Goal: Task Accomplishment & Management: Complete application form

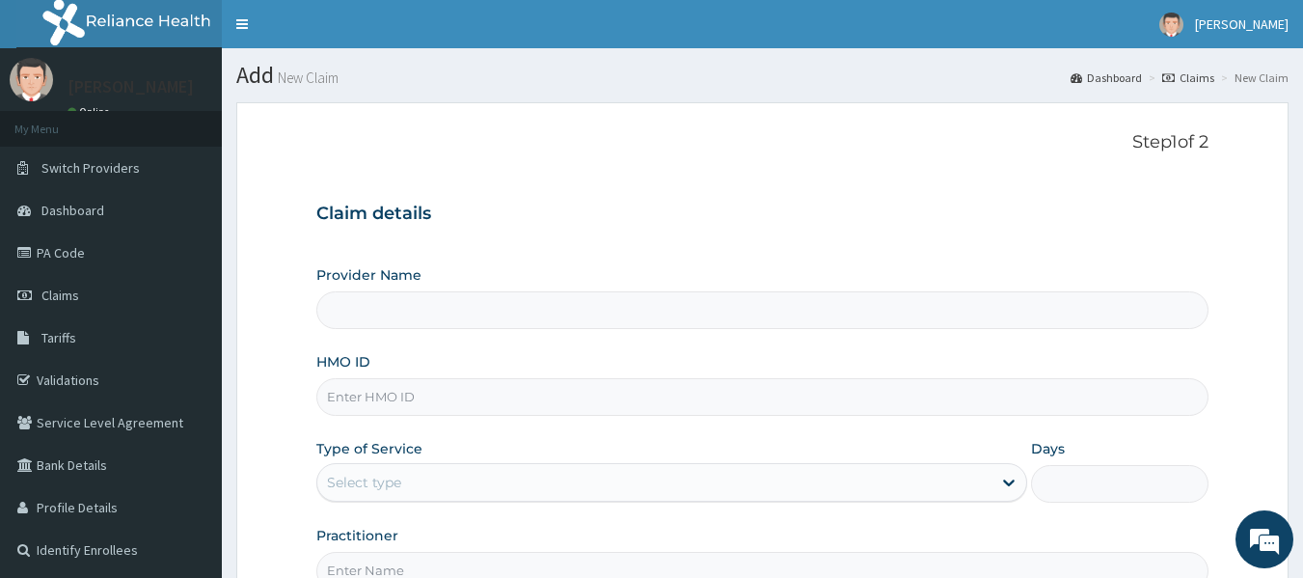
click at [522, 393] on input "HMO ID" at bounding box center [762, 397] width 893 height 38
paste input "MHG/10011/A"
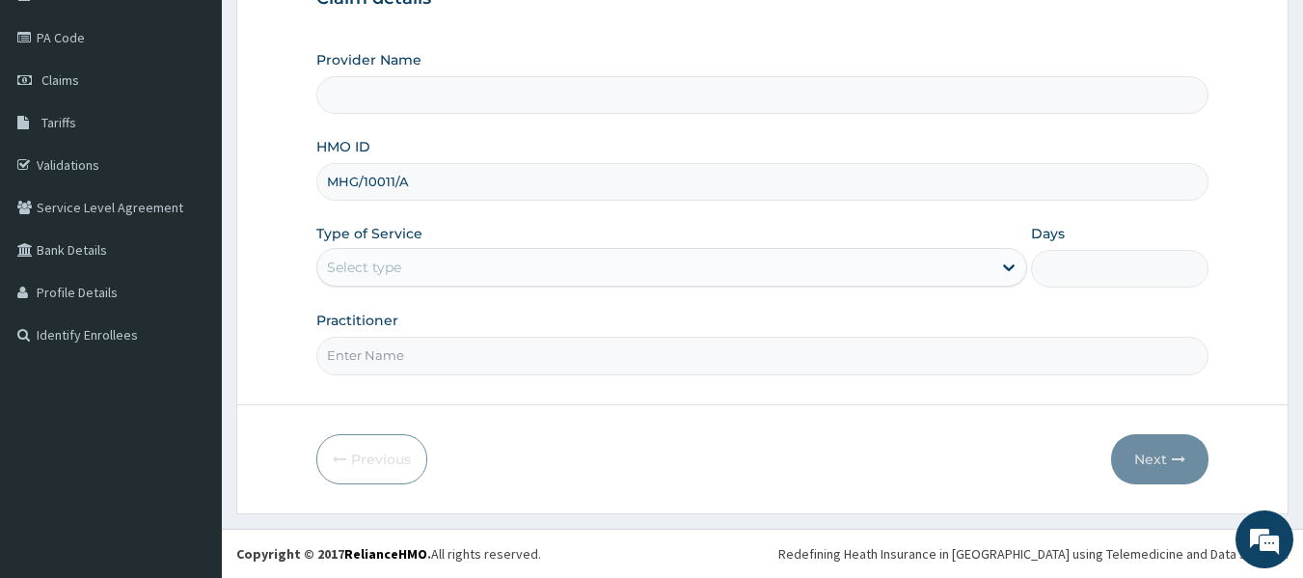
type input "MHG/10011/A"
click at [564, 258] on div "Select type" at bounding box center [654, 267] width 674 height 31
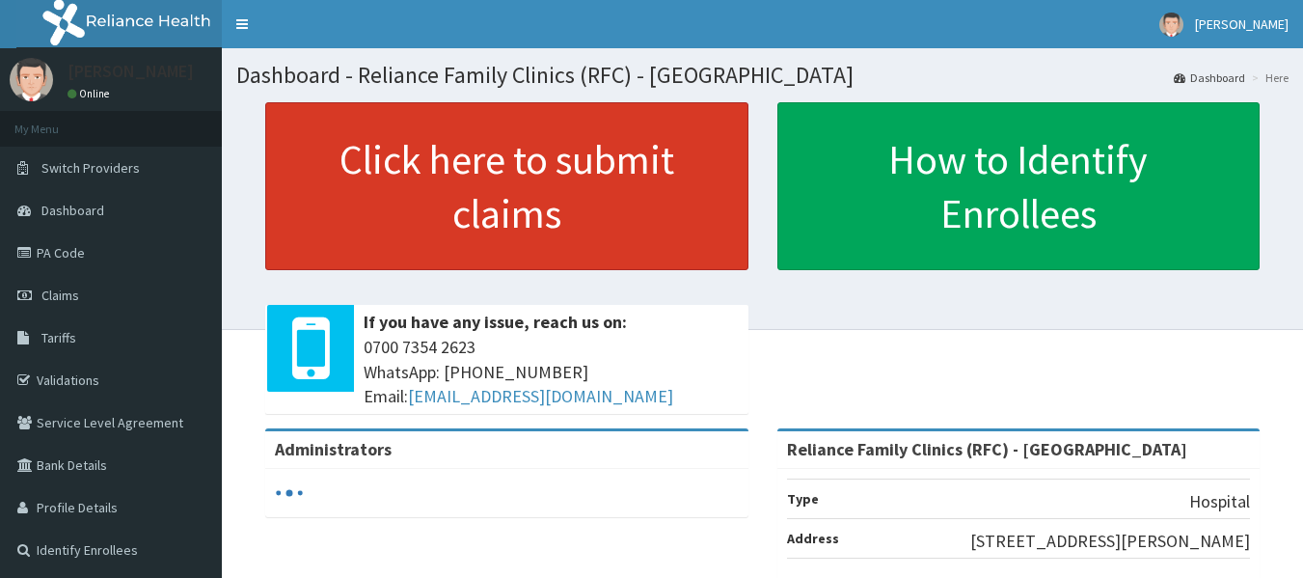
click at [585, 215] on link "Click here to submit claims" at bounding box center [506, 186] width 483 height 168
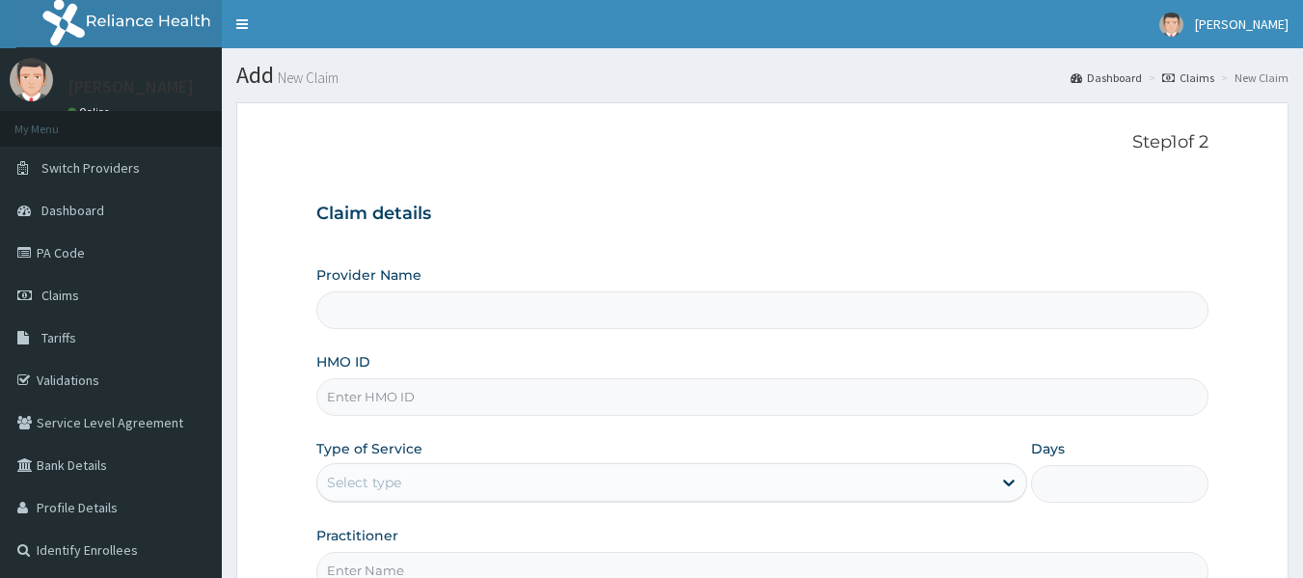
click at [496, 397] on input "HMO ID" at bounding box center [762, 397] width 893 height 38
type input "Reliance Family Clinics (RFC) - [GEOGRAPHIC_DATA]"
paste input "MHG/10011/A"
click at [496, 397] on input "MHG/10011/A" at bounding box center [762, 397] width 893 height 38
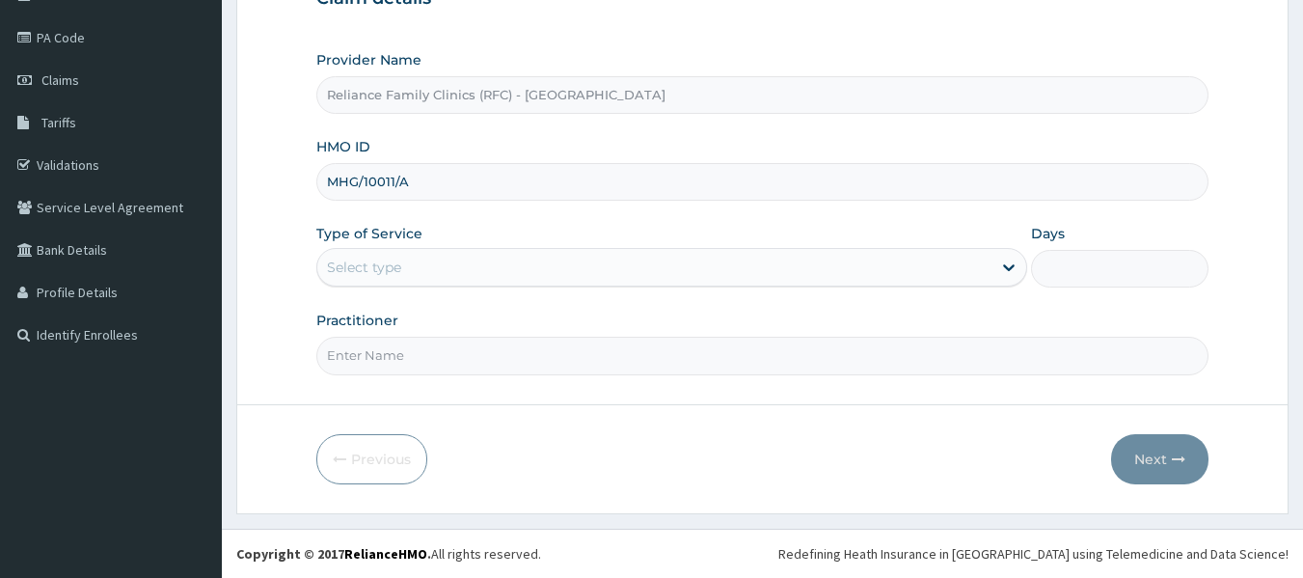
type input "MHG/10011/A"
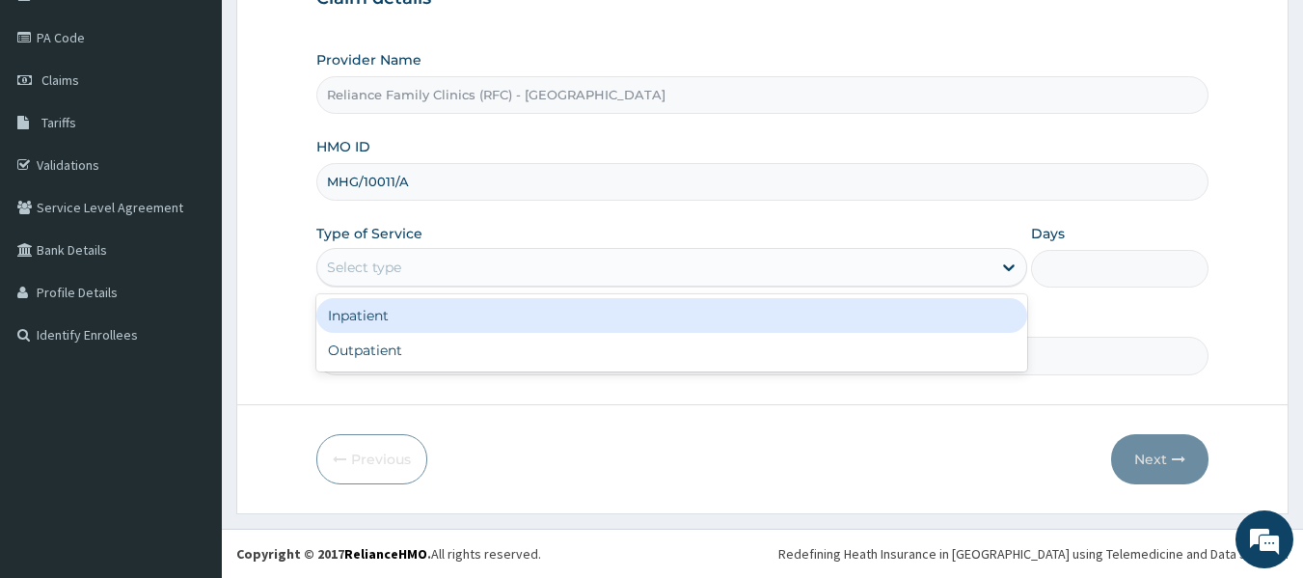
click at [535, 266] on div "Select type" at bounding box center [654, 267] width 674 height 31
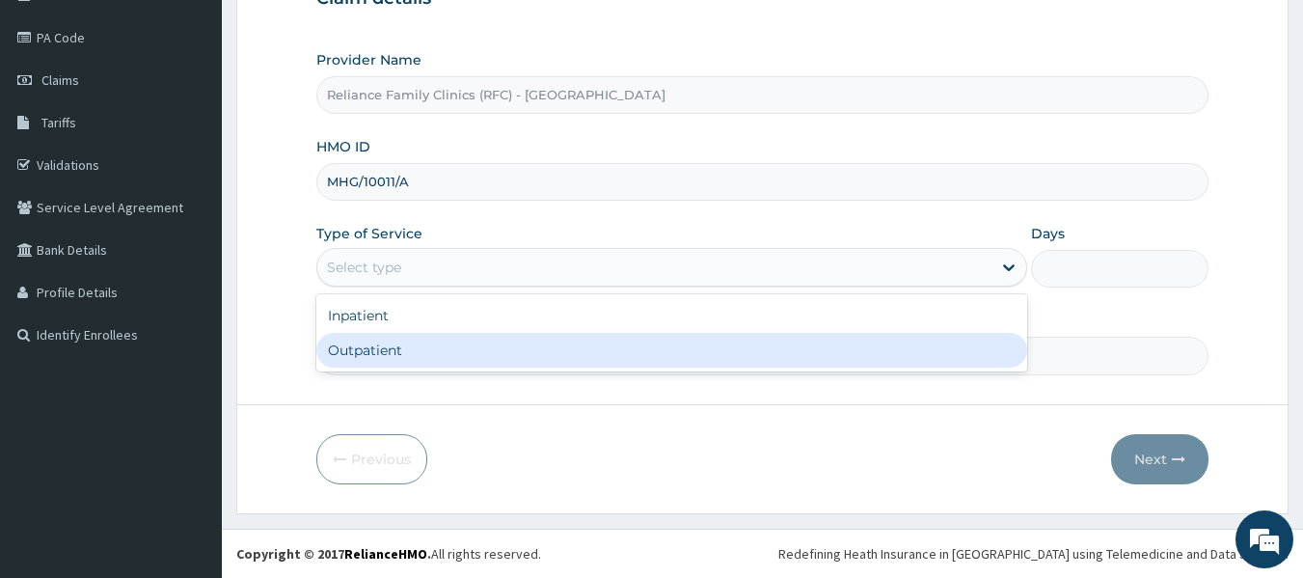
click at [523, 351] on div "Outpatient" at bounding box center [671, 350] width 711 height 35
type input "1"
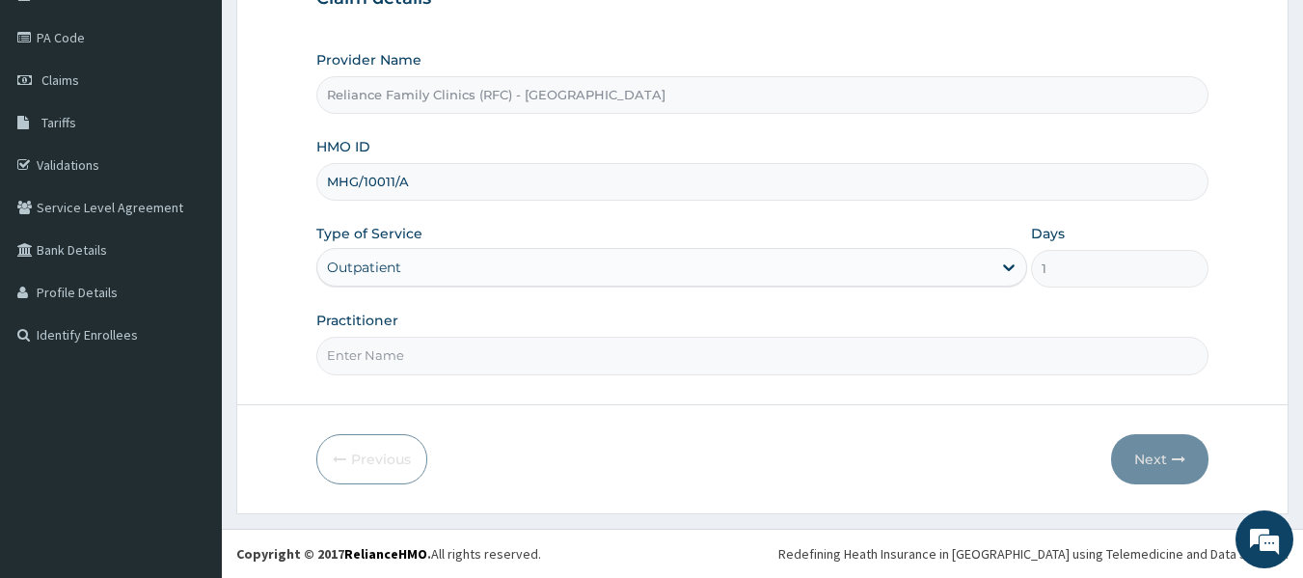
click at [523, 351] on input "Practitioner" at bounding box center [762, 356] width 893 height 38
type input "Locum"
click at [1166, 438] on button "Next" at bounding box center [1159, 459] width 97 height 50
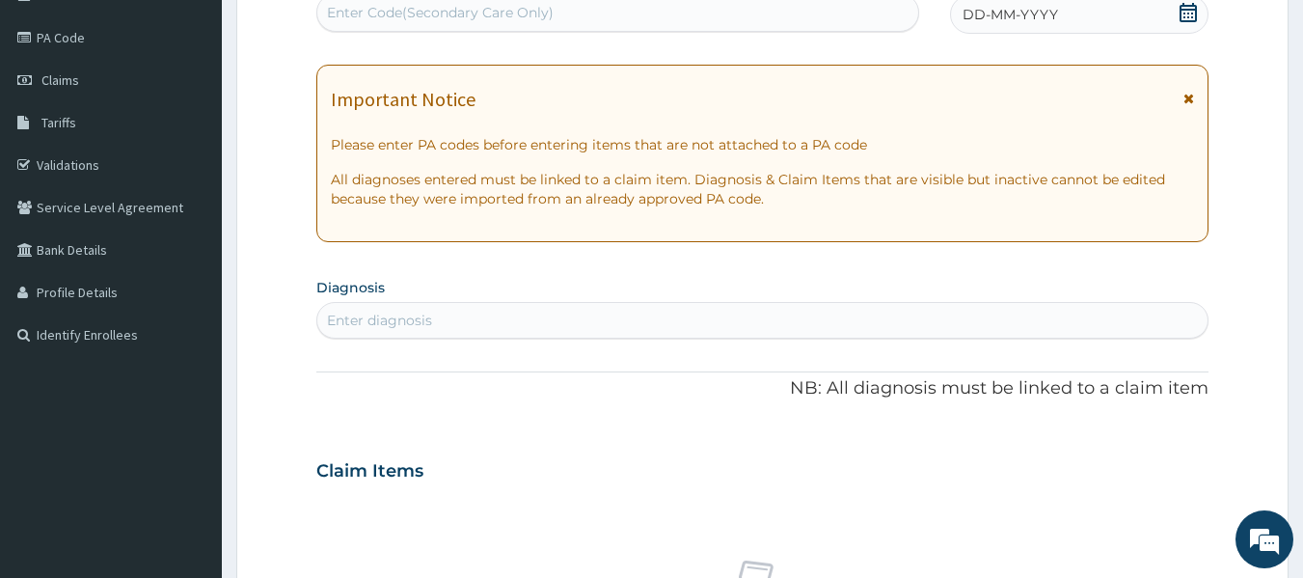
click at [1006, 31] on div "DD-MM-YYYY" at bounding box center [1079, 14] width 258 height 39
click at [529, 320] on div "Enter diagnosis" at bounding box center [762, 320] width 891 height 31
type input "Malari"
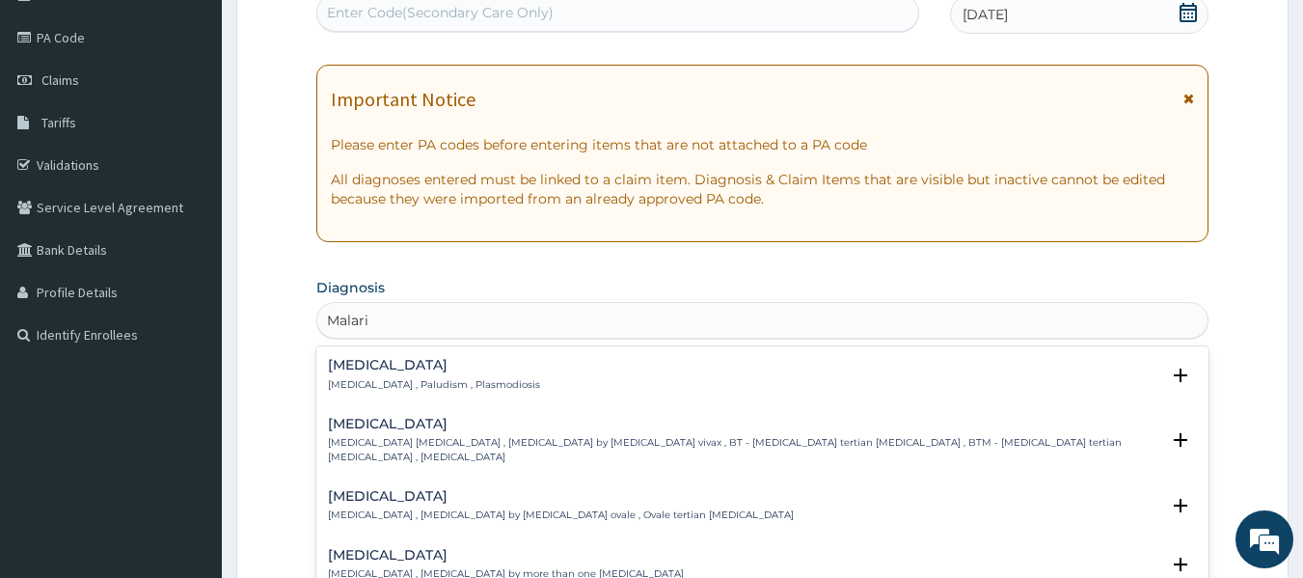
click at [414, 369] on h4 "Malaria" at bounding box center [434, 365] width 212 height 14
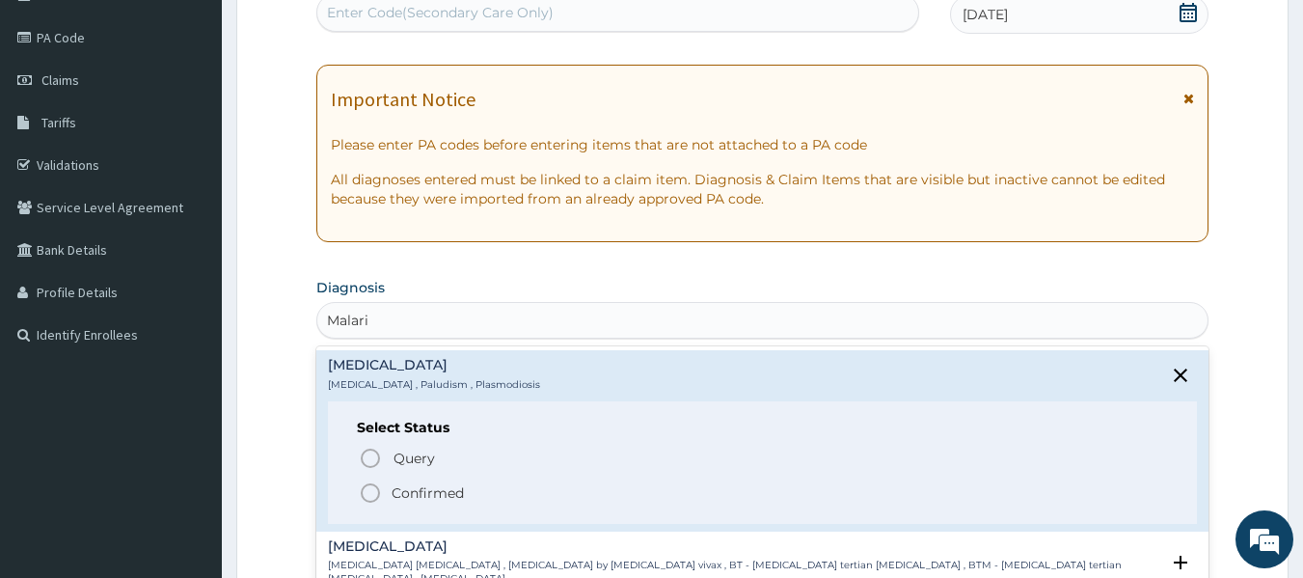
click at [407, 481] on span "Confirmed" at bounding box center [764, 492] width 810 height 23
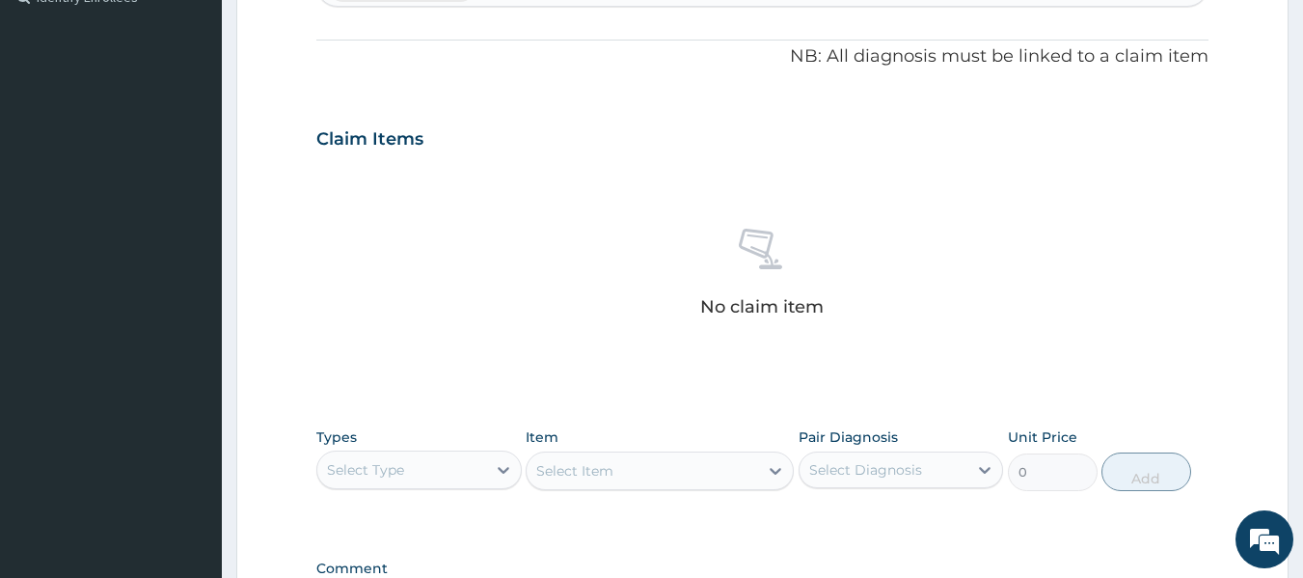
scroll to position [559, 0]
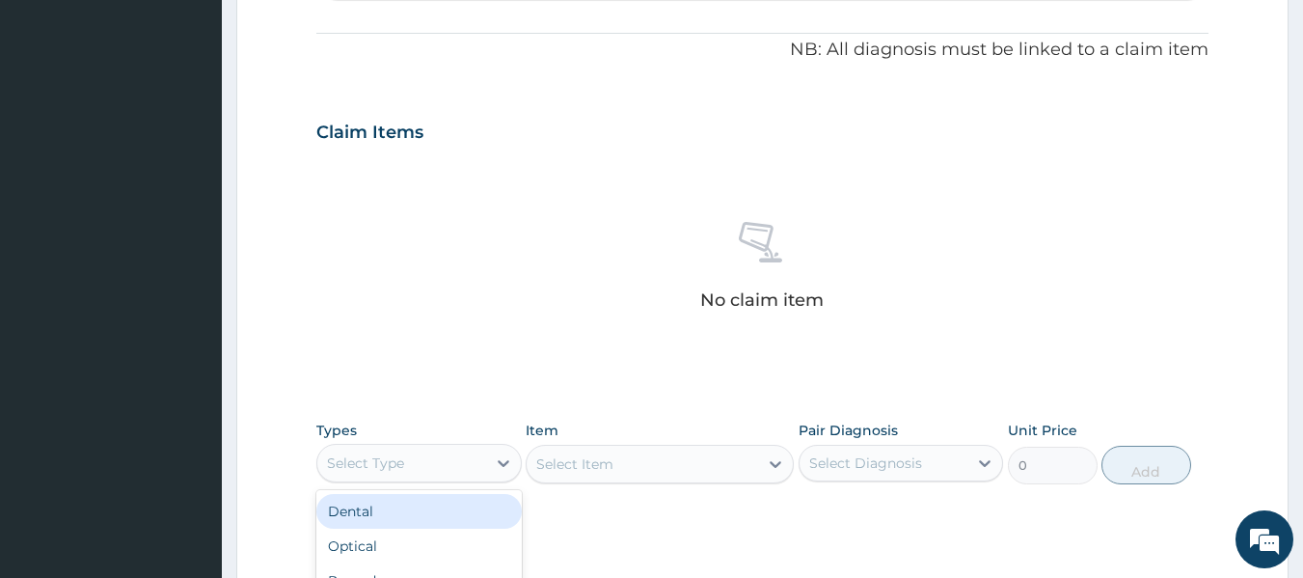
click at [407, 481] on div "Select Type" at bounding box center [418, 463] width 205 height 39
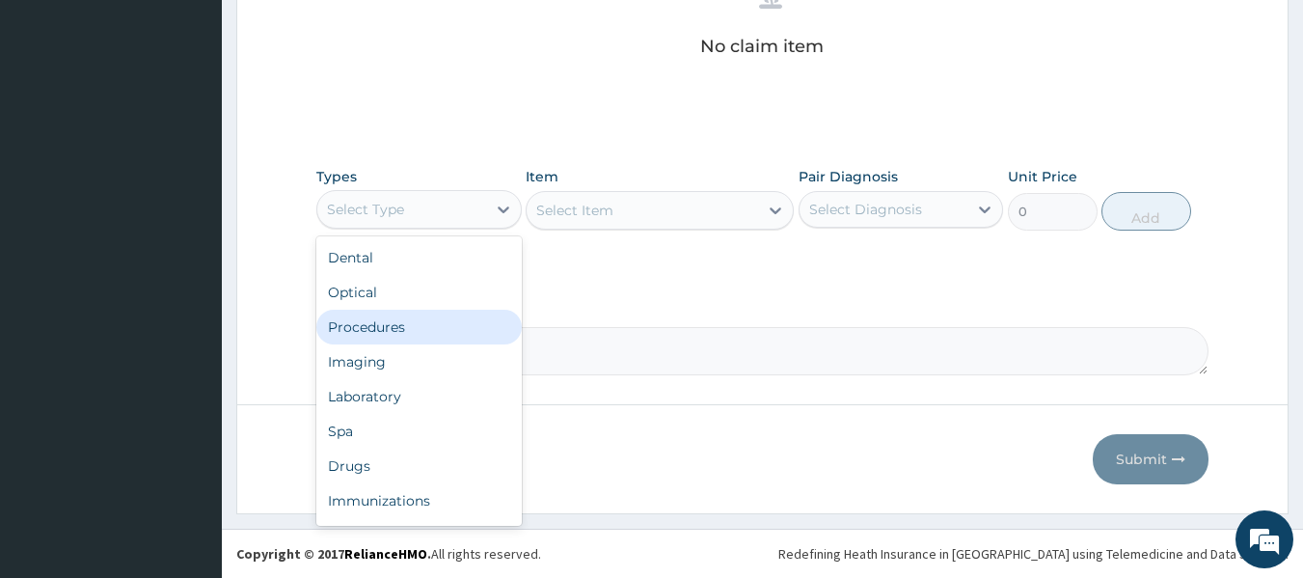
click at [447, 328] on div "Procedures" at bounding box center [418, 327] width 205 height 35
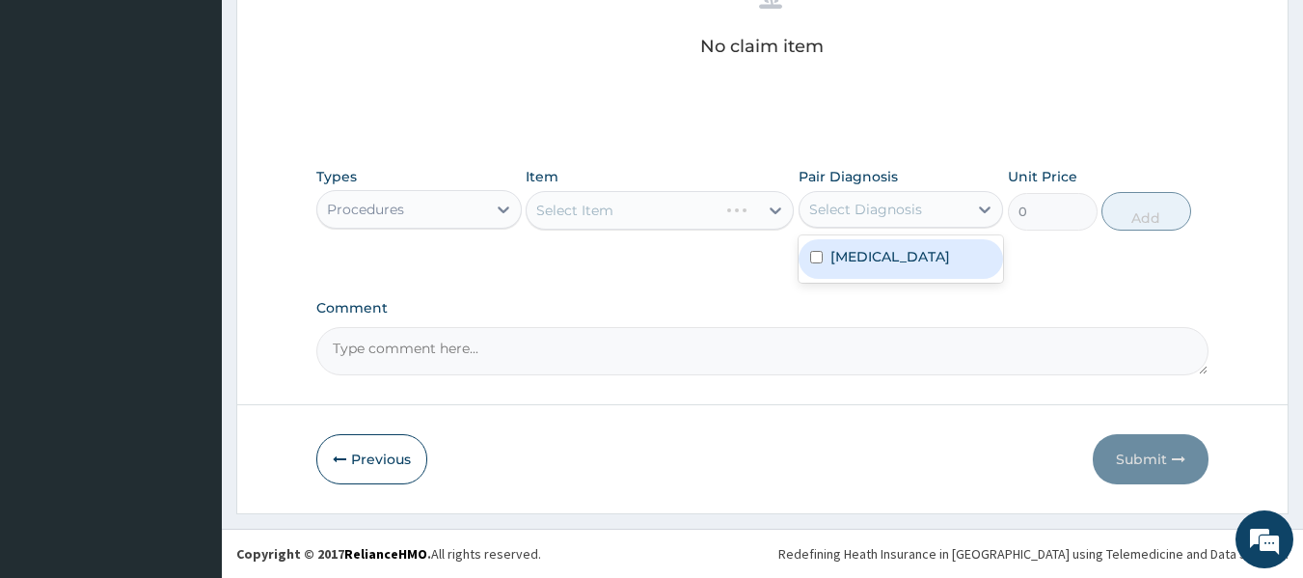
click at [839, 195] on div "Select Diagnosis" at bounding box center [883, 209] width 169 height 31
click at [863, 271] on div "Malaria" at bounding box center [901, 259] width 205 height 40
checkbox input "true"
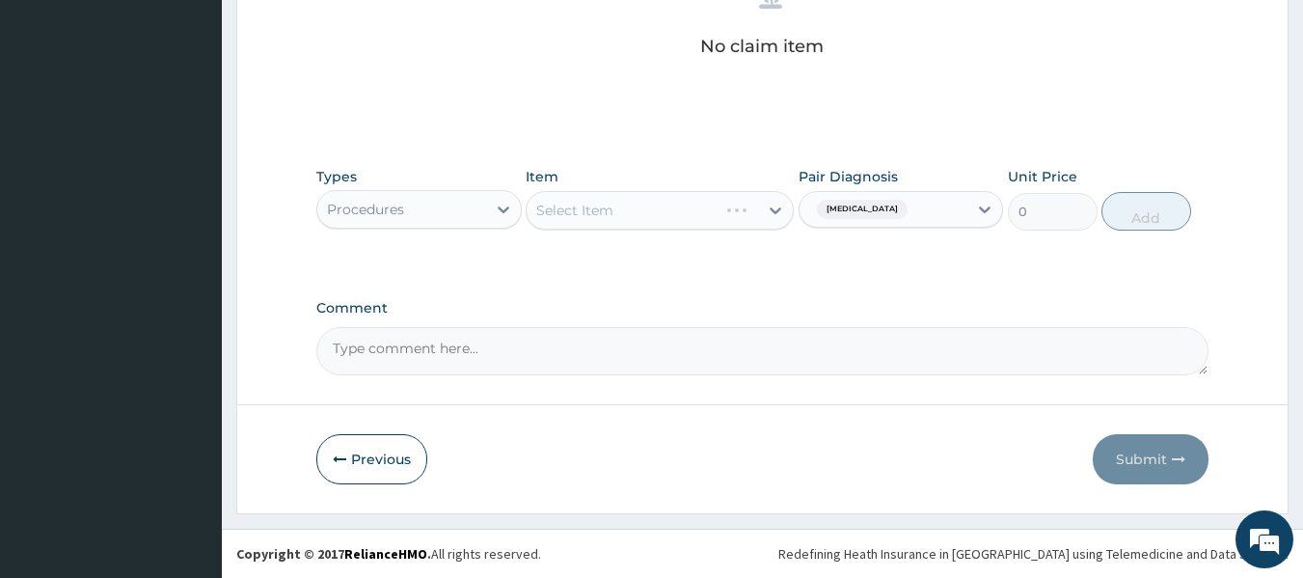
click at [656, 211] on div "Select Item" at bounding box center [660, 210] width 268 height 39
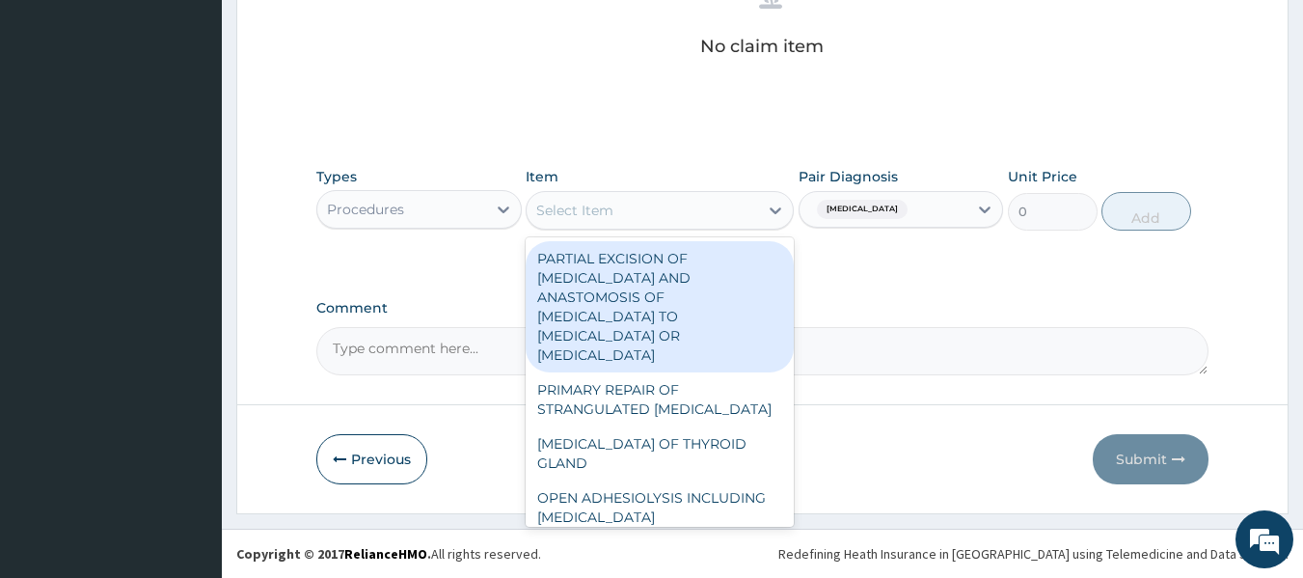
click at [656, 211] on div "Select Item" at bounding box center [642, 210] width 231 height 31
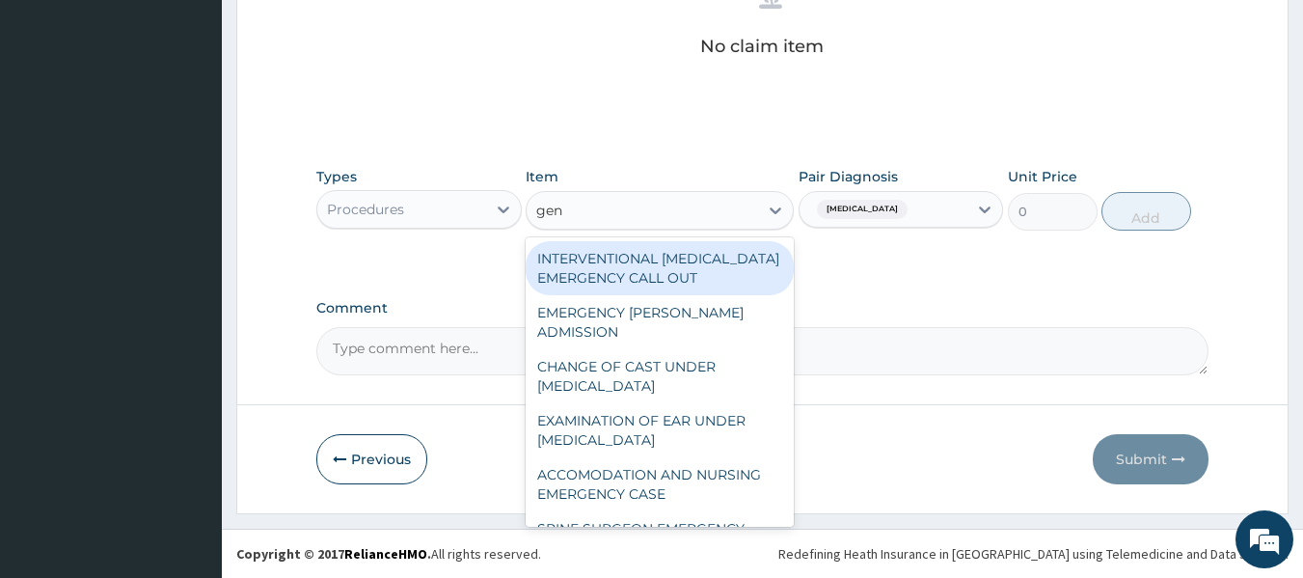
type input "gene"
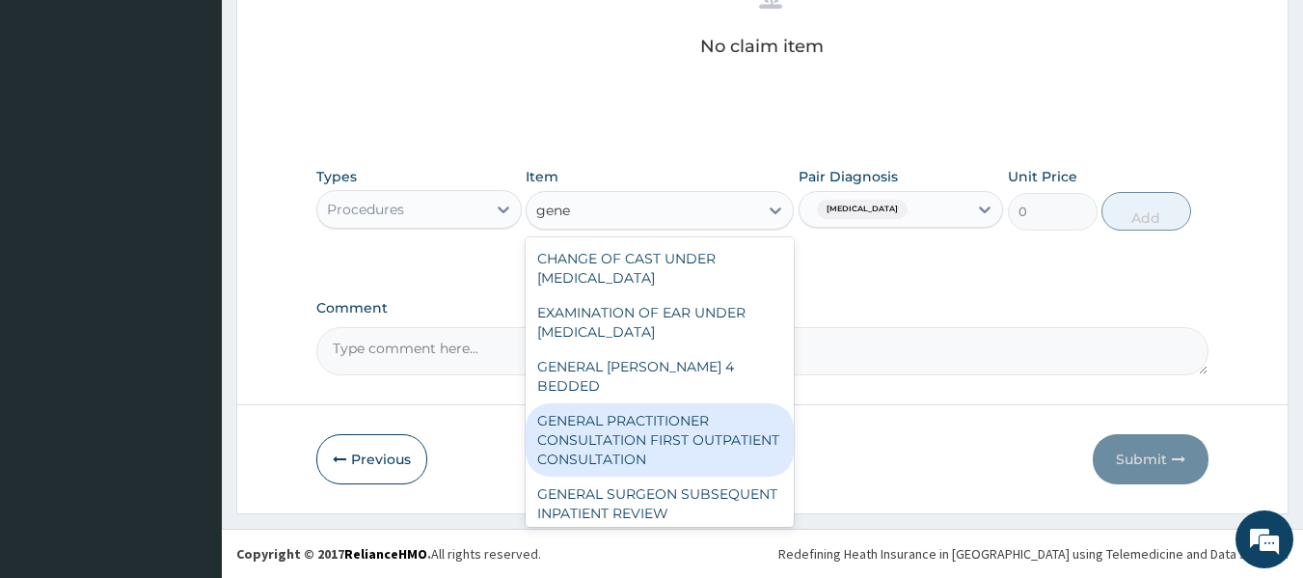
click at [652, 403] on div "GENERAL PRACTITIONER CONSULTATION FIRST OUTPATIENT CONSULTATION" at bounding box center [660, 439] width 268 height 73
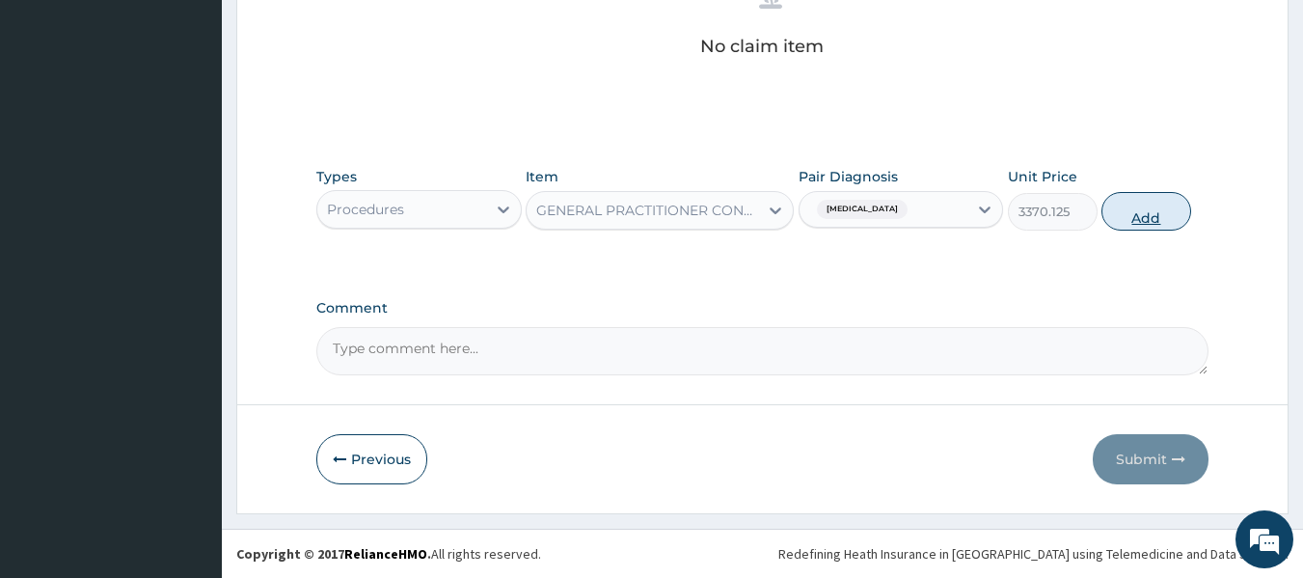
click at [1128, 219] on button "Add" at bounding box center [1146, 211] width 90 height 39
type input "0"
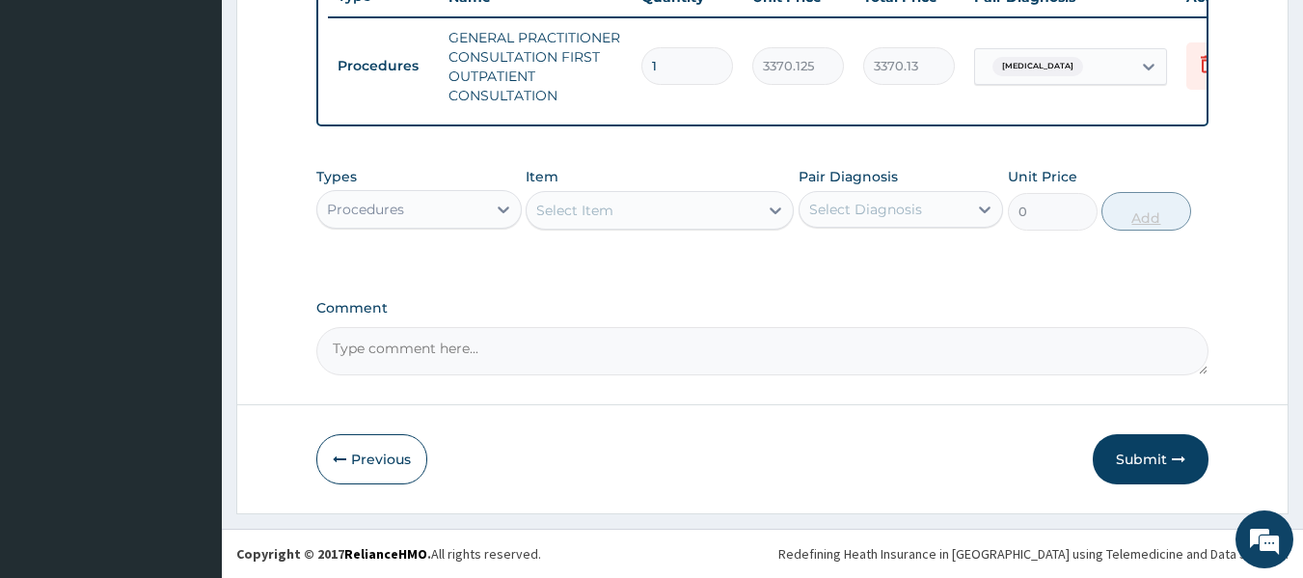
scroll to position [766, 0]
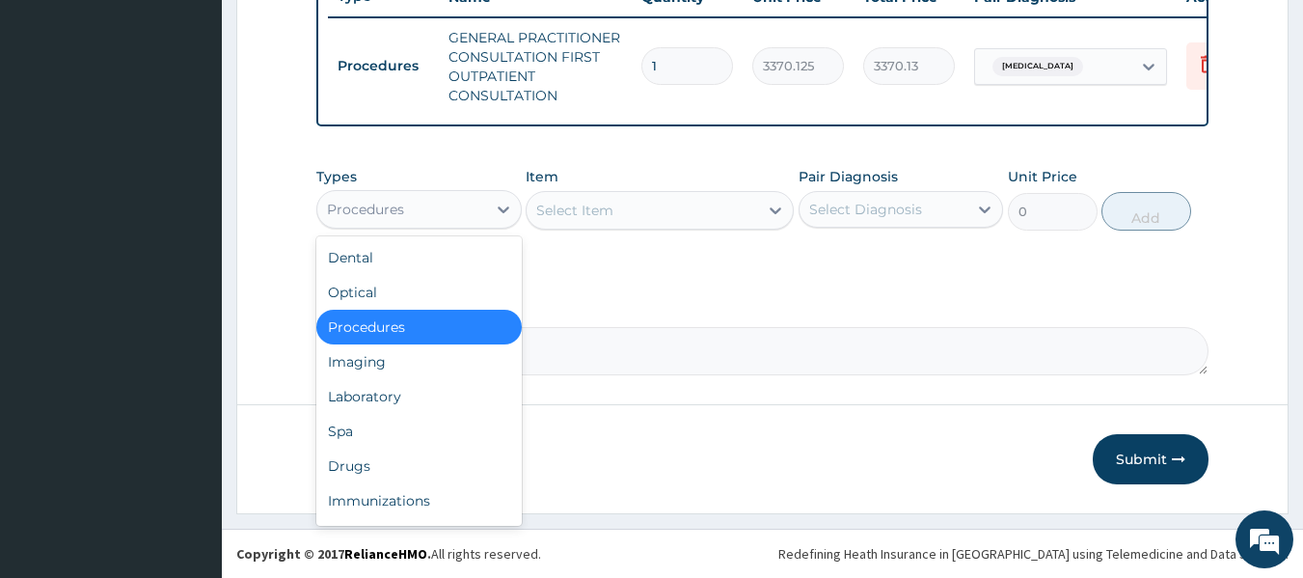
click at [449, 216] on div "Procedures" at bounding box center [401, 209] width 169 height 31
click at [391, 388] on div "Laboratory" at bounding box center [418, 396] width 205 height 35
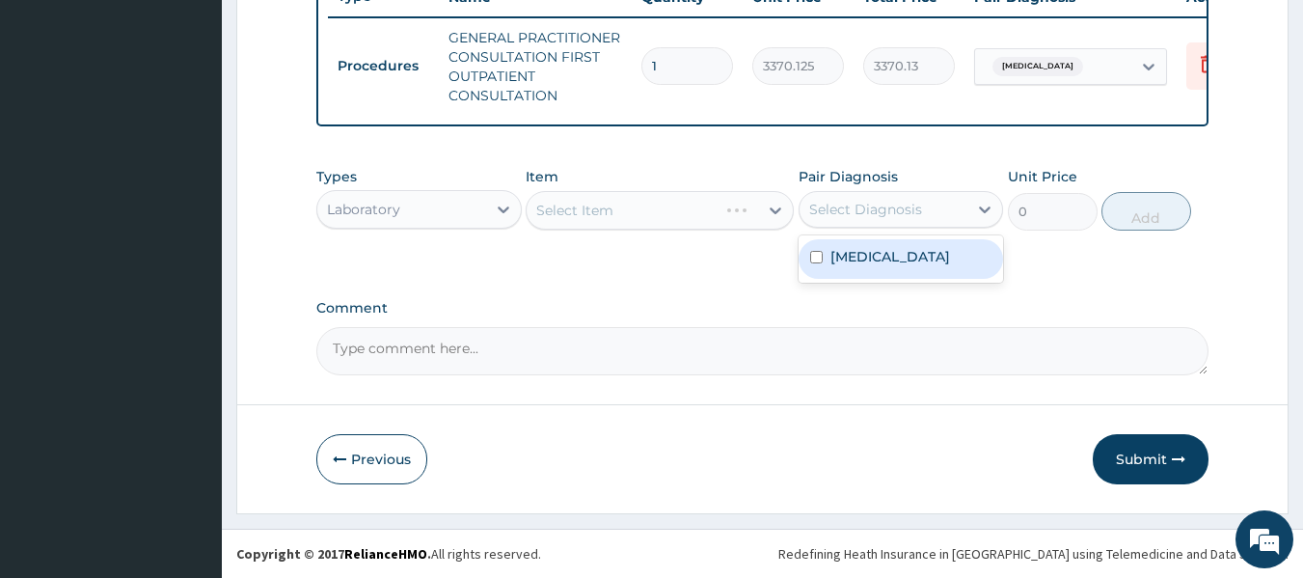
click at [854, 210] on div "Select Diagnosis" at bounding box center [865, 209] width 113 height 19
click at [856, 262] on label "Malaria" at bounding box center [890, 256] width 120 height 19
checkbox input "true"
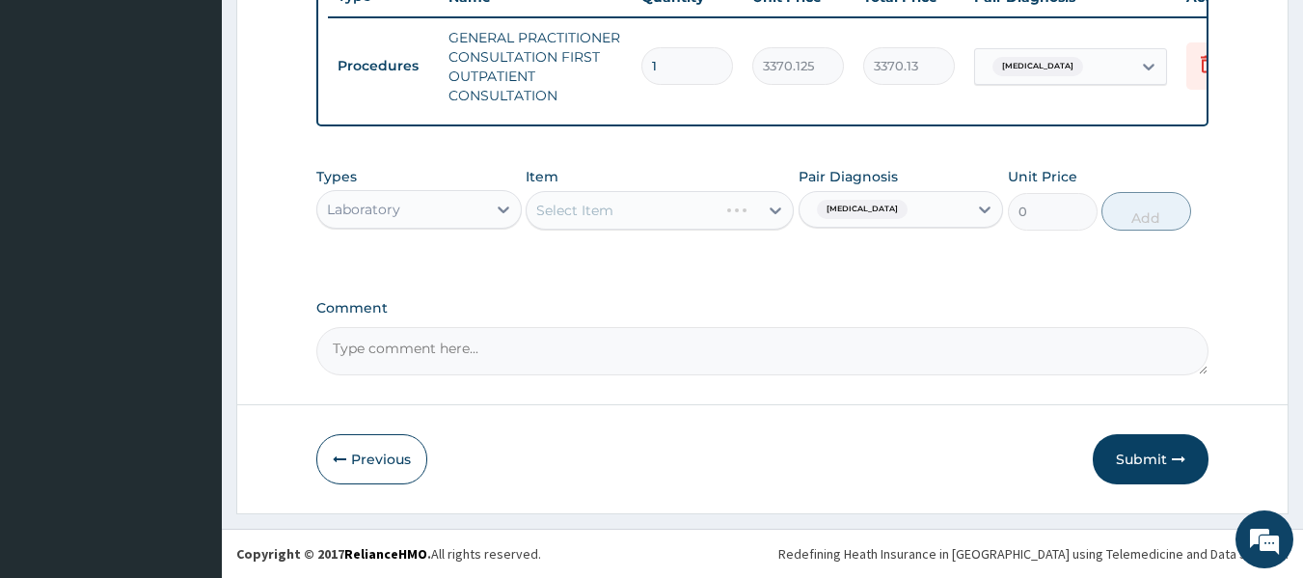
click at [684, 201] on div "Select Item" at bounding box center [660, 210] width 268 height 39
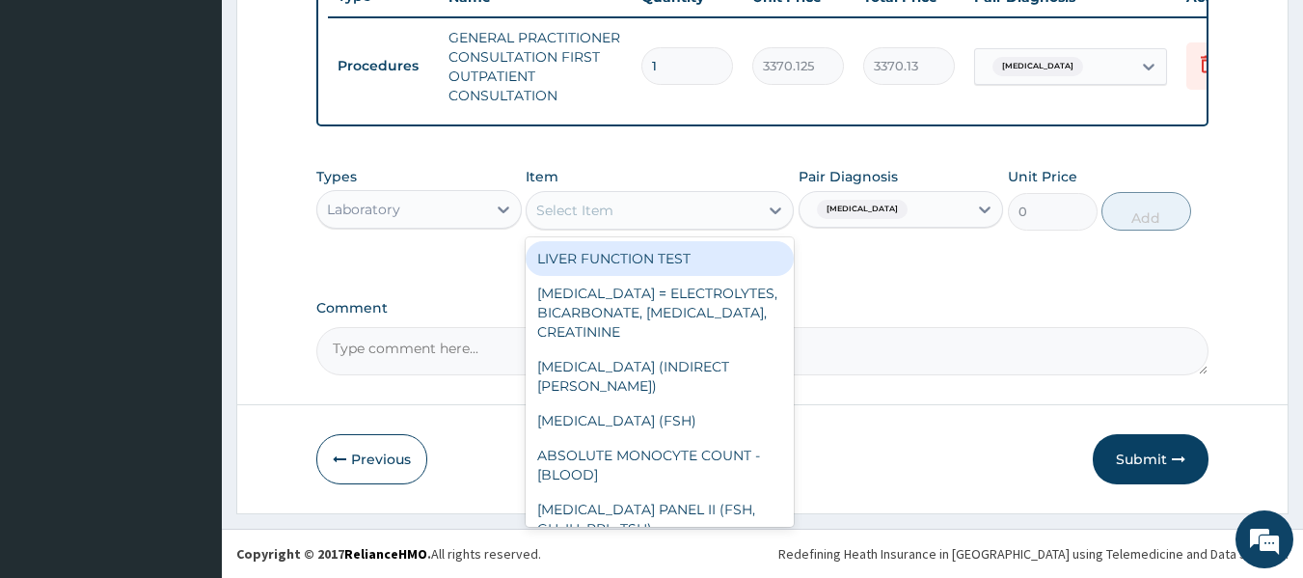
click at [685, 201] on div "Select Item" at bounding box center [642, 210] width 231 height 31
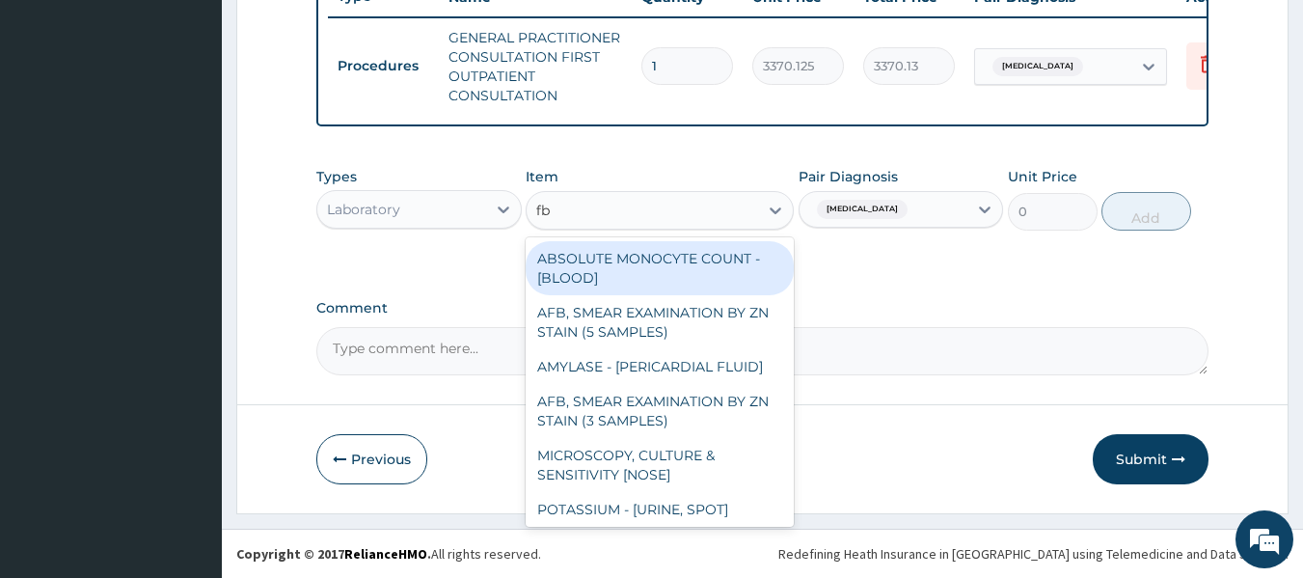
type input "fbc"
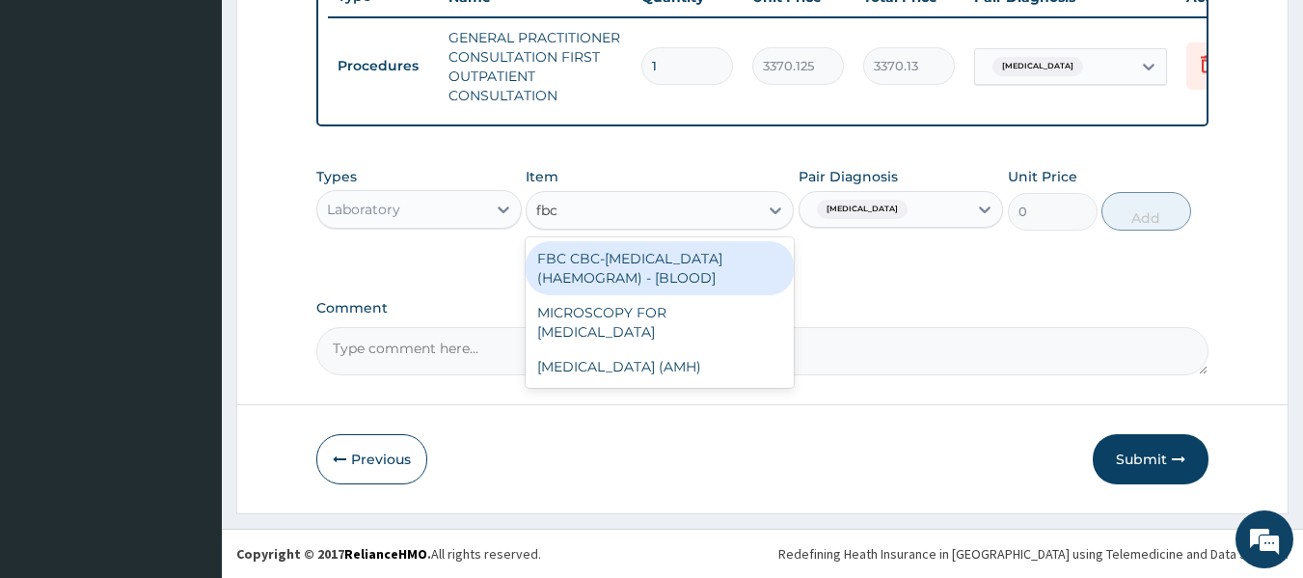
click at [705, 270] on div "FBC CBC-COMPLETE BLOOD COUNT (HAEMOGRAM) - [BLOOD]" at bounding box center [660, 268] width 268 height 54
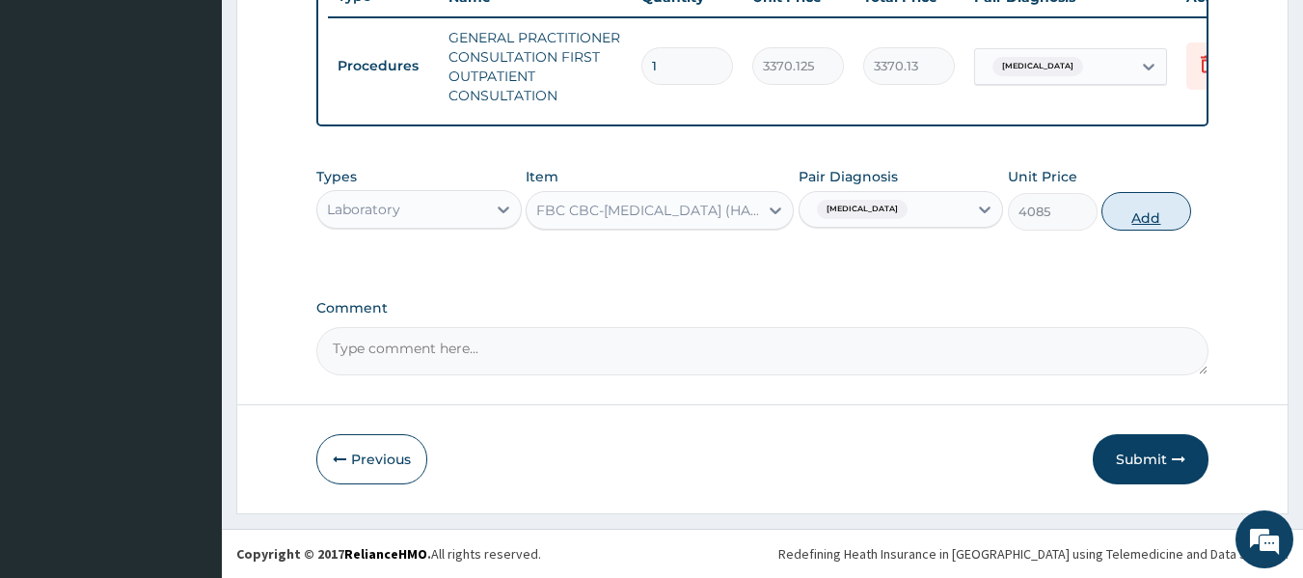
click at [1133, 200] on button "Add" at bounding box center [1146, 211] width 90 height 39
type input "0"
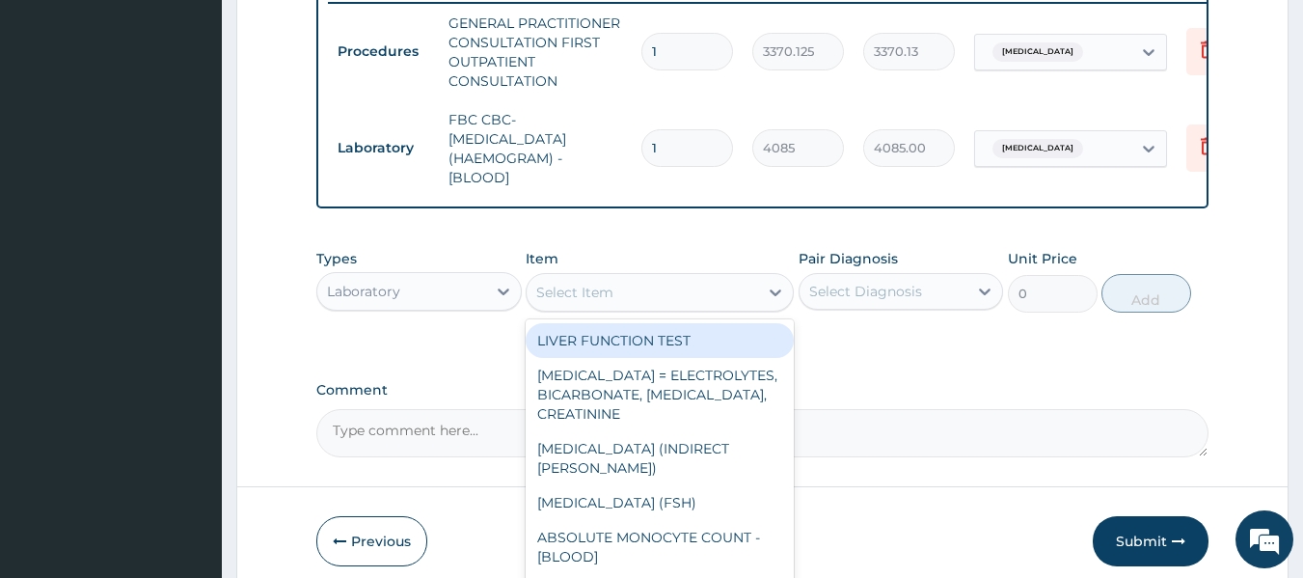
click at [604, 302] on div "Select Item" at bounding box center [574, 292] width 77 height 19
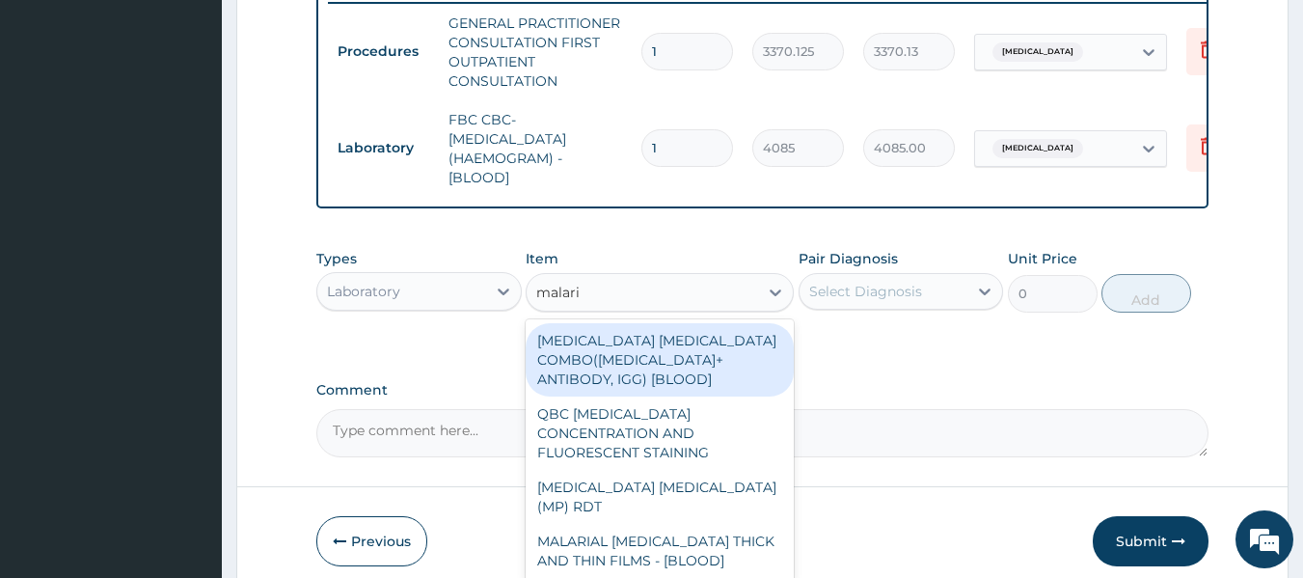
type input "malaria"
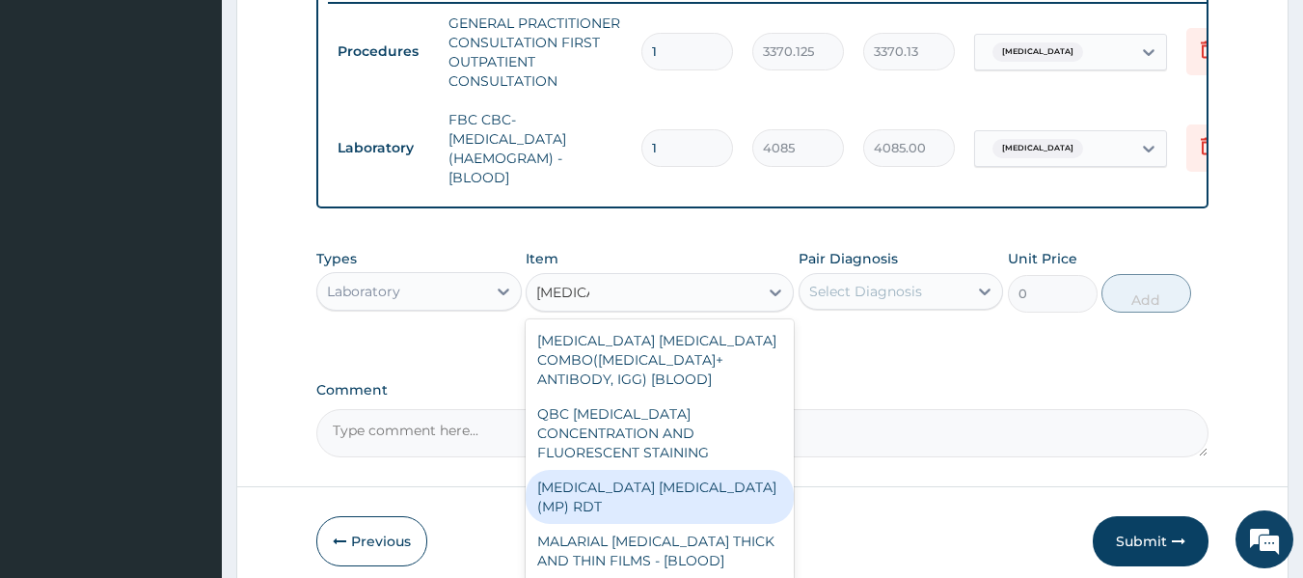
click at [688, 474] on div "MALARIA PARASITE (MP) RDT" at bounding box center [660, 497] width 268 height 54
type input "1531.875"
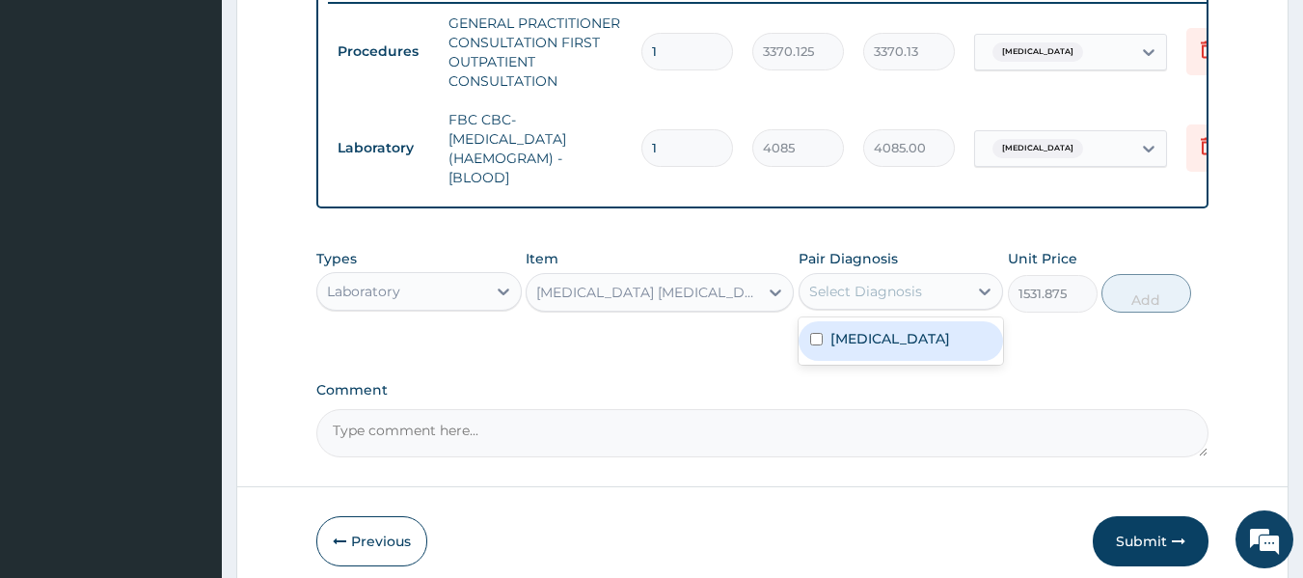
click at [940, 307] on div "Select Diagnosis" at bounding box center [883, 291] width 169 height 31
click at [878, 348] on label "Malaria" at bounding box center [890, 338] width 120 height 19
checkbox input "true"
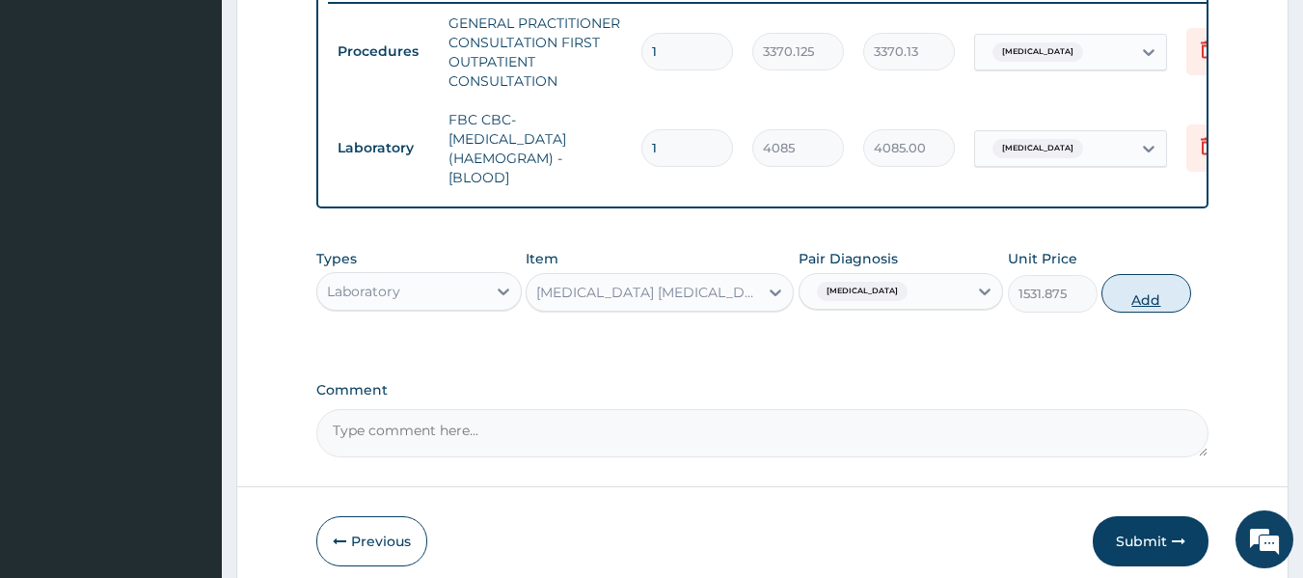
click at [1160, 311] on button "Add" at bounding box center [1146, 293] width 90 height 39
type input "0"
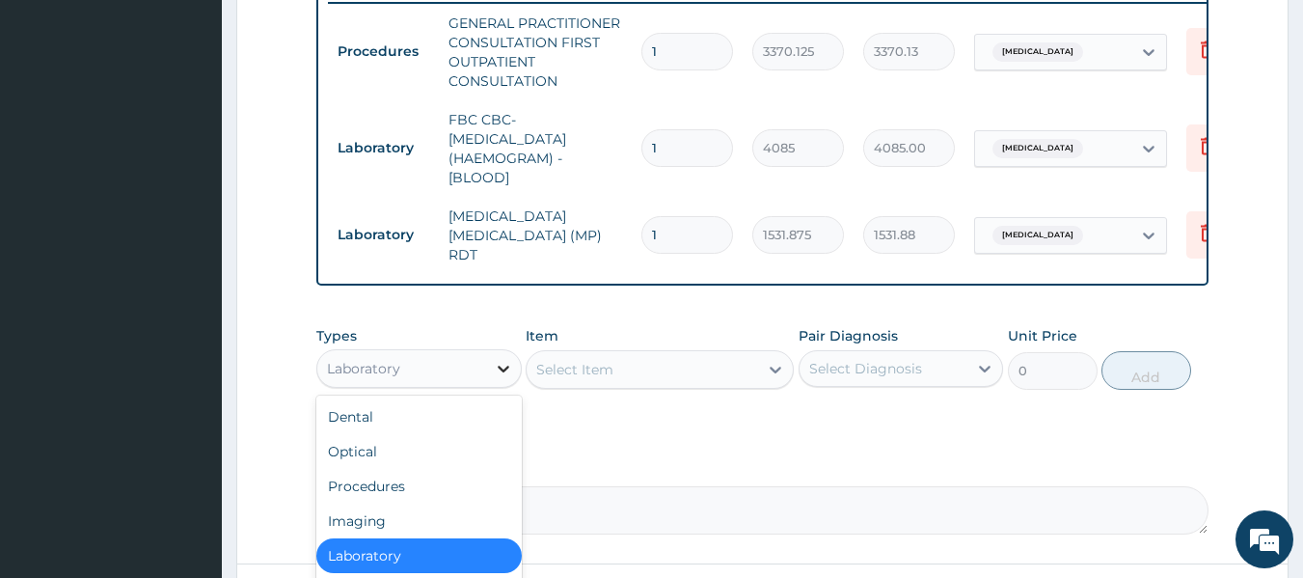
click at [488, 386] on div at bounding box center [503, 368] width 35 height 35
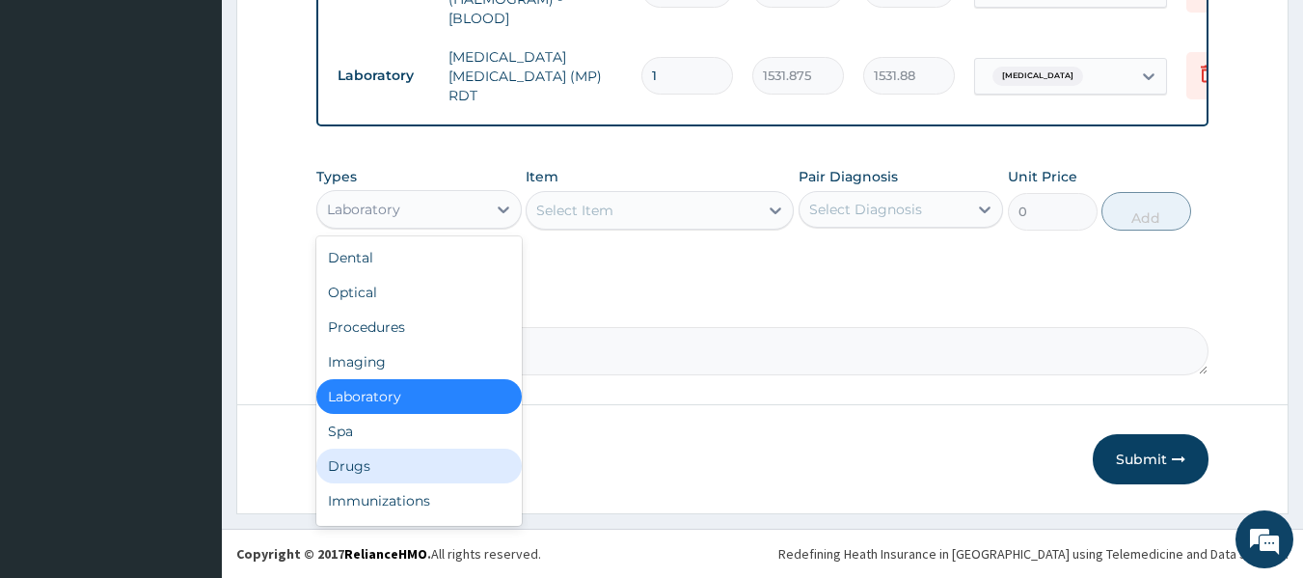
click at [402, 474] on div "Drugs" at bounding box center [418, 465] width 205 height 35
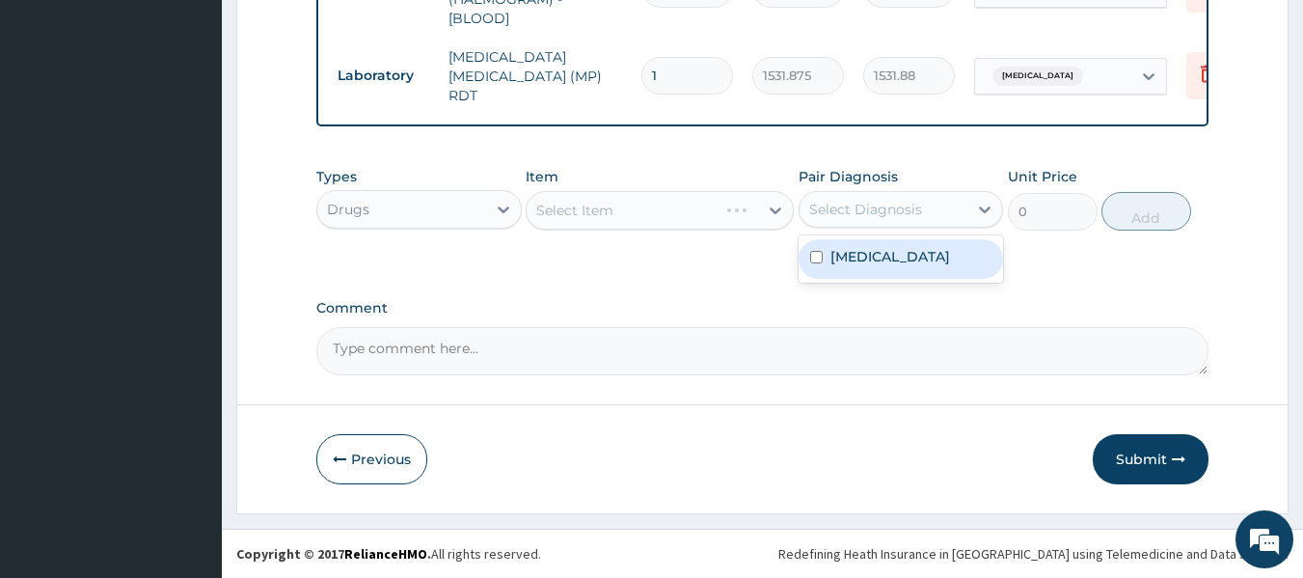
click at [827, 219] on div "Select Diagnosis" at bounding box center [883, 209] width 169 height 31
click at [835, 265] on label "Malaria" at bounding box center [890, 256] width 120 height 19
checkbox input "true"
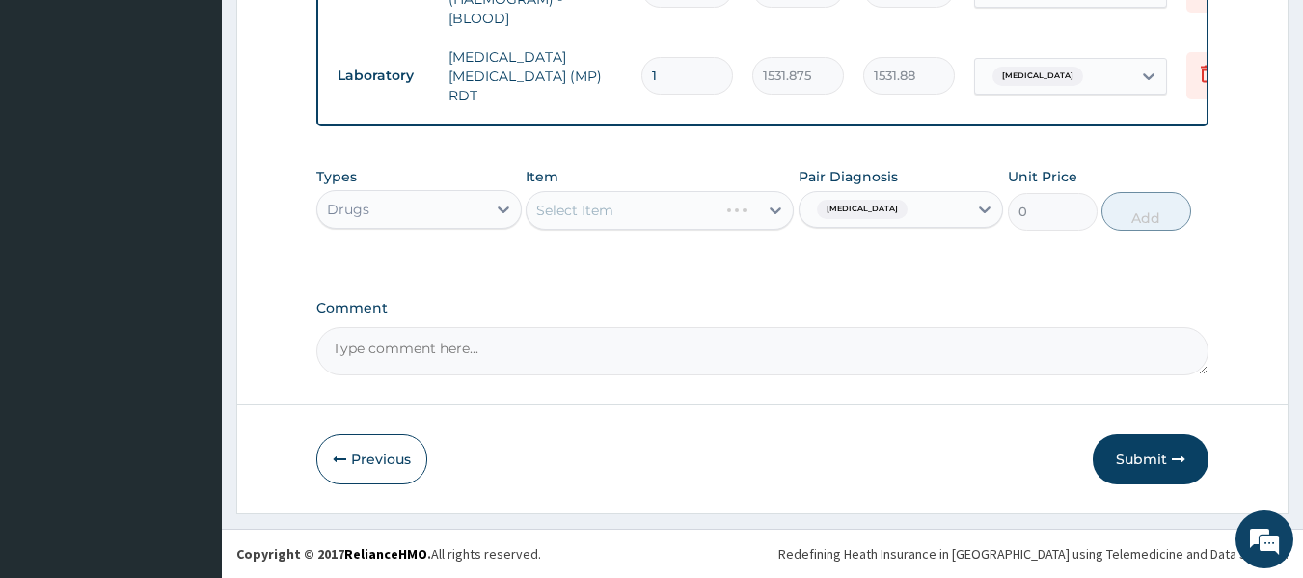
click at [663, 204] on div "Select Item" at bounding box center [660, 210] width 268 height 39
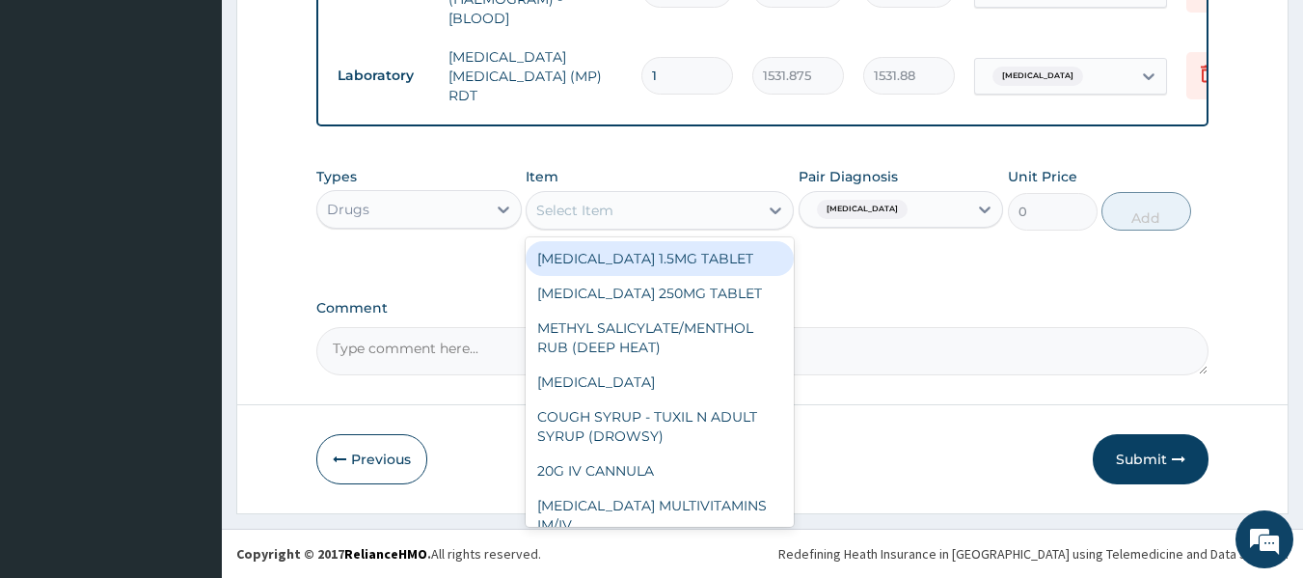
click at [663, 204] on div "Select Item" at bounding box center [642, 210] width 231 height 31
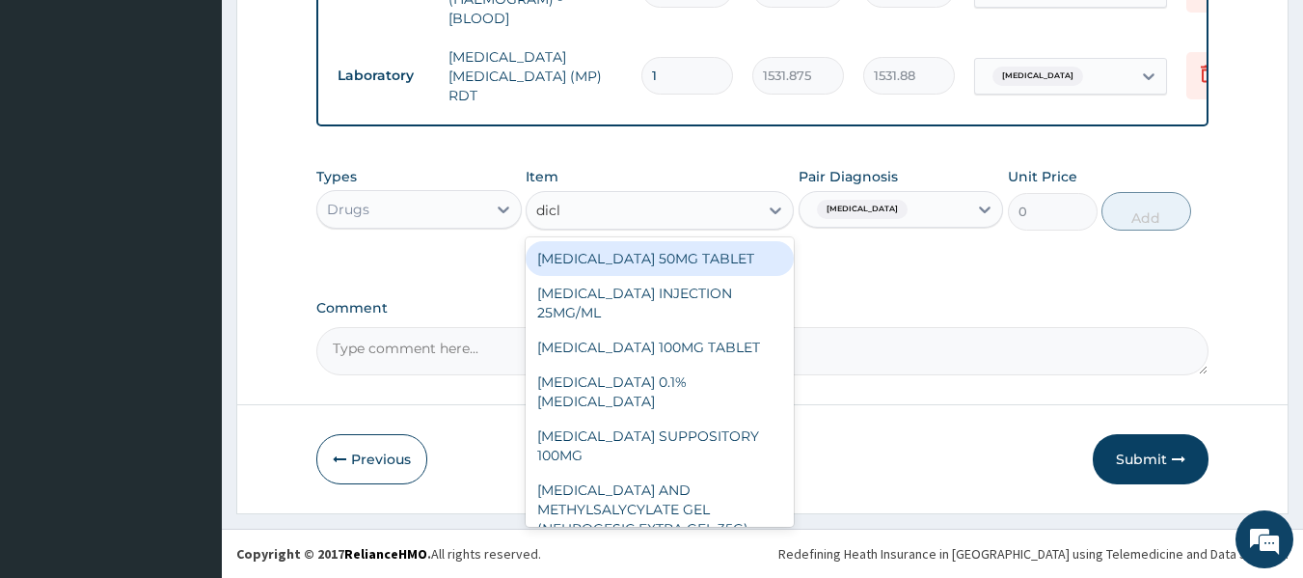
type input "diclo"
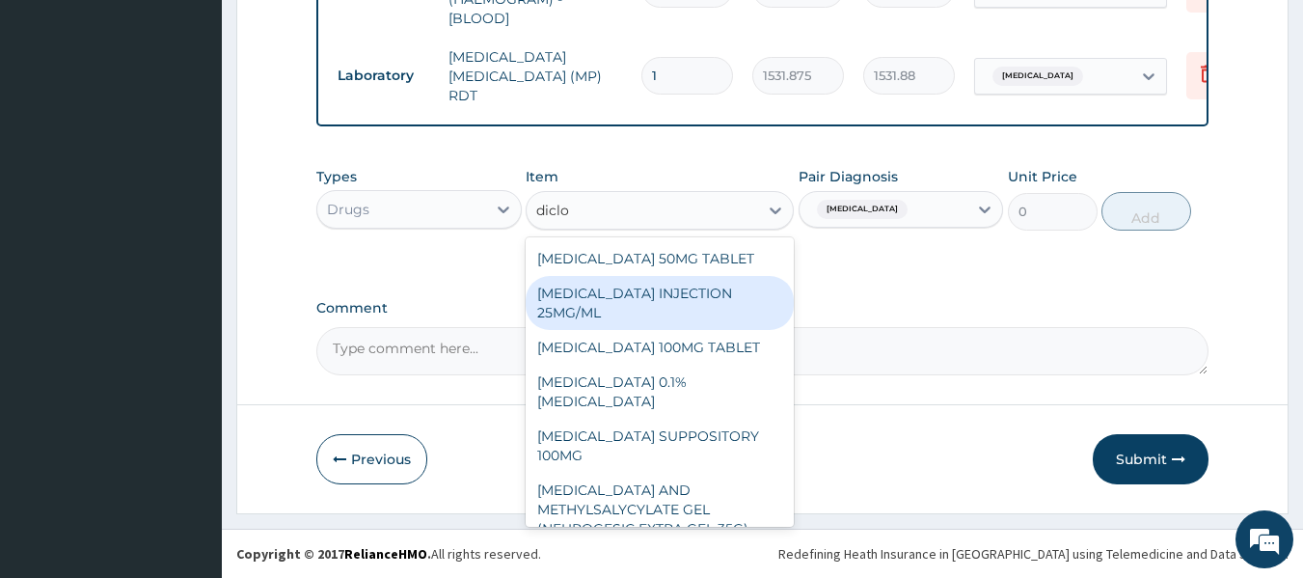
click at [642, 302] on div "[MEDICAL_DATA] INJECTION 25MG/ML" at bounding box center [660, 303] width 268 height 54
type input "97.75"
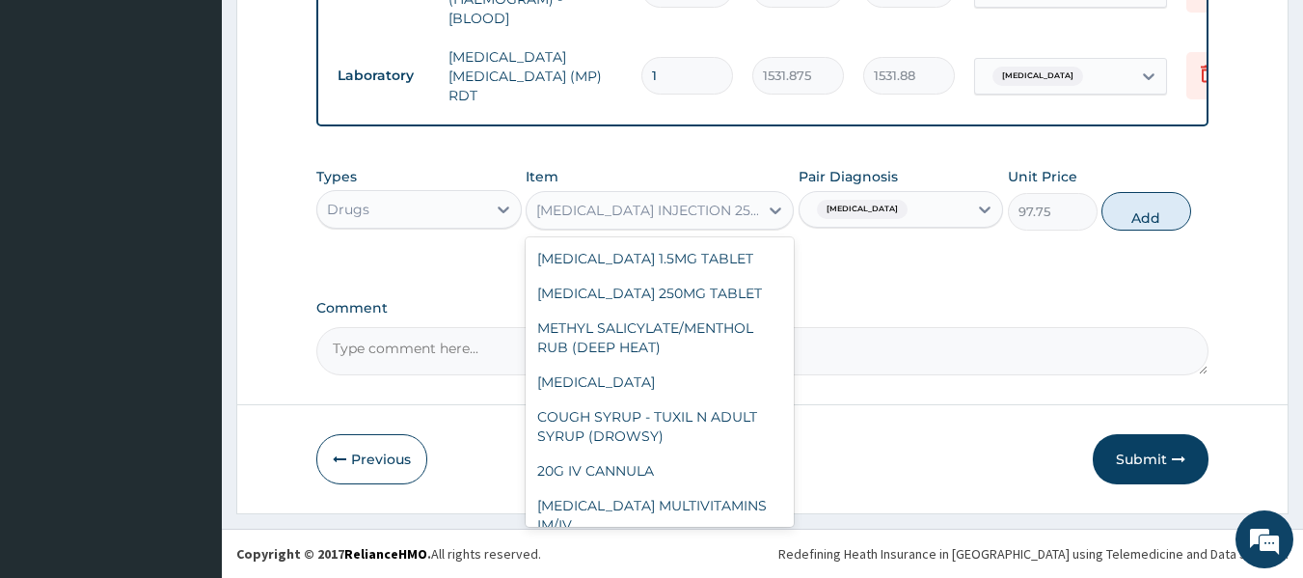
click at [595, 226] on div "[MEDICAL_DATA] INJECTION 25MG/ML" at bounding box center [660, 210] width 268 height 39
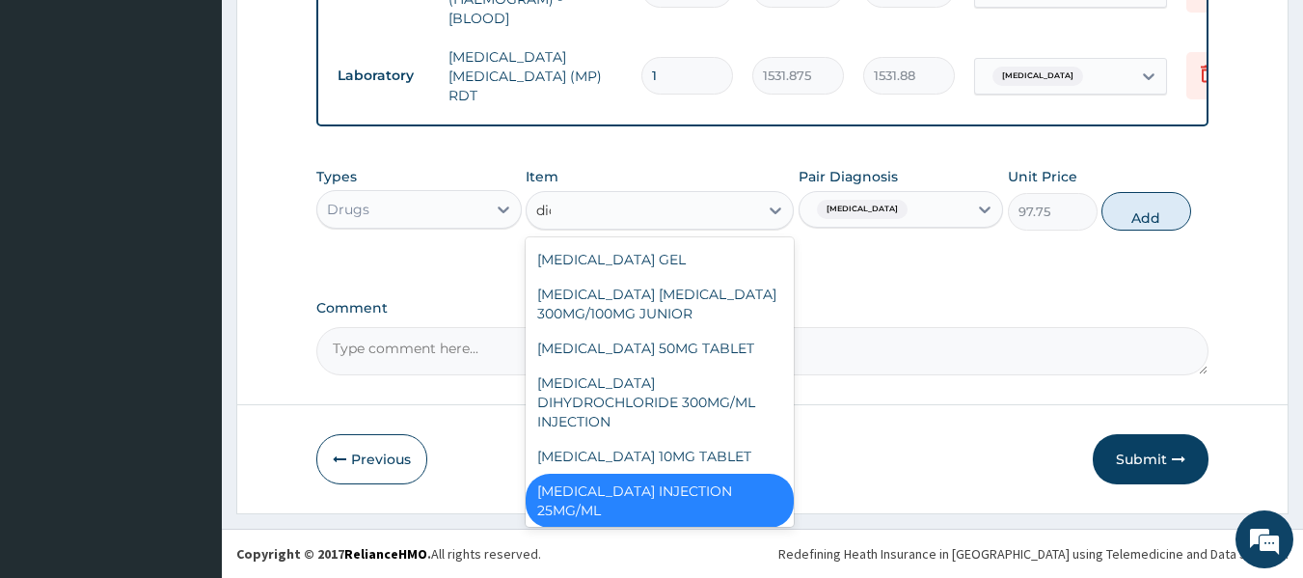
scroll to position [0, 0]
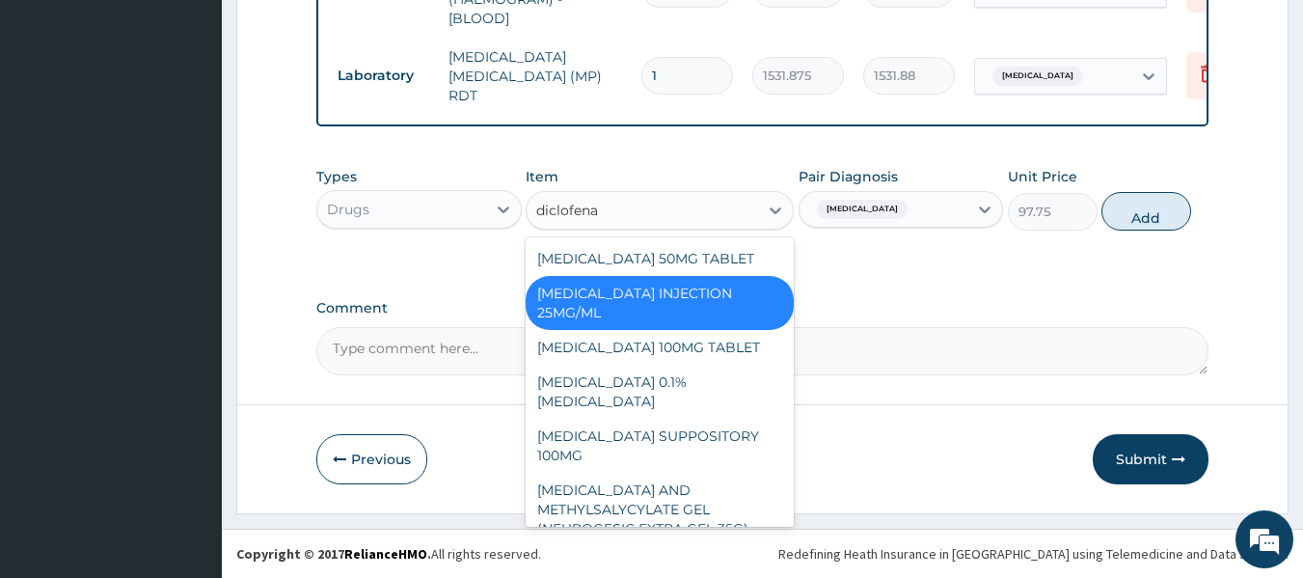
type input "diclofenac"
click at [694, 310] on div "DICLOFENAC INJECTION 25MG/ML" at bounding box center [660, 303] width 268 height 54
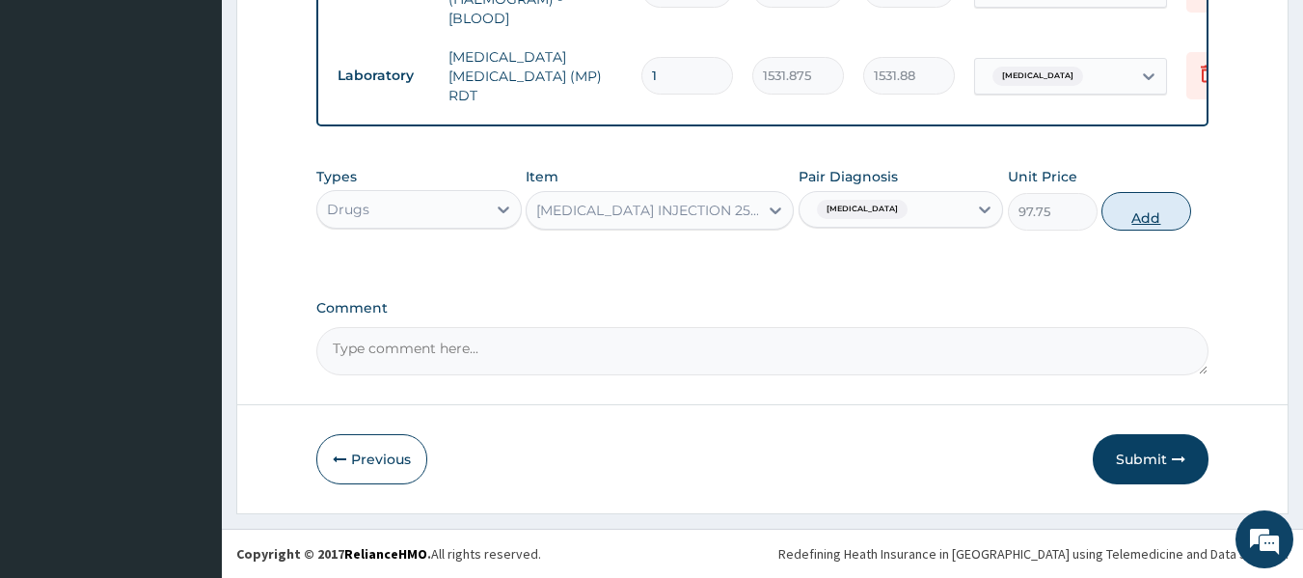
click at [1135, 205] on button "Add" at bounding box center [1146, 211] width 90 height 39
type input "0"
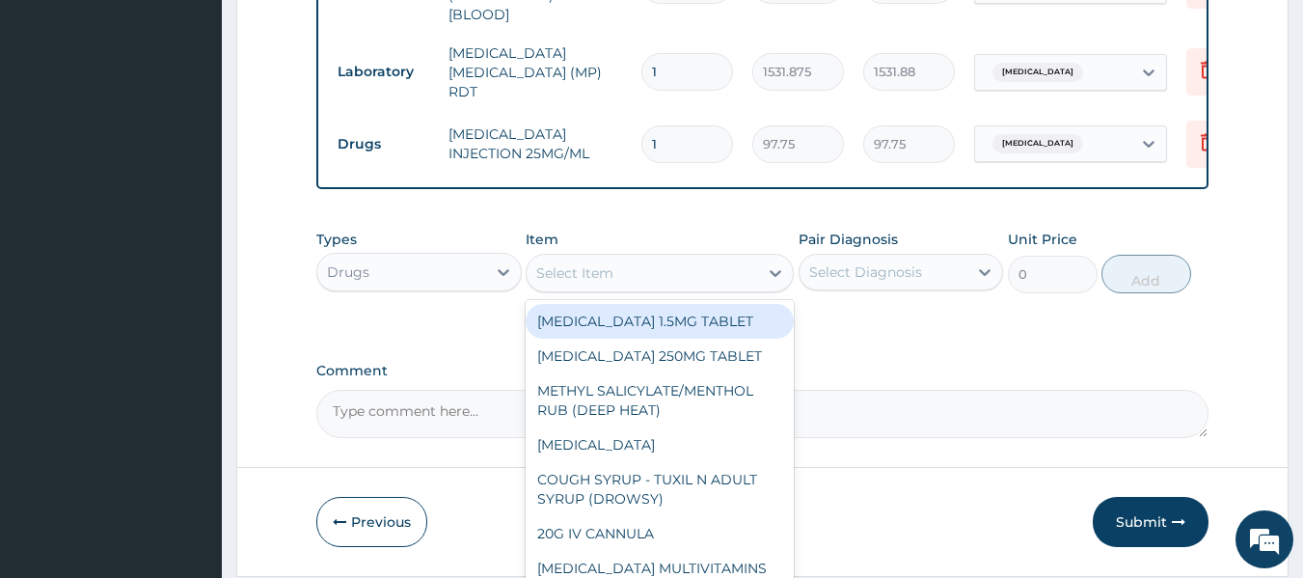
click at [596, 283] on div "Select Item" at bounding box center [574, 272] width 77 height 19
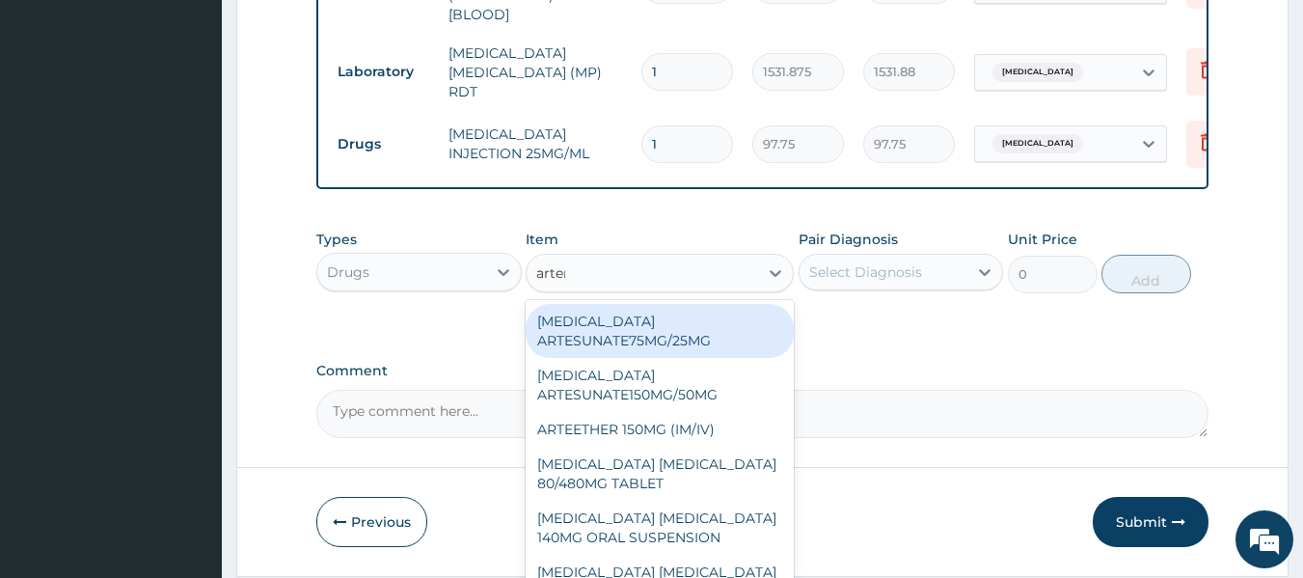
type input "arteme"
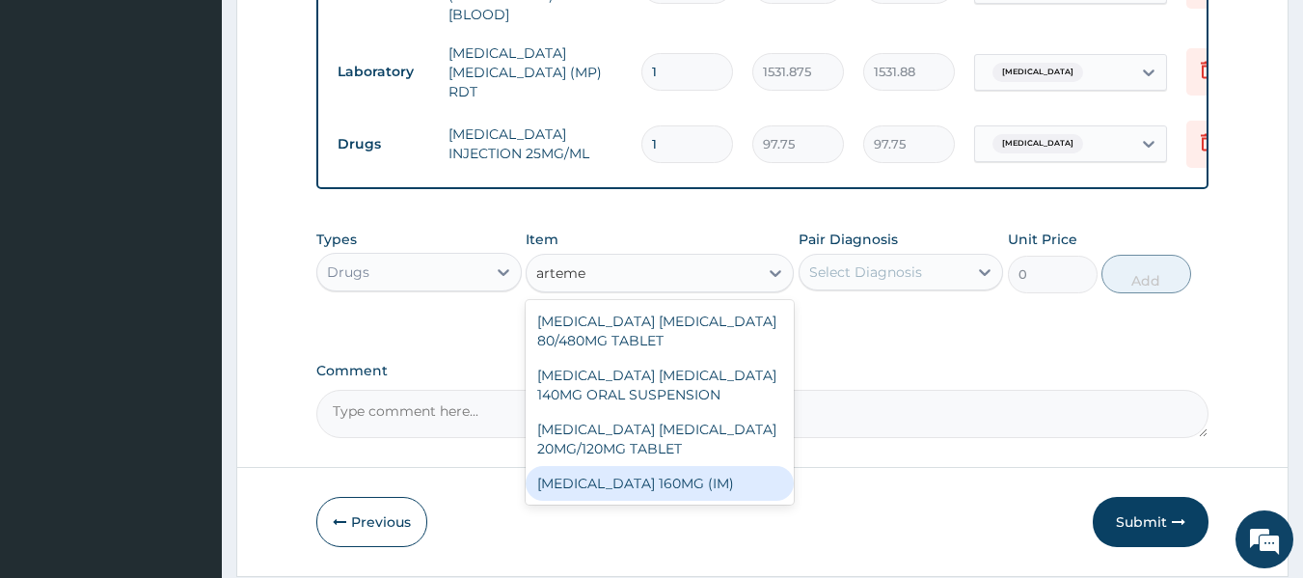
click at [637, 474] on div "ARTEMETHER 160MG (IM)" at bounding box center [660, 483] width 268 height 35
type input "1000.5"
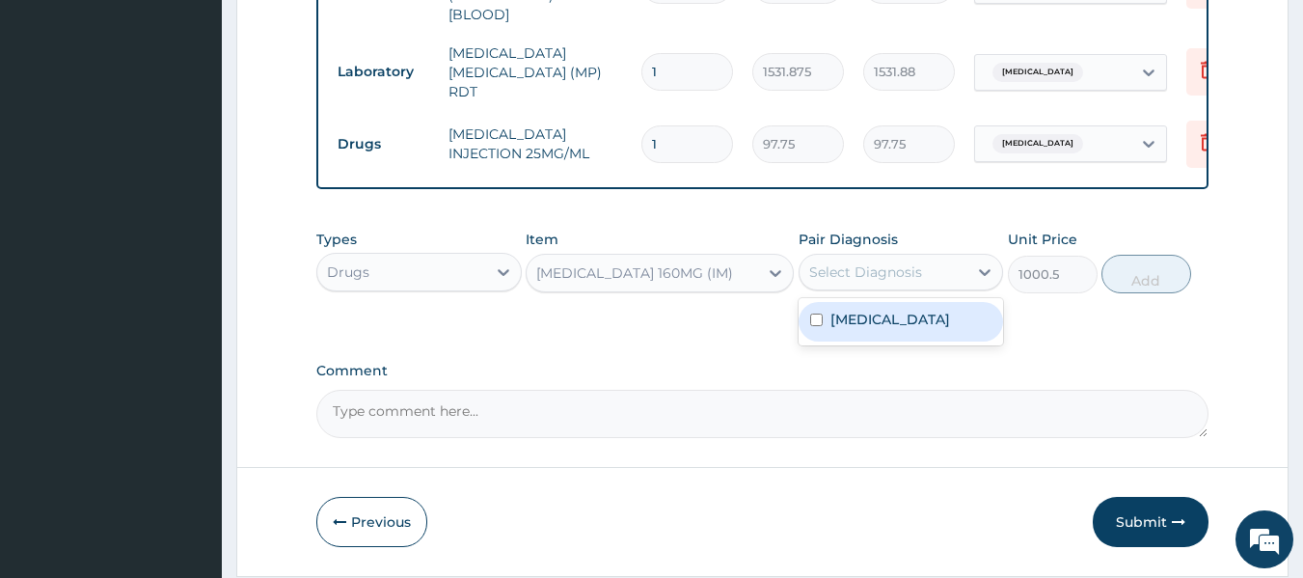
click at [893, 275] on div "Select Diagnosis" at bounding box center [865, 271] width 113 height 19
click at [897, 318] on div "Malaria" at bounding box center [901, 322] width 205 height 40
checkbox input "true"
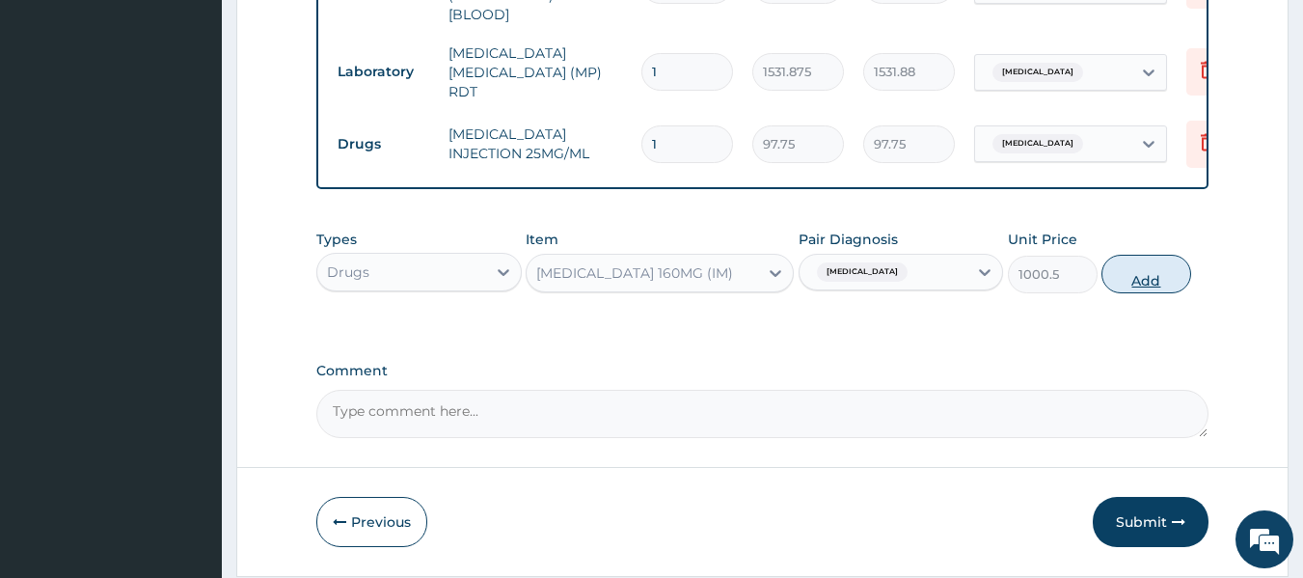
click at [1134, 265] on button "Add" at bounding box center [1146, 274] width 90 height 39
type input "0"
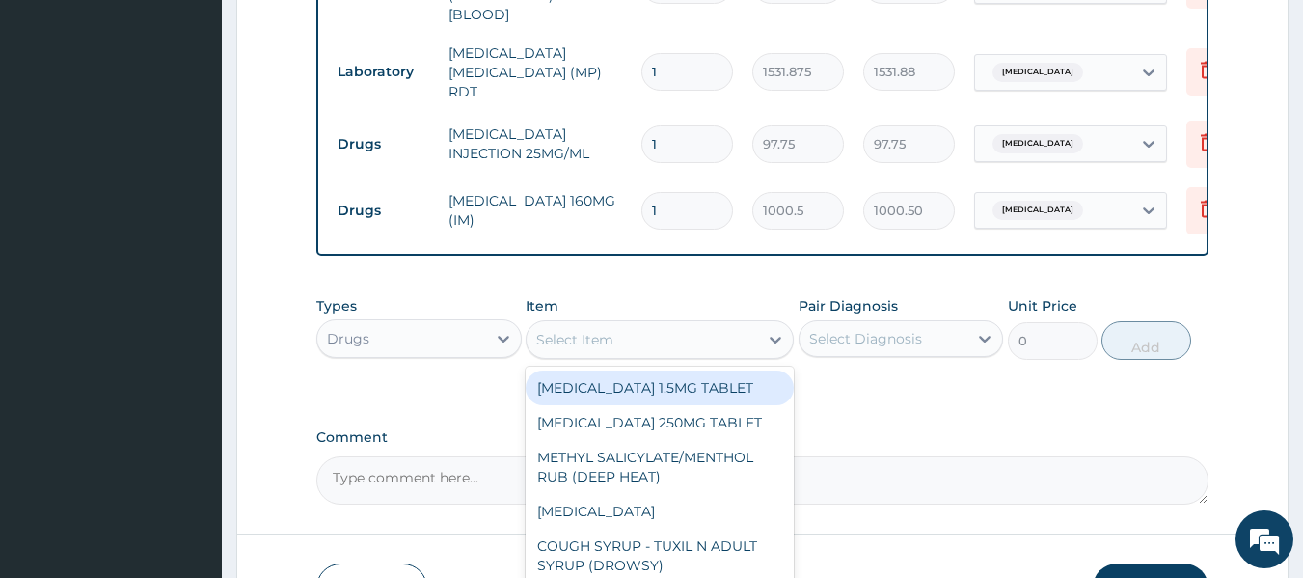
click at [583, 343] on div "Select Item" at bounding box center [574, 339] width 77 height 19
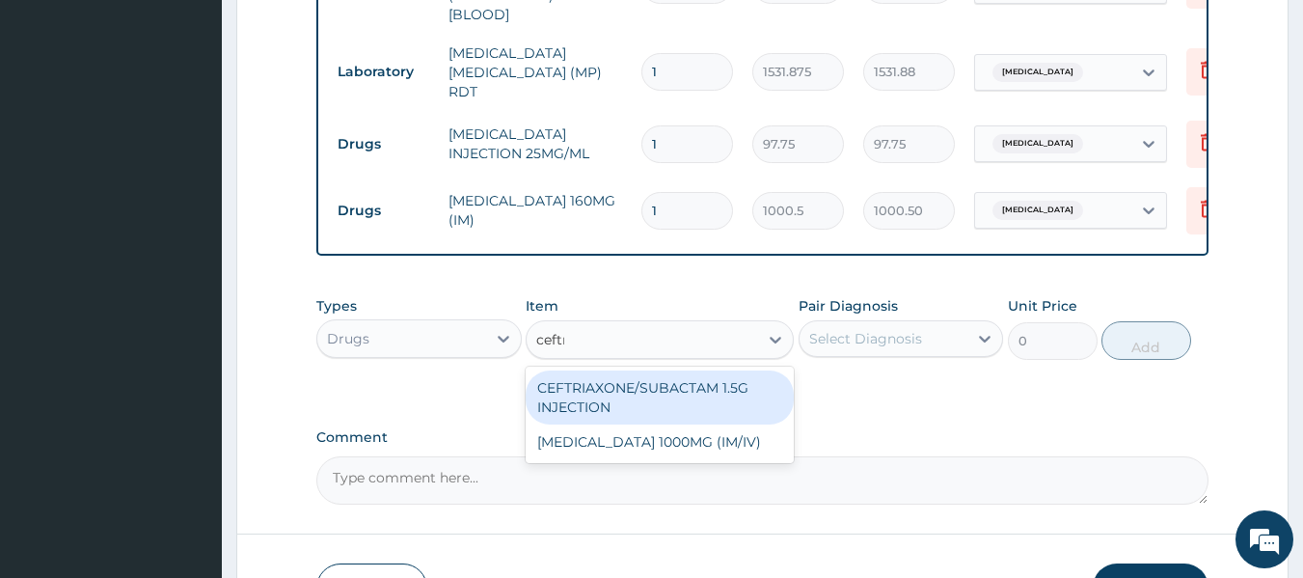
type input "ceftri"
click at [676, 418] on div "CEFTRIAXONE/SUBACTAM 1.5G INJECTION" at bounding box center [660, 397] width 268 height 54
type input "2118"
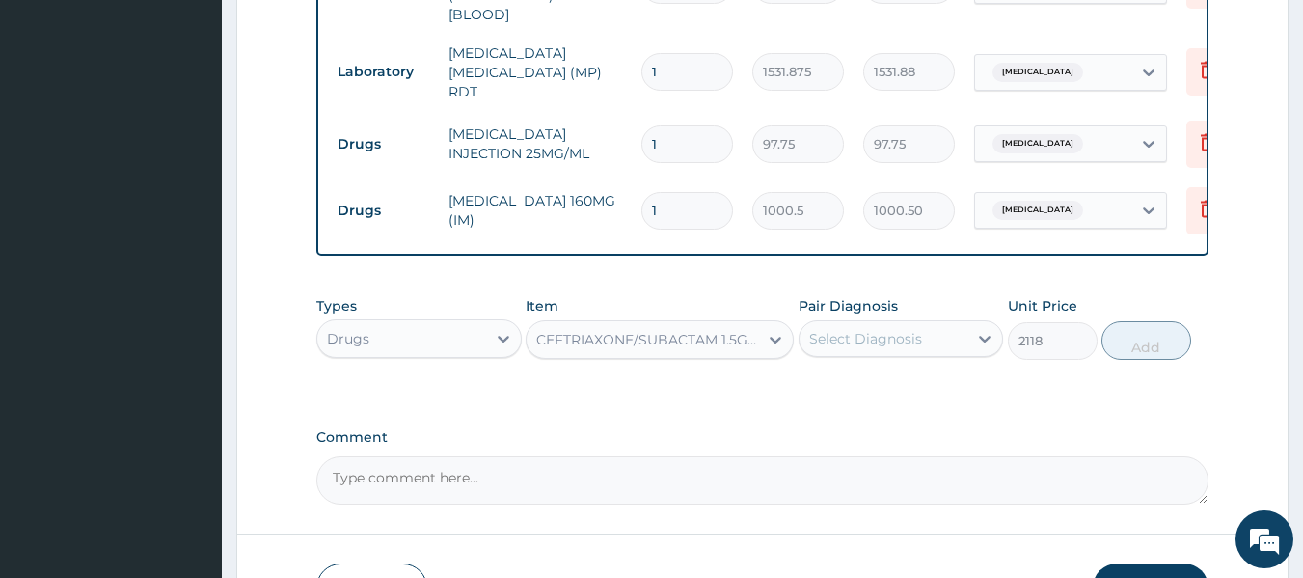
click at [881, 340] on div "Select Diagnosis" at bounding box center [865, 338] width 113 height 19
click at [870, 400] on div "Malaria" at bounding box center [901, 388] width 205 height 40
checkbox input "true"
click at [1141, 346] on button "Add" at bounding box center [1146, 340] width 90 height 39
type input "0"
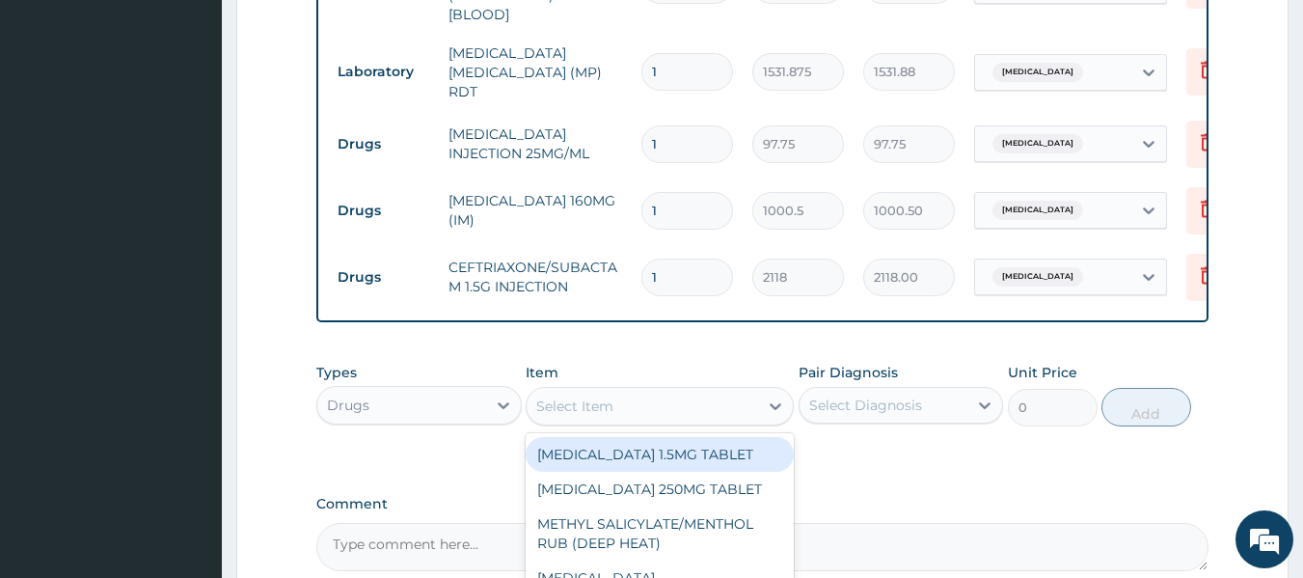
click at [646, 425] on div "Select Item" at bounding box center [660, 406] width 268 height 39
type input "parace"
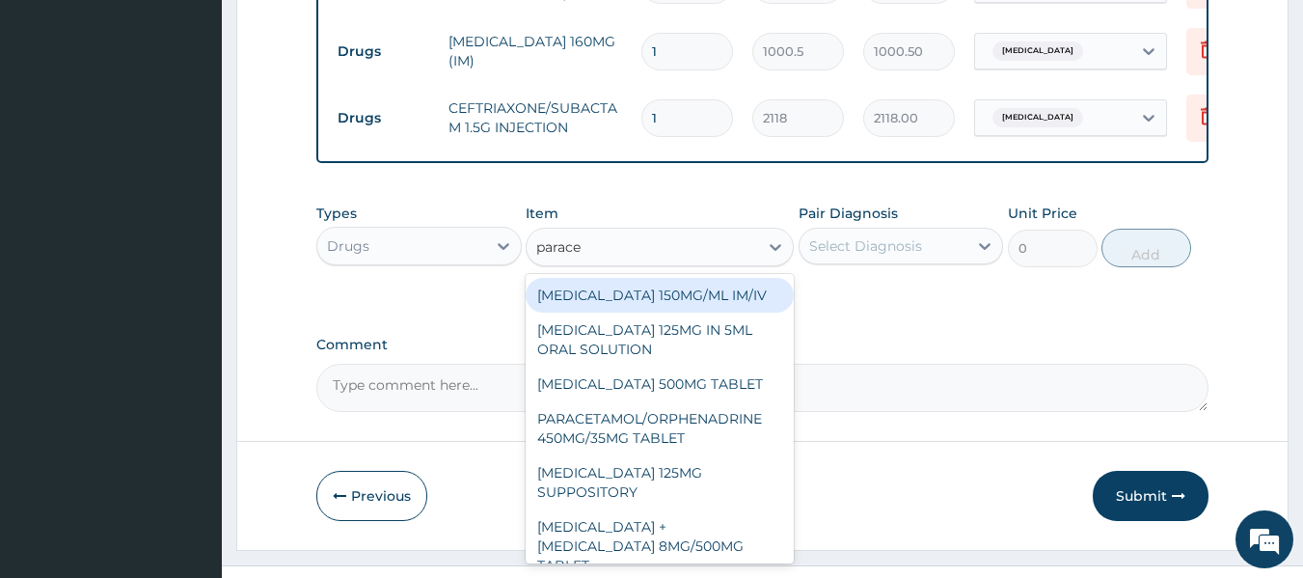
scroll to position [1093, 0]
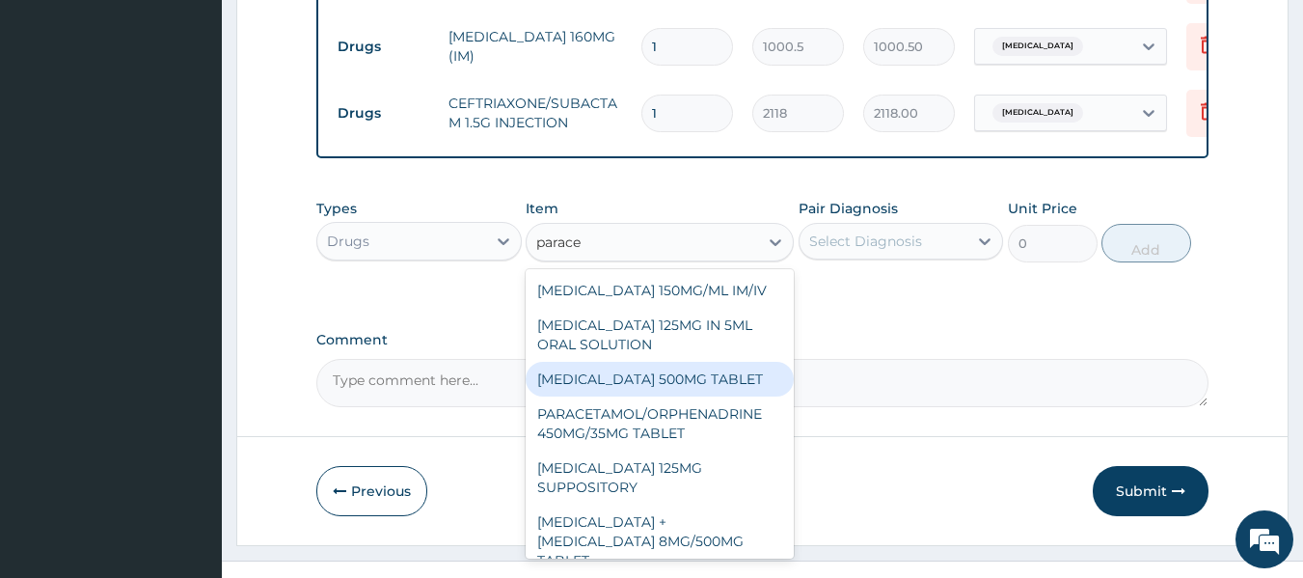
click at [717, 386] on div "[MEDICAL_DATA] 500MG TABLET" at bounding box center [660, 379] width 268 height 35
type input "30"
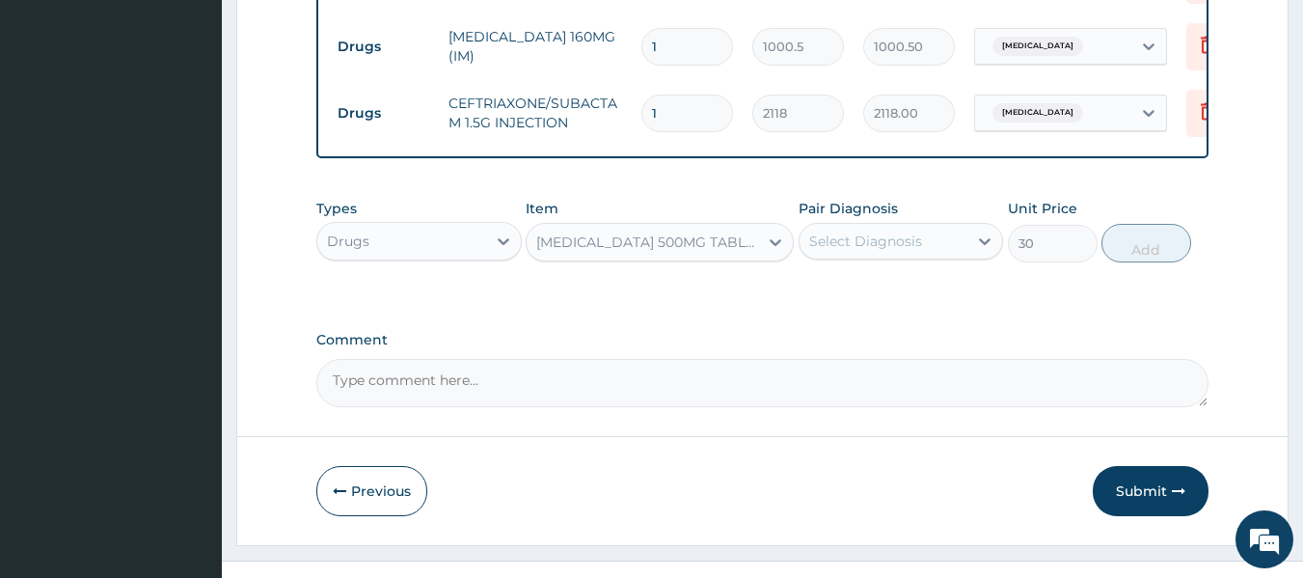
click at [925, 242] on div "Select Diagnosis" at bounding box center [883, 241] width 169 height 31
click at [874, 297] on label "Malaria" at bounding box center [890, 288] width 120 height 19
checkbox input "true"
click at [1142, 249] on button "Add" at bounding box center [1146, 243] width 90 height 39
type input "0"
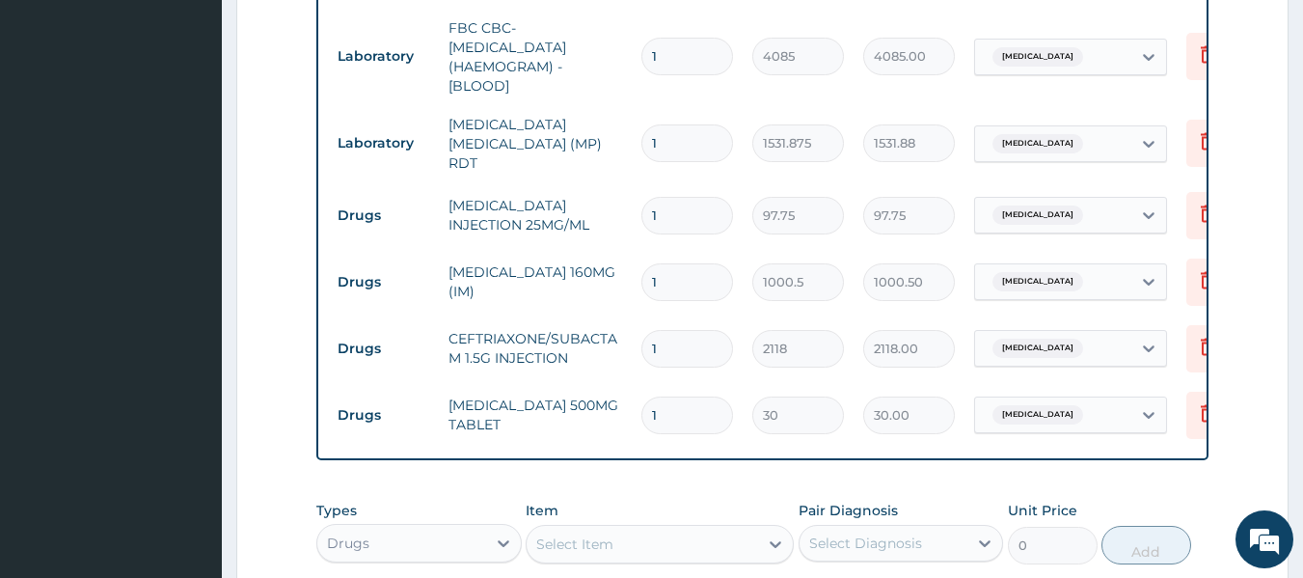
scroll to position [855, 0]
click at [702, 203] on input "1" at bounding box center [687, 218] width 92 height 38
type input "0.00"
type input "3"
type input "293.25"
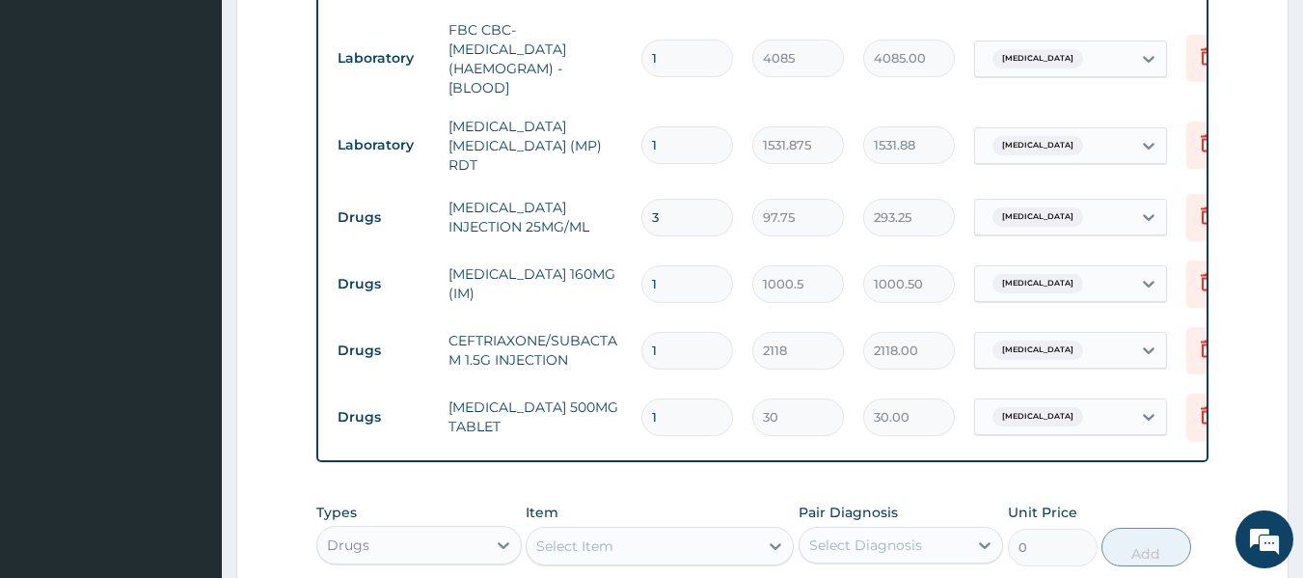
type input "3"
click at [675, 289] on input "1" at bounding box center [687, 284] width 92 height 38
type input "0.00"
type input "3"
type input "3001.50"
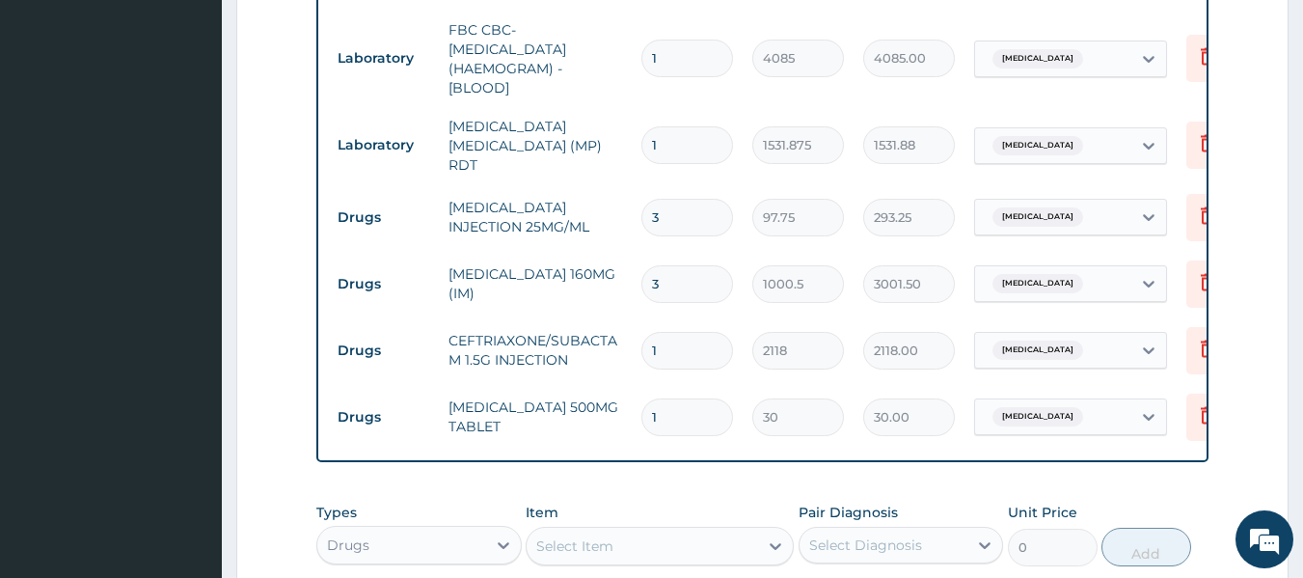
type input "3"
click at [676, 338] on input "1" at bounding box center [687, 351] width 92 height 38
type input "0.00"
type input "3"
type input "6354.00"
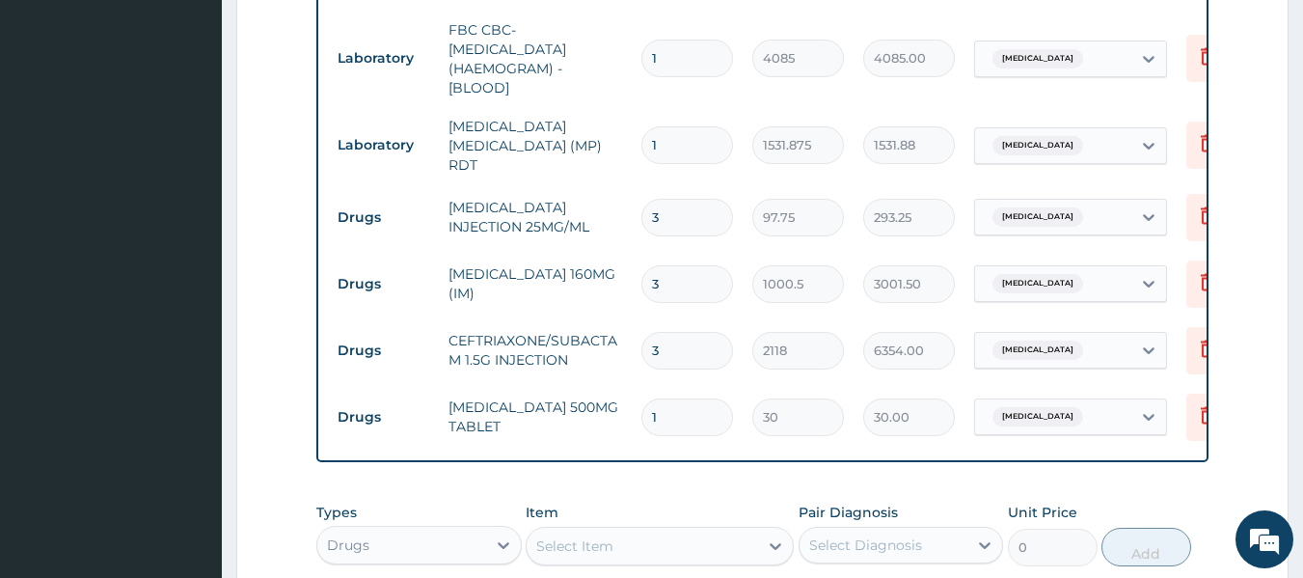
type input "3"
click at [681, 412] on input "1" at bounding box center [687, 417] width 92 height 38
type input "18"
type input "540.00"
type input "20"
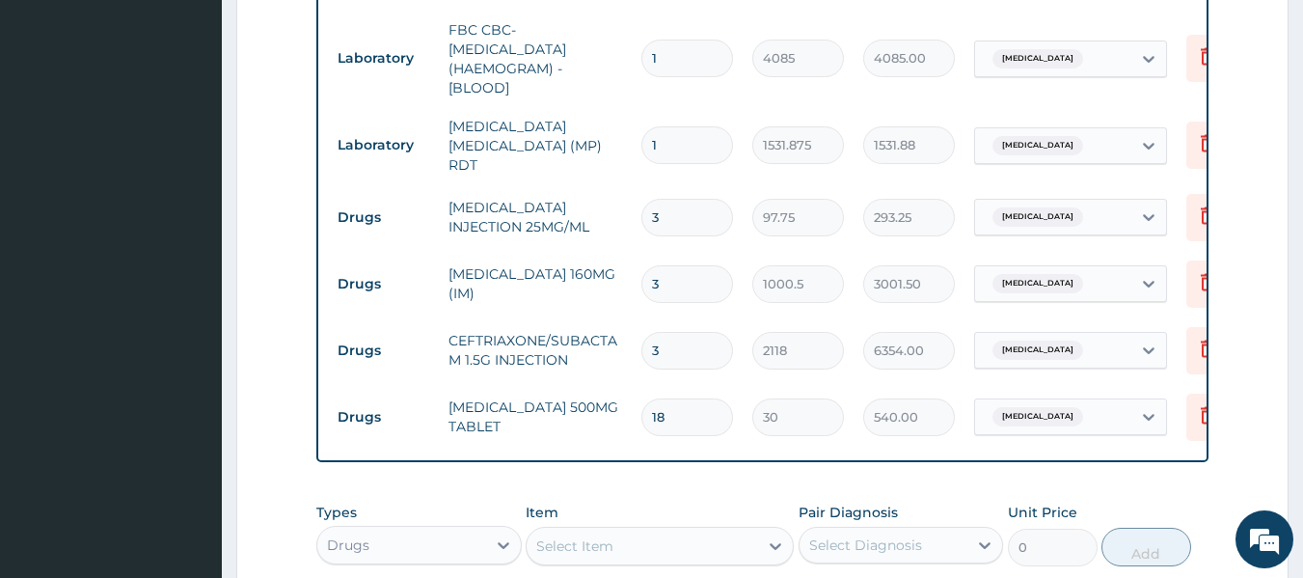
type input "600.00"
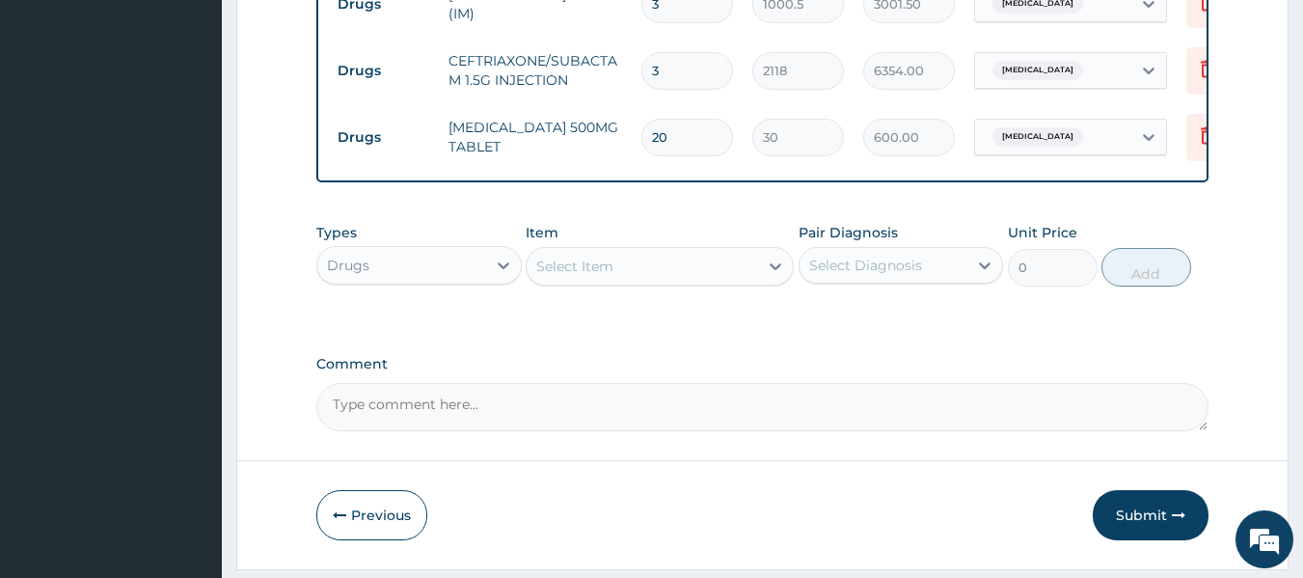
scroll to position [1195, 0]
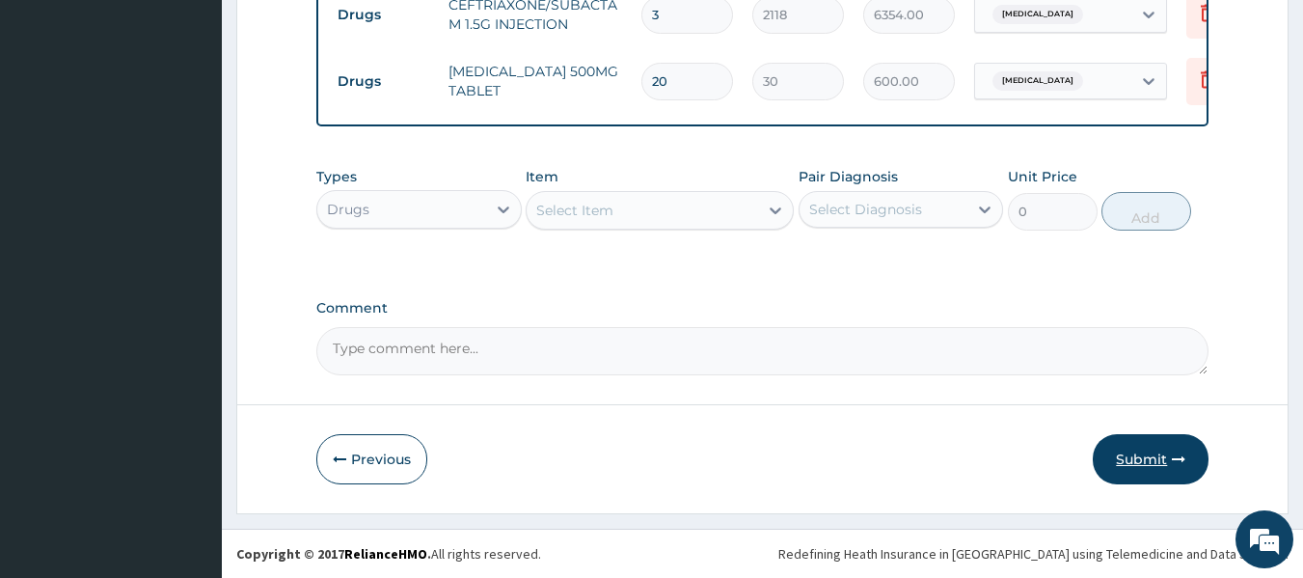
type input "20"
click at [1158, 466] on button "Submit" at bounding box center [1151, 459] width 116 height 50
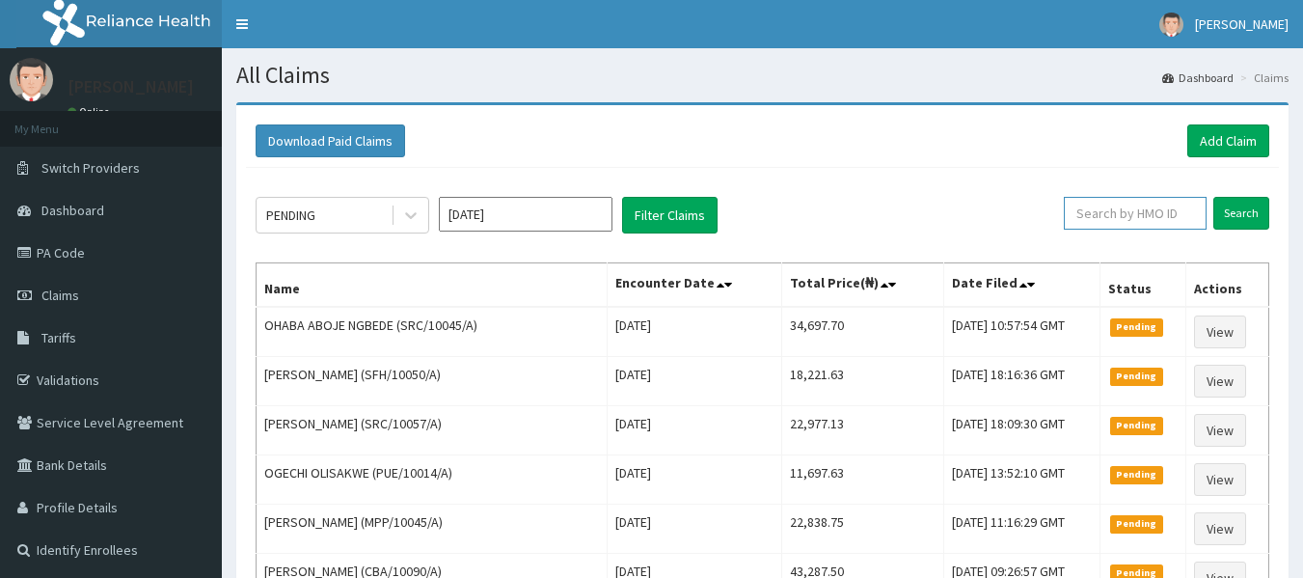
click at [1124, 219] on input "text" at bounding box center [1135, 213] width 143 height 33
paste input "MHG/10011/A"
click at [1124, 219] on input "MHG/10011/A" at bounding box center [1105, 213] width 128 height 33
type input "MHG/10011/A"
click at [1213, 197] on input "Search" at bounding box center [1241, 213] width 56 height 33
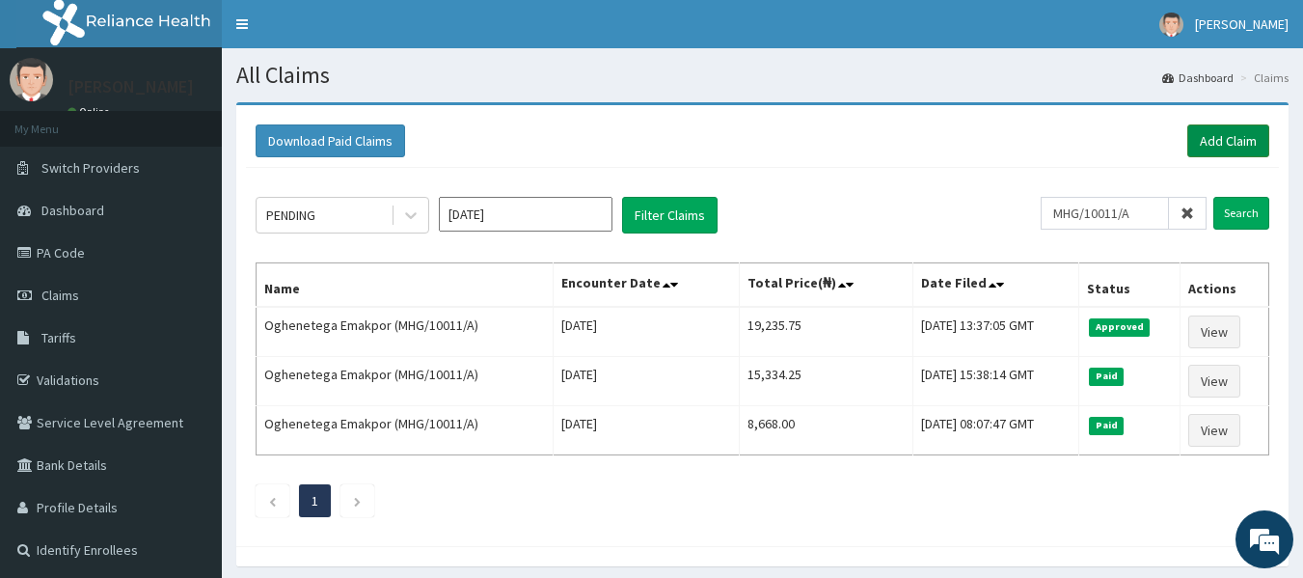
click at [1220, 142] on link "Add Claim" at bounding box center [1228, 140] width 82 height 33
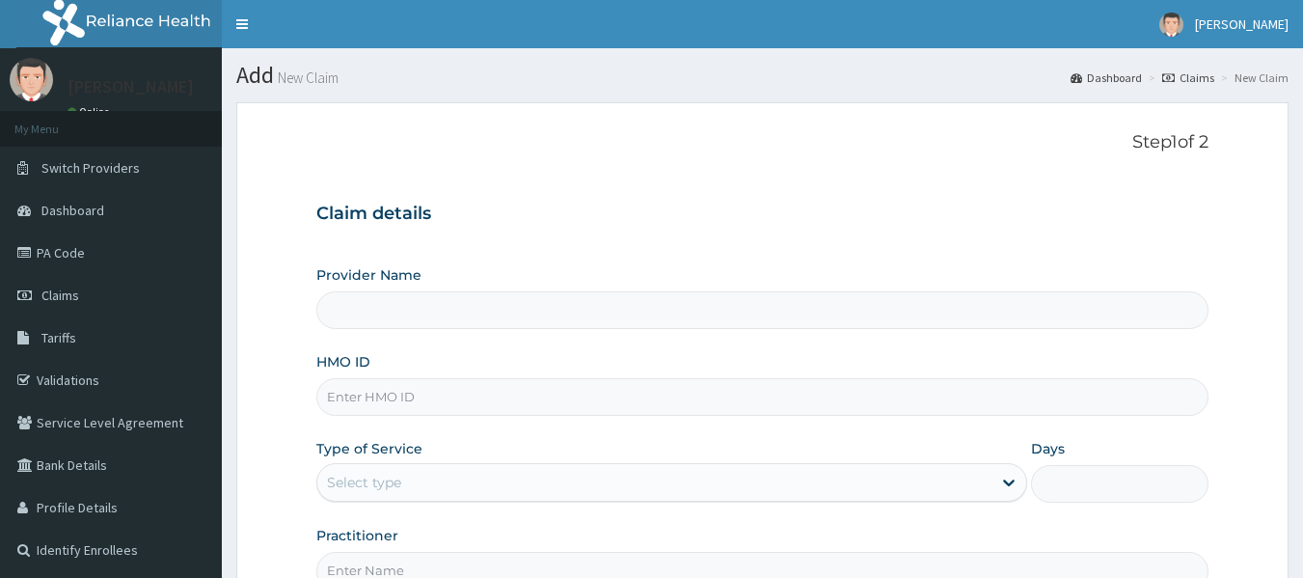
click at [663, 399] on input "HMO ID" at bounding box center [762, 397] width 893 height 38
paste input "COT/10003/A"
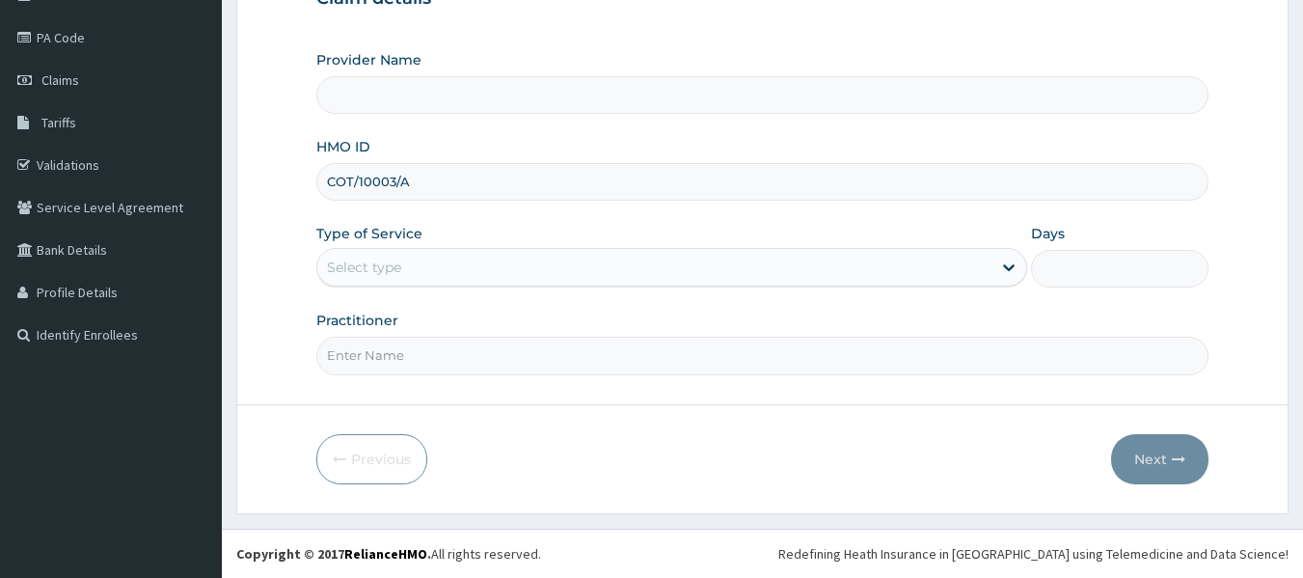
type input "COT/10003/A"
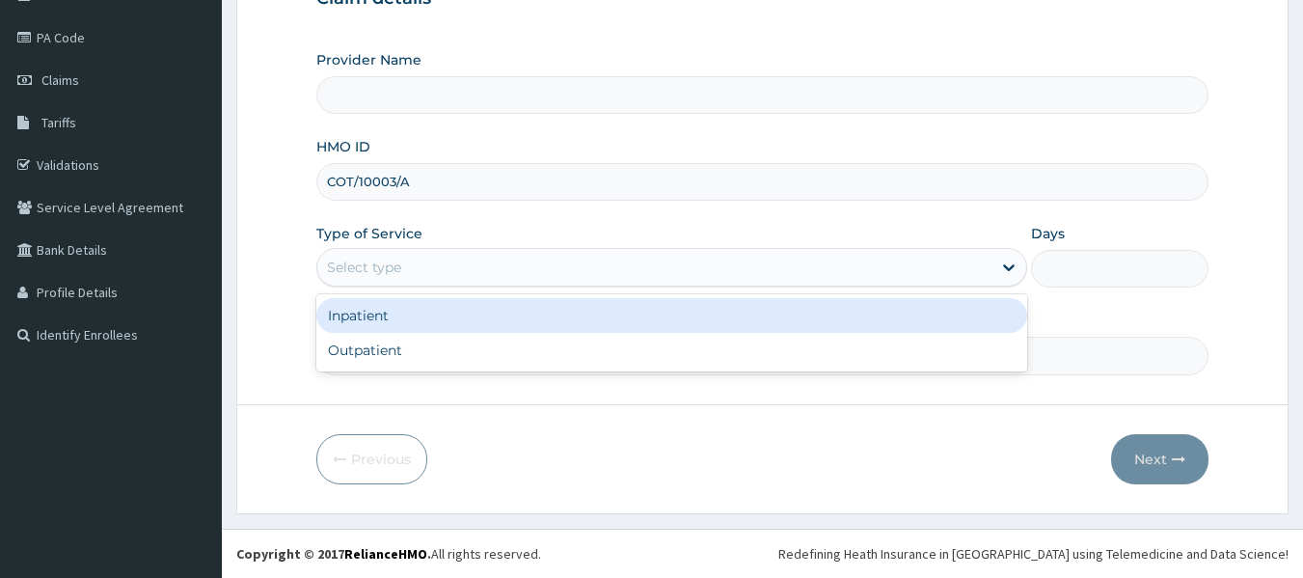
click at [742, 270] on div "Select type" at bounding box center [654, 267] width 674 height 31
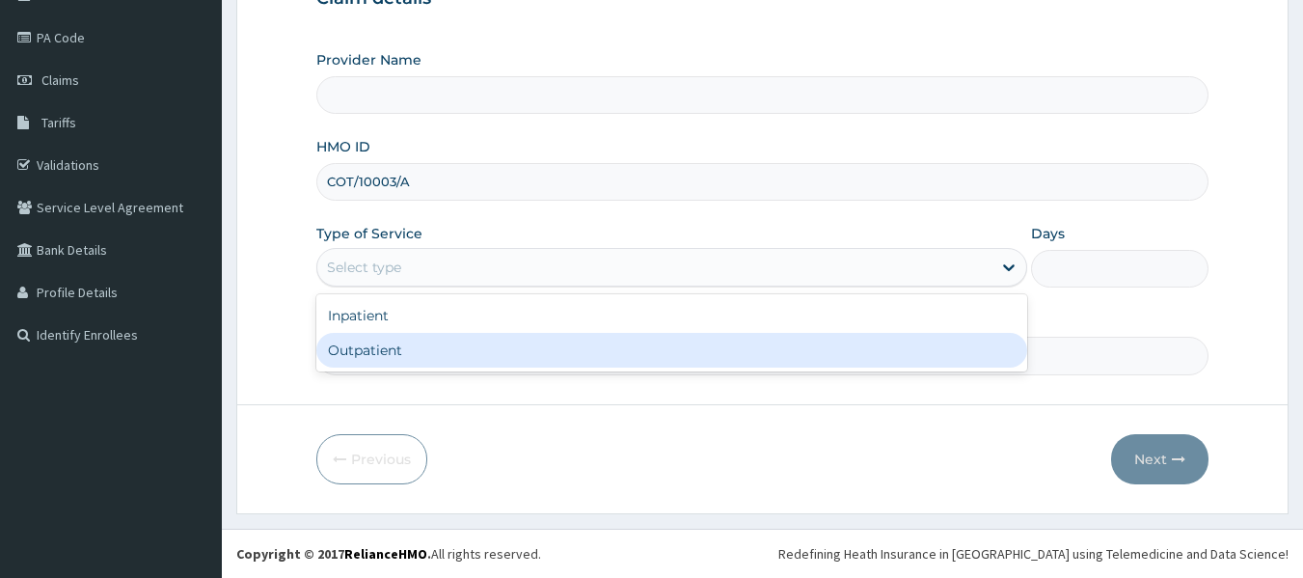
type input "Reliance Family Clinics (RFC) - [GEOGRAPHIC_DATA]"
click at [736, 338] on div "Outpatient" at bounding box center [671, 350] width 711 height 35
type input "1"
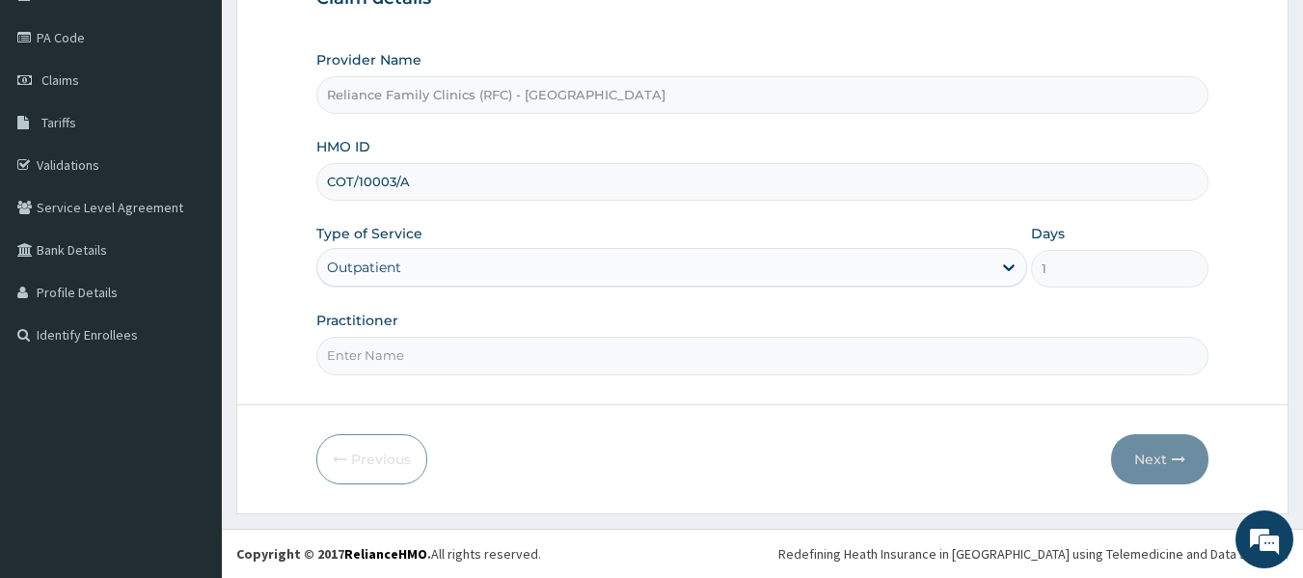
click at [739, 356] on input "Practitioner" at bounding box center [762, 356] width 893 height 38
type input "Dr Bunmi"
click at [1152, 447] on button "Next" at bounding box center [1159, 459] width 97 height 50
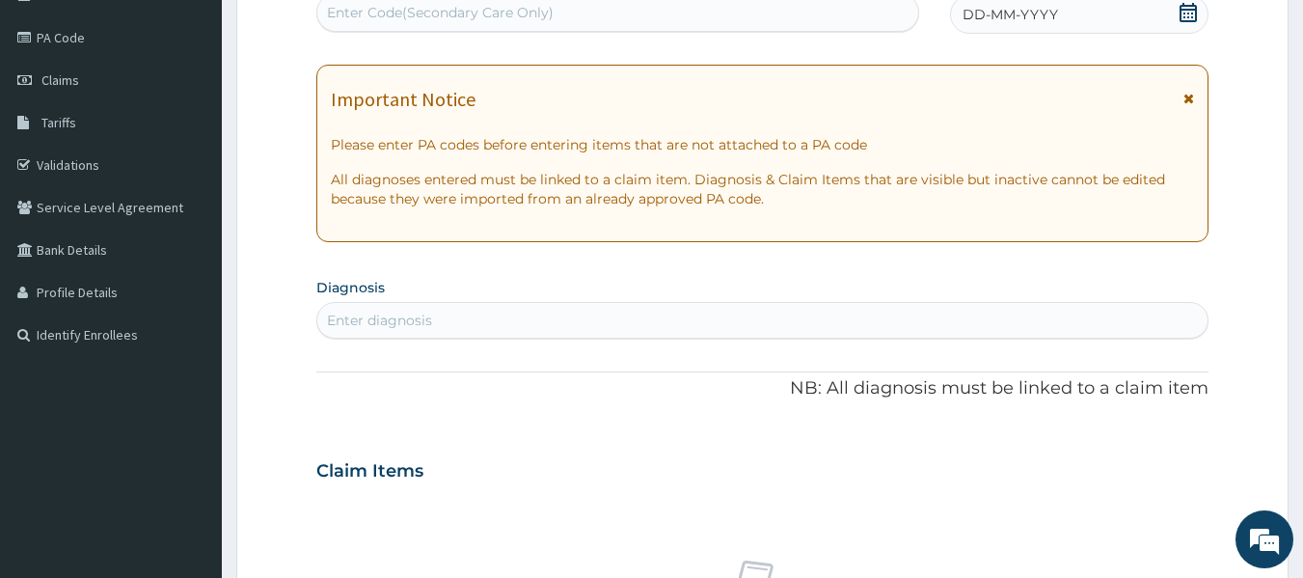
click at [1017, 16] on span "DD-MM-YYYY" at bounding box center [1009, 14] width 95 height 19
click at [523, 322] on div "Enter diagnosis" at bounding box center [762, 320] width 891 height 31
type input "inso"
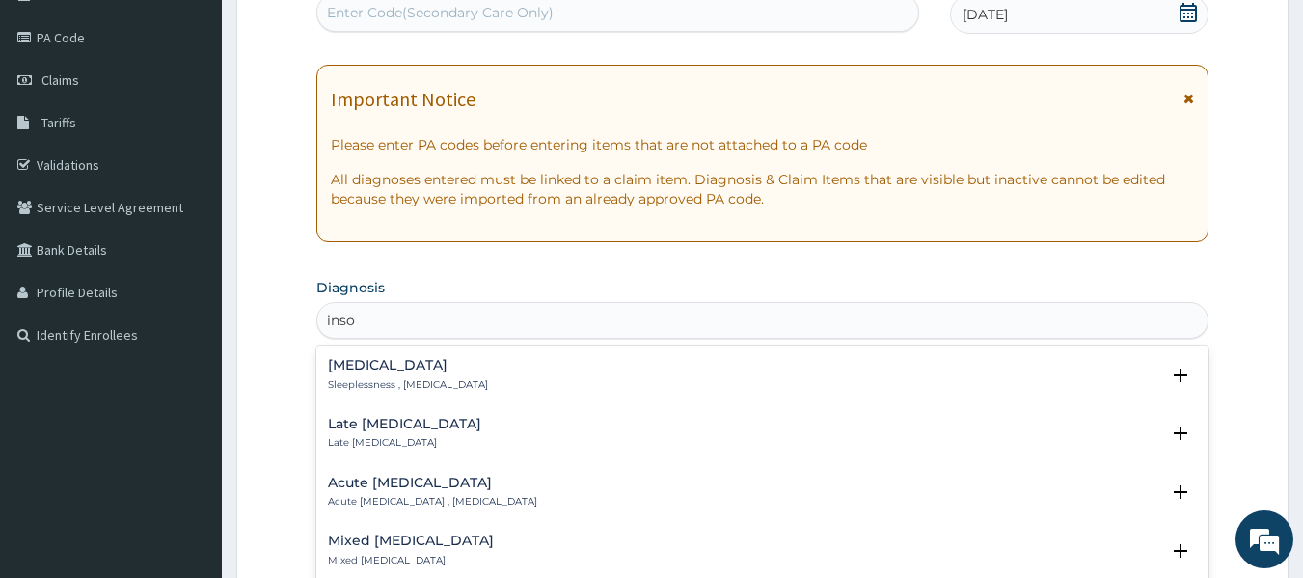
click at [372, 369] on h4 "Insomnia" at bounding box center [408, 365] width 160 height 14
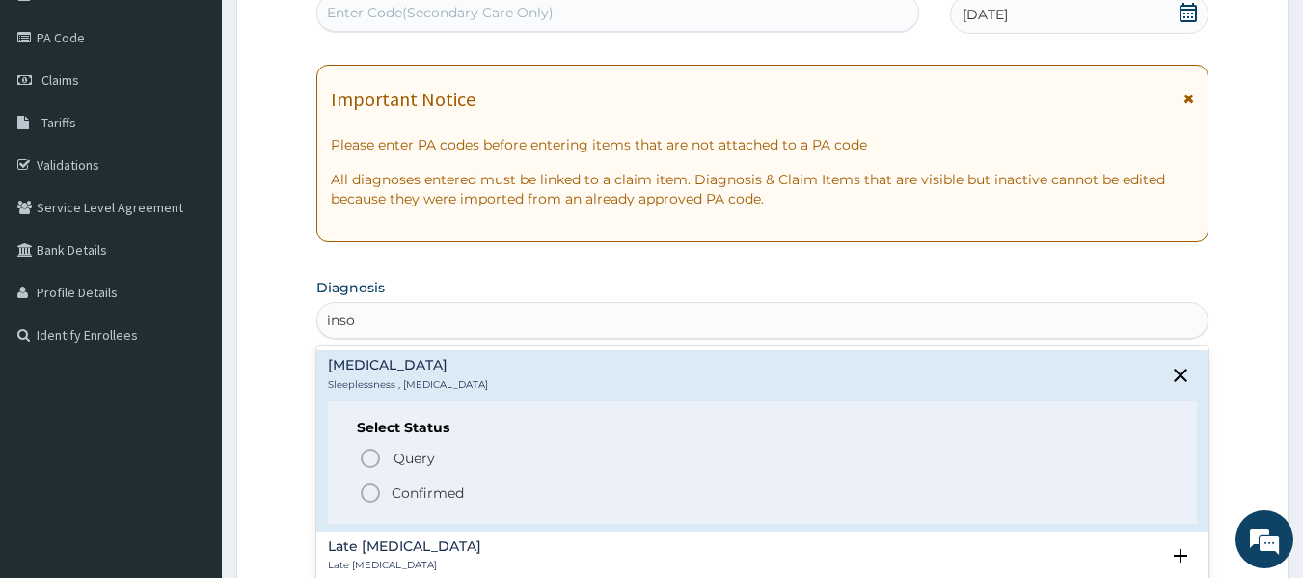
click at [374, 490] on icon "status option filled" at bounding box center [370, 492] width 23 height 23
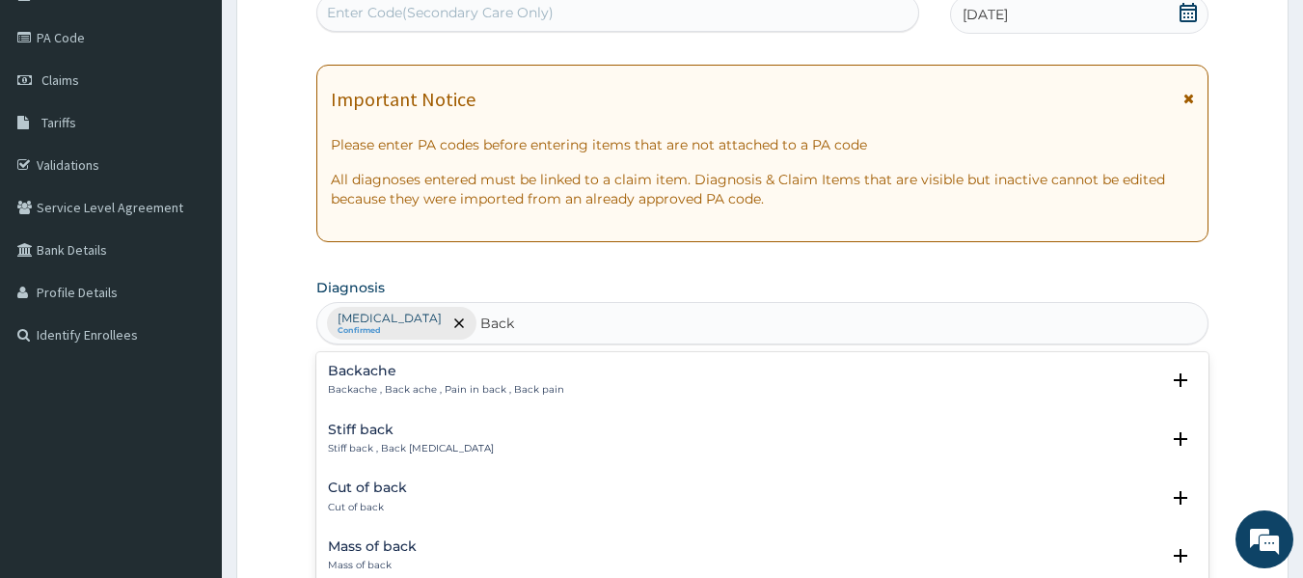
type input "Back"
click at [422, 369] on h4 "Backache" at bounding box center [446, 371] width 236 height 14
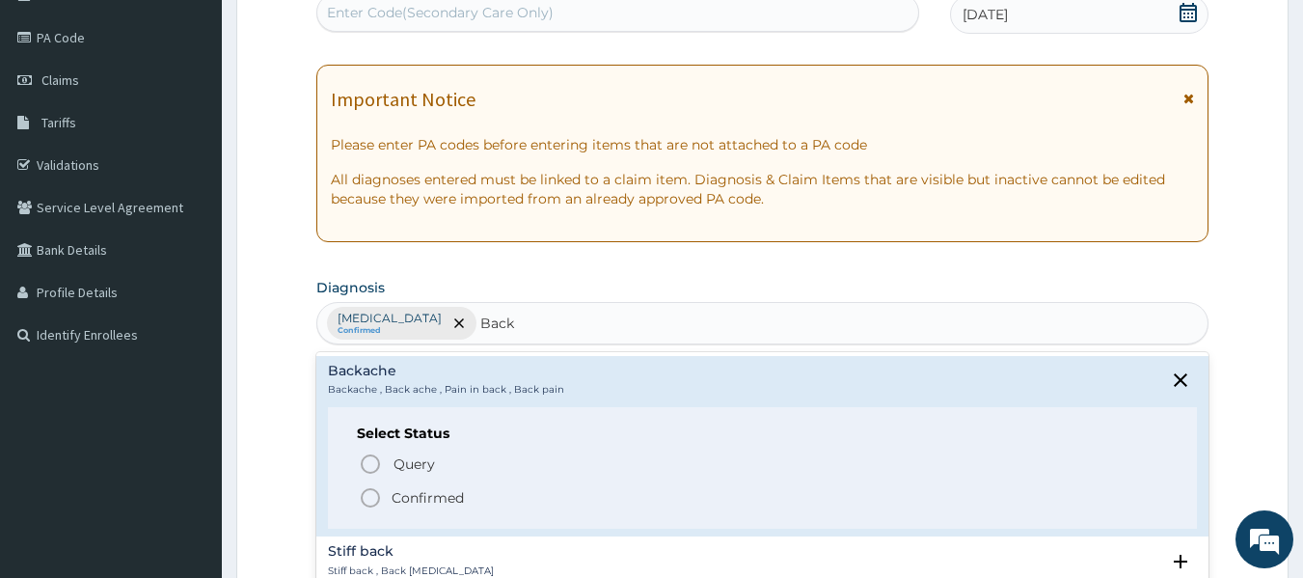
click at [386, 503] on span "Confirmed" at bounding box center [764, 497] width 810 height 23
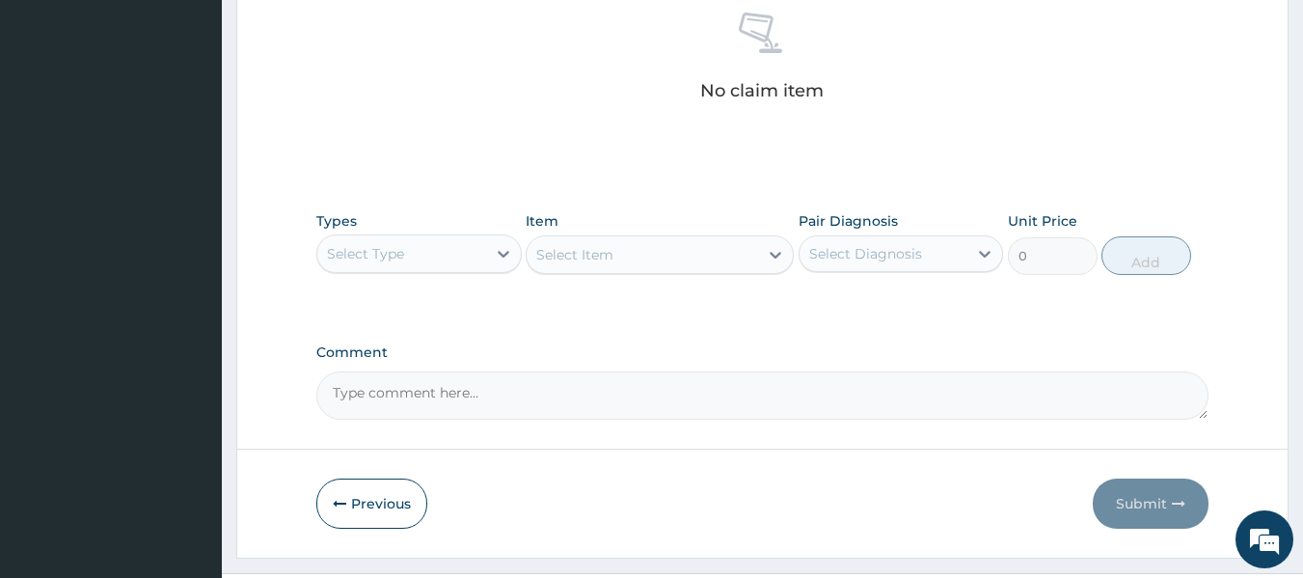
scroll to position [770, 0]
click at [528, 251] on div "Select Item" at bounding box center [660, 253] width 268 height 39
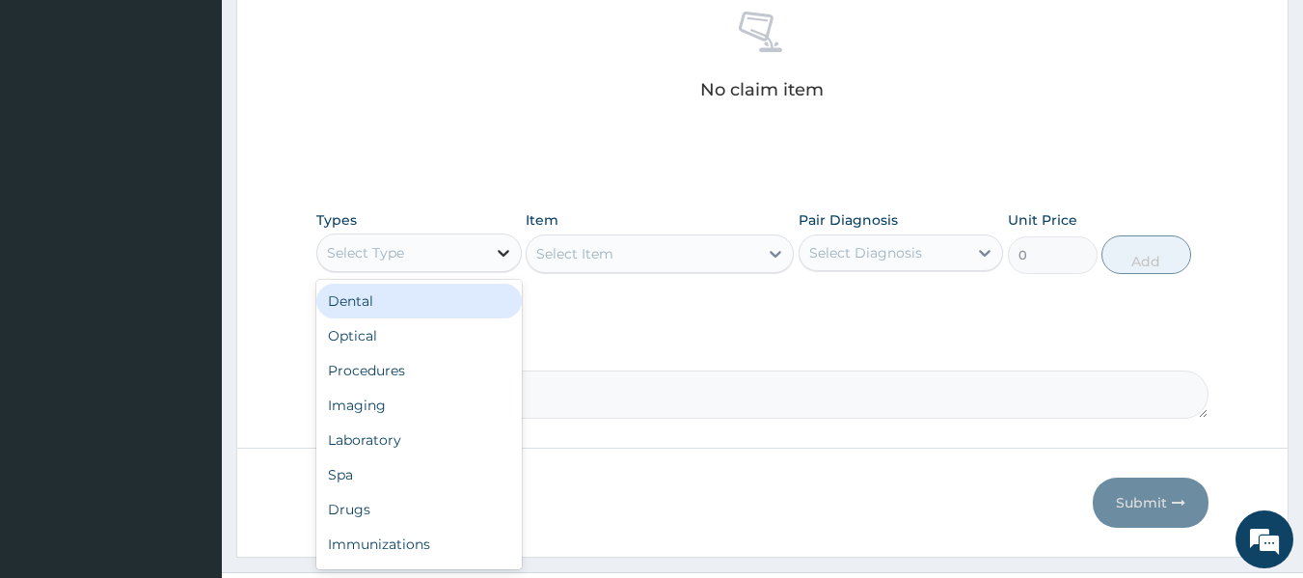
click at [498, 251] on icon at bounding box center [504, 253] width 12 height 7
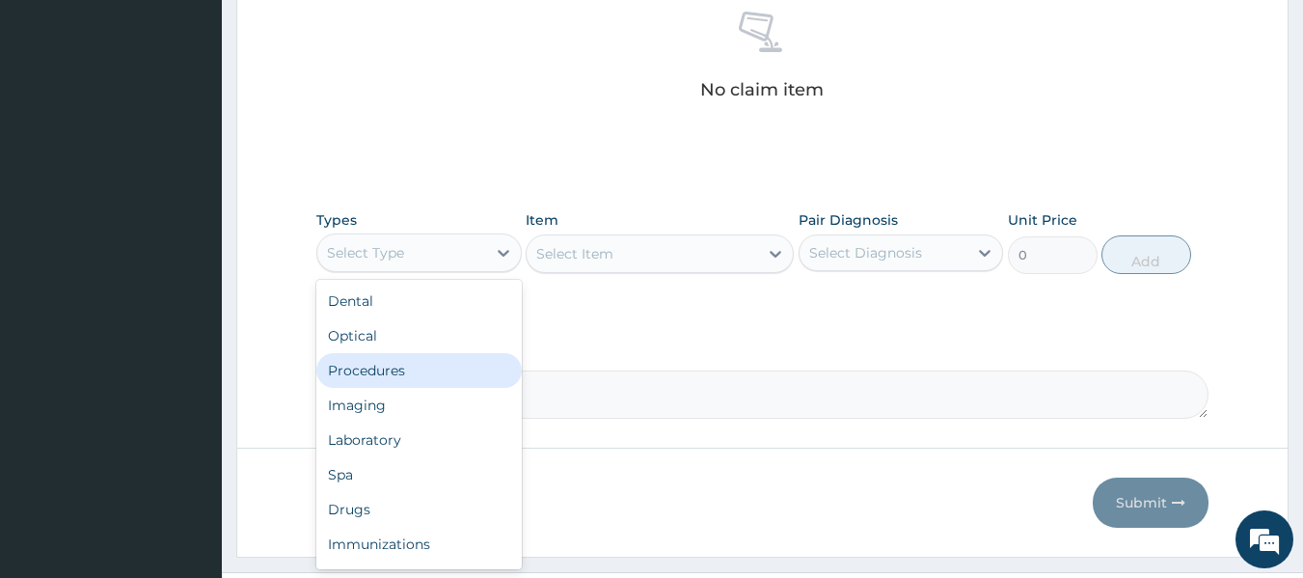
click at [406, 357] on div "Procedures" at bounding box center [418, 370] width 205 height 35
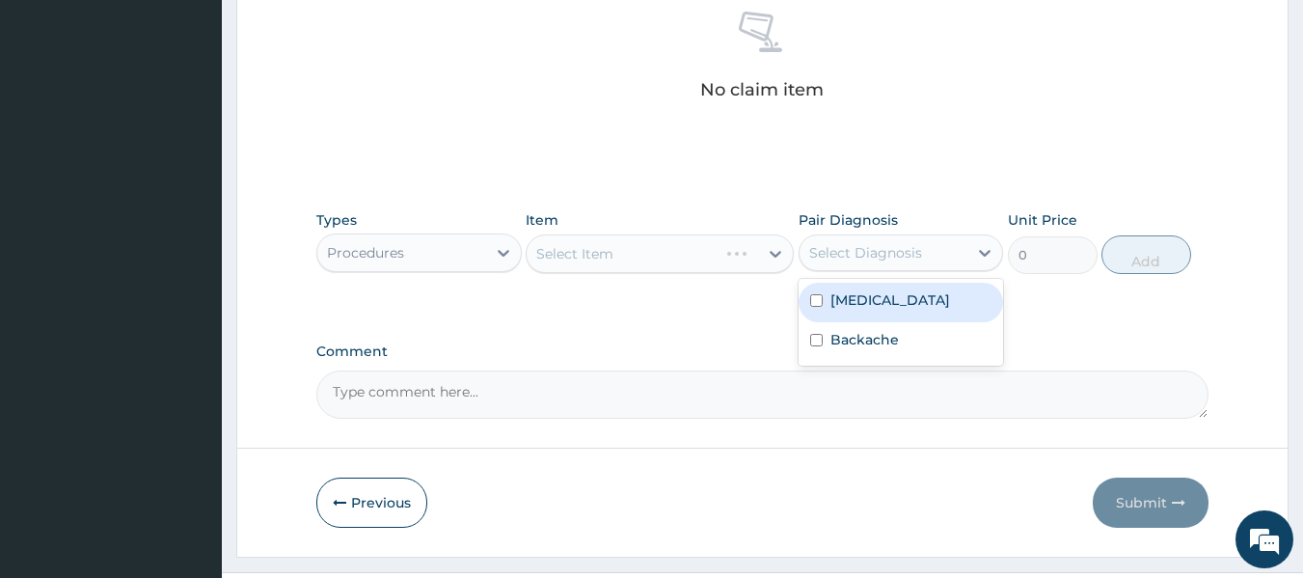
click at [898, 243] on div "Select Diagnosis" at bounding box center [865, 252] width 113 height 19
click at [852, 306] on label "Insomnia" at bounding box center [890, 299] width 120 height 19
checkbox input "true"
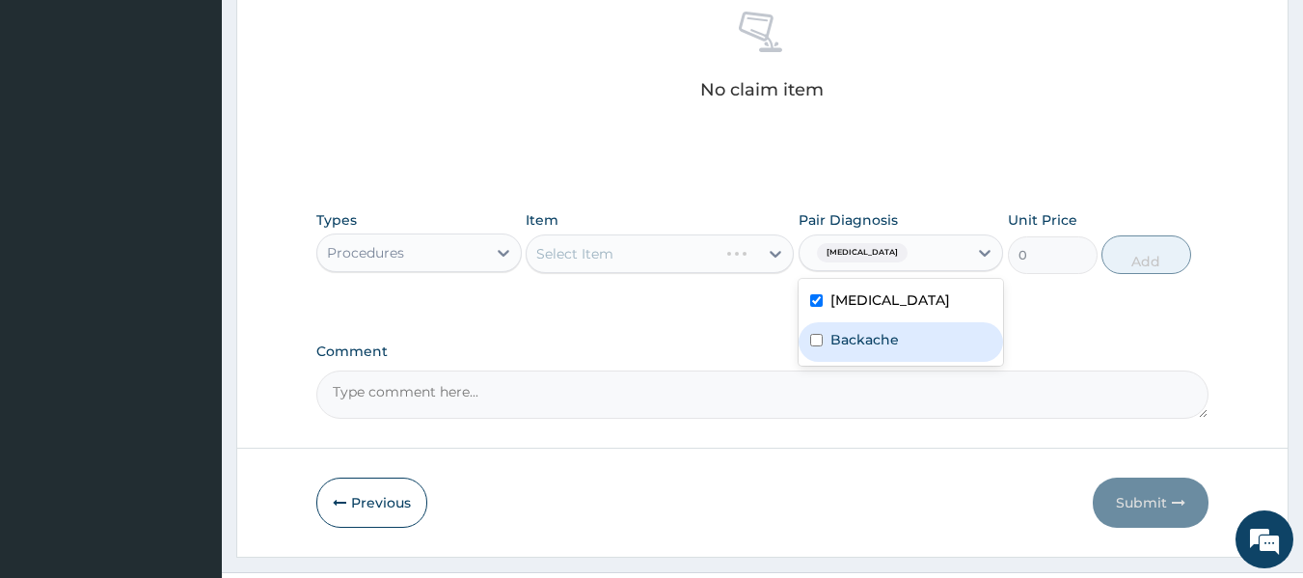
click at [839, 345] on label "Backache" at bounding box center [864, 339] width 68 height 19
checkbox input "true"
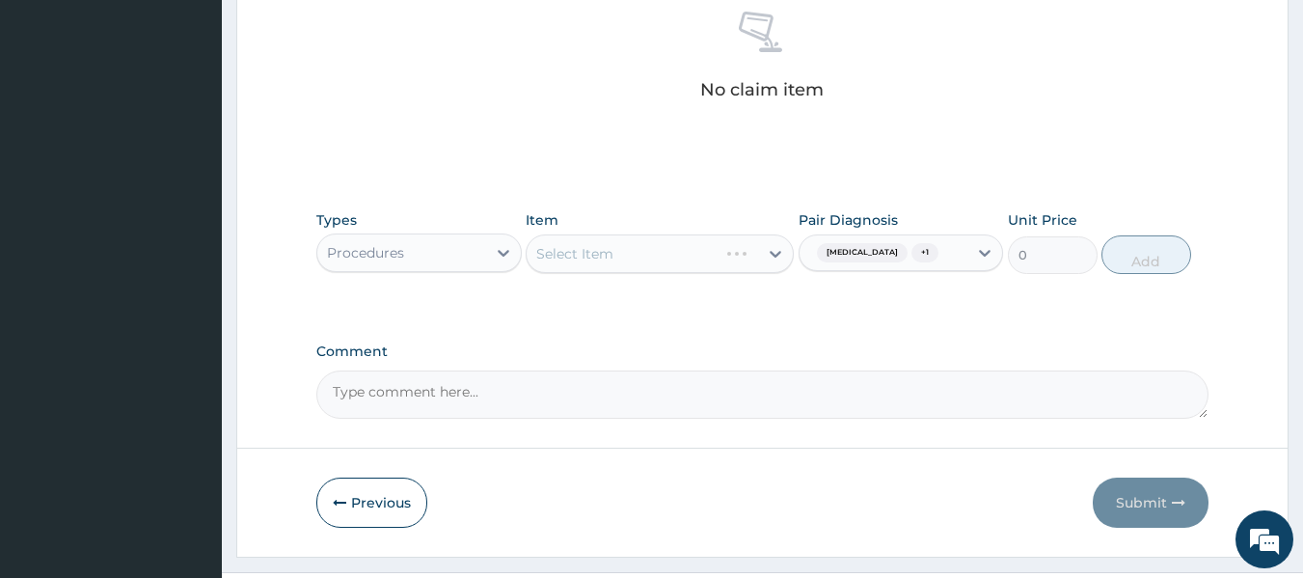
click at [706, 255] on div "Select Item" at bounding box center [660, 253] width 268 height 39
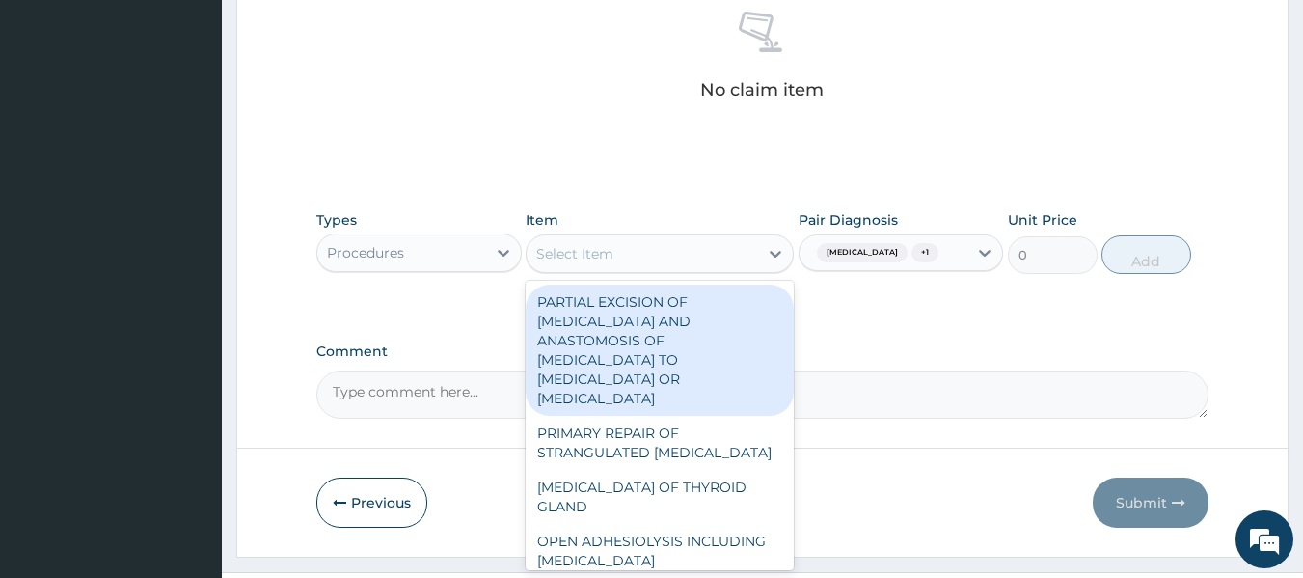
click at [689, 263] on div "Select Item" at bounding box center [642, 253] width 231 height 31
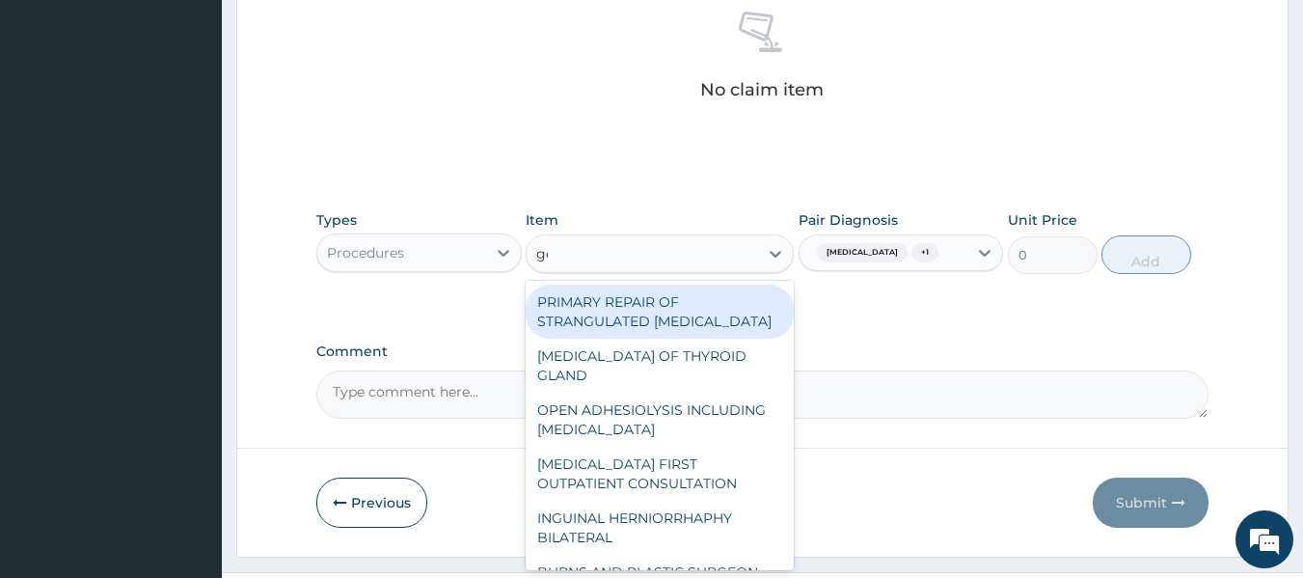
type input "gene"
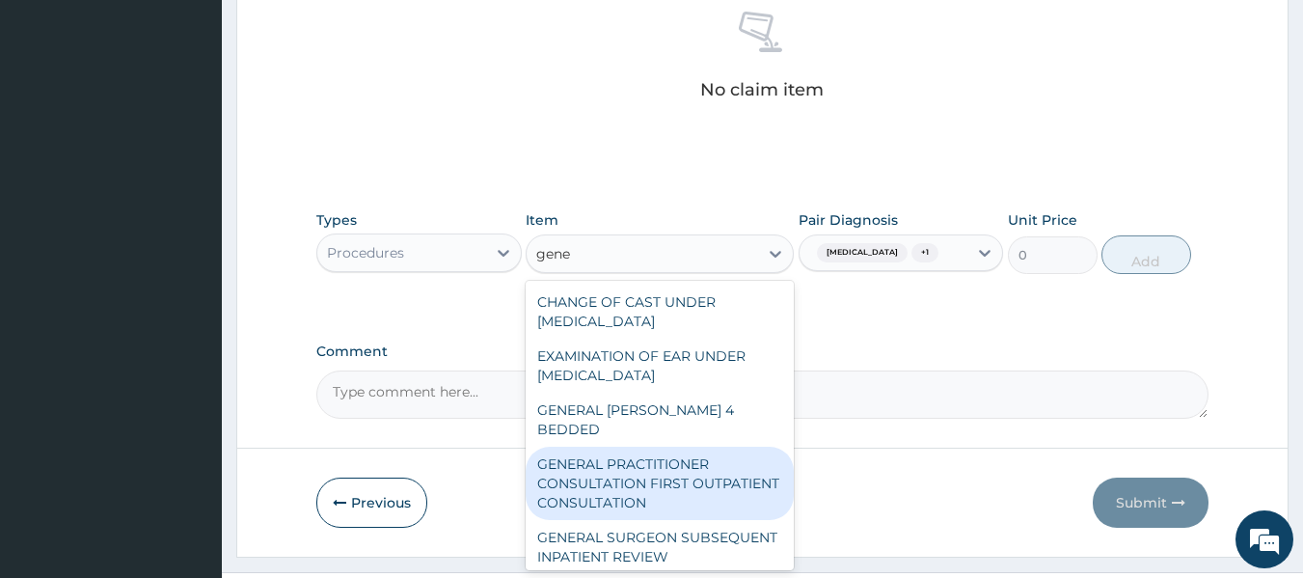
click at [633, 450] on div "GENERAL PRACTITIONER CONSULTATION FIRST OUTPATIENT CONSULTATION" at bounding box center [660, 483] width 268 height 73
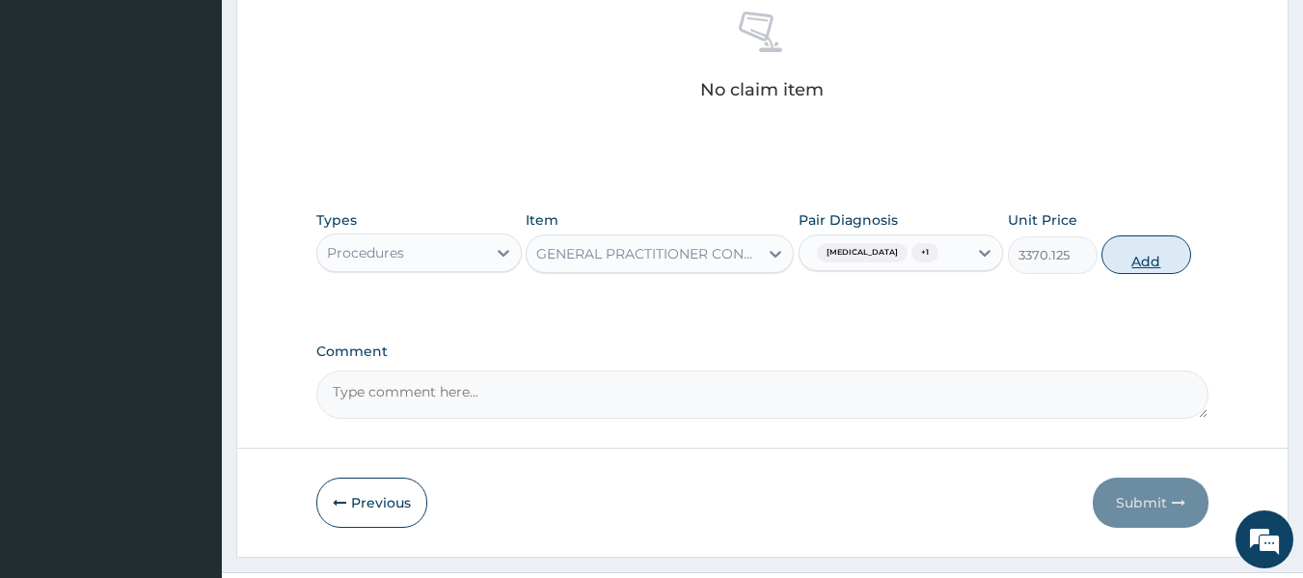
click at [1148, 242] on button "Add" at bounding box center [1146, 254] width 90 height 39
type input "0"
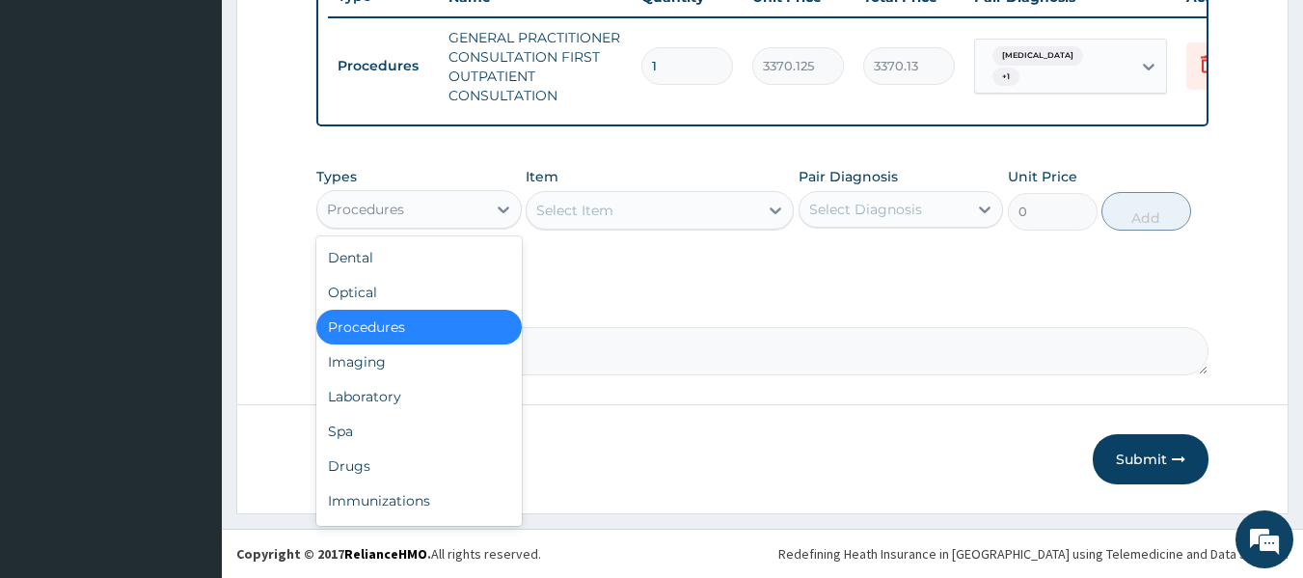
click at [468, 199] on div "Procedures" at bounding box center [401, 209] width 169 height 31
click at [394, 455] on div "Drugs" at bounding box center [418, 465] width 205 height 35
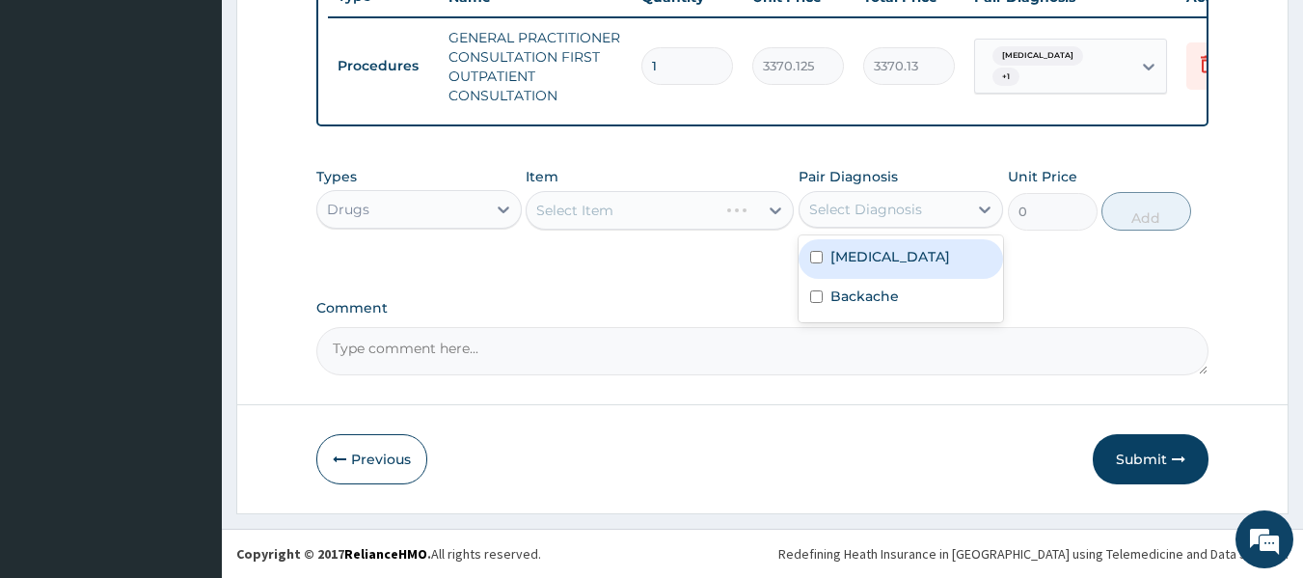
click at [856, 216] on div "Select Diagnosis" at bounding box center [865, 209] width 113 height 19
click at [853, 255] on label "Insomnia" at bounding box center [890, 256] width 120 height 19
checkbox input "true"
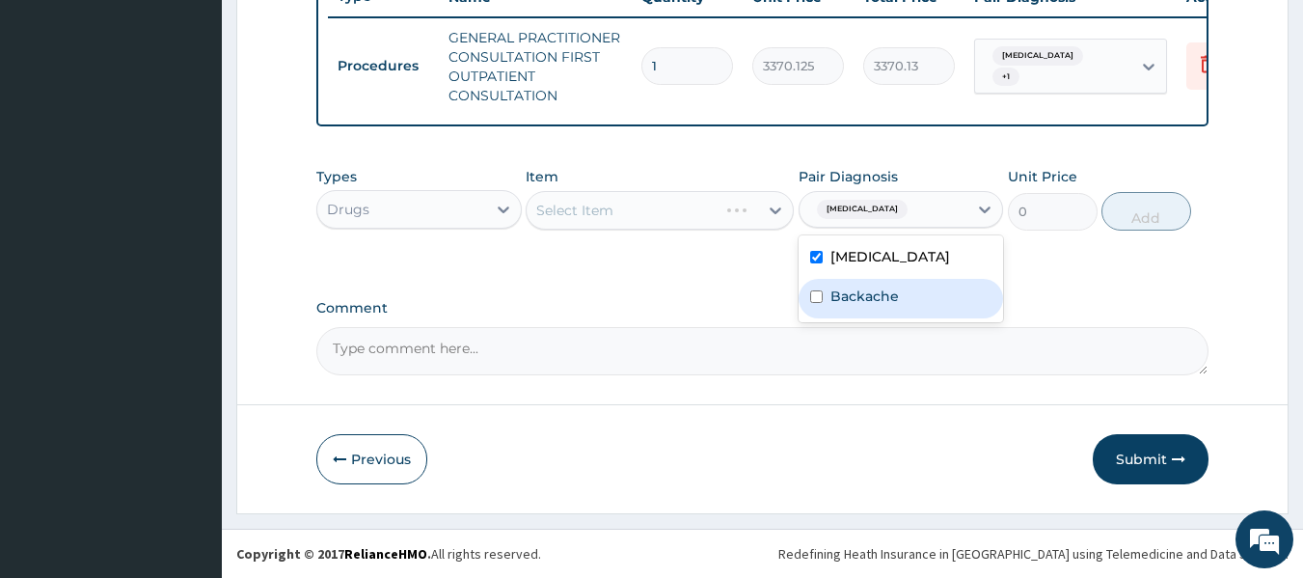
click at [849, 284] on div "Backache" at bounding box center [901, 299] width 205 height 40
checkbox input "true"
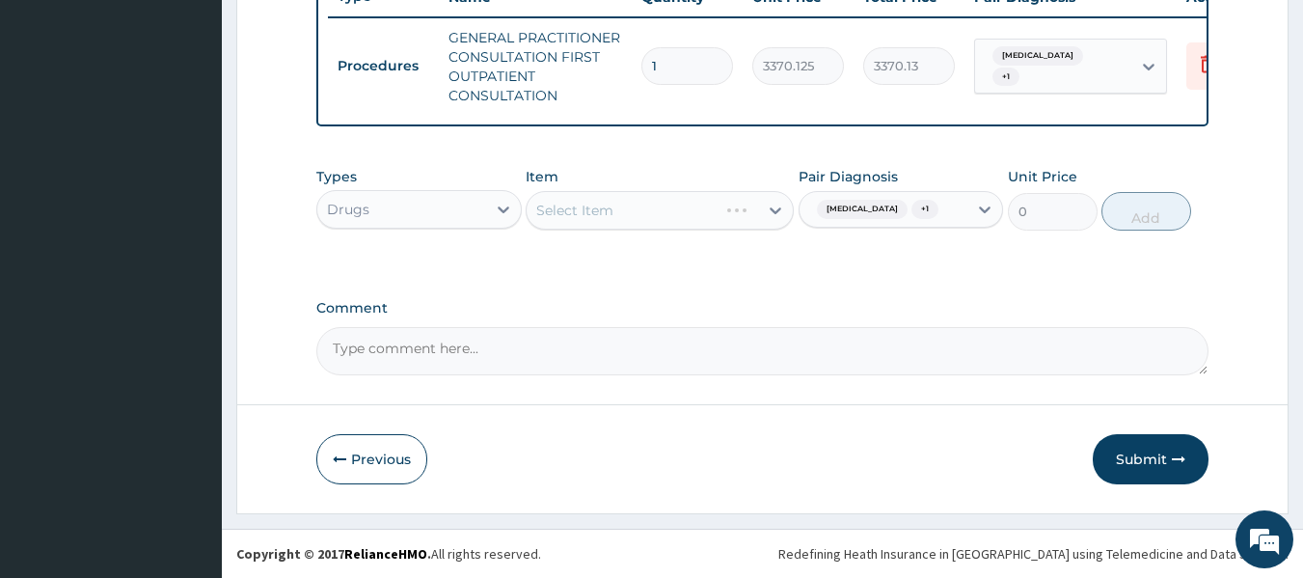
click at [699, 211] on div "Select Item" at bounding box center [660, 210] width 268 height 39
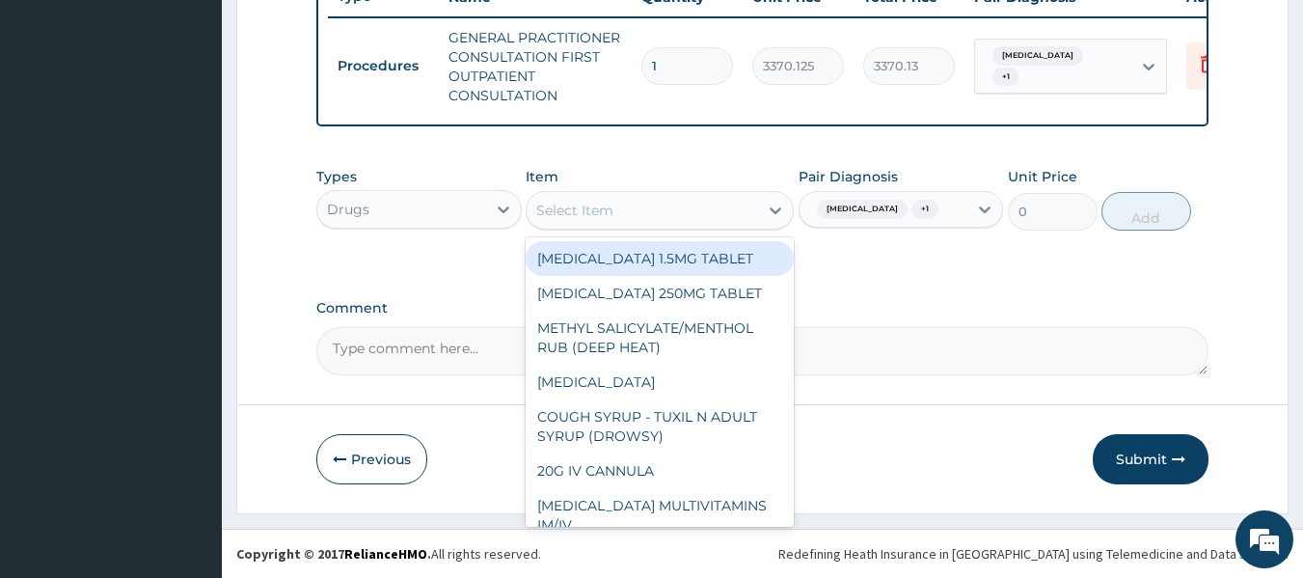
click at [581, 211] on div "Select Item" at bounding box center [574, 210] width 77 height 19
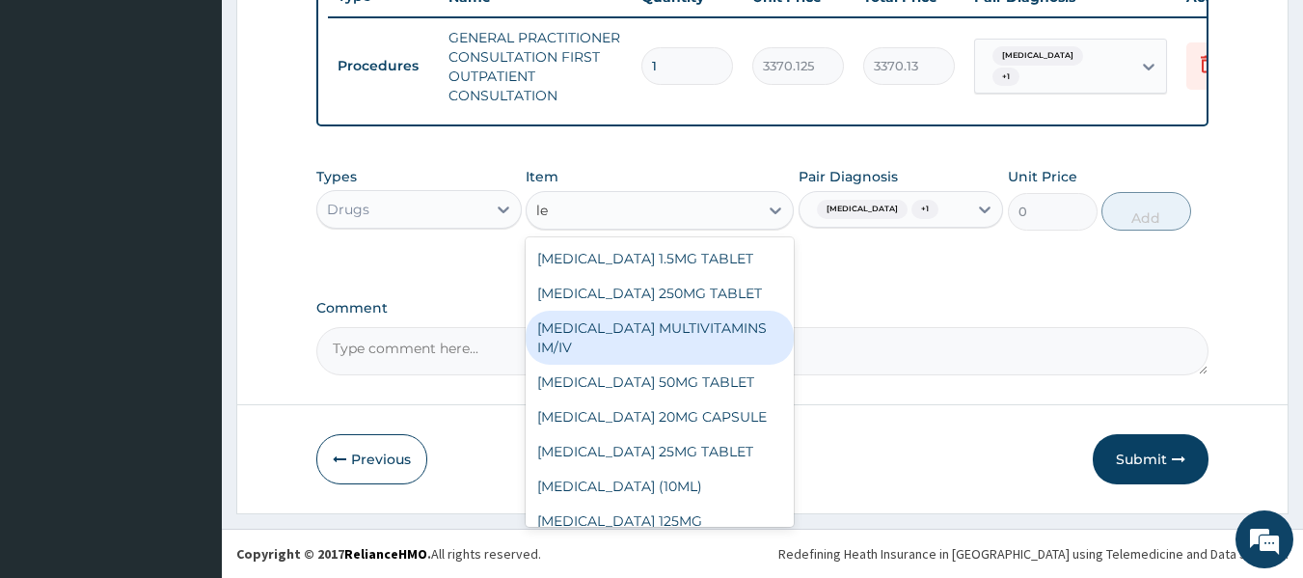
type input "l"
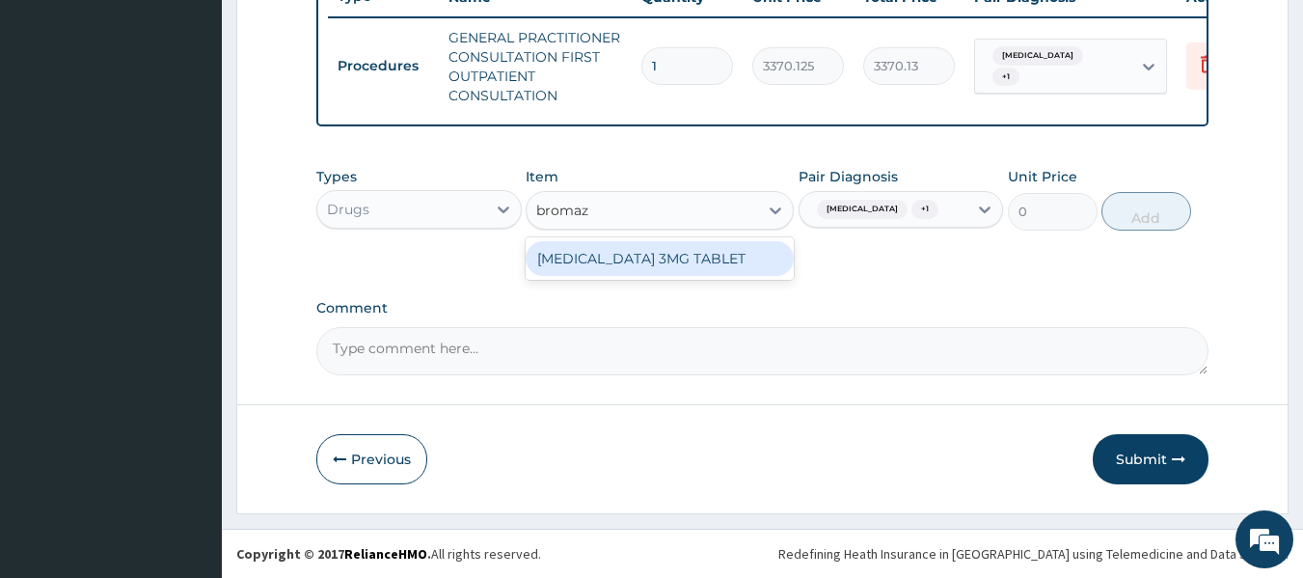
type input "bromaze"
click at [678, 250] on div "BROMAZEPAM 3MG TABLET" at bounding box center [660, 258] width 268 height 35
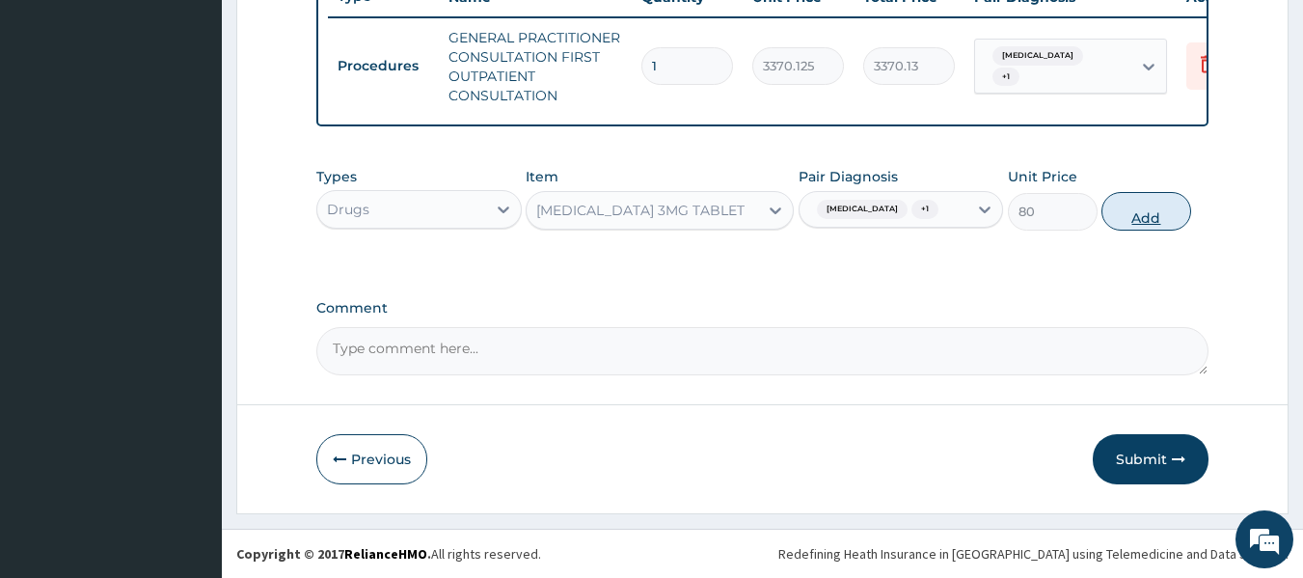
click at [1130, 219] on button "Add" at bounding box center [1146, 211] width 90 height 39
type input "0"
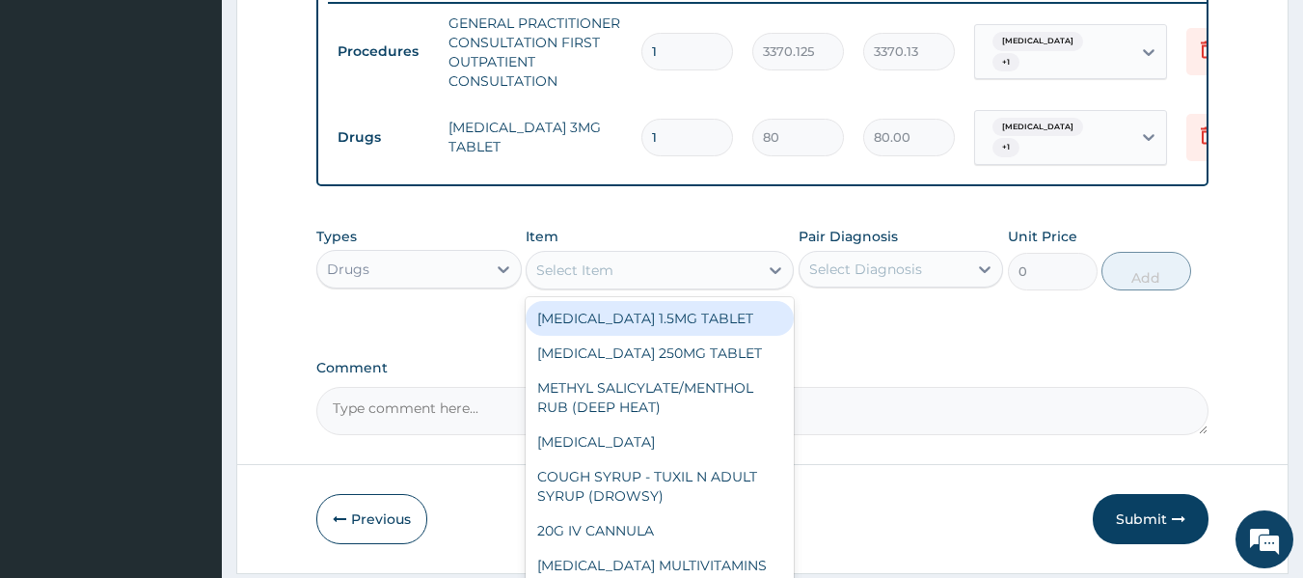
click at [557, 289] on div "Select Item" at bounding box center [660, 270] width 268 height 39
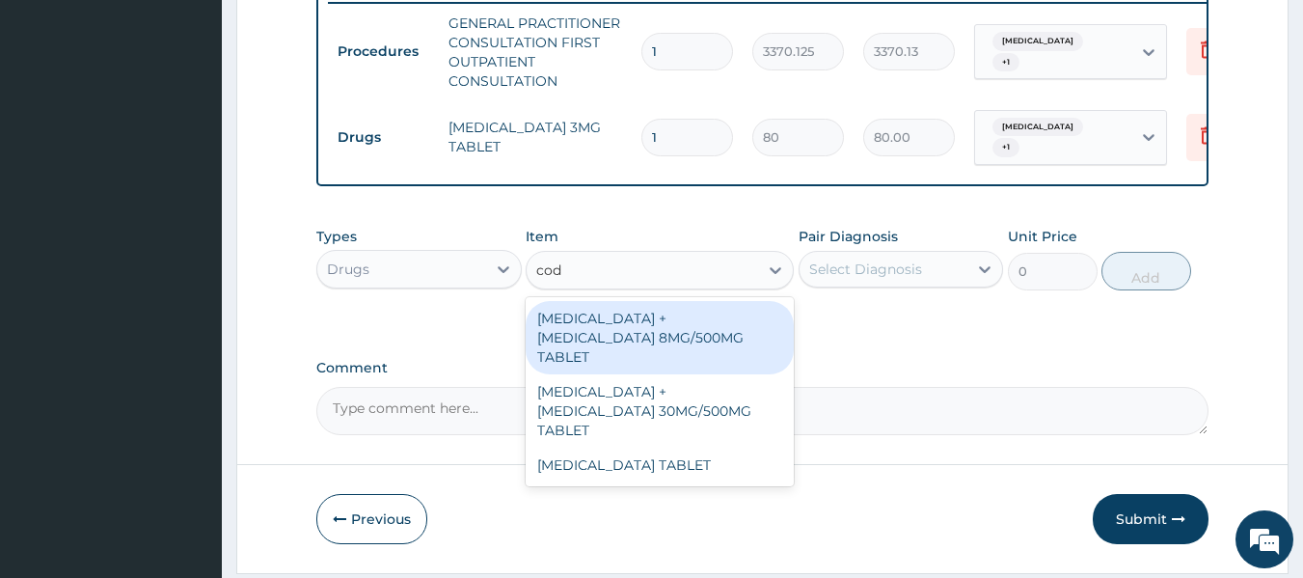
type input "code"
click at [624, 347] on div "PARACETAMOL + CODEINE 8MG/500MG TABLET" at bounding box center [660, 337] width 268 height 73
type input "343.2000122070312"
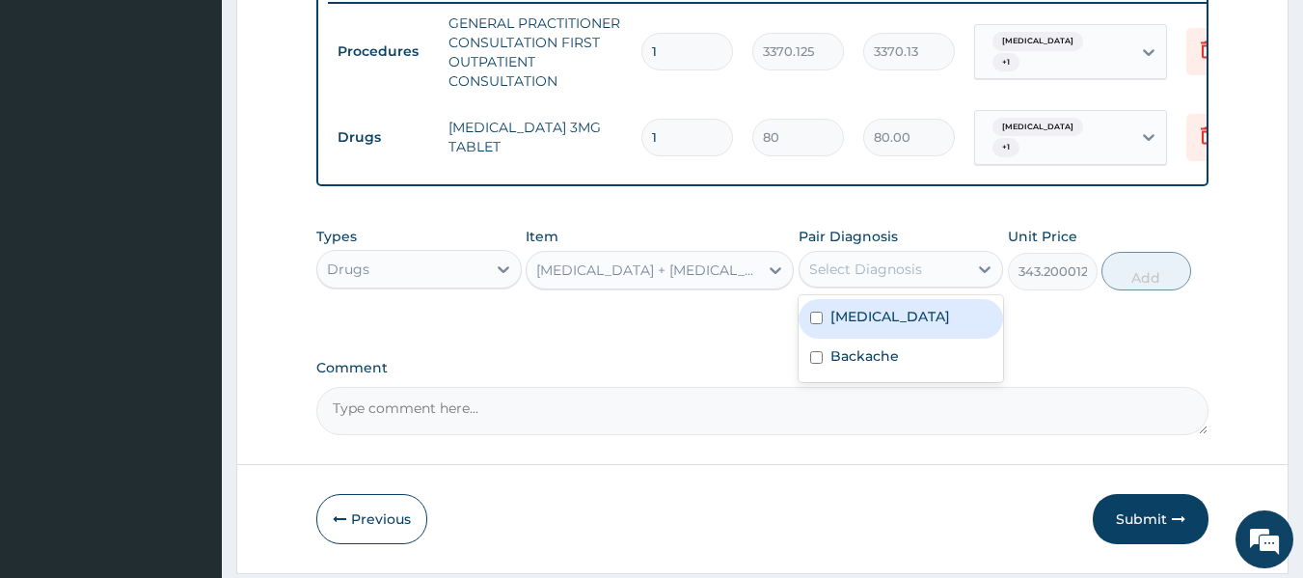
click at [966, 276] on div "Select Diagnosis" at bounding box center [883, 269] width 169 height 31
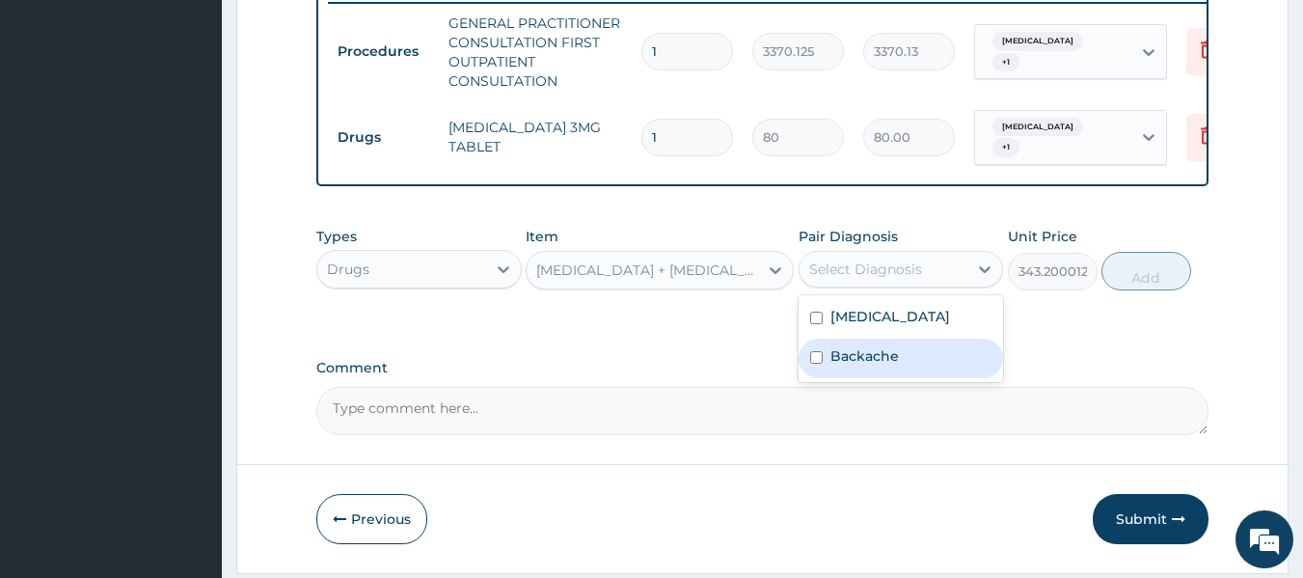
click at [887, 358] on label "Backache" at bounding box center [864, 355] width 68 height 19
checkbox input "true"
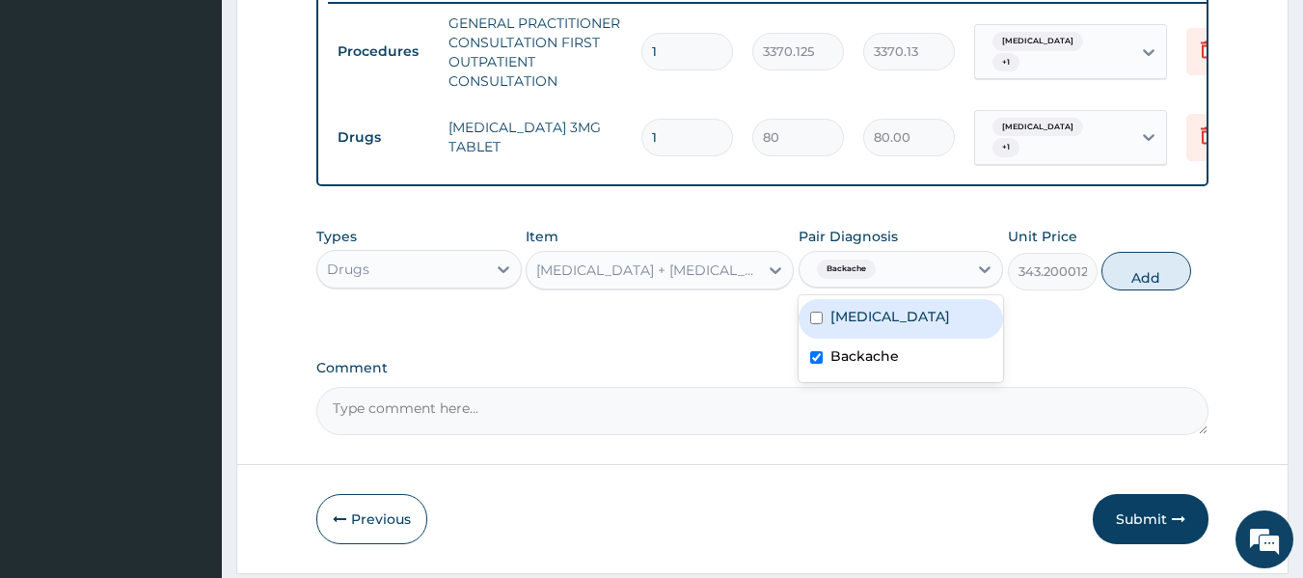
click at [904, 324] on div "Insomnia" at bounding box center [901, 319] width 205 height 40
checkbox input "true"
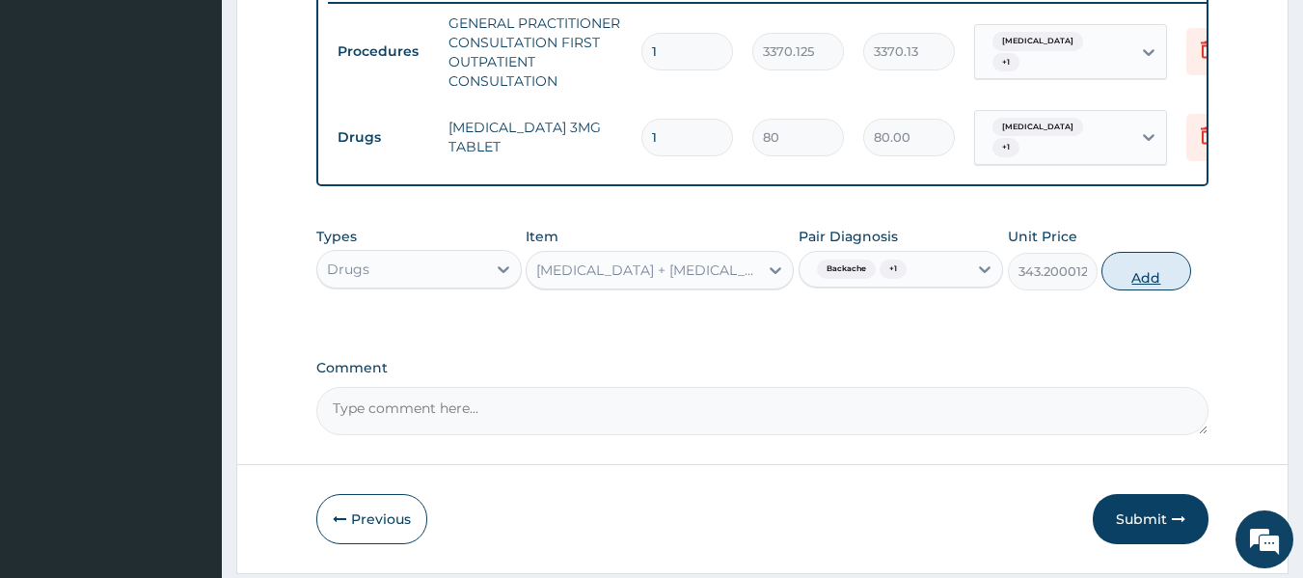
click at [1135, 282] on button "Add" at bounding box center [1146, 271] width 90 height 39
type input "0"
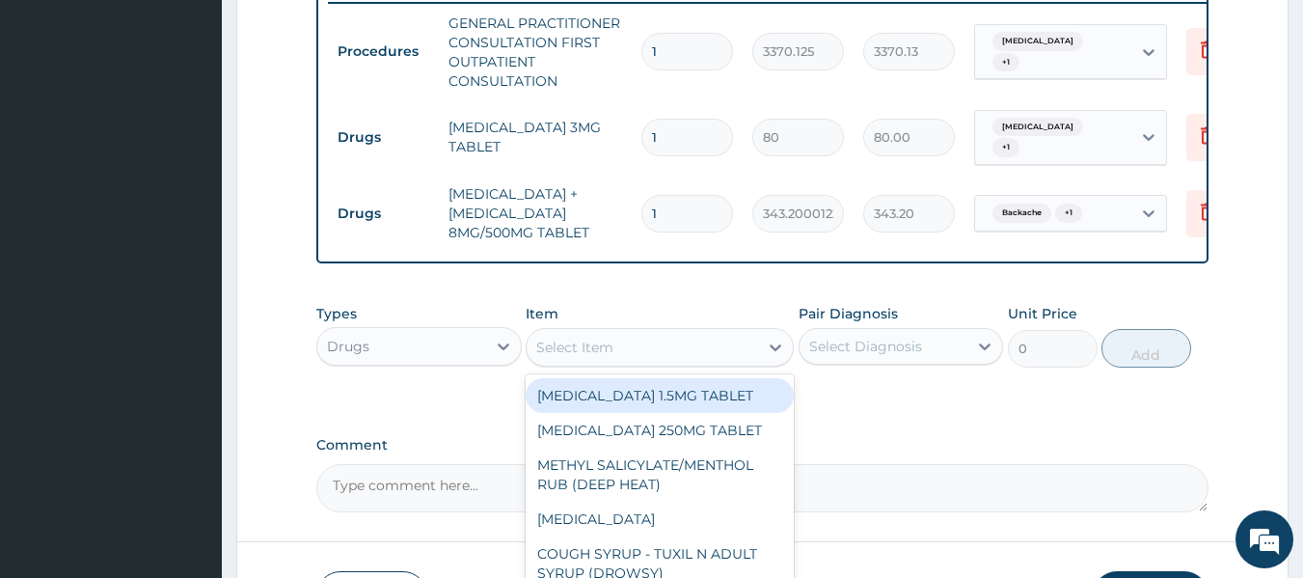
click at [608, 353] on div "Select Item" at bounding box center [574, 347] width 77 height 19
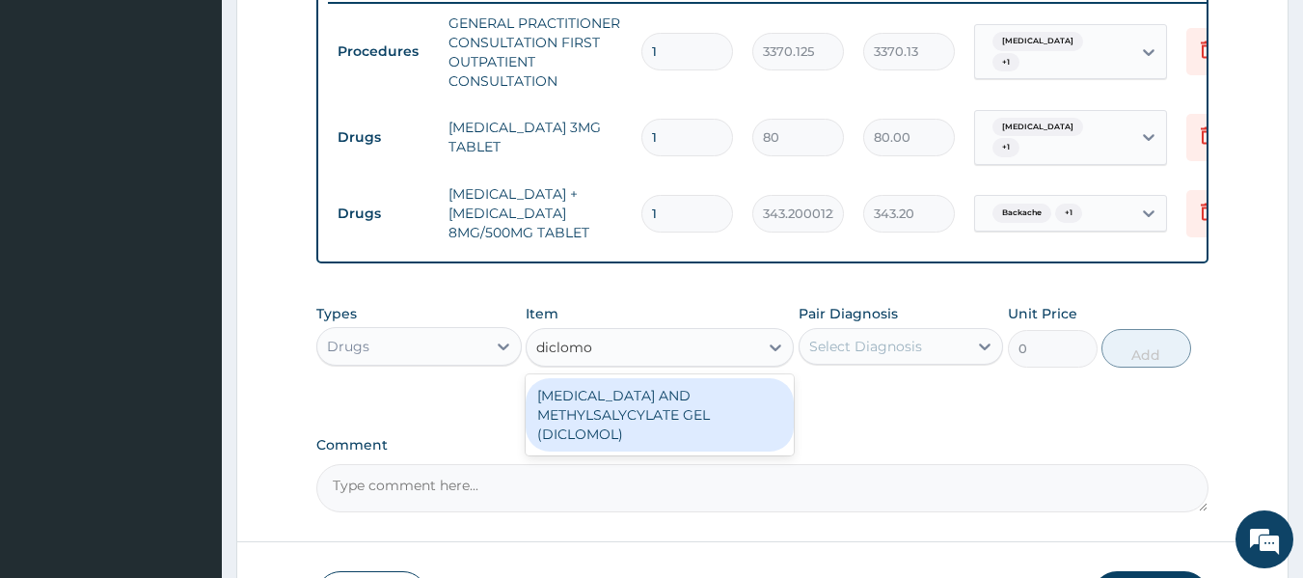
type input "diclomol"
click at [704, 418] on div "DICLOFENAC AND METHYLSALYCYLATE GEL (DICLOMOL)" at bounding box center [660, 414] width 268 height 73
type input "1437.5"
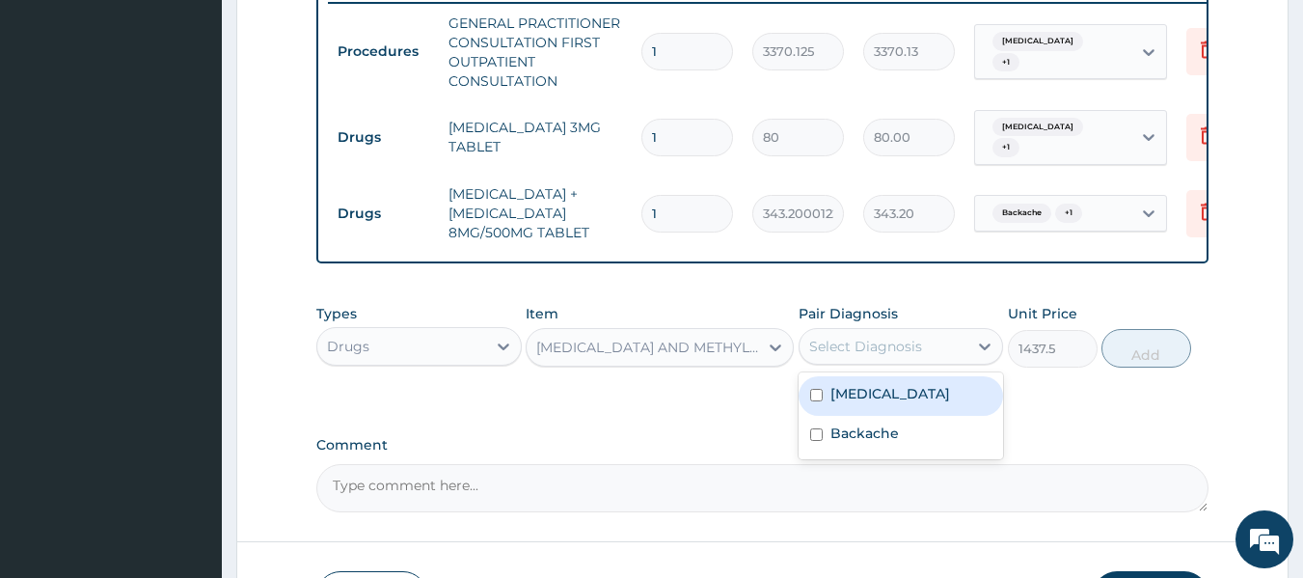
click at [873, 356] on div "Select Diagnosis" at bounding box center [865, 346] width 113 height 19
click at [880, 397] on label "Insomnia" at bounding box center [890, 393] width 120 height 19
checkbox input "true"
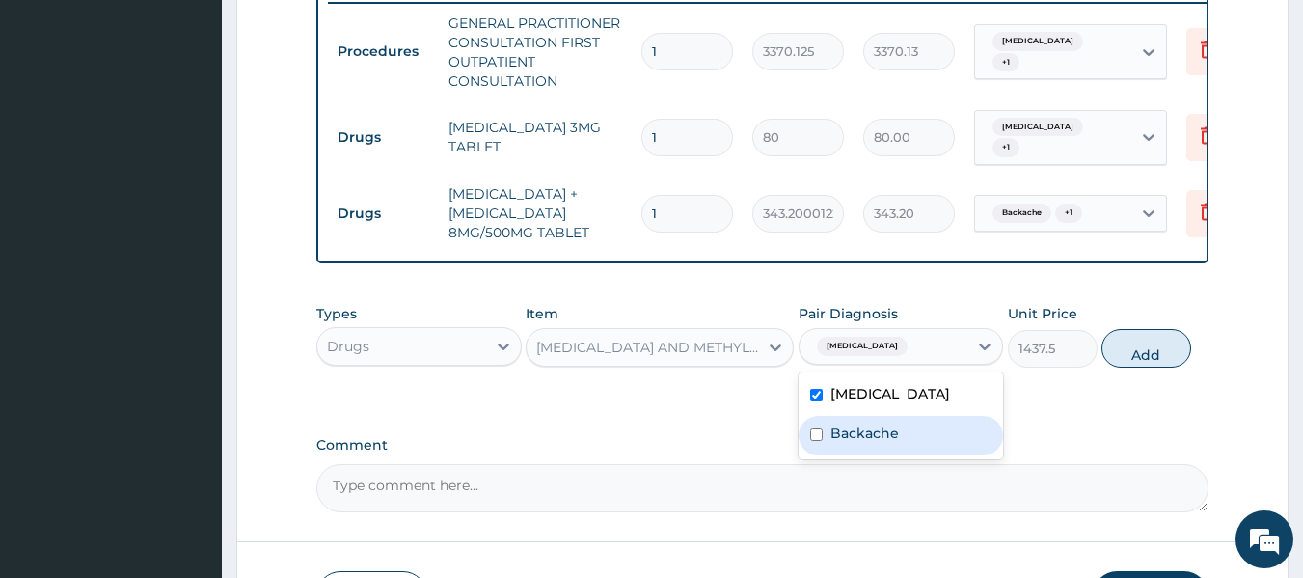
click at [880, 426] on div "Backache" at bounding box center [901, 436] width 205 height 40
checkbox input "true"
click at [844, 400] on label "Insomnia" at bounding box center [890, 393] width 120 height 19
checkbox input "false"
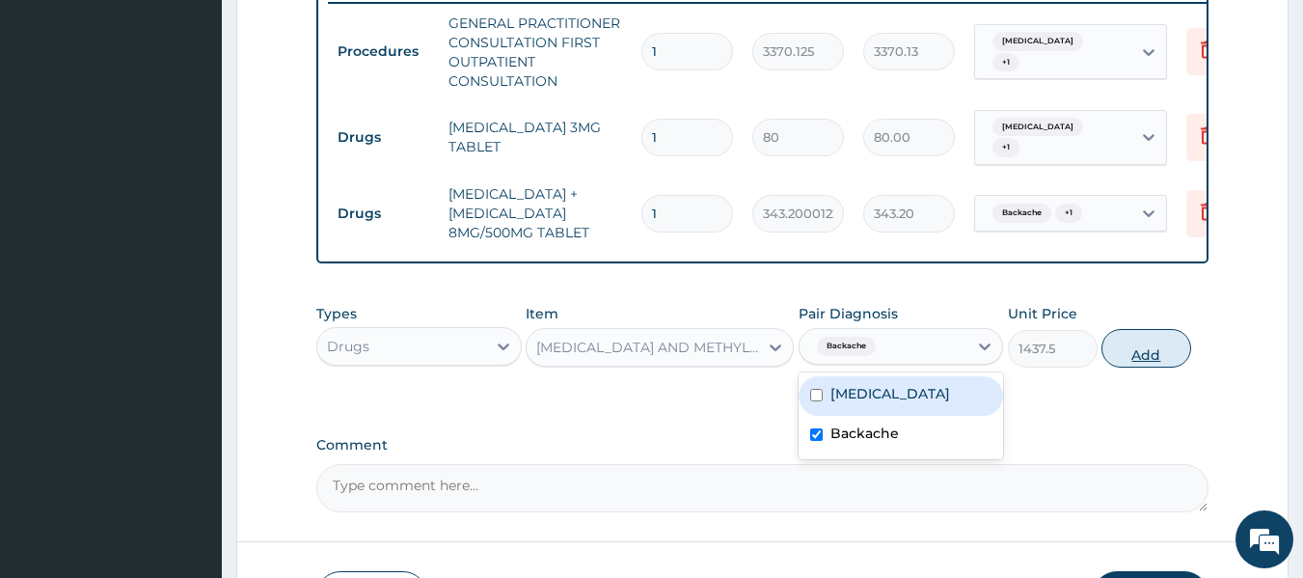
click at [1145, 366] on button "Add" at bounding box center [1146, 348] width 90 height 39
type input "0"
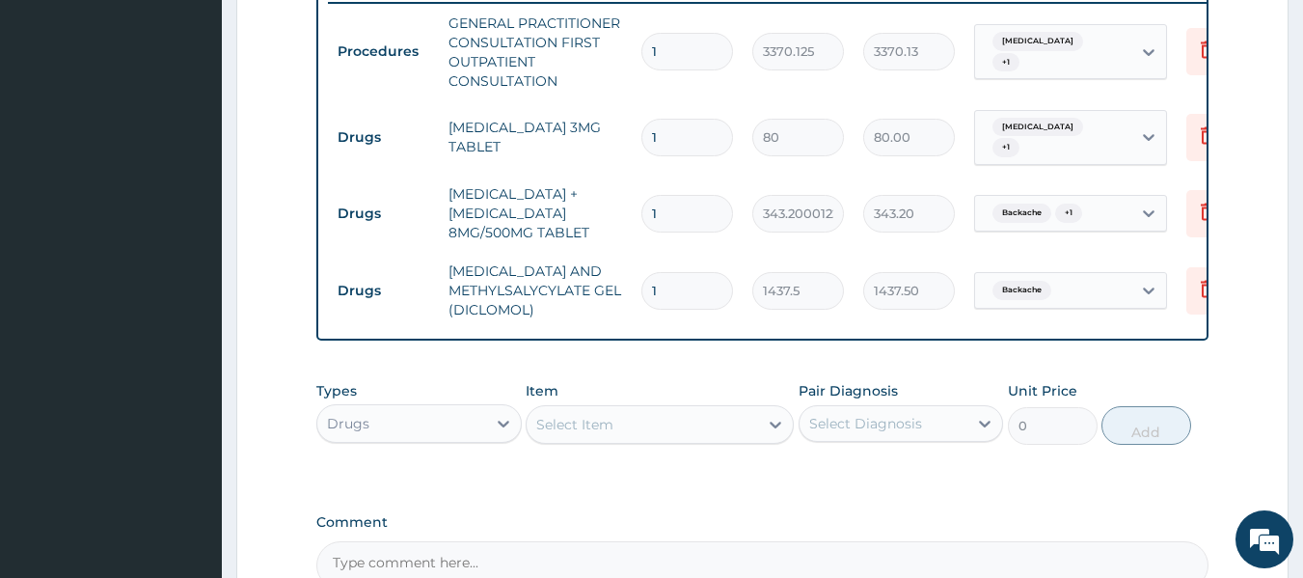
click at [693, 128] on input "1" at bounding box center [687, 138] width 92 height 38
type input "0.00"
type input "3"
type input "240.00"
type input "3"
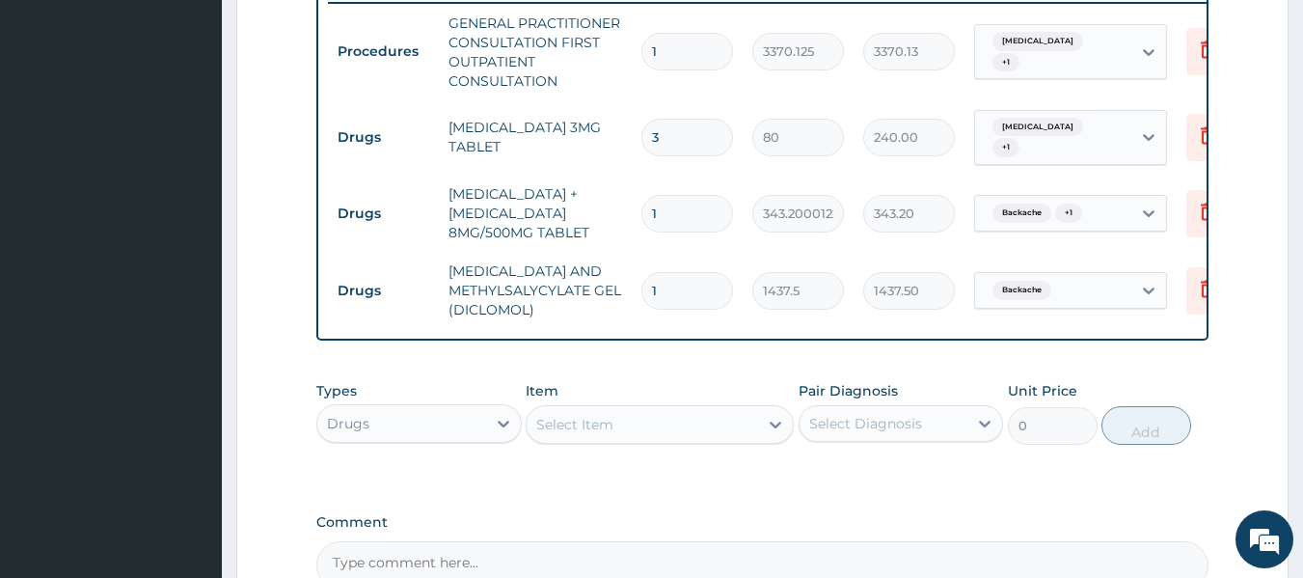
click at [672, 210] on input "1" at bounding box center [687, 214] width 92 height 38
type input "0.00"
type input "6"
type input "2059.20"
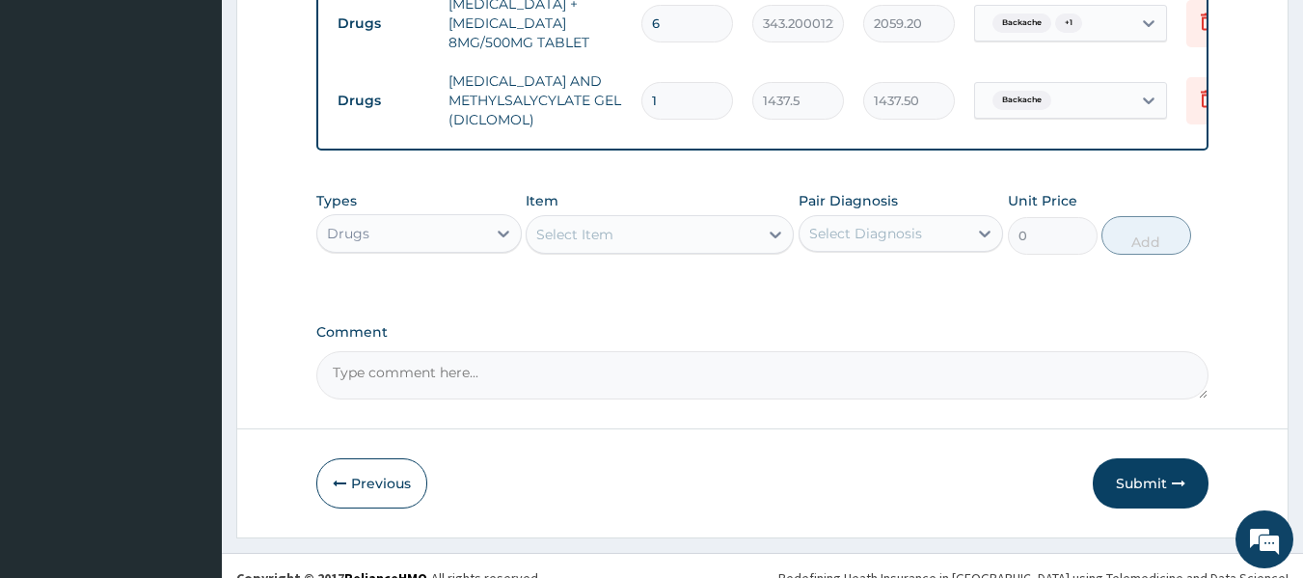
scroll to position [987, 0]
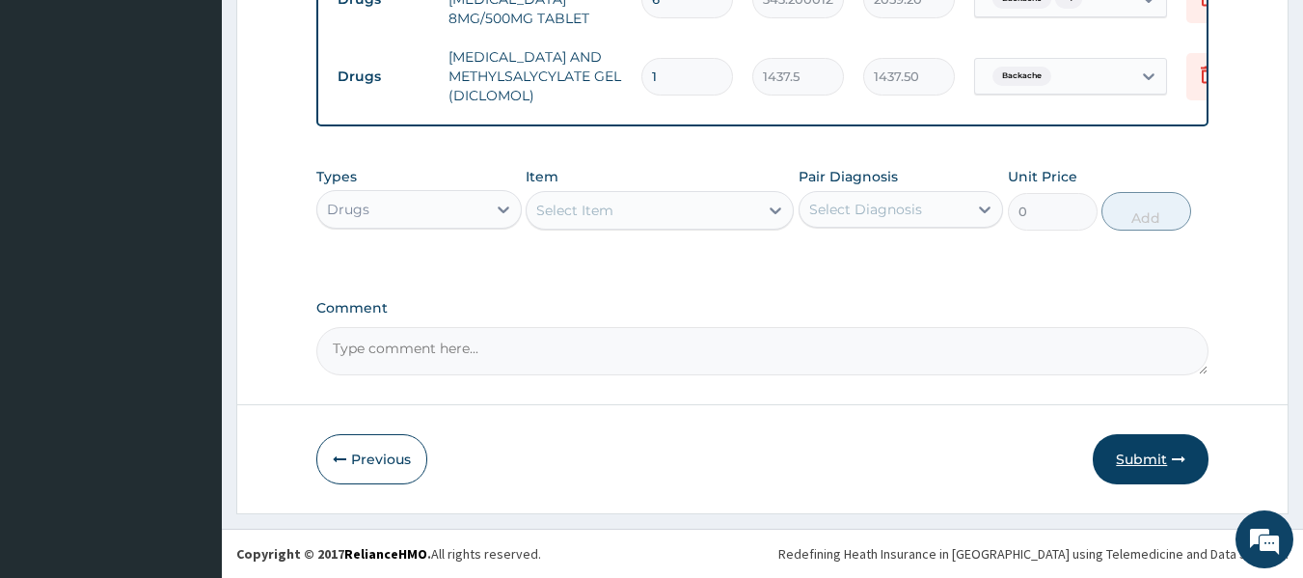
type input "6"
click at [1144, 463] on button "Submit" at bounding box center [1151, 459] width 116 height 50
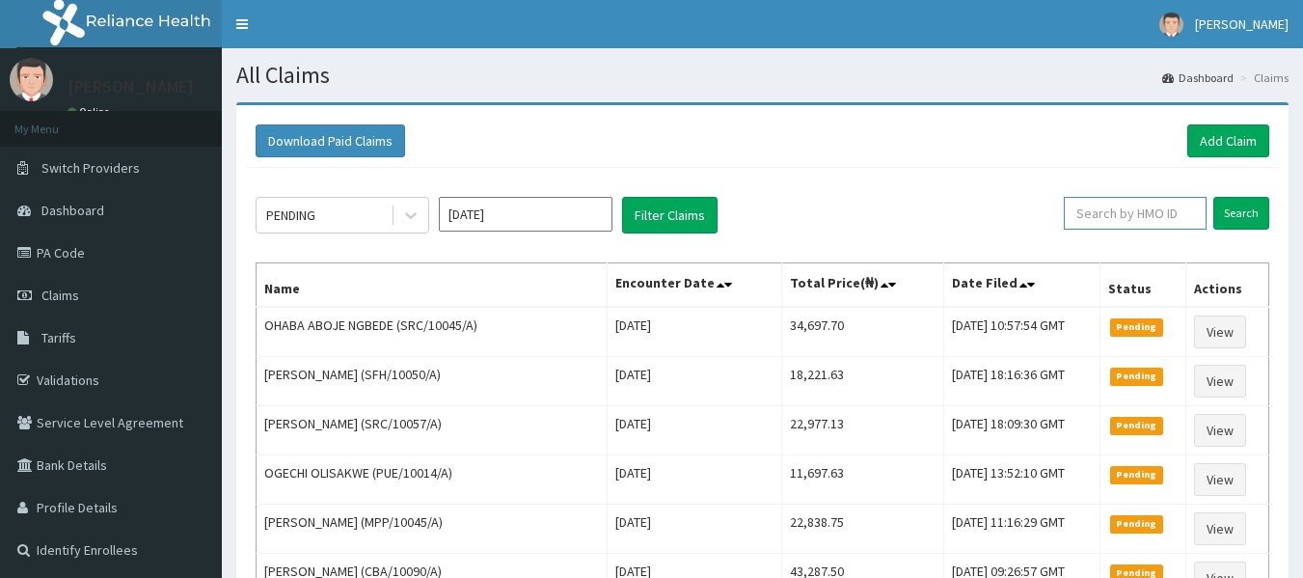
click at [1111, 229] on input "text" at bounding box center [1135, 213] width 143 height 33
paste input "COT/10003/A"
type input "COT/10003/A"
click at [1213, 197] on input "Search" at bounding box center [1241, 213] width 56 height 33
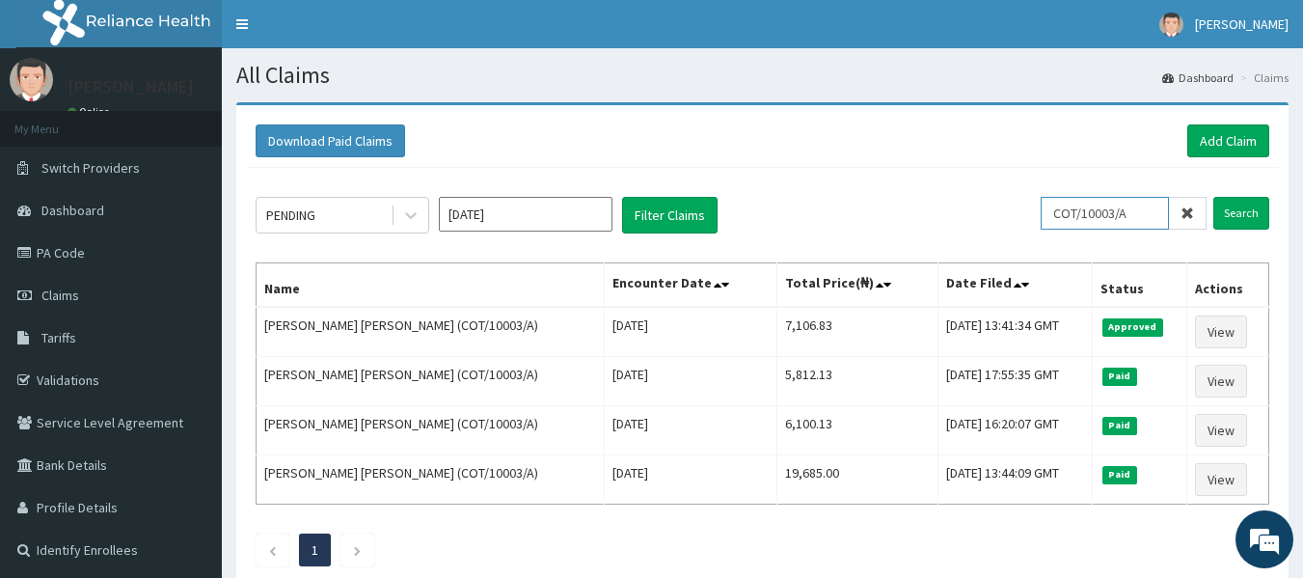
click at [1213, 197] on input "Search" at bounding box center [1241, 213] width 56 height 33
click at [1203, 156] on link "Add Claim" at bounding box center [1228, 140] width 82 height 33
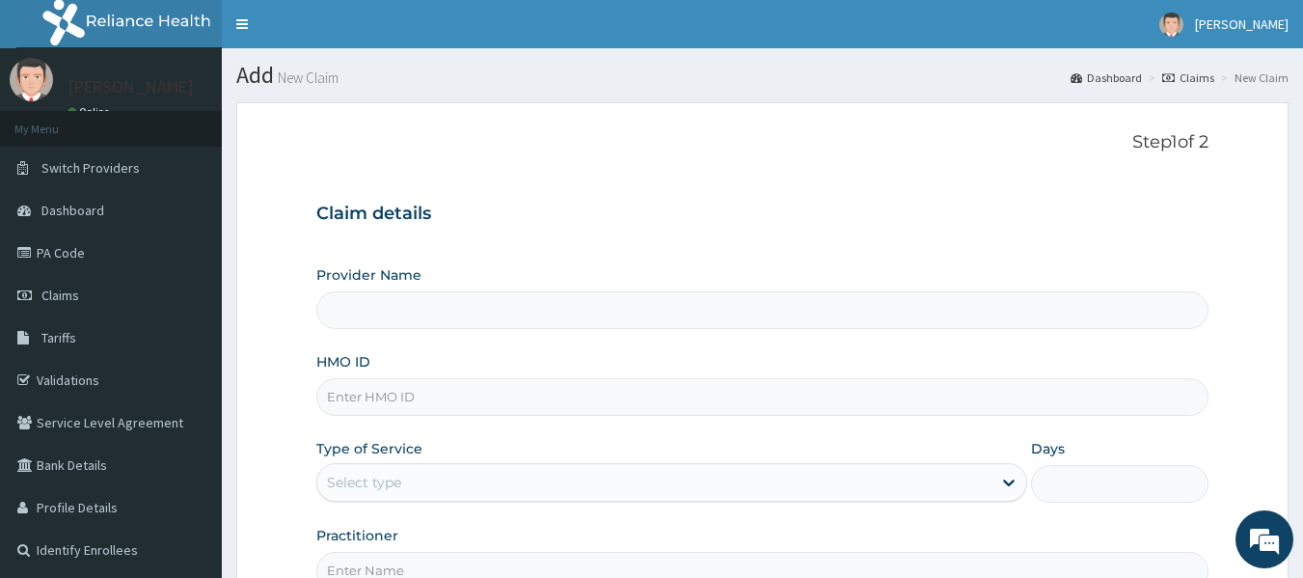
type input "Reliance Family Clinics (RFC) - Lekki"
click at [456, 390] on input "HMO ID" at bounding box center [762, 397] width 893 height 38
paste input "RTM/10030/A"
click at [456, 390] on input "RTM/10030/A" at bounding box center [762, 397] width 893 height 38
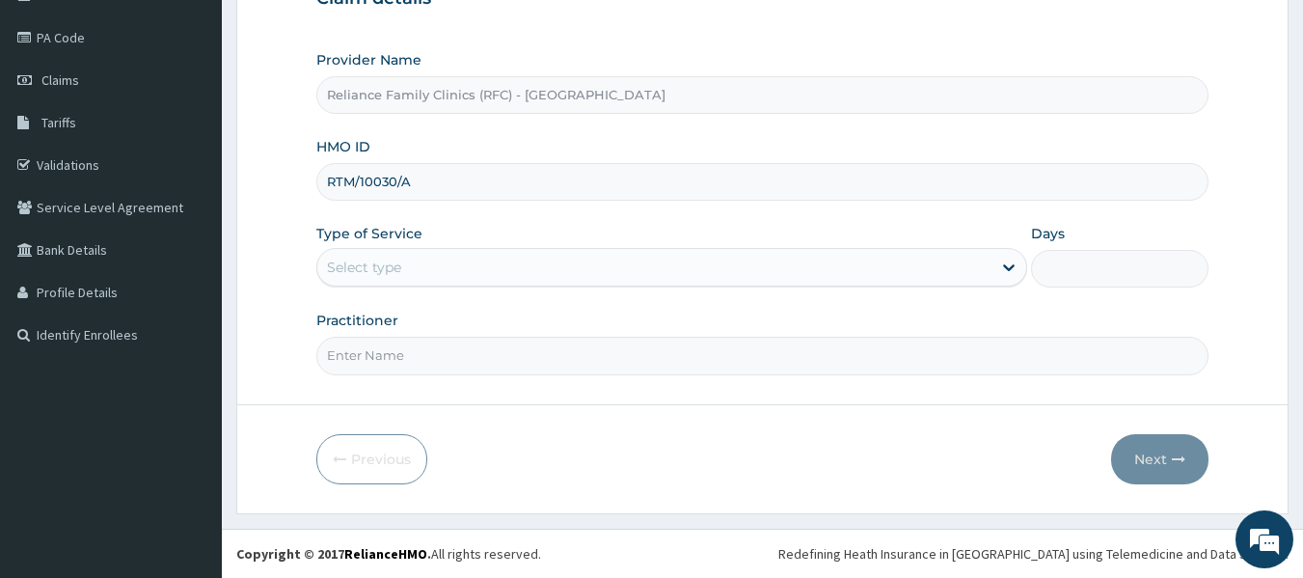
type input "RTM/10030/A"
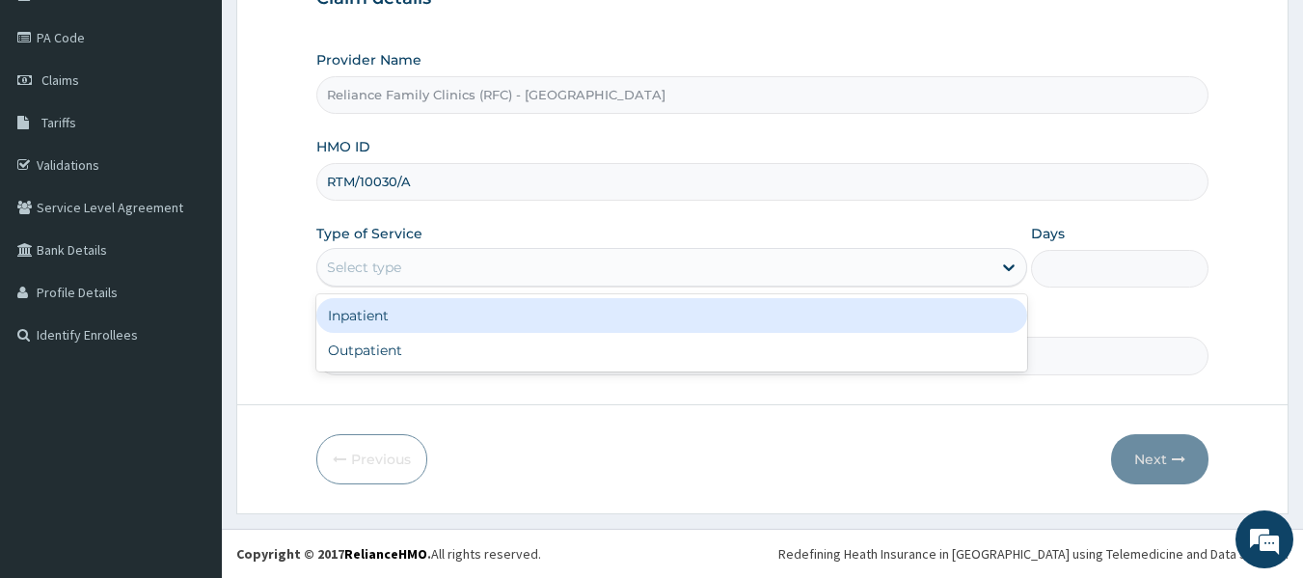
click at [562, 258] on div "Select type" at bounding box center [654, 267] width 674 height 31
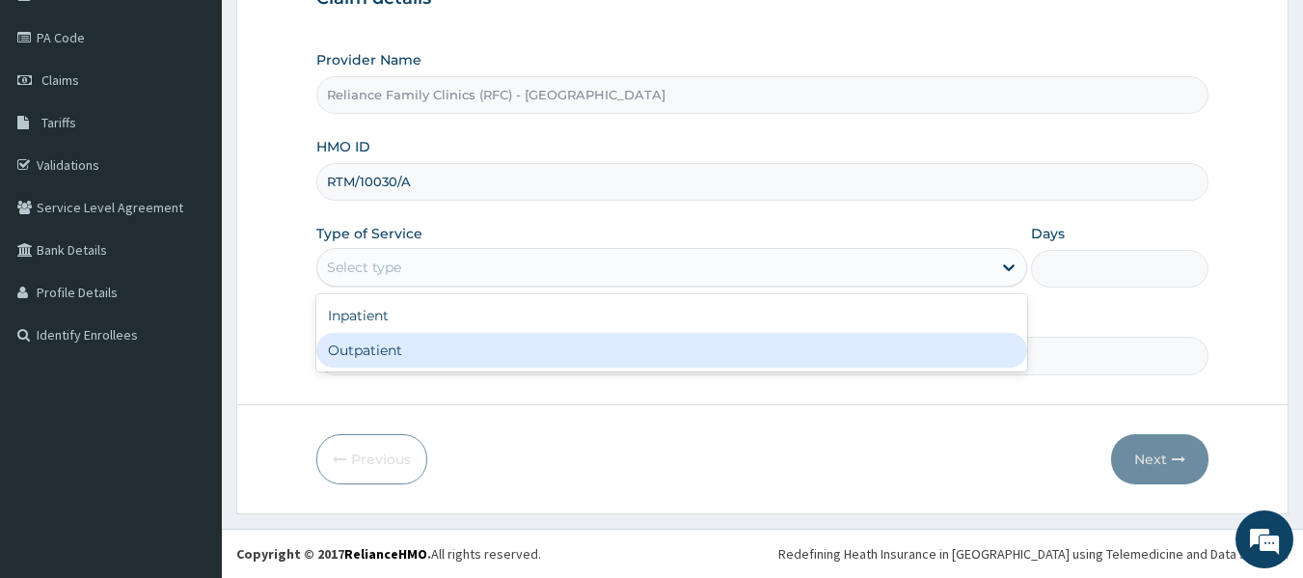
click at [518, 346] on div "Outpatient" at bounding box center [671, 350] width 711 height 35
type input "1"
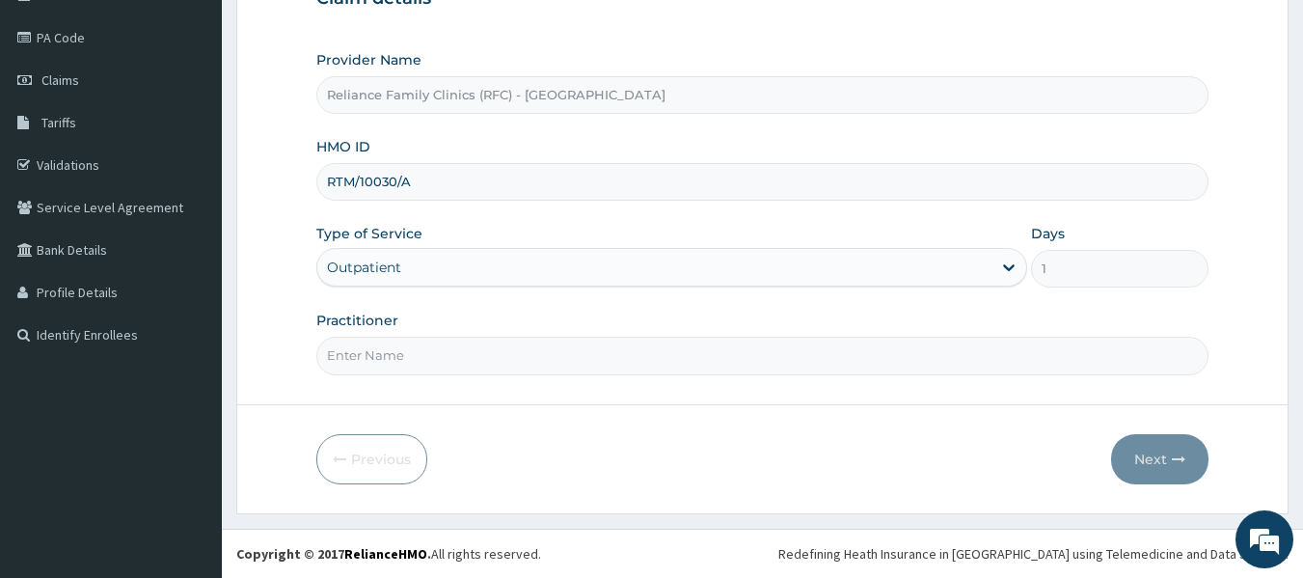
click at [518, 346] on input "Practitioner" at bounding box center [762, 356] width 893 height 38
type input "Locum"
click at [1169, 442] on button "Next" at bounding box center [1159, 459] width 97 height 50
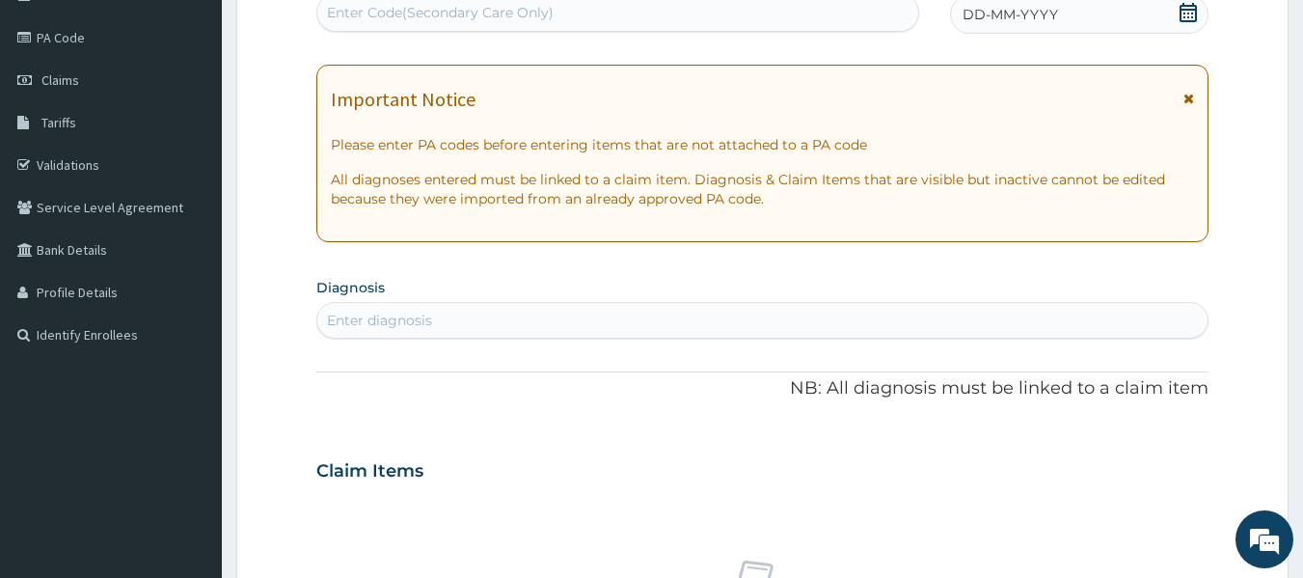
click at [1033, 9] on span "DD-MM-YYYY" at bounding box center [1009, 14] width 95 height 19
click at [408, 316] on div "Enter diagnosis" at bounding box center [379, 320] width 105 height 19
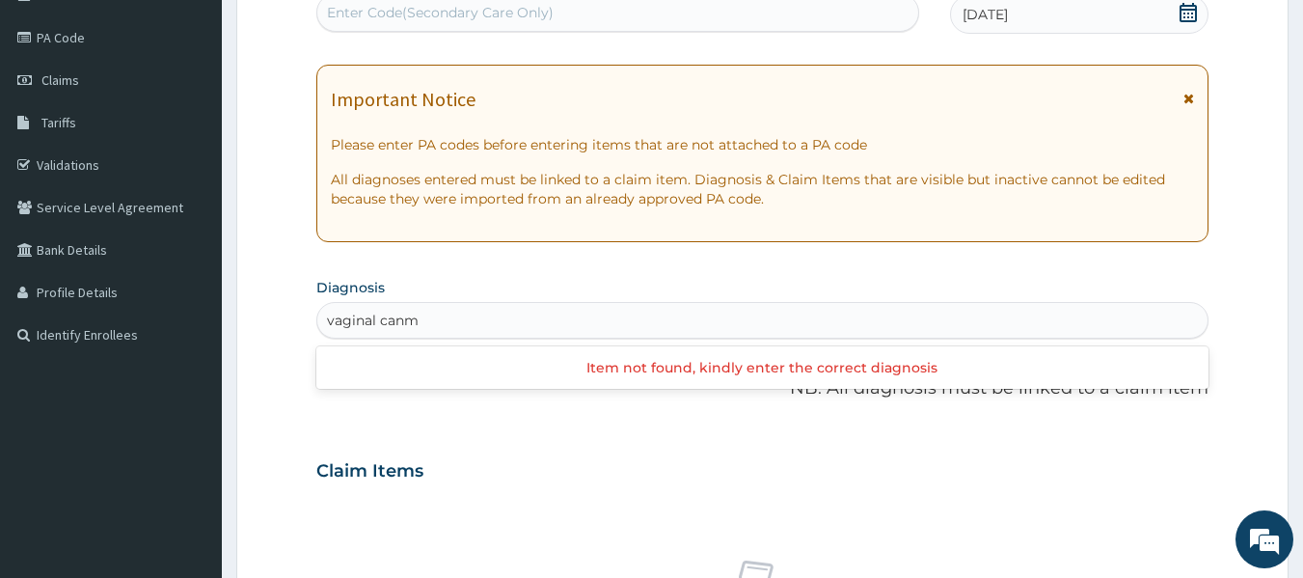
type input "vaginal can"
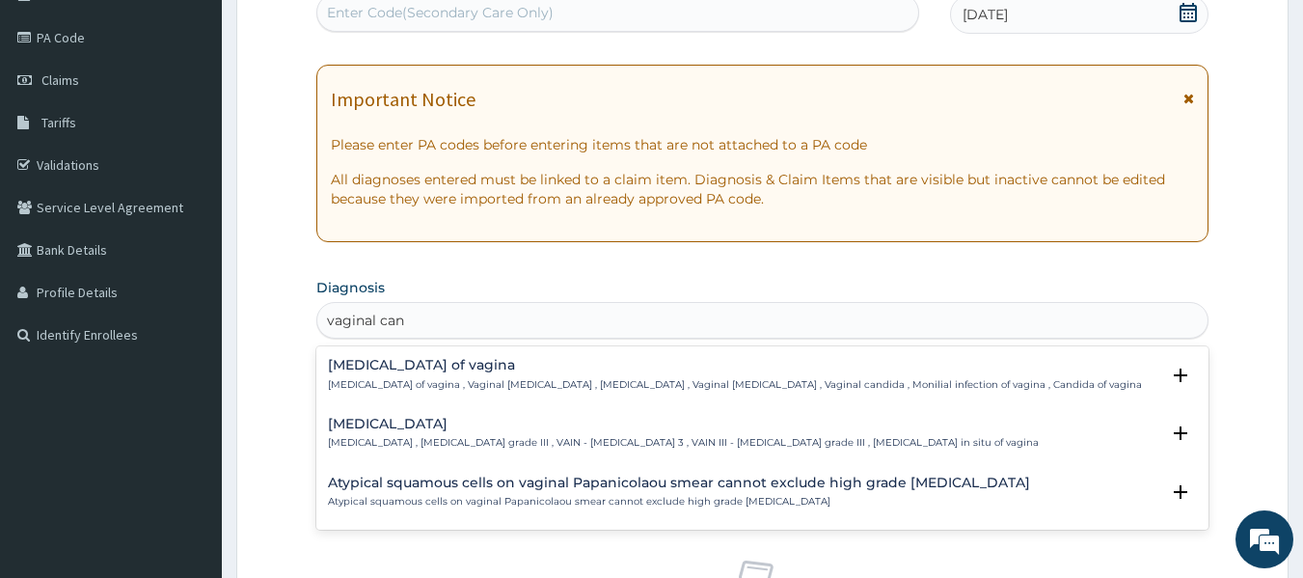
click at [459, 363] on h4 "Candidiasis of vagina" at bounding box center [735, 365] width 814 height 14
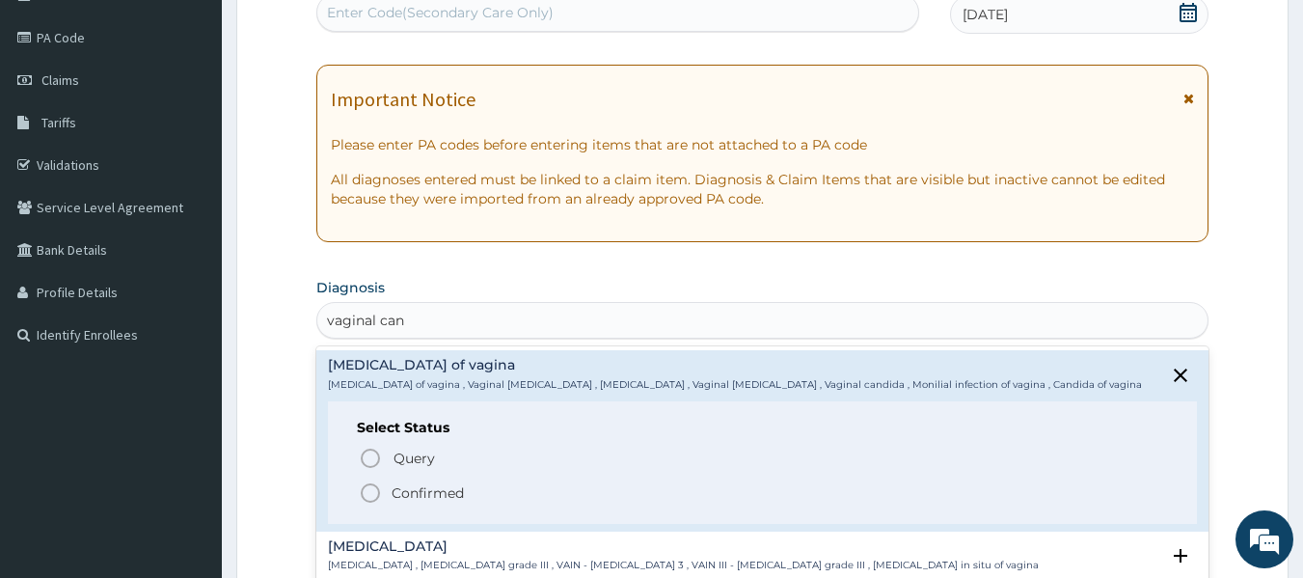
click at [384, 501] on span "Confirmed" at bounding box center [764, 492] width 810 height 23
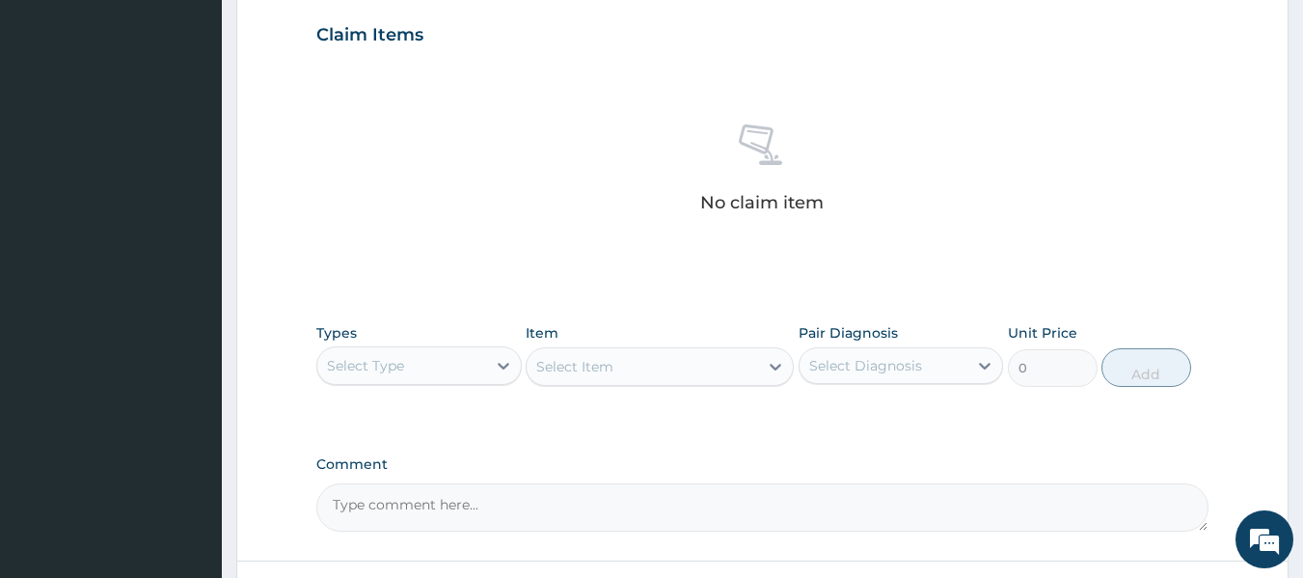
scroll to position [658, 0]
click at [475, 384] on div "Types Select Type" at bounding box center [418, 354] width 205 height 64
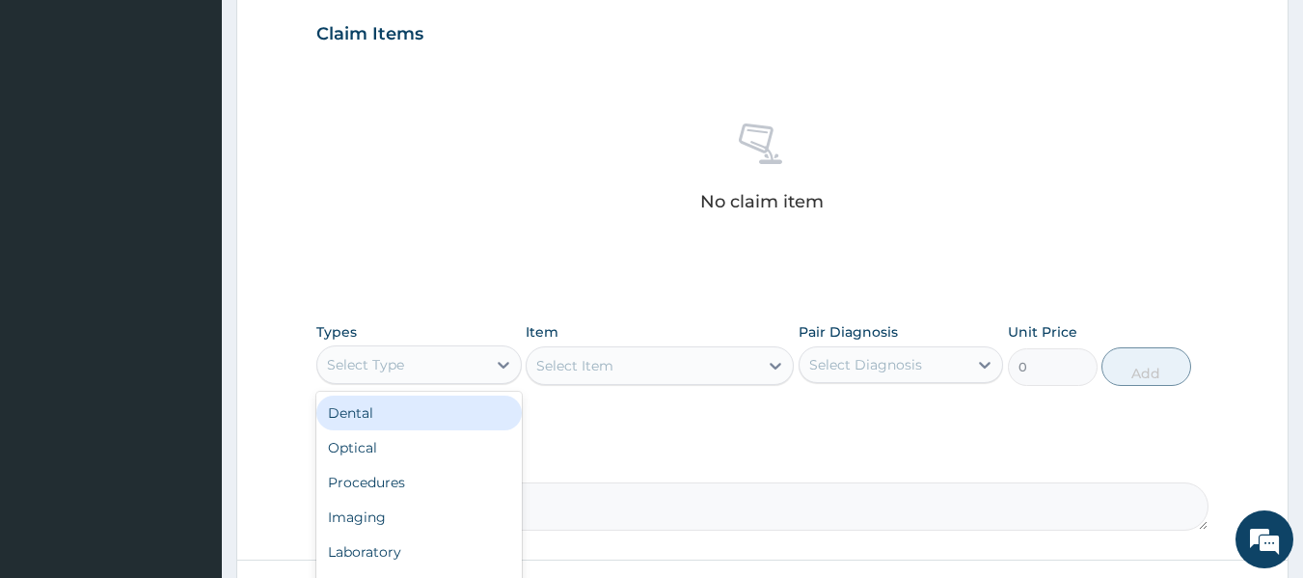
click at [476, 362] on div "Select Type" at bounding box center [401, 364] width 169 height 31
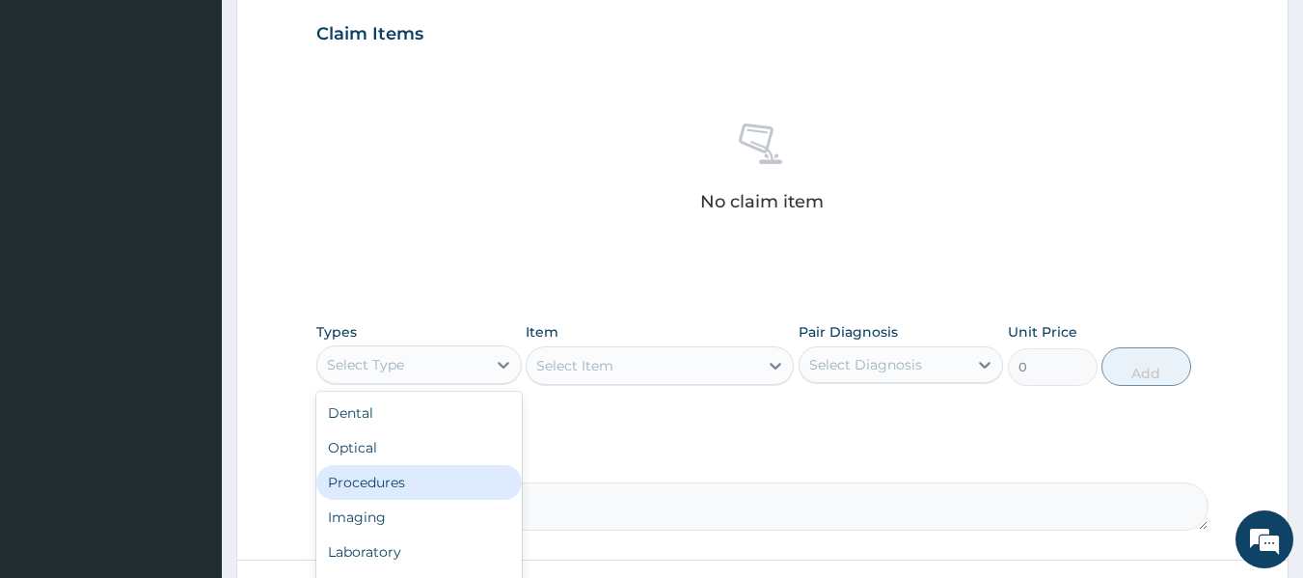
click at [403, 482] on div "Procedures" at bounding box center [418, 482] width 205 height 35
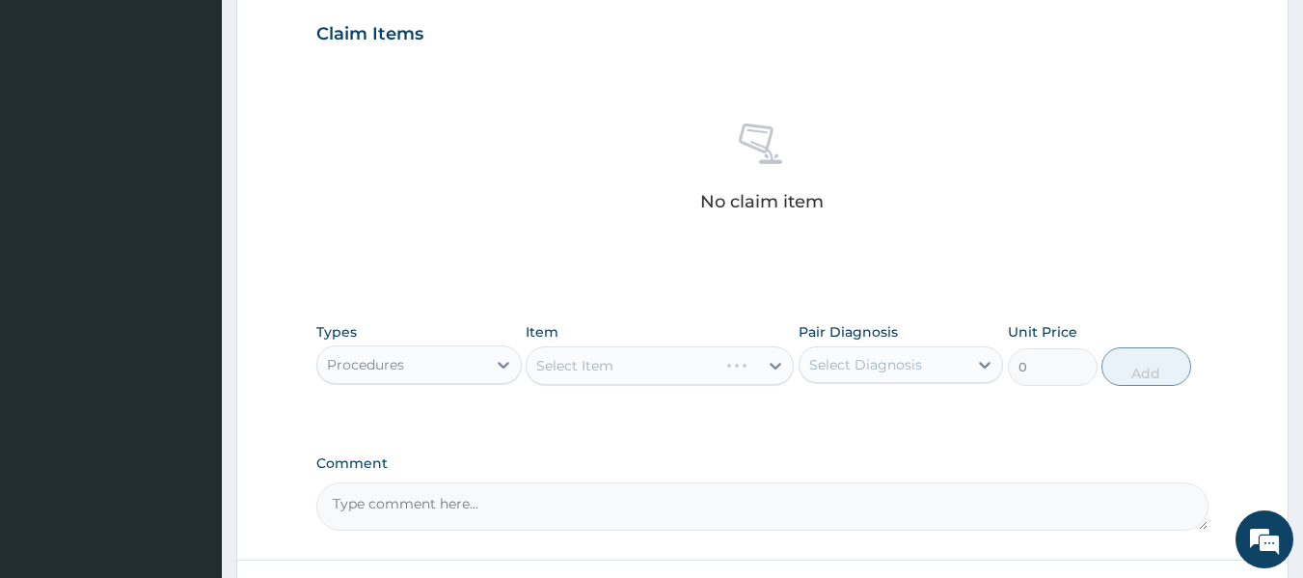
click at [861, 361] on div "Select Diagnosis" at bounding box center [865, 364] width 113 height 19
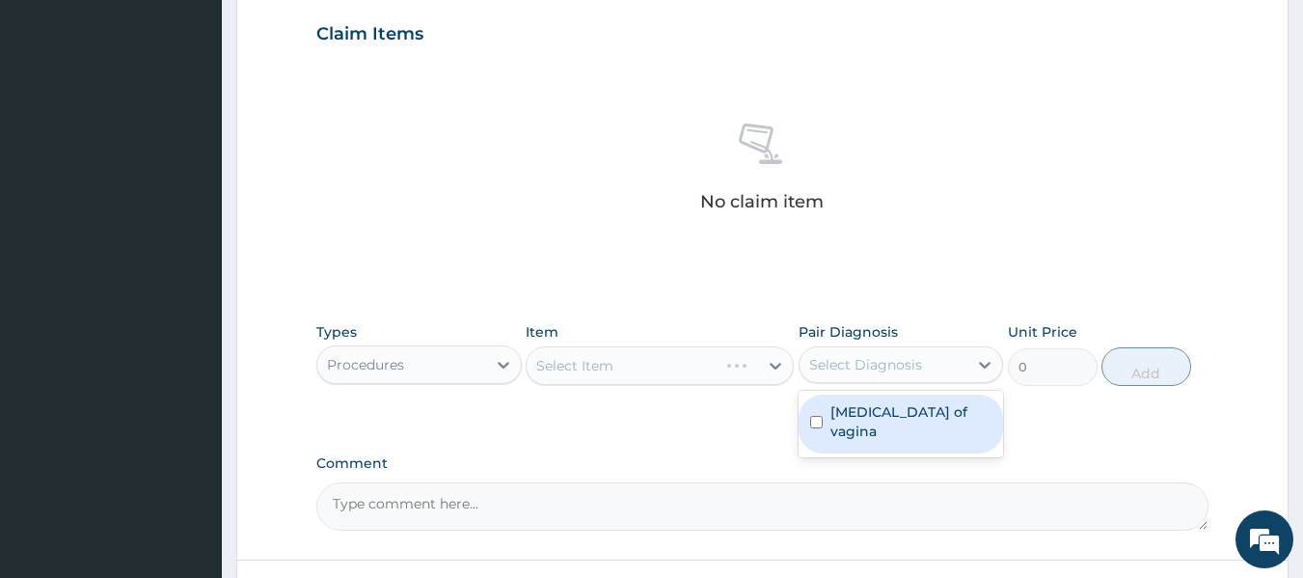
click at [872, 427] on div "Candidiasis of vagina" at bounding box center [901, 423] width 205 height 59
checkbox input "true"
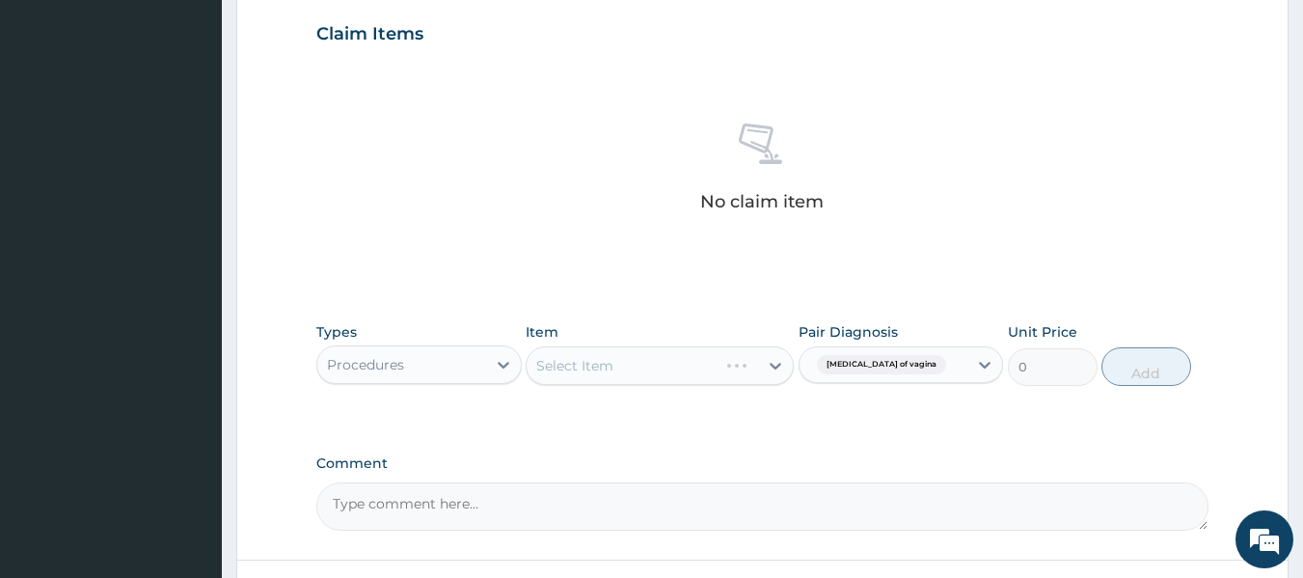
click at [658, 372] on div "Select Item" at bounding box center [660, 365] width 268 height 39
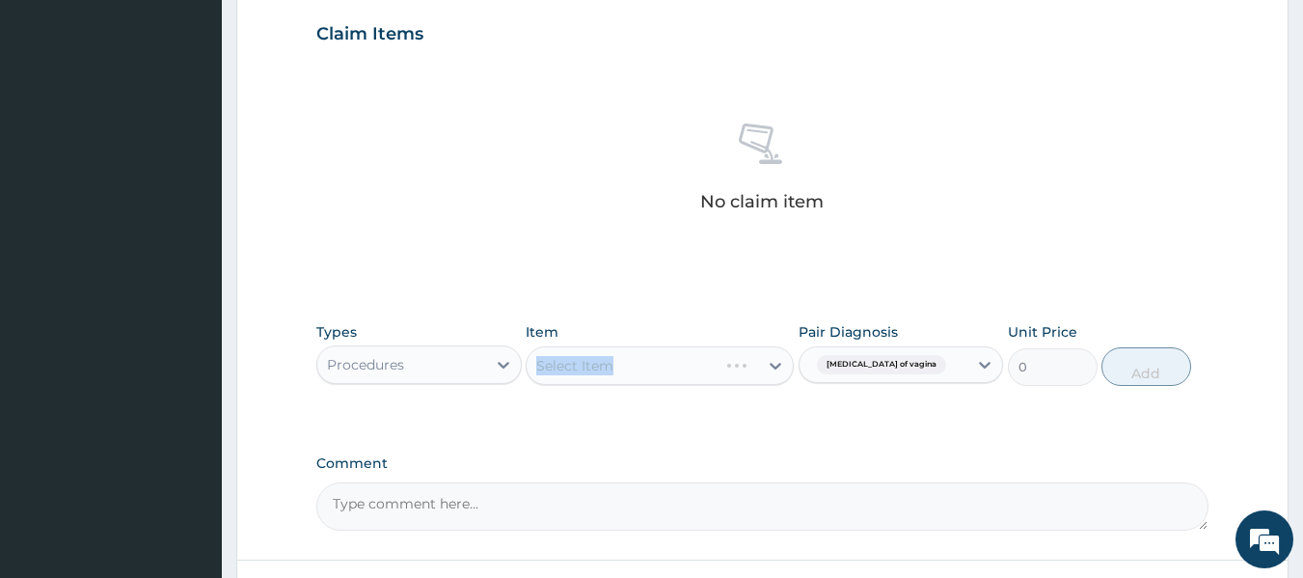
click at [658, 372] on div "Select Item" at bounding box center [660, 365] width 268 height 39
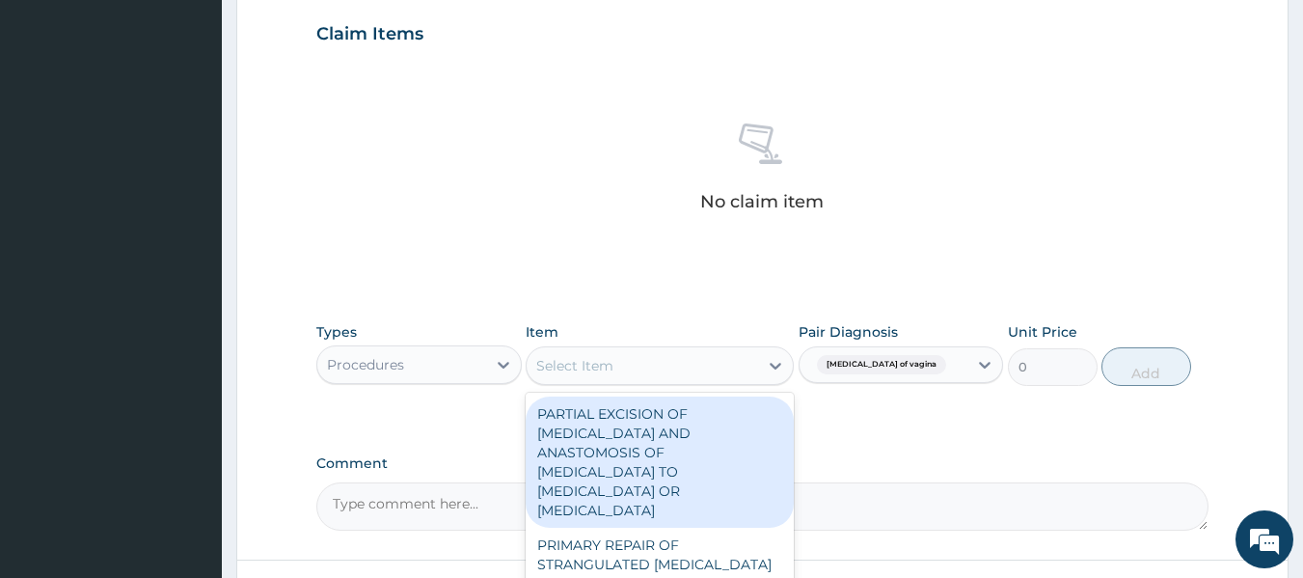
click at [658, 372] on div "Select Item" at bounding box center [642, 365] width 231 height 31
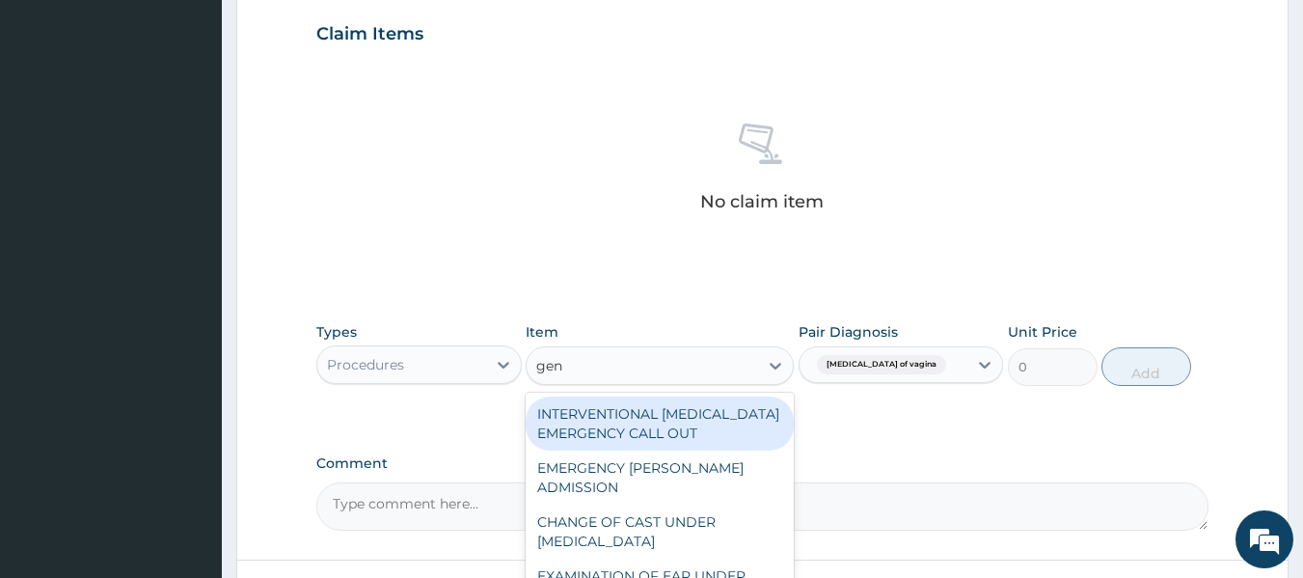
type input "gene"
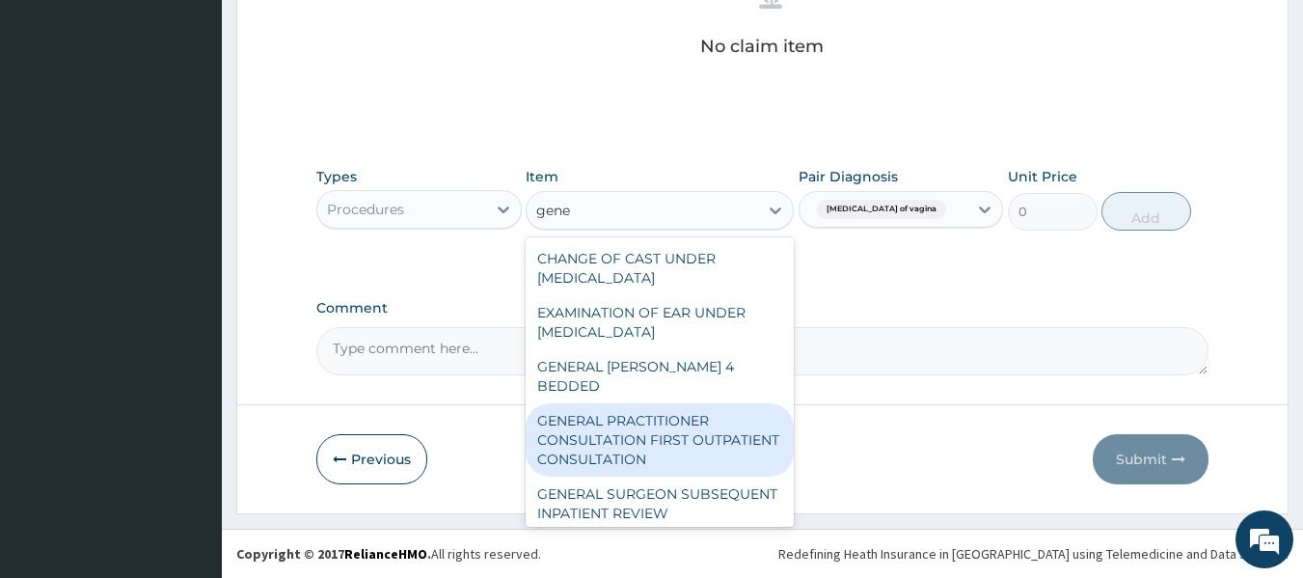
click at [669, 409] on div "GENERAL PRACTITIONER CONSULTATION FIRST OUTPATIENT CONSULTATION" at bounding box center [660, 439] width 268 height 73
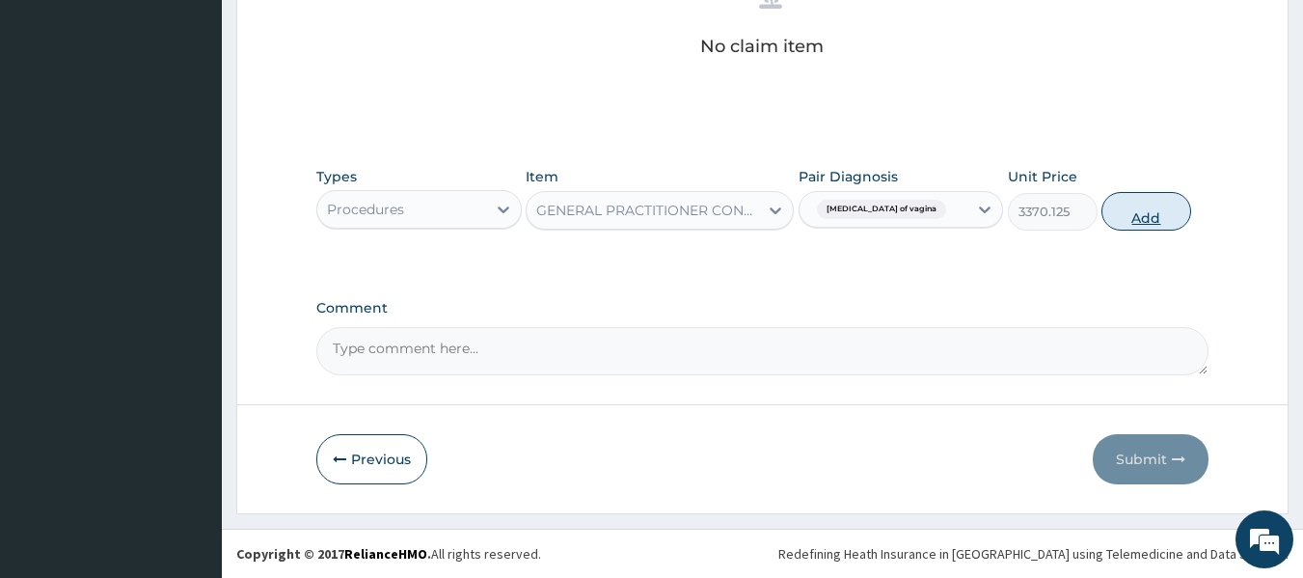
click at [1156, 217] on button "Add" at bounding box center [1146, 211] width 90 height 39
type input "0"
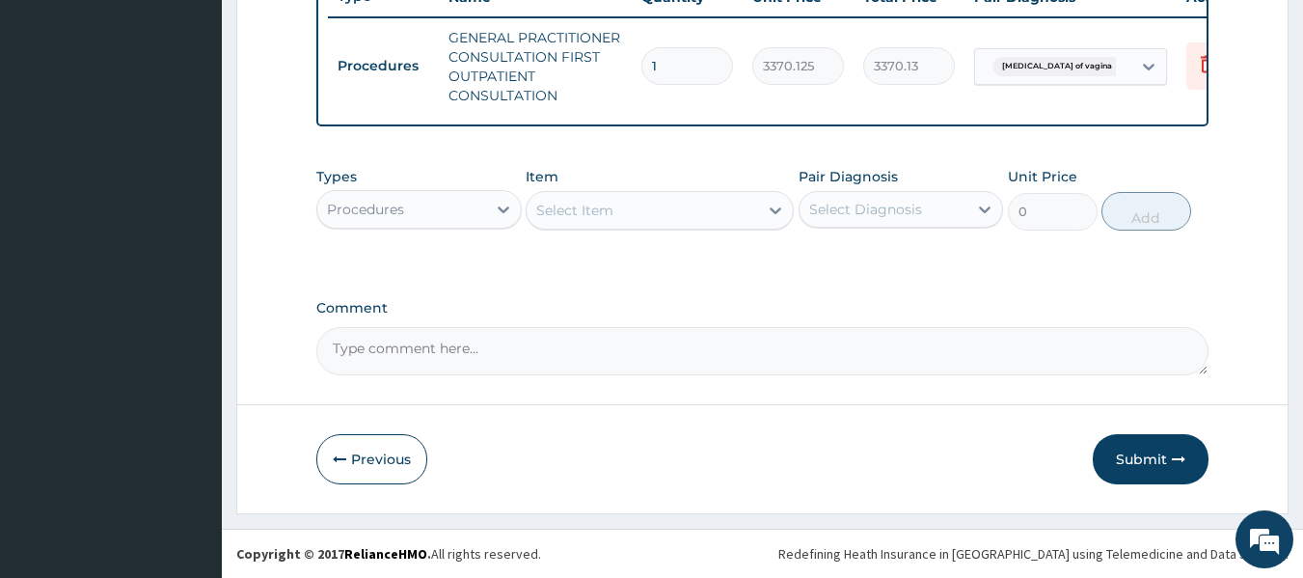
click at [437, 220] on div "Procedures" at bounding box center [401, 209] width 169 height 31
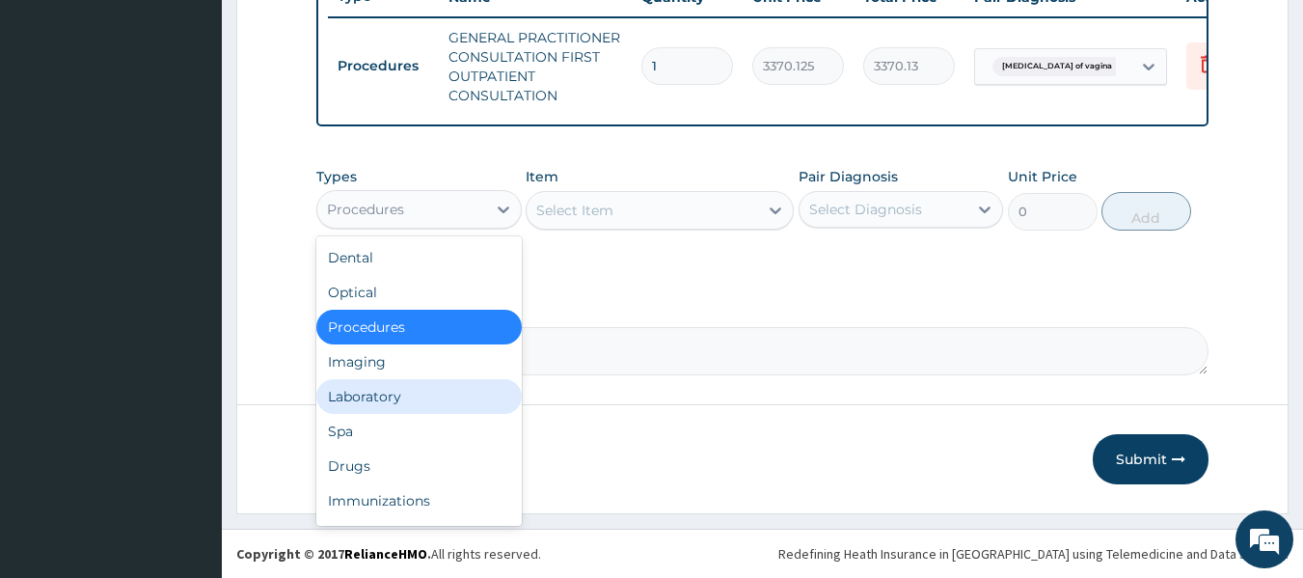
click at [414, 383] on div "Laboratory" at bounding box center [418, 396] width 205 height 35
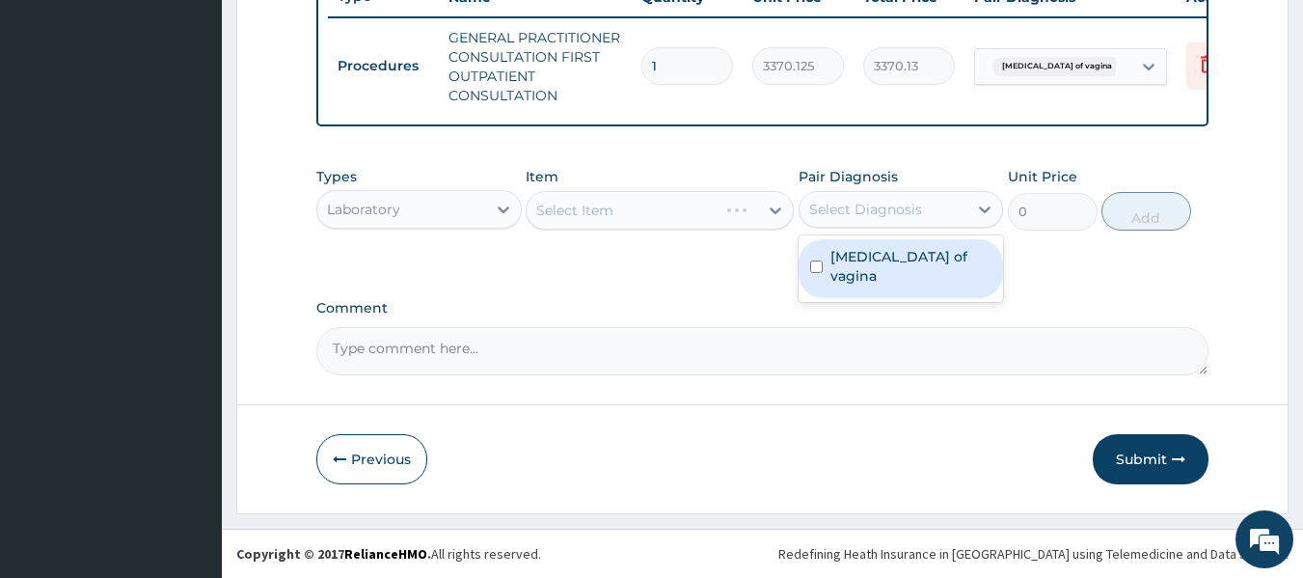
click at [839, 200] on div "Select Diagnosis" at bounding box center [865, 209] width 113 height 19
click at [835, 254] on label "Candidiasis of vagina" at bounding box center [911, 266] width 162 height 39
checkbox input "true"
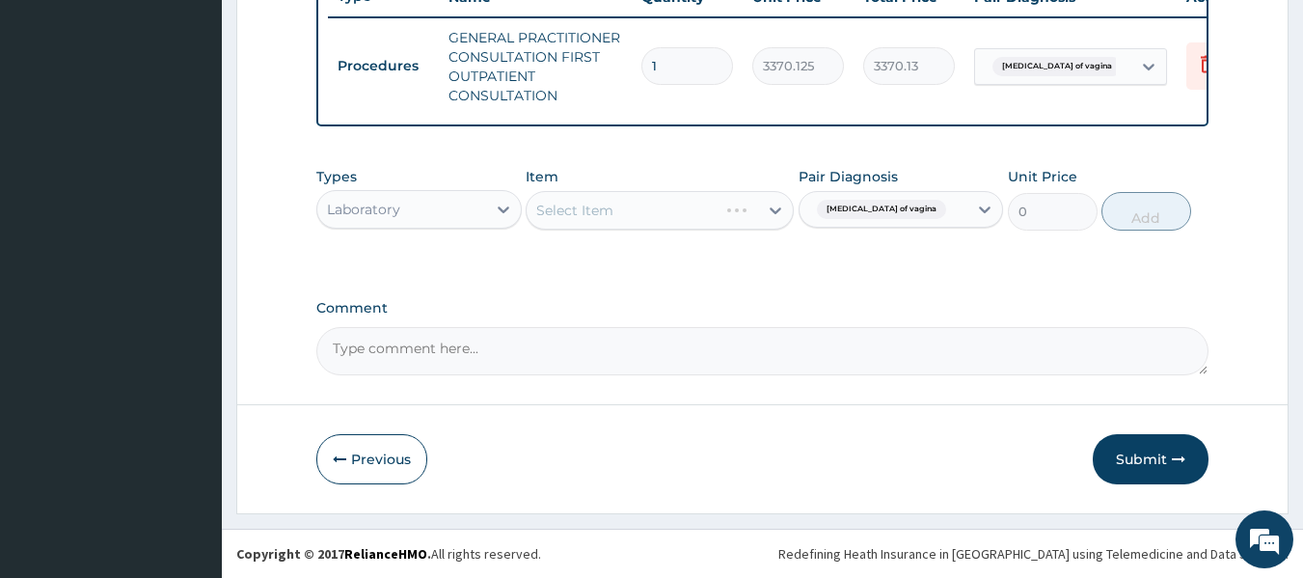
click at [651, 209] on div "Select Item" at bounding box center [660, 210] width 268 height 39
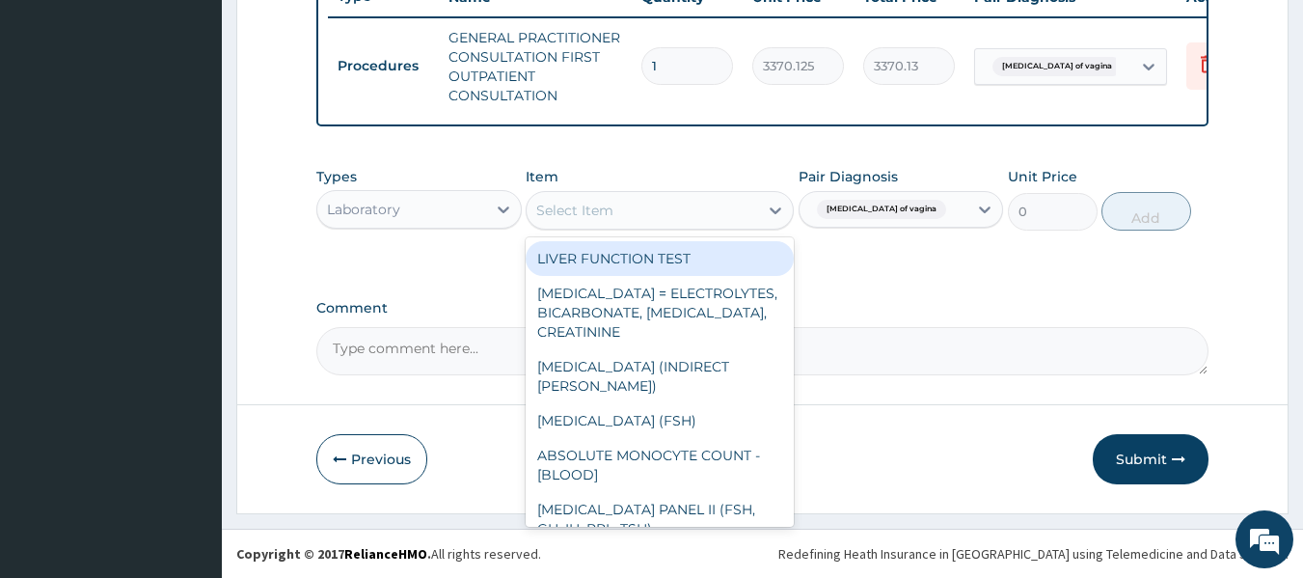
click at [651, 209] on div "Select Item" at bounding box center [642, 210] width 231 height 31
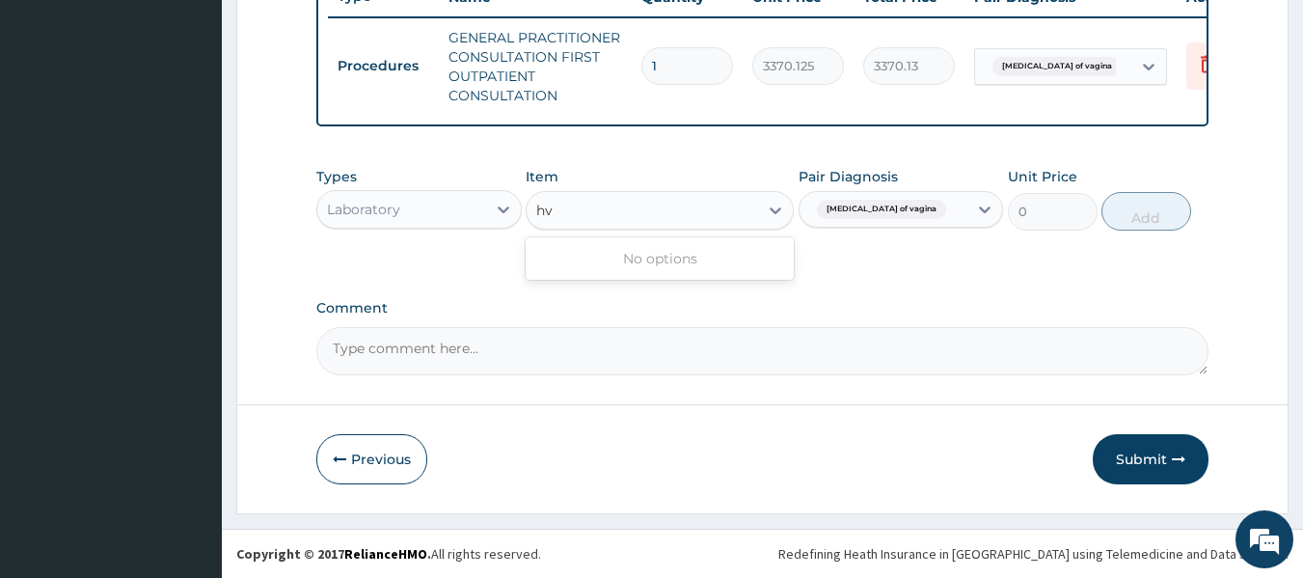
type input "h"
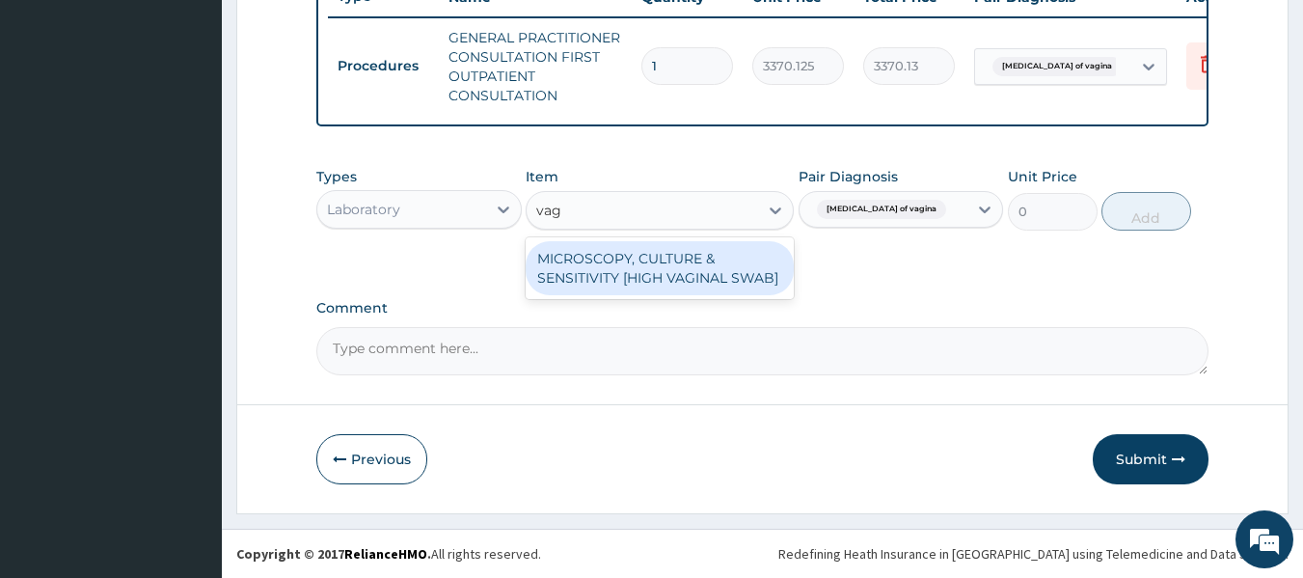
type input "vagi"
click at [690, 292] on div "MICROSCOPY, CULTURE & SENSITIVITY [HIGH VAGINAL SWAB]" at bounding box center [660, 268] width 268 height 54
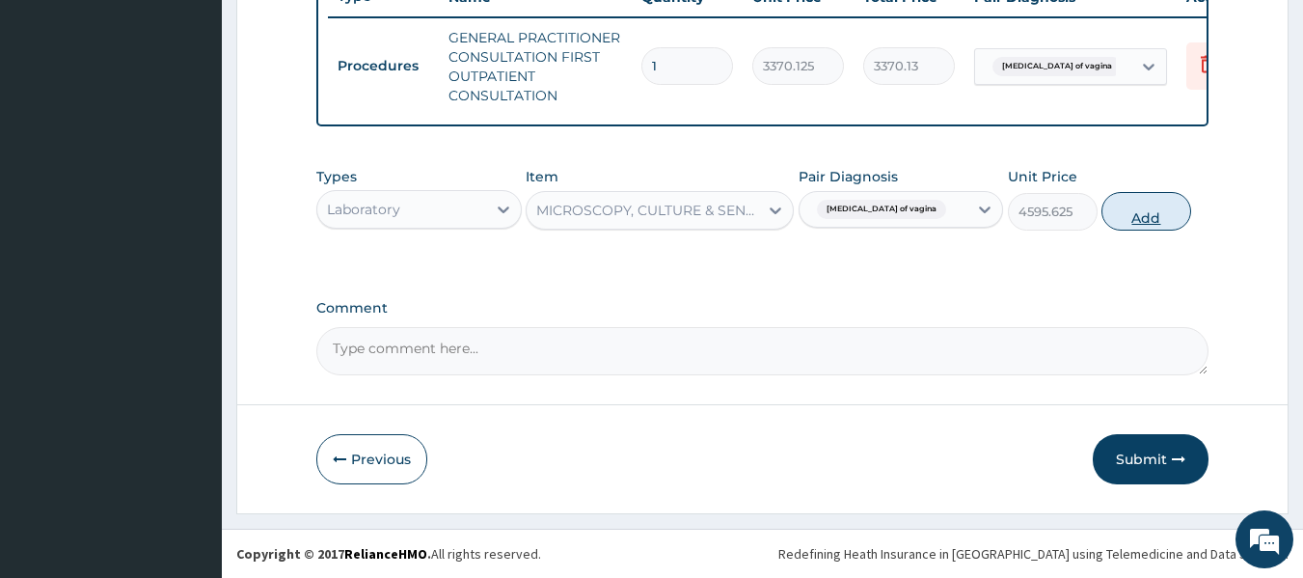
click at [1146, 208] on button "Add" at bounding box center [1146, 211] width 90 height 39
type input "0"
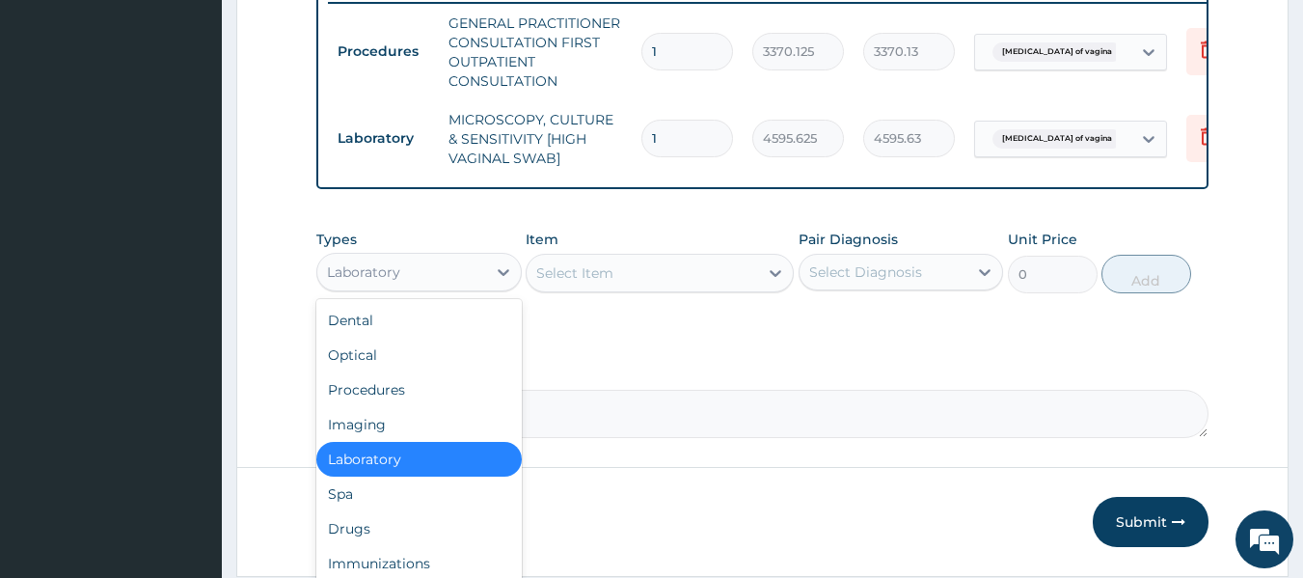
click at [468, 287] on div "Laboratory" at bounding box center [401, 272] width 169 height 31
click at [358, 546] on div "Drugs" at bounding box center [418, 528] width 205 height 35
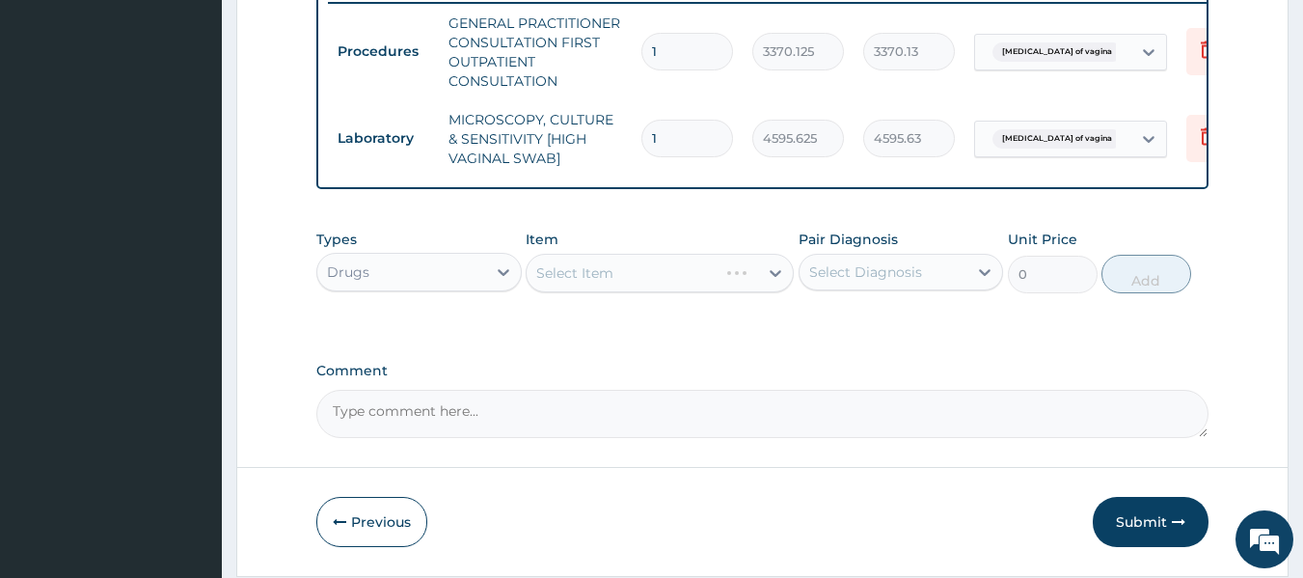
click at [648, 287] on div "Select Item" at bounding box center [660, 273] width 268 height 39
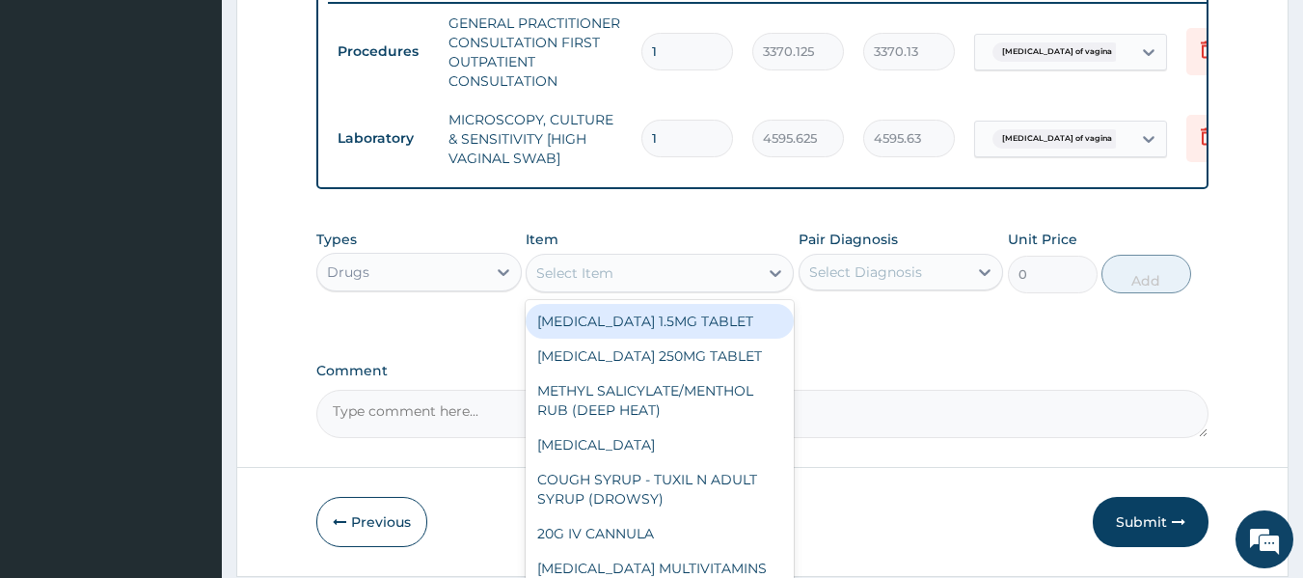
click at [648, 287] on div "Select Item" at bounding box center [642, 272] width 231 height 31
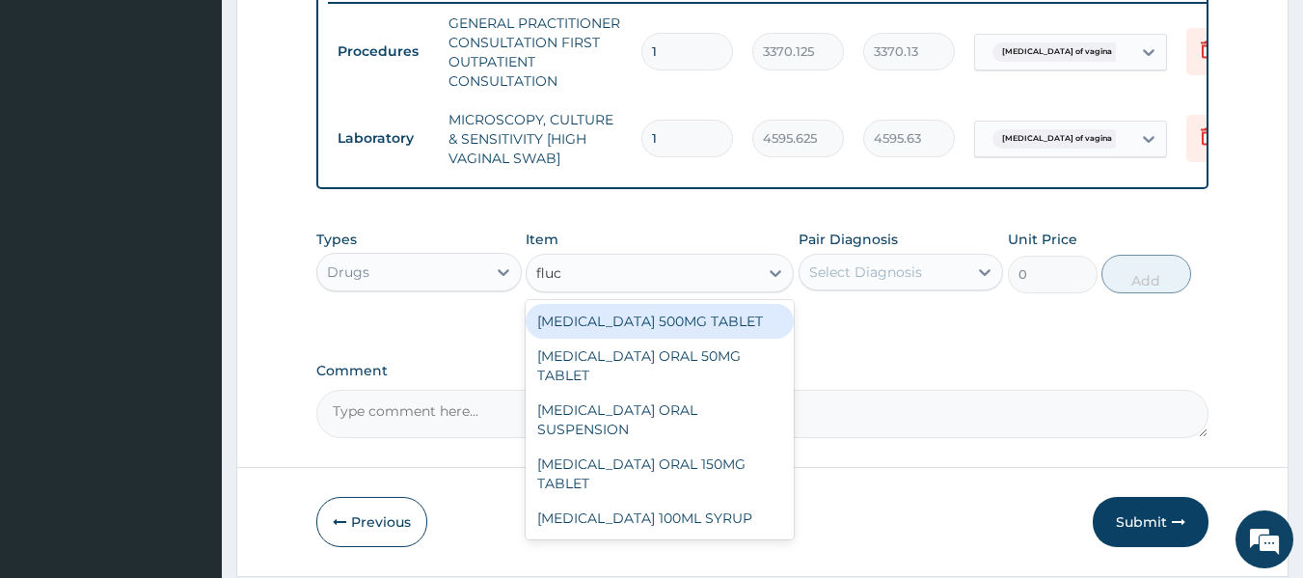
type input "fluco"
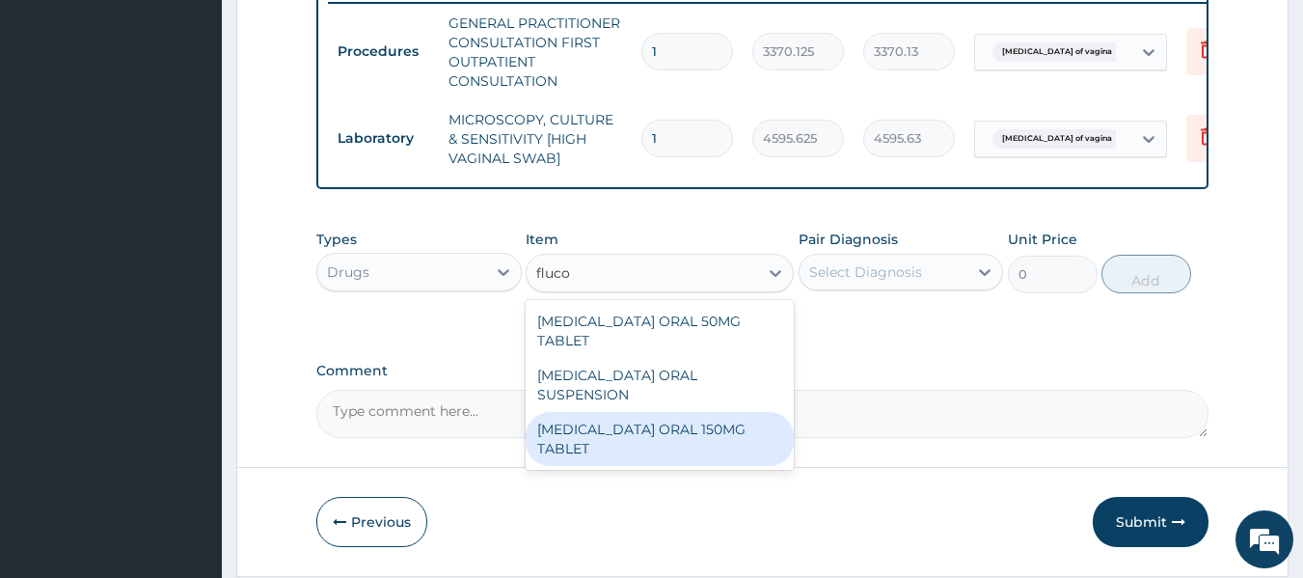
click at [639, 429] on div "[MEDICAL_DATA] ORAL 150MG TABLET" at bounding box center [660, 439] width 268 height 54
type input "287.5"
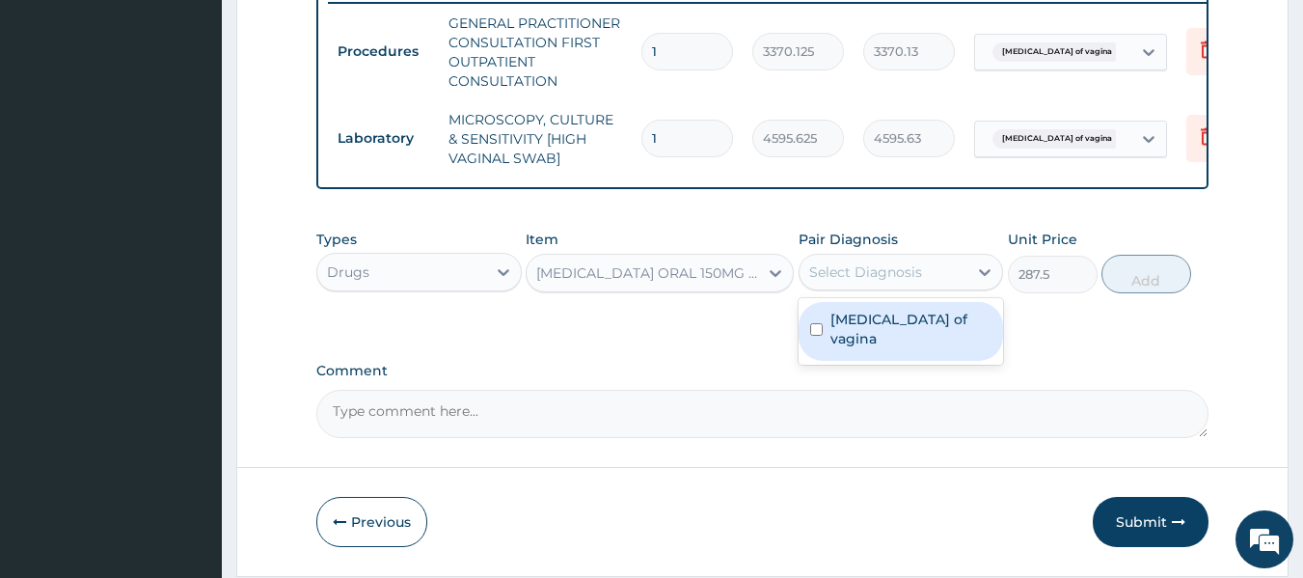
click at [847, 272] on div "Select Diagnosis" at bounding box center [883, 272] width 169 height 31
click at [848, 339] on label "Candidiasis of vagina" at bounding box center [911, 329] width 162 height 39
checkbox input "true"
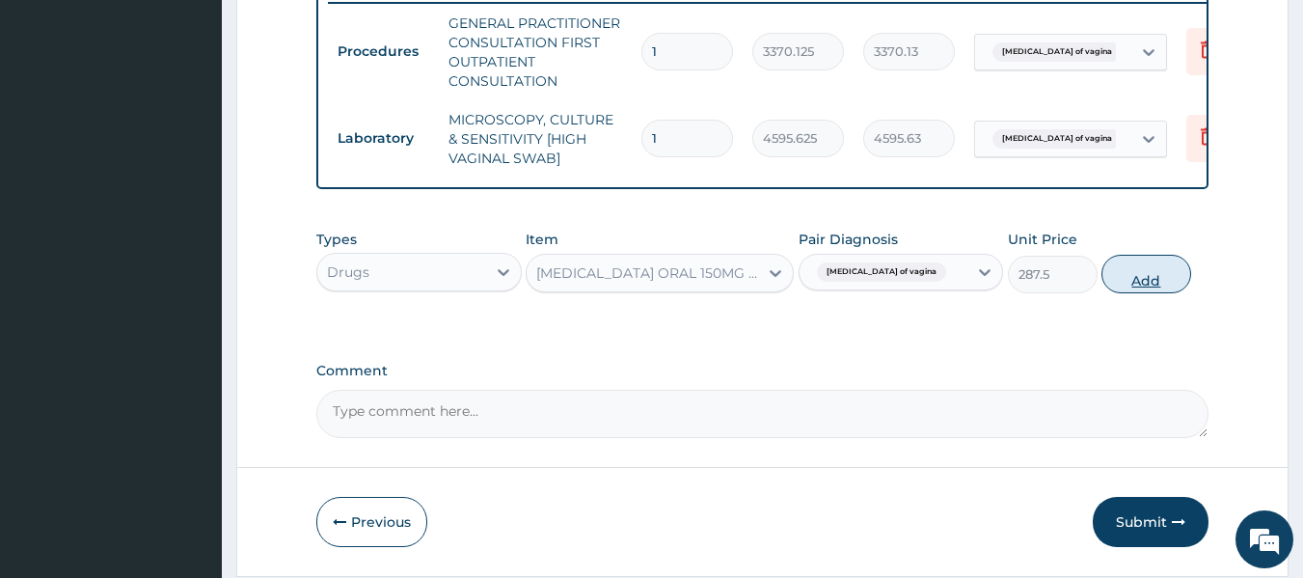
click at [1147, 284] on button "Add" at bounding box center [1146, 274] width 90 height 39
type input "0"
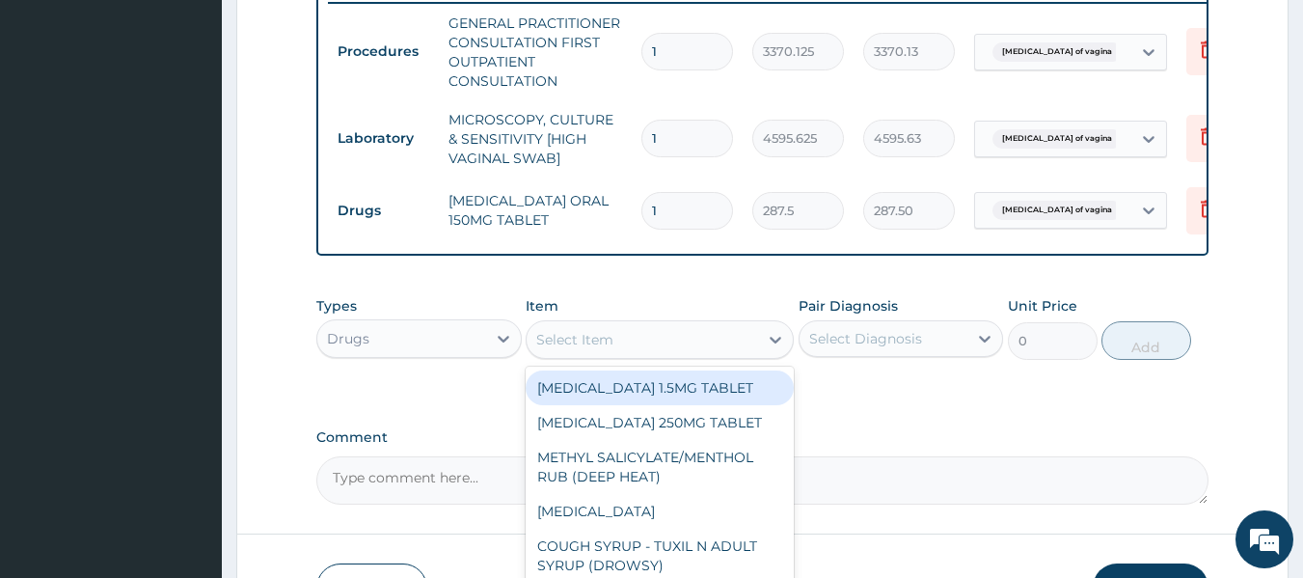
click at [555, 355] on div "Select Item" at bounding box center [642, 339] width 231 height 31
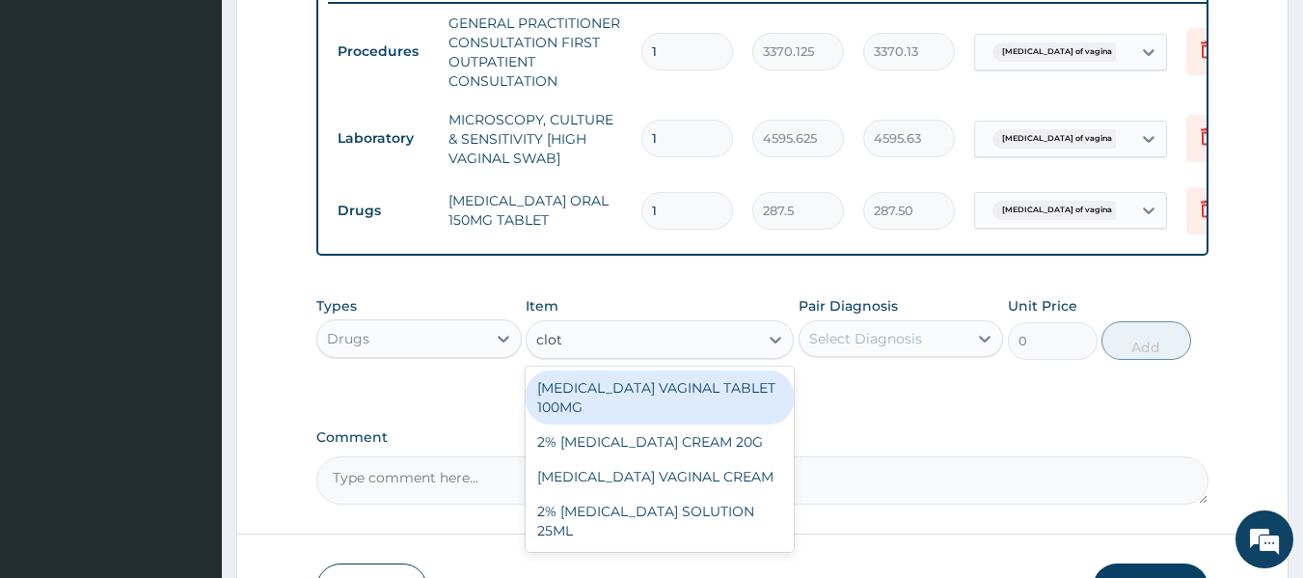
type input "clotri"
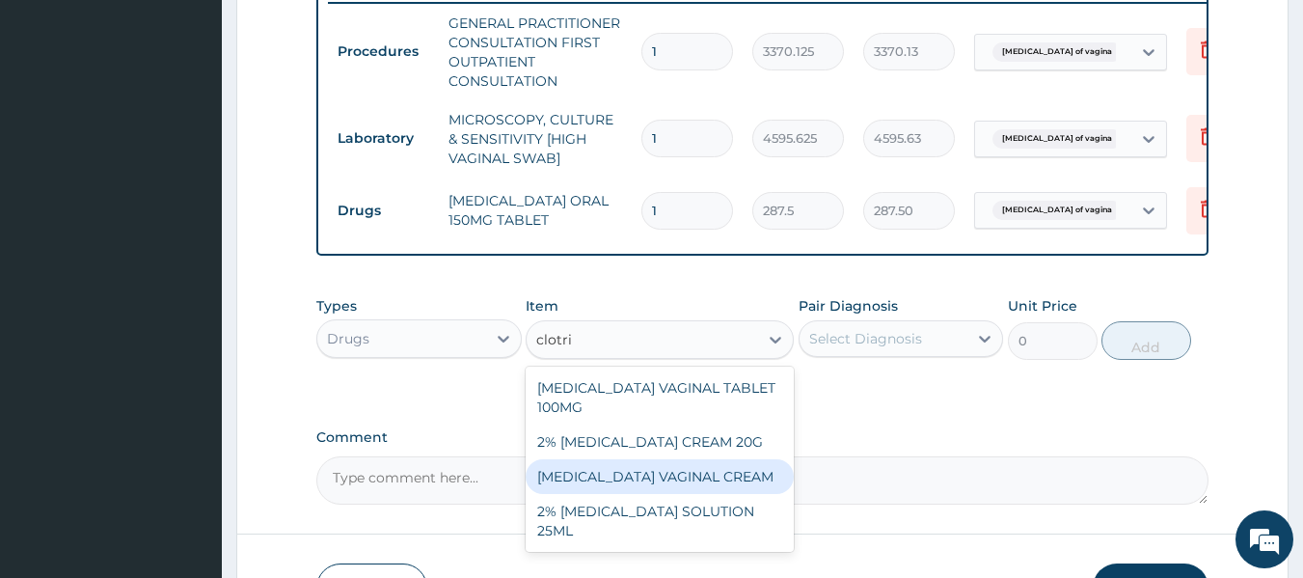
click at [674, 474] on div "[MEDICAL_DATA] VAGINAL CREAM" at bounding box center [660, 476] width 268 height 35
type input "2496"
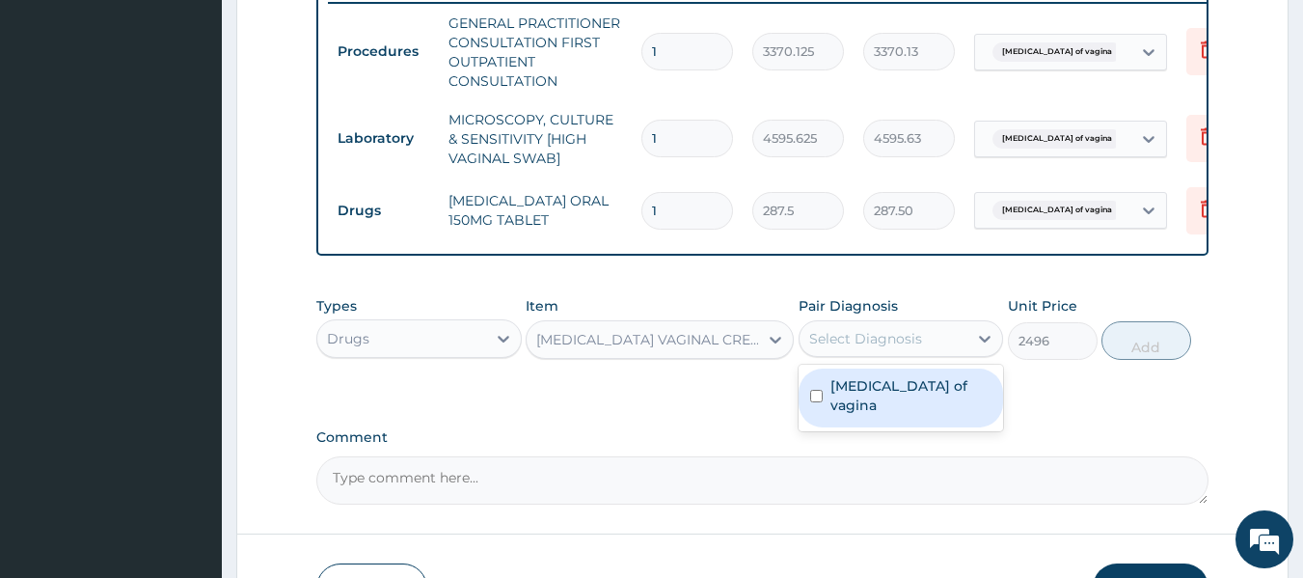
click at [875, 348] on div "Select Diagnosis" at bounding box center [865, 338] width 113 height 19
click at [880, 393] on label "Candidiasis of vagina" at bounding box center [911, 395] width 162 height 39
checkbox input "true"
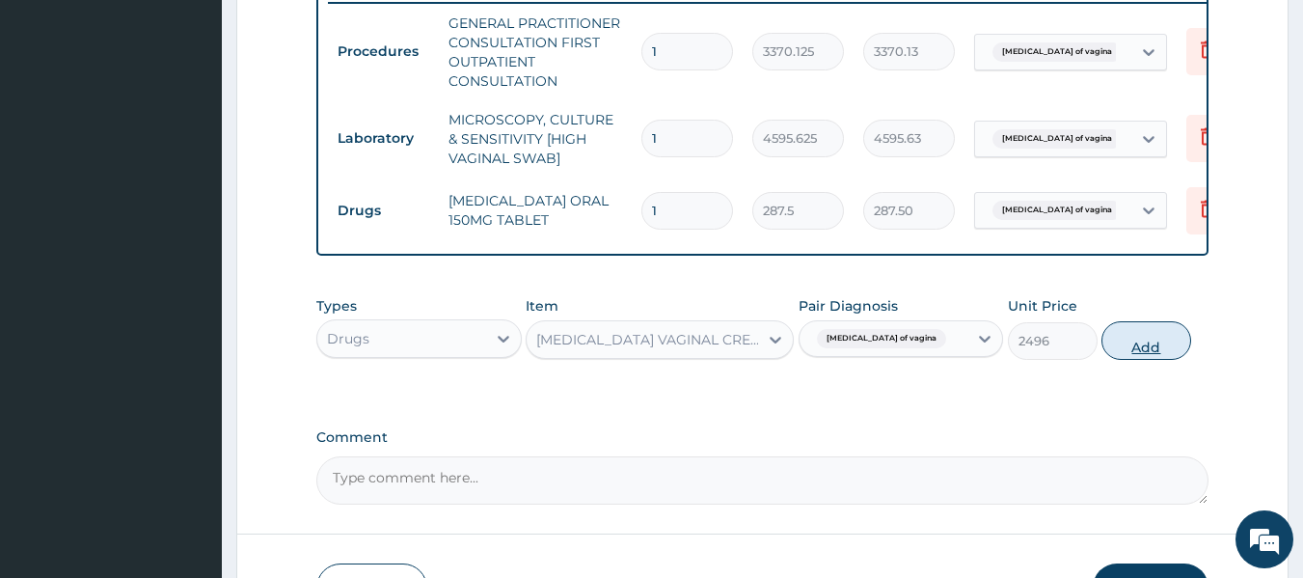
click at [1115, 355] on button "Add" at bounding box center [1146, 340] width 90 height 39
type input "0"
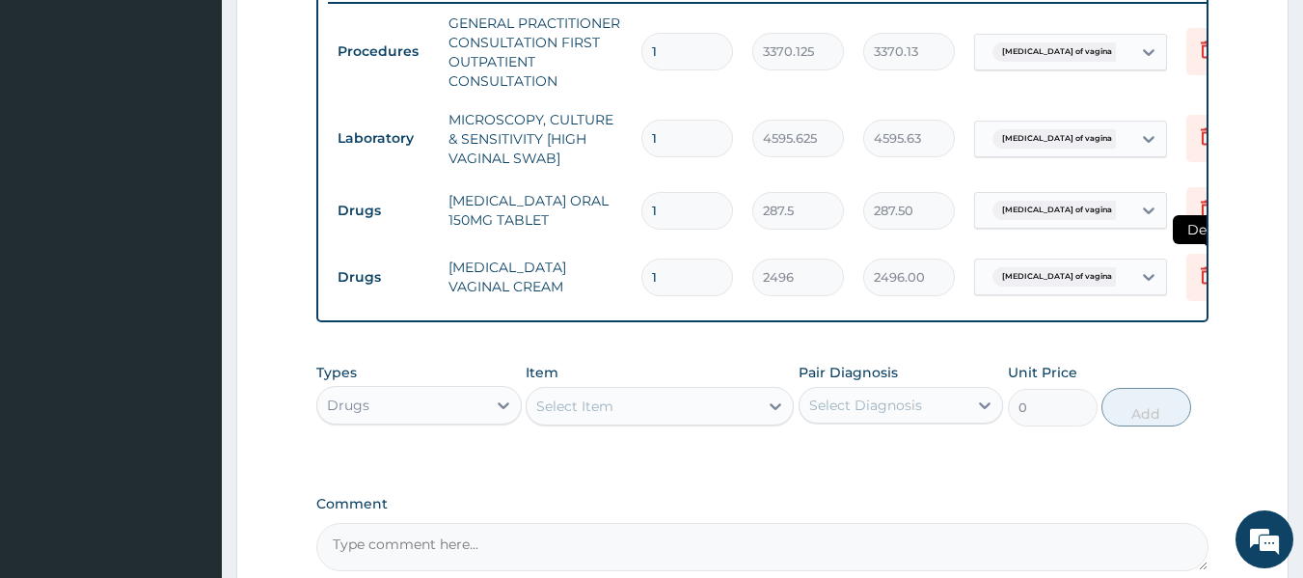
click at [1188, 273] on icon at bounding box center [1207, 277] width 42 height 47
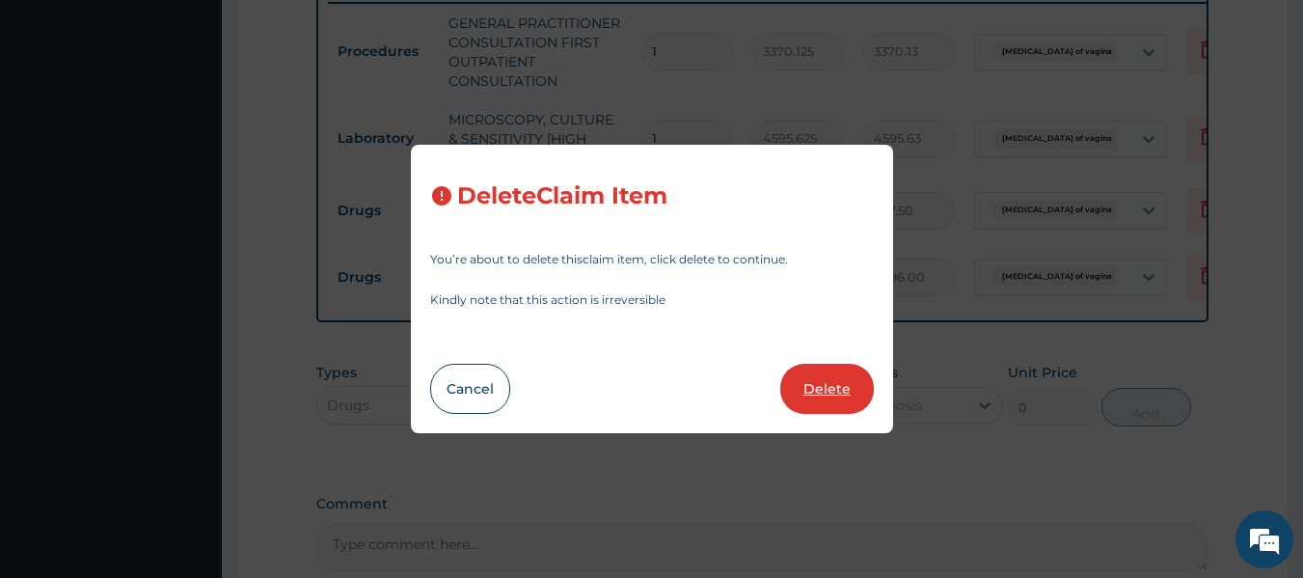
click at [837, 391] on button "Delete" at bounding box center [827, 389] width 94 height 50
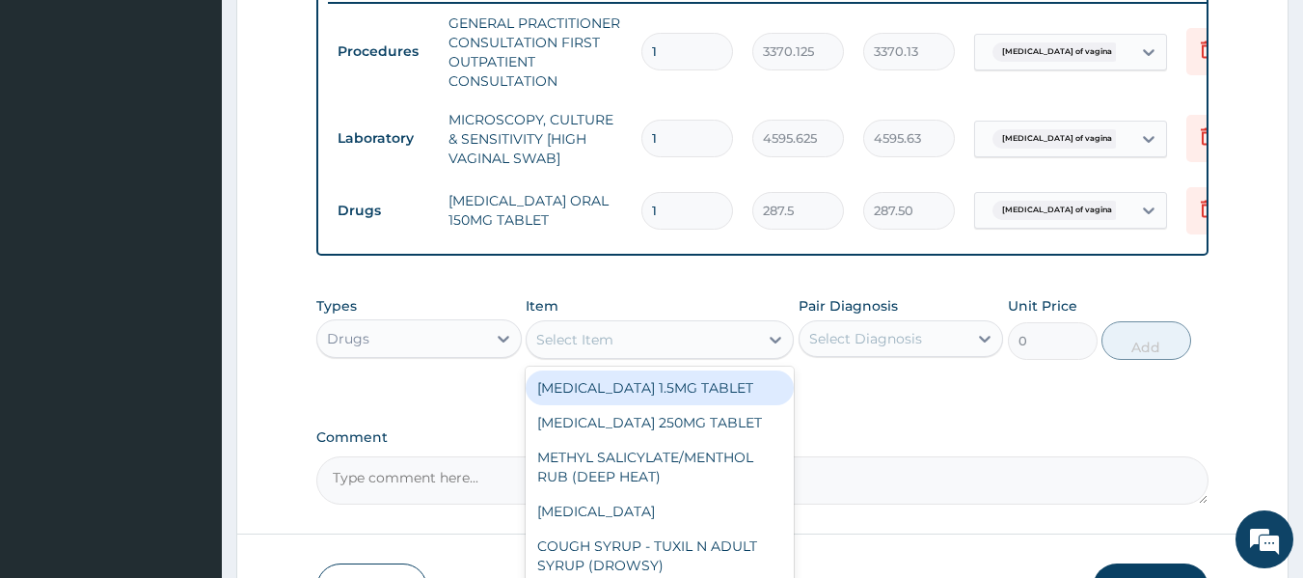
click at [635, 355] on div "Select Item" at bounding box center [642, 339] width 231 height 31
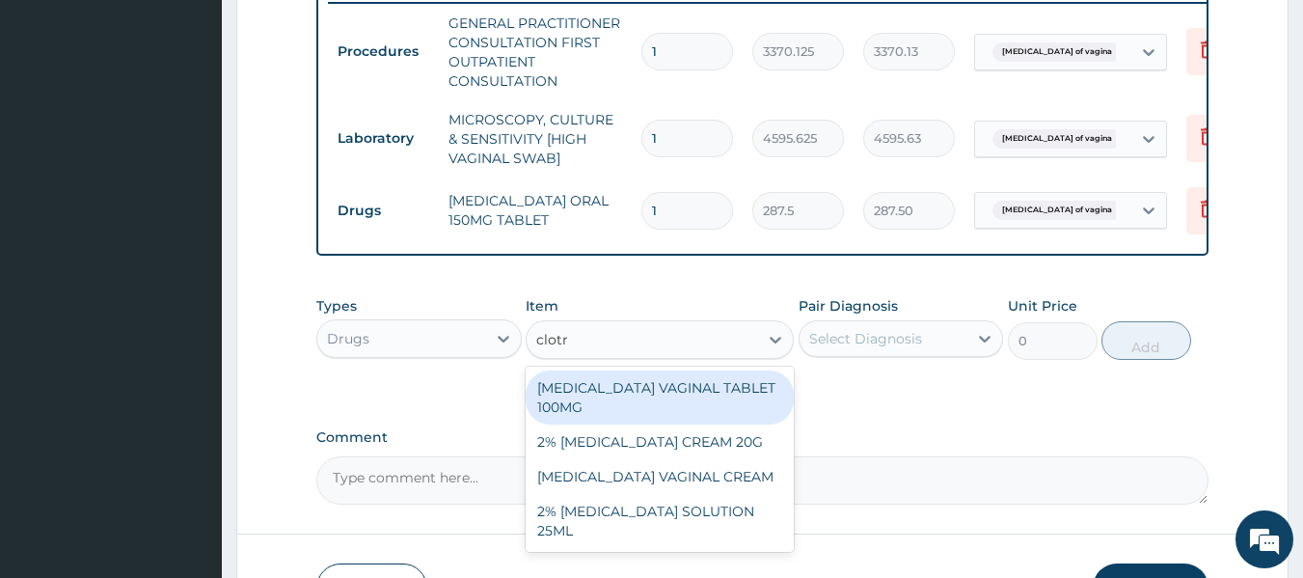
type input "clotri"
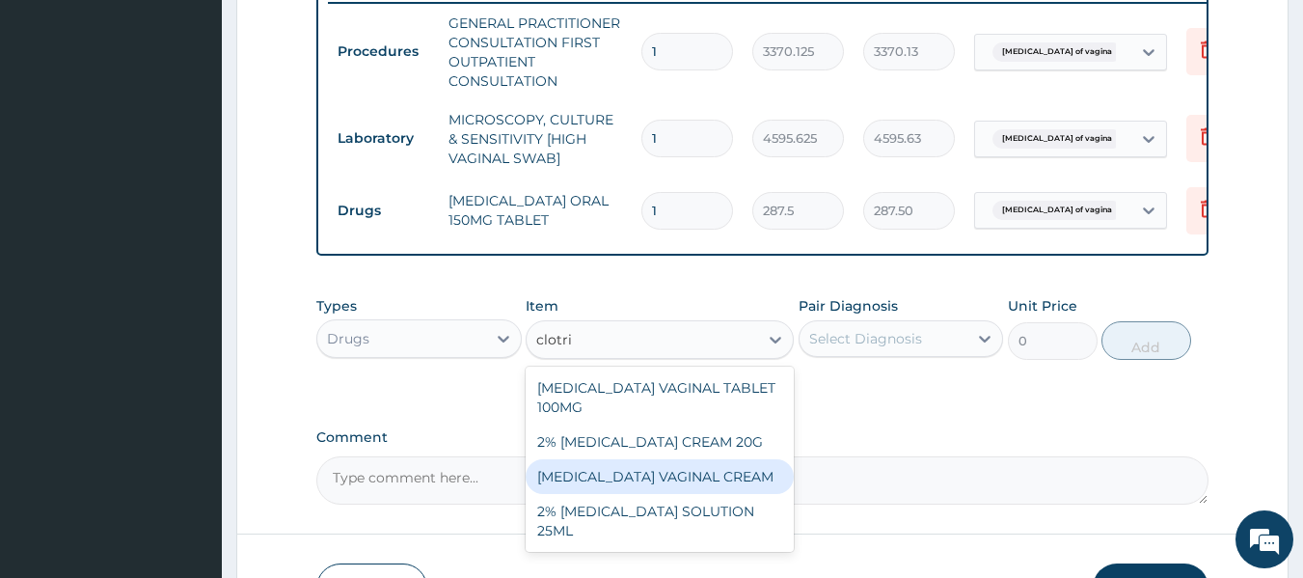
click at [657, 474] on div "[MEDICAL_DATA] VAGINAL CREAM" at bounding box center [660, 476] width 268 height 35
type input "2496"
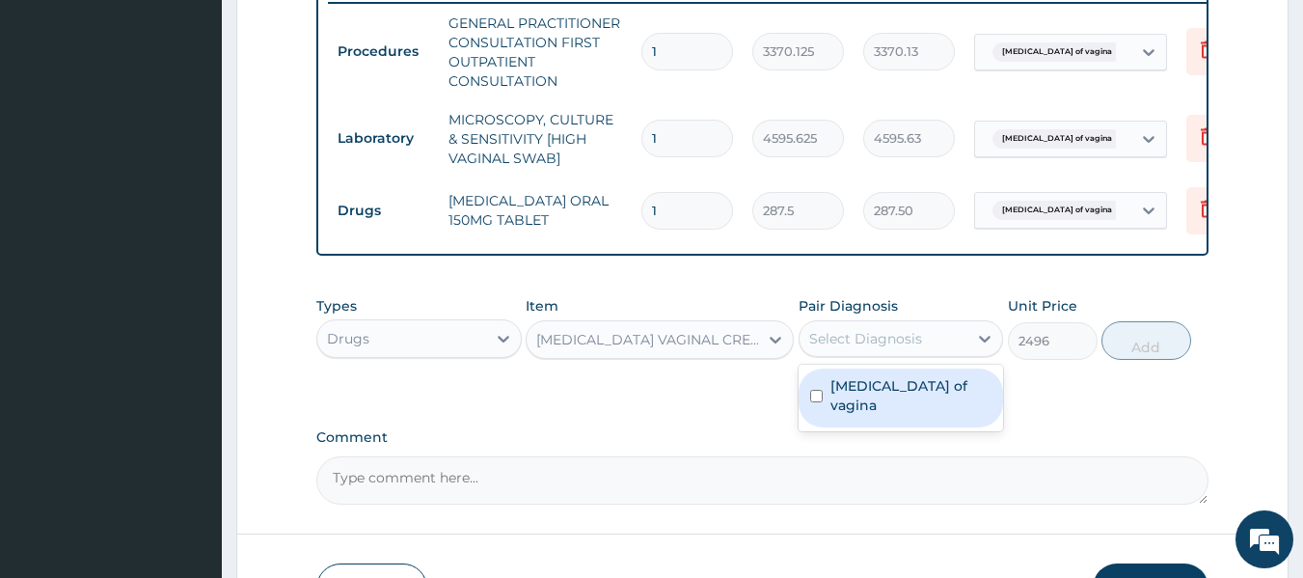
drag, startPoint x: 880, startPoint y: 344, endPoint x: 852, endPoint y: 412, distance: 73.1
click at [852, 357] on div "option Candidiasis of vagina, selected. option Candidiasis of vagina focused, 1…" at bounding box center [901, 338] width 205 height 37
click at [852, 412] on div "Candidiasis of vagina" at bounding box center [901, 397] width 205 height 59
checkbox input "true"
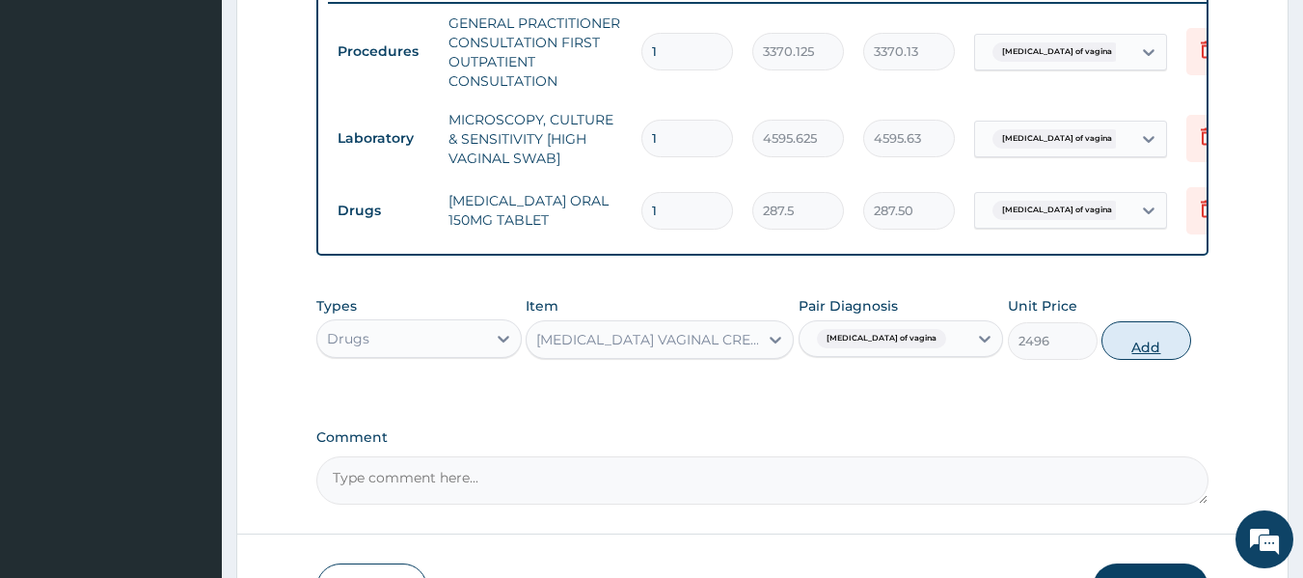
click at [1144, 352] on button "Add" at bounding box center [1146, 340] width 90 height 39
type input "0"
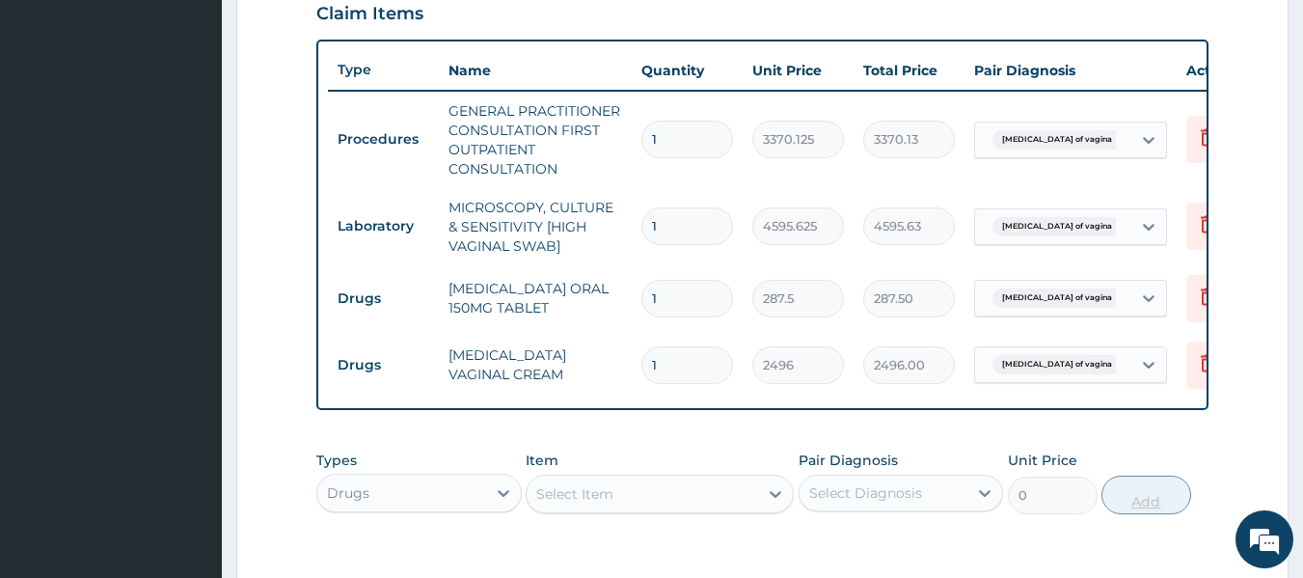
scroll to position [976, 0]
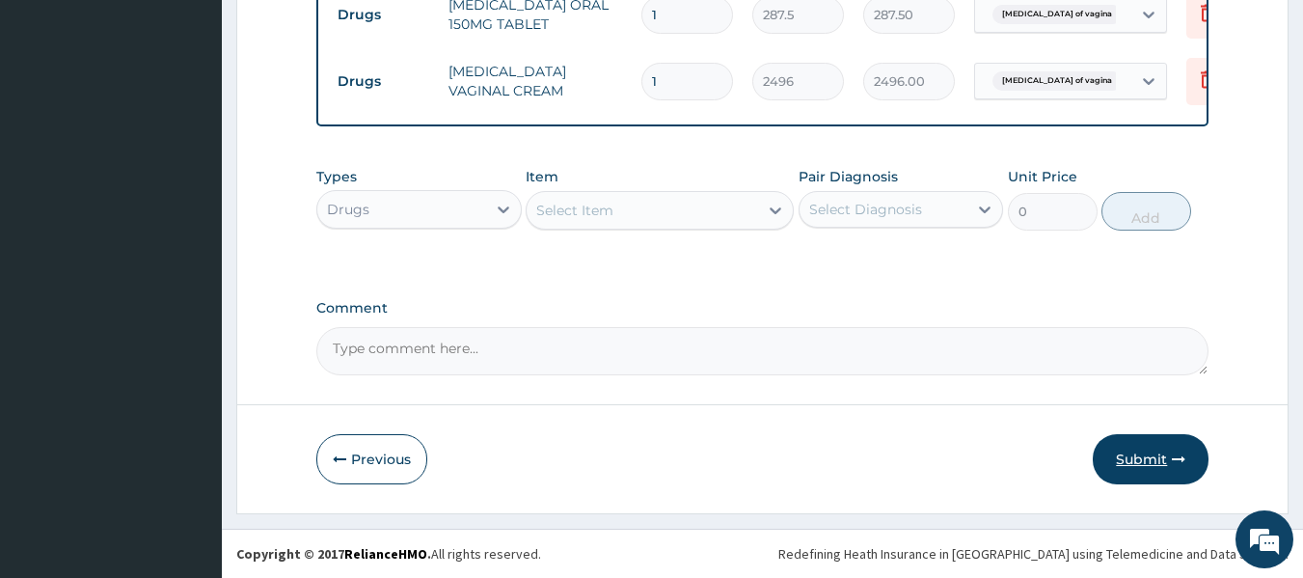
click at [1159, 443] on button "Submit" at bounding box center [1151, 459] width 116 height 50
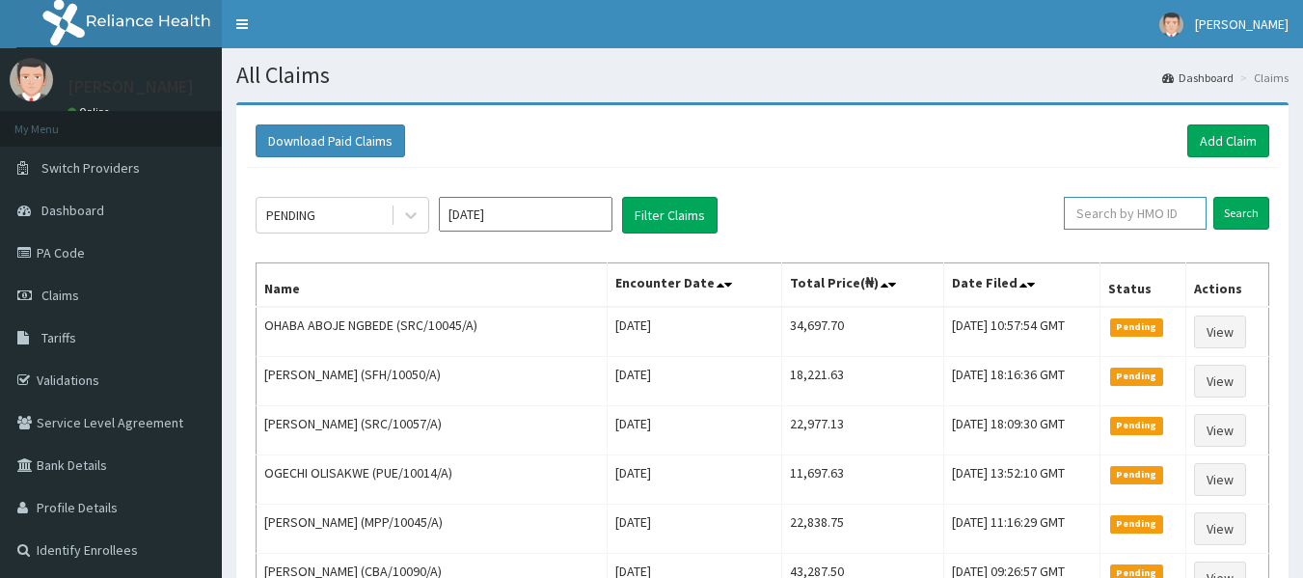
click at [1145, 212] on input "text" at bounding box center [1135, 213] width 143 height 33
paste input "RTM/10030/A"
type input "RTM/10030/A"
click at [1213, 197] on input "Search" at bounding box center [1241, 213] width 56 height 33
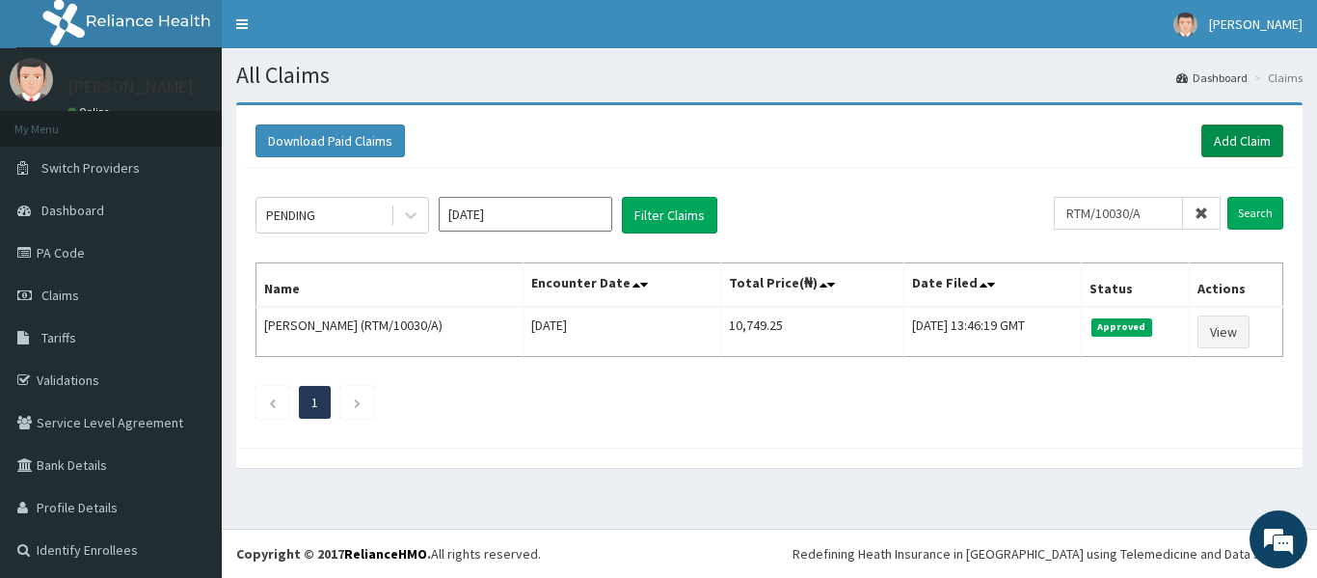
click at [1202, 146] on link "Add Claim" at bounding box center [1243, 140] width 82 height 33
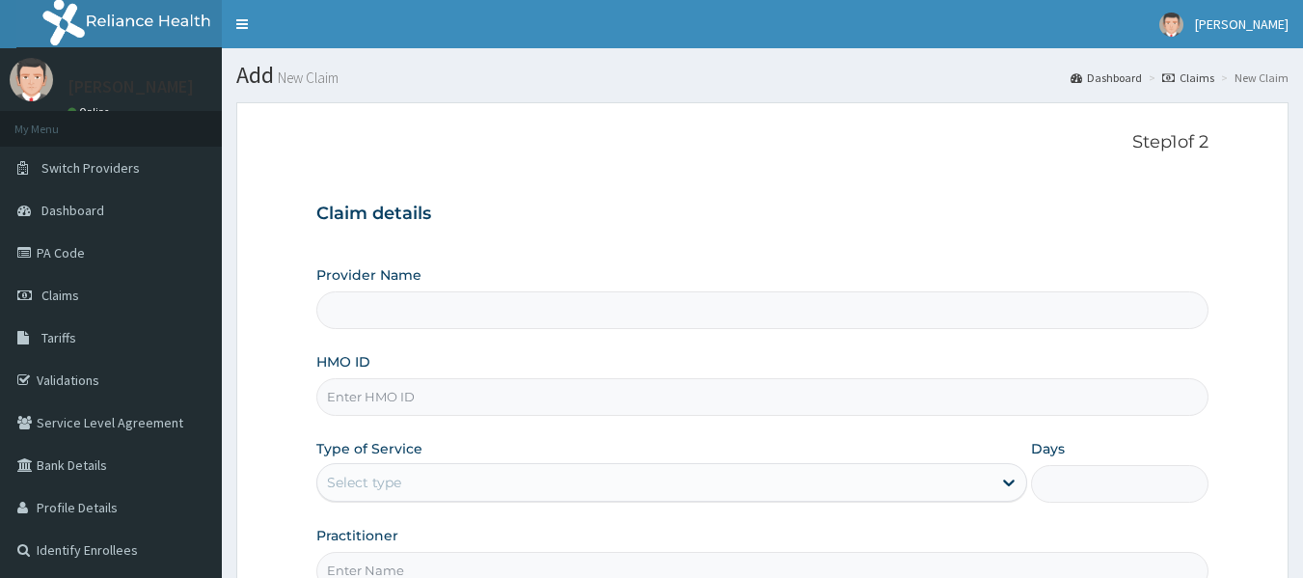
click at [588, 397] on input "HMO ID" at bounding box center [762, 397] width 893 height 38
type input "Reliance Family Clinics (RFC) - [GEOGRAPHIC_DATA]"
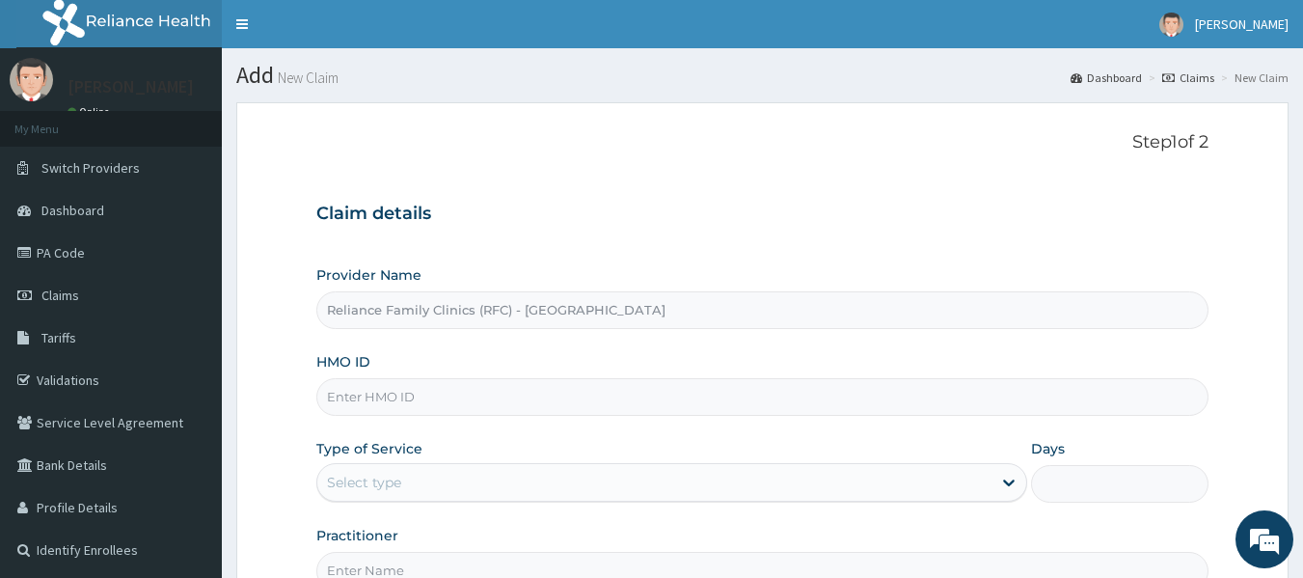
click at [496, 386] on input "HMO ID" at bounding box center [762, 397] width 893 height 38
paste input "HNL/10017/A"
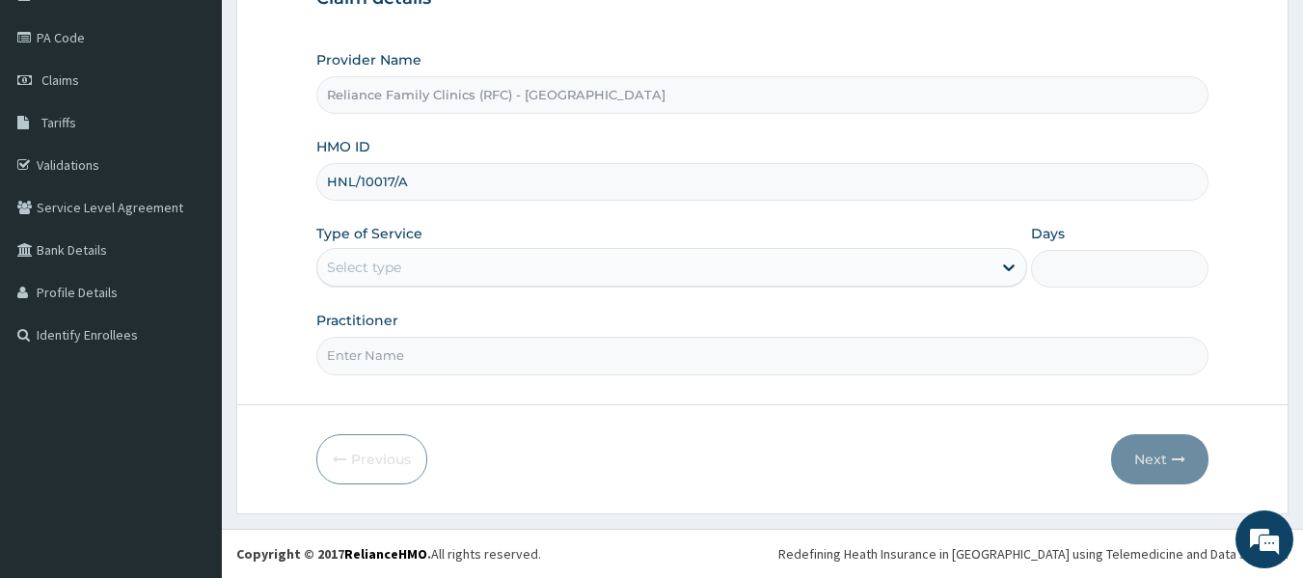
type input "HNL/10017/A"
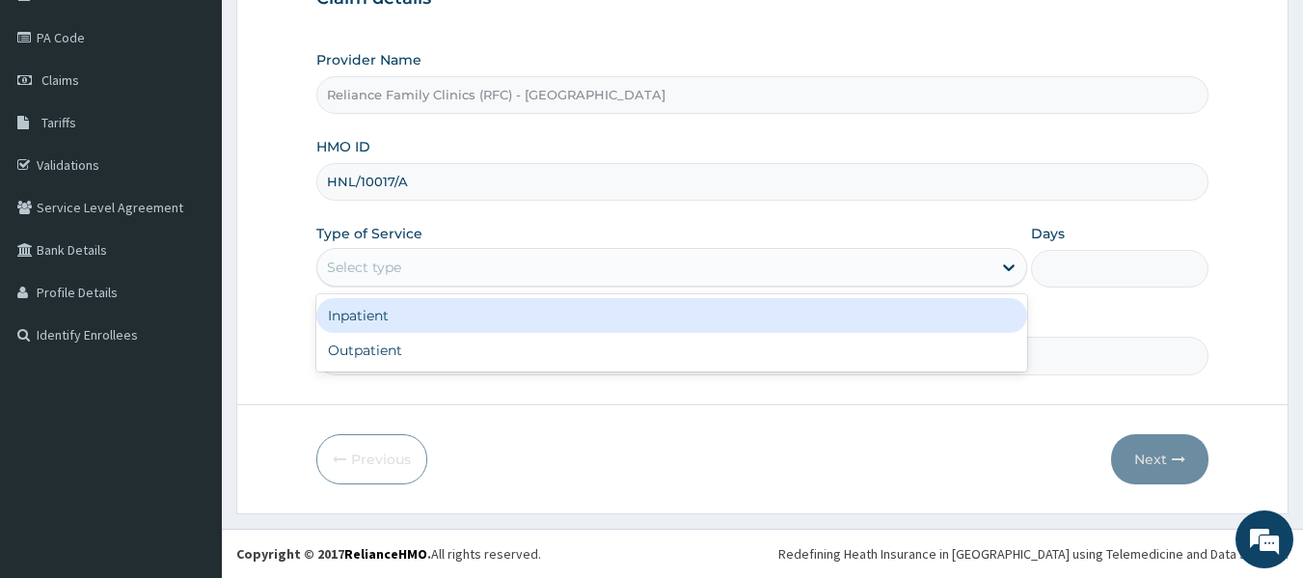
click at [637, 259] on div "Select type" at bounding box center [654, 267] width 674 height 31
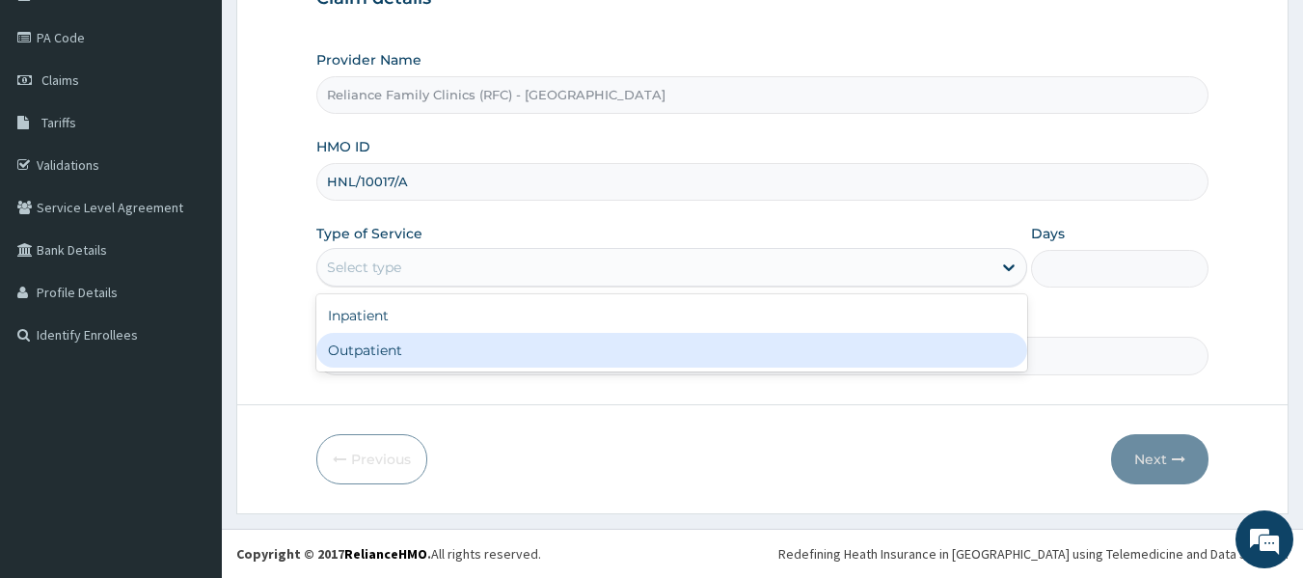
click at [574, 343] on div "Outpatient" at bounding box center [671, 350] width 711 height 35
type input "1"
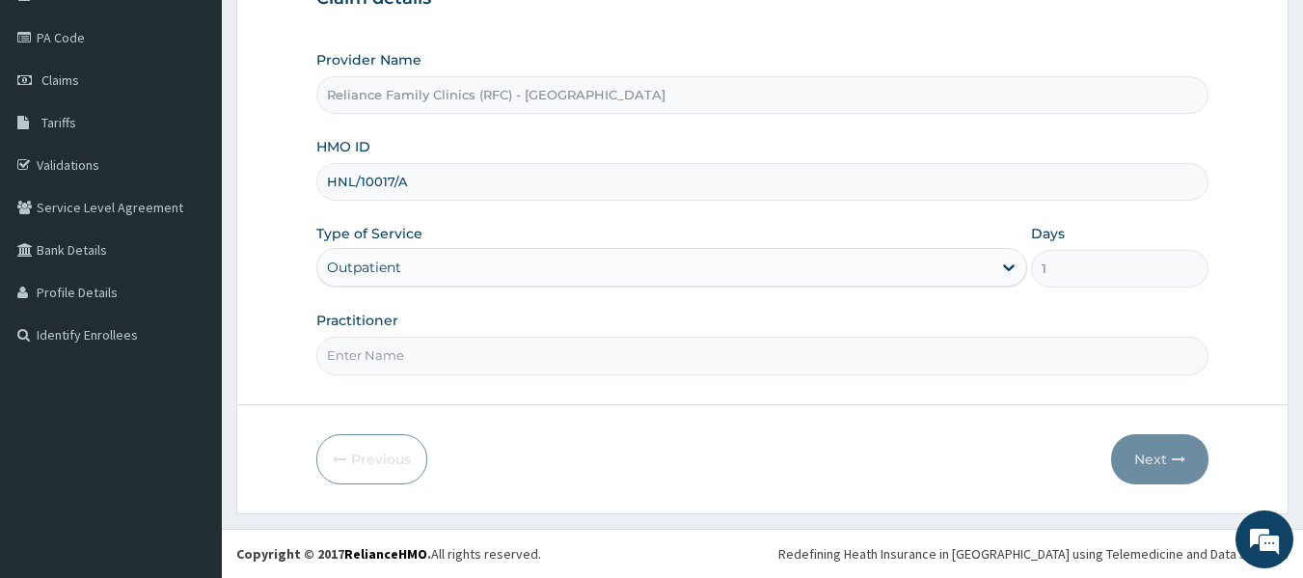
click at [574, 343] on input "Practitioner" at bounding box center [762, 356] width 893 height 38
click at [436, 350] on input "Practitioner" at bounding box center [762, 356] width 893 height 38
type input "Dr [PERSON_NAME]"
click at [1159, 455] on button "Next" at bounding box center [1159, 459] width 97 height 50
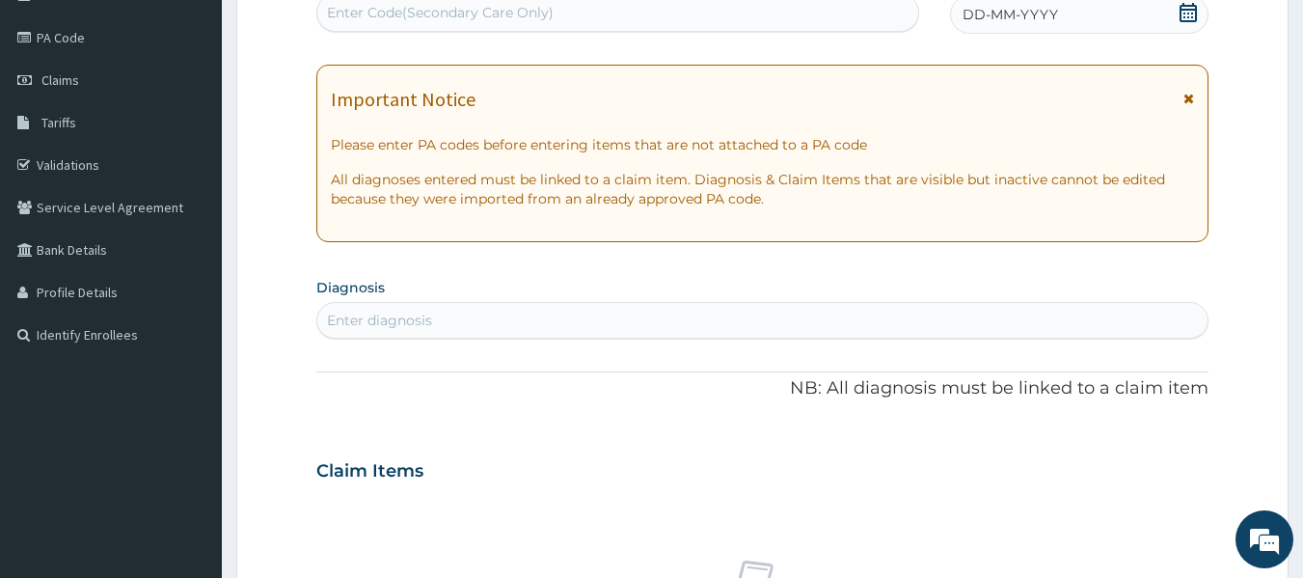
click at [1054, 18] on span "DD-MM-YYYY" at bounding box center [1009, 14] width 95 height 19
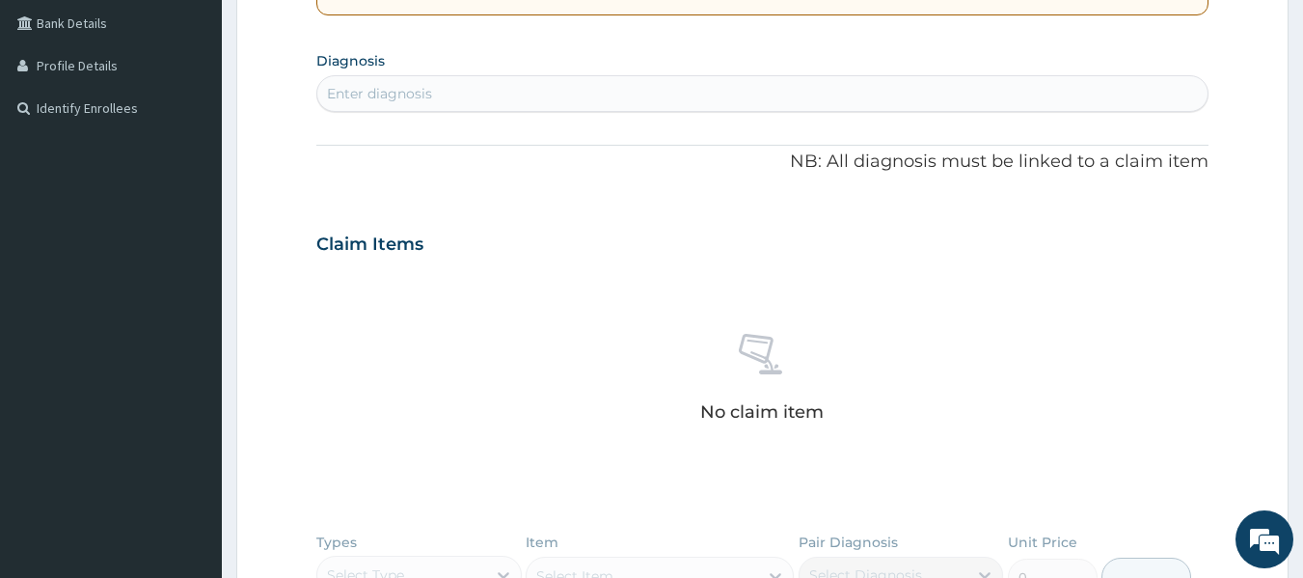
scroll to position [443, 0]
click at [498, 93] on div "Enter diagnosis" at bounding box center [762, 92] width 891 height 31
type input "upper res"
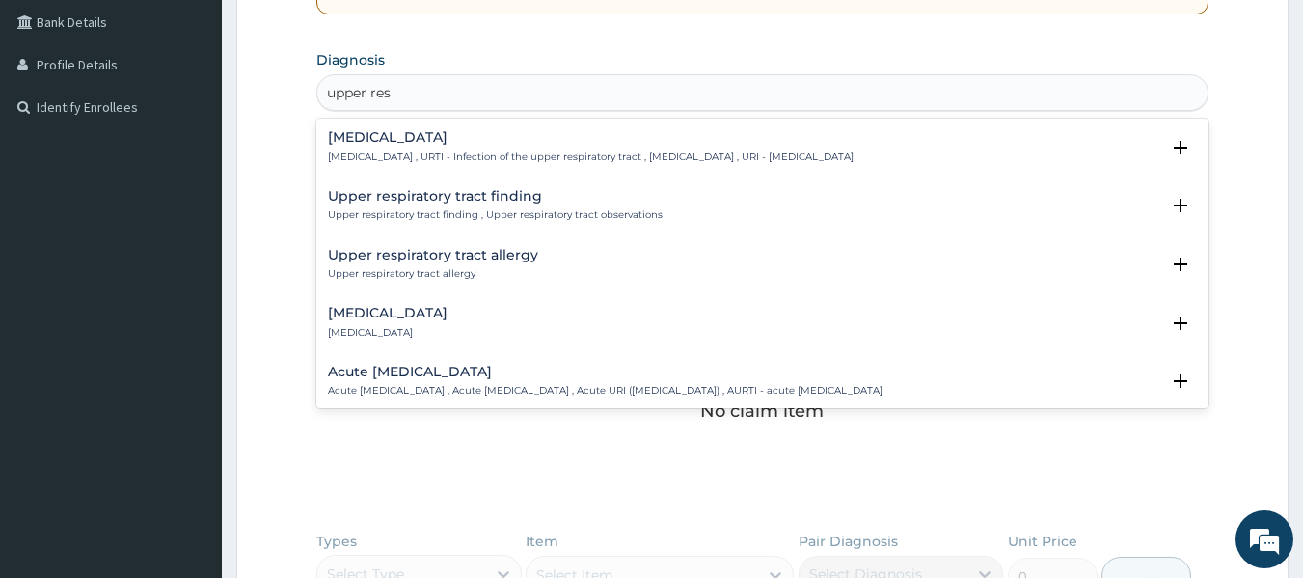
click at [495, 145] on h4 "[MEDICAL_DATA]" at bounding box center [591, 137] width 526 height 14
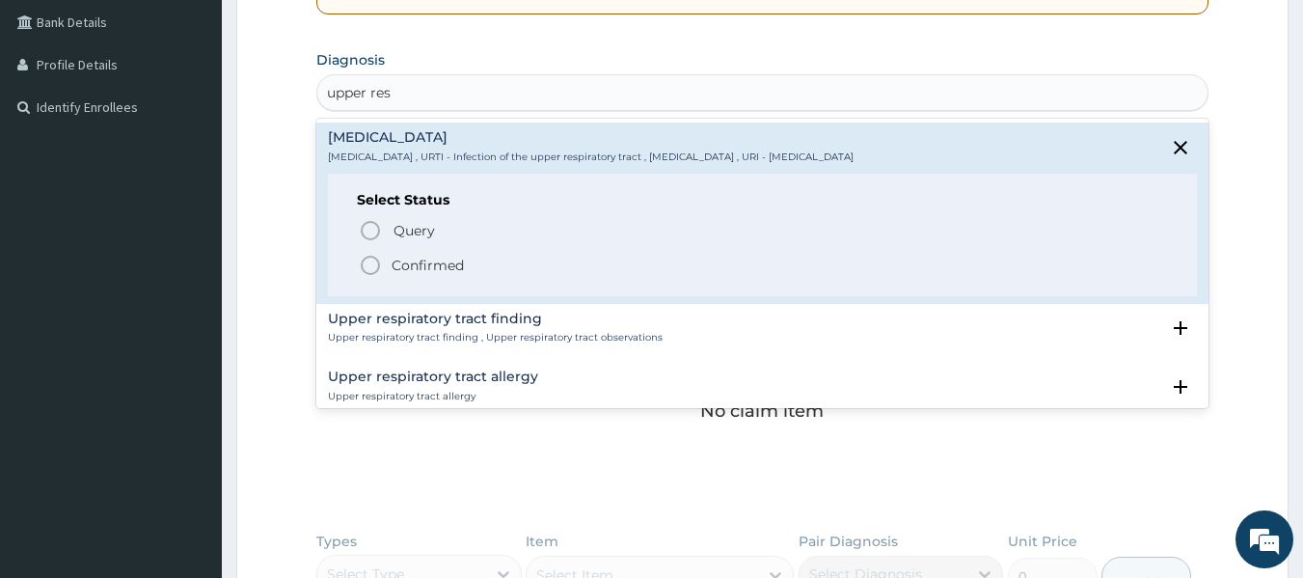
click at [408, 259] on p "Confirmed" at bounding box center [428, 265] width 72 height 19
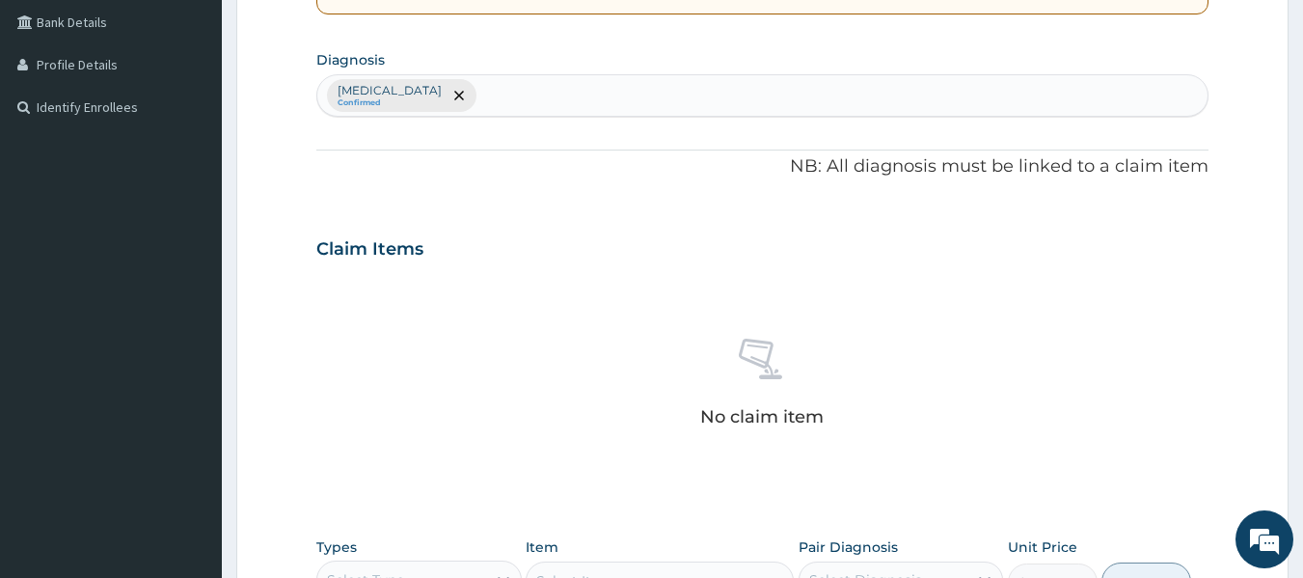
scroll to position [813, 0]
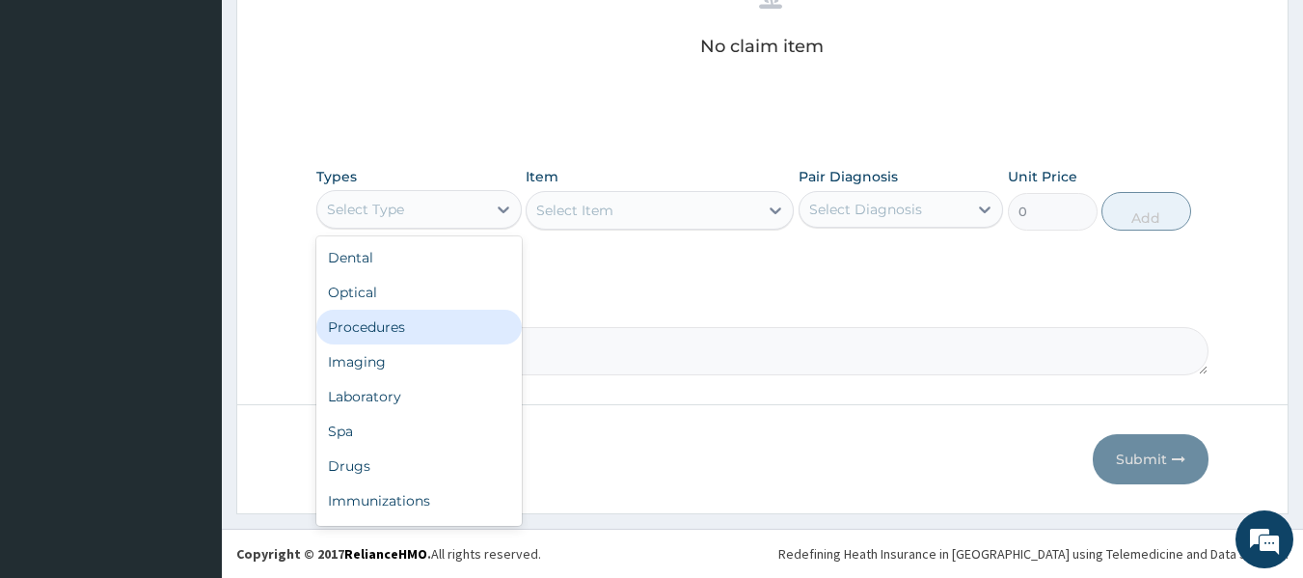
drag, startPoint x: 475, startPoint y: 204, endPoint x: 441, endPoint y: 309, distance: 109.8
click at [441, 229] on div "option Procedures focused, 3 of 10. 10 results available. Use Up and Down to ch…" at bounding box center [418, 209] width 205 height 39
click at [441, 310] on div "Procedures" at bounding box center [418, 327] width 205 height 35
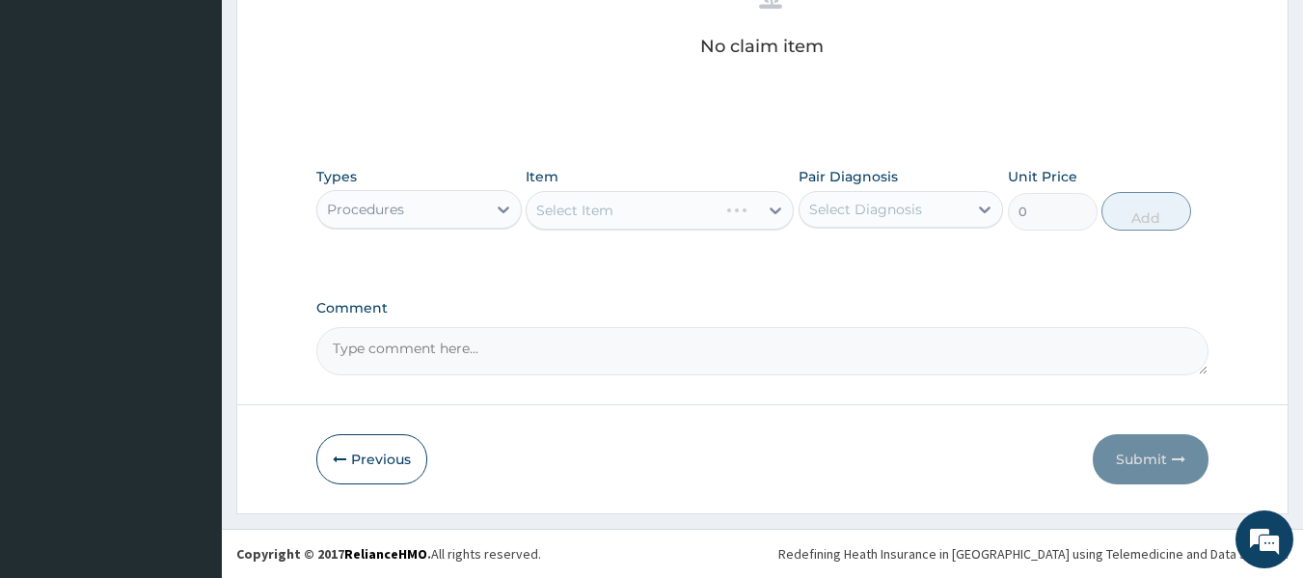
click at [859, 200] on div "Select Diagnosis" at bounding box center [865, 209] width 113 height 19
click at [852, 266] on label "[MEDICAL_DATA]" at bounding box center [890, 256] width 120 height 19
checkbox input "true"
click at [663, 204] on div "Select Item" at bounding box center [660, 210] width 268 height 39
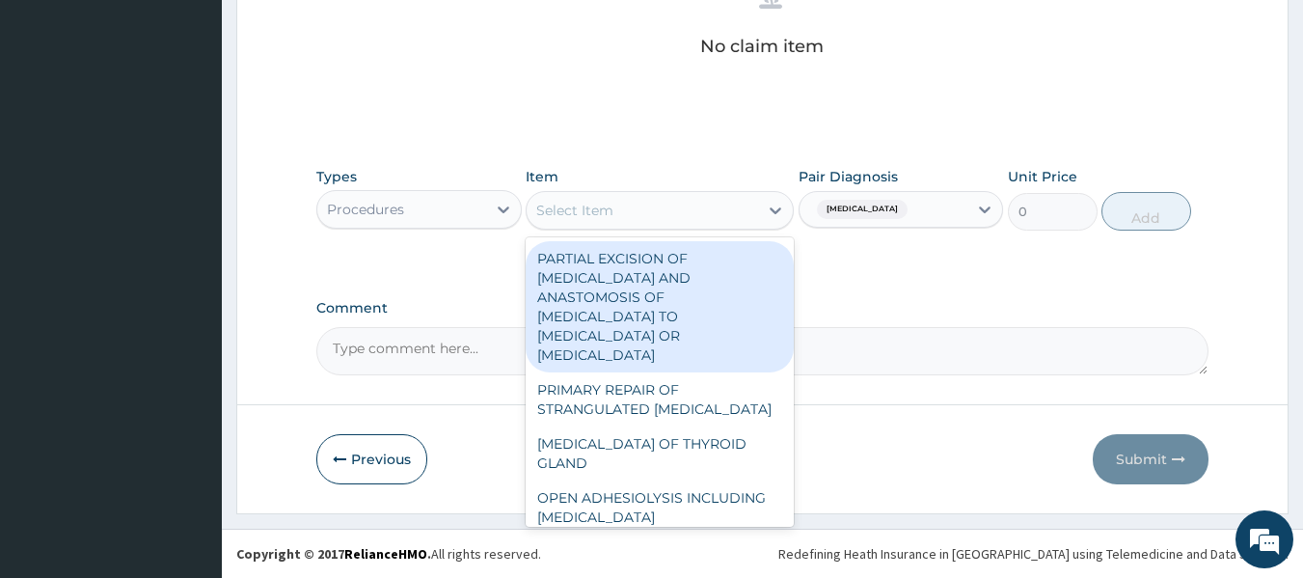
click at [663, 204] on div "Select Item" at bounding box center [642, 210] width 231 height 31
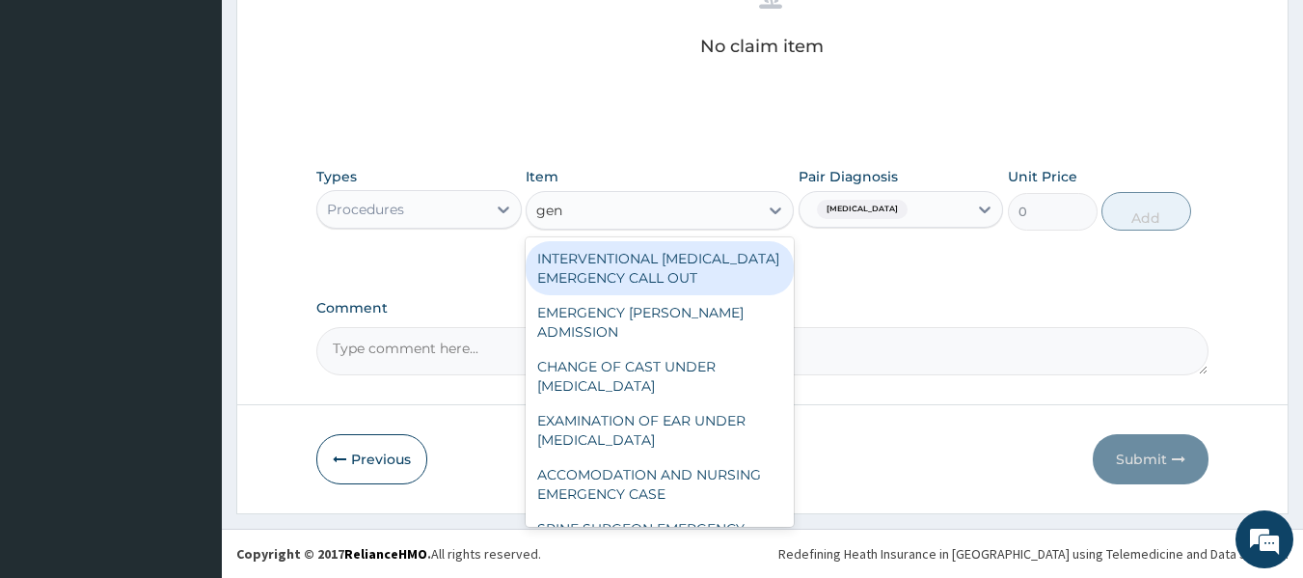
type input "gene"
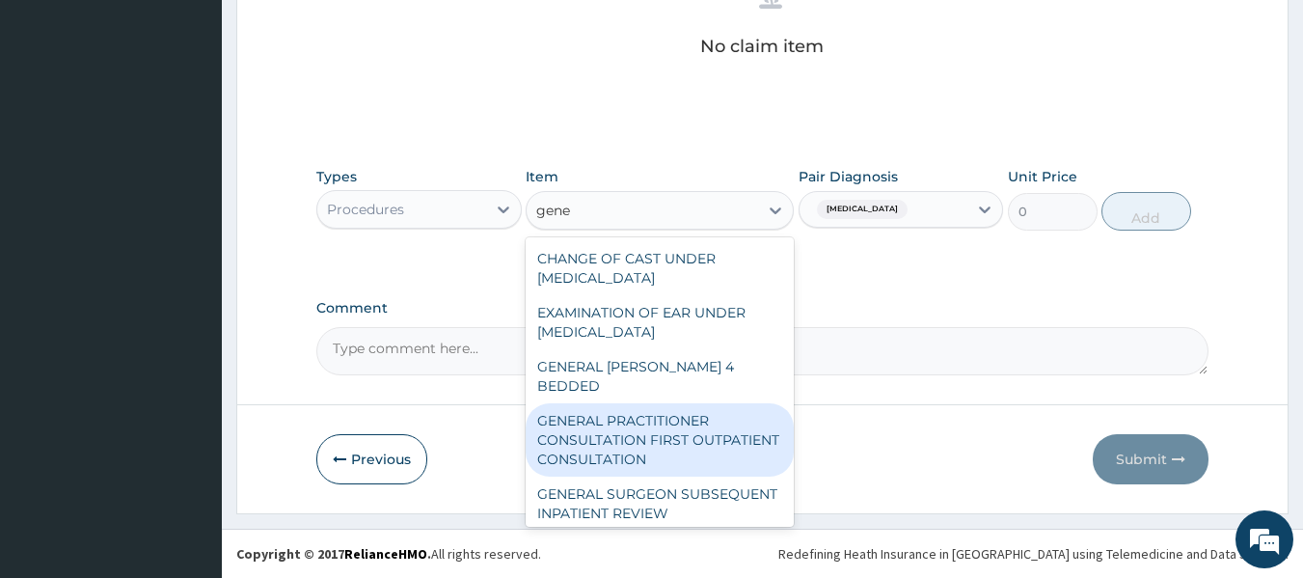
click at [633, 435] on div "GENERAL PRACTITIONER CONSULTATION FIRST OUTPATIENT CONSULTATION" at bounding box center [660, 439] width 268 height 73
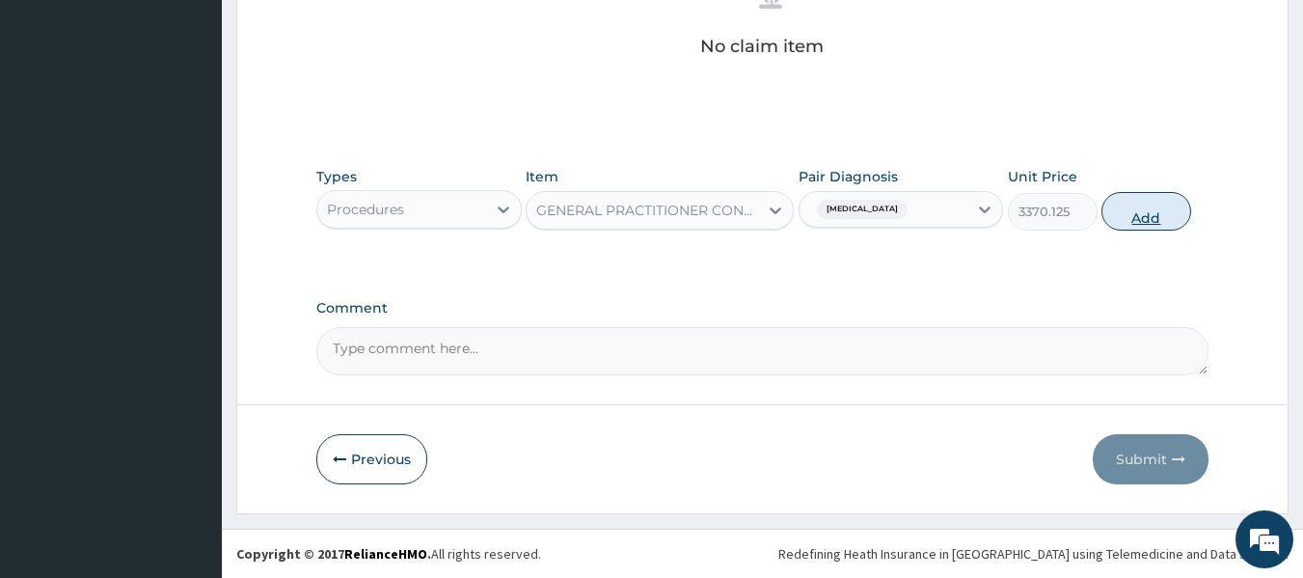
click at [1114, 220] on button "Add" at bounding box center [1146, 211] width 90 height 39
type input "0"
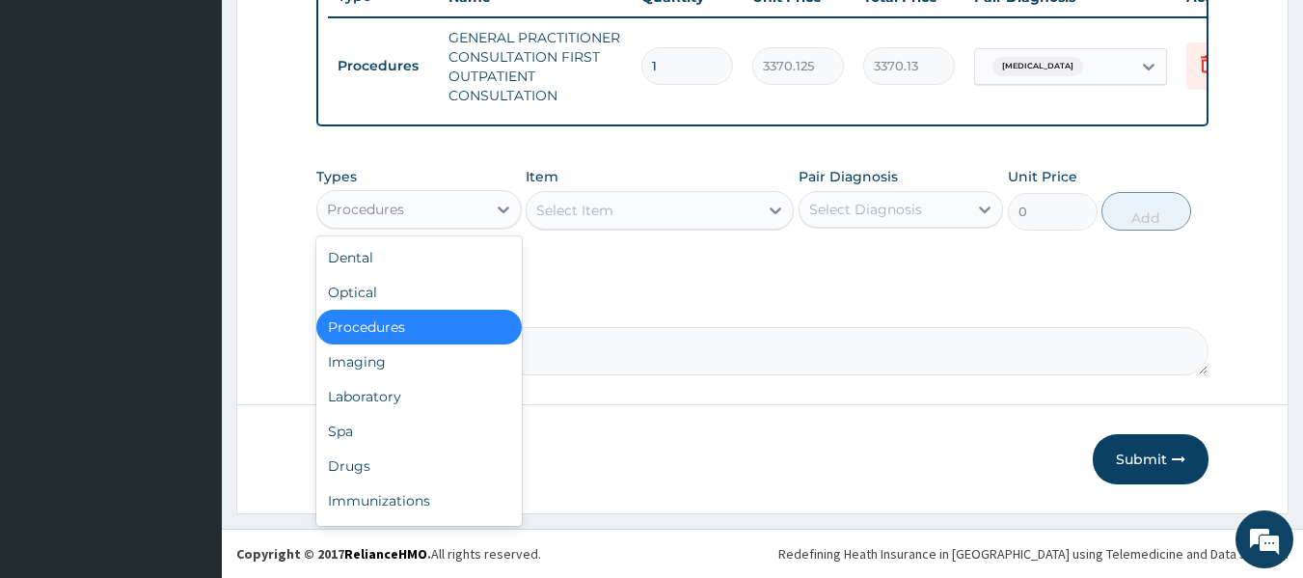
click at [434, 203] on div "Procedures" at bounding box center [401, 209] width 169 height 31
click at [401, 465] on div "Drugs" at bounding box center [418, 465] width 205 height 35
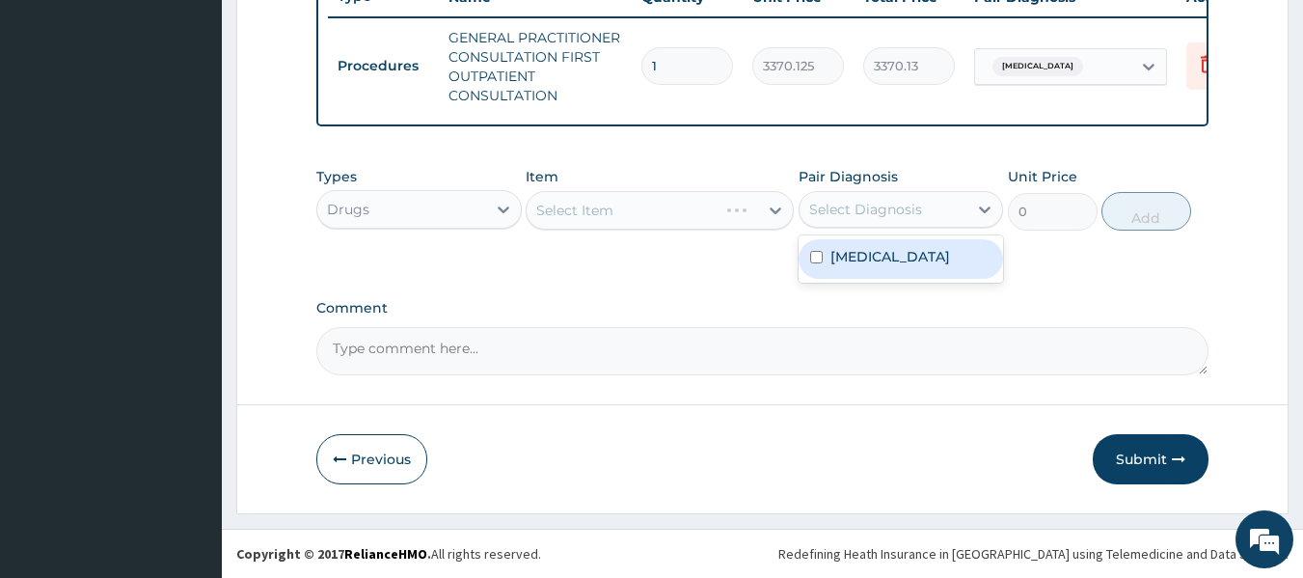
click at [818, 203] on div "Select Diagnosis" at bounding box center [865, 209] width 113 height 19
click at [841, 266] on label "[MEDICAL_DATA]" at bounding box center [890, 256] width 120 height 19
checkbox input "true"
click at [677, 217] on div "Select Item" at bounding box center [660, 210] width 268 height 39
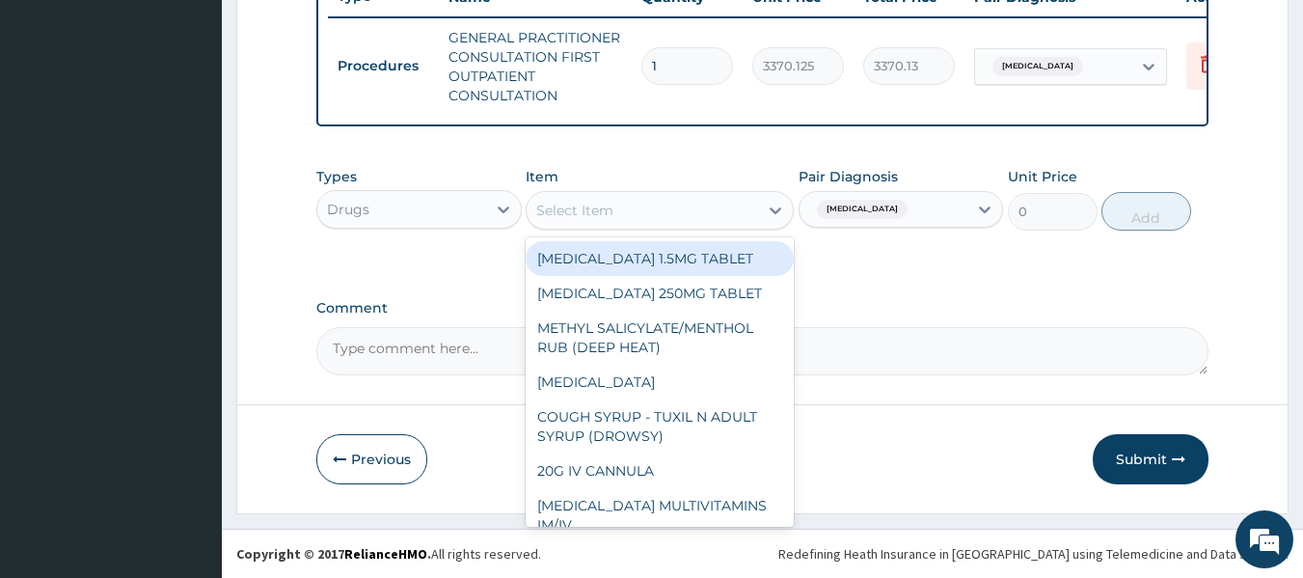
click at [677, 217] on div "Select Item" at bounding box center [642, 210] width 231 height 31
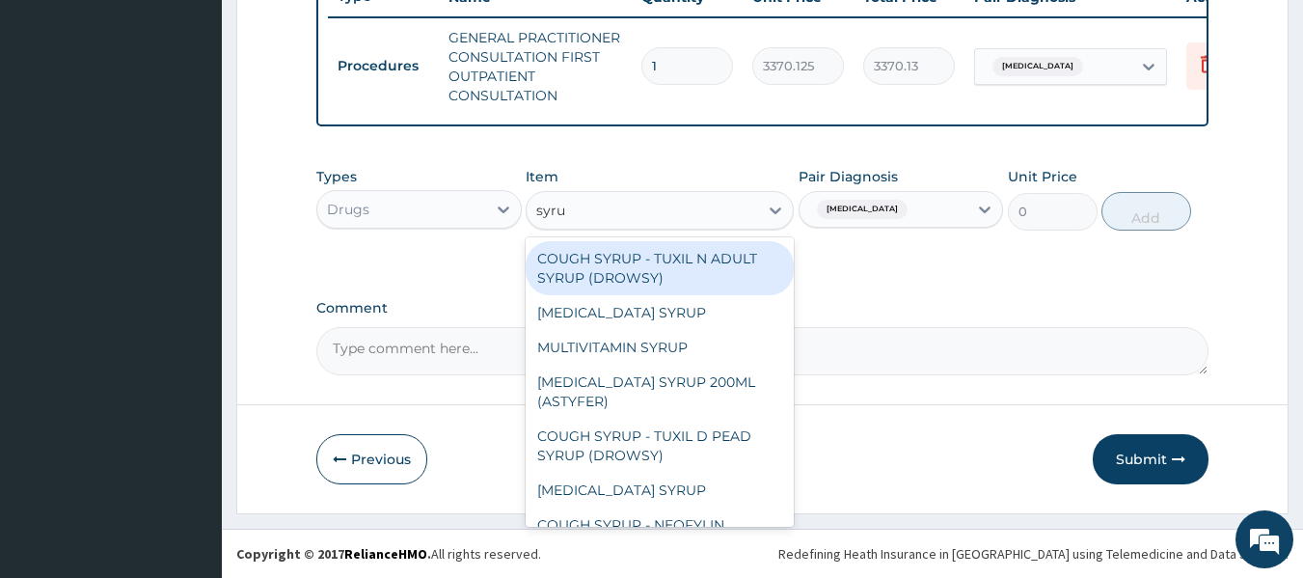
type input "syrup"
click at [669, 273] on div "COUGH SYRUP - TUXIL N ADULT SYRUP (DROWSY)" at bounding box center [660, 268] width 268 height 54
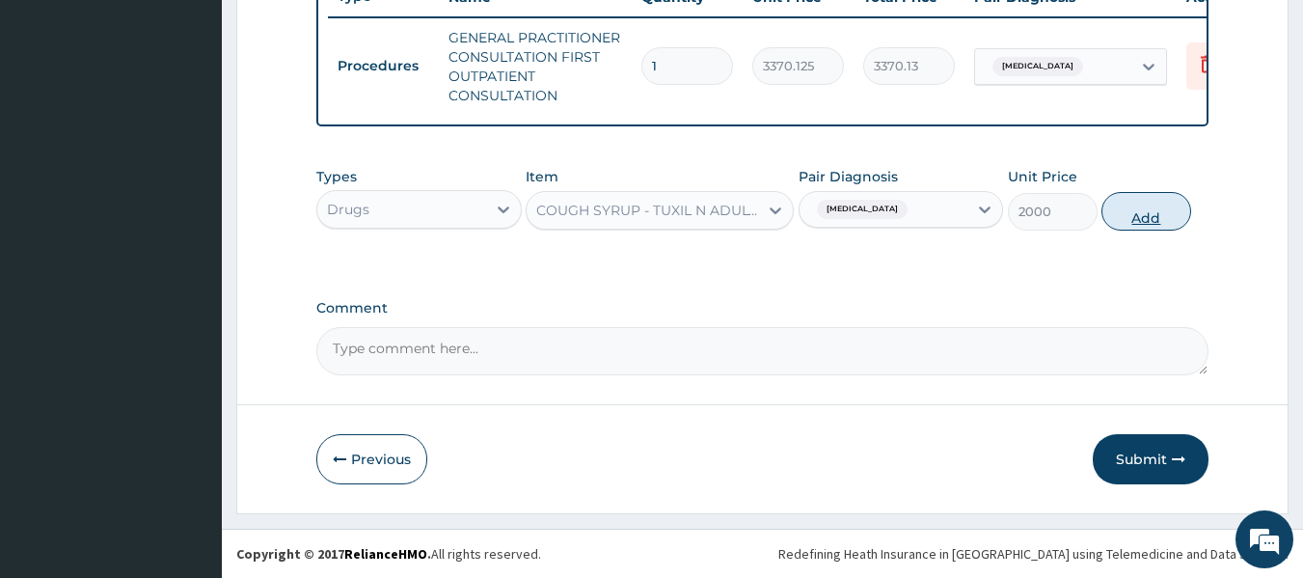
click at [1134, 223] on button "Add" at bounding box center [1146, 211] width 90 height 39
type input "0"
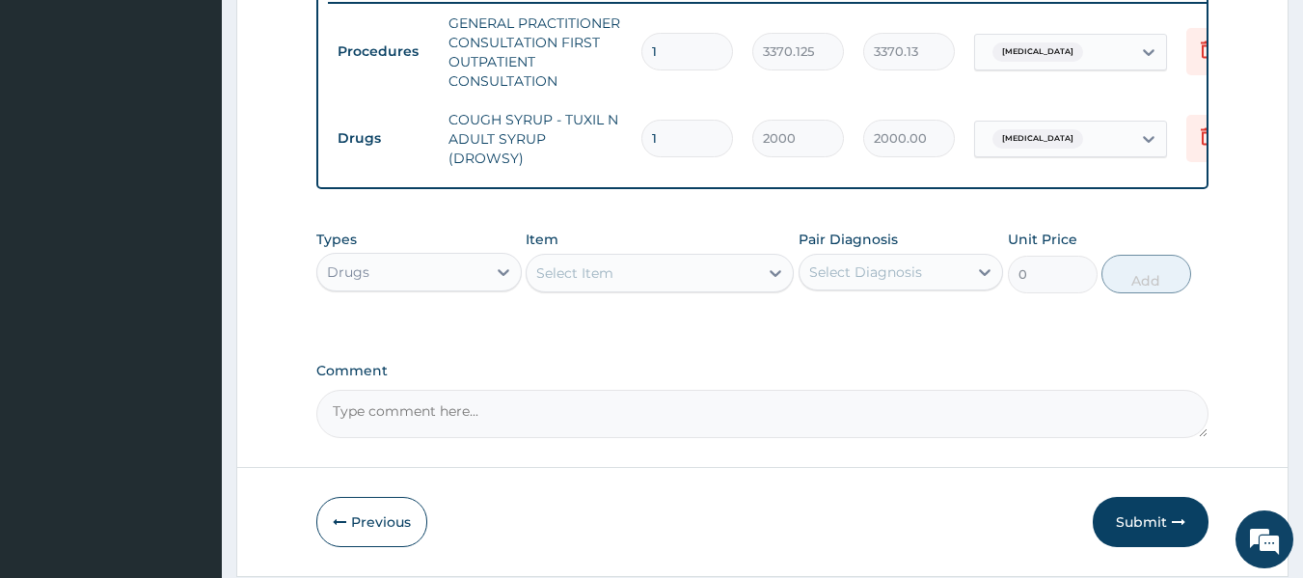
click at [565, 281] on div "Select Item" at bounding box center [574, 272] width 77 height 19
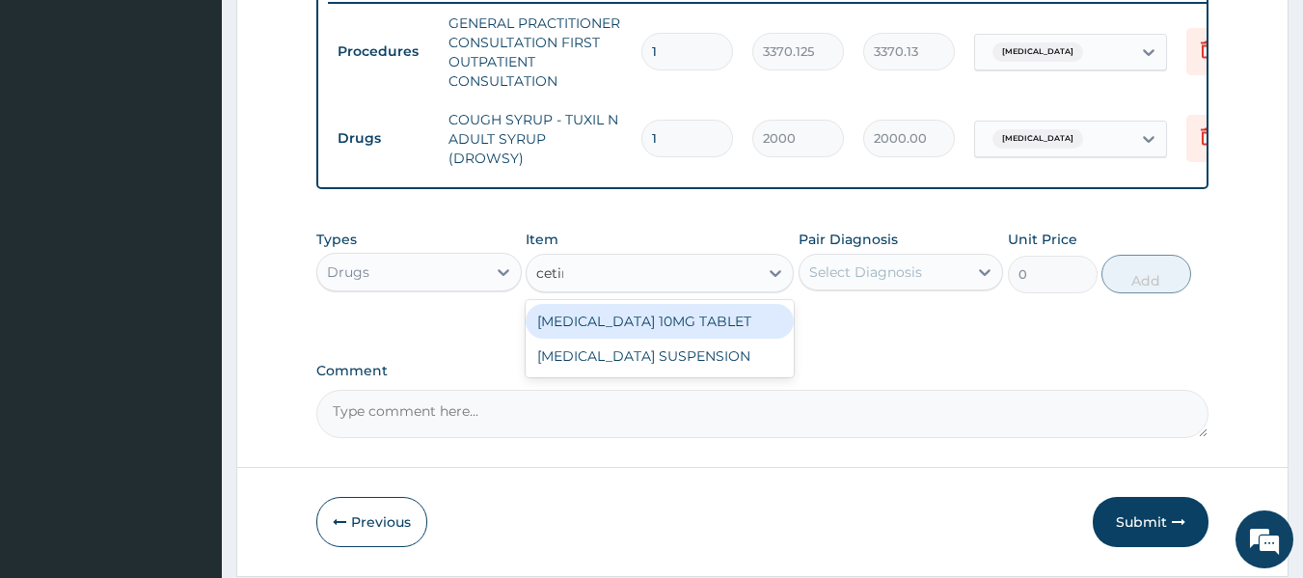
type input "cetiri"
click at [658, 333] on div "[MEDICAL_DATA] 10MG TABLET" at bounding box center [660, 321] width 268 height 35
type input "115"
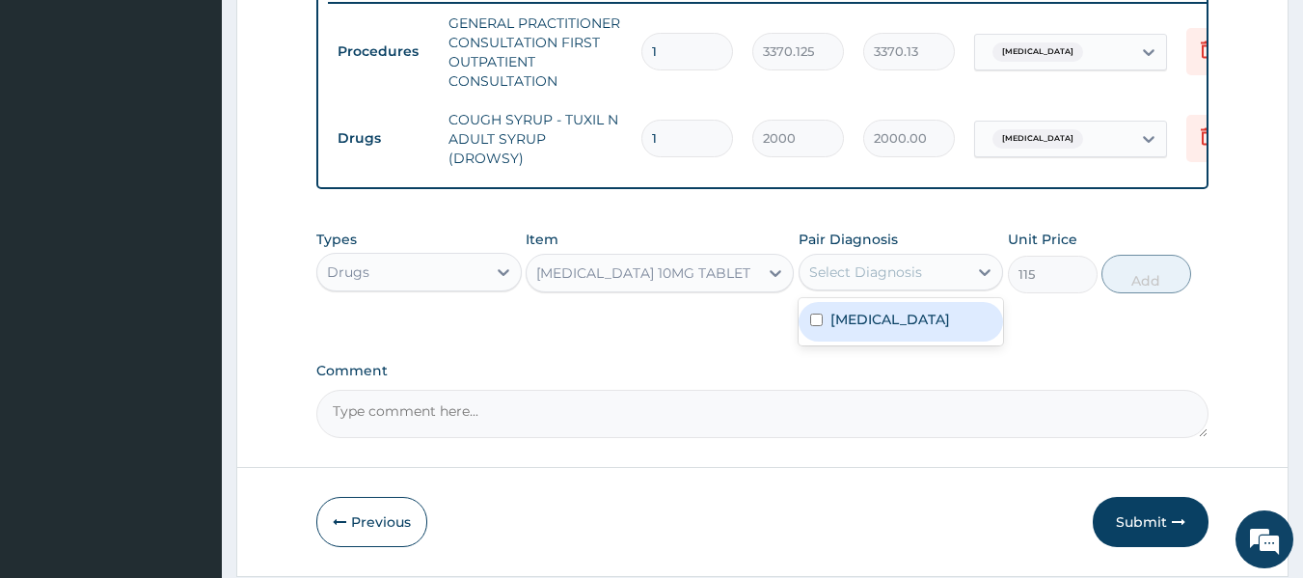
click at [944, 269] on div "Select Diagnosis" at bounding box center [883, 272] width 169 height 31
click at [903, 329] on label "[MEDICAL_DATA]" at bounding box center [890, 319] width 120 height 19
checkbox input "true"
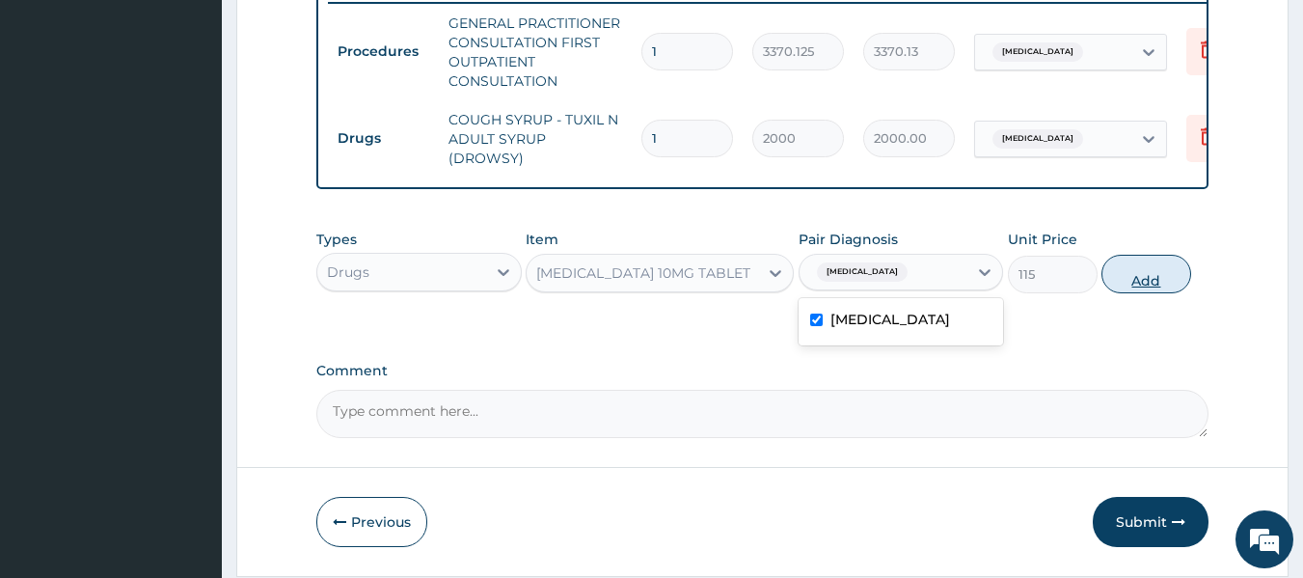
click at [1137, 285] on button "Add" at bounding box center [1146, 274] width 90 height 39
type input "0"
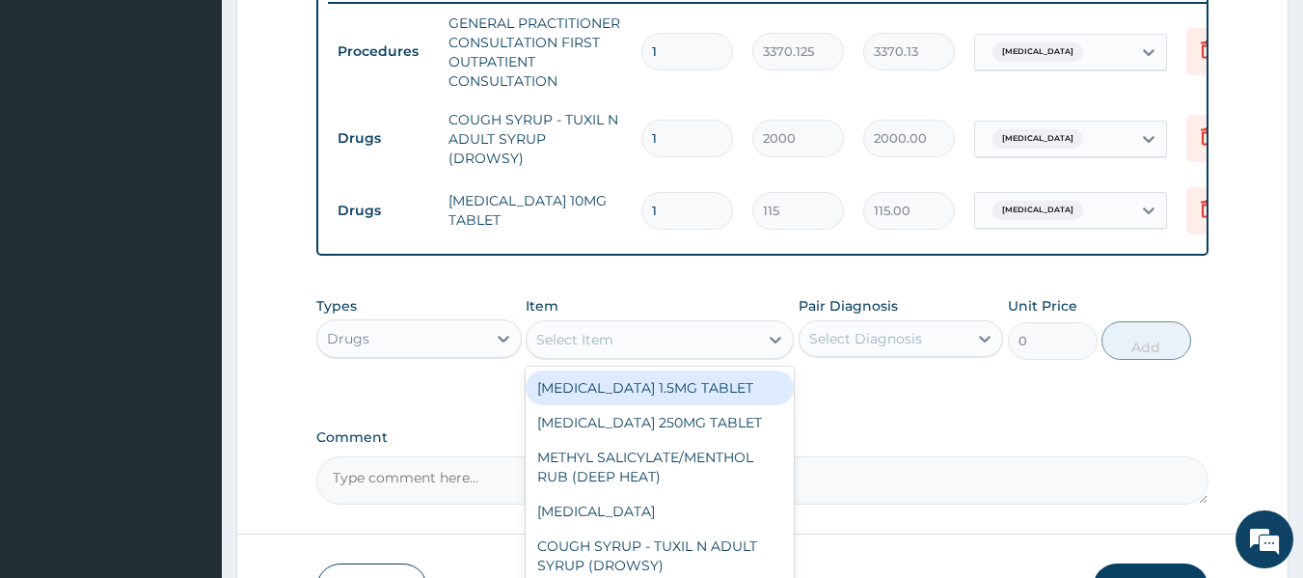
click at [636, 342] on div "Select Item" at bounding box center [642, 339] width 231 height 31
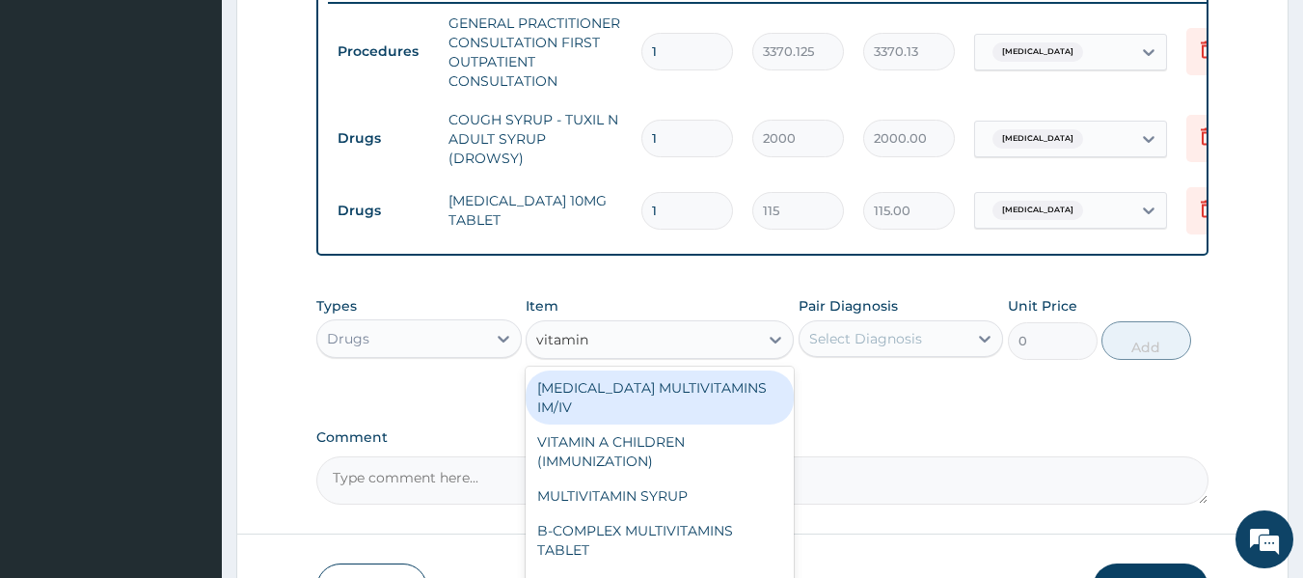
type input "vitamin c"
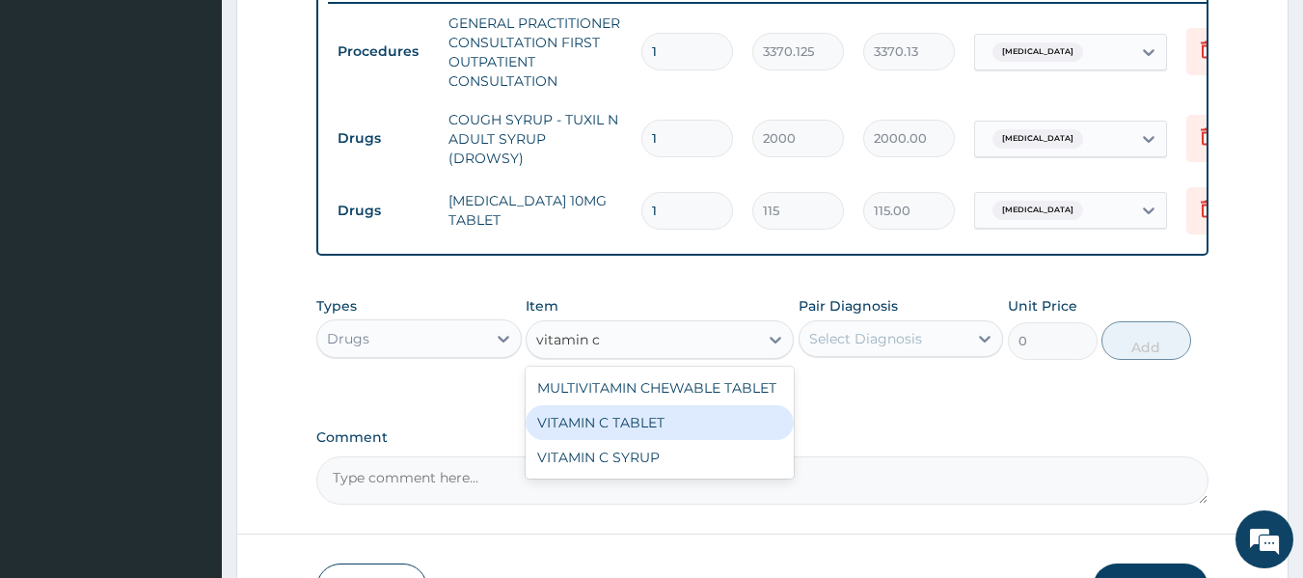
click at [642, 411] on div "VITAMIN C TABLET" at bounding box center [660, 422] width 268 height 35
type input "20"
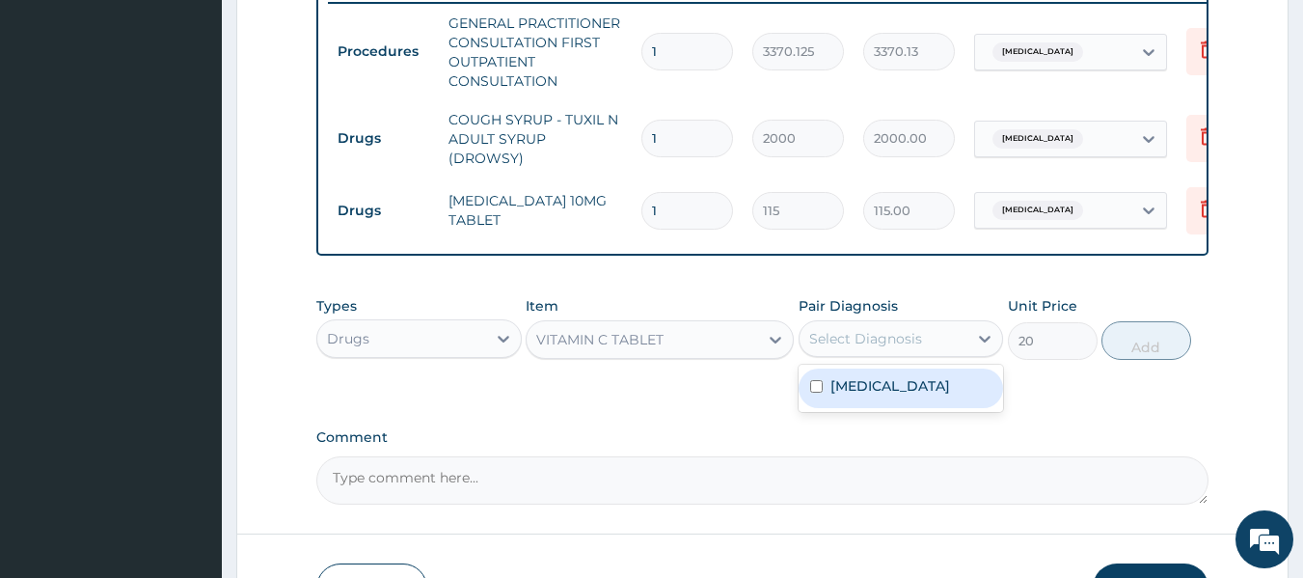
click at [866, 342] on div "Select Diagnosis" at bounding box center [865, 338] width 113 height 19
click at [880, 395] on label "Upper respiratory infection" at bounding box center [890, 385] width 120 height 19
checkbox input "true"
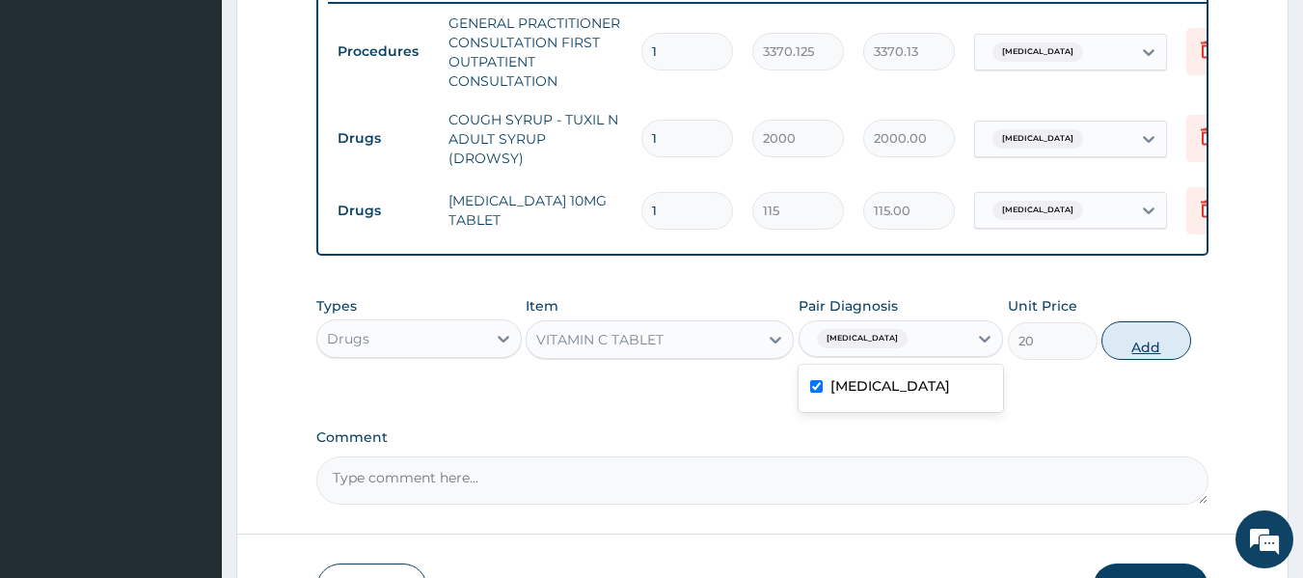
click at [1111, 351] on button "Add" at bounding box center [1146, 340] width 90 height 39
type input "0"
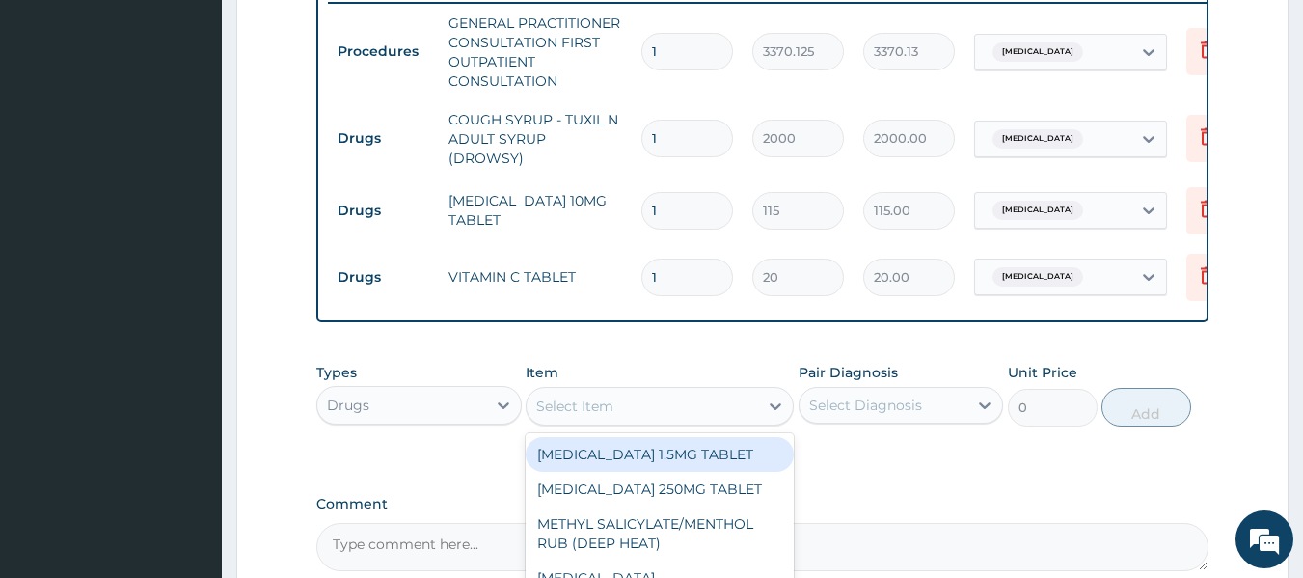
click at [580, 403] on div "Select Item" at bounding box center [574, 405] width 77 height 19
type input "para"
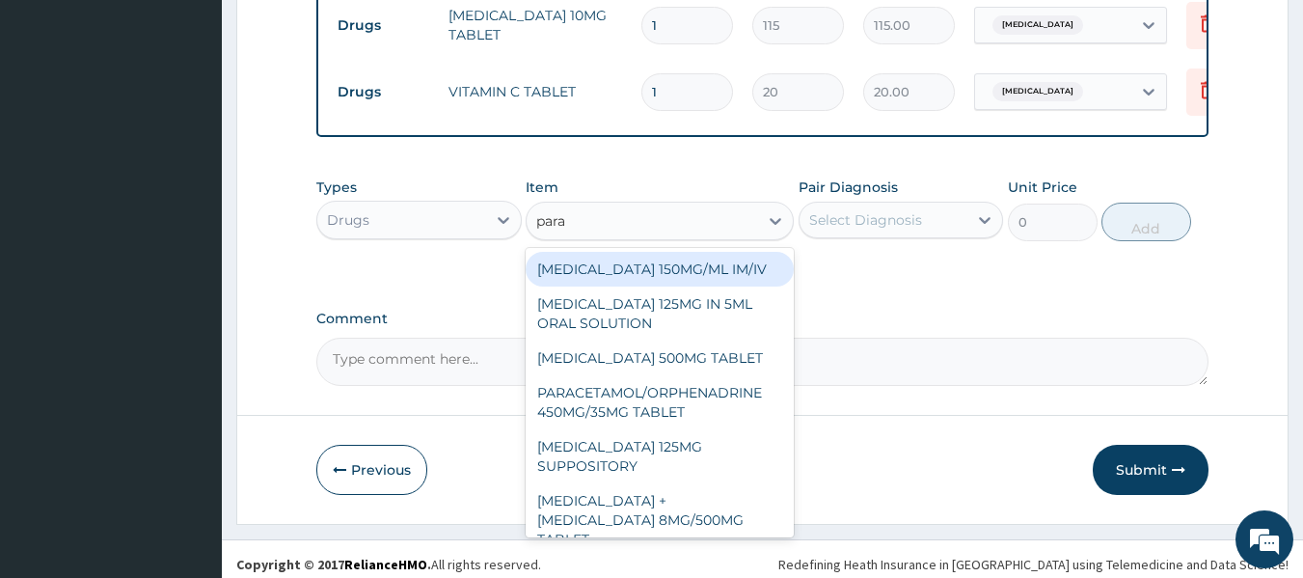
scroll to position [955, 0]
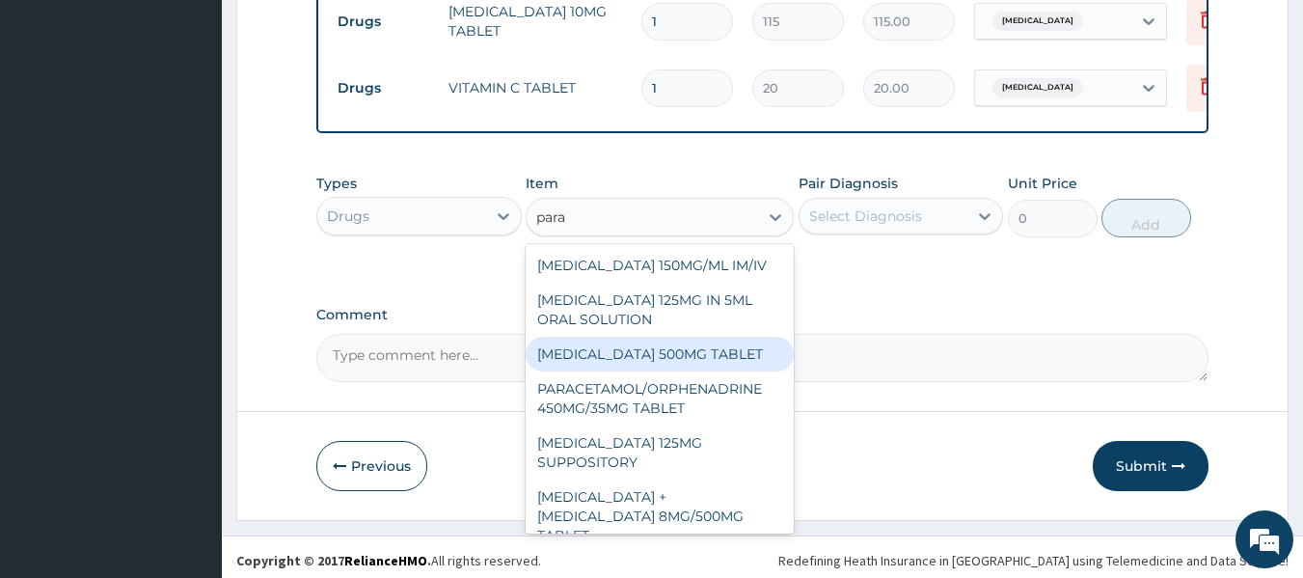
click at [702, 354] on div "PARACETAMOL 500MG TABLET" at bounding box center [660, 354] width 268 height 35
type input "30"
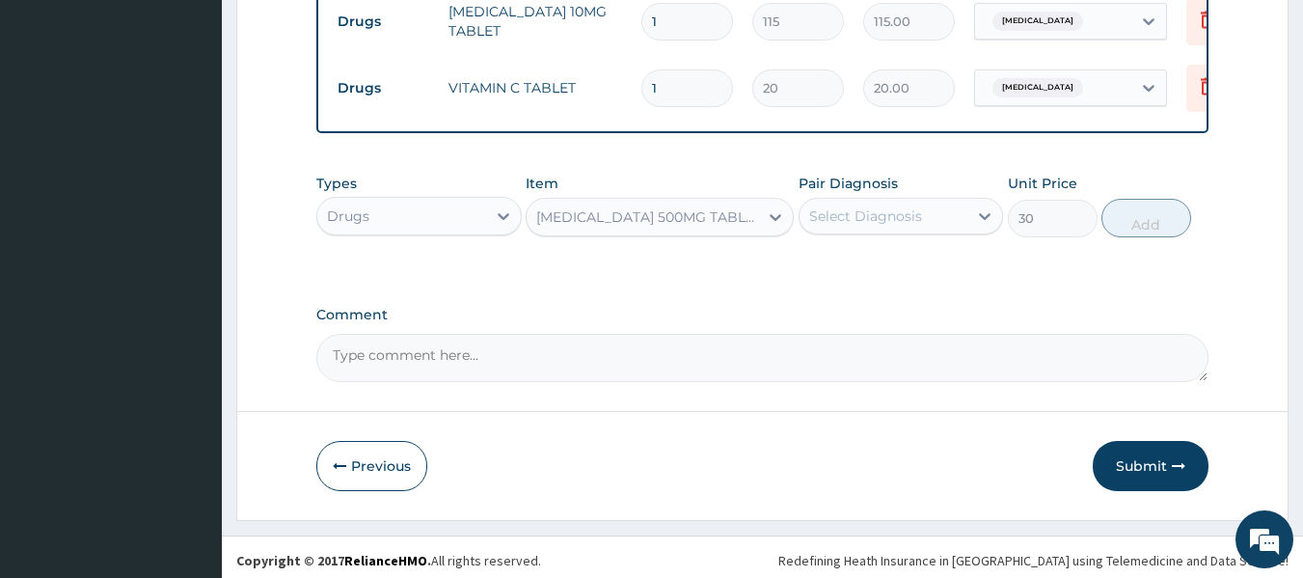
click at [890, 206] on div "Select Diagnosis" at bounding box center [883, 216] width 169 height 31
click at [889, 270] on label "Upper respiratory infection" at bounding box center [890, 263] width 120 height 19
checkbox input "true"
click at [1133, 228] on button "Add" at bounding box center [1146, 218] width 90 height 39
type input "0"
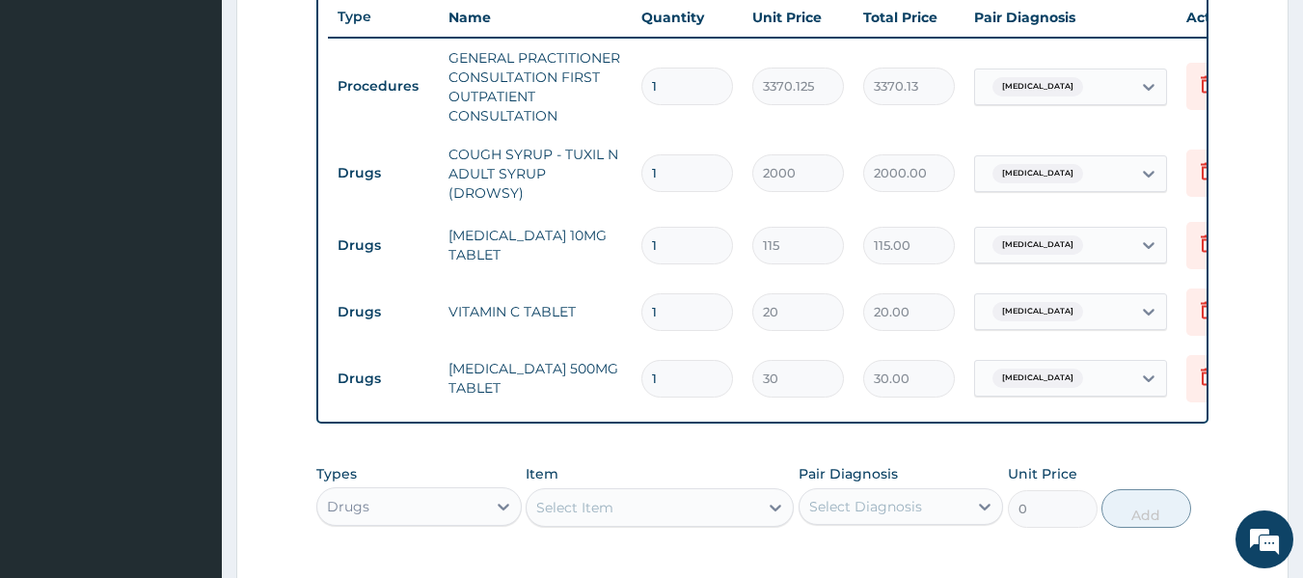
scroll to position [730, 0]
click at [673, 237] on input "1" at bounding box center [687, 247] width 92 height 38
type input "0.00"
type input "5"
type input "575.00"
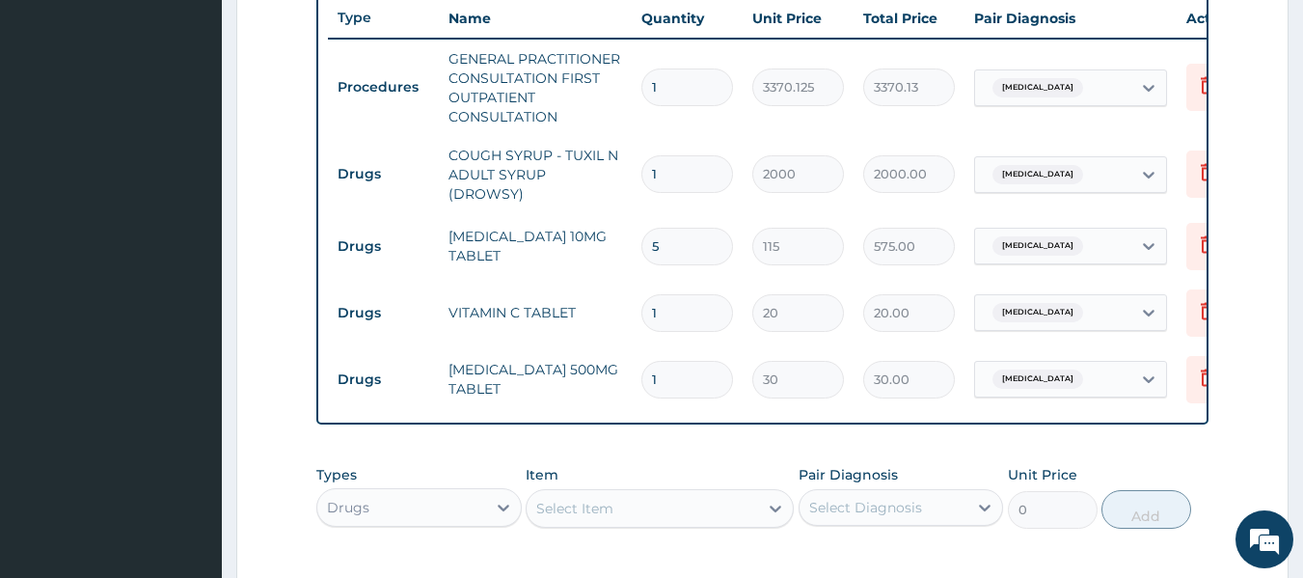
type input "5"
click at [668, 302] on input "1" at bounding box center [687, 313] width 92 height 38
type input "0.00"
type input "3"
type input "60.00"
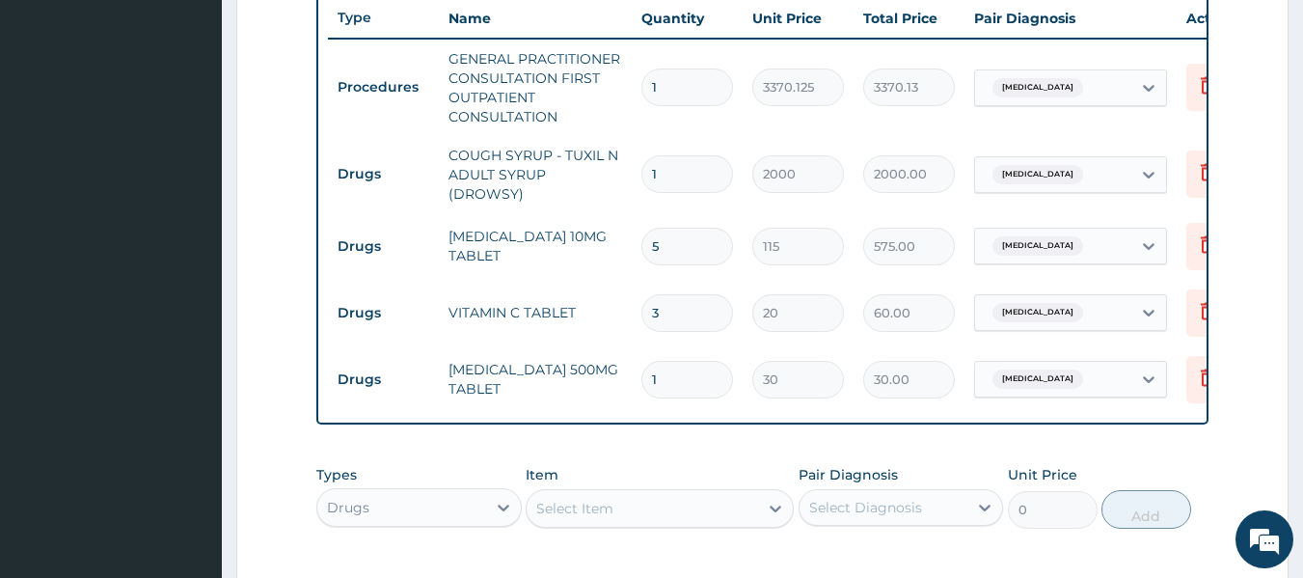
type input "30"
type input "600.00"
type input "30"
click at [678, 368] on input "1" at bounding box center [687, 380] width 92 height 38
type input "18"
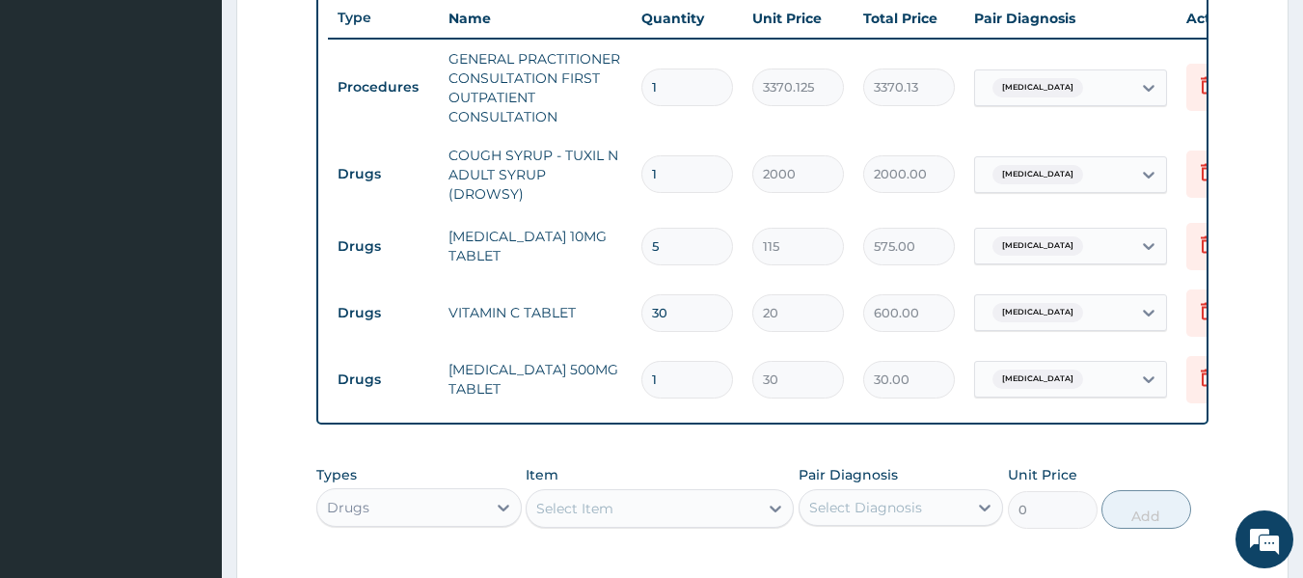
type input "540.00"
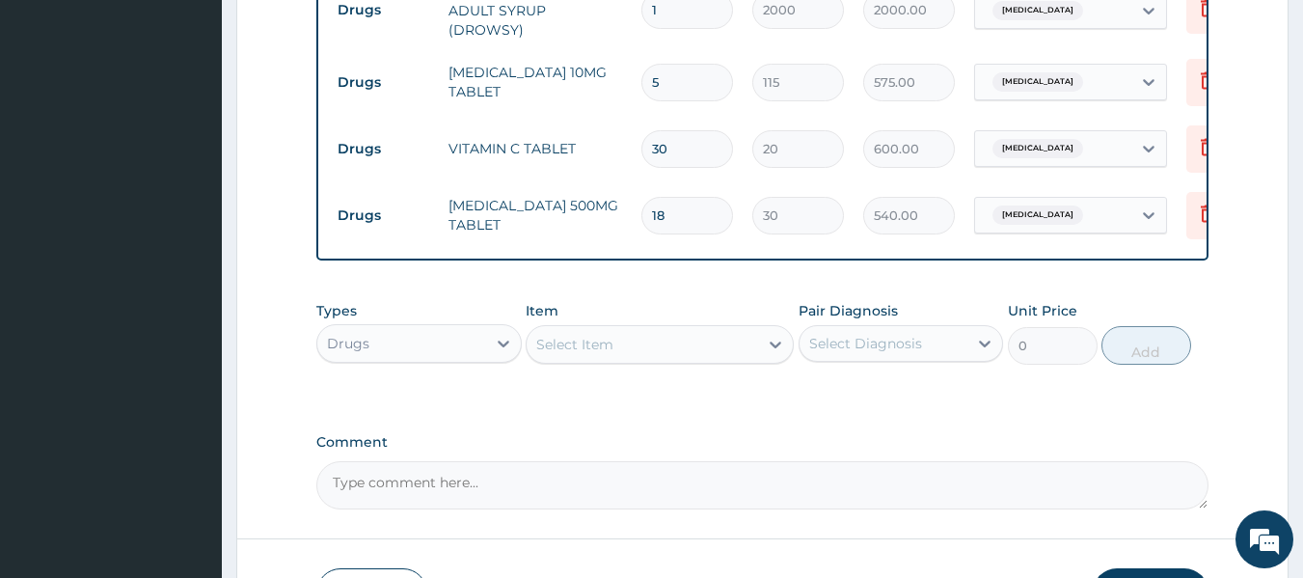
scroll to position [1032, 0]
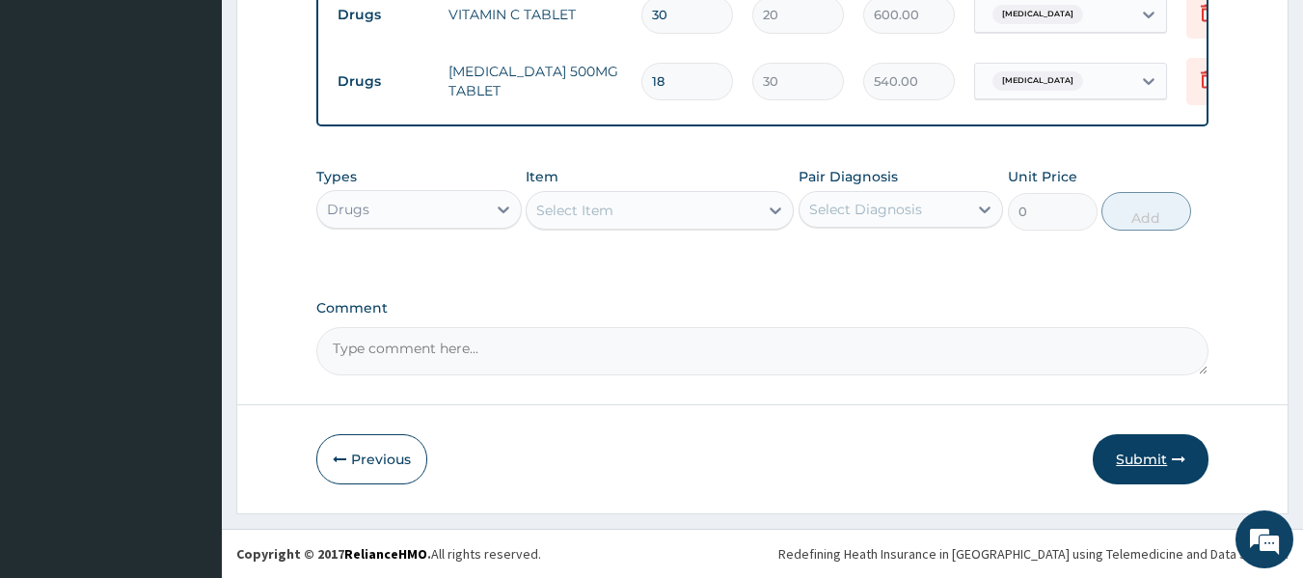
type input "18"
click at [1177, 475] on button "Submit" at bounding box center [1151, 459] width 116 height 50
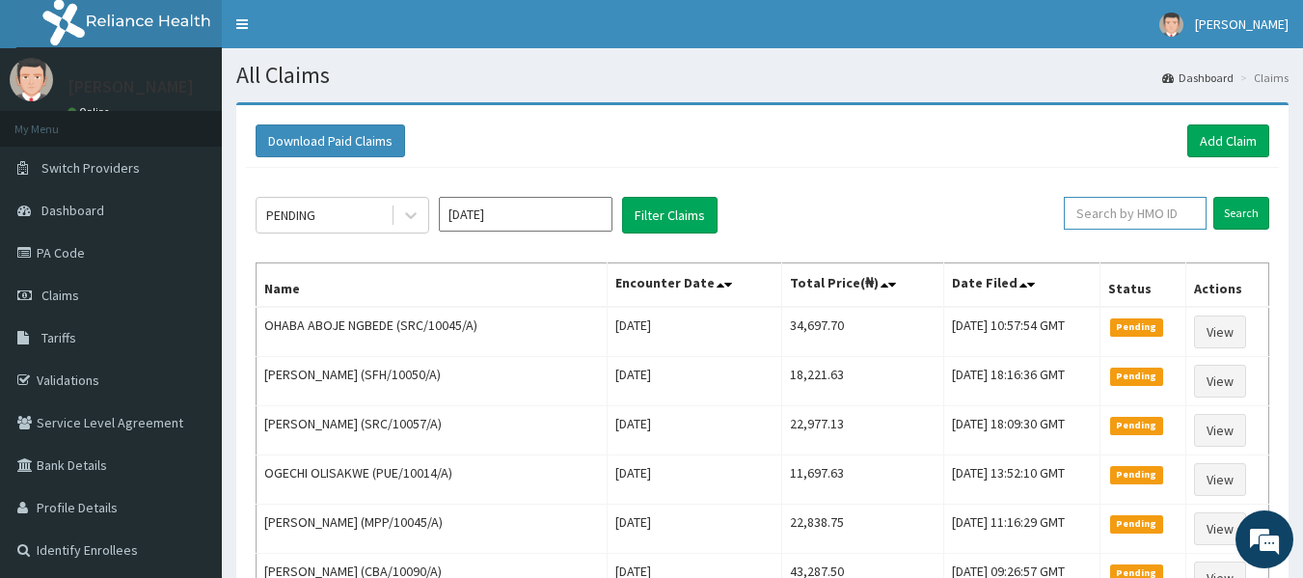
click at [1157, 223] on input "text" at bounding box center [1135, 213] width 143 height 33
paste input "HNL/10017/A"
type input "HNL/10017/A"
click at [1213, 197] on input "Search" at bounding box center [1241, 213] width 56 height 33
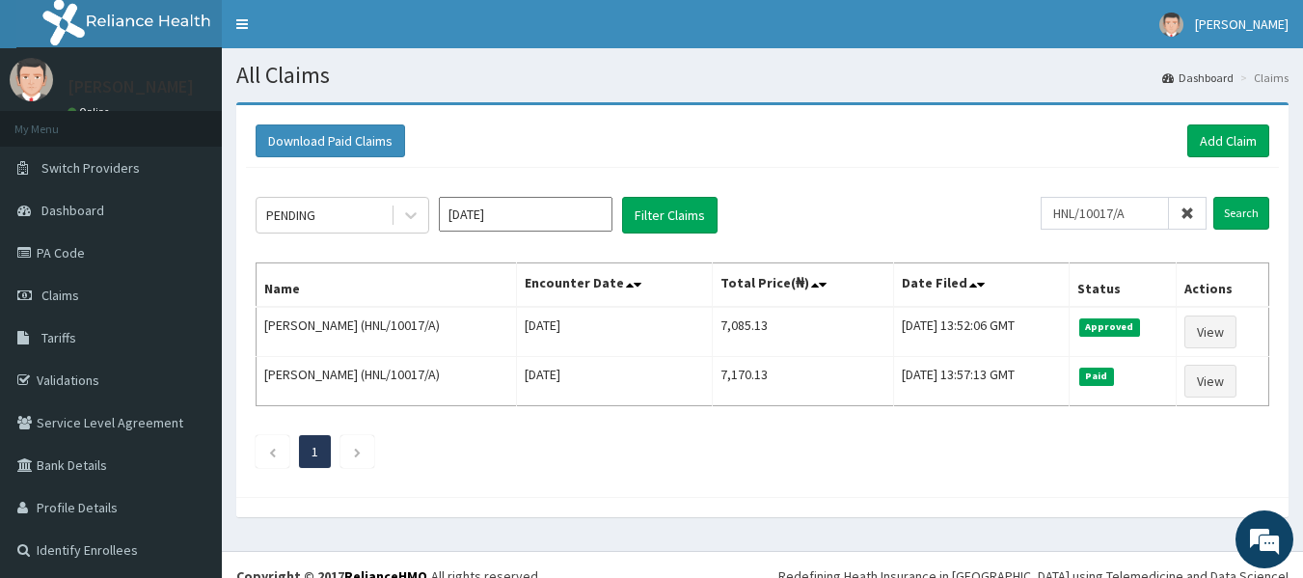
click at [1183, 128] on div "Download Paid Claims Add Claim" at bounding box center [763, 140] width 1014 height 33
click at [1223, 142] on link "Add Claim" at bounding box center [1228, 140] width 82 height 33
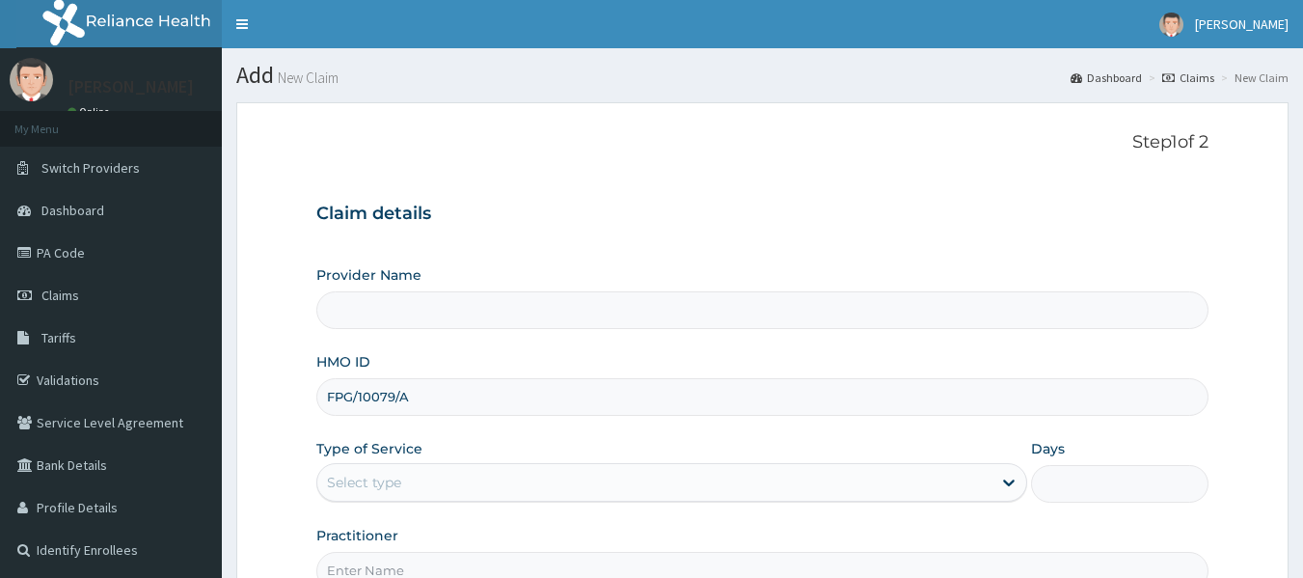
scroll to position [215, 0]
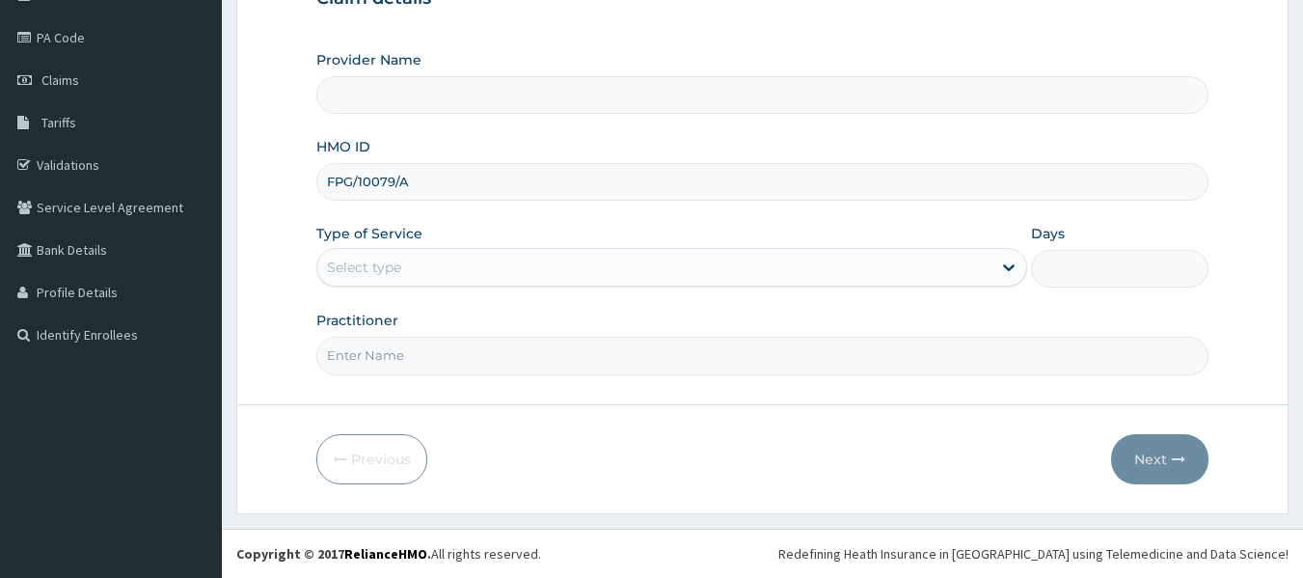
type input "FPG/10079/A"
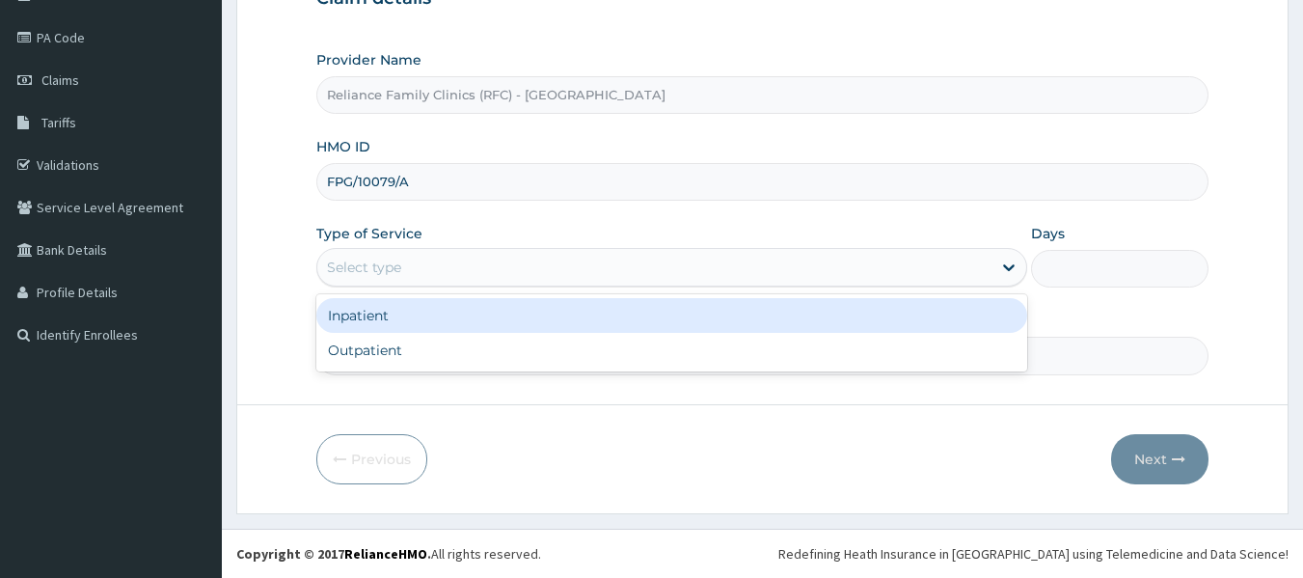
type input "Reliance Family Clinics (RFC) - [GEOGRAPHIC_DATA]"
click at [638, 281] on div "Select type" at bounding box center [654, 267] width 674 height 31
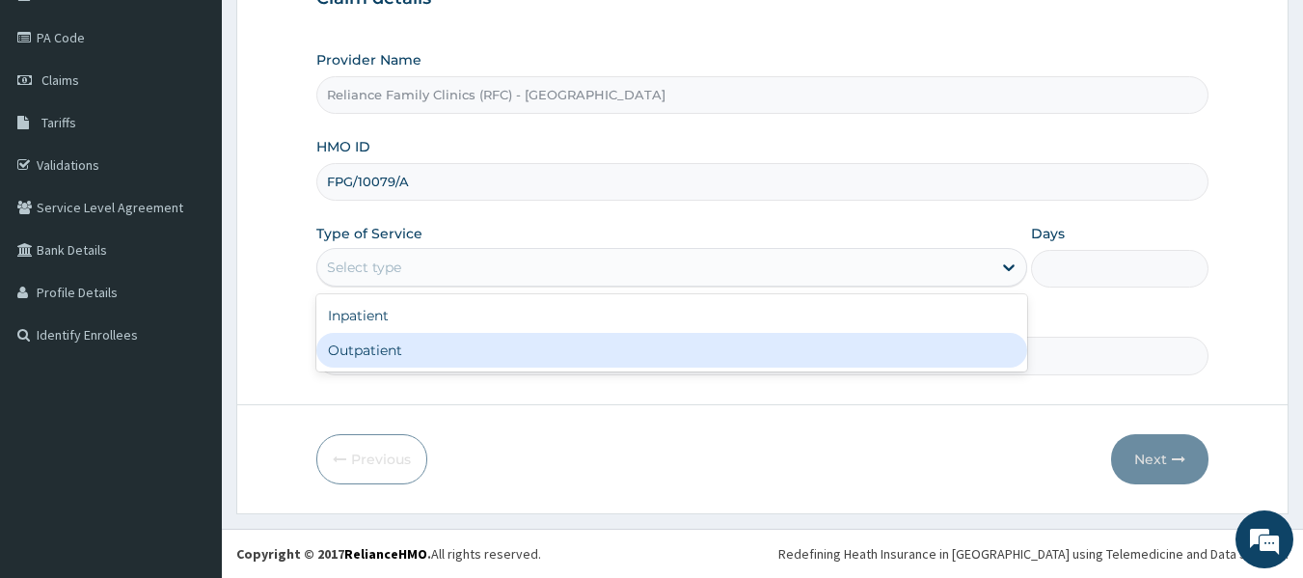
click at [601, 361] on div "Outpatient" at bounding box center [671, 350] width 711 height 35
type input "1"
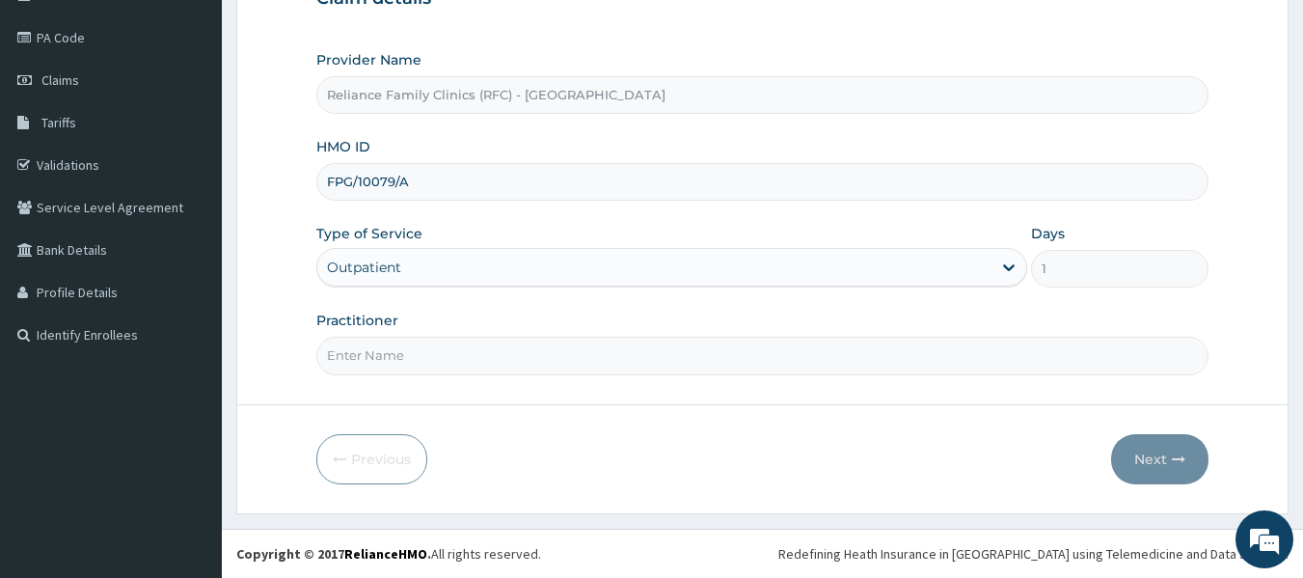
click at [601, 361] on input "Practitioner" at bounding box center [762, 356] width 893 height 38
type input "Locum"
click at [1131, 440] on button "Next" at bounding box center [1159, 459] width 97 height 50
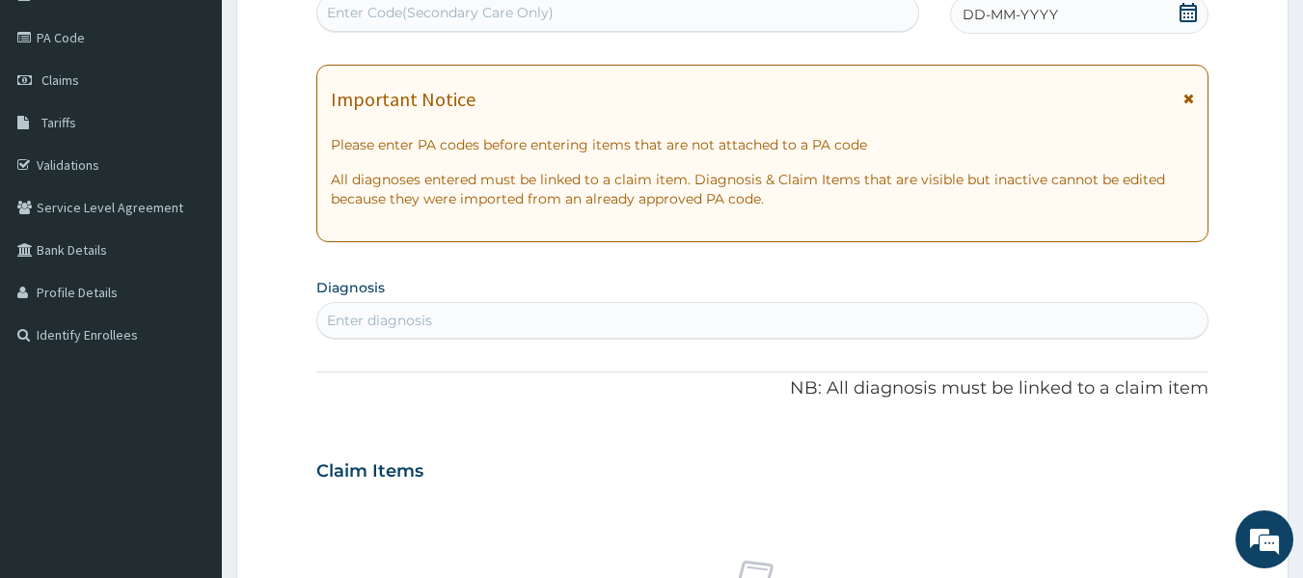
click at [961, 12] on div "DD-MM-YYYY" at bounding box center [1079, 14] width 258 height 39
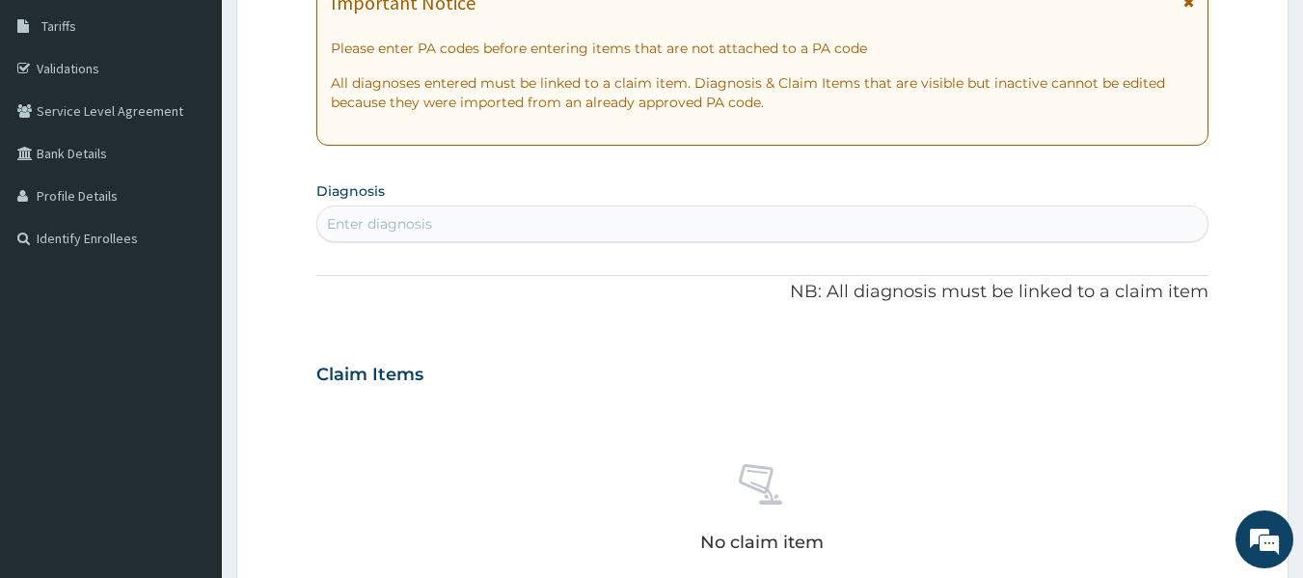
scroll to position [319, 0]
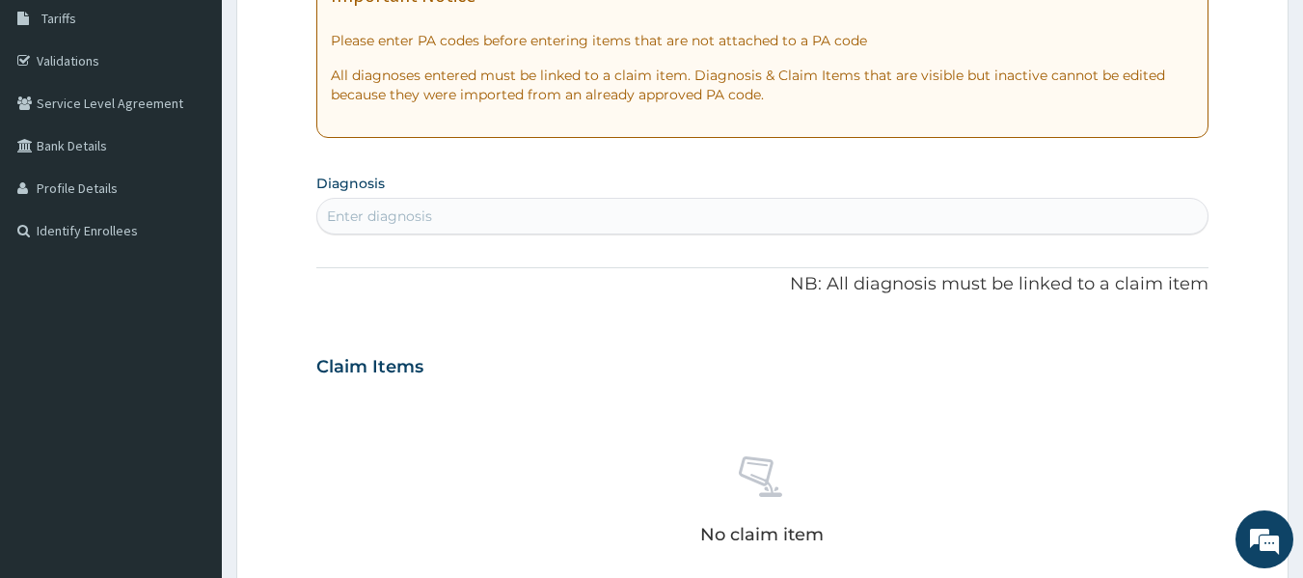
click at [456, 224] on div "Enter diagnosis" at bounding box center [762, 216] width 891 height 31
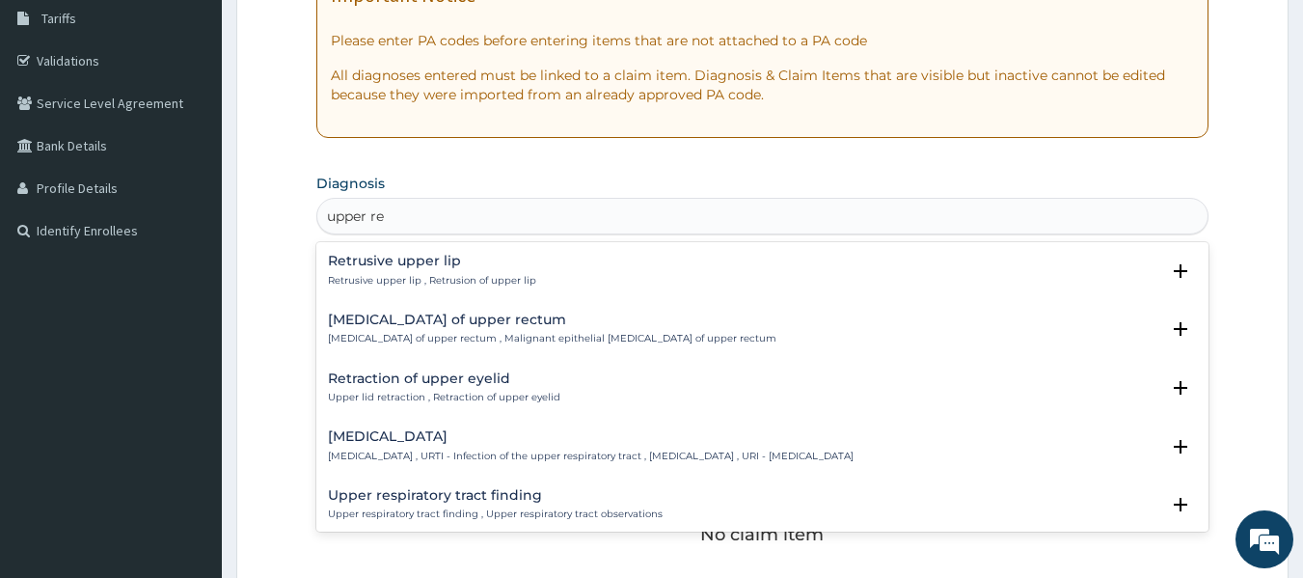
type input "upper res"
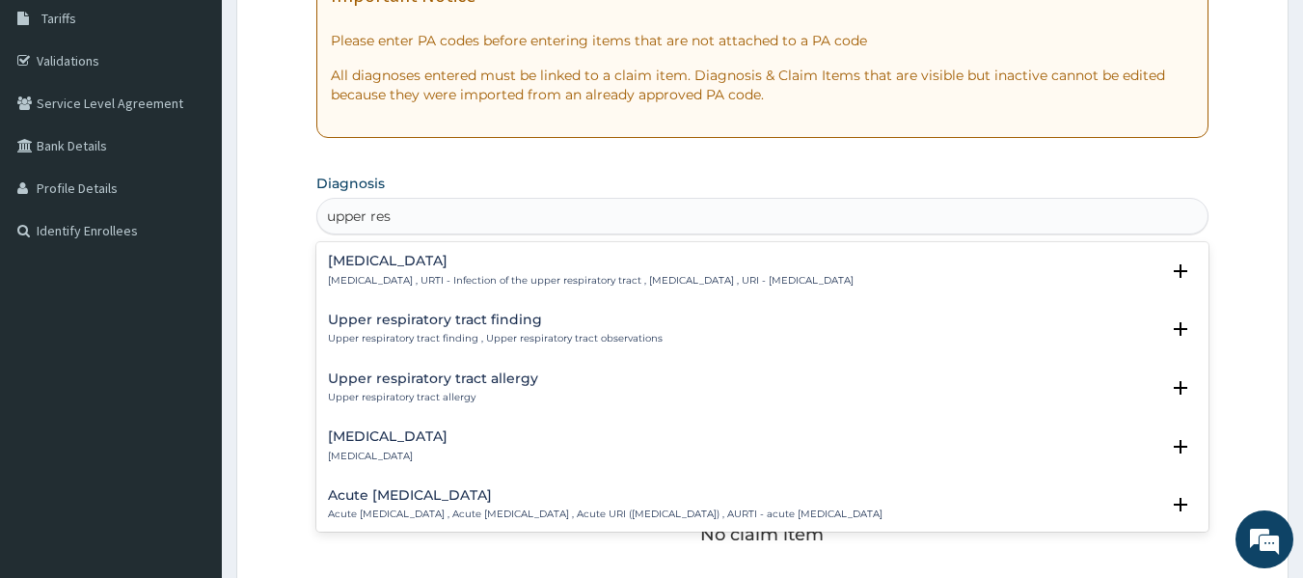
click at [447, 260] on h4 "Upper respiratory infection" at bounding box center [591, 261] width 526 height 14
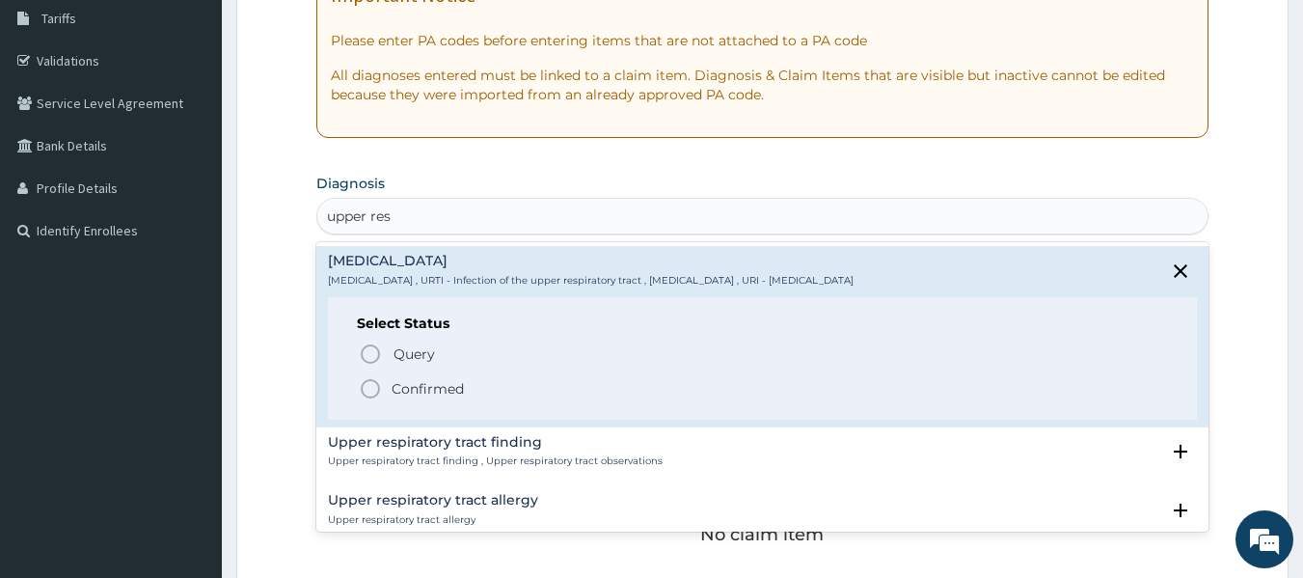
click at [400, 388] on p "Confirmed" at bounding box center [428, 388] width 72 height 19
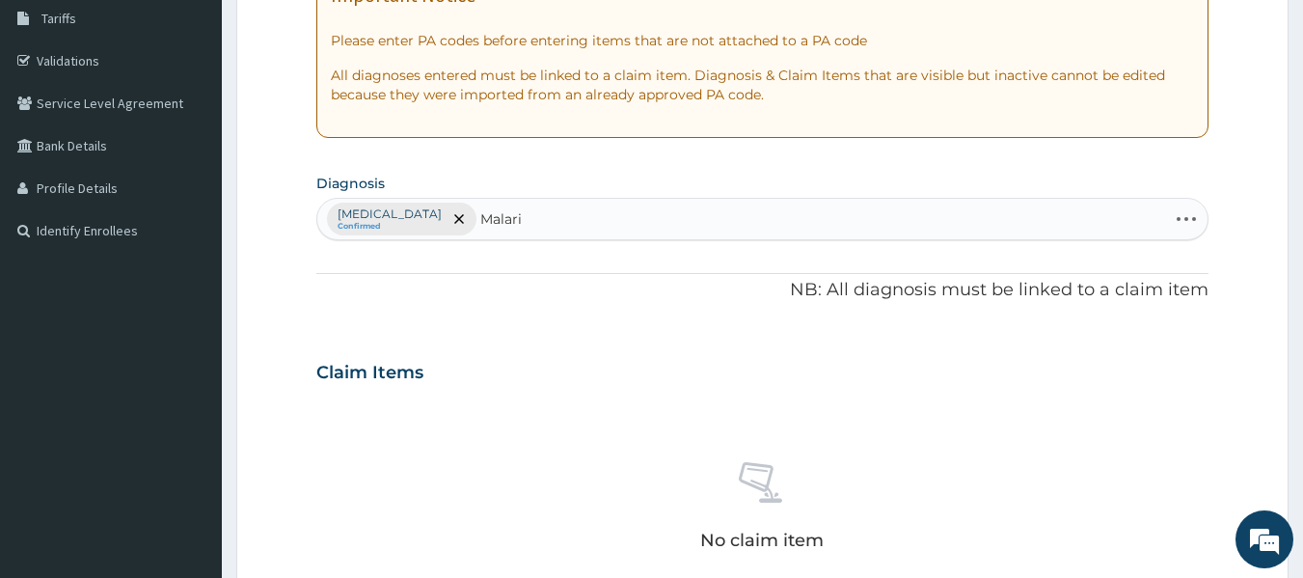
type input "Malaria"
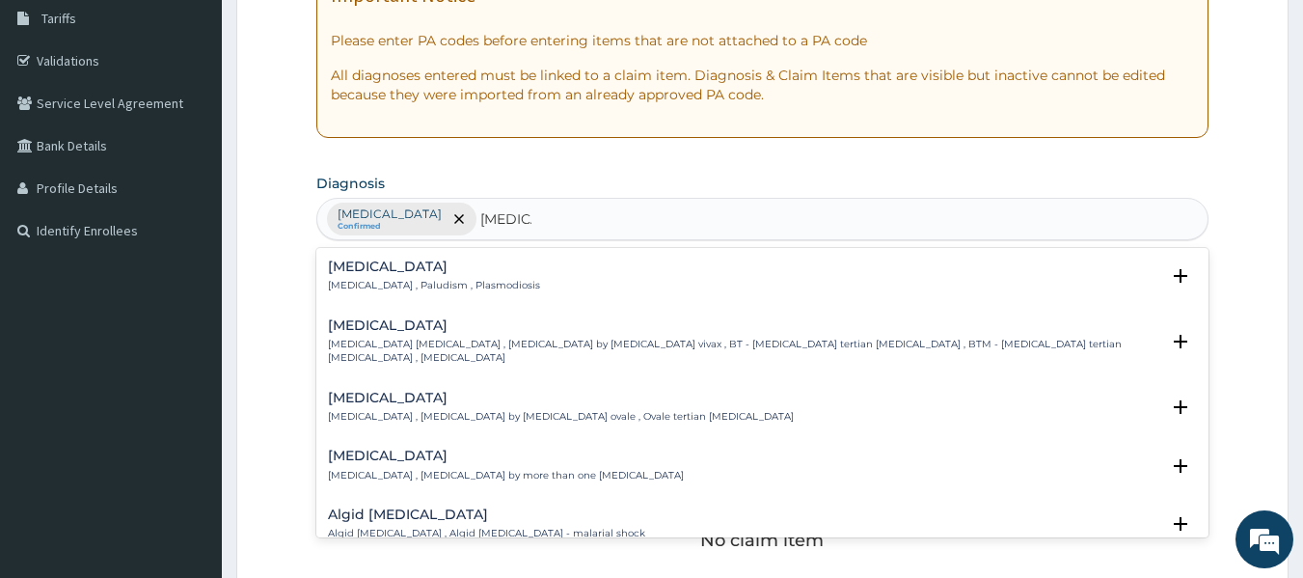
click at [417, 280] on p "Malaria , Paludism , Plasmodiosis" at bounding box center [434, 286] width 212 height 14
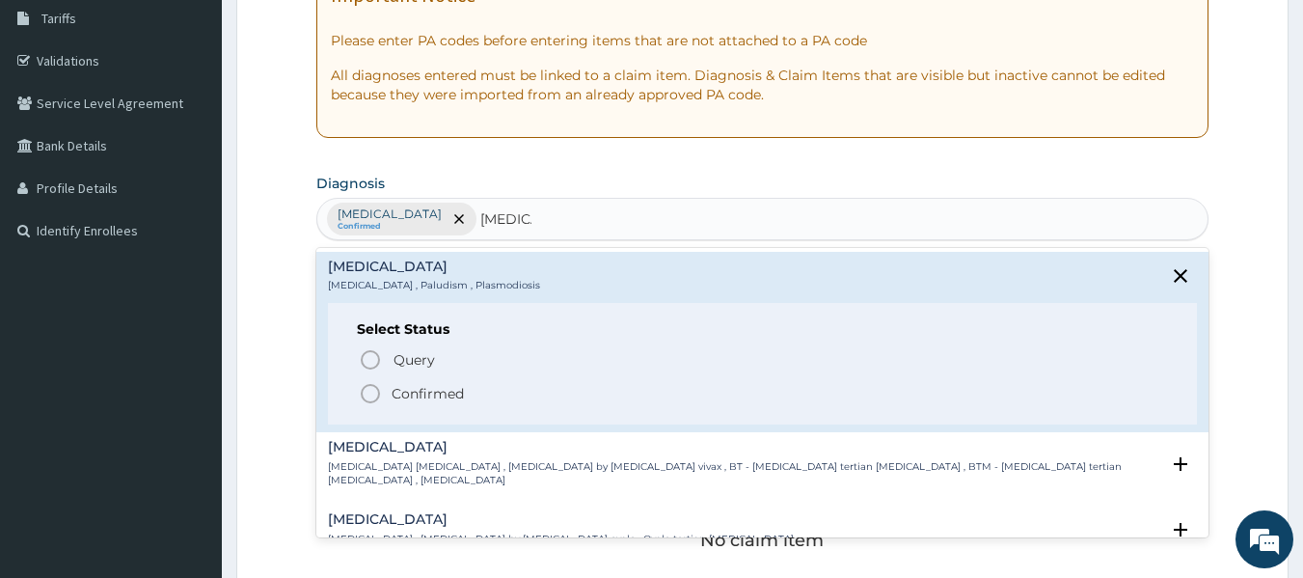
click at [397, 393] on p "Confirmed" at bounding box center [428, 393] width 72 height 19
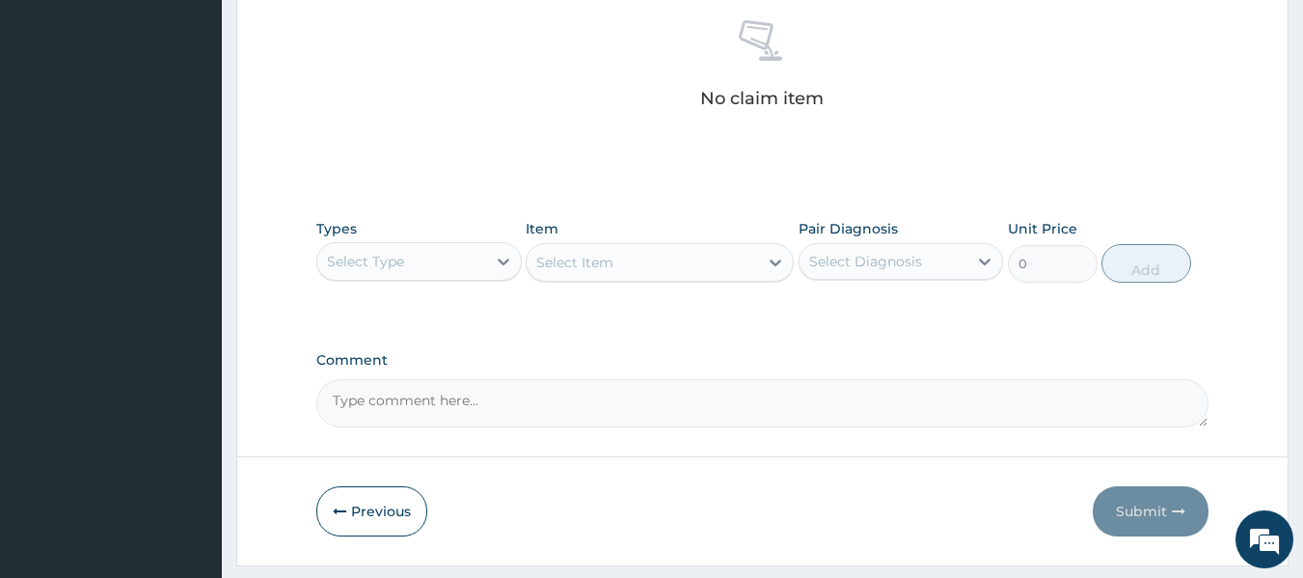
scroll to position [813, 0]
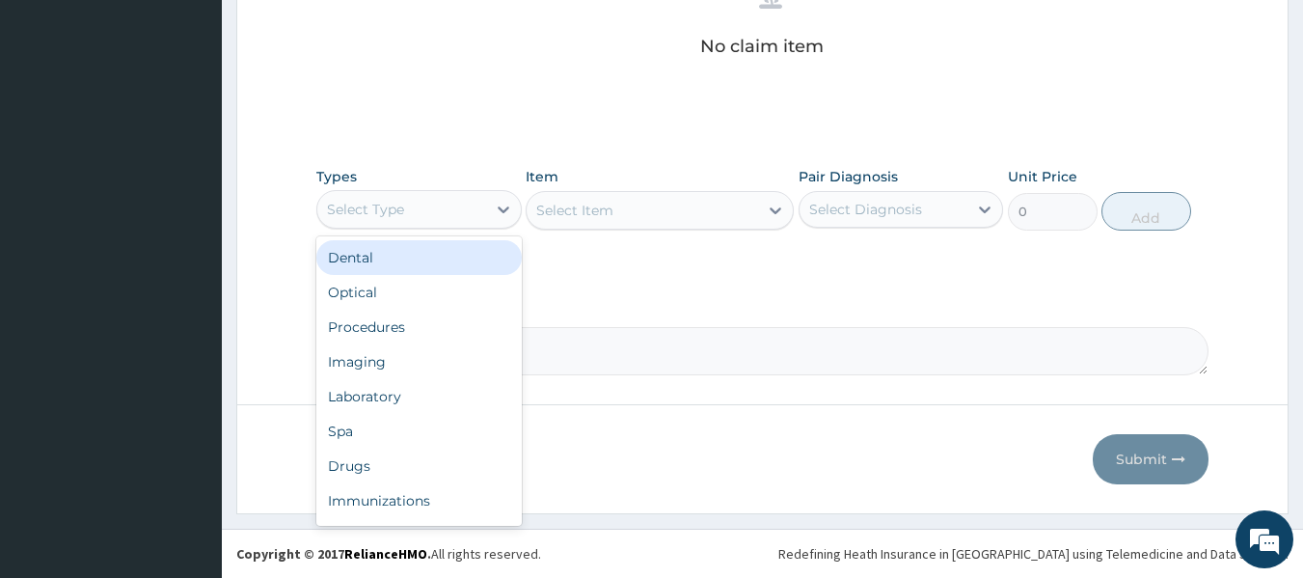
click at [476, 227] on div "Select Type" at bounding box center [418, 209] width 205 height 39
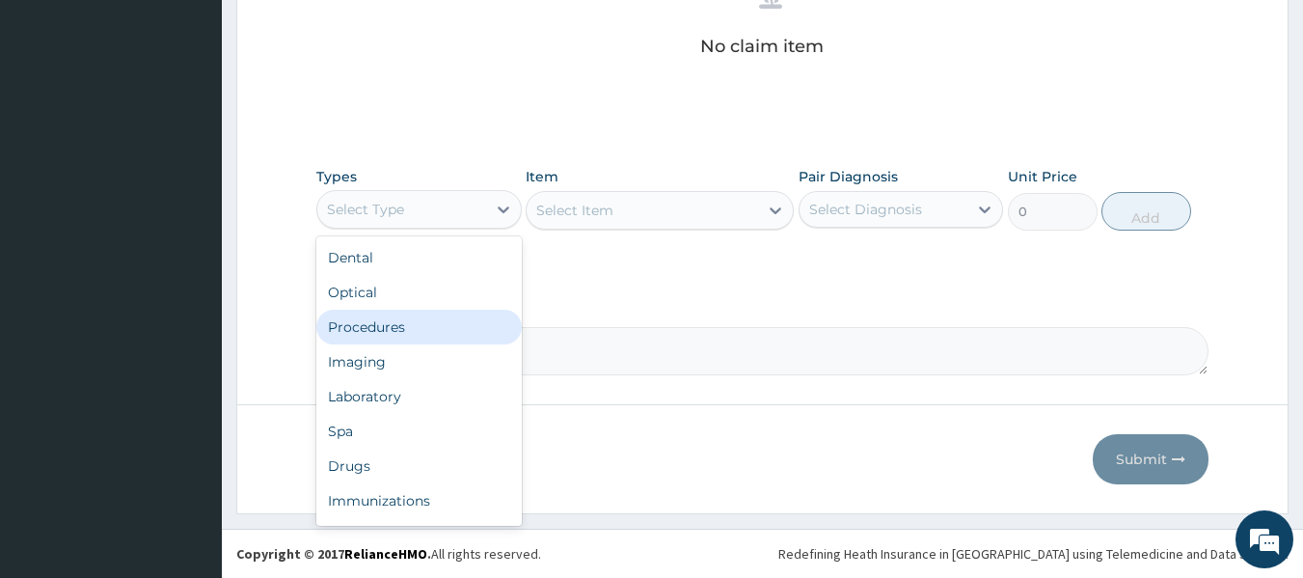
click at [404, 326] on div "Procedures" at bounding box center [418, 327] width 205 height 35
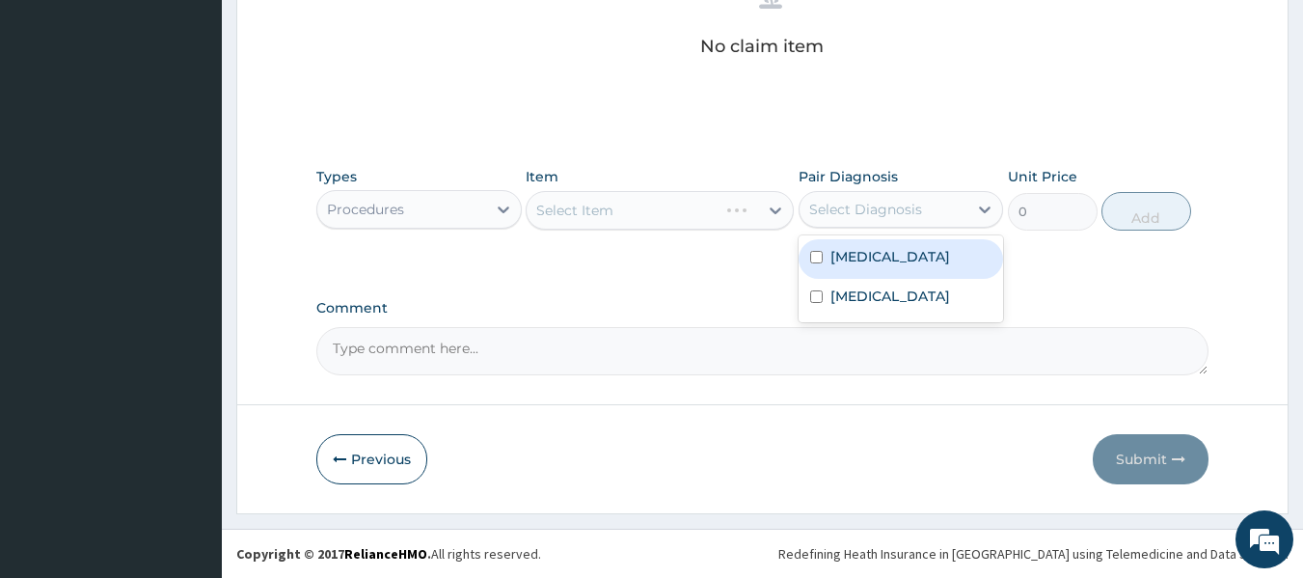
click at [823, 210] on div "Select Diagnosis" at bounding box center [865, 209] width 113 height 19
click at [830, 266] on label "Upper respiratory infection" at bounding box center [890, 256] width 120 height 19
checkbox input "true"
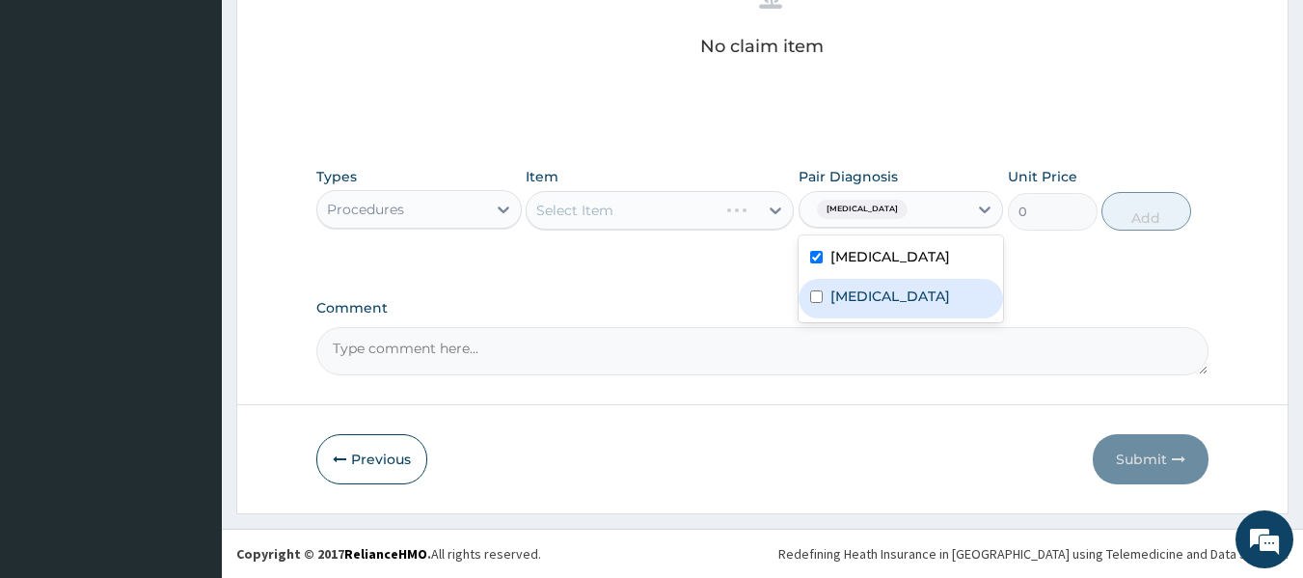
click at [827, 307] on div "Malaria" at bounding box center [901, 299] width 205 height 40
checkbox input "true"
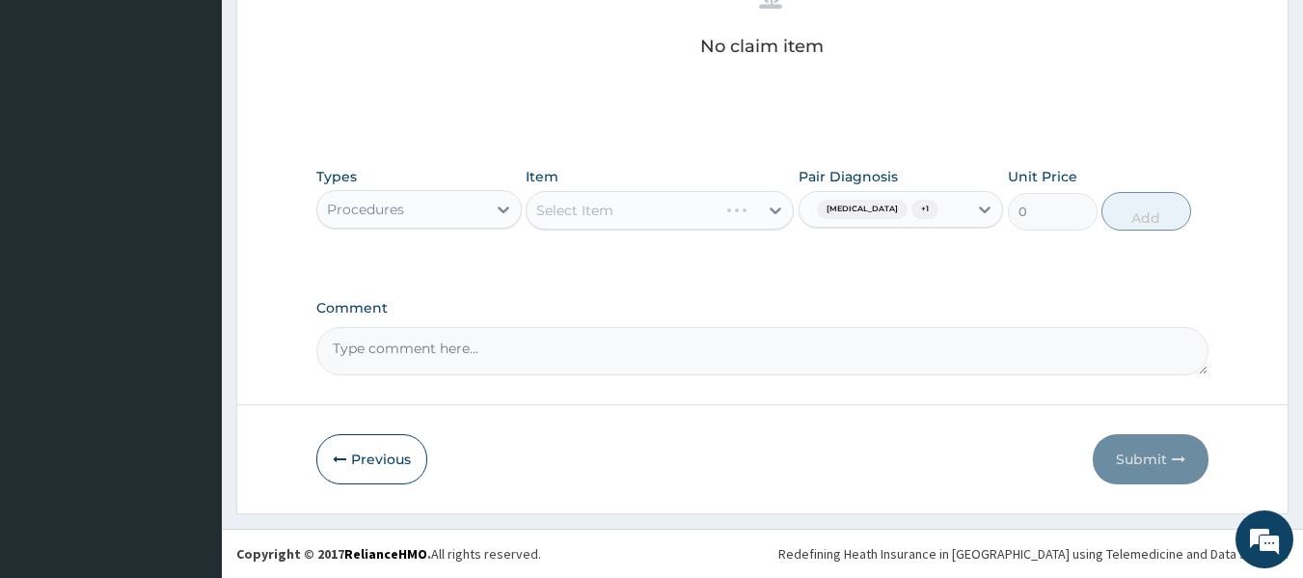
click at [663, 201] on div "Select Item" at bounding box center [660, 210] width 268 height 39
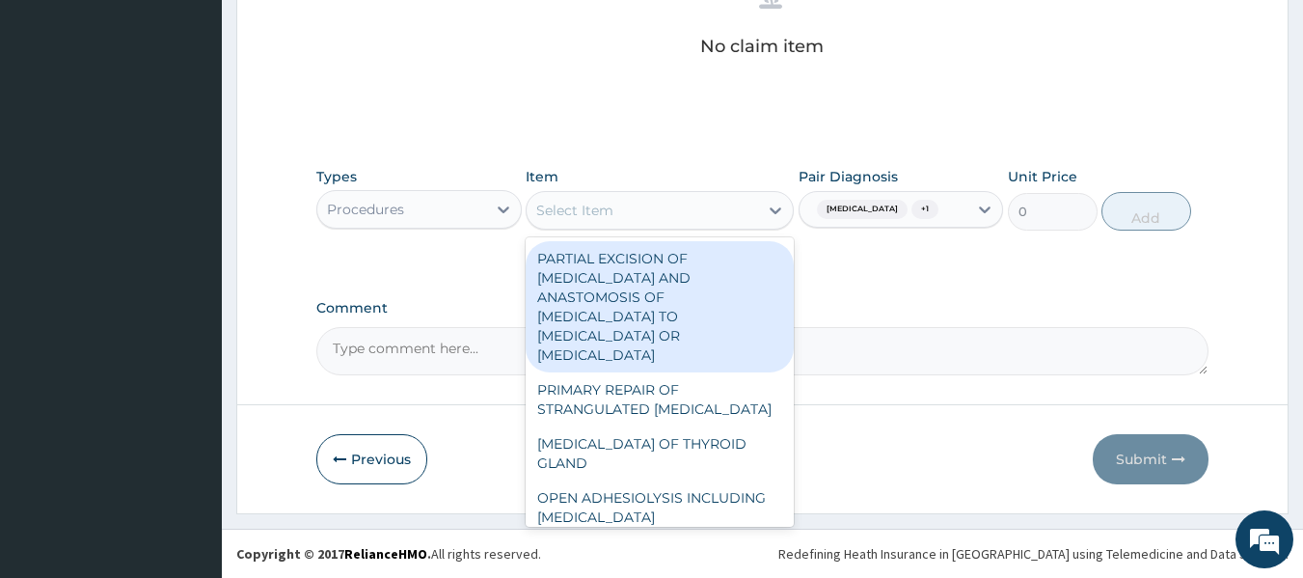
click at [663, 201] on div "Select Item" at bounding box center [642, 210] width 231 height 31
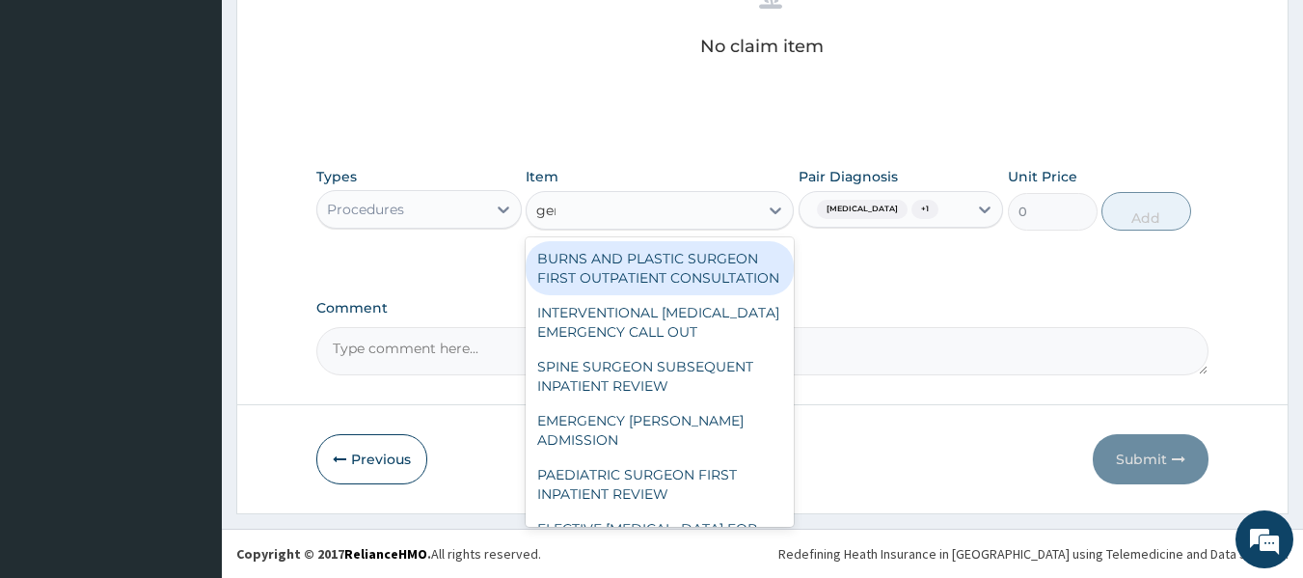
type input "gene"
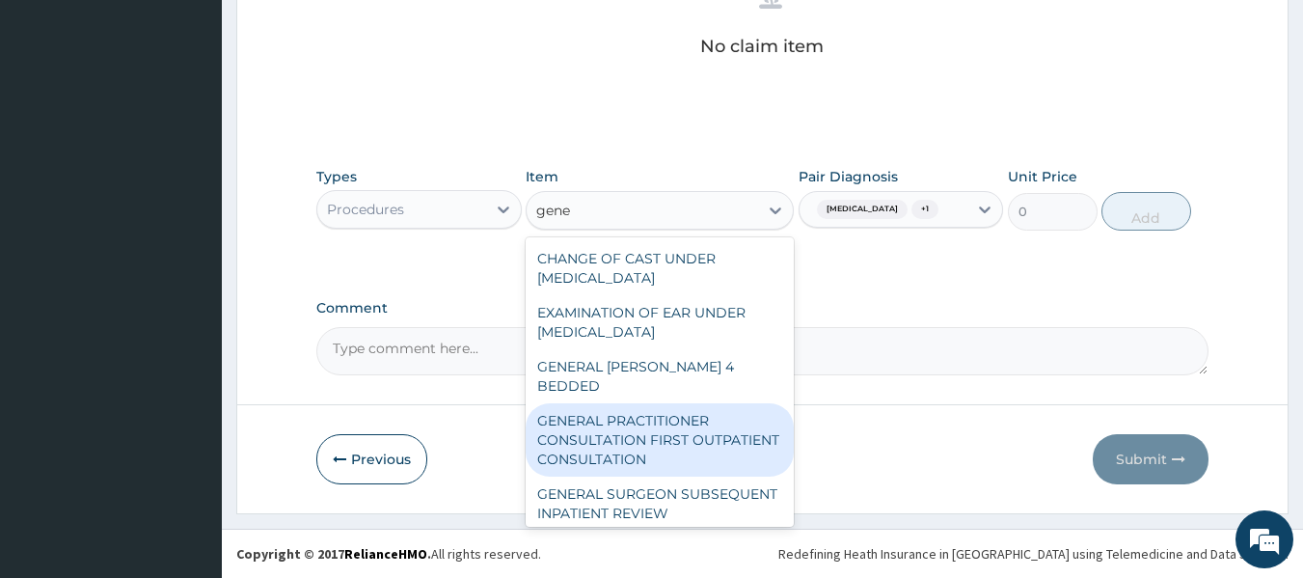
click at [686, 403] on div "GENERAL PRACTITIONER CONSULTATION FIRST OUTPATIENT CONSULTATION" at bounding box center [660, 439] width 268 height 73
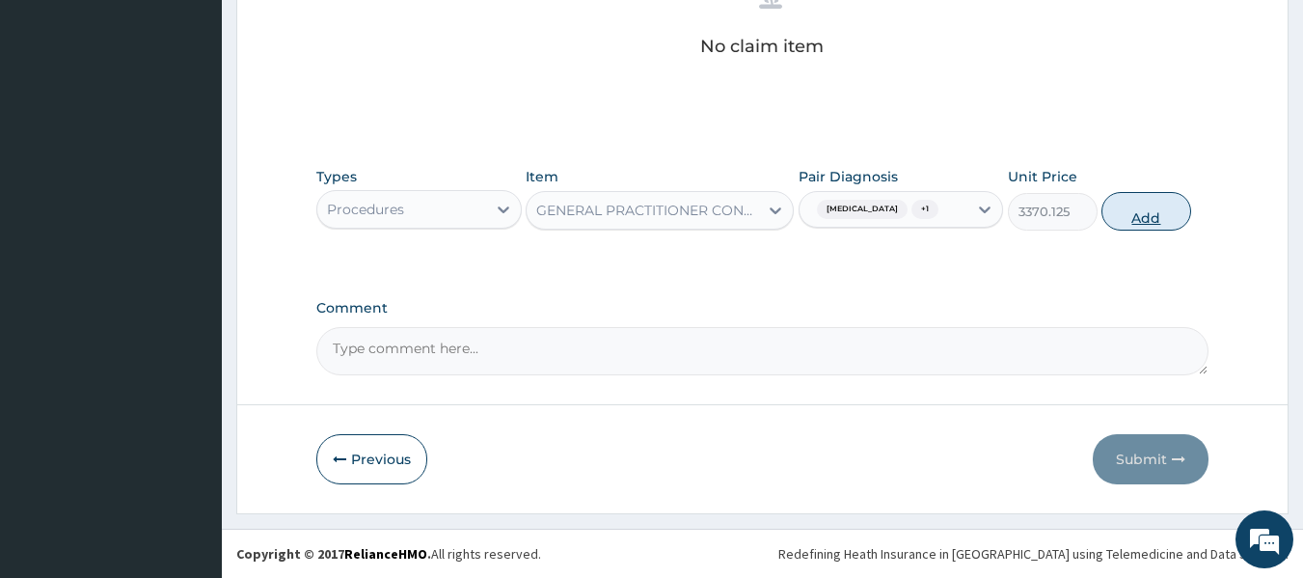
click at [1135, 217] on button "Add" at bounding box center [1146, 211] width 90 height 39
type input "0"
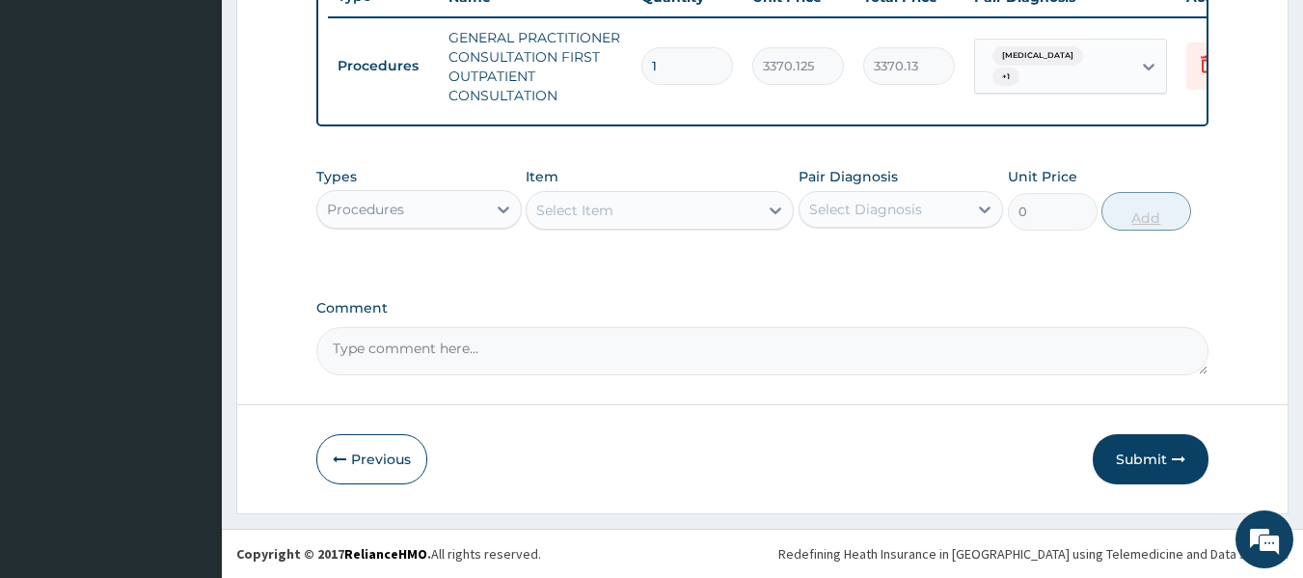
scroll to position [766, 0]
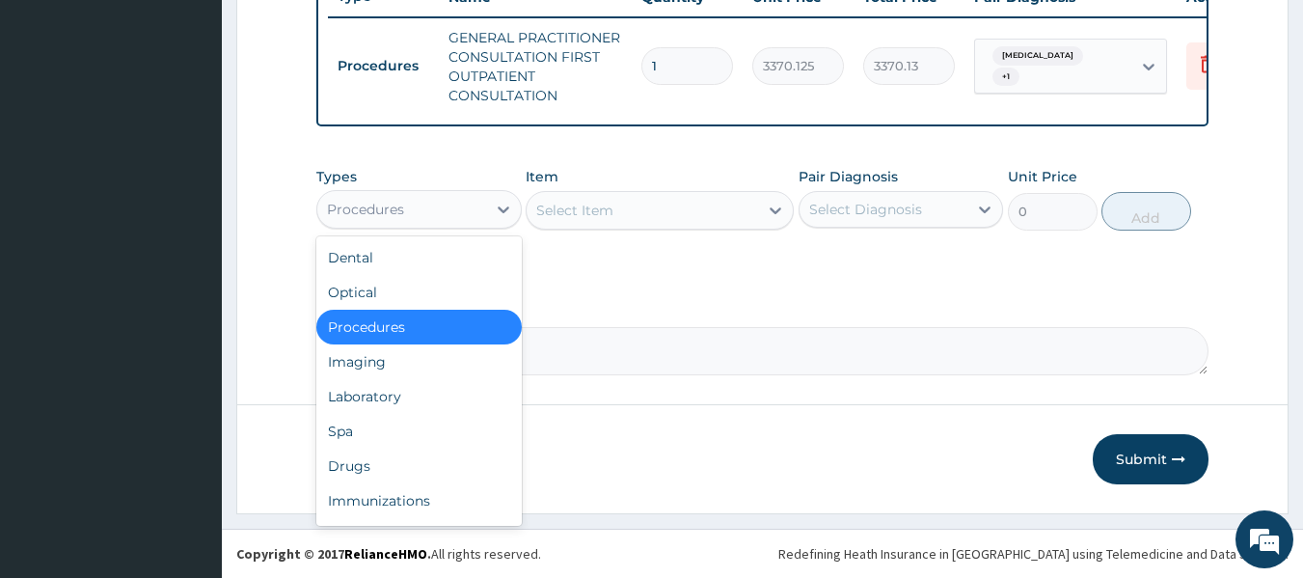
click at [462, 191] on div "Procedures" at bounding box center [418, 209] width 205 height 39
click at [366, 452] on div "Drugs" at bounding box center [418, 465] width 205 height 35
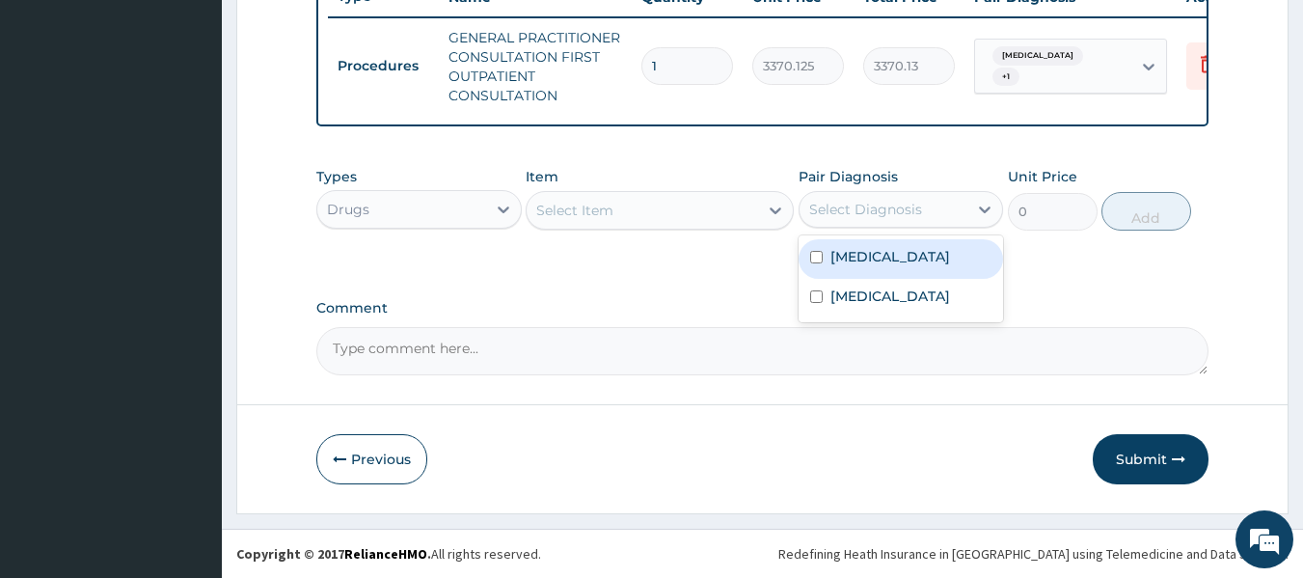
click at [827, 205] on div "Select Diagnosis" at bounding box center [865, 209] width 113 height 19
click at [831, 266] on label "Upper respiratory infection" at bounding box center [890, 256] width 120 height 19
checkbox input "true"
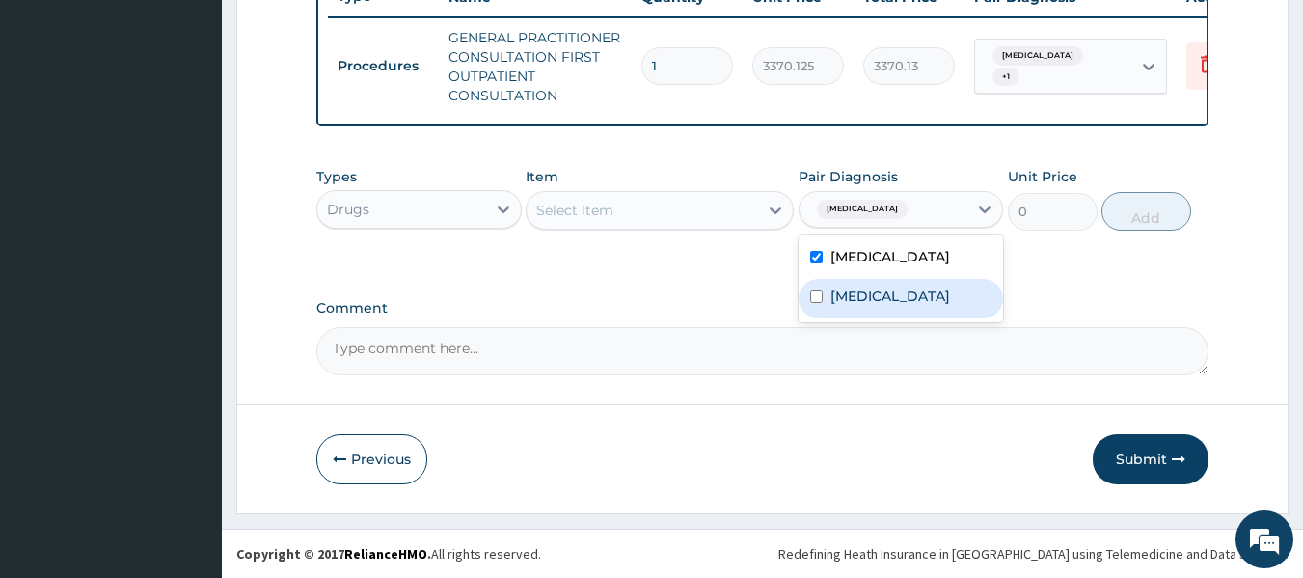
click at [831, 300] on div "Malaria" at bounding box center [901, 299] width 205 height 40
checkbox input "true"
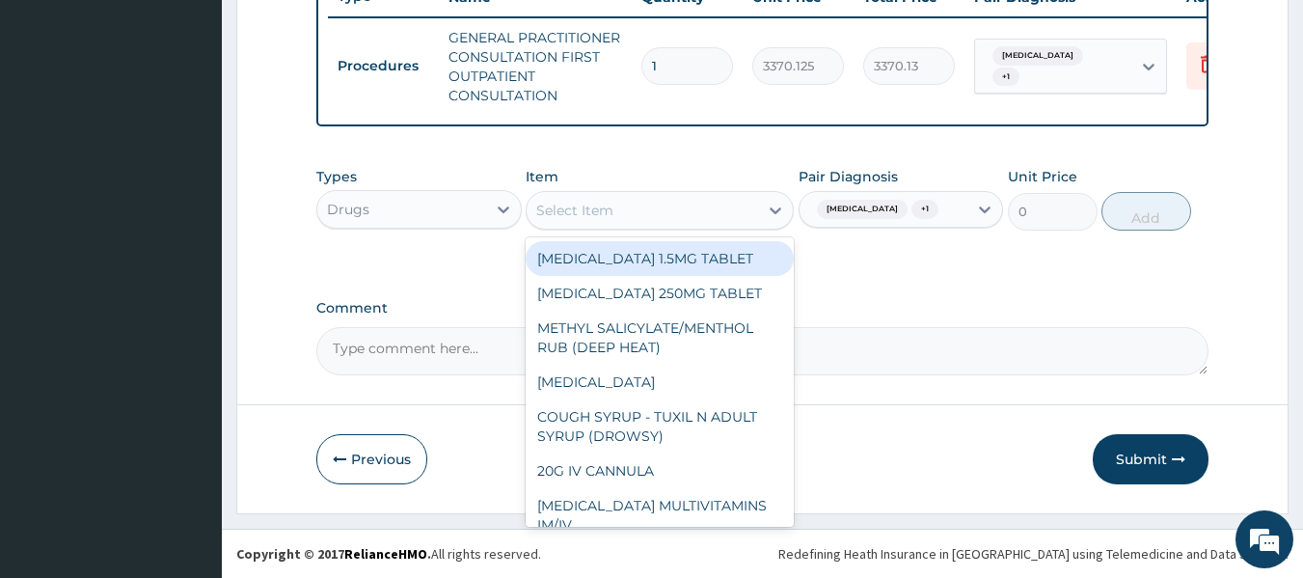
click at [646, 203] on div "Select Item" at bounding box center [642, 210] width 231 height 31
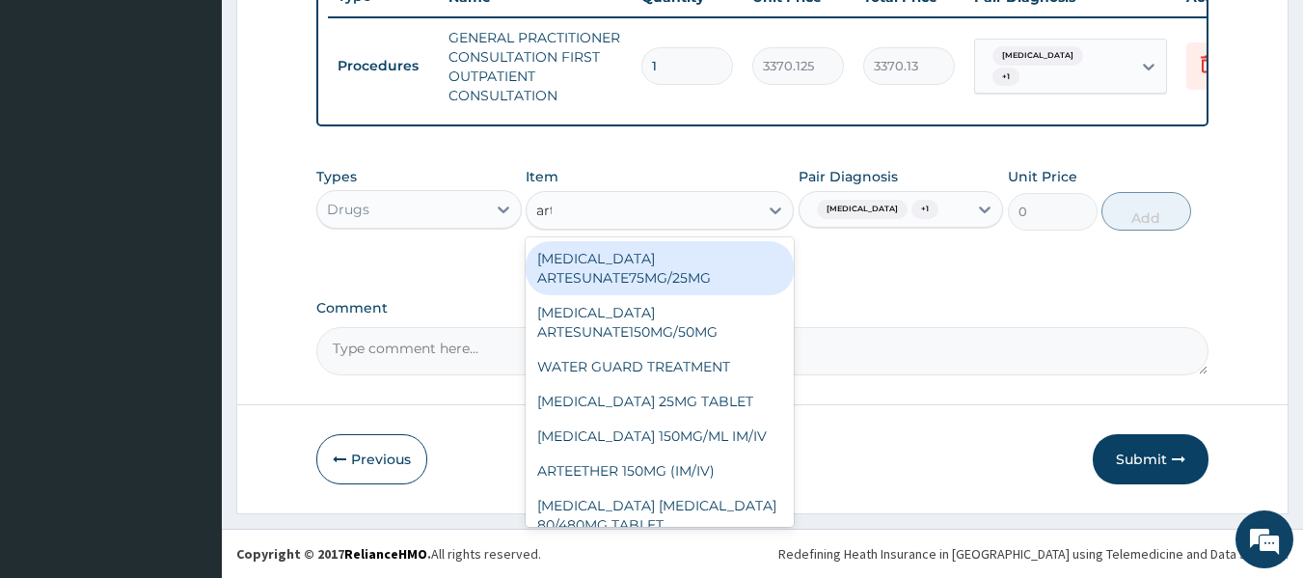
type input "arte"
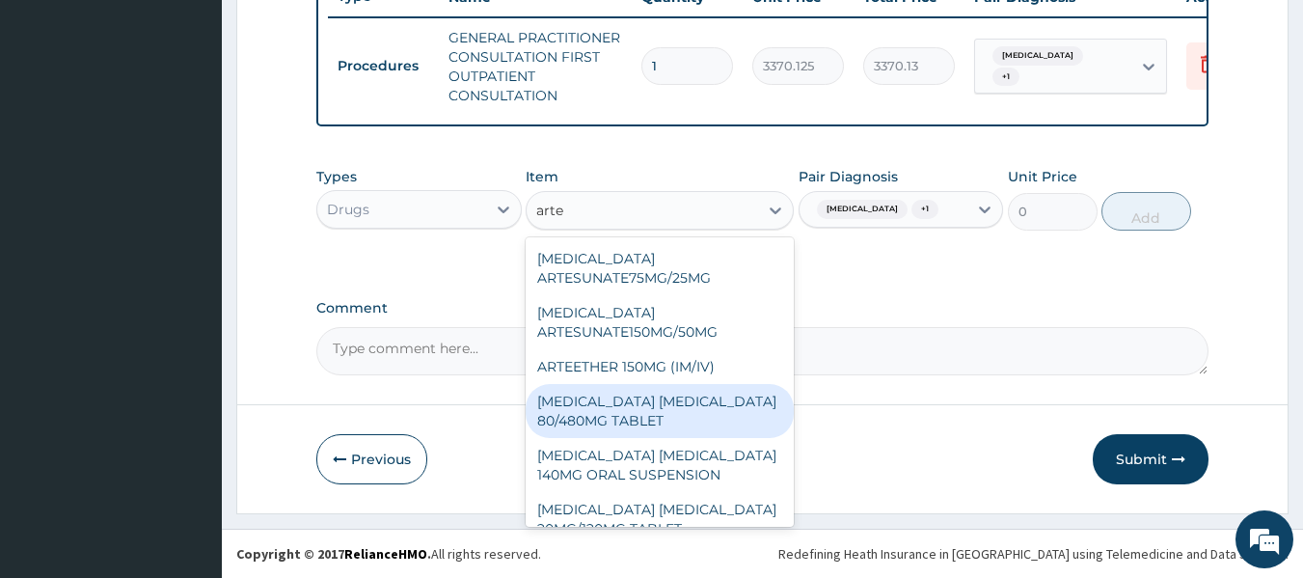
click at [622, 413] on div "ARTEMETHER LUMEFANTRINE 80/480MG TABLET" at bounding box center [660, 411] width 268 height 54
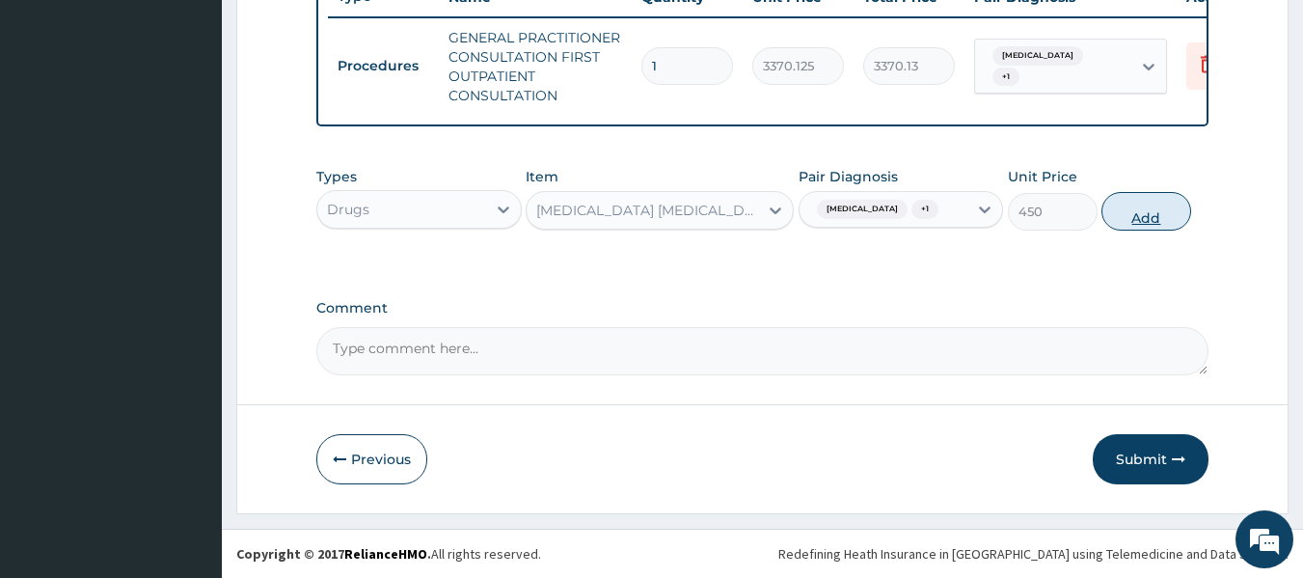
click at [1166, 230] on button "Add" at bounding box center [1146, 211] width 90 height 39
type input "0"
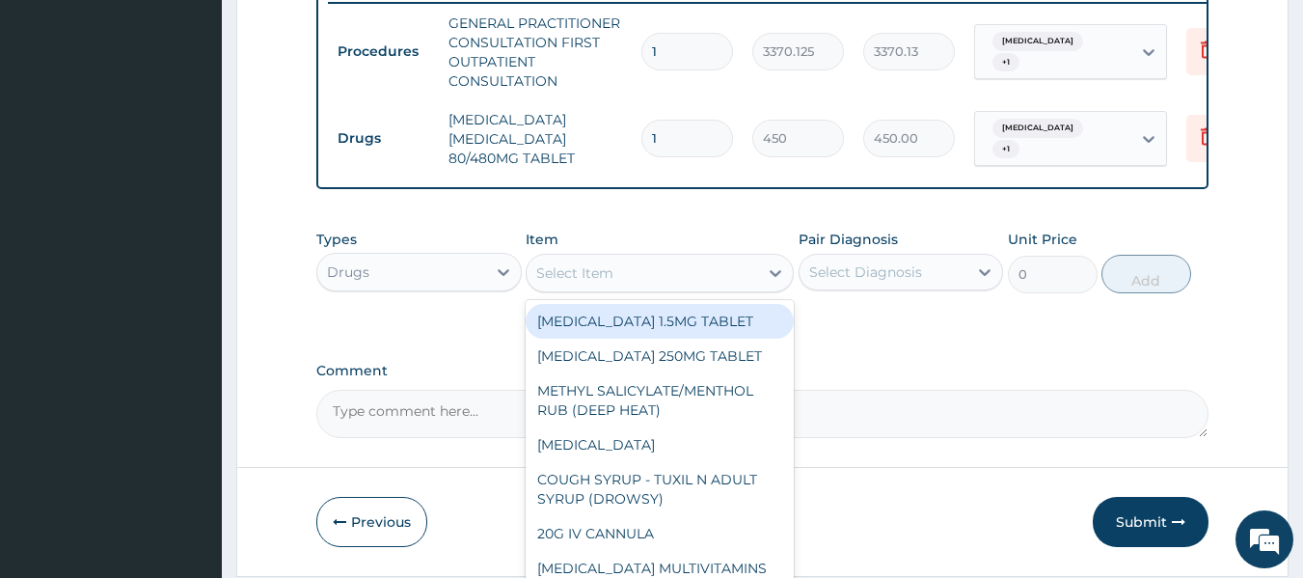
click at [654, 288] on div "Select Item" at bounding box center [642, 272] width 231 height 31
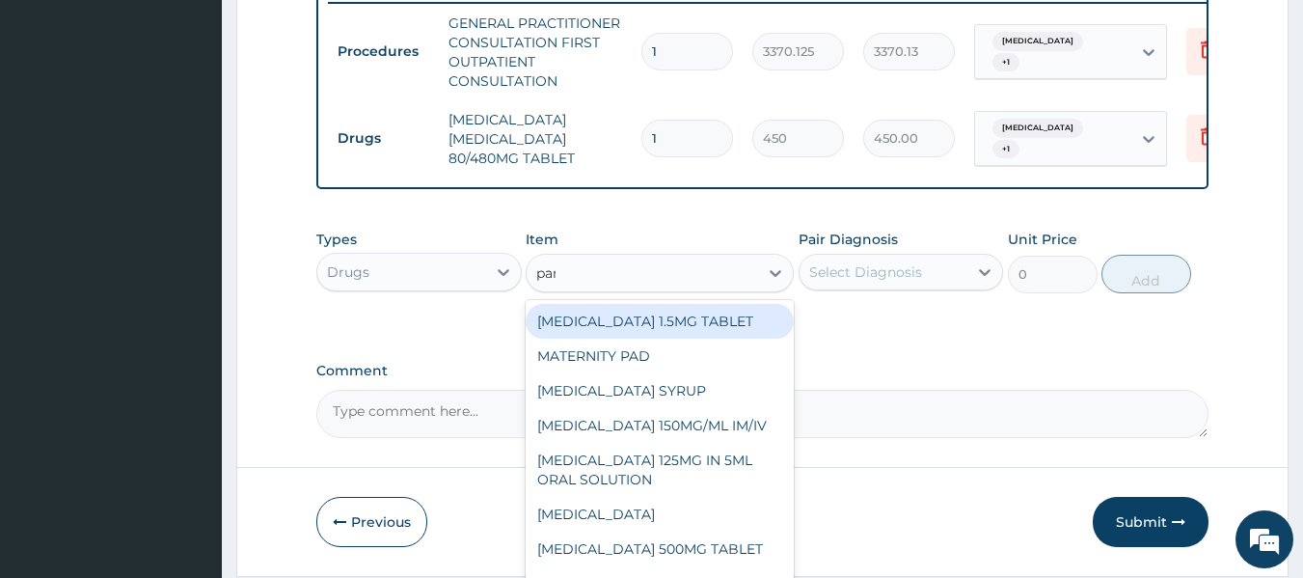
type input "para"
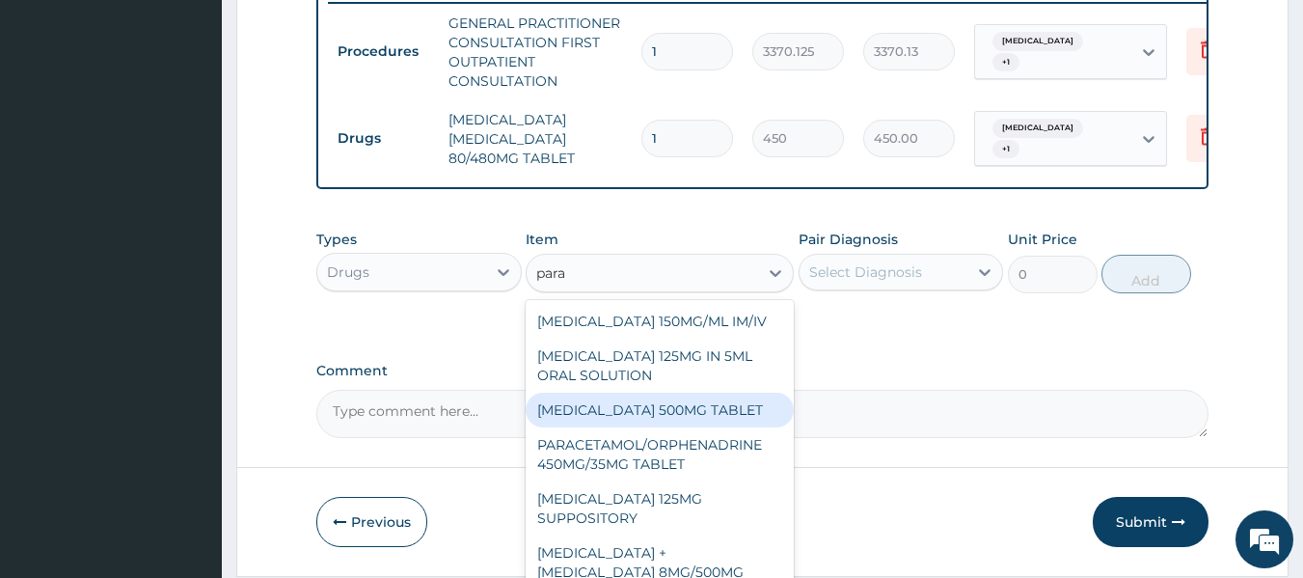
click at [681, 413] on div "PARACETAMOL 500MG TABLET" at bounding box center [660, 410] width 268 height 35
type input "30"
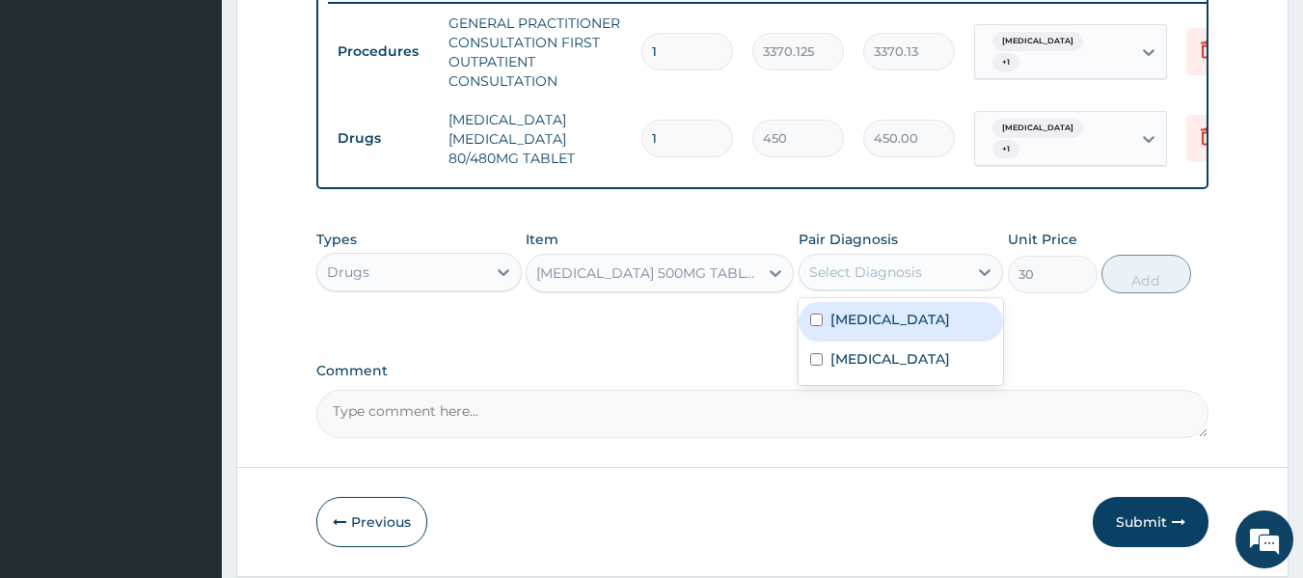
click at [930, 287] on div "Select Diagnosis" at bounding box center [883, 272] width 169 height 31
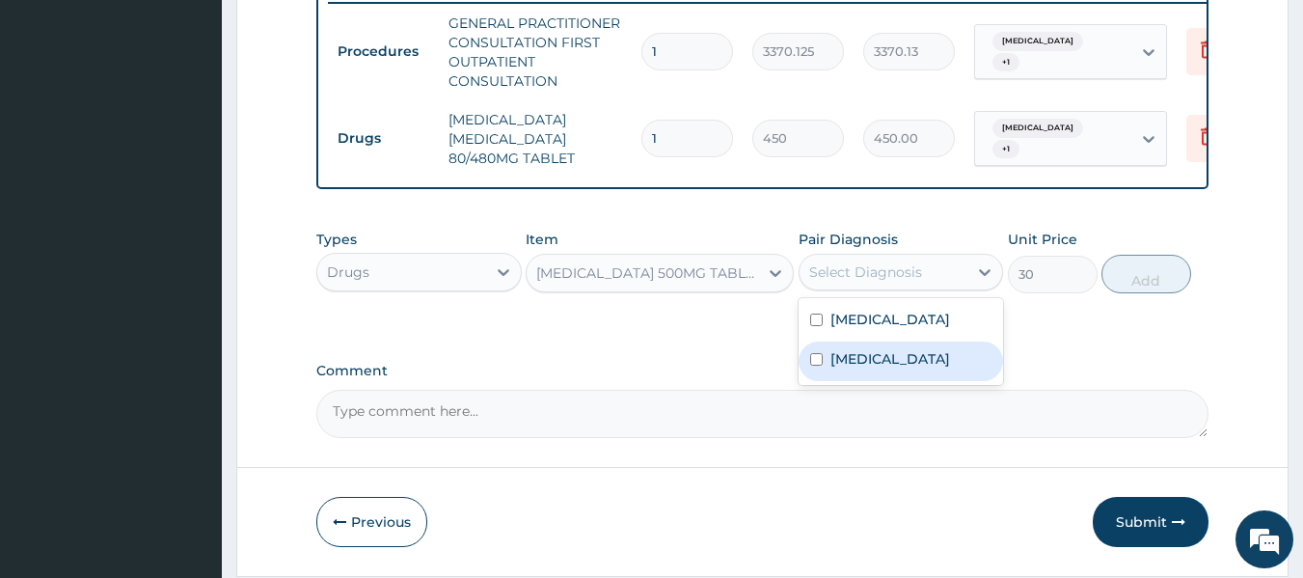
click at [893, 381] on div "Malaria" at bounding box center [901, 361] width 205 height 40
checkbox input "true"
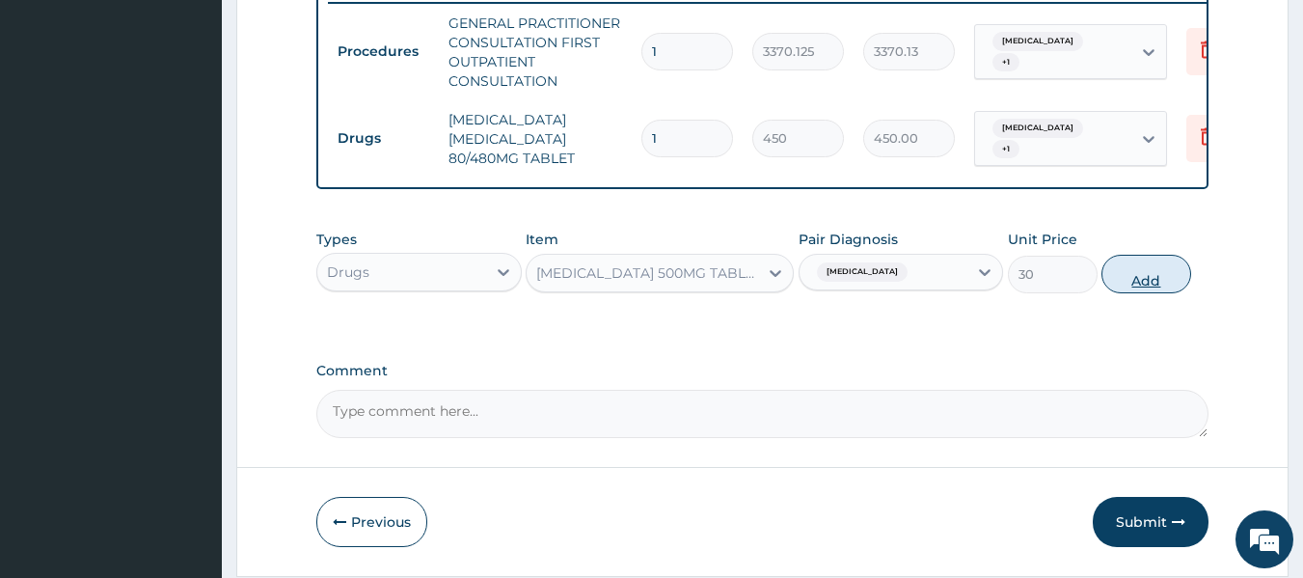
click at [1130, 291] on button "Add" at bounding box center [1146, 274] width 90 height 39
type input "0"
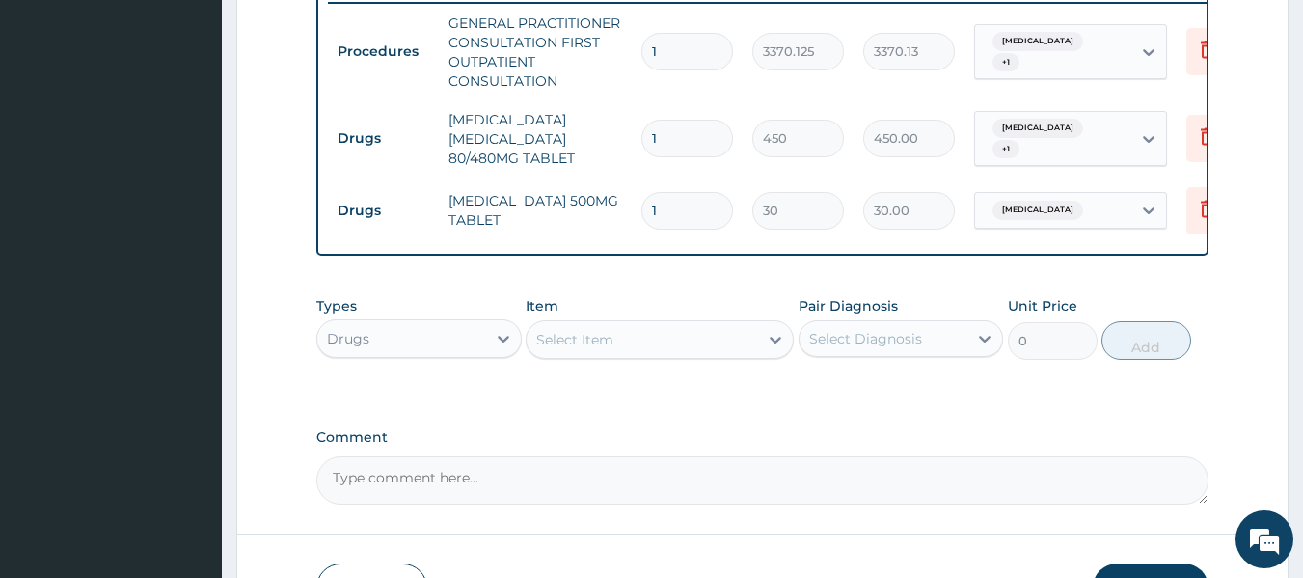
click at [578, 349] on div "Select Item" at bounding box center [574, 339] width 77 height 19
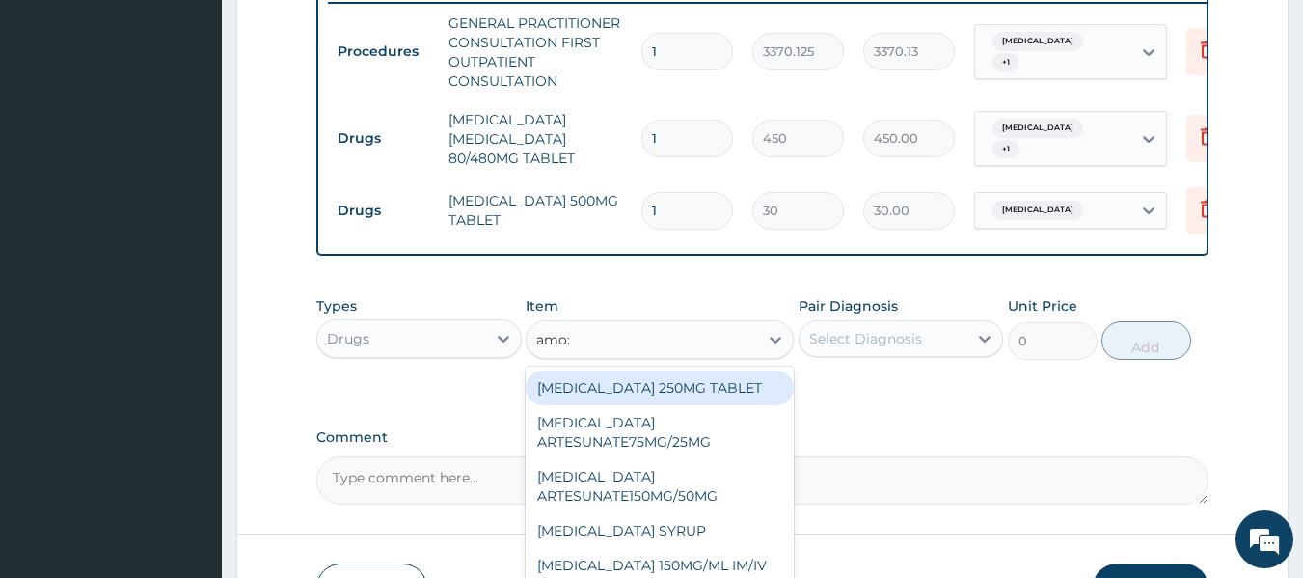
type input "amoxi"
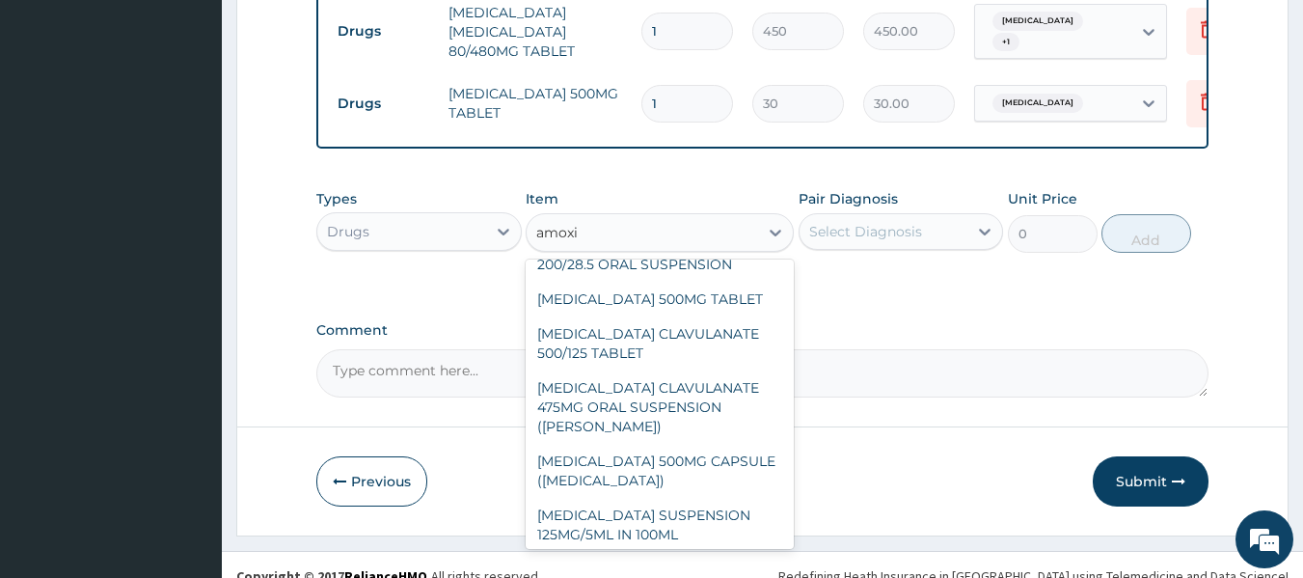
scroll to position [84, 0]
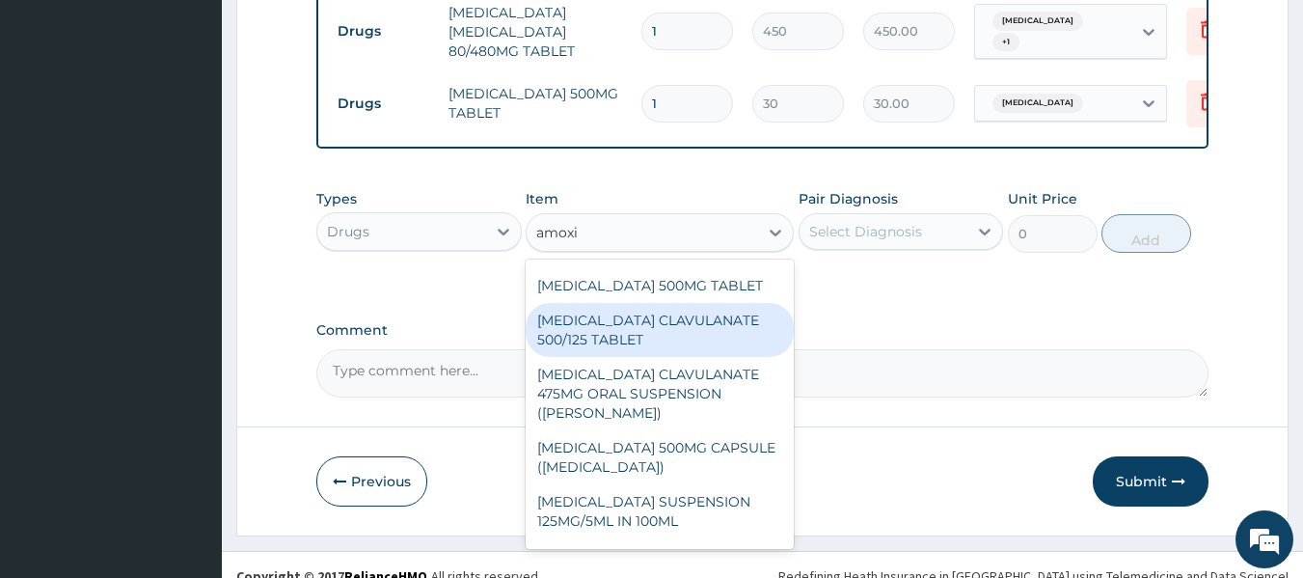
click at [629, 334] on div "AMOXICILLIN CLAVULANATE 500/125 TABLET" at bounding box center [660, 330] width 268 height 54
type input "414"
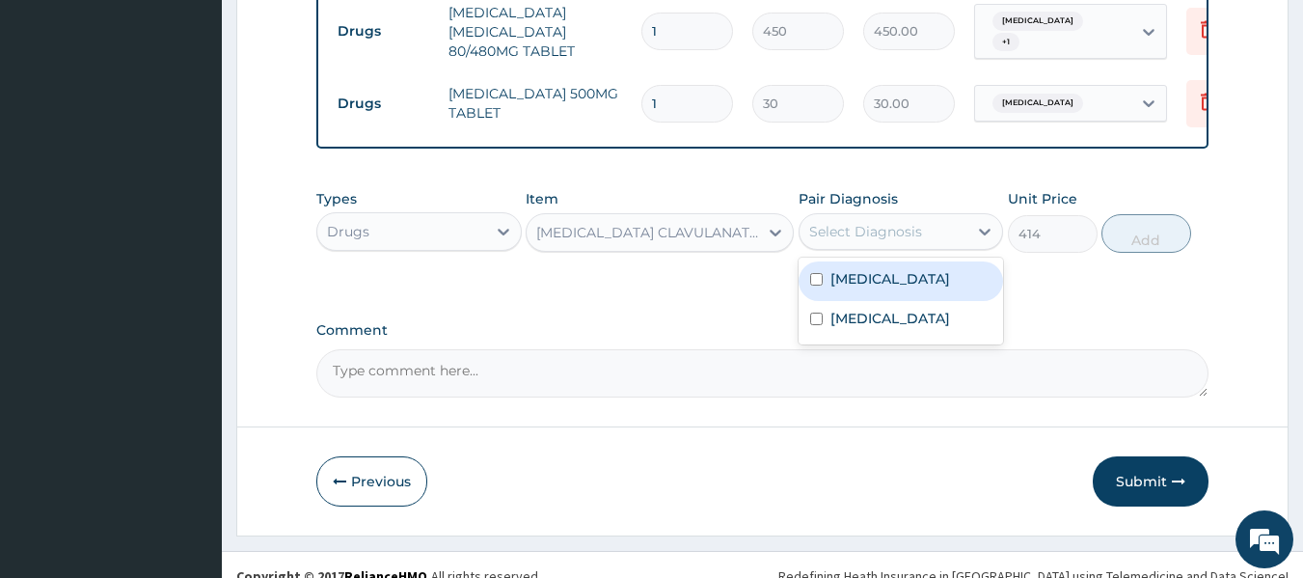
click at [878, 241] on div "Select Diagnosis" at bounding box center [865, 231] width 113 height 19
click at [882, 288] on label "Upper respiratory infection" at bounding box center [890, 278] width 120 height 19
checkbox input "true"
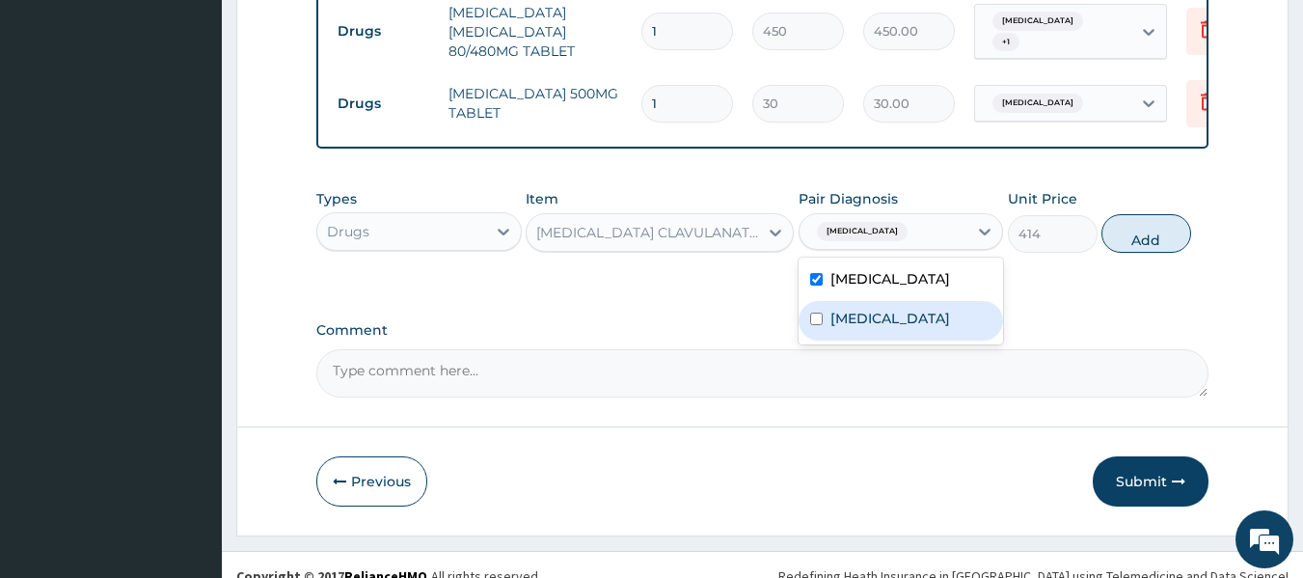
click at [878, 340] on div "Malaria" at bounding box center [901, 321] width 205 height 40
checkbox input "true"
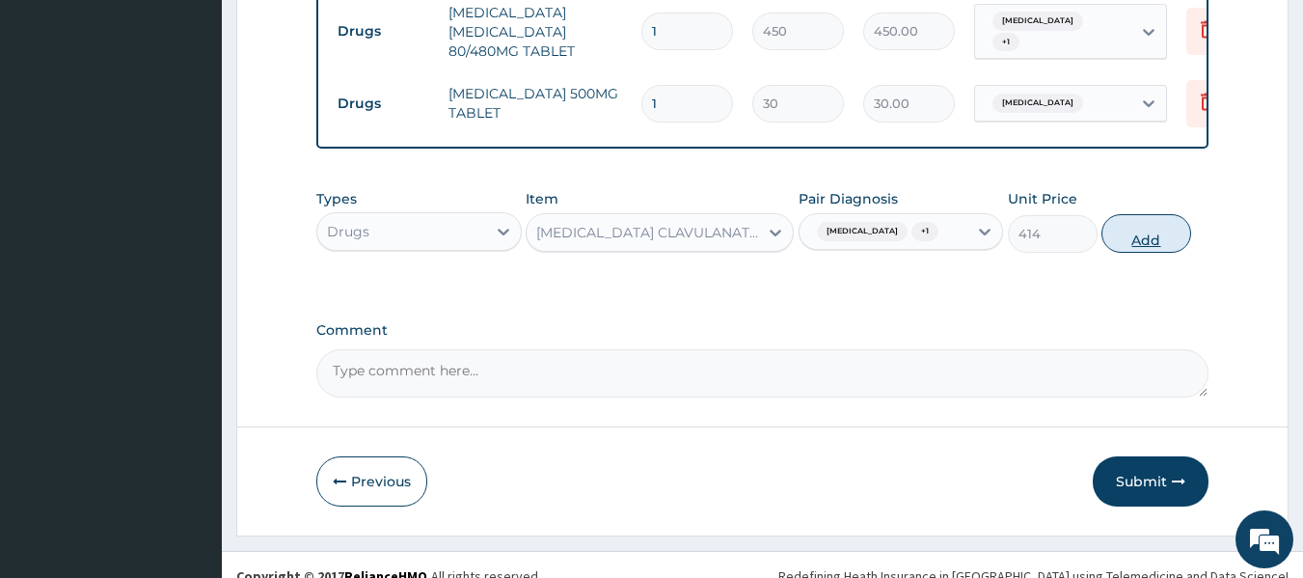
click at [1145, 253] on button "Add" at bounding box center [1146, 233] width 90 height 39
type input "0"
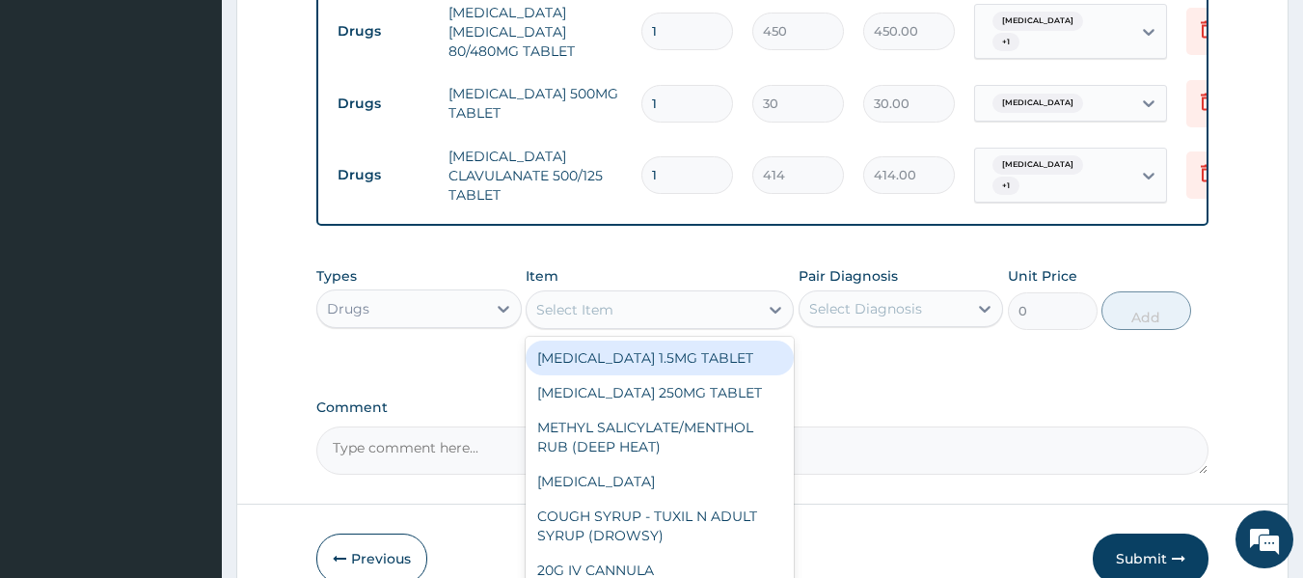
click at [578, 325] on div "Select Item" at bounding box center [642, 309] width 231 height 31
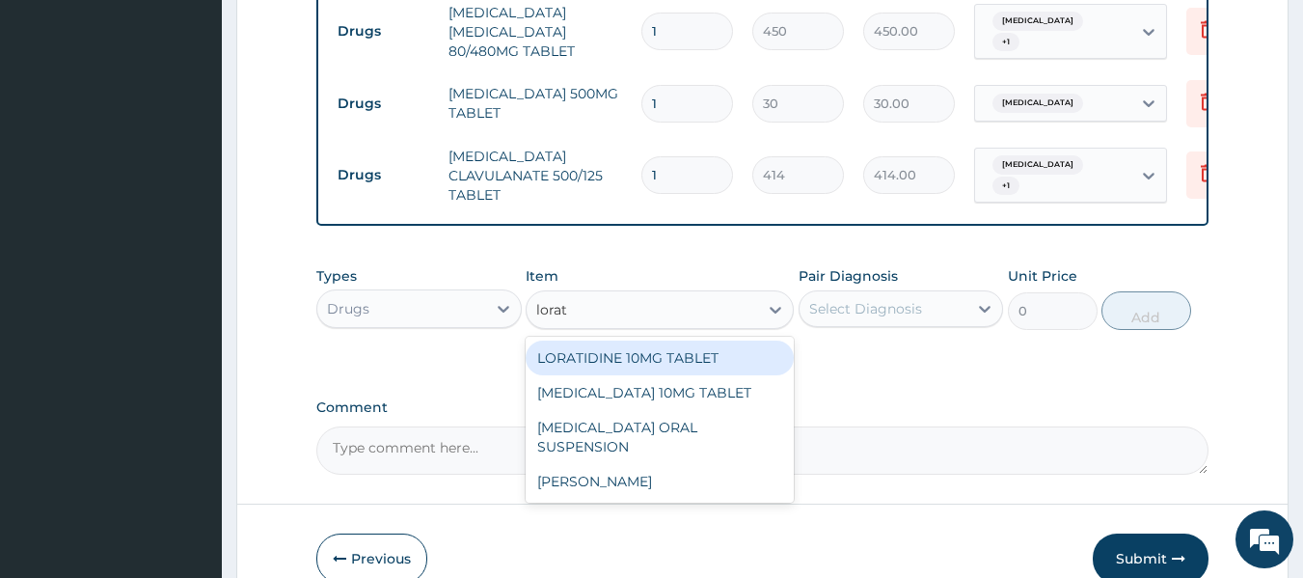
type input "lorata"
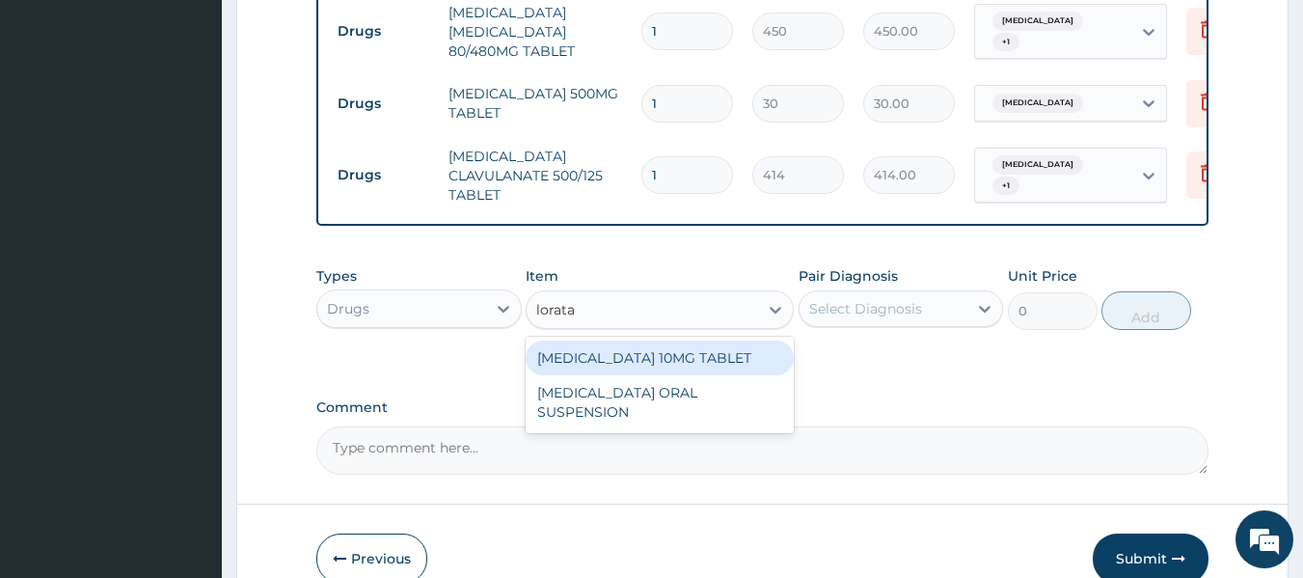
click at [638, 375] on div "LORATADINE 10MG TABLET" at bounding box center [660, 357] width 268 height 35
type input "86.25"
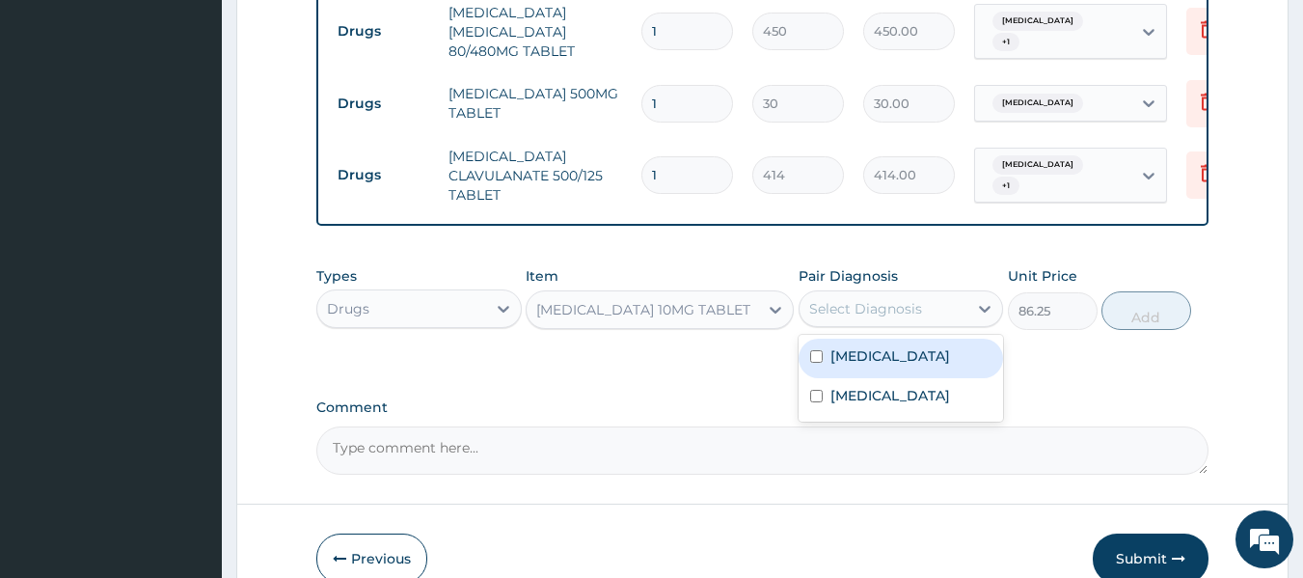
click at [896, 316] on div "Select Diagnosis" at bounding box center [865, 308] width 113 height 19
click at [883, 366] on label "Upper respiratory infection" at bounding box center [890, 355] width 120 height 19
checkbox input "true"
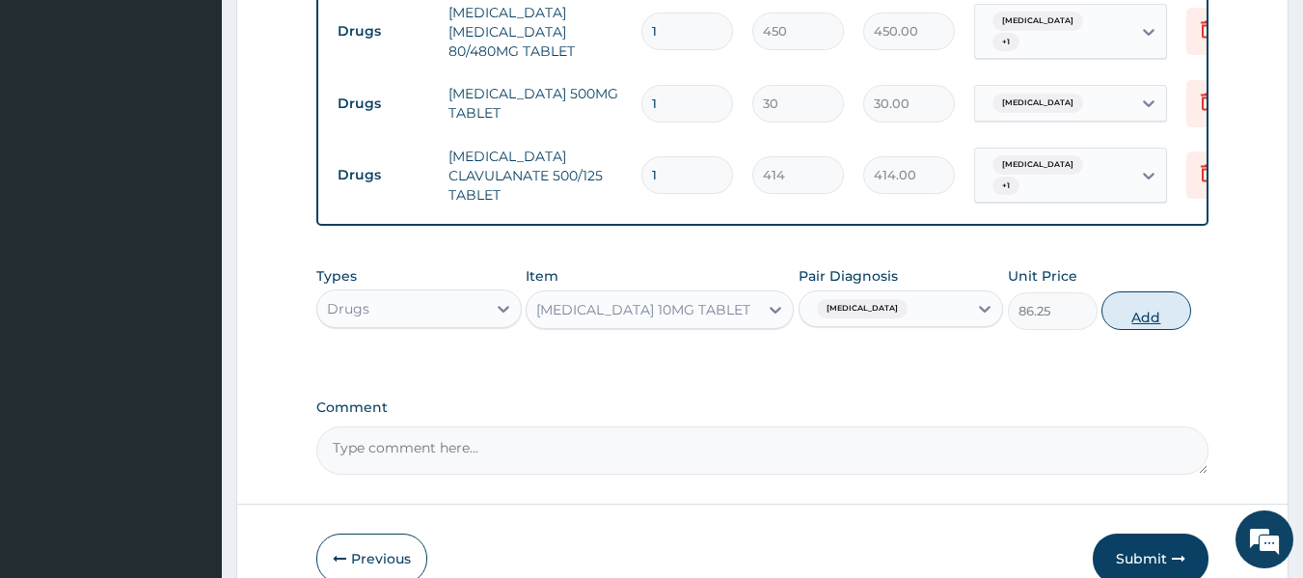
click at [1143, 326] on button "Add" at bounding box center [1146, 310] width 90 height 39
type input "0"
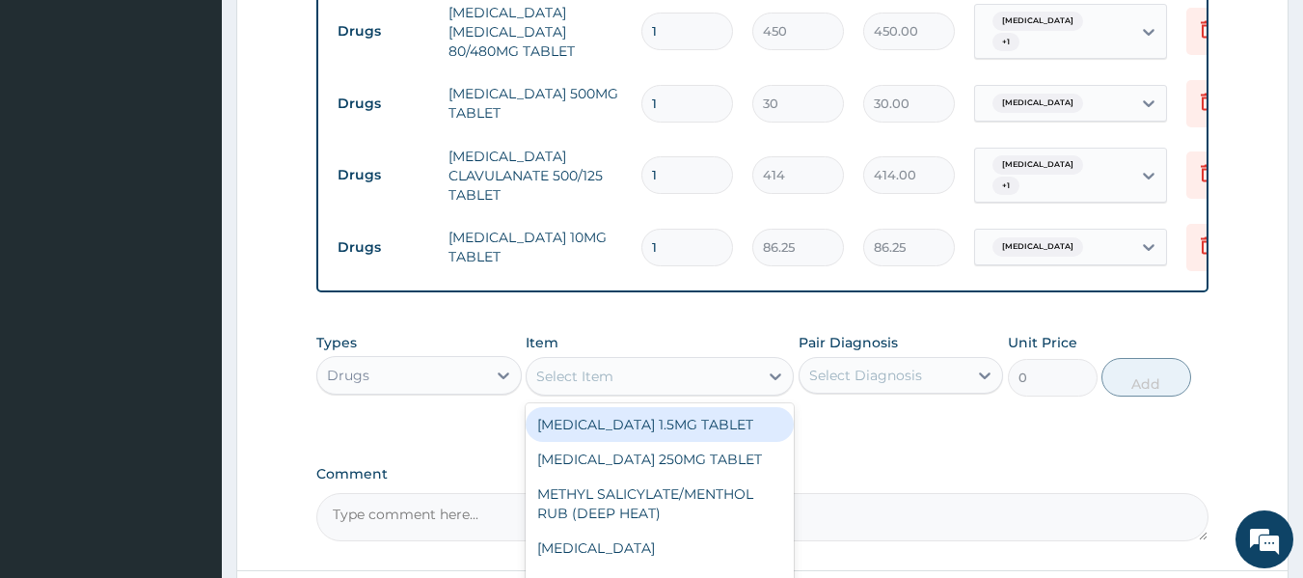
click at [577, 392] on div "Select Item" at bounding box center [642, 376] width 231 height 31
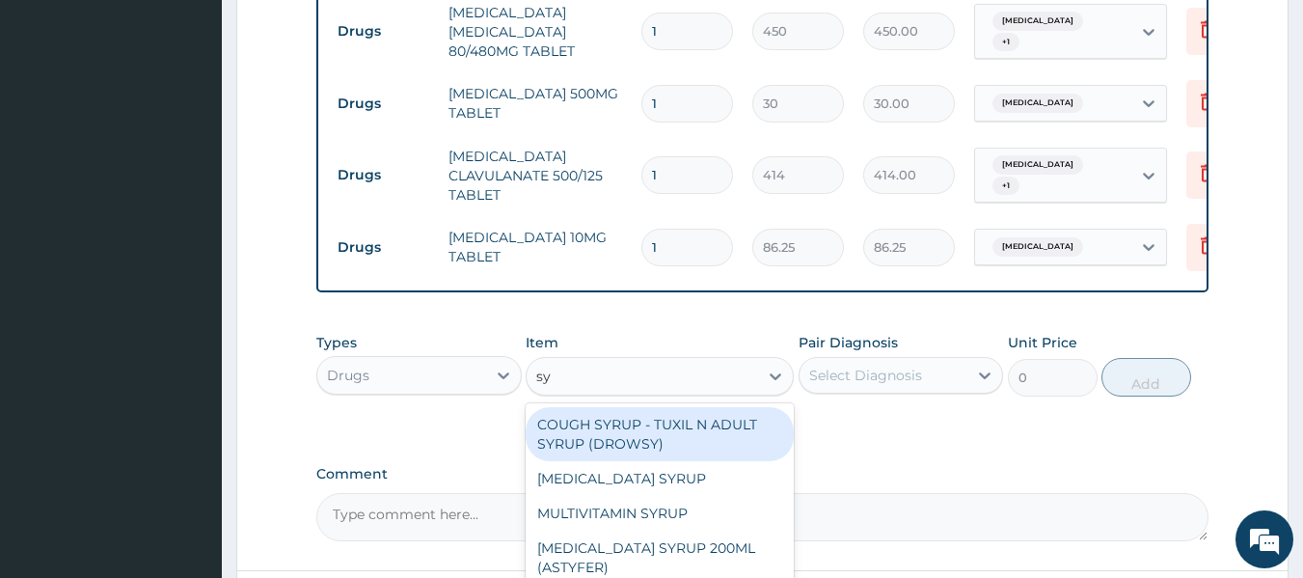
type input "syr"
click at [658, 461] on div "COUGH SYRUP - TUXIL N ADULT SYRUP (DROWSY)" at bounding box center [660, 434] width 268 height 54
type input "2000"
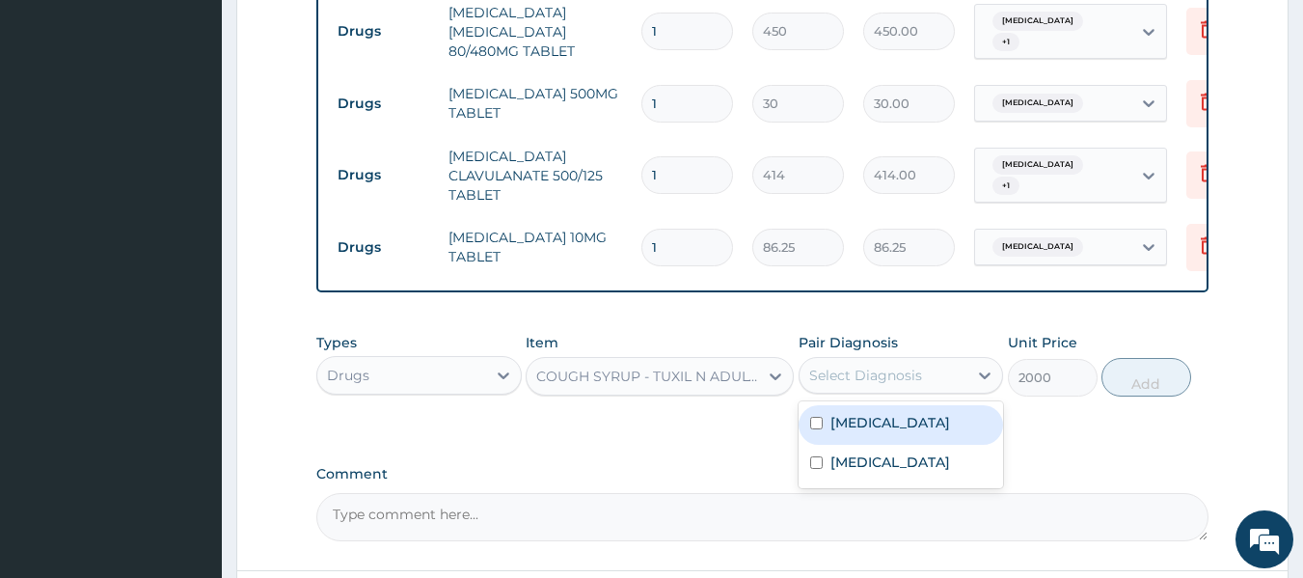
drag, startPoint x: 860, startPoint y: 380, endPoint x: 866, endPoint y: 452, distance: 72.6
click at [866, 393] on div "option Upper respiratory infection, selected. option Upper respiratory infectio…" at bounding box center [901, 375] width 205 height 37
click at [866, 432] on label "Upper respiratory infection" at bounding box center [890, 422] width 120 height 19
checkbox input "true"
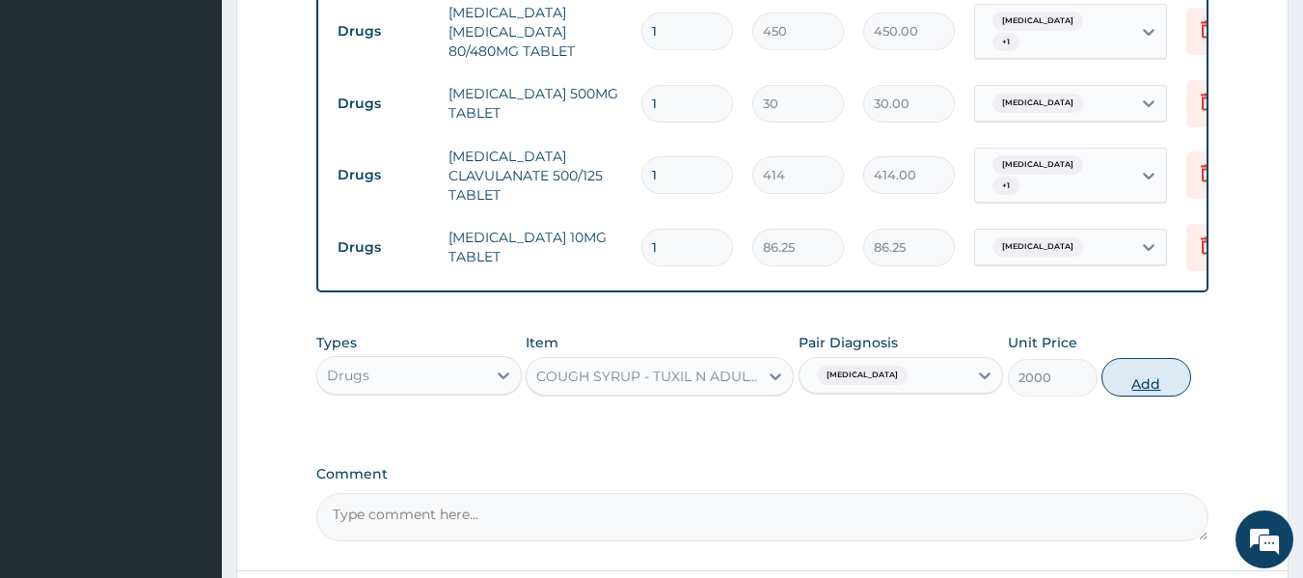
click at [1130, 378] on button "Add" at bounding box center [1146, 377] width 90 height 39
type input "0"
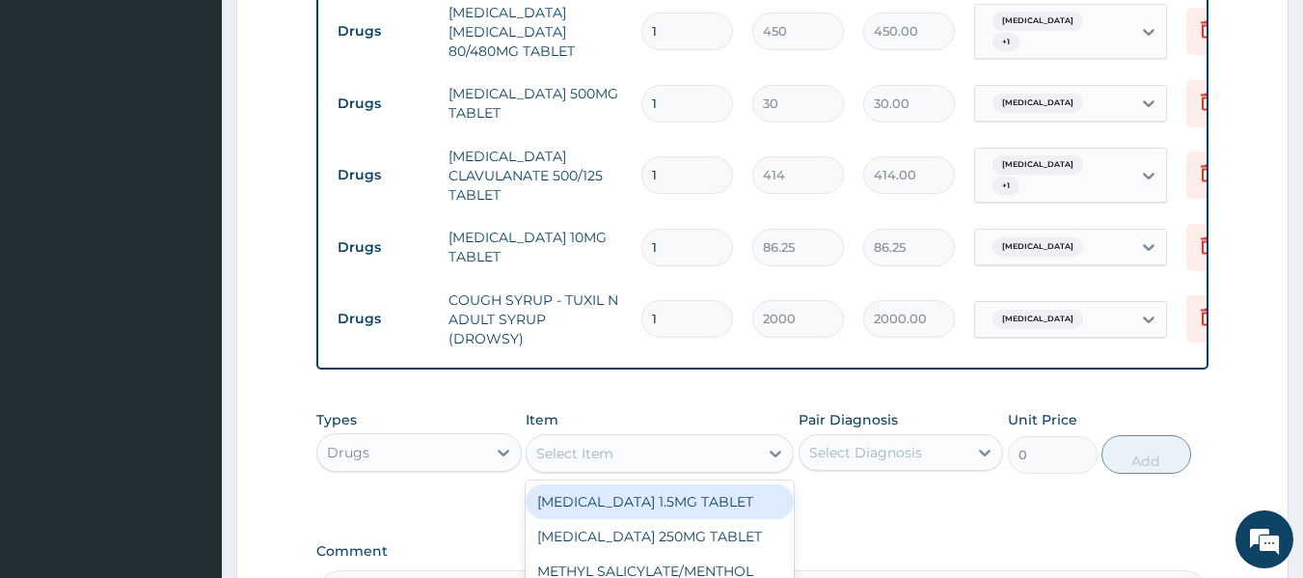
click at [569, 469] on div "Select Item" at bounding box center [642, 453] width 231 height 31
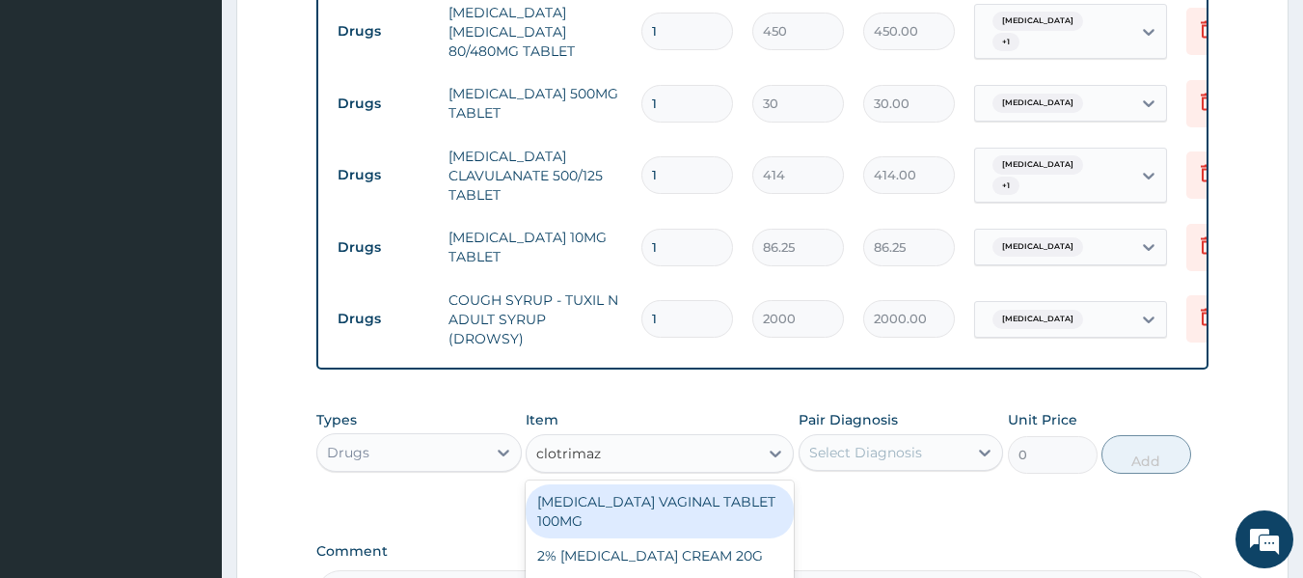
type input "clotrimazo"
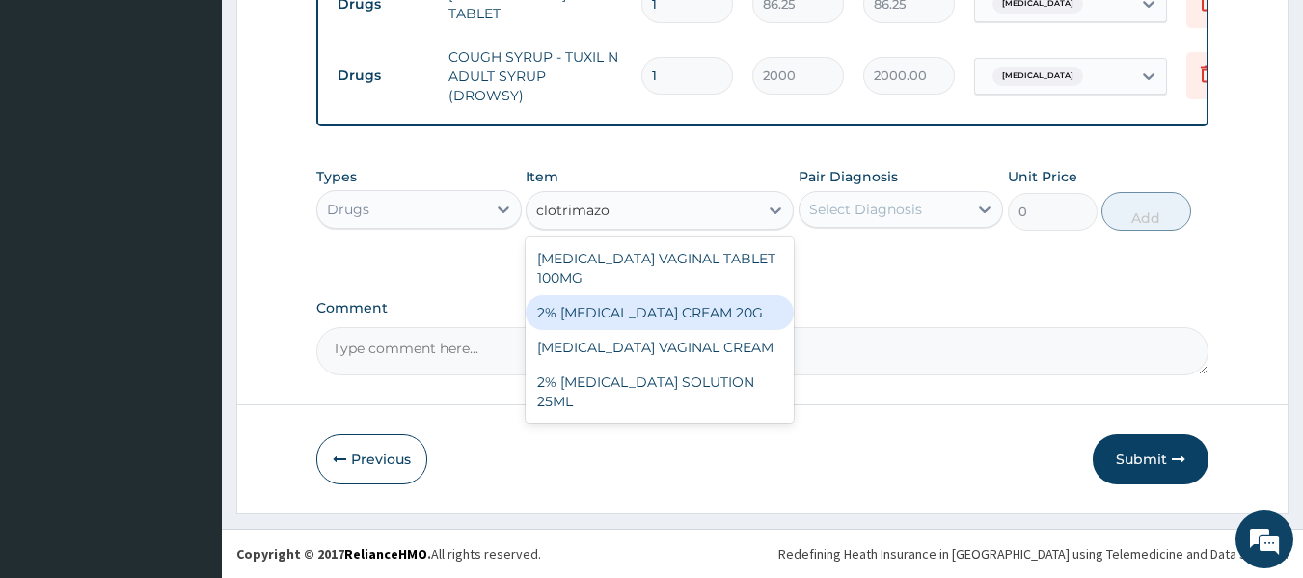
click at [668, 324] on div "2% CLOTRIMAZOLE CREAM 20G" at bounding box center [660, 312] width 268 height 35
type input "1800"
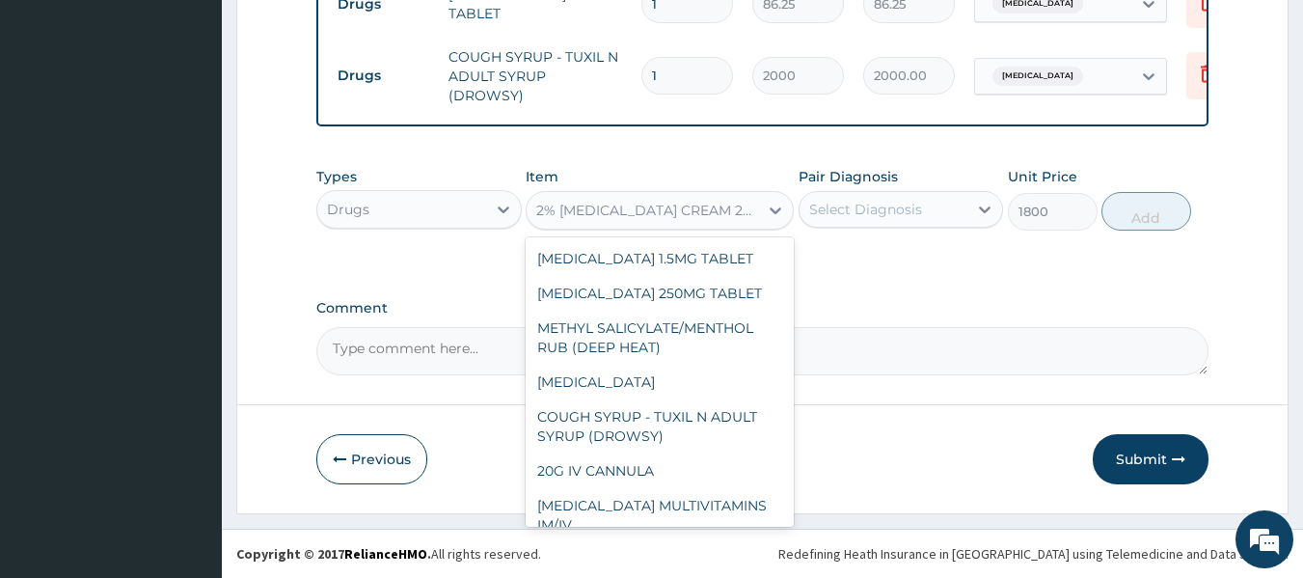
click at [708, 220] on div "2% CLOTRIMAZOLE CREAM 20G" at bounding box center [642, 210] width 231 height 31
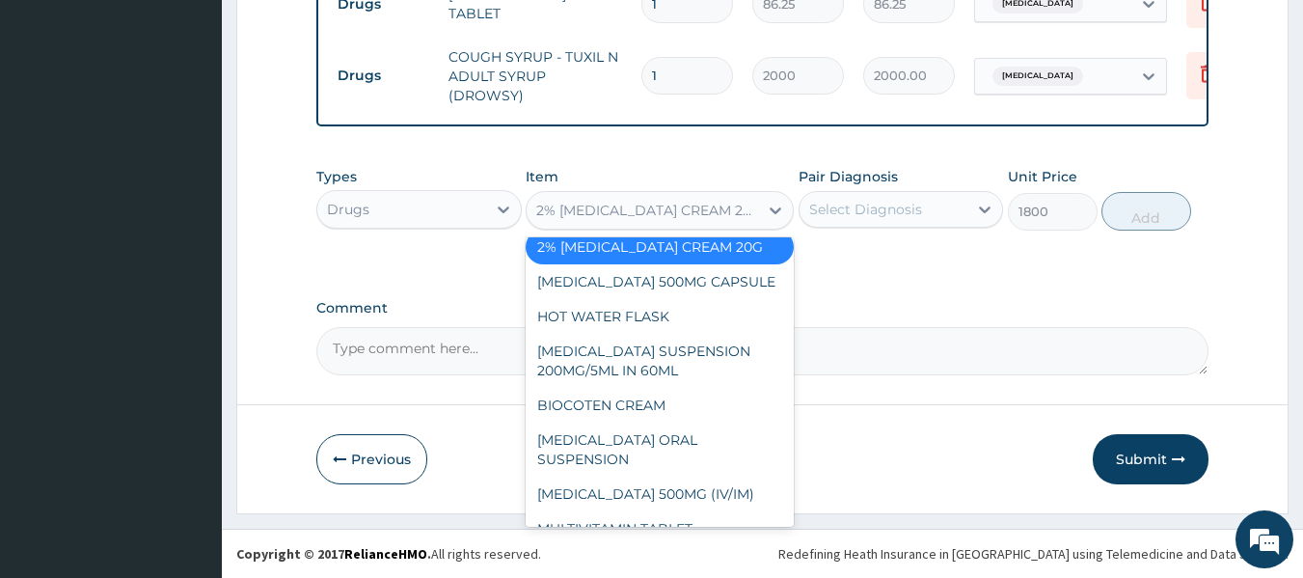
click at [862, 198] on div "Select Diagnosis" at bounding box center [883, 209] width 169 height 31
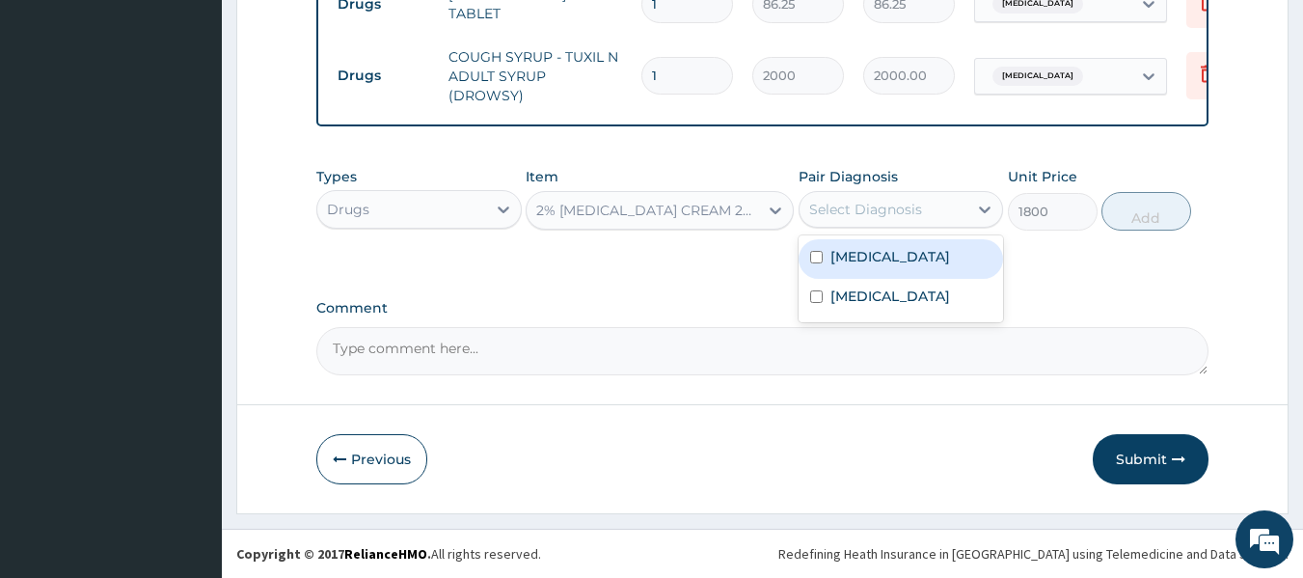
click at [859, 266] on label "Upper respiratory infection" at bounding box center [890, 256] width 120 height 19
checkbox input "true"
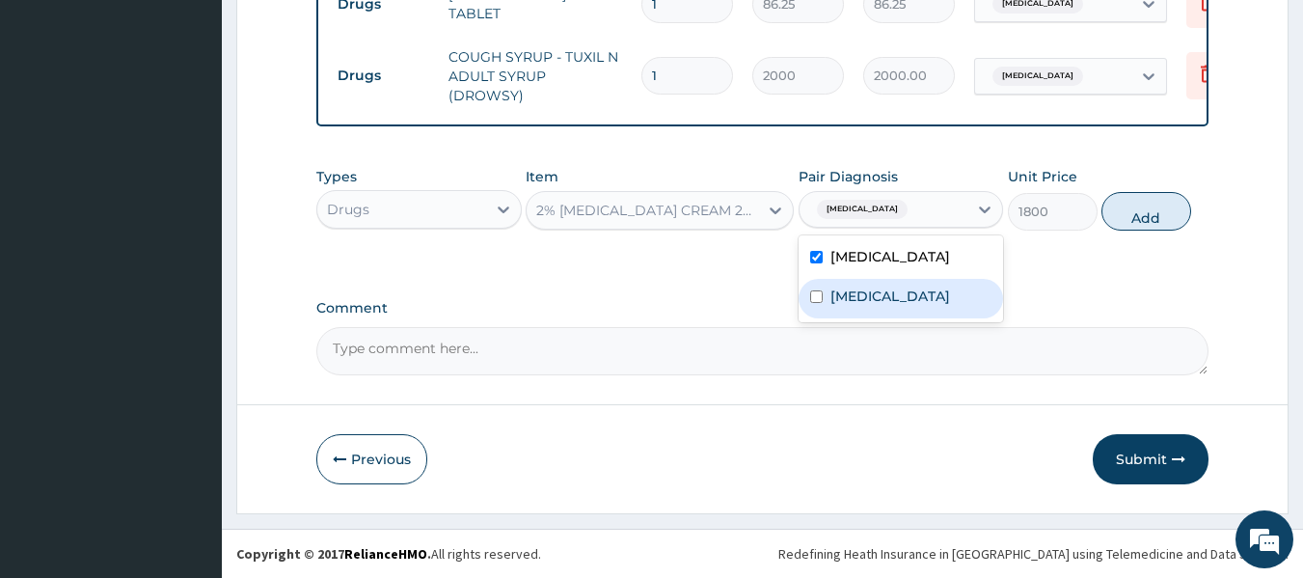
click at [854, 306] on label "Malaria" at bounding box center [890, 295] width 120 height 19
checkbox input "true"
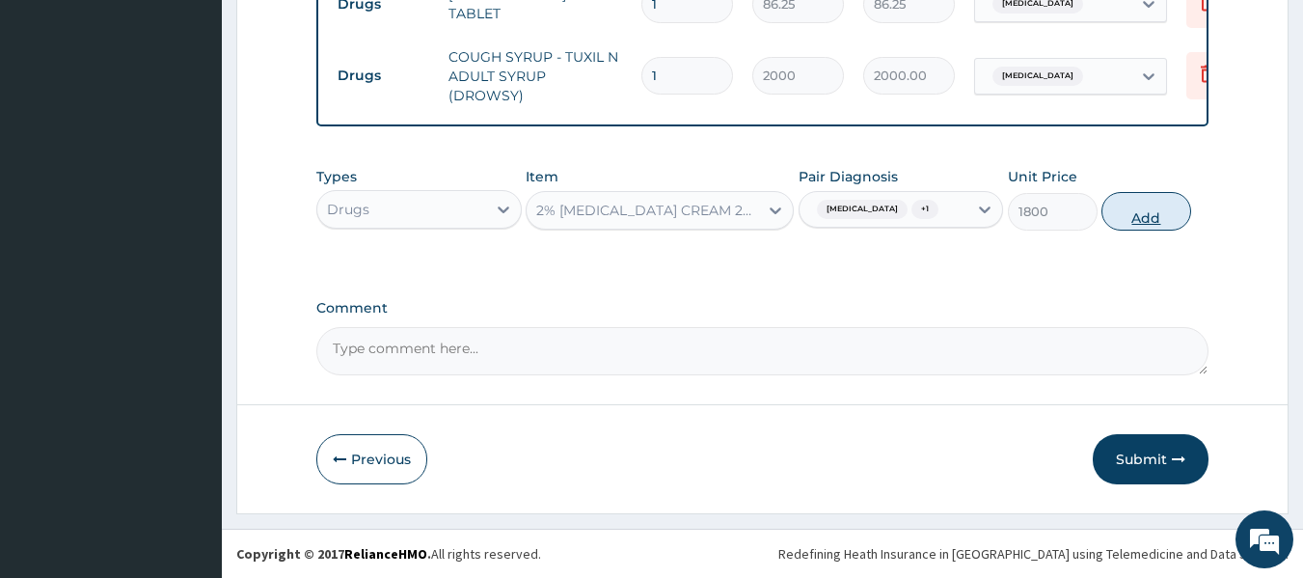
click at [1130, 229] on button "Add" at bounding box center [1146, 211] width 90 height 39
type input "0"
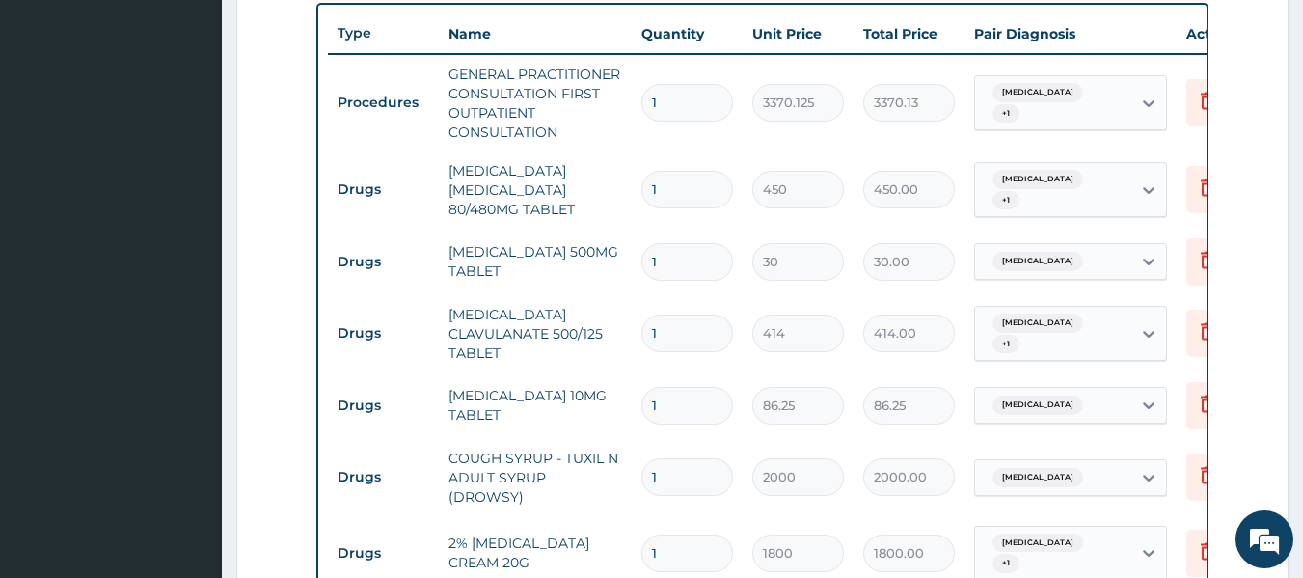
scroll to position [712, 0]
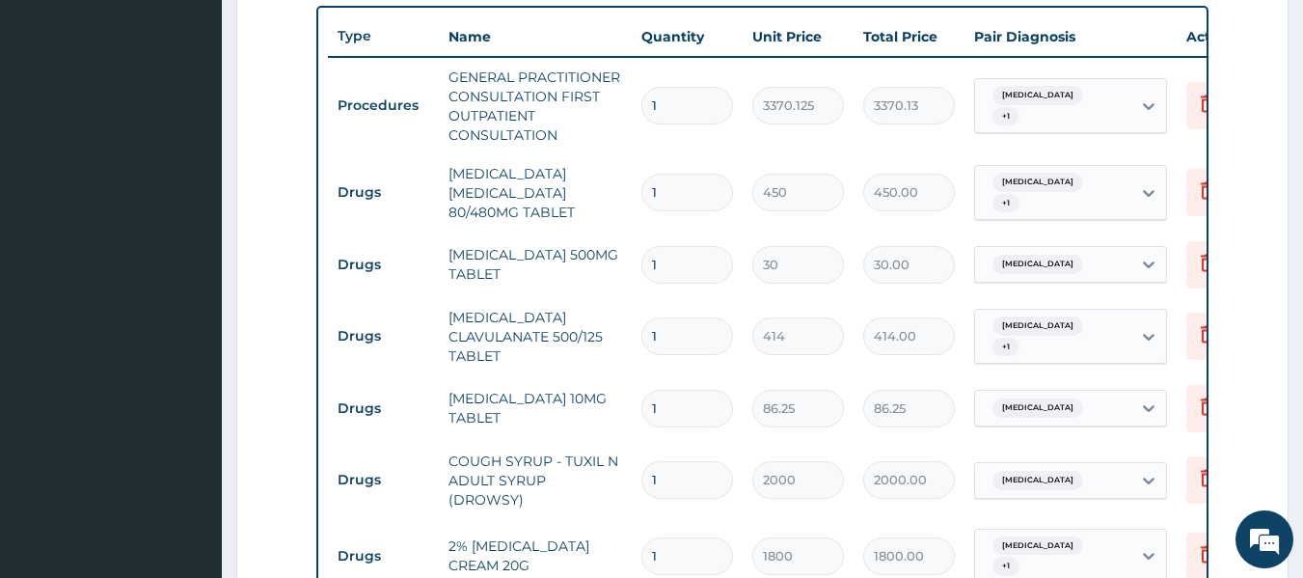
click at [700, 204] on input "1" at bounding box center [687, 193] width 92 height 38
type input "0.00"
type input "6"
type input "2700.00"
type input "6"
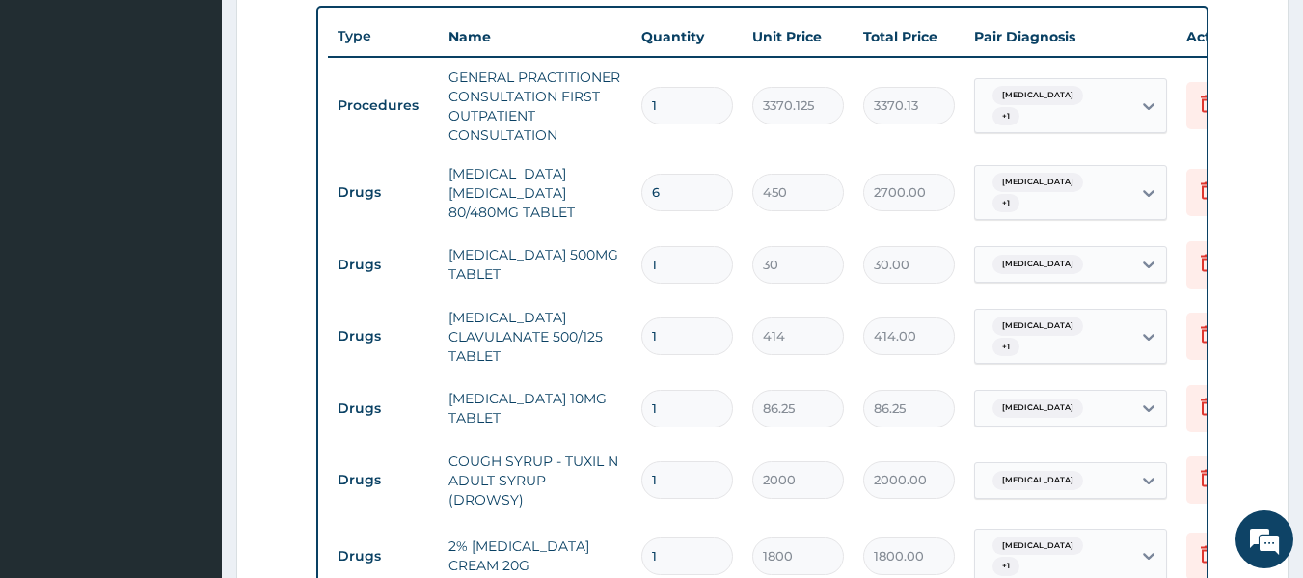
click at [696, 255] on input "1" at bounding box center [687, 265] width 92 height 38
type input "18"
type input "540.00"
type input "18"
click at [707, 337] on input "1" at bounding box center [687, 336] width 92 height 38
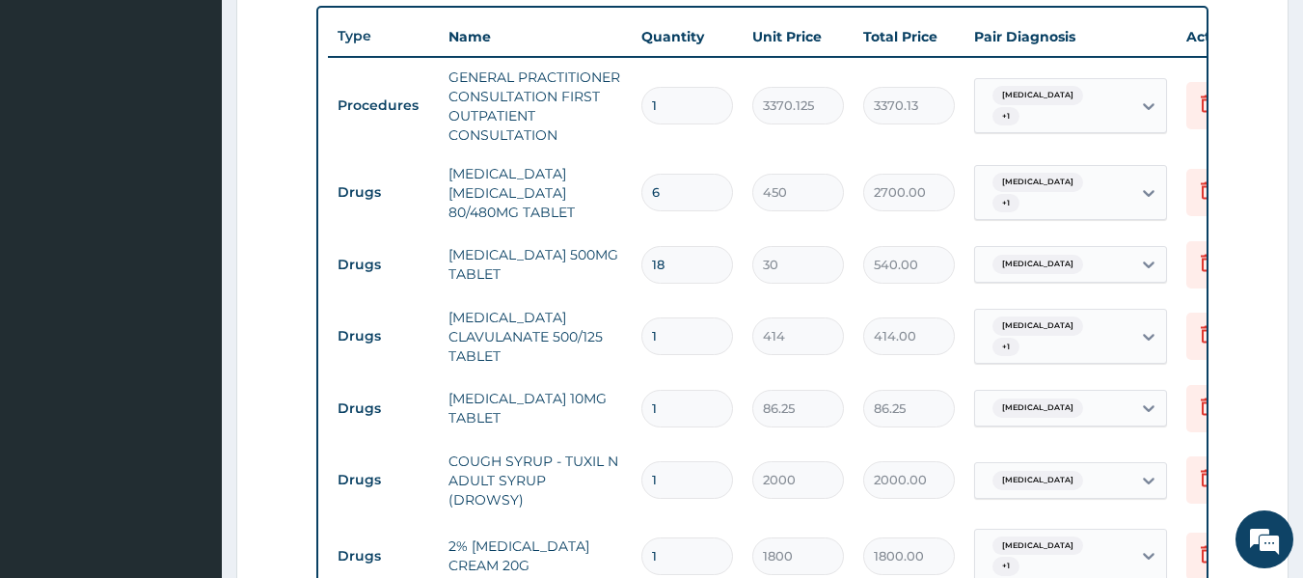
type input "10"
type input "4140.00"
type input "10"
click at [692, 400] on input "1" at bounding box center [687, 409] width 92 height 38
type input "0.00"
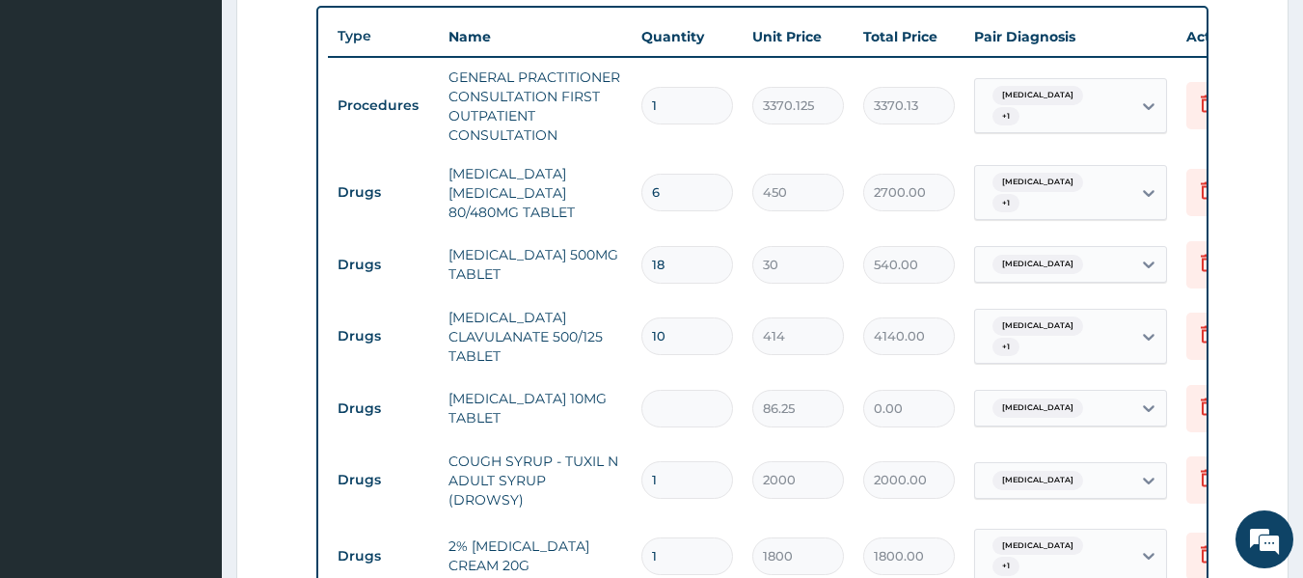
type input "5"
type input "431.25"
type input "3"
type input "258.75"
type input "2"
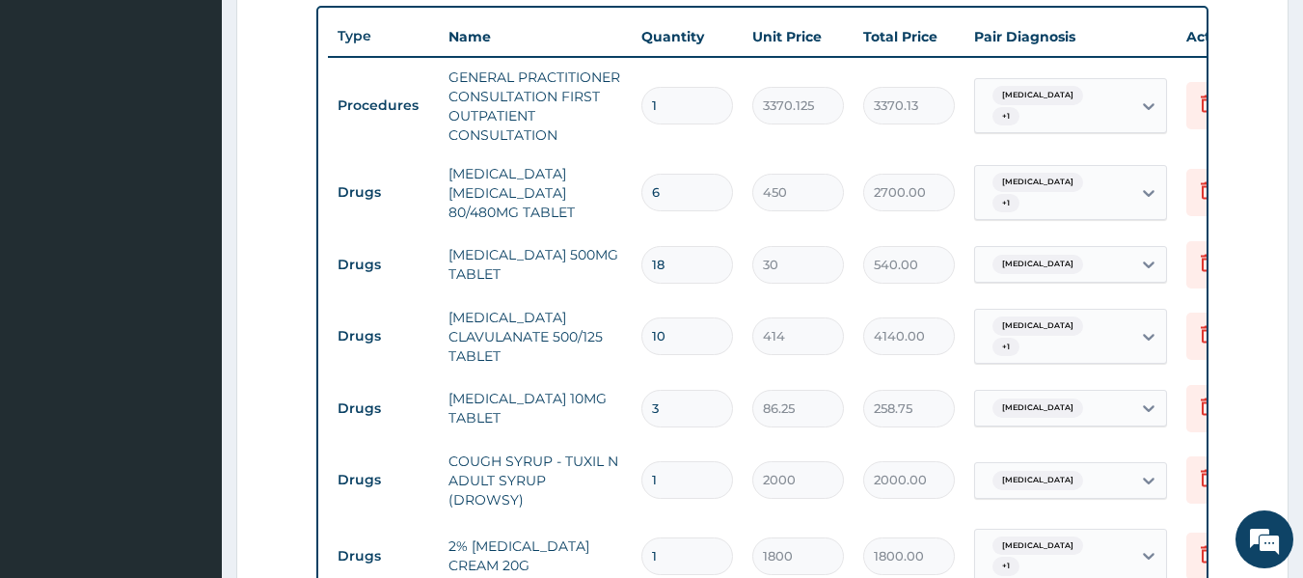
type input "172.50"
type input "1"
type input "86.25"
type input "0"
type input "0.00"
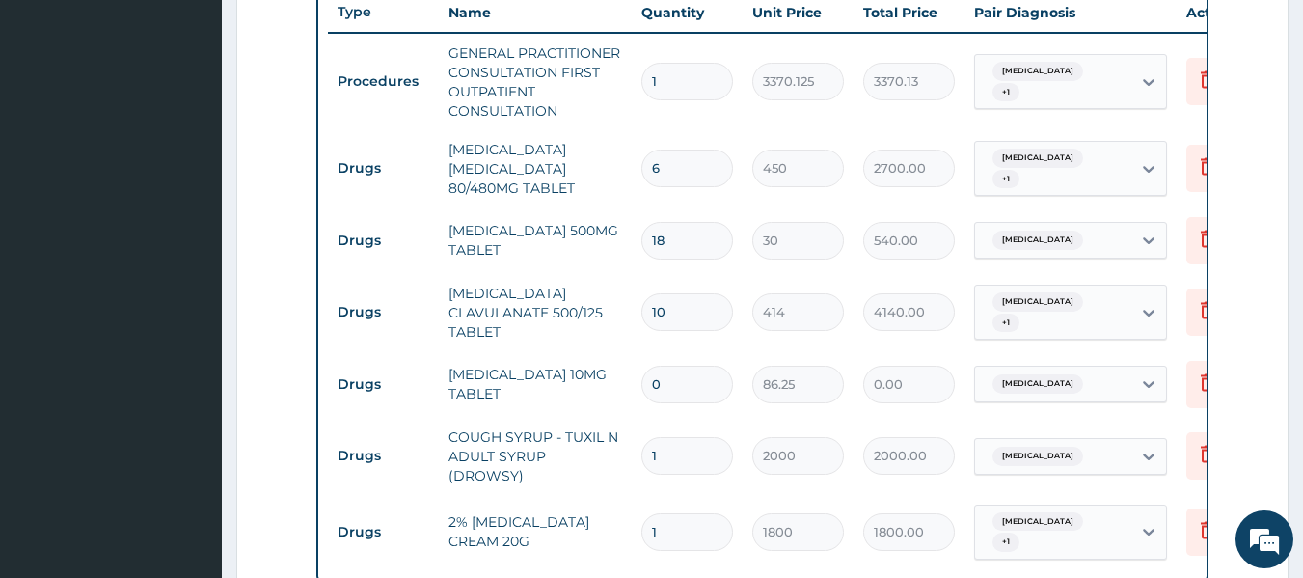
type input "1"
type input "86.25"
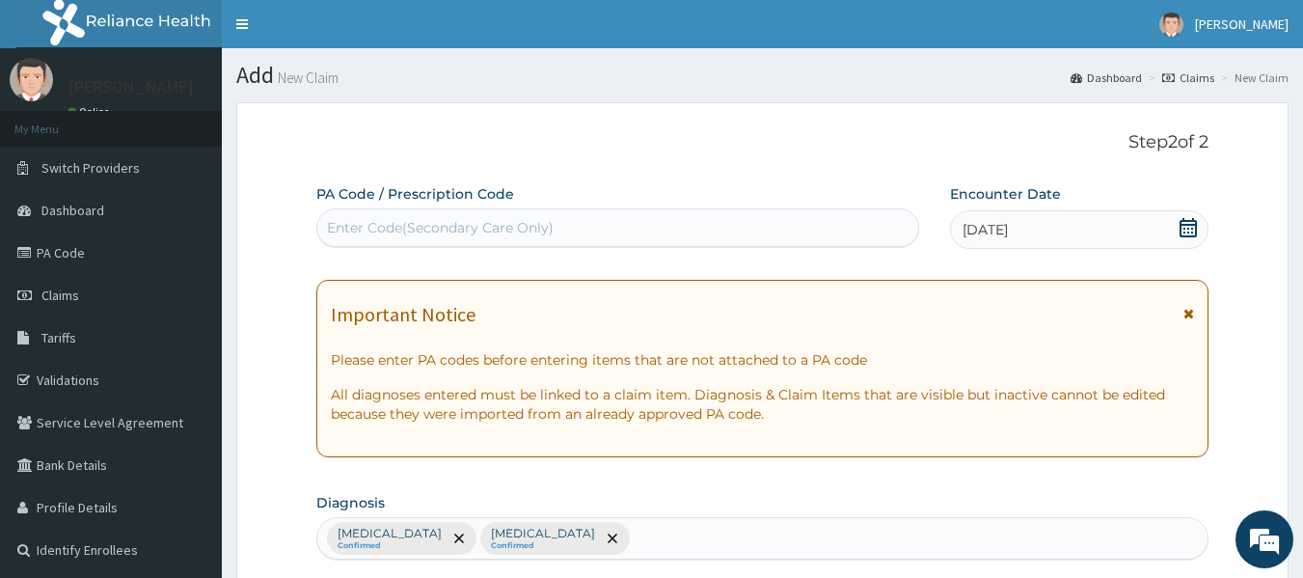
scroll to position [1194, 0]
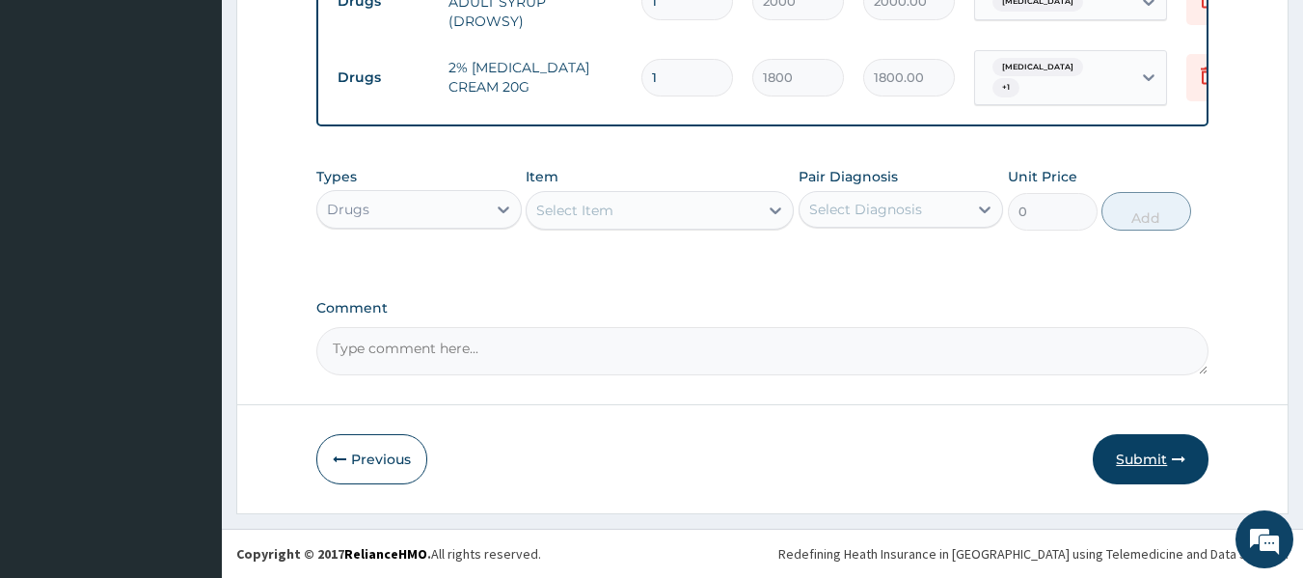
click at [1126, 437] on button "Submit" at bounding box center [1151, 459] width 116 height 50
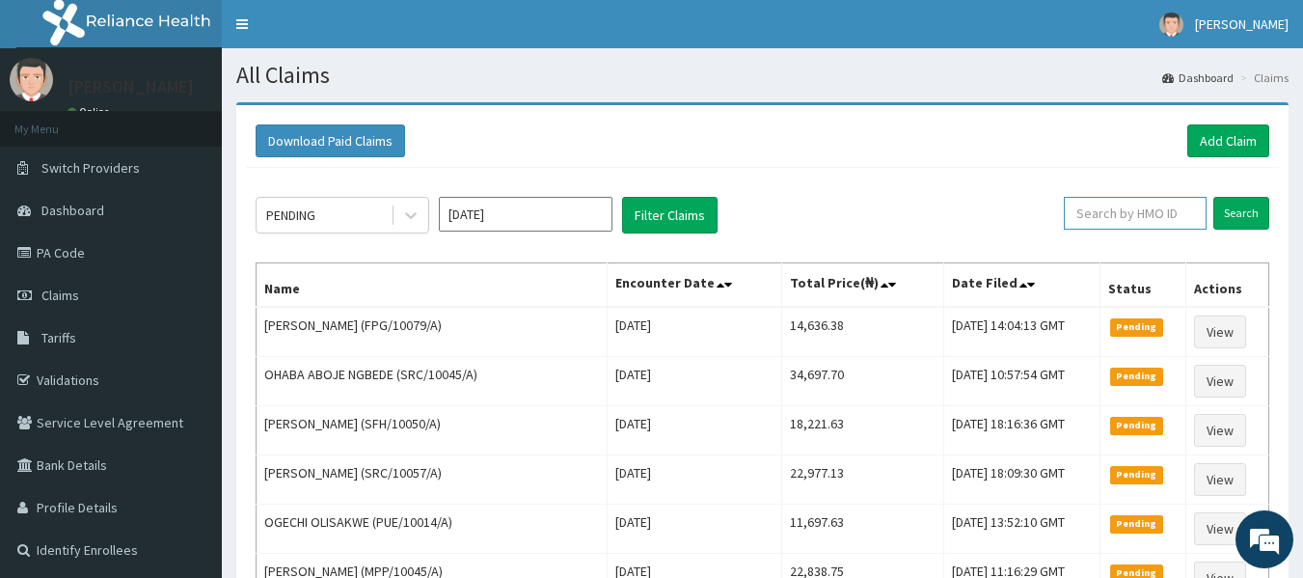
click at [1153, 212] on input "text" at bounding box center [1135, 213] width 143 height 33
paste input "FPG/10079/A"
type input "FPG/10079/A"
click at [1213, 197] on input "Search" at bounding box center [1241, 213] width 56 height 33
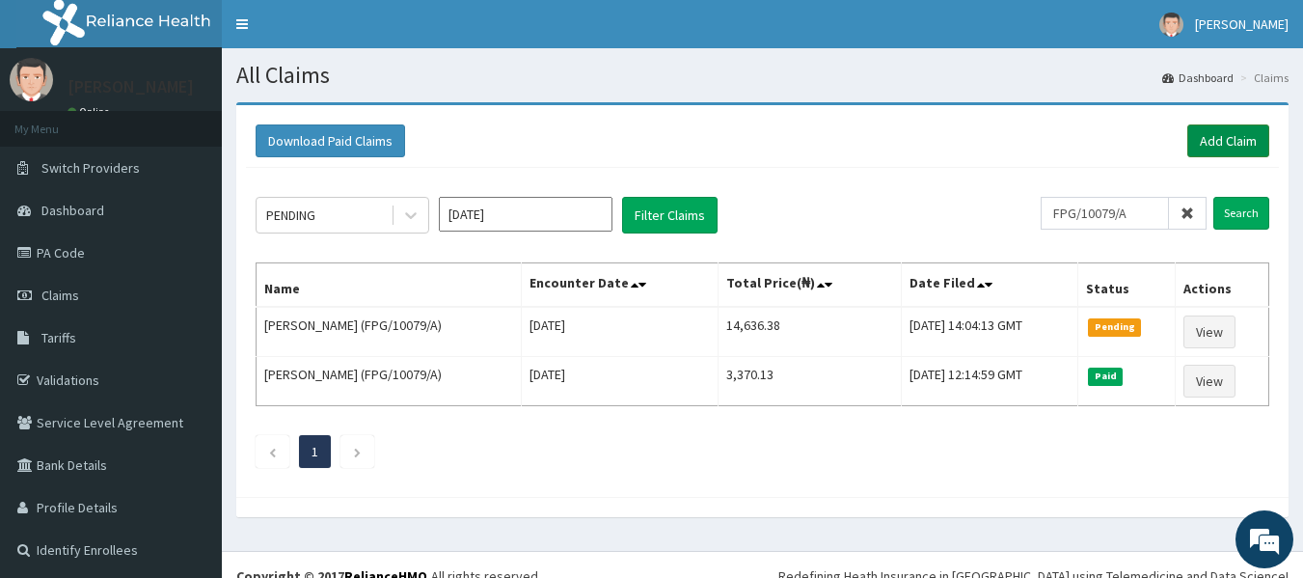
click at [1209, 130] on link "Add Claim" at bounding box center [1228, 140] width 82 height 33
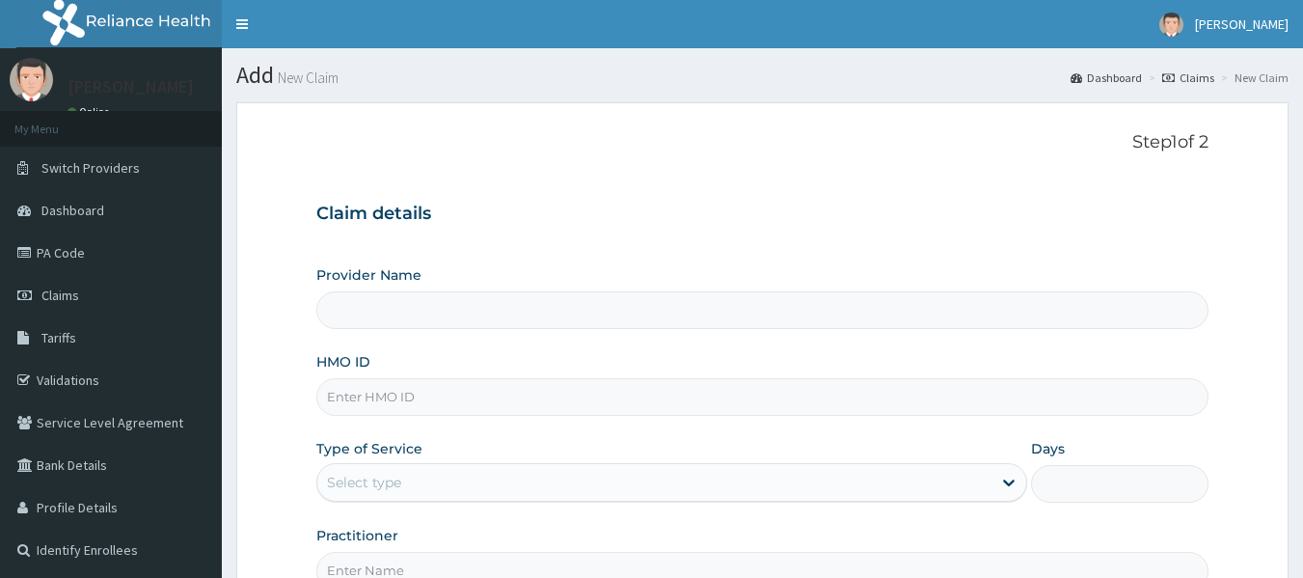
drag, startPoint x: 0, startPoint y: 0, endPoint x: 657, endPoint y: 387, distance: 762.1
click at [657, 387] on input "HMO ID" at bounding box center [762, 397] width 893 height 38
paste input "EGG/10020/A"
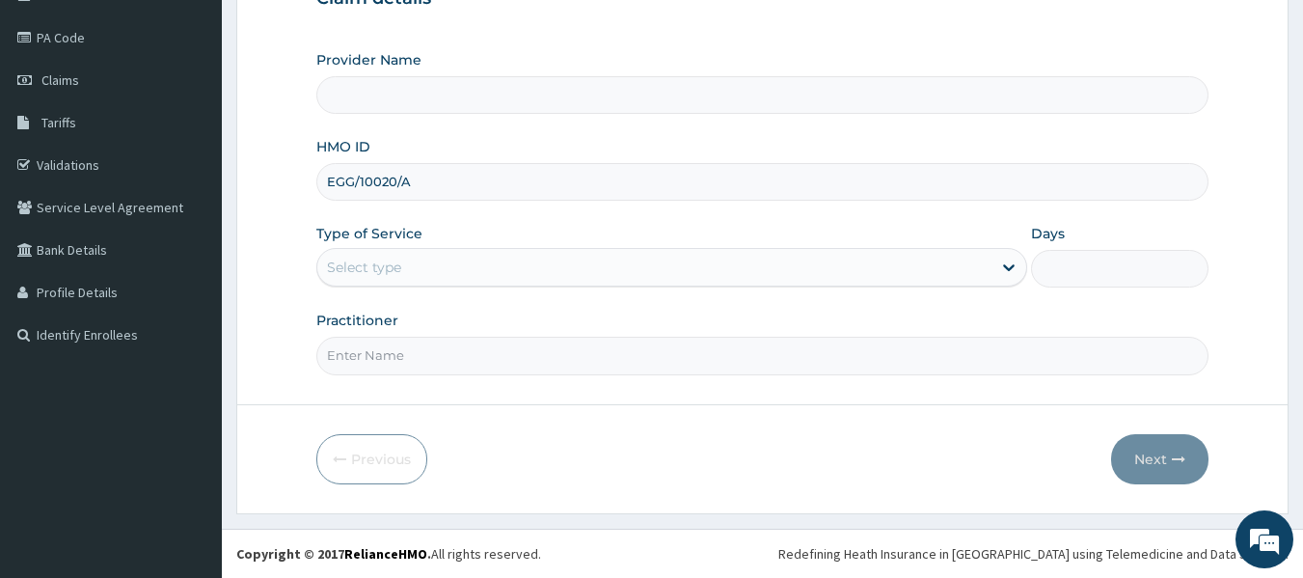
type input "EGG/10020/A"
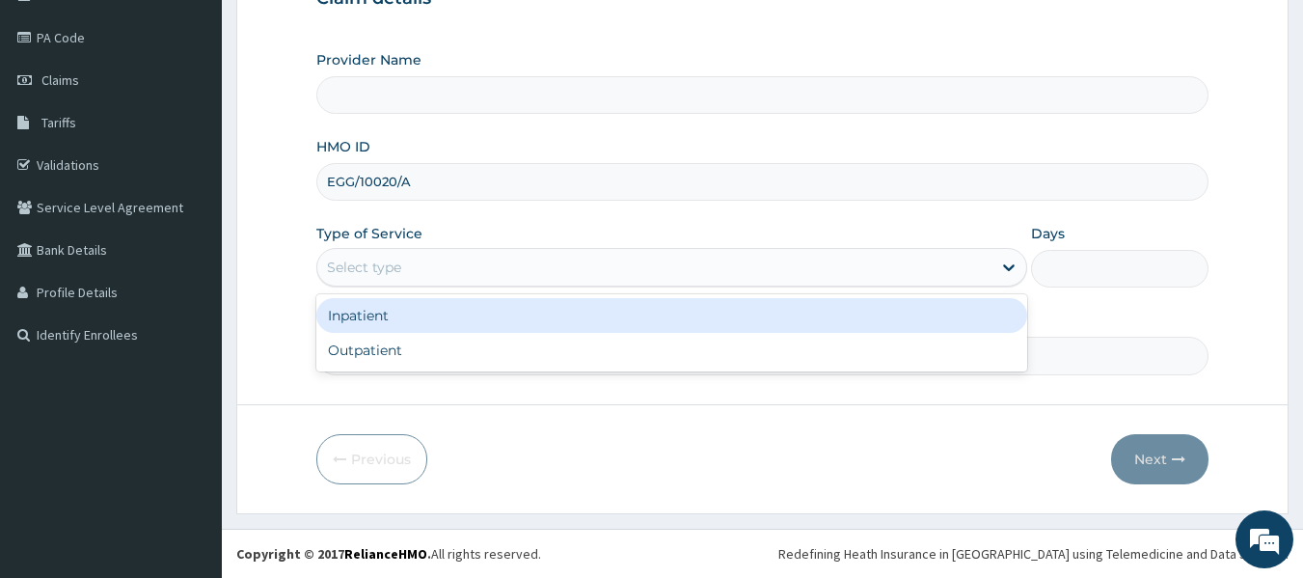
click at [657, 262] on div "Select type" at bounding box center [654, 267] width 674 height 31
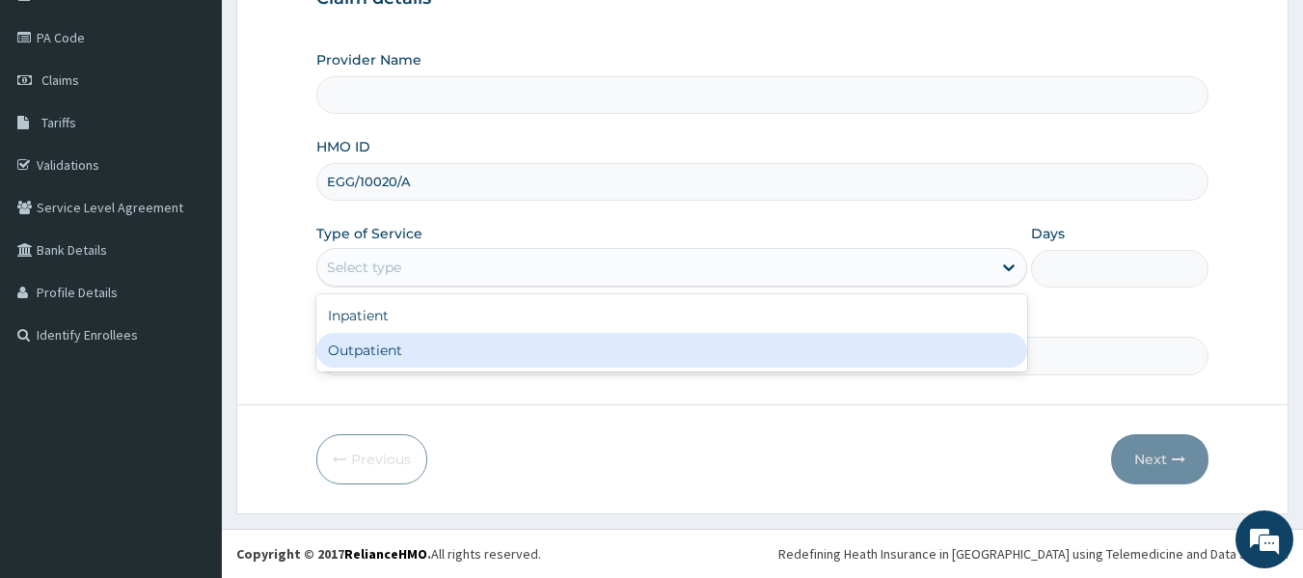
click at [637, 345] on div "Outpatient" at bounding box center [671, 350] width 711 height 35
type input "1"
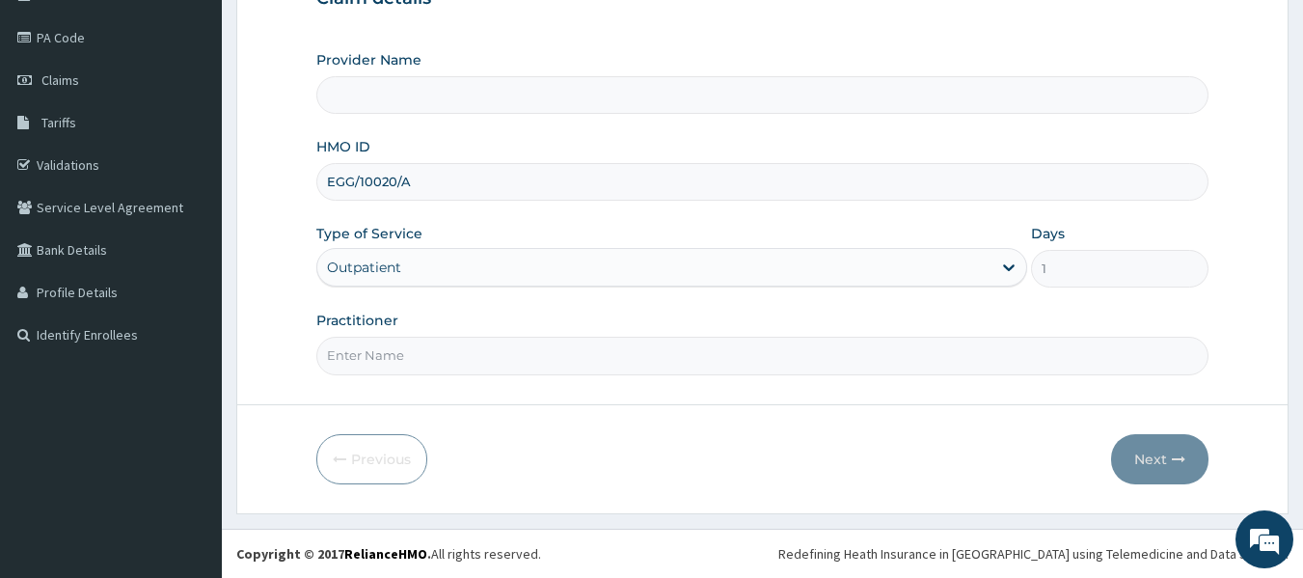
click at [637, 345] on input "Practitioner" at bounding box center [762, 356] width 893 height 38
click at [466, 342] on input "Practitioner" at bounding box center [762, 356] width 893 height 38
type input "Dr [PERSON_NAME]"
click at [1143, 448] on button "Next" at bounding box center [1159, 459] width 97 height 50
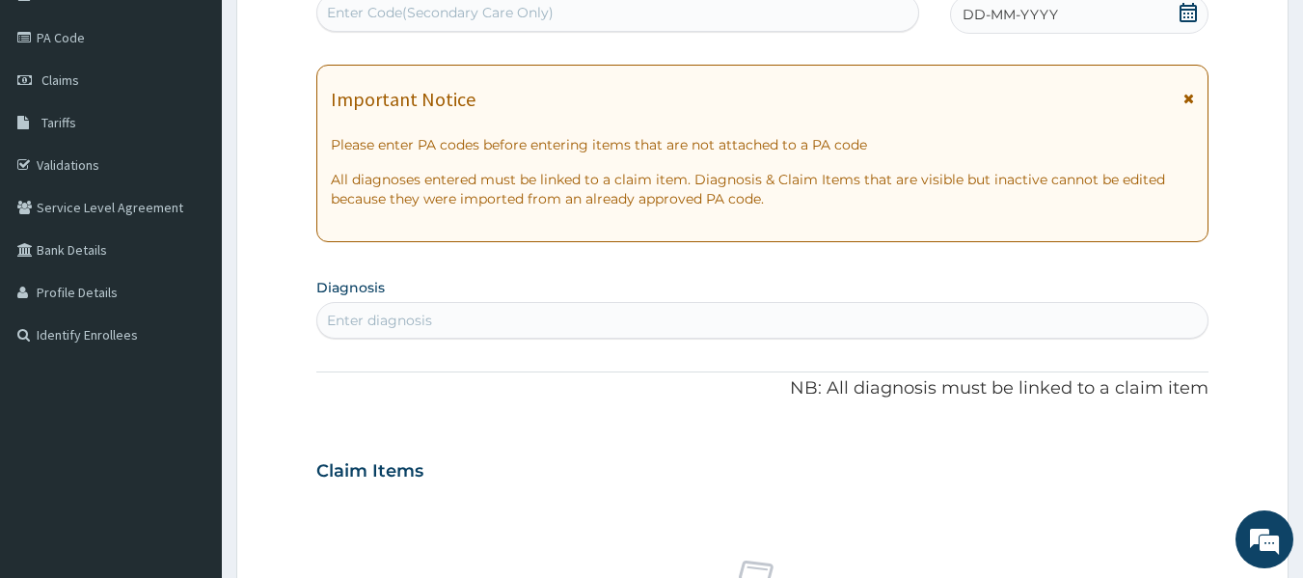
click at [613, 320] on div "Enter diagnosis" at bounding box center [762, 320] width 891 height 31
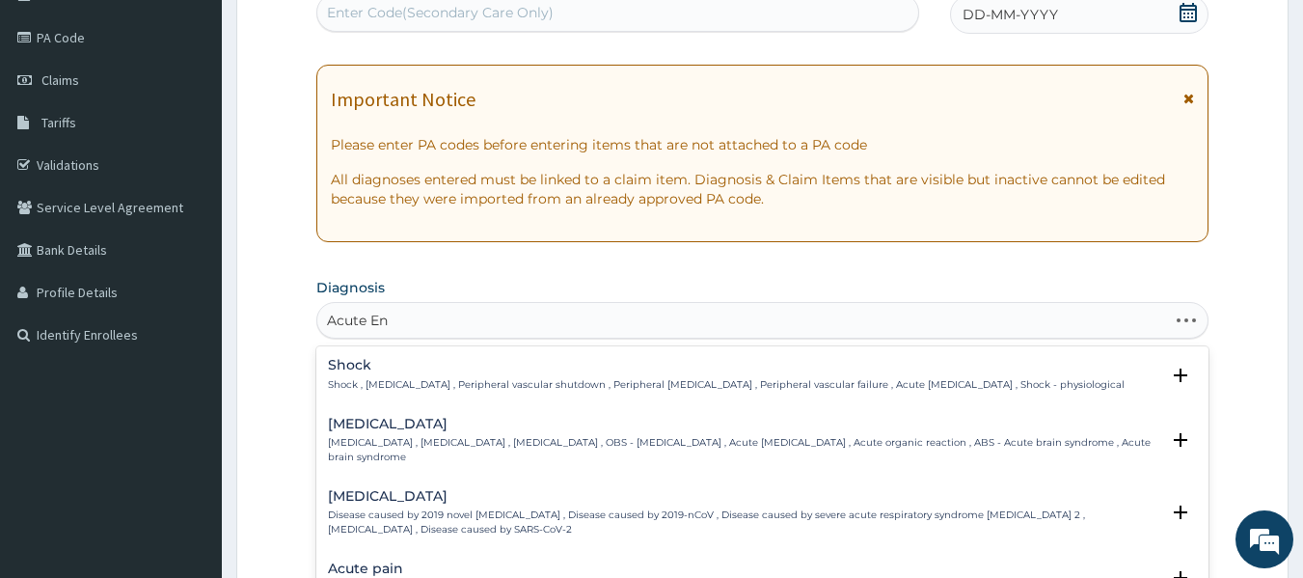
type input "Acute Ent"
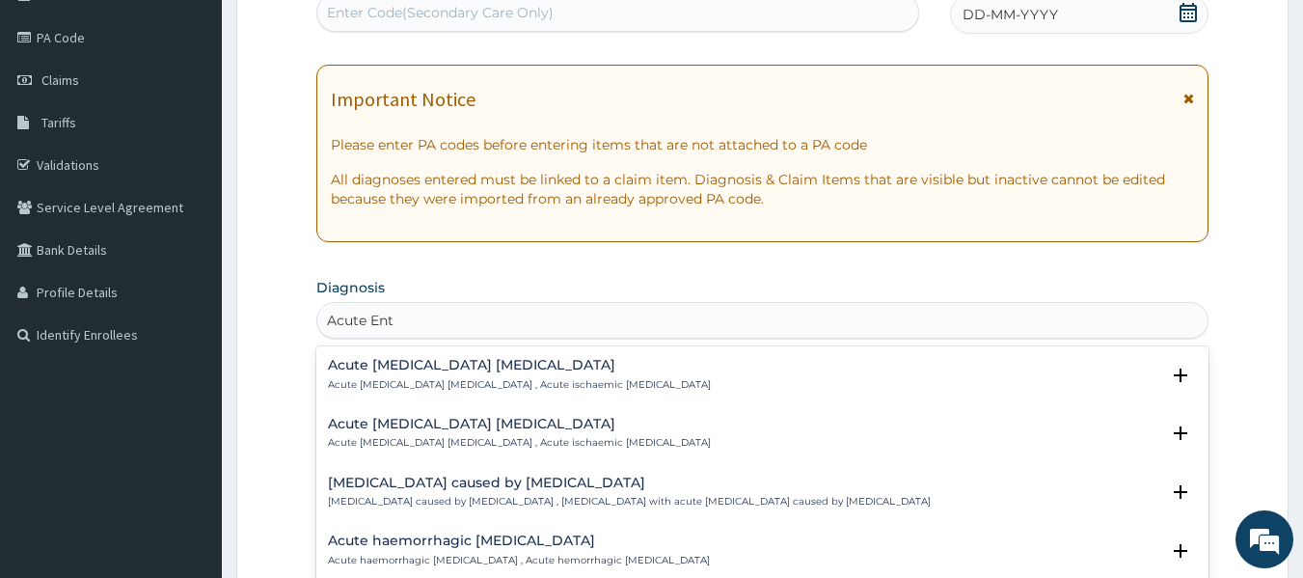
click at [480, 369] on h4 "Acute [MEDICAL_DATA] [MEDICAL_DATA]" at bounding box center [519, 365] width 383 height 14
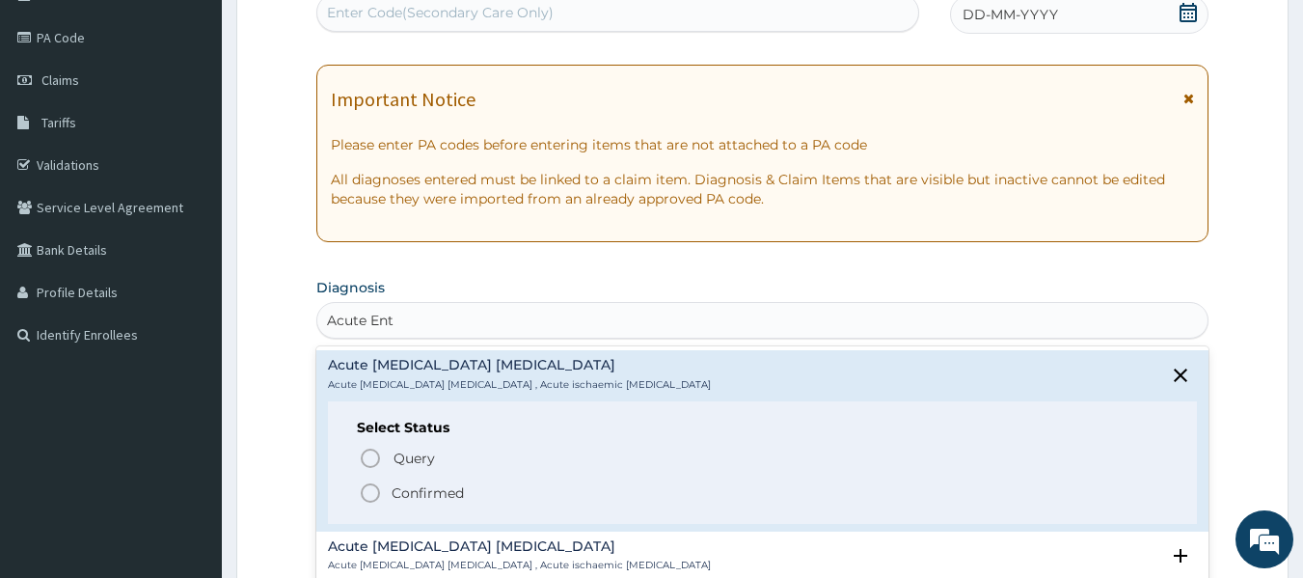
click at [398, 489] on p "Confirmed" at bounding box center [428, 492] width 72 height 19
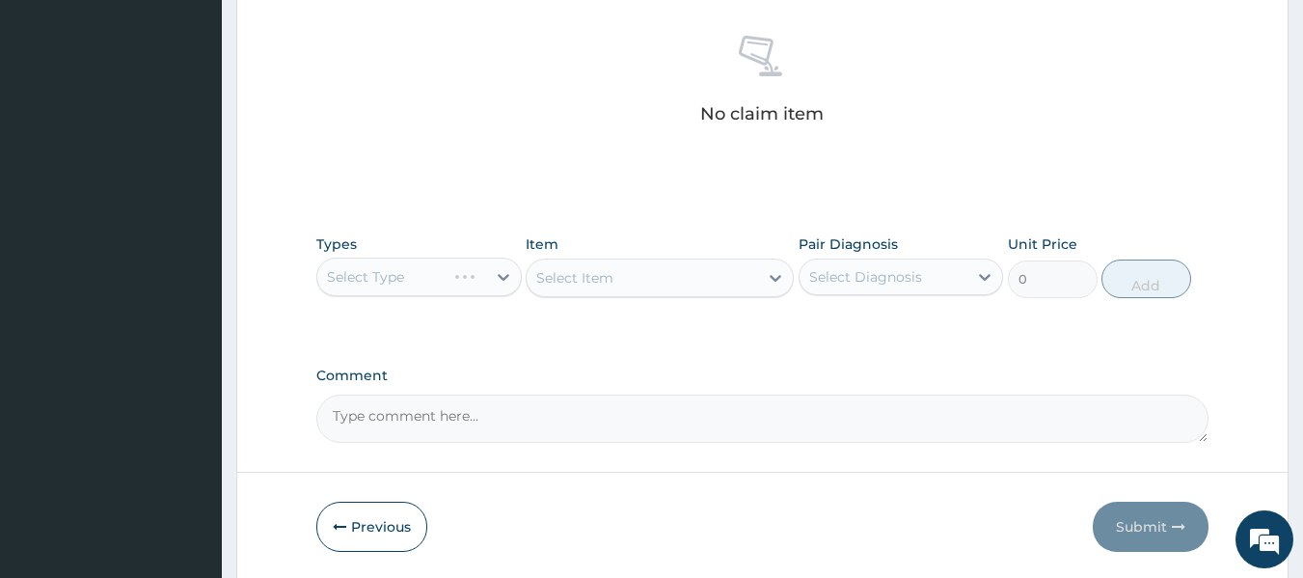
scroll to position [751, 0]
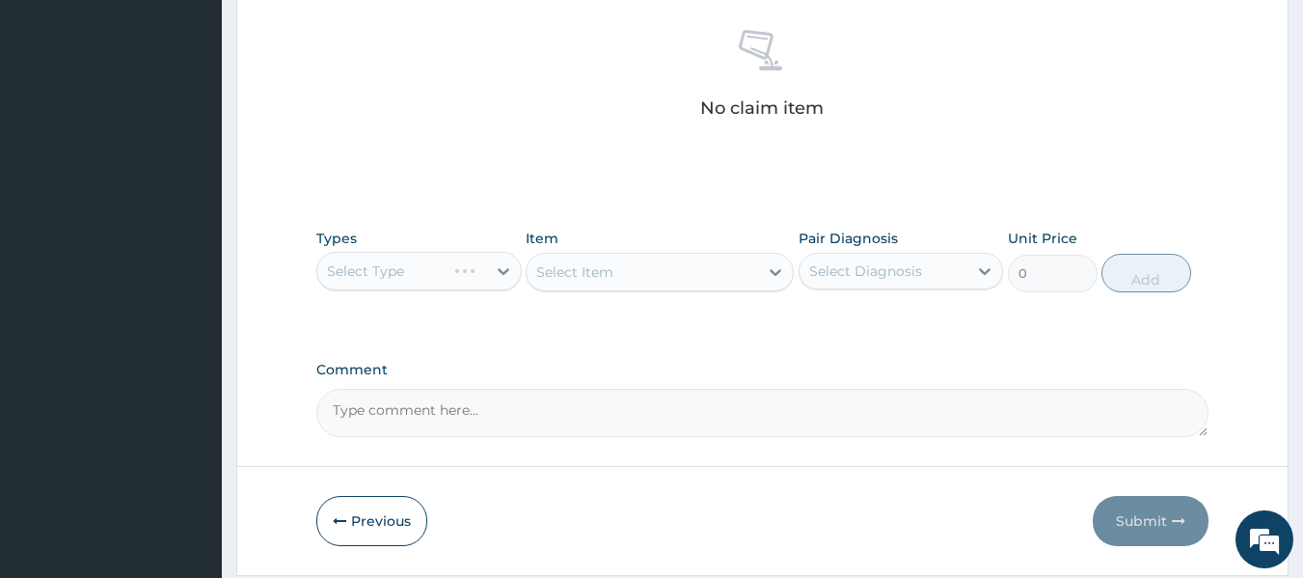
click at [471, 273] on div "Select Type" at bounding box center [418, 271] width 205 height 39
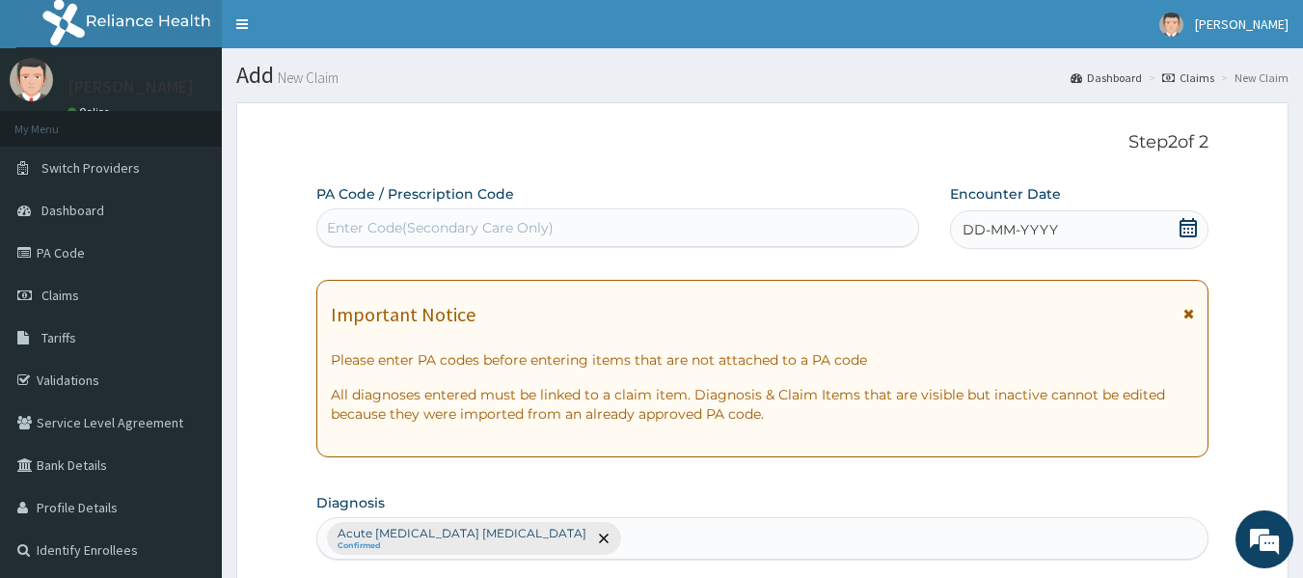
click at [1062, 218] on div "DD-MM-YYYY" at bounding box center [1079, 229] width 258 height 39
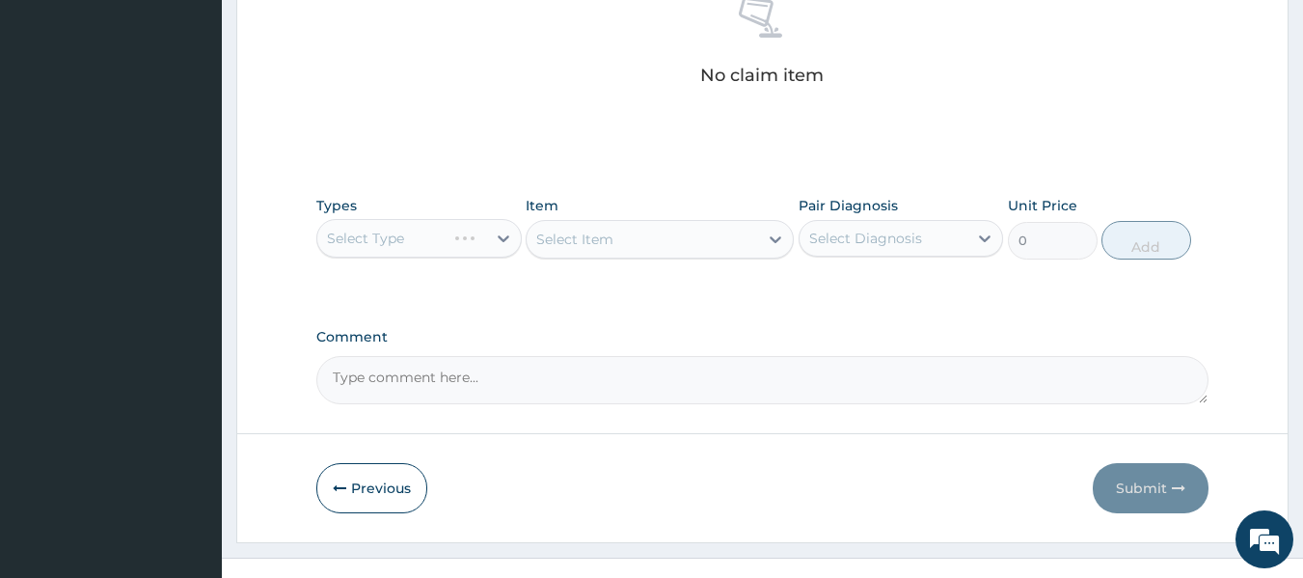
scroll to position [785, 0]
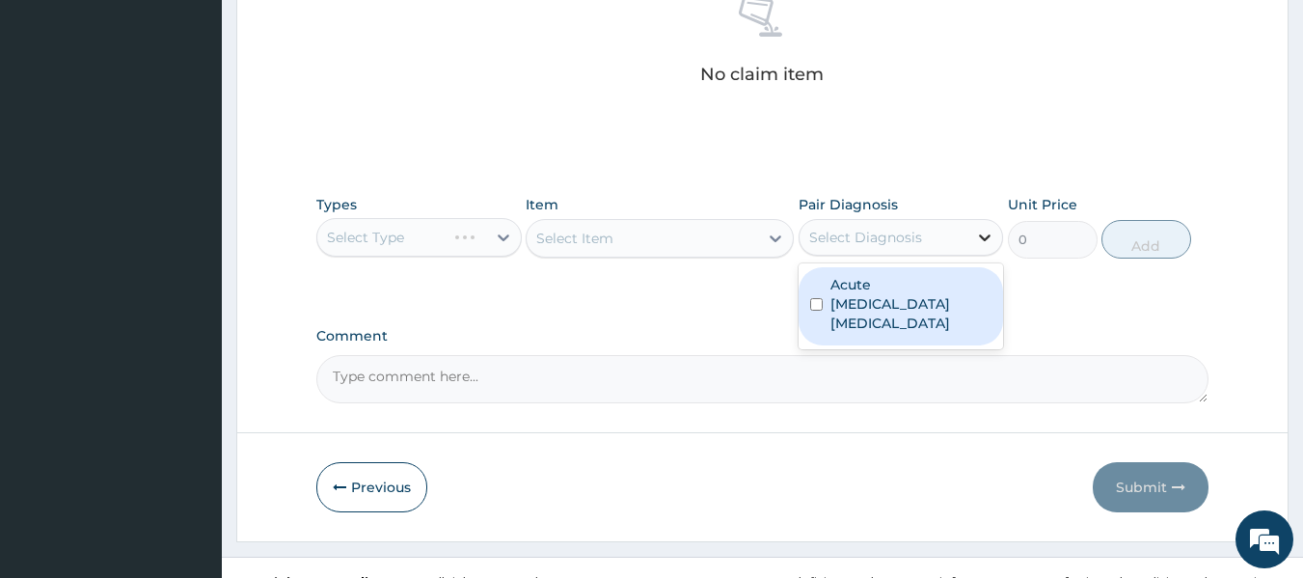
click at [988, 239] on icon at bounding box center [984, 237] width 19 height 19
click at [878, 313] on div "Acute ischemic enteritis" at bounding box center [901, 306] width 205 height 78
checkbox input "true"
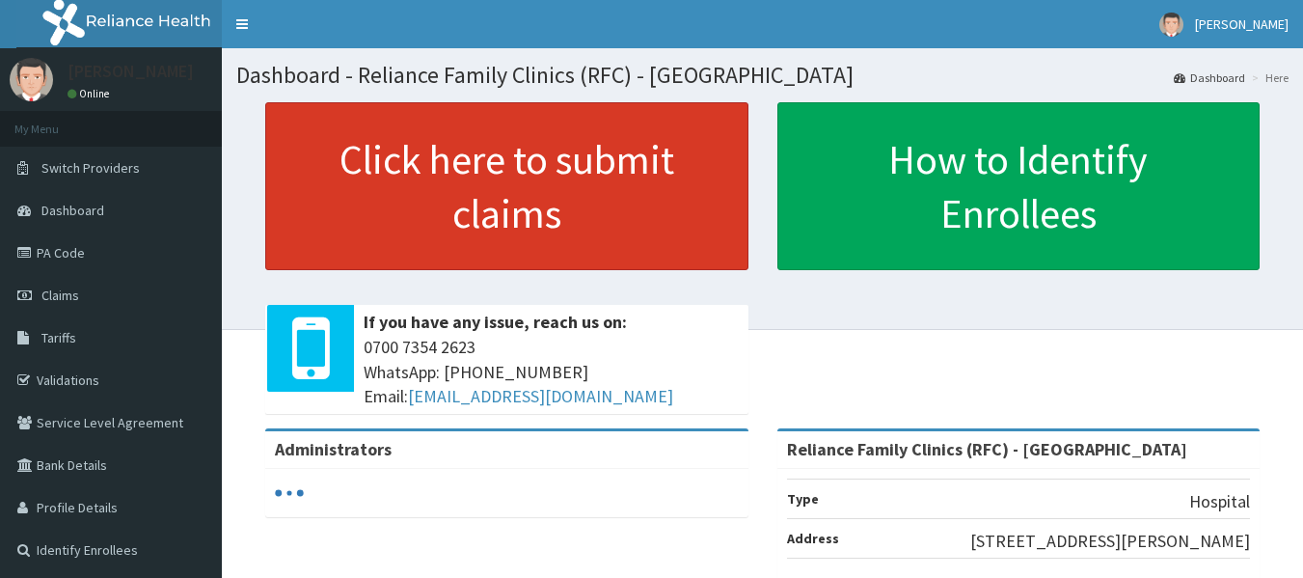
click at [586, 209] on link "Click here to submit claims" at bounding box center [506, 186] width 483 height 168
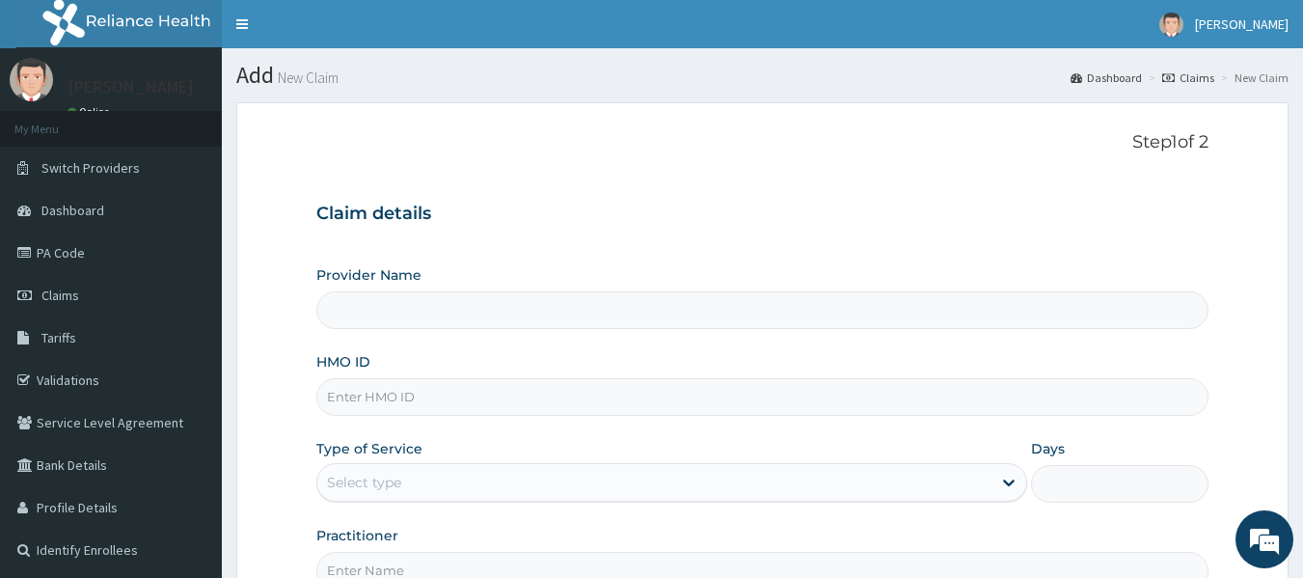
click at [480, 398] on input "HMO ID" at bounding box center [762, 397] width 893 height 38
paste input "EGG/10020/A"
type input "EGG/10020/A"
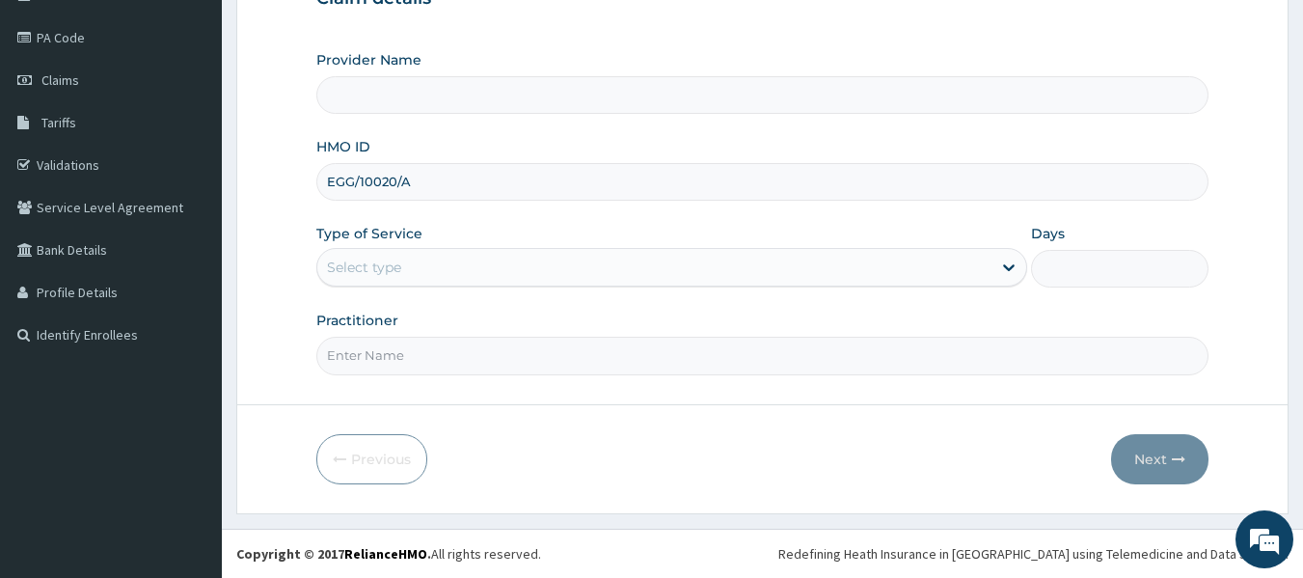
type input "Reliance Family Clinics (RFC) - [GEOGRAPHIC_DATA]"
type input "EGG/10020/A"
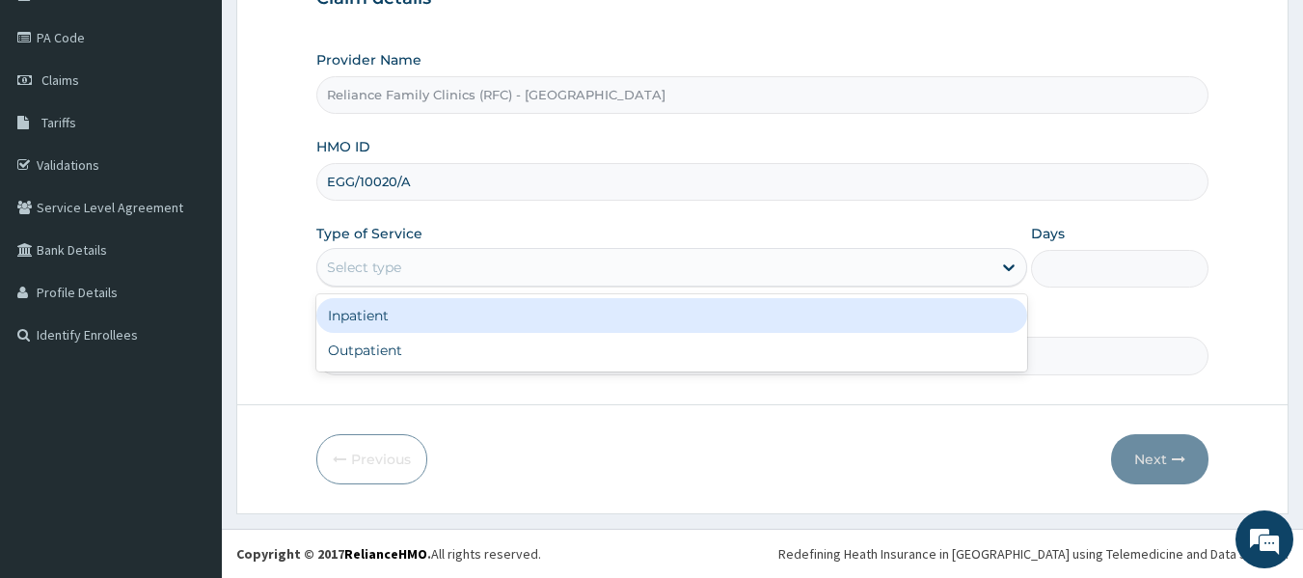
click at [569, 260] on div "Select type" at bounding box center [654, 267] width 674 height 31
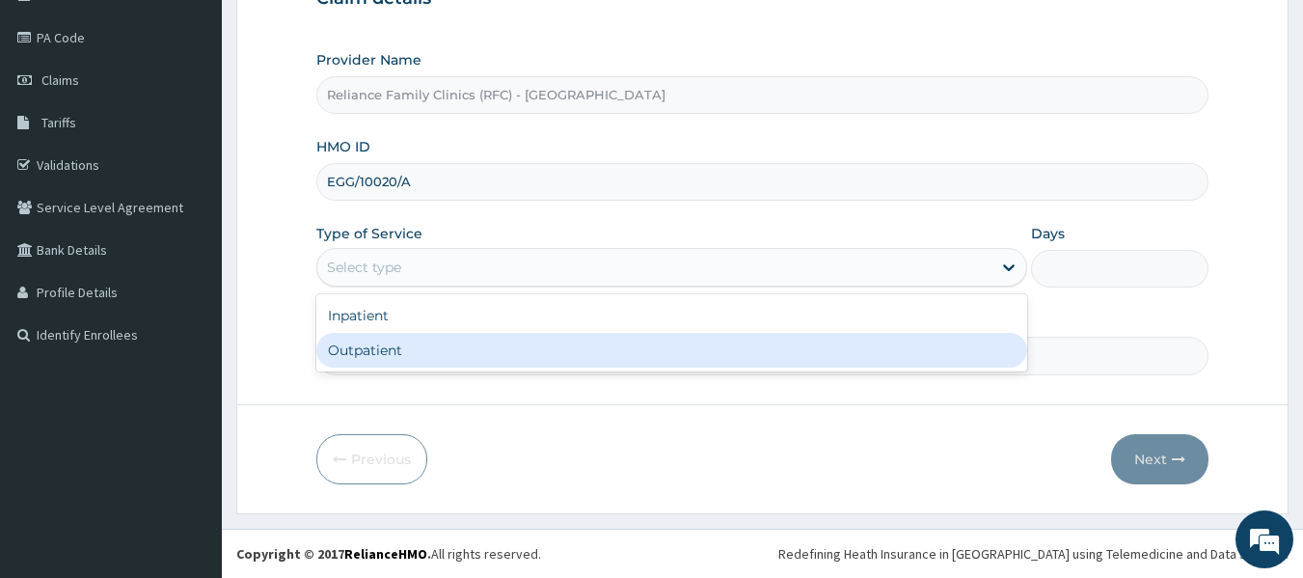
click at [543, 352] on div "Outpatient" at bounding box center [671, 350] width 711 height 35
type input "1"
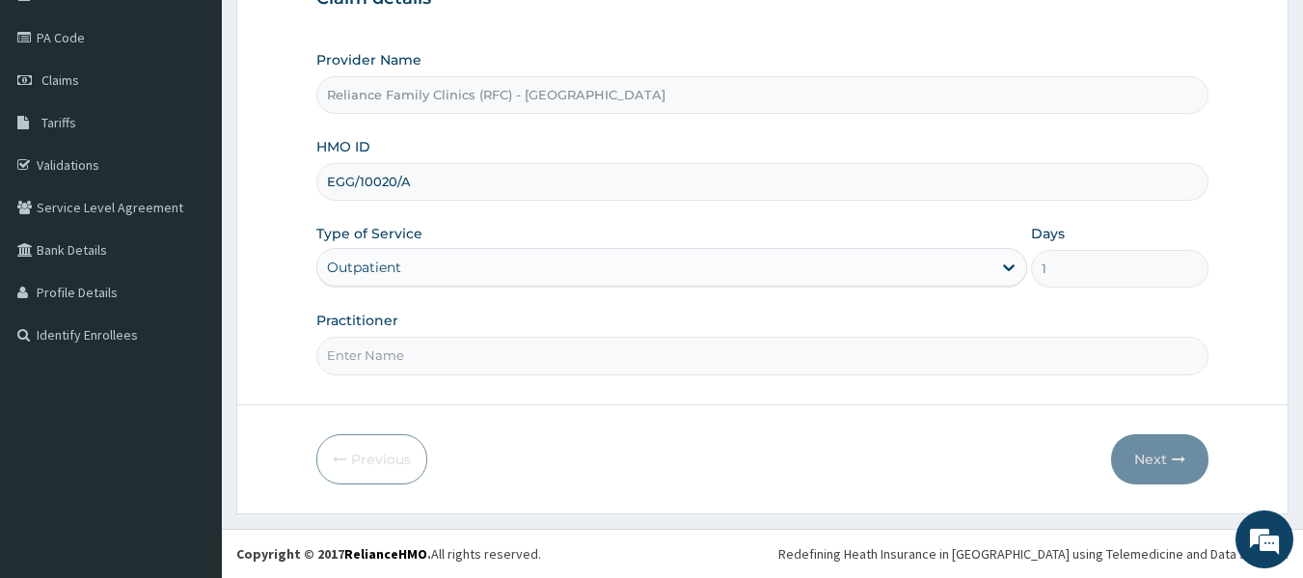
click at [543, 352] on input "Practitioner" at bounding box center [762, 356] width 893 height 38
type input "Dr Bunmi"
click at [1151, 464] on button "Next" at bounding box center [1159, 459] width 97 height 50
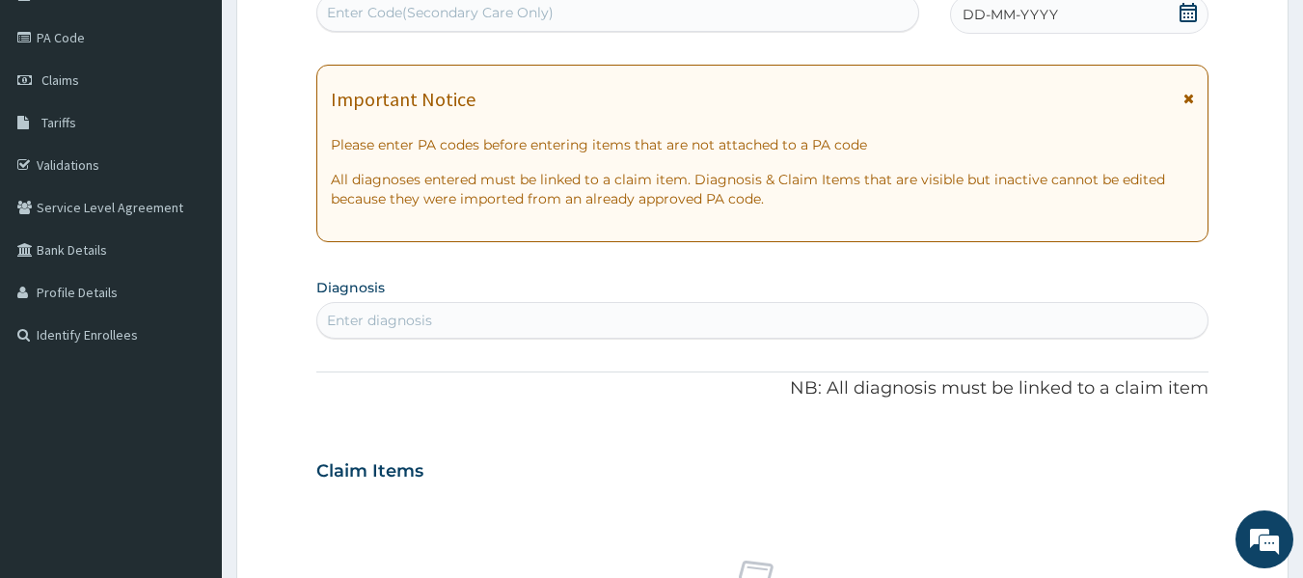
click at [1080, 10] on div "DD-MM-YYYY" at bounding box center [1079, 14] width 258 height 39
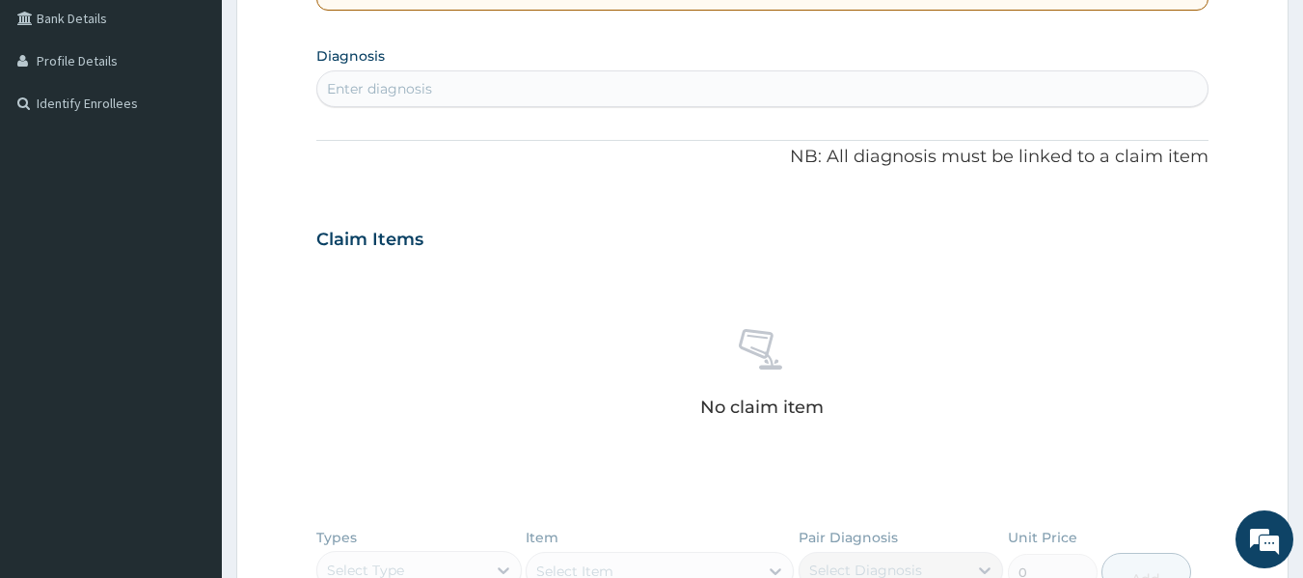
scroll to position [454, 0]
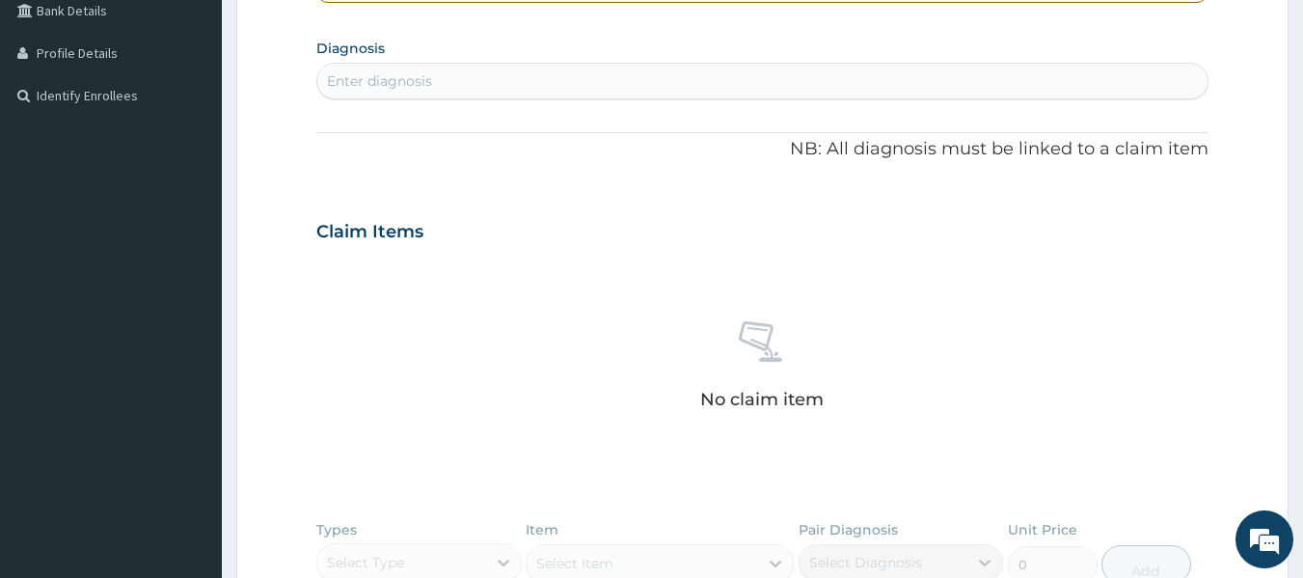
click at [655, 87] on div "Enter diagnosis" at bounding box center [762, 81] width 891 height 31
type input "Acute enter"
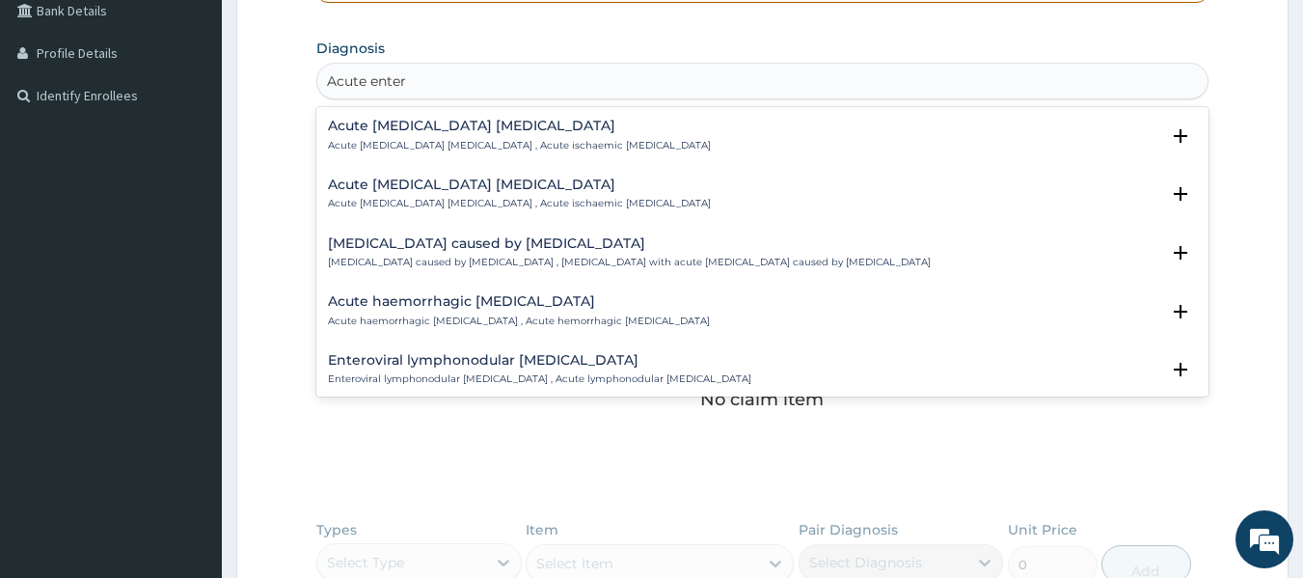
click at [477, 135] on div "Acute ischemic enteritis Acute ischemic enteritis , Acute ischaemic enteritis" at bounding box center [519, 136] width 383 height 34
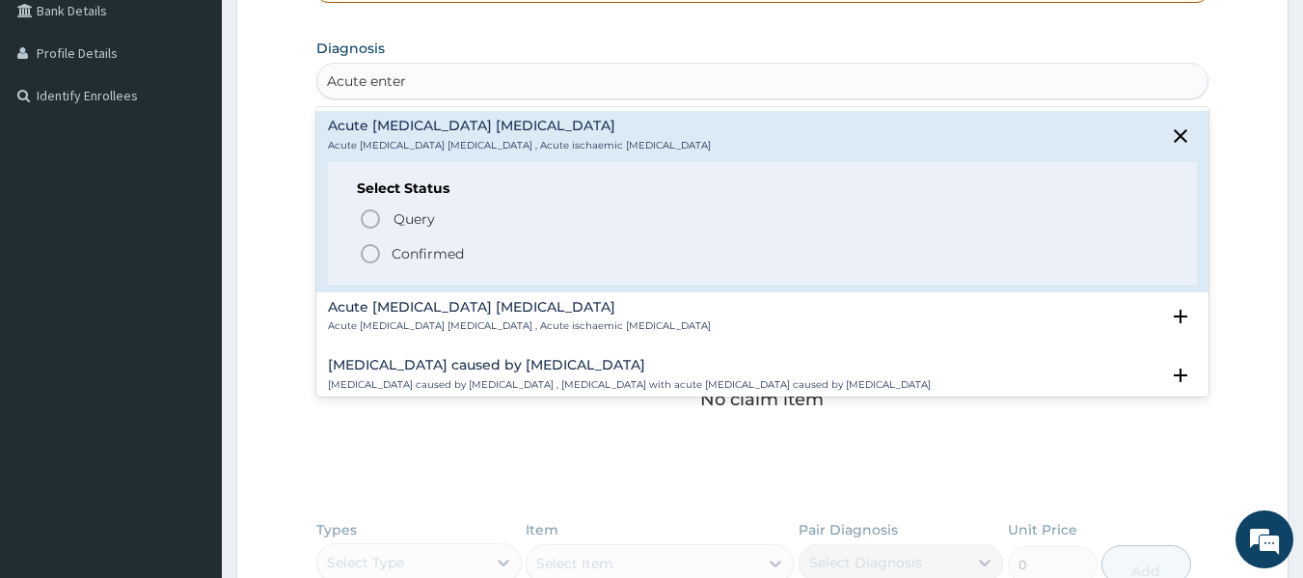
click at [409, 252] on p "Confirmed" at bounding box center [428, 253] width 72 height 19
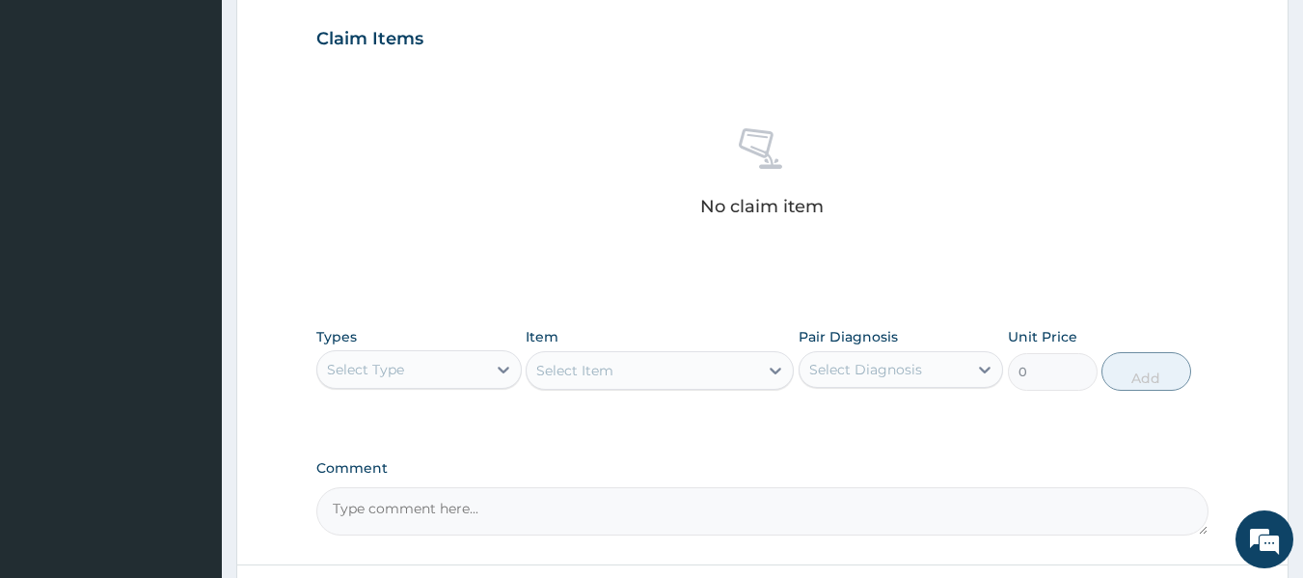
scroll to position [813, 0]
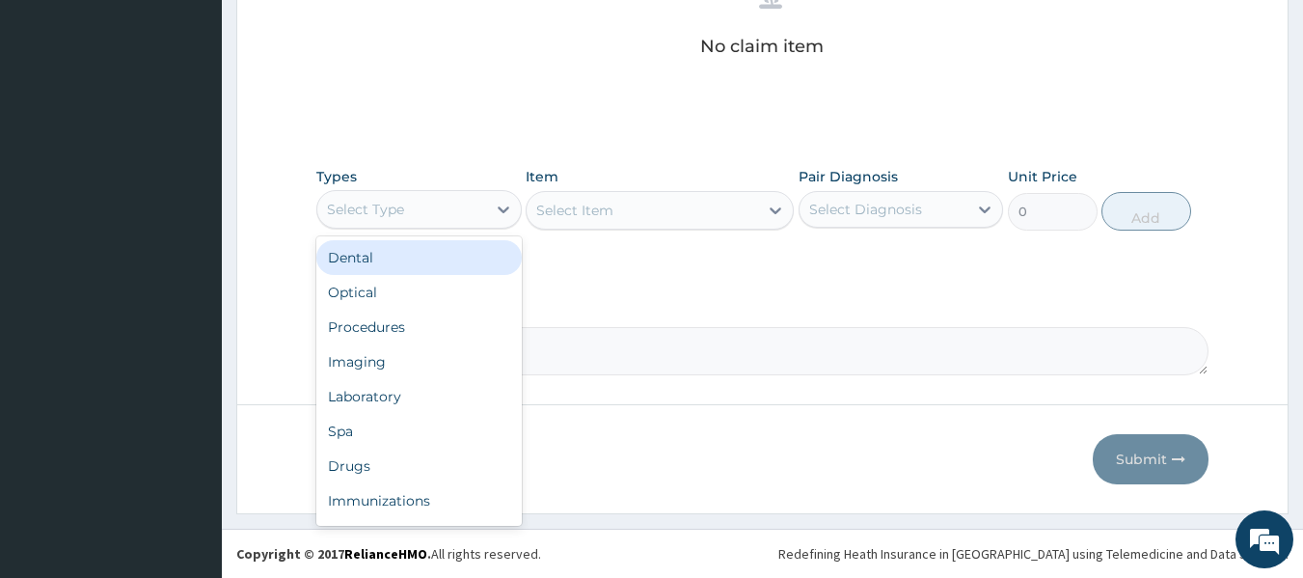
click at [447, 224] on div "Select Type" at bounding box center [401, 209] width 169 height 31
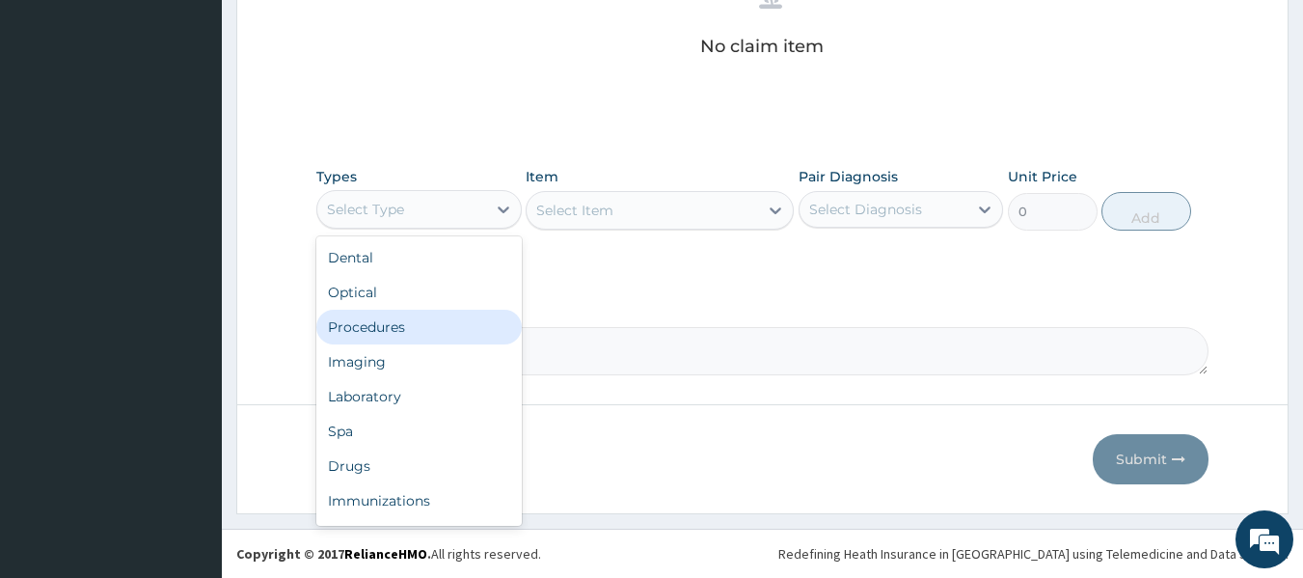
click at [406, 313] on div "Procedures" at bounding box center [418, 327] width 205 height 35
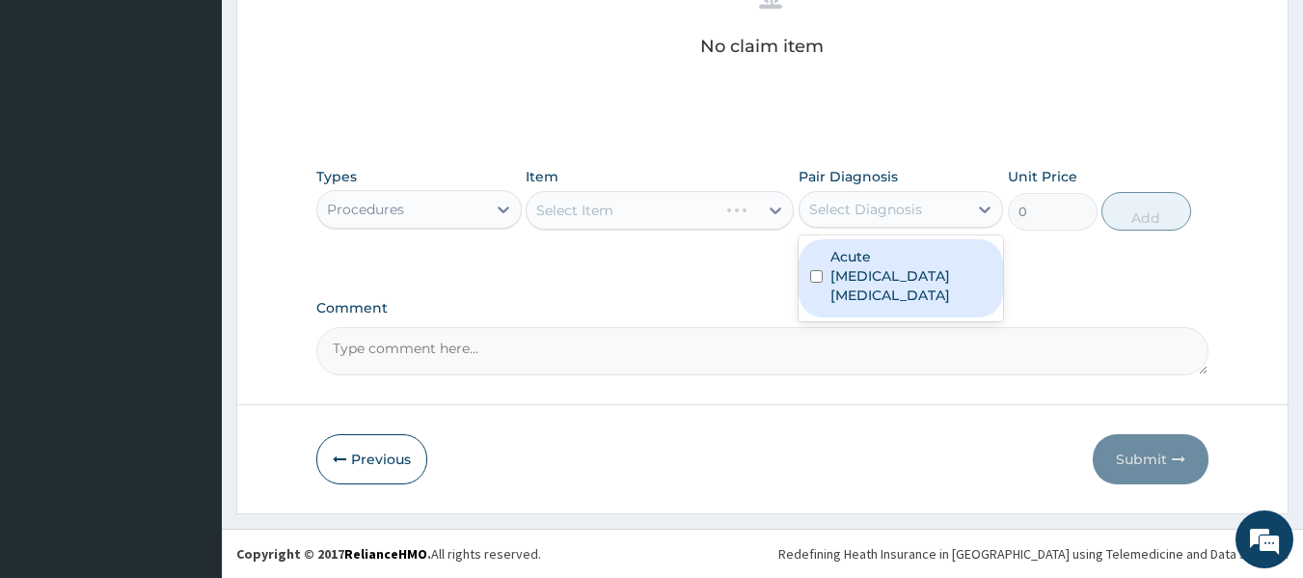
click at [859, 226] on div "Select Diagnosis" at bounding box center [901, 209] width 205 height 37
click at [851, 266] on label "Acute ischemic enteritis" at bounding box center [911, 276] width 162 height 58
checkbox input "true"
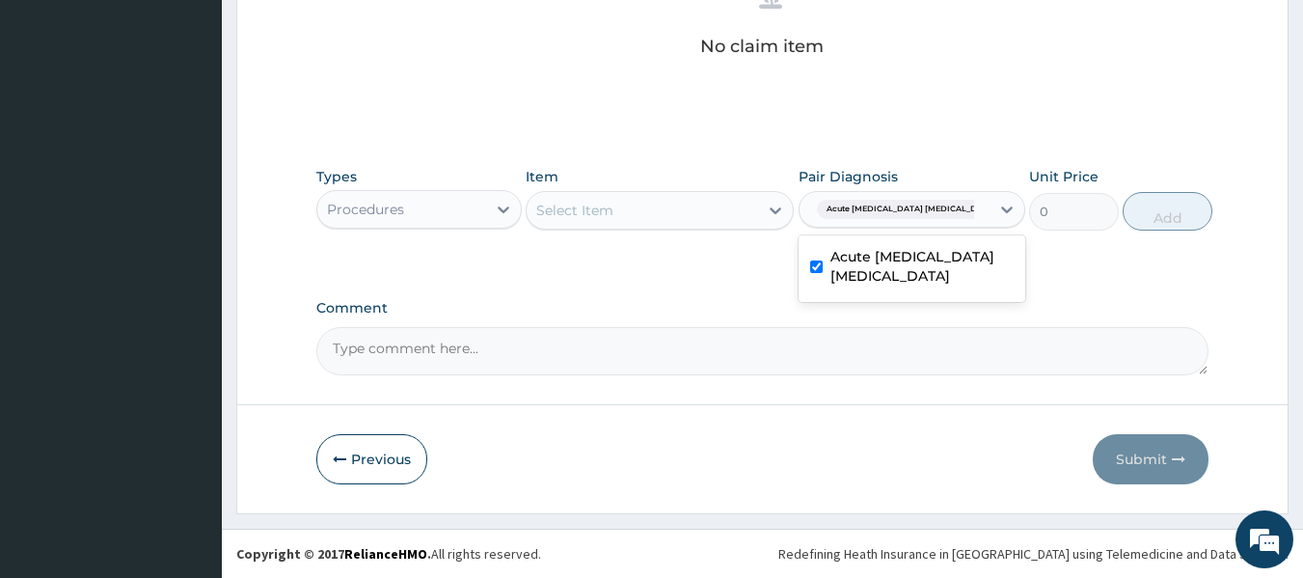
scroll to position [725, 0]
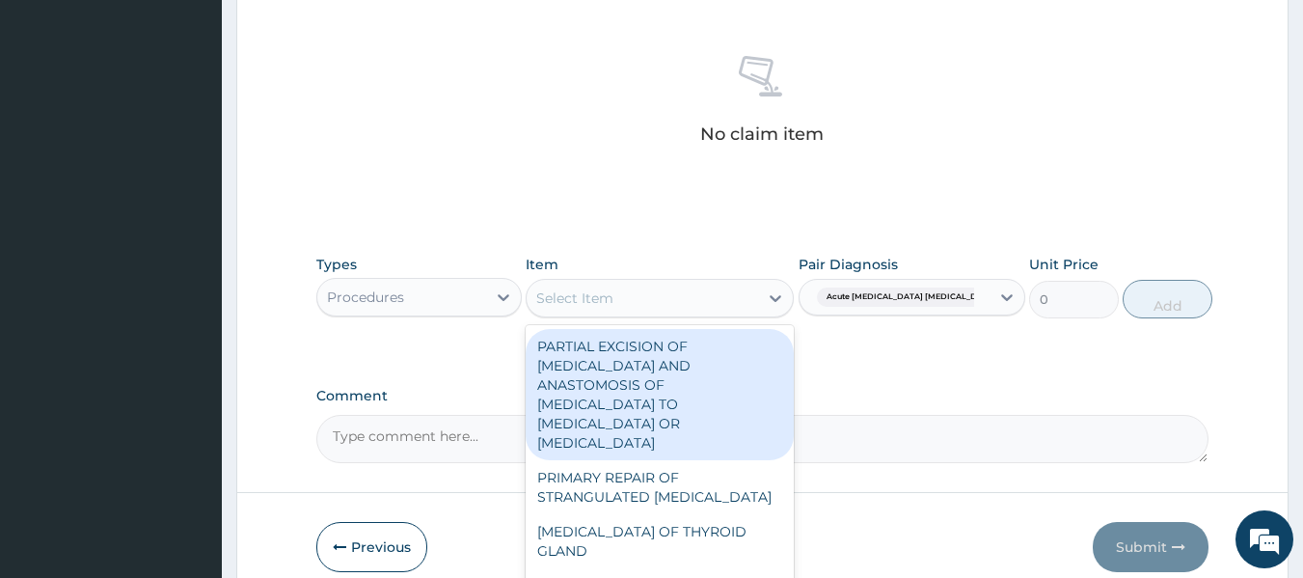
click at [685, 310] on div "Select Item" at bounding box center [642, 298] width 231 height 31
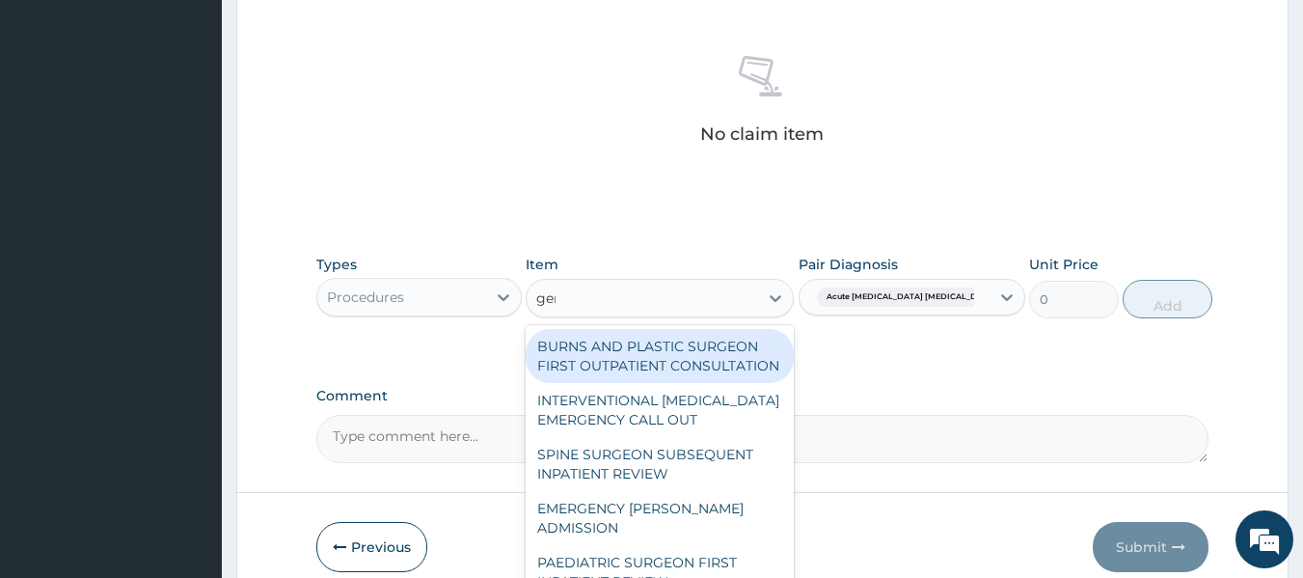
type input "gene"
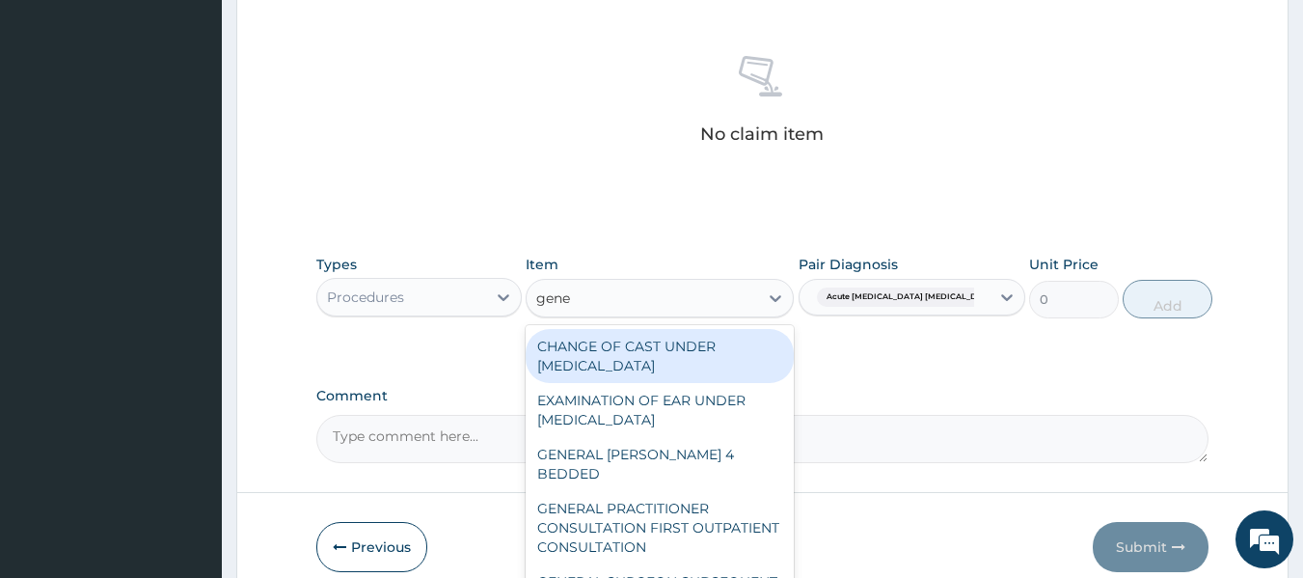
scroll to position [813, 0]
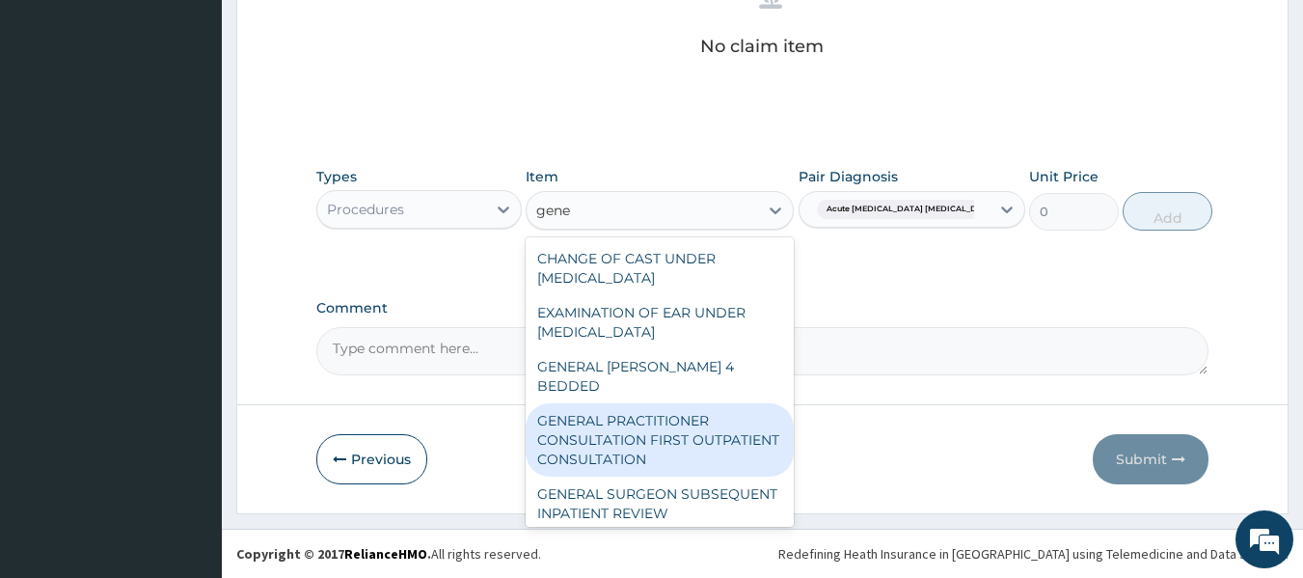
click at [671, 404] on div "GENERAL PRACTITIONER CONSULTATION FIRST OUTPATIENT CONSULTATION" at bounding box center [660, 439] width 268 height 73
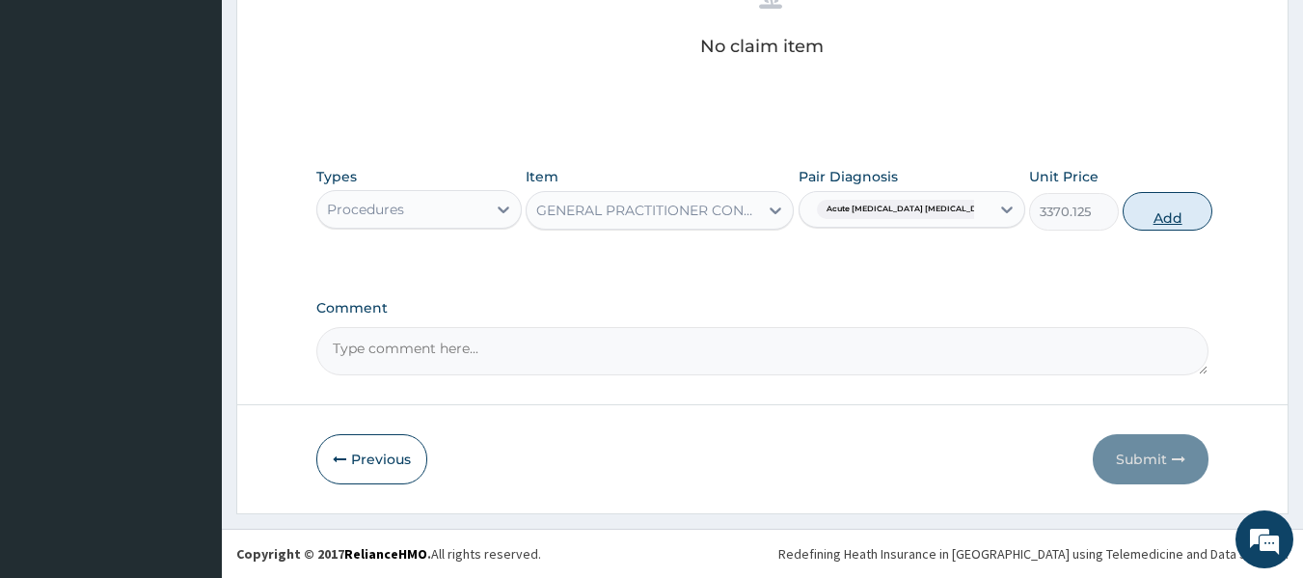
click at [1123, 203] on button "Add" at bounding box center [1168, 211] width 90 height 39
type input "0"
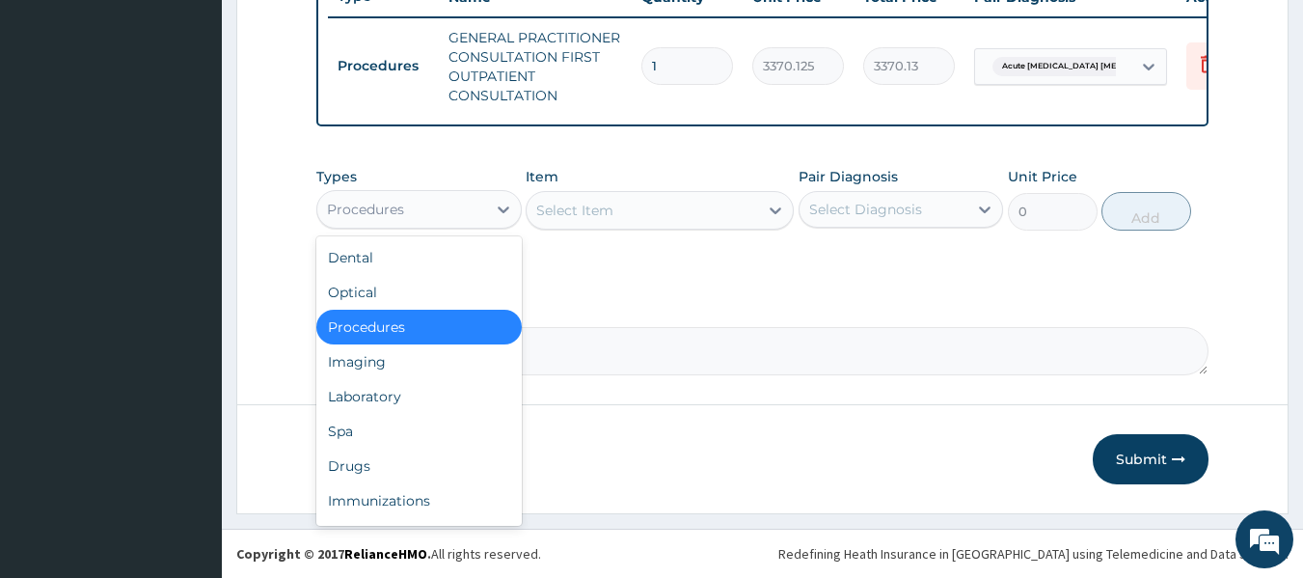
click at [444, 216] on div "Procedures" at bounding box center [401, 209] width 169 height 31
click at [363, 401] on div "Laboratory" at bounding box center [418, 396] width 205 height 35
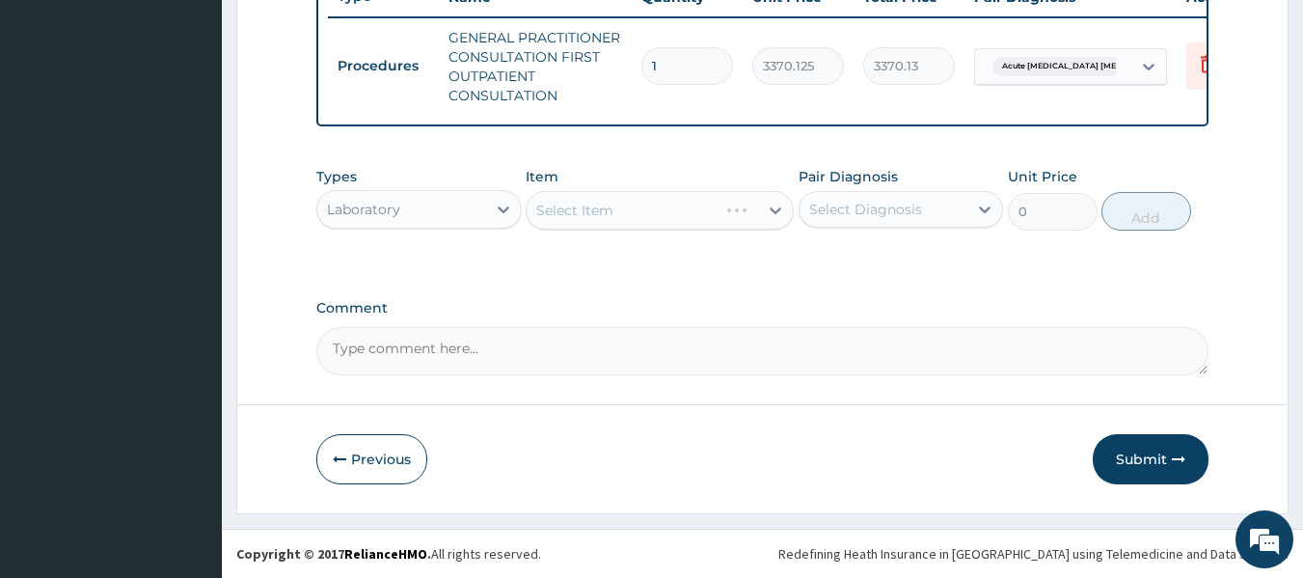
click at [659, 209] on div "Select Item" at bounding box center [660, 210] width 268 height 39
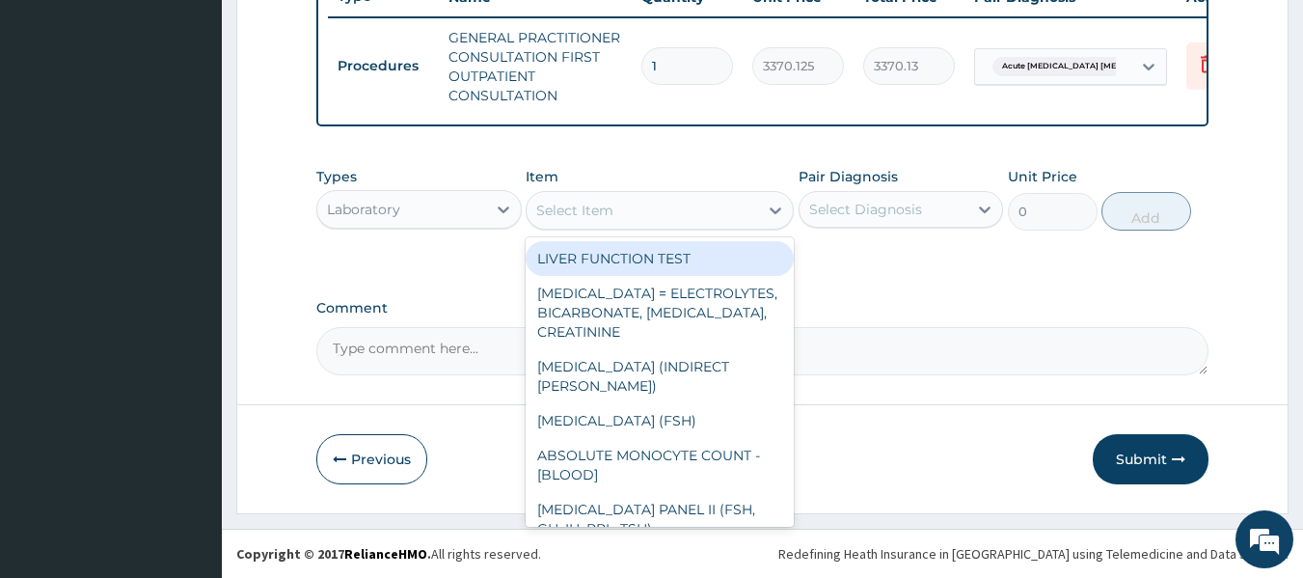
click at [659, 209] on div "Select Item" at bounding box center [642, 210] width 231 height 31
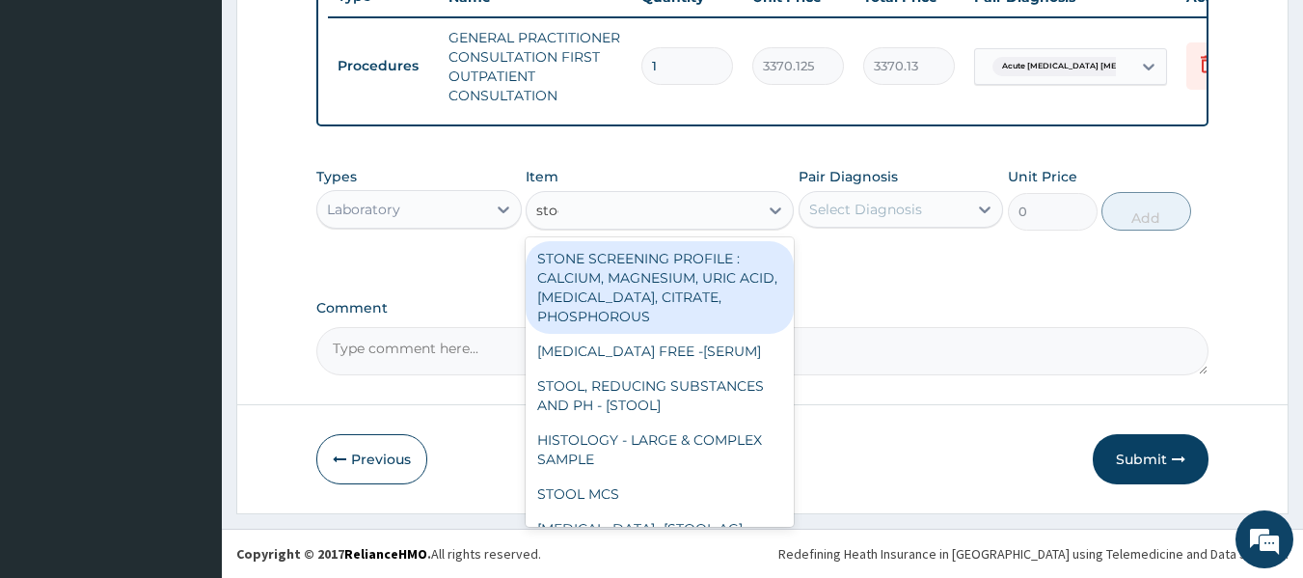
type input "stool"
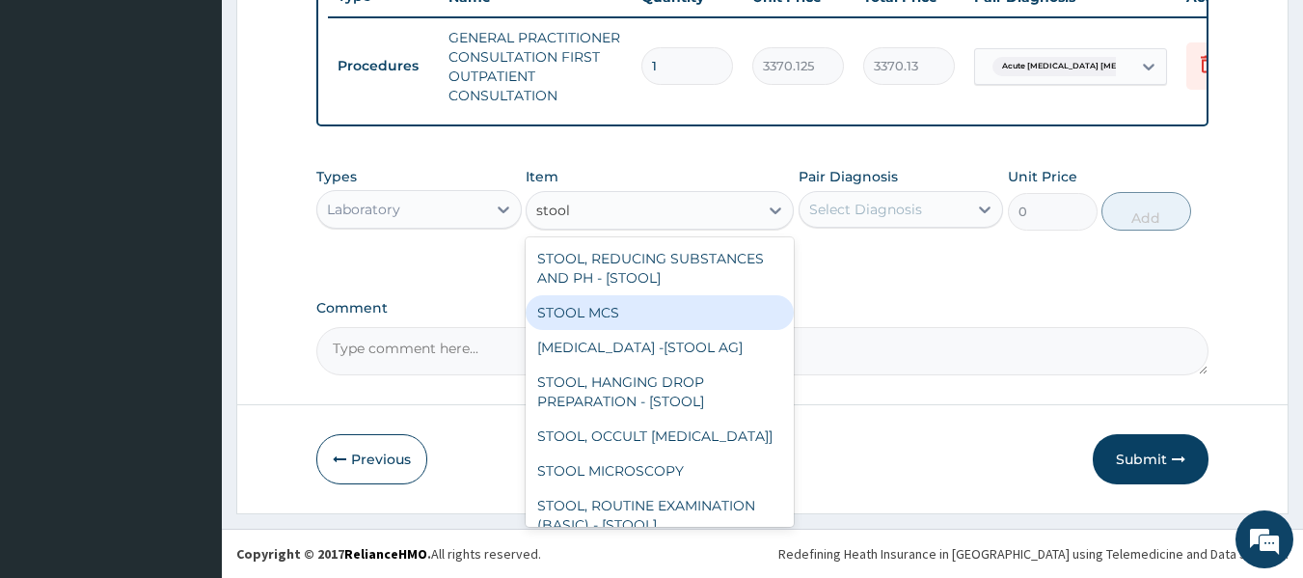
click at [650, 301] on div "STOOL MCS" at bounding box center [660, 312] width 268 height 35
type input "8400"
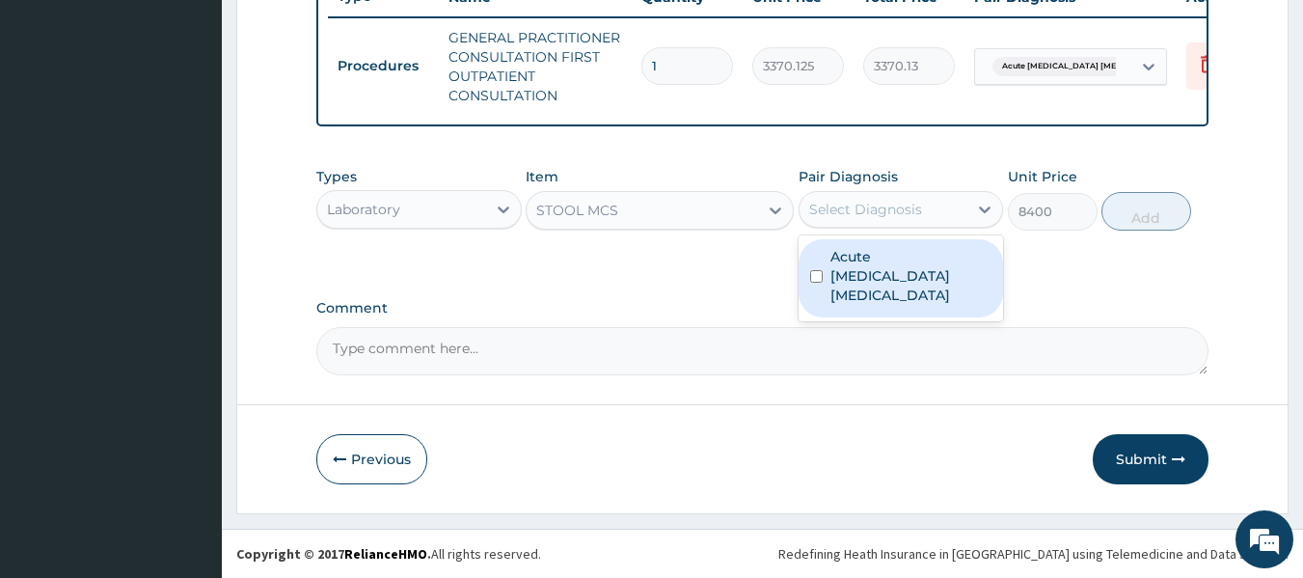
click at [840, 208] on div "Select Diagnosis" at bounding box center [865, 209] width 113 height 19
click at [842, 255] on label "Acute ischemic enteritis" at bounding box center [911, 276] width 162 height 58
checkbox input "true"
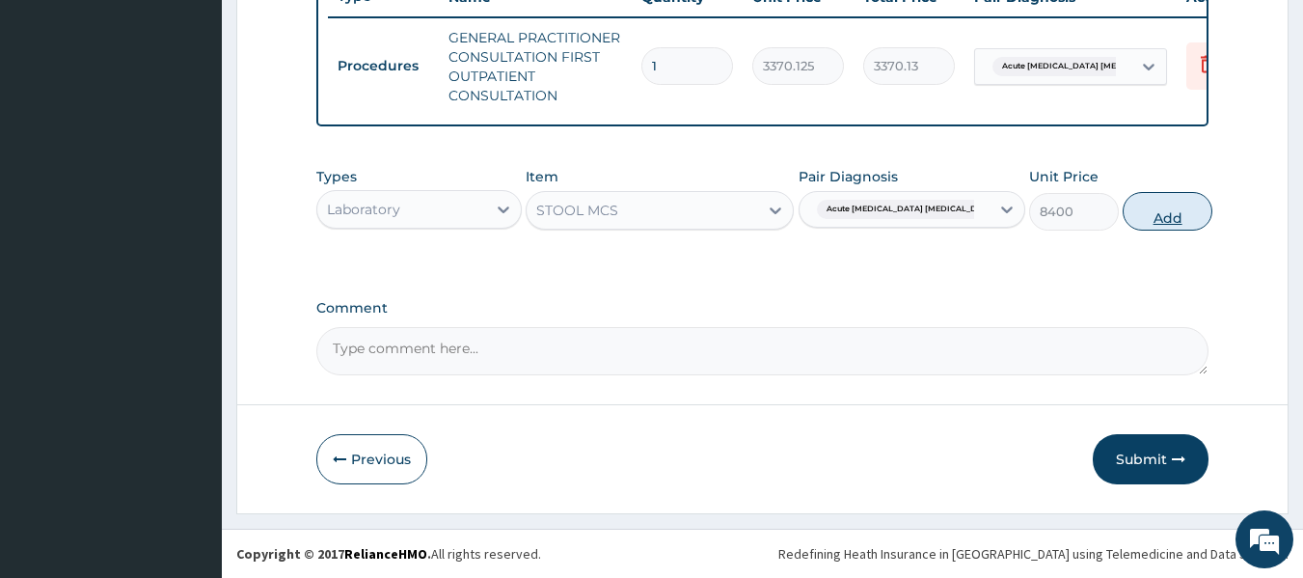
click at [1147, 204] on button "Add" at bounding box center [1168, 211] width 90 height 39
type input "0"
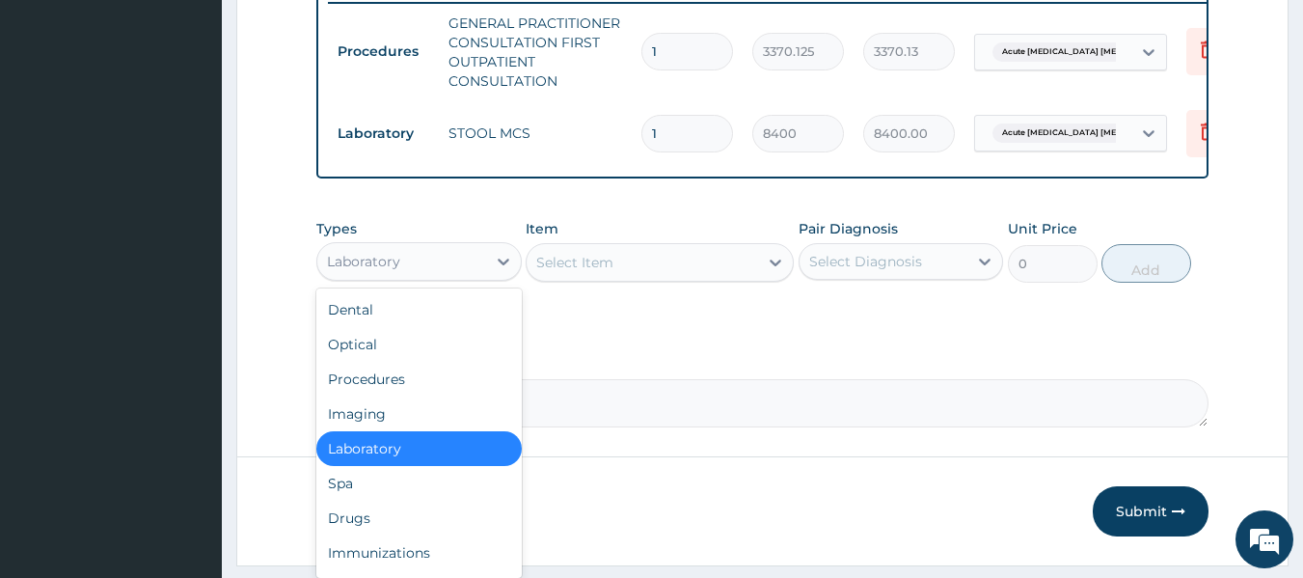
click at [427, 277] on div "Laboratory" at bounding box center [401, 261] width 169 height 31
click at [377, 535] on div "Drugs" at bounding box center [418, 518] width 205 height 35
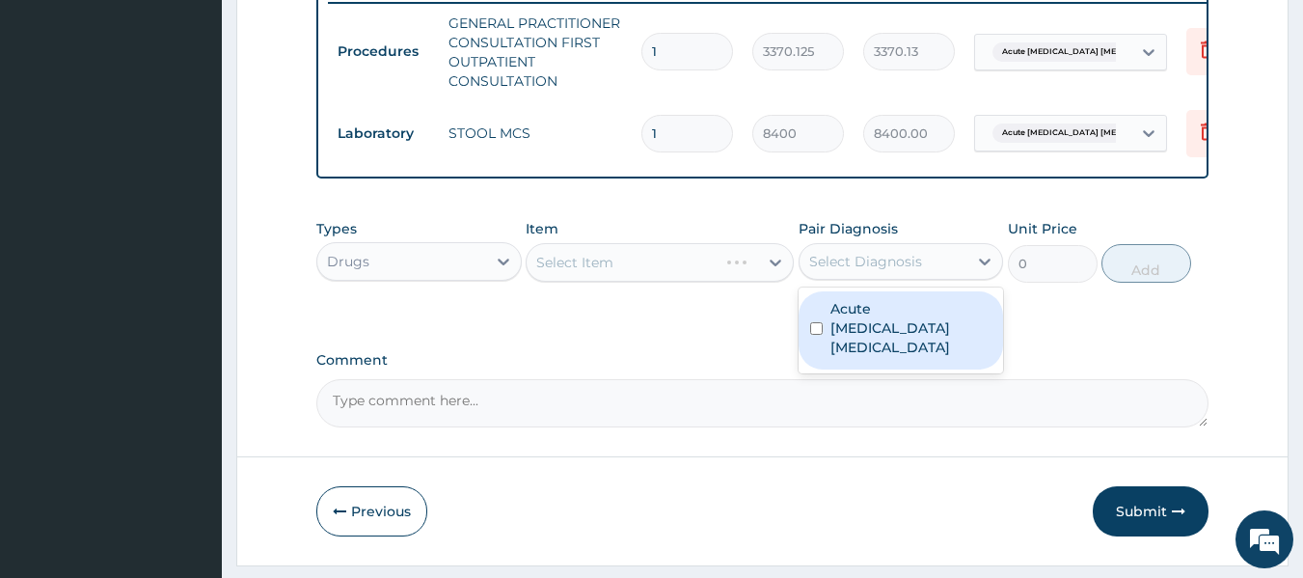
click at [841, 271] on div "Select Diagnosis" at bounding box center [865, 261] width 113 height 19
click at [836, 331] on label "Acute ischemic enteritis" at bounding box center [911, 328] width 162 height 58
checkbox input "true"
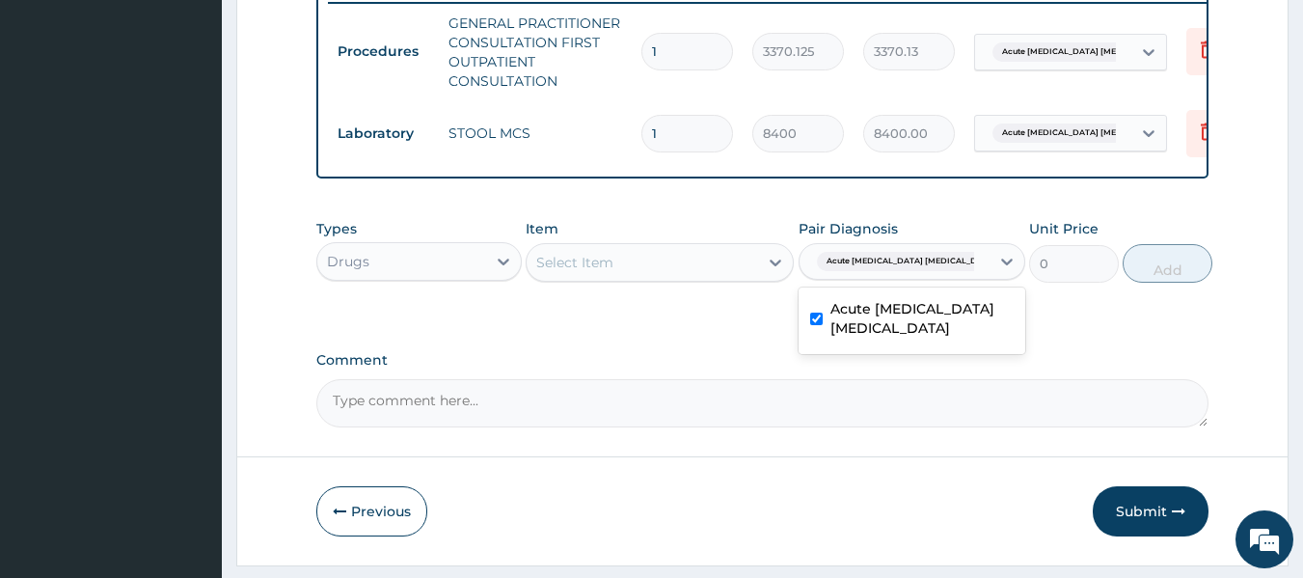
click at [669, 278] on div "Select Item" at bounding box center [642, 262] width 231 height 31
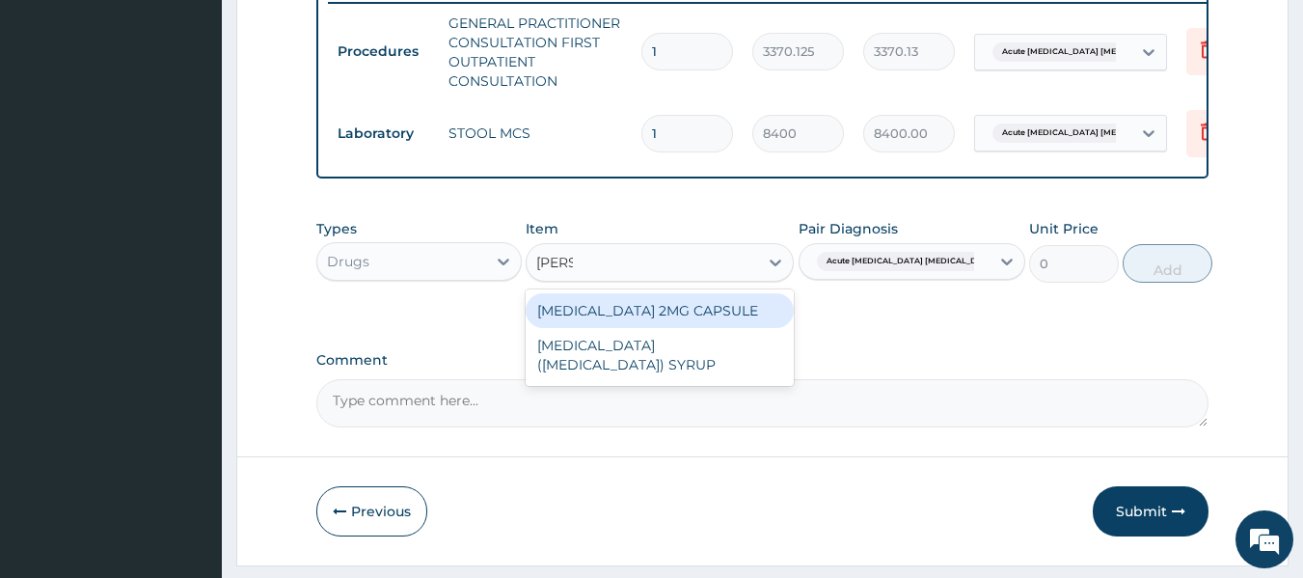
type input "lopera"
click at [691, 328] on div "[MEDICAL_DATA] 2MG CAPSULE" at bounding box center [660, 310] width 268 height 35
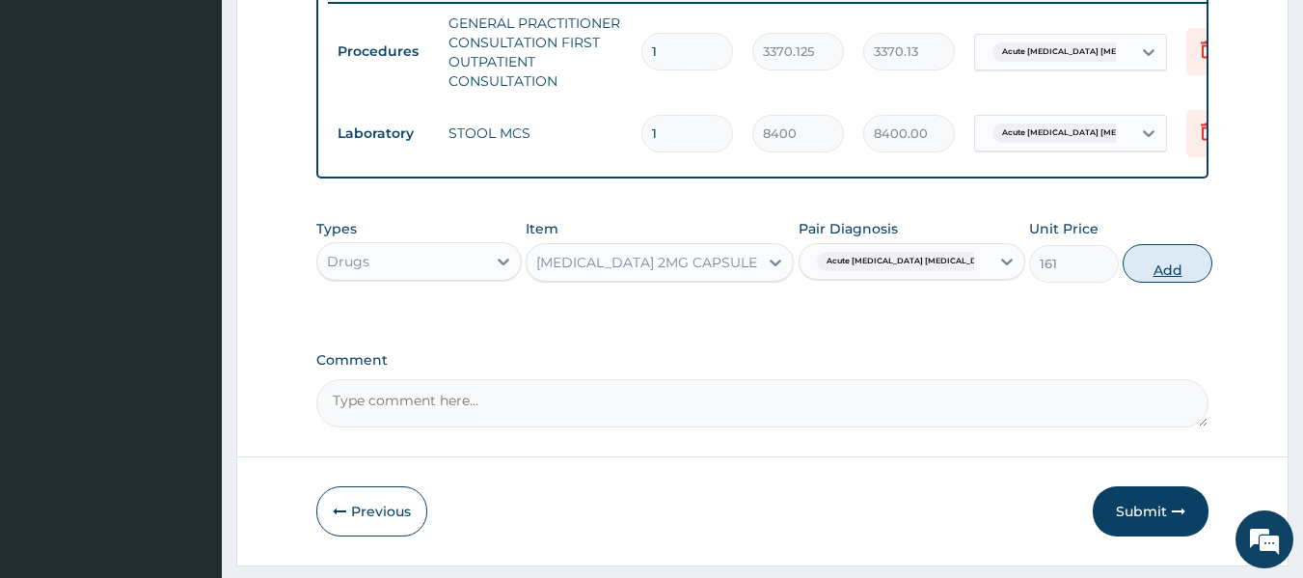
click at [1153, 283] on button "Add" at bounding box center [1168, 263] width 90 height 39
type input "0"
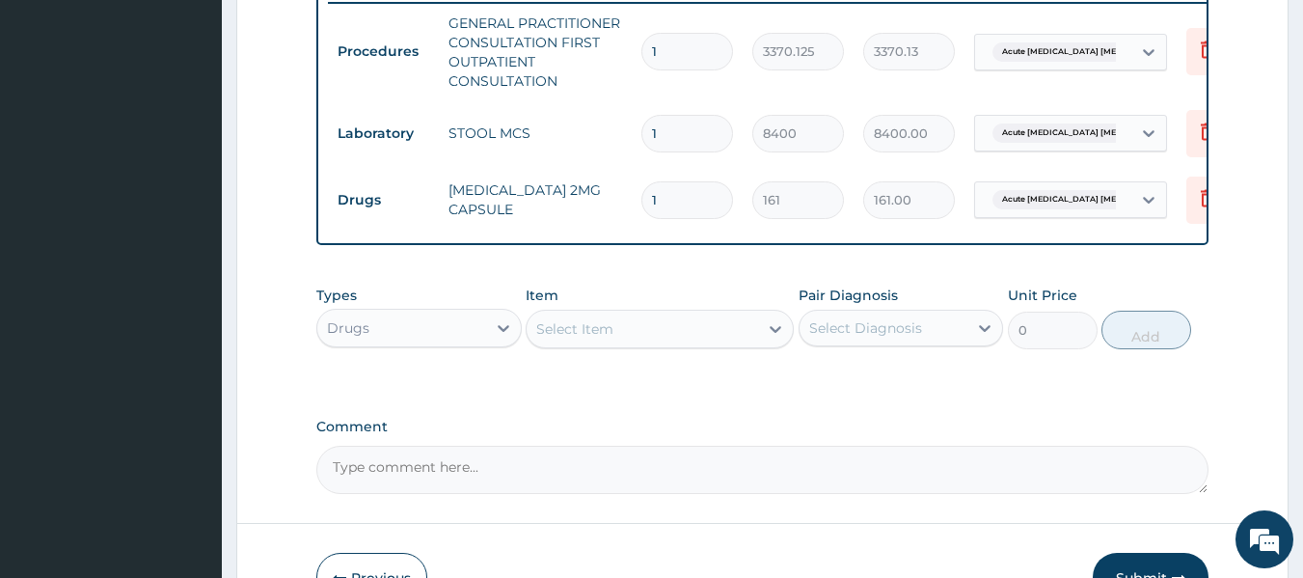
click at [705, 344] on div "Select Item" at bounding box center [642, 328] width 231 height 31
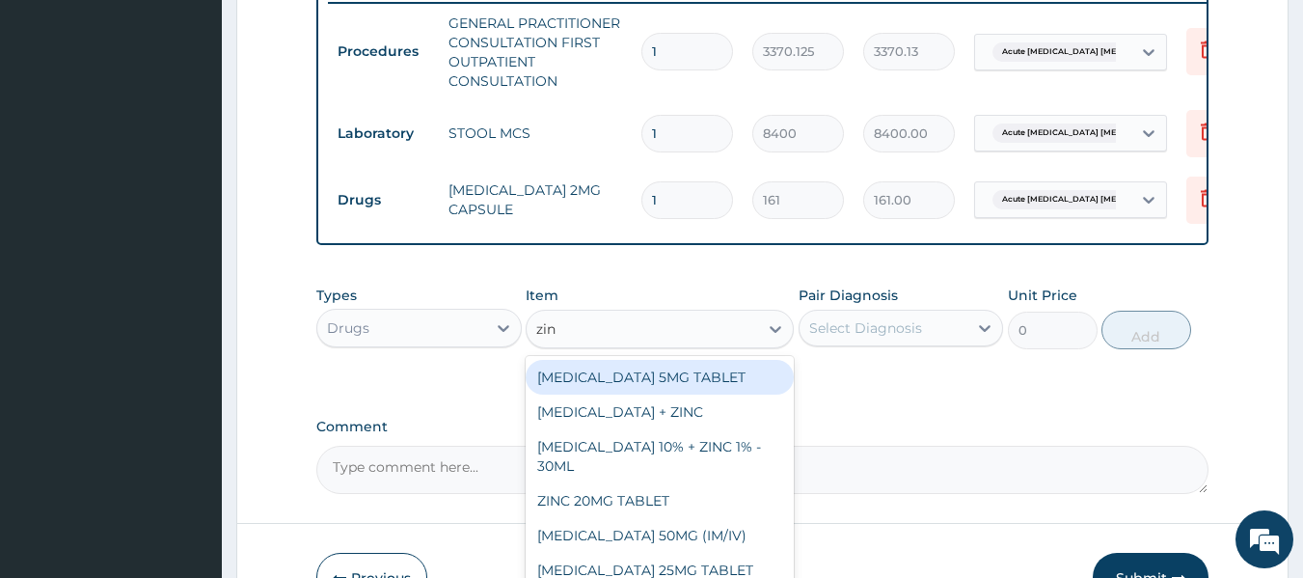
type input "zinc"
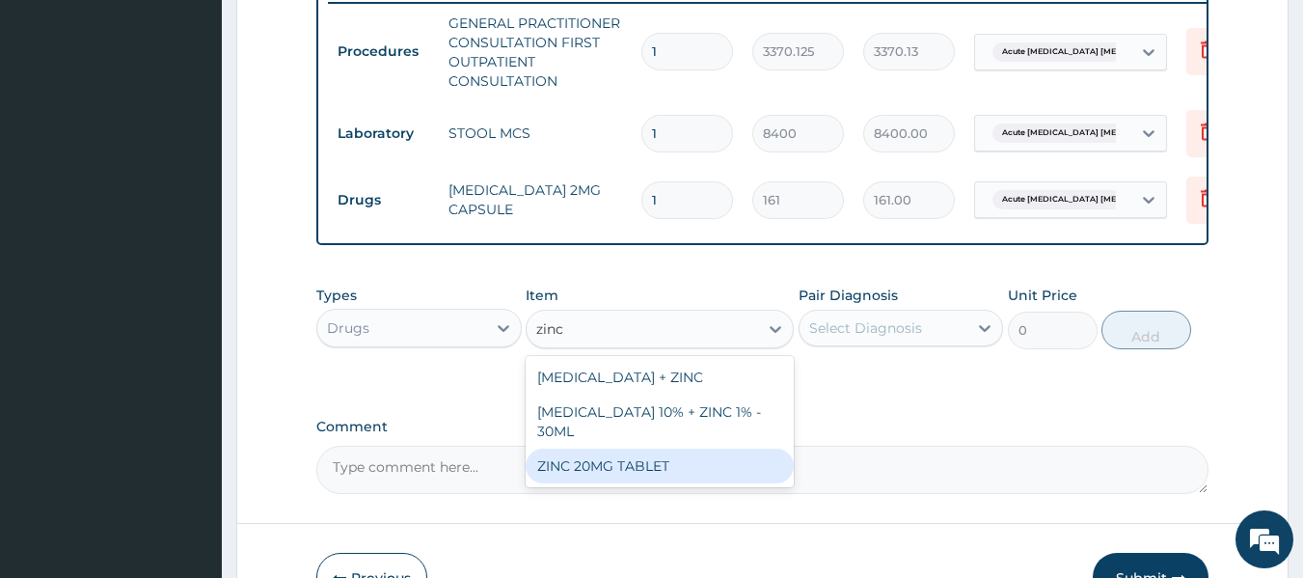
click at [670, 483] on div "ZINC 20MG TABLET" at bounding box center [660, 465] width 268 height 35
type input "50"
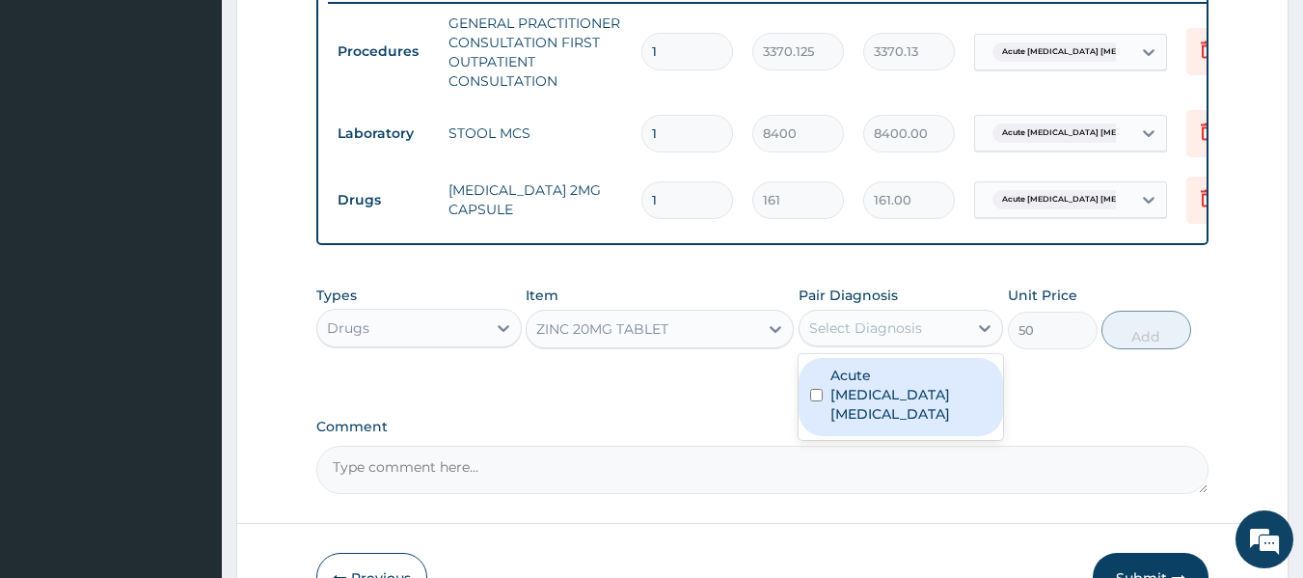
click at [938, 340] on div "Select Diagnosis" at bounding box center [883, 327] width 169 height 31
click at [894, 392] on label "Acute ischemic enteritis" at bounding box center [911, 395] width 162 height 58
checkbox input "true"
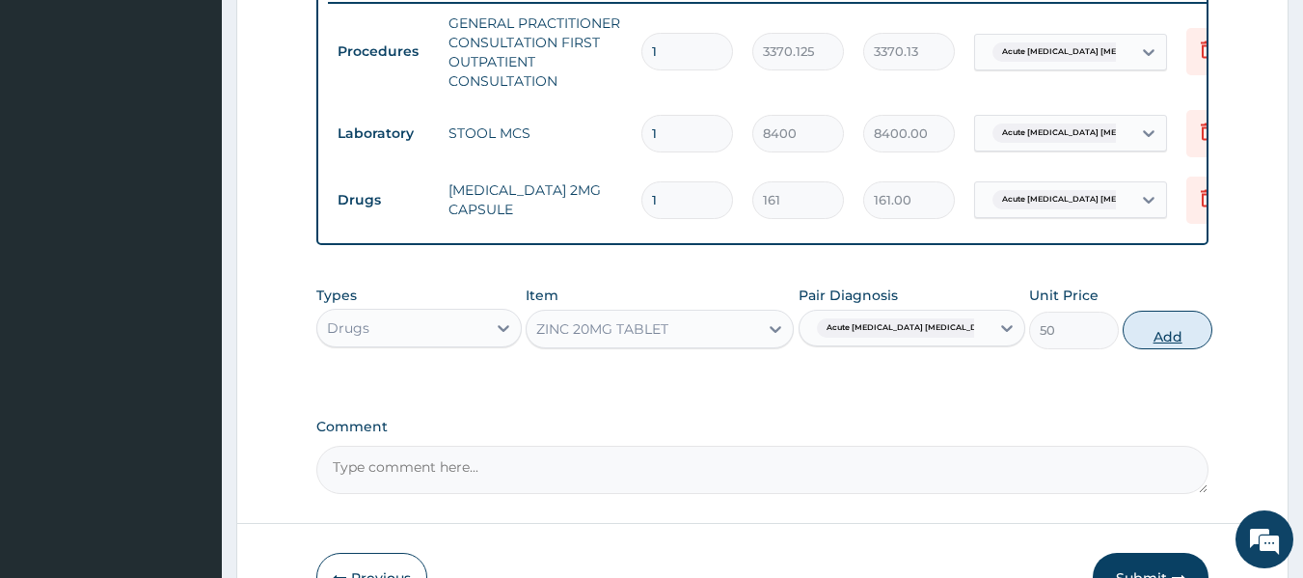
click at [1157, 349] on button "Add" at bounding box center [1168, 330] width 90 height 39
type input "0"
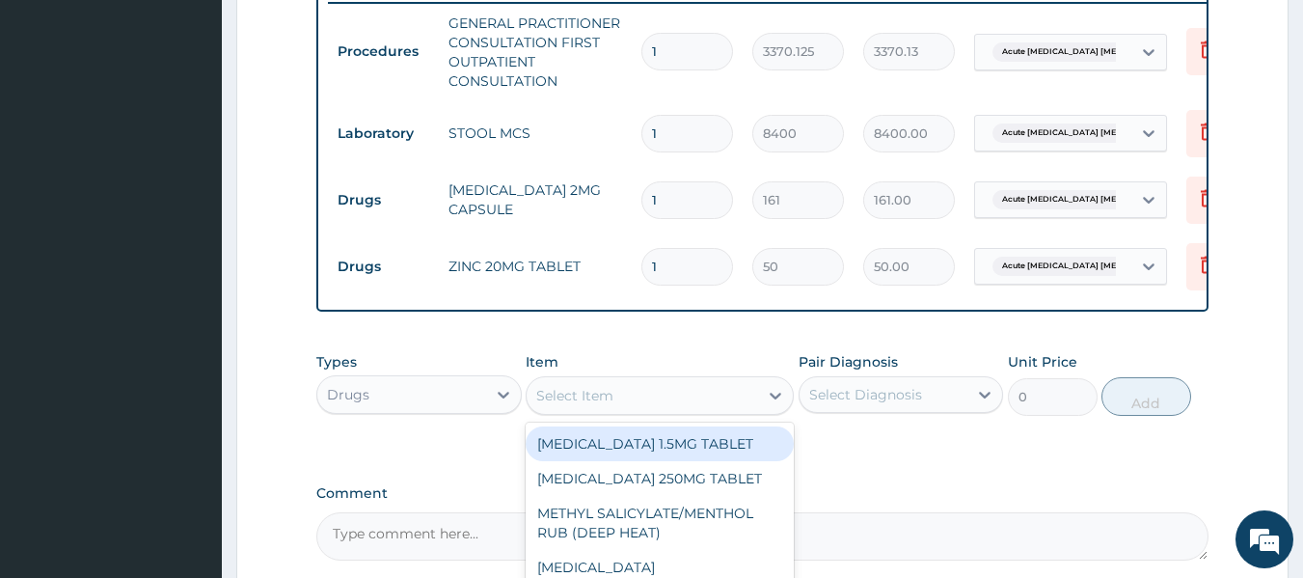
click at [585, 405] on div "Select Item" at bounding box center [574, 395] width 77 height 19
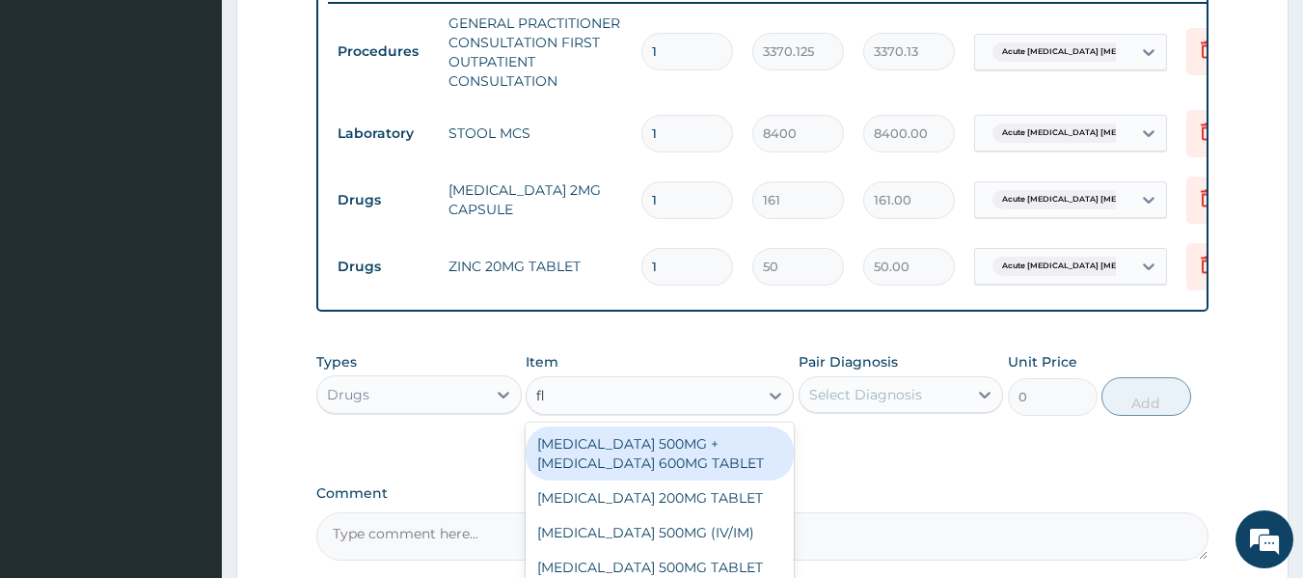
type input "f"
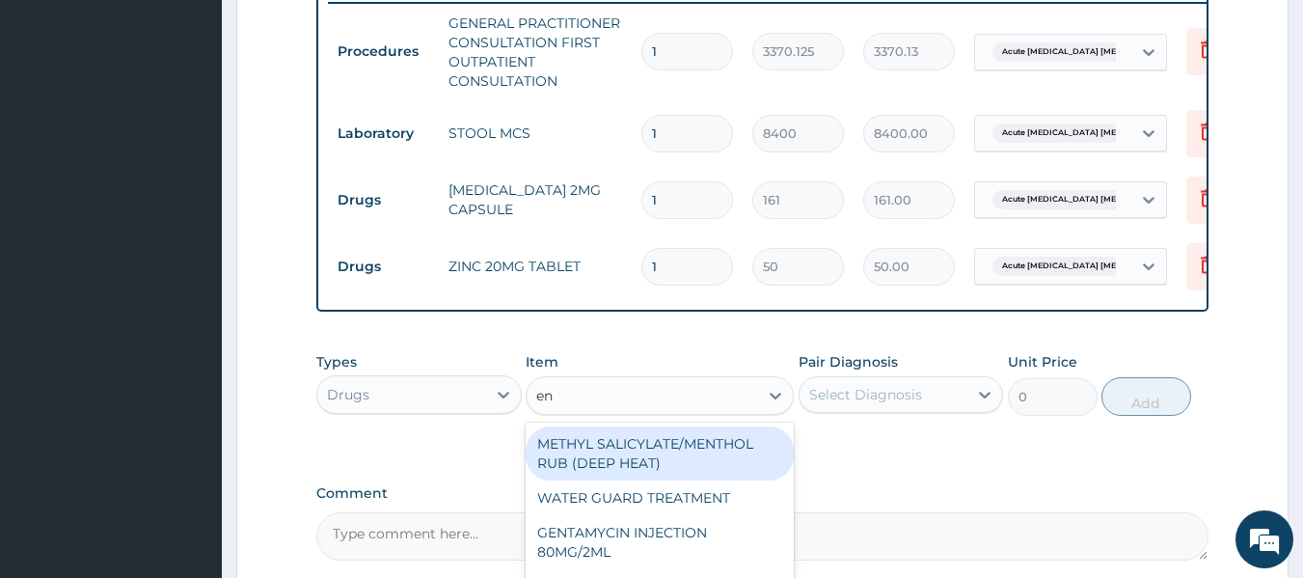
type input "e"
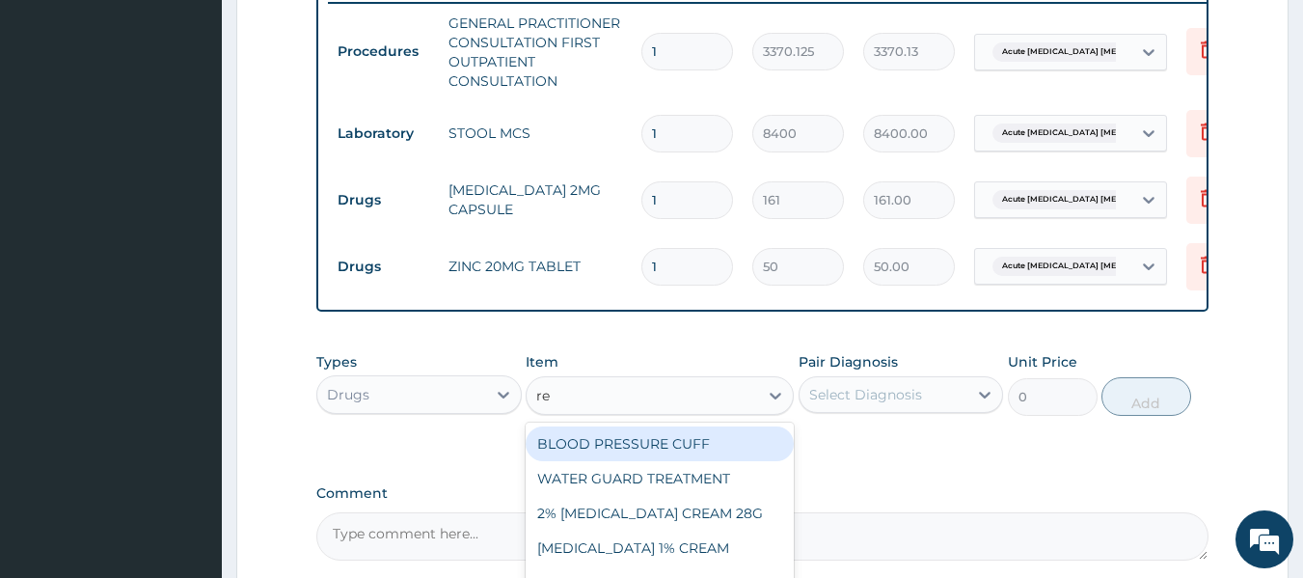
type input "r"
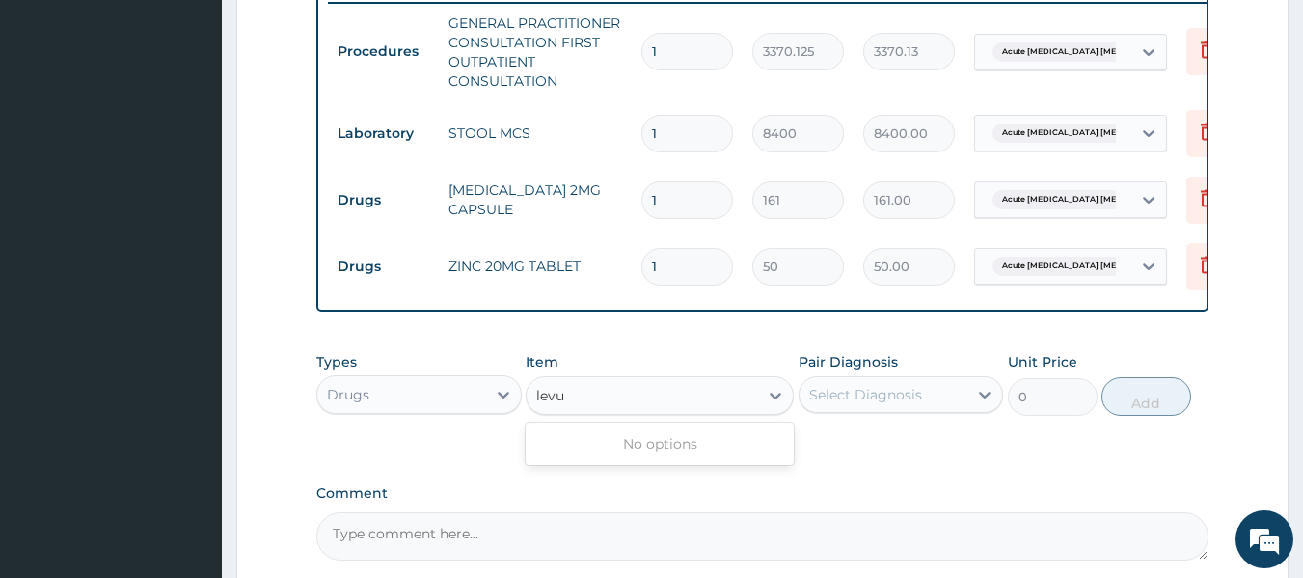
type input "levu"
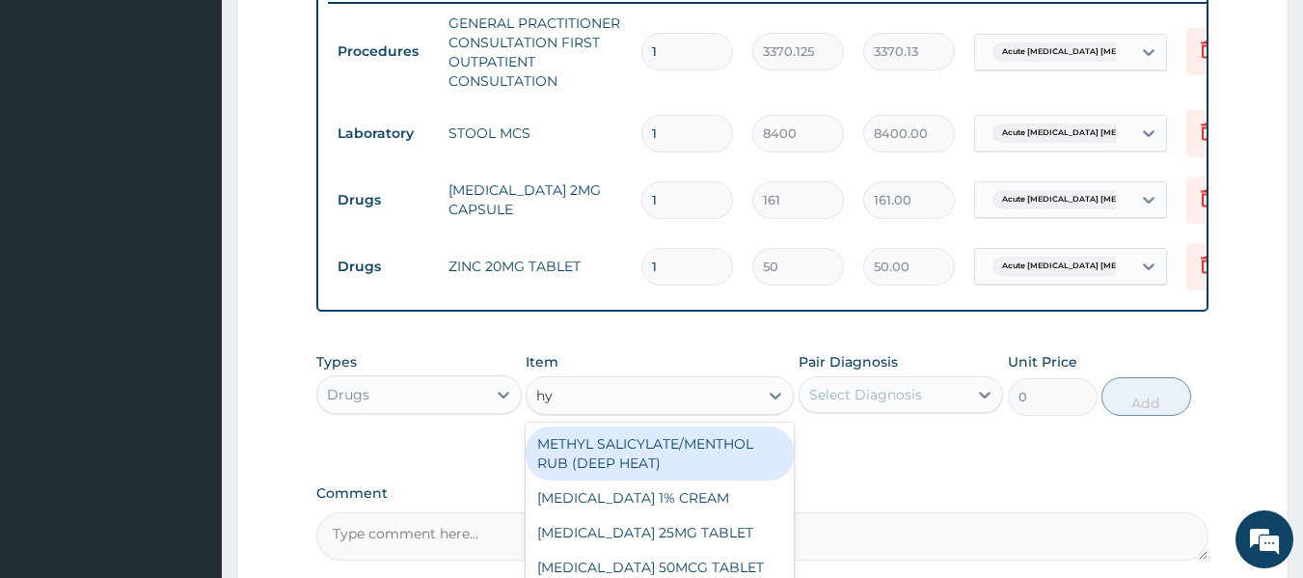
type input "hyo"
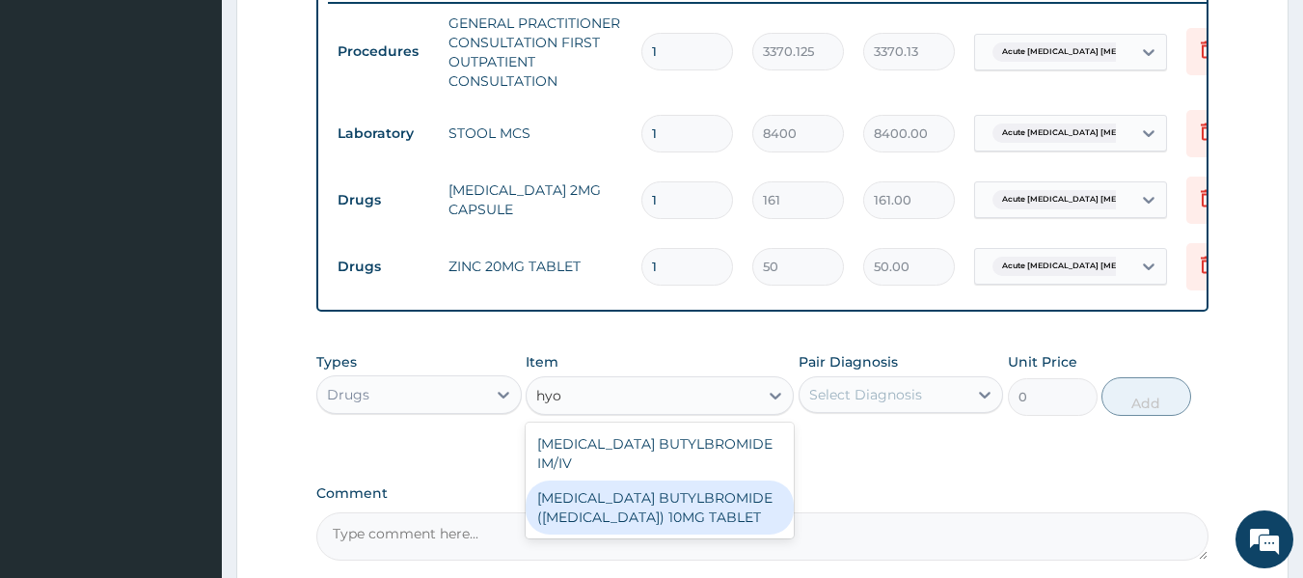
click at [596, 509] on div "HYOSCINE BUTYLBROMIDE (BUSCOPAN) 10MG TABLET" at bounding box center [660, 507] width 268 height 54
type input "69"
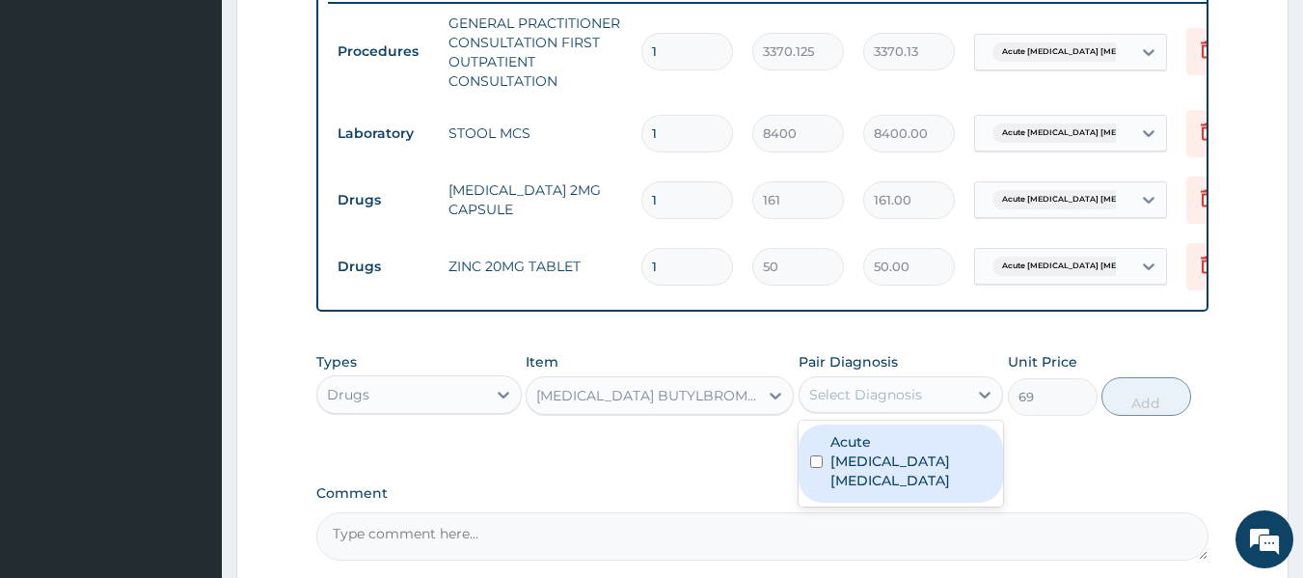
click at [939, 405] on div "Select Diagnosis" at bounding box center [883, 394] width 169 height 31
click at [928, 476] on label "Acute ischemic enteritis" at bounding box center [911, 461] width 162 height 58
checkbox input "true"
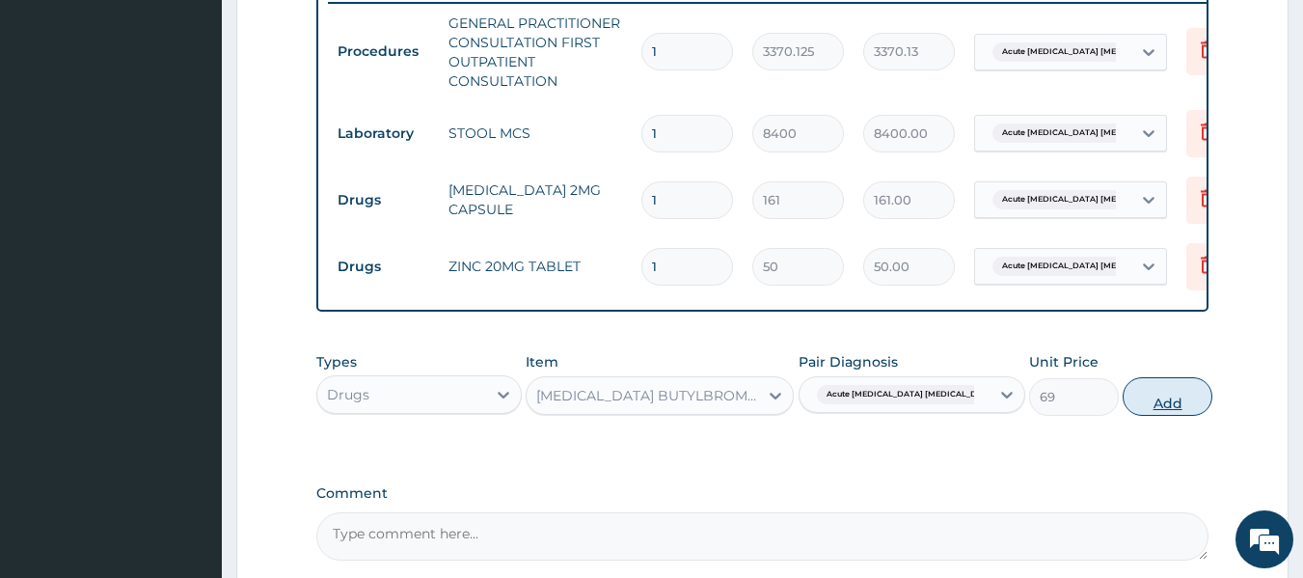
click at [1123, 415] on button "Add" at bounding box center [1168, 396] width 90 height 39
type input "0"
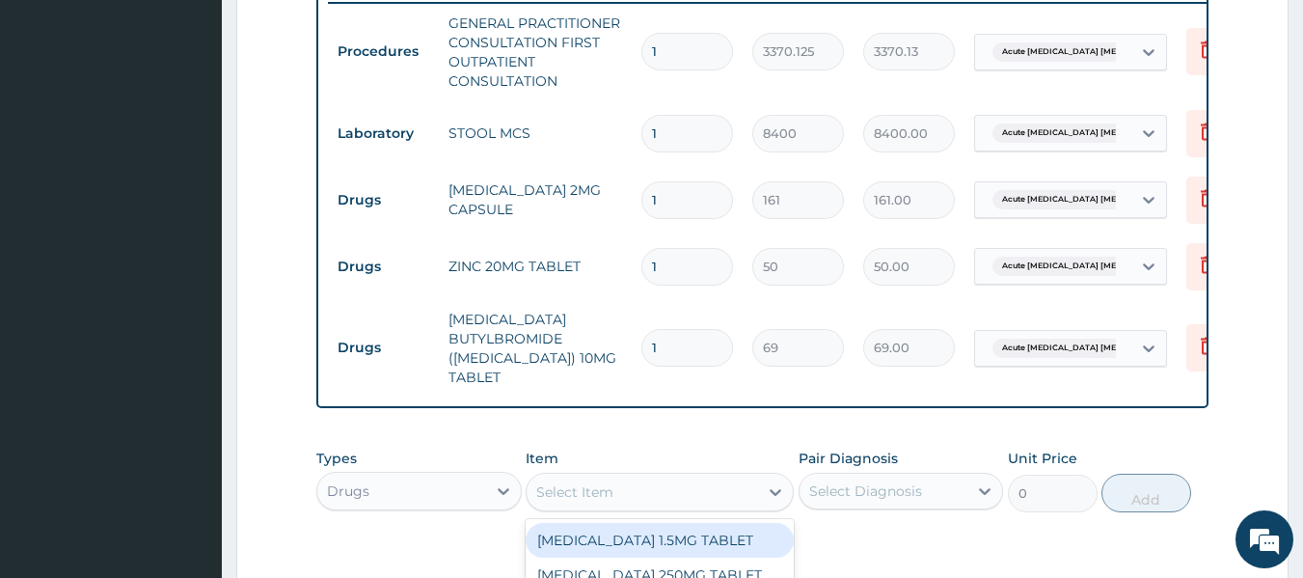
click at [603, 501] on div "Select Item" at bounding box center [574, 491] width 77 height 19
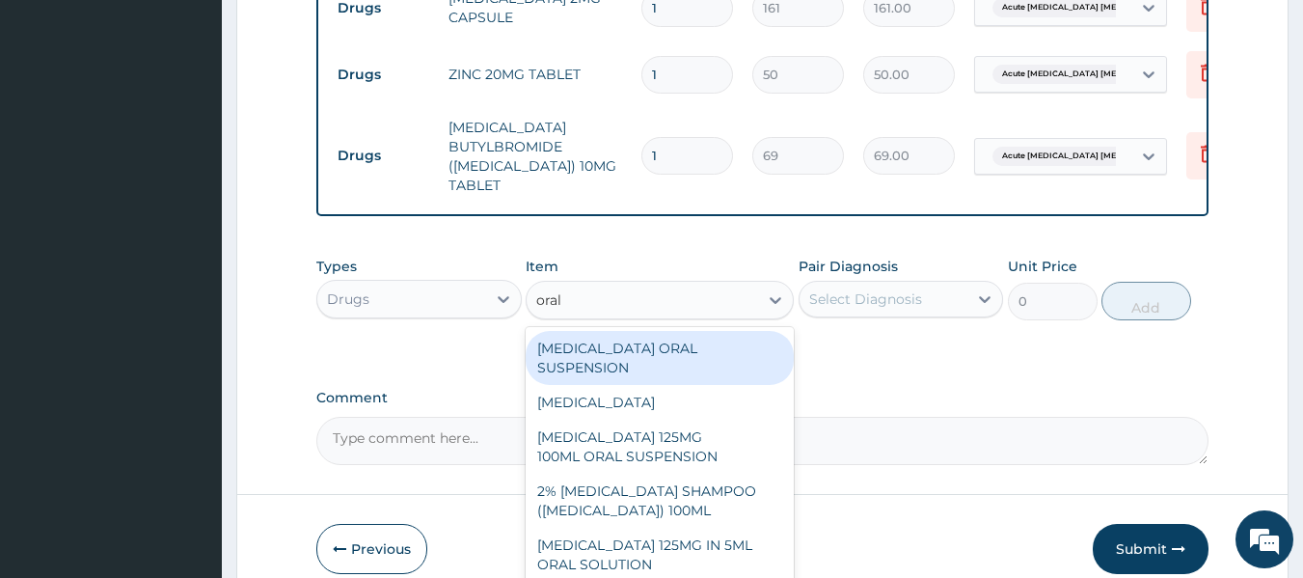
scroll to position [965, 0]
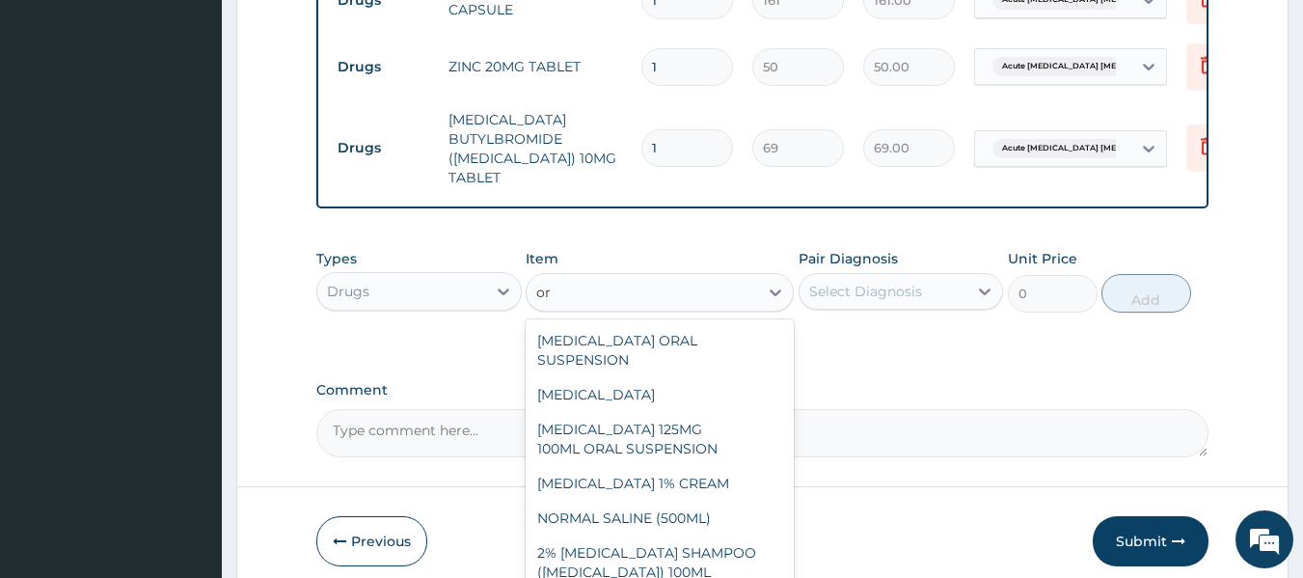
type input "o"
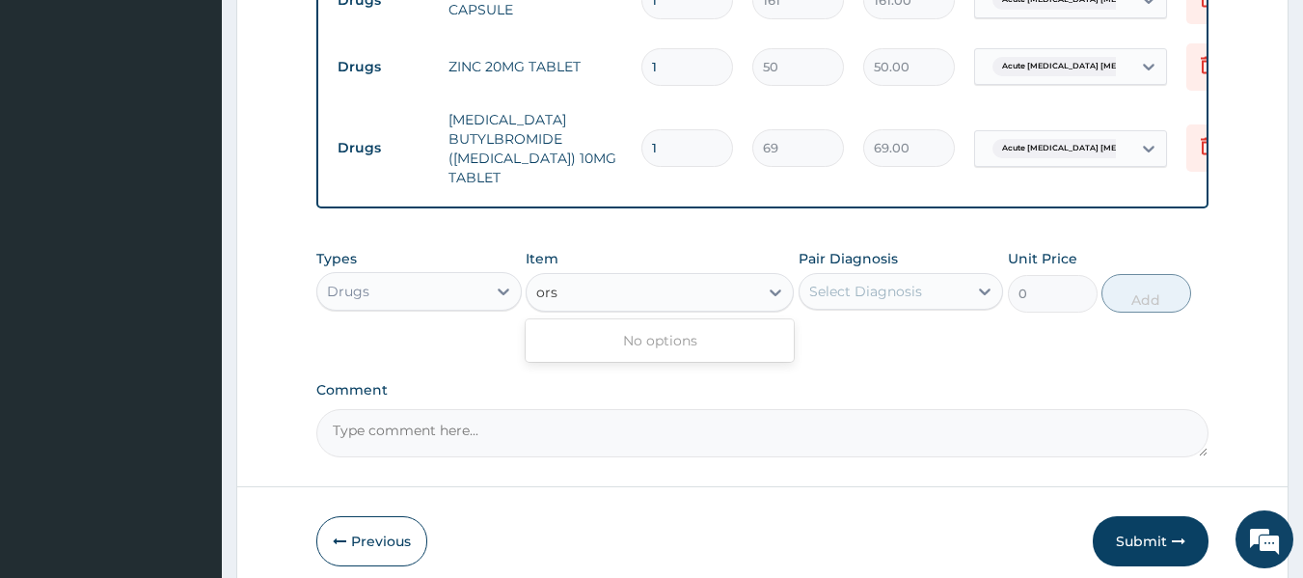
type input "or"
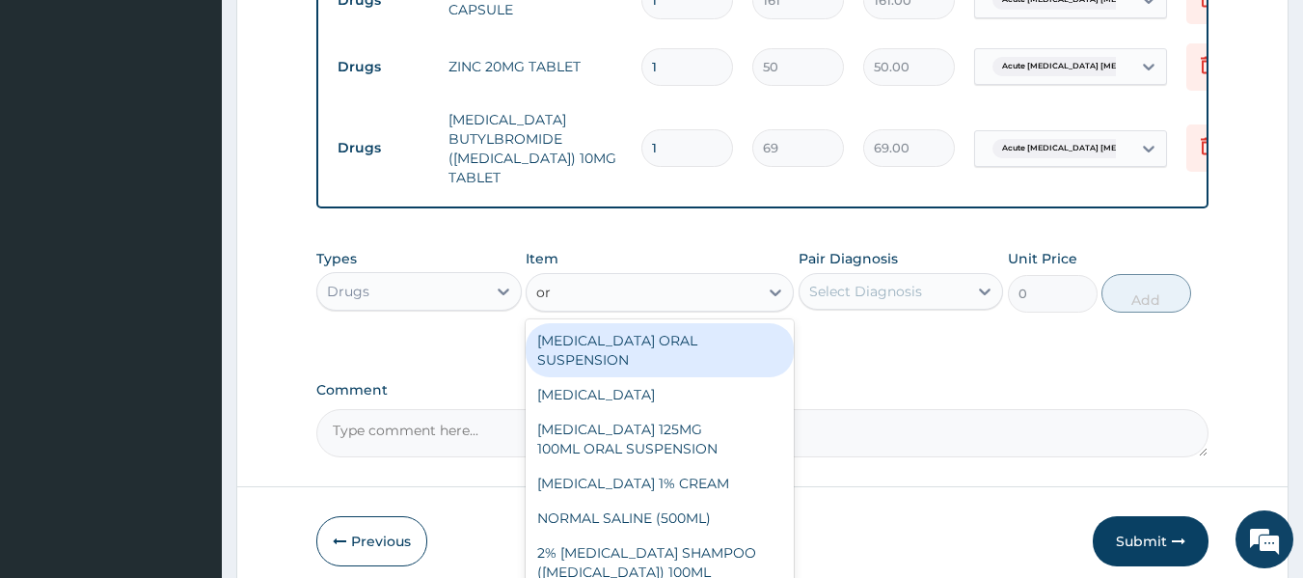
click at [673, 359] on div "NYSTATIN ORAL SUSPENSION" at bounding box center [660, 350] width 268 height 54
type input "1320"
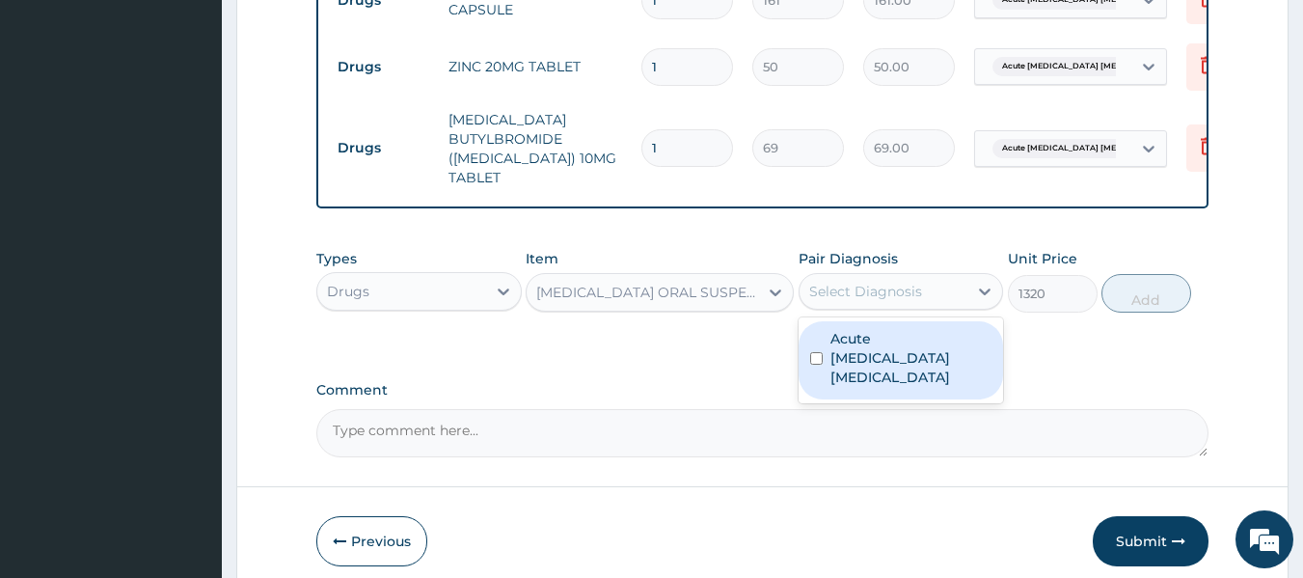
drag, startPoint x: 861, startPoint y: 292, endPoint x: 860, endPoint y: 364, distance: 71.4
click at [860, 310] on div "option Acute ischemic enteritis, selected. option Acute ischemic enteritis focu…" at bounding box center [901, 291] width 205 height 37
click at [860, 364] on label "Acute ischemic enteritis" at bounding box center [911, 358] width 162 height 58
checkbox input "true"
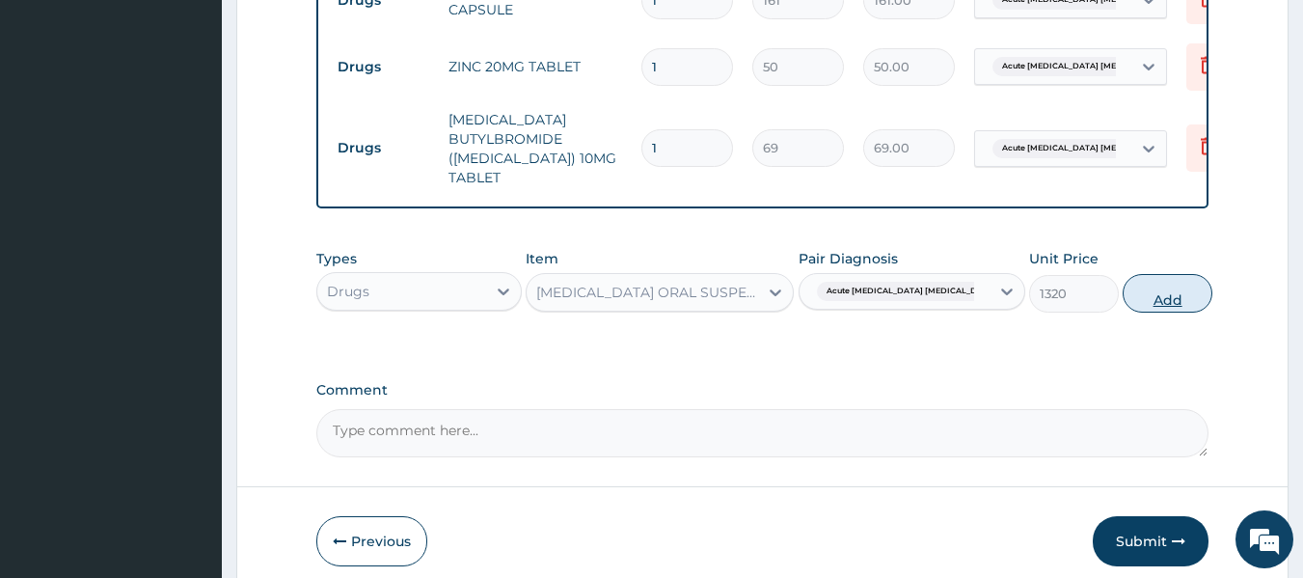
click at [1133, 306] on button "Add" at bounding box center [1168, 293] width 90 height 39
type input "0"
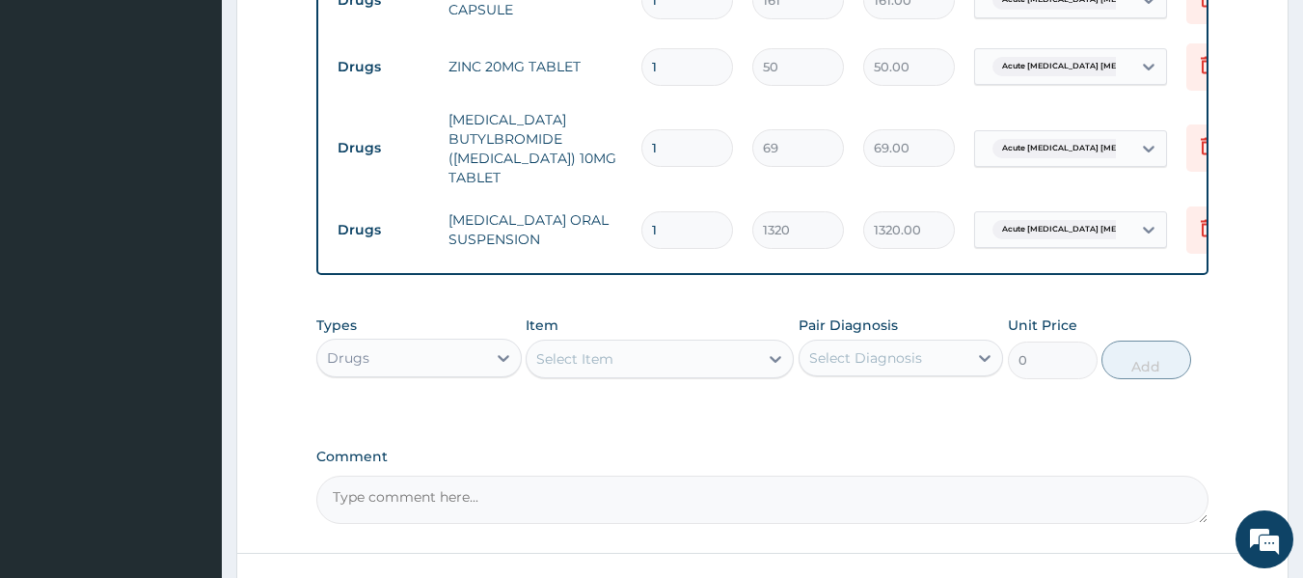
scroll to position [864, 0]
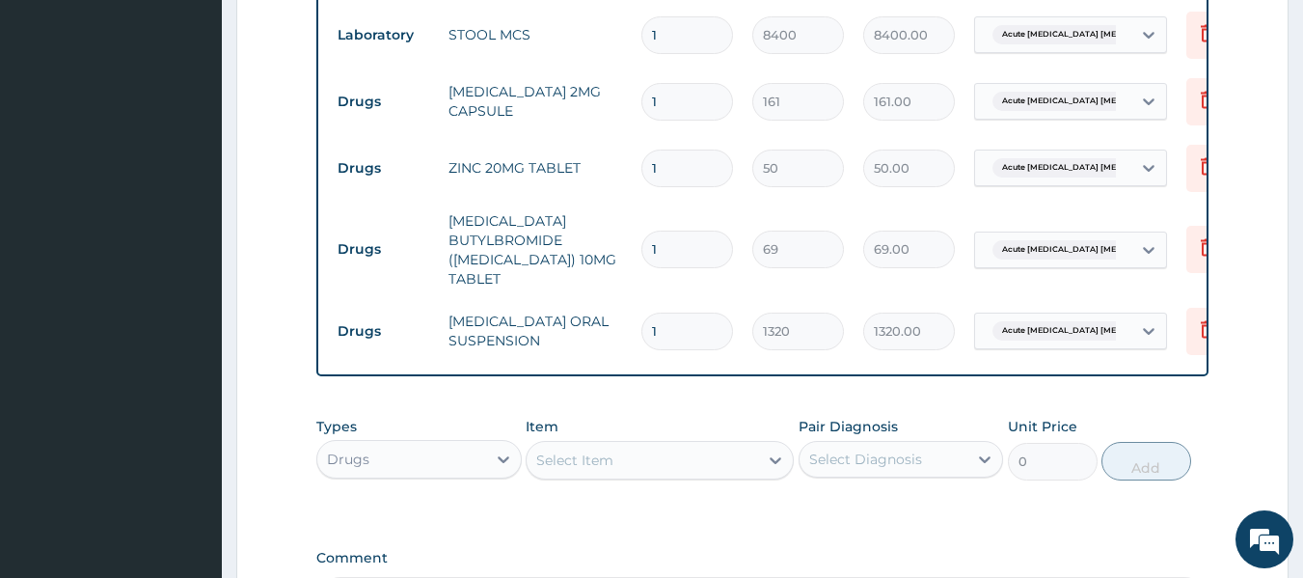
click at [681, 105] on input "1" at bounding box center [687, 102] width 92 height 38
type input "0.00"
type input "7"
type input "1127.00"
type input "7"
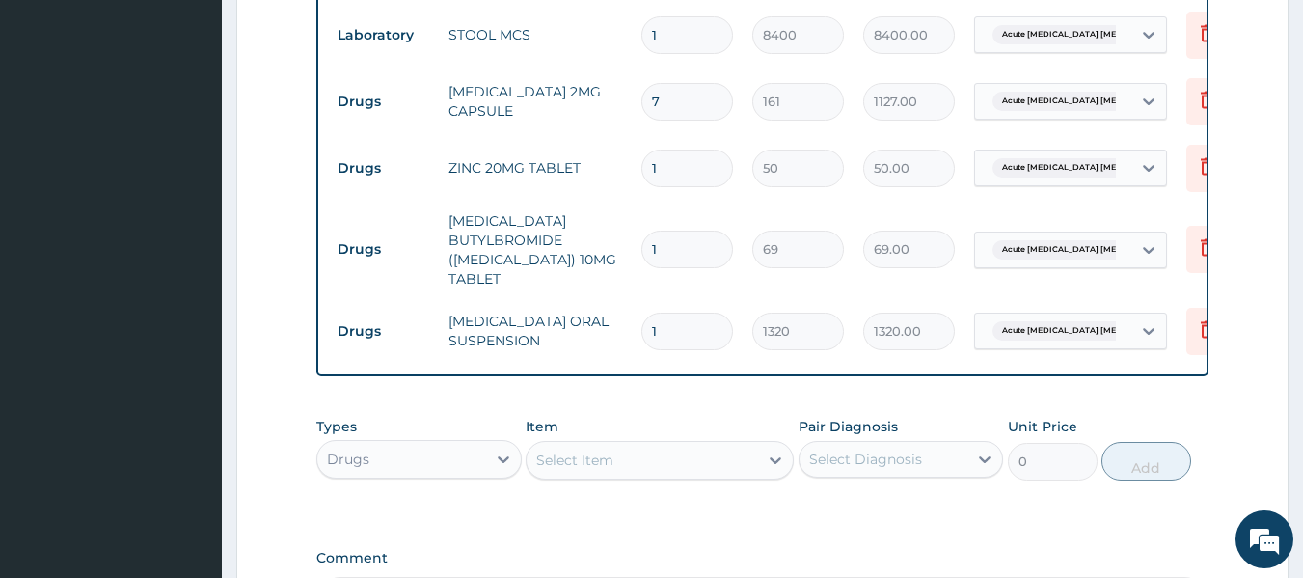
click at [678, 160] on input "1" at bounding box center [687, 168] width 92 height 38
type input "0.00"
type input "7"
type input "350.00"
type input "7"
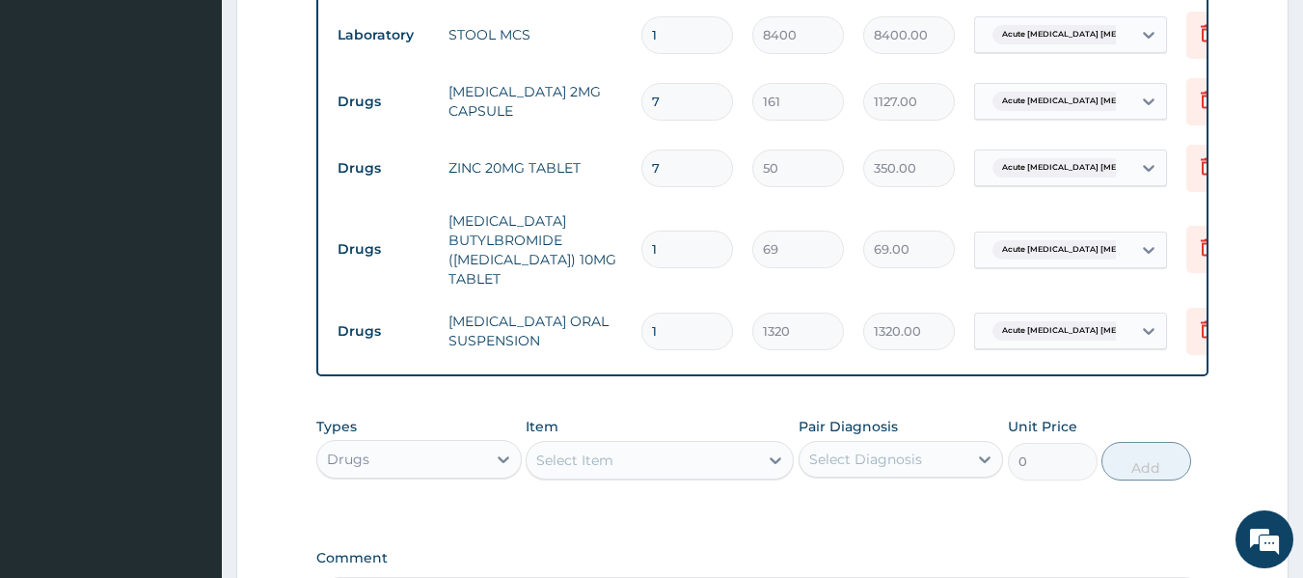
click at [670, 260] on input "1" at bounding box center [687, 249] width 92 height 38
type input "0.00"
type input "3"
type input "207.00"
type input "3"
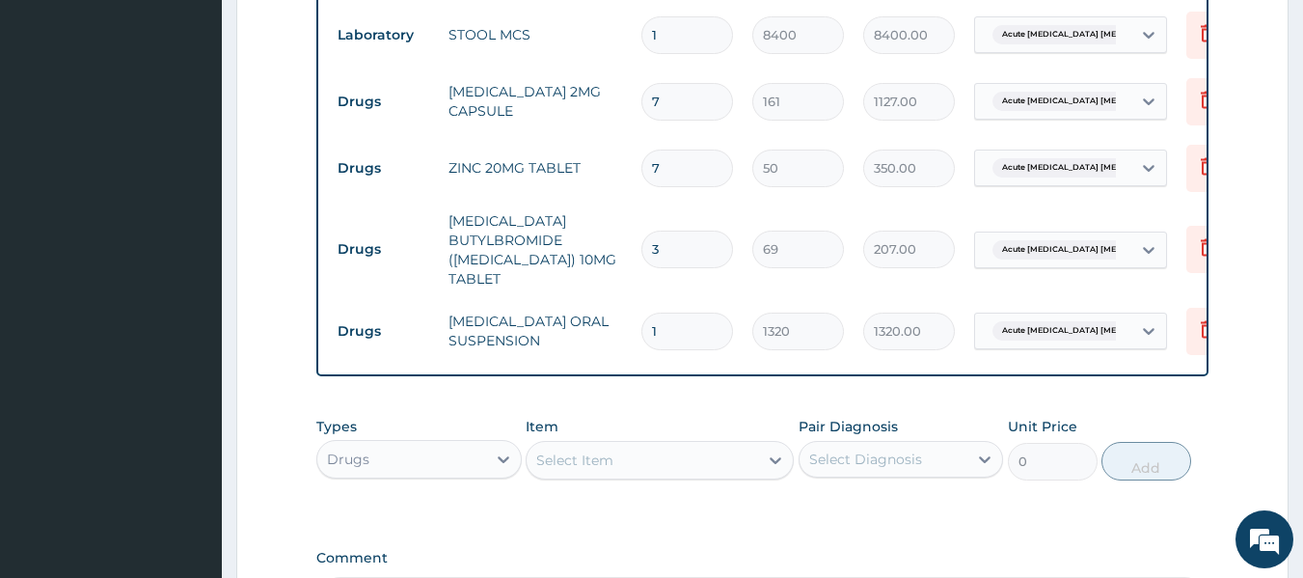
type input "0.00"
type input "6"
type input "414.00"
type input "8"
type input "552.00"
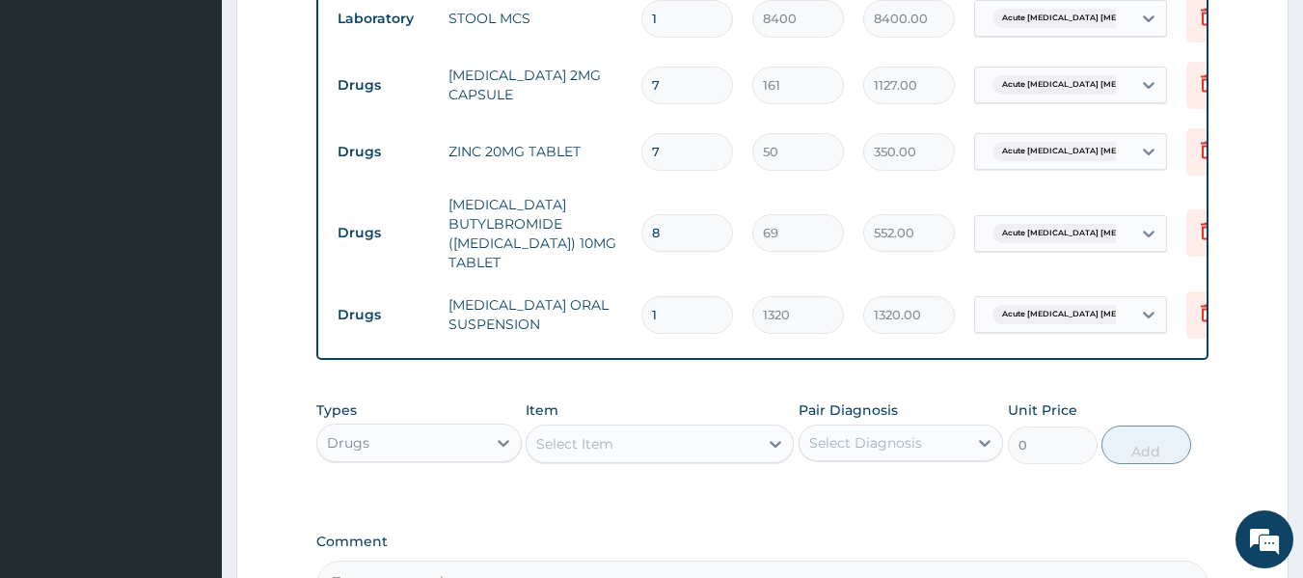
scroll to position [1128, 0]
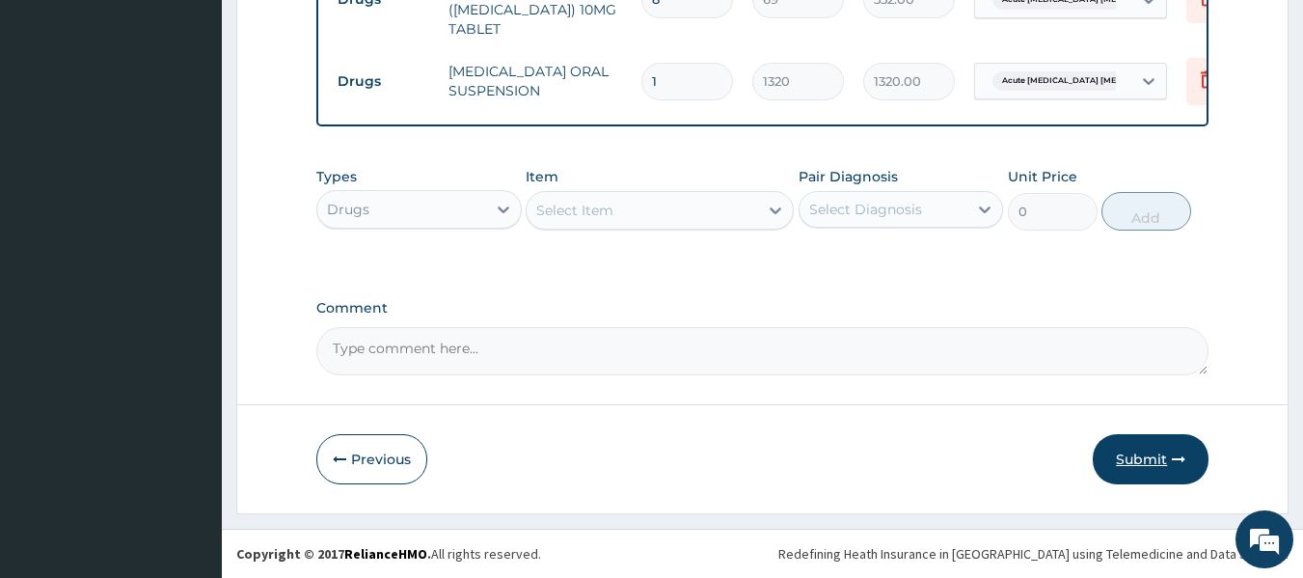
type input "8"
click at [1152, 446] on button "Submit" at bounding box center [1151, 459] width 116 height 50
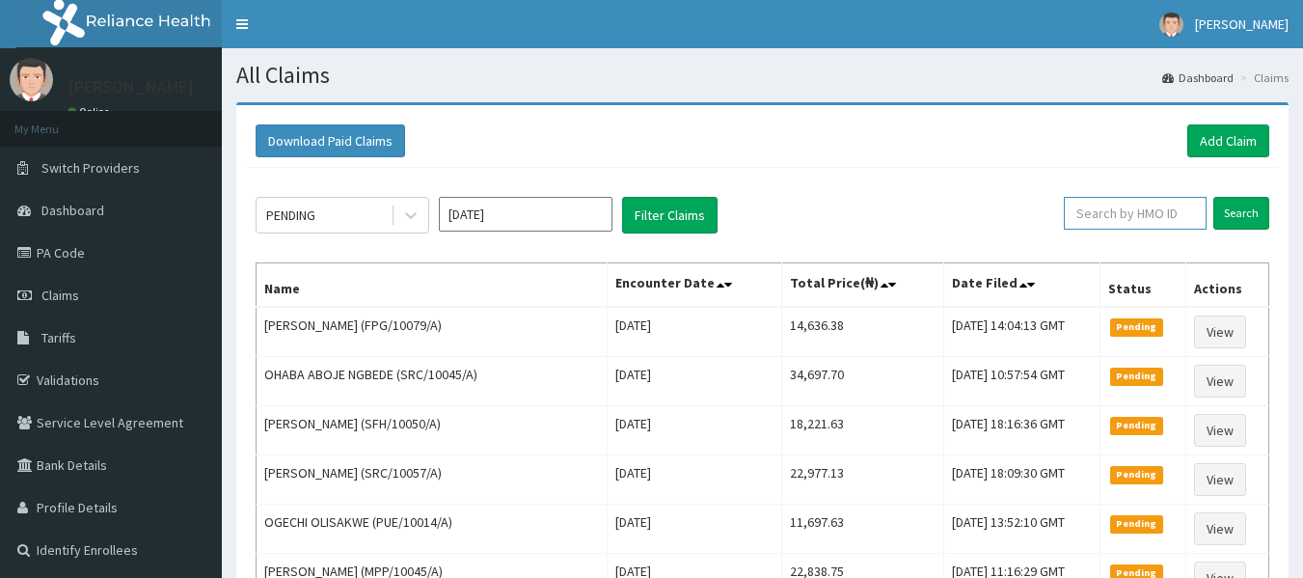
click at [1098, 226] on input "text" at bounding box center [1135, 213] width 143 height 33
paste input "EGG/10020/A"
type input "EGG/10020/A"
click at [1213, 197] on input "Search" at bounding box center [1241, 213] width 56 height 33
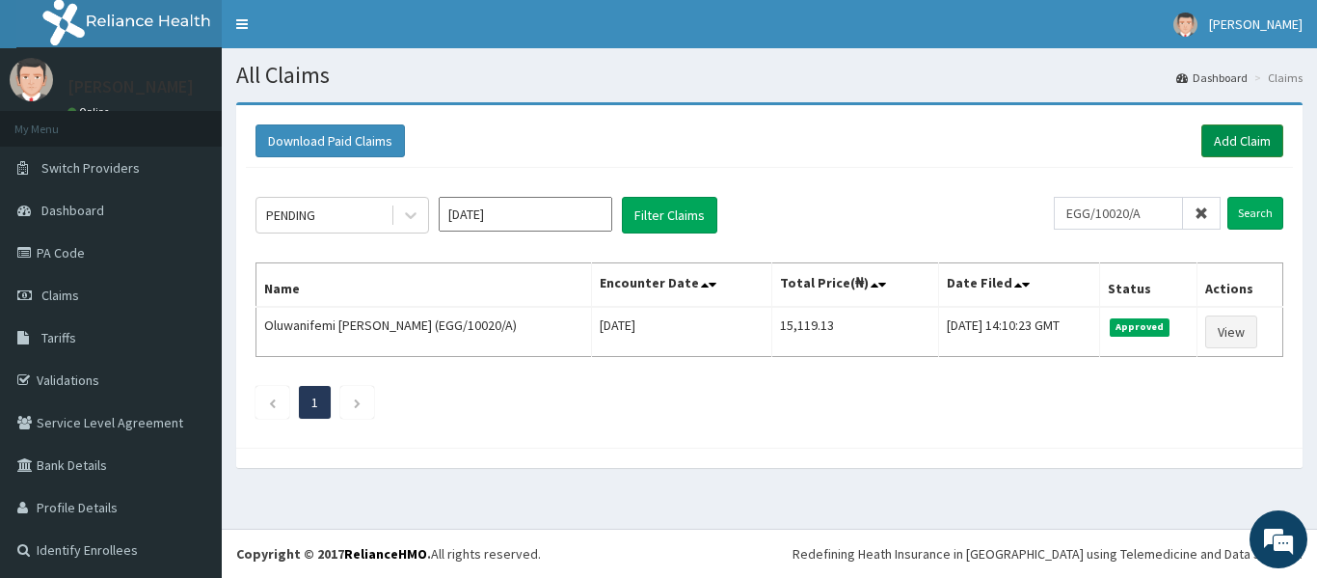
click at [1210, 129] on link "Add Claim" at bounding box center [1243, 140] width 82 height 33
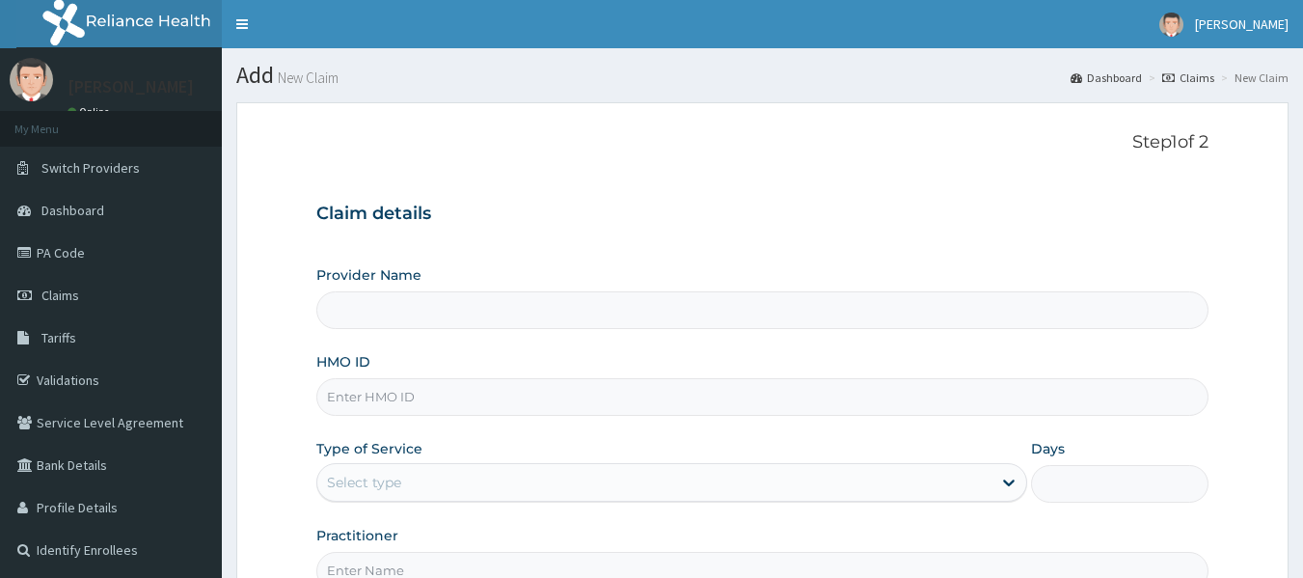
click at [623, 412] on input "HMO ID" at bounding box center [762, 397] width 893 height 38
paste input "WFE/10080/A"
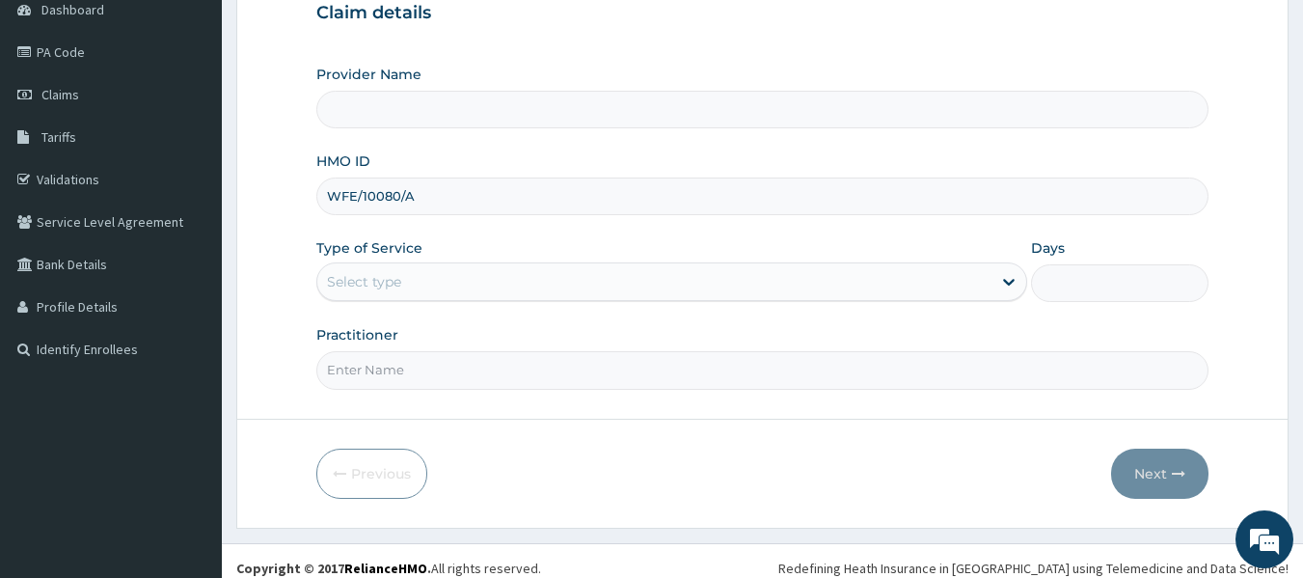
scroll to position [203, 0]
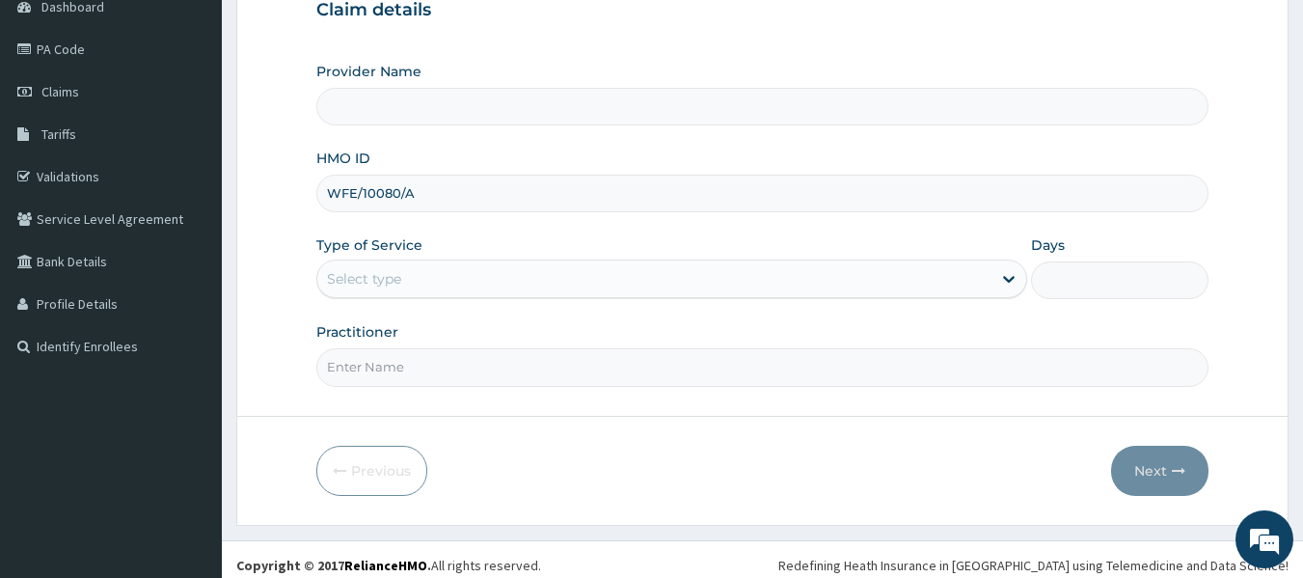
type input "WFE/10080/A"
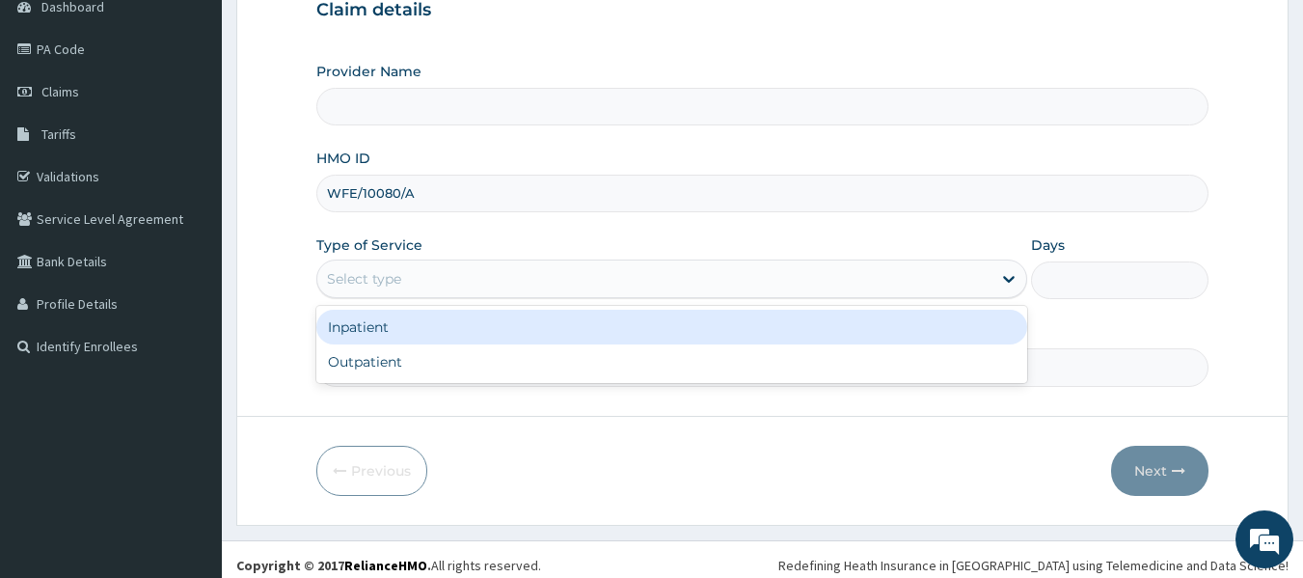
click at [652, 295] on div "Select type" at bounding box center [671, 278] width 711 height 39
type input "Reliance Family Clinics (RFC) - [GEOGRAPHIC_DATA]"
click at [620, 340] on div "Inpatient" at bounding box center [671, 327] width 711 height 35
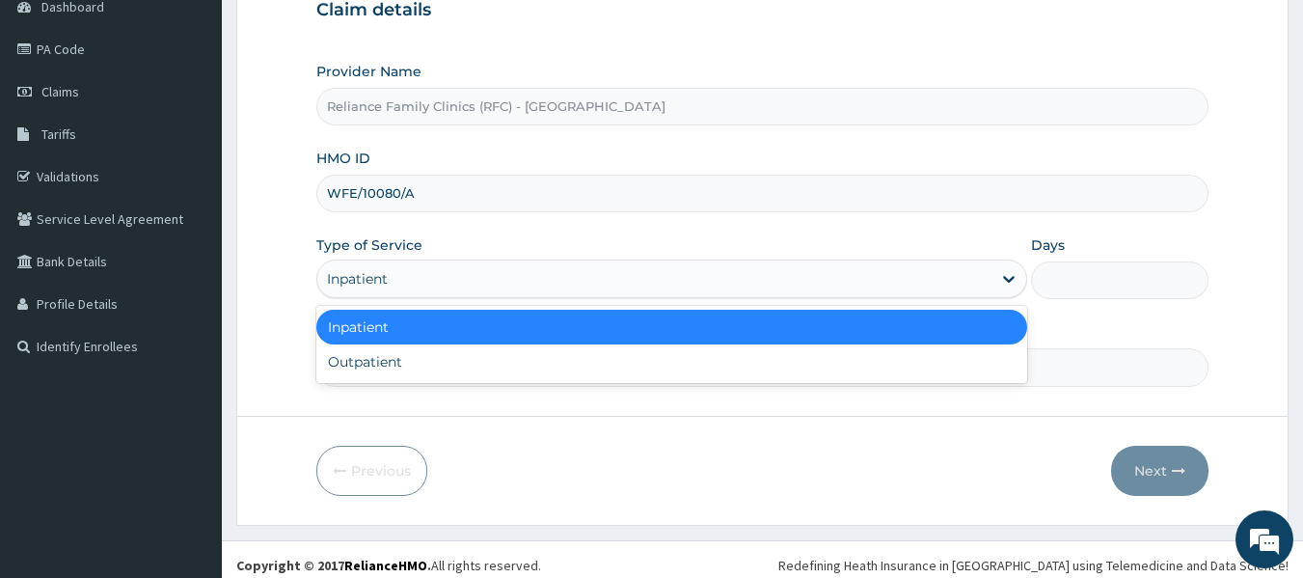
drag, startPoint x: 642, startPoint y: 288, endPoint x: 629, endPoint y: 344, distance: 57.5
click at [629, 298] on div "option Inpatient, selected. option Inpatient selected, 1 of 2. 2 results availa…" at bounding box center [671, 278] width 711 height 39
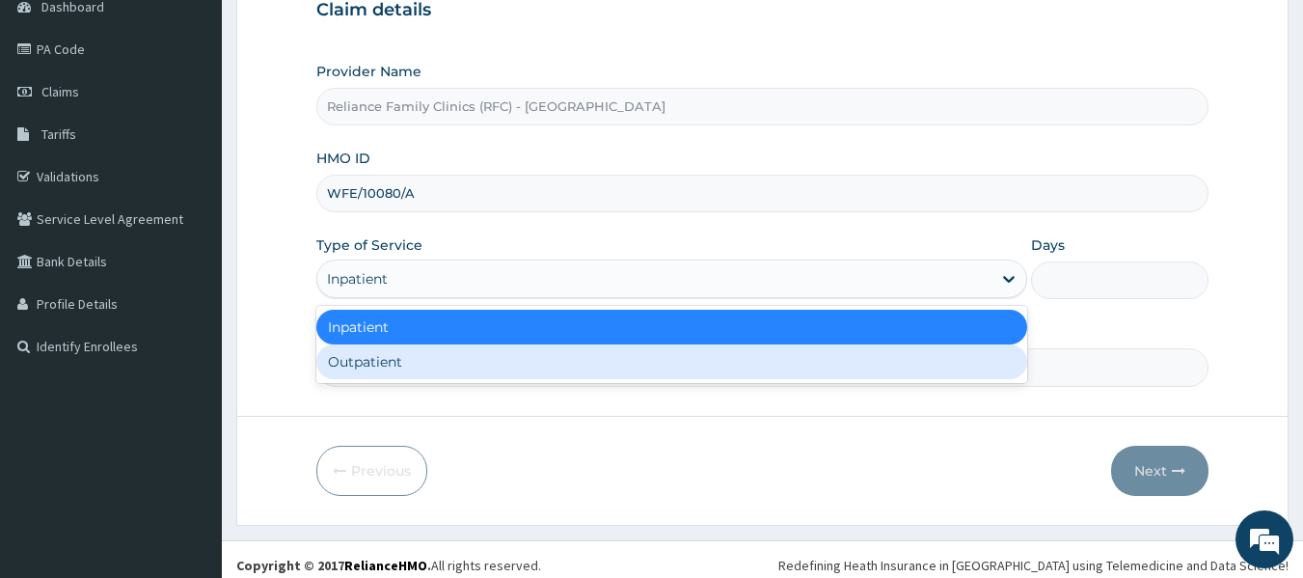
click at [629, 344] on div "Outpatient" at bounding box center [671, 361] width 711 height 35
type input "1"
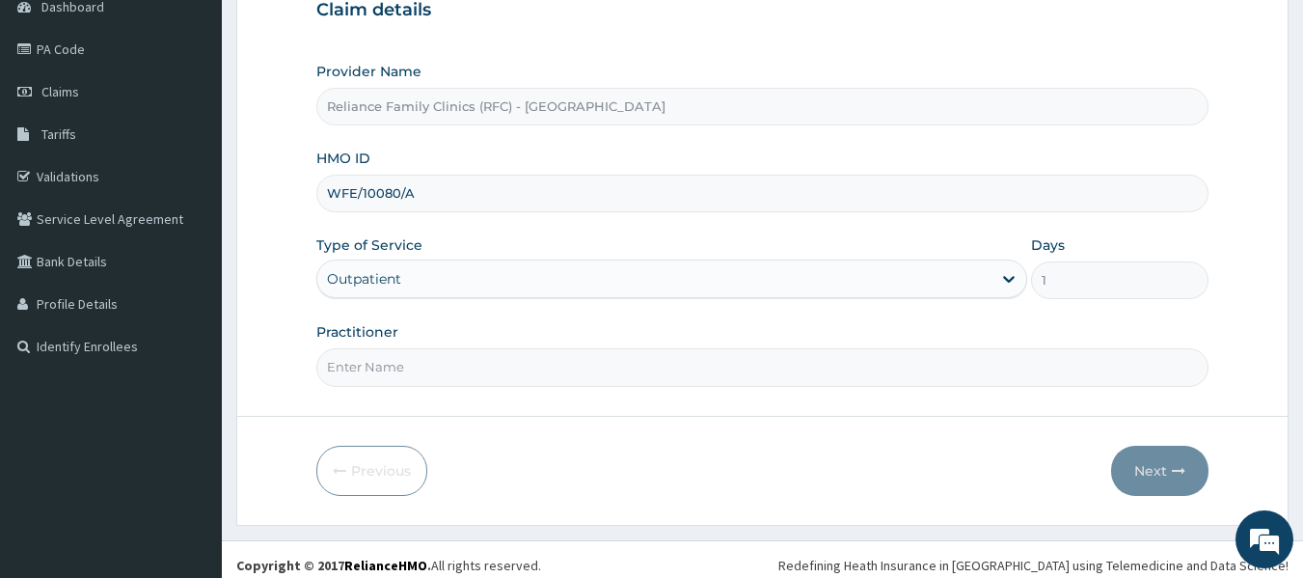
click at [636, 361] on input "Practitioner" at bounding box center [762, 367] width 893 height 38
type input "Dr [PERSON_NAME]"
click at [1137, 478] on button "Next" at bounding box center [1159, 471] width 97 height 50
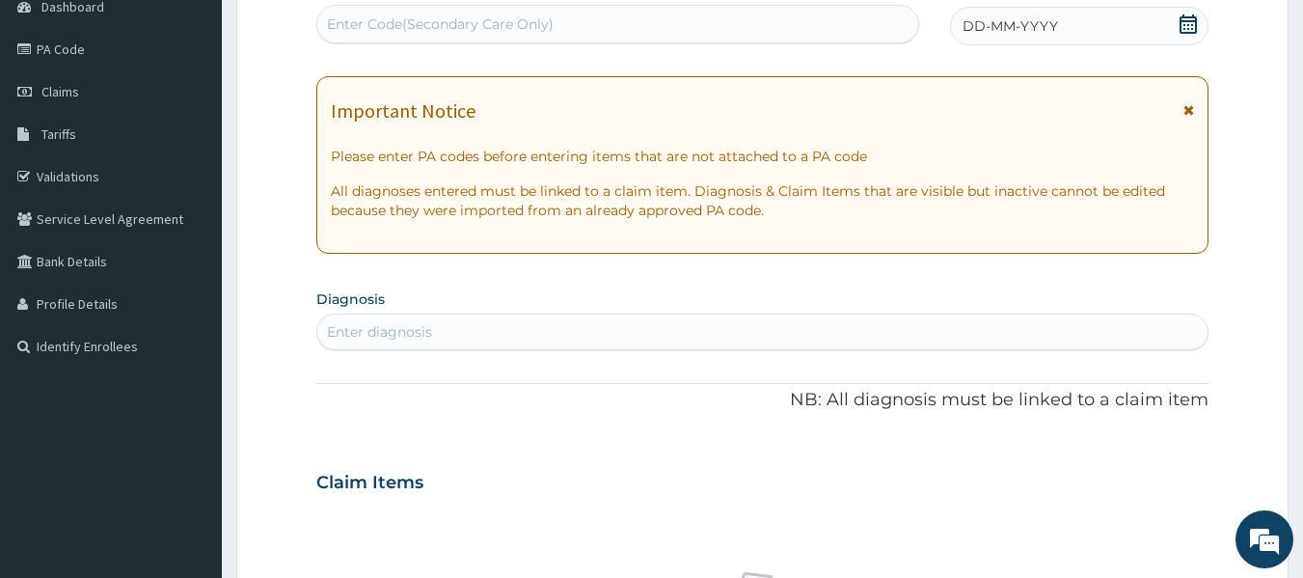
scroll to position [0, 0]
click at [1071, 17] on div "DD-MM-YYYY" at bounding box center [1079, 26] width 258 height 39
click at [610, 336] on div "Enter diagnosis" at bounding box center [762, 331] width 891 height 31
type input "Malari"
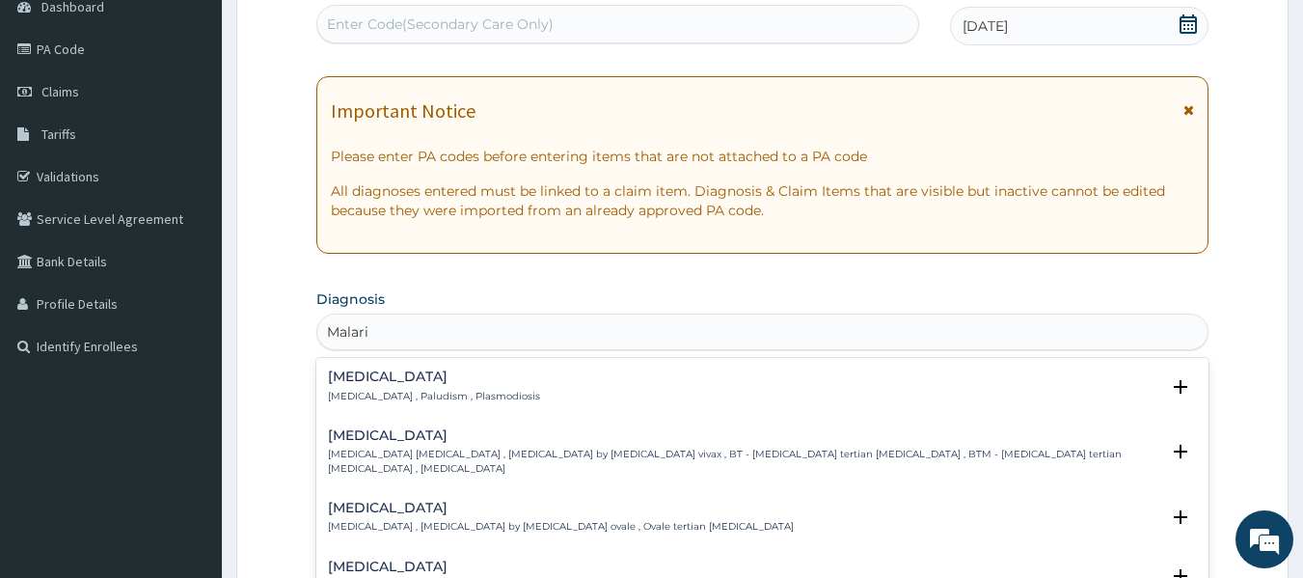
click at [436, 403] on div "[MEDICAL_DATA] [MEDICAL_DATA] , Paludism , Plasmodiosis Select Status Query Que…" at bounding box center [763, 390] width 870 height 43
click at [395, 379] on h4 "[MEDICAL_DATA]" at bounding box center [434, 376] width 212 height 14
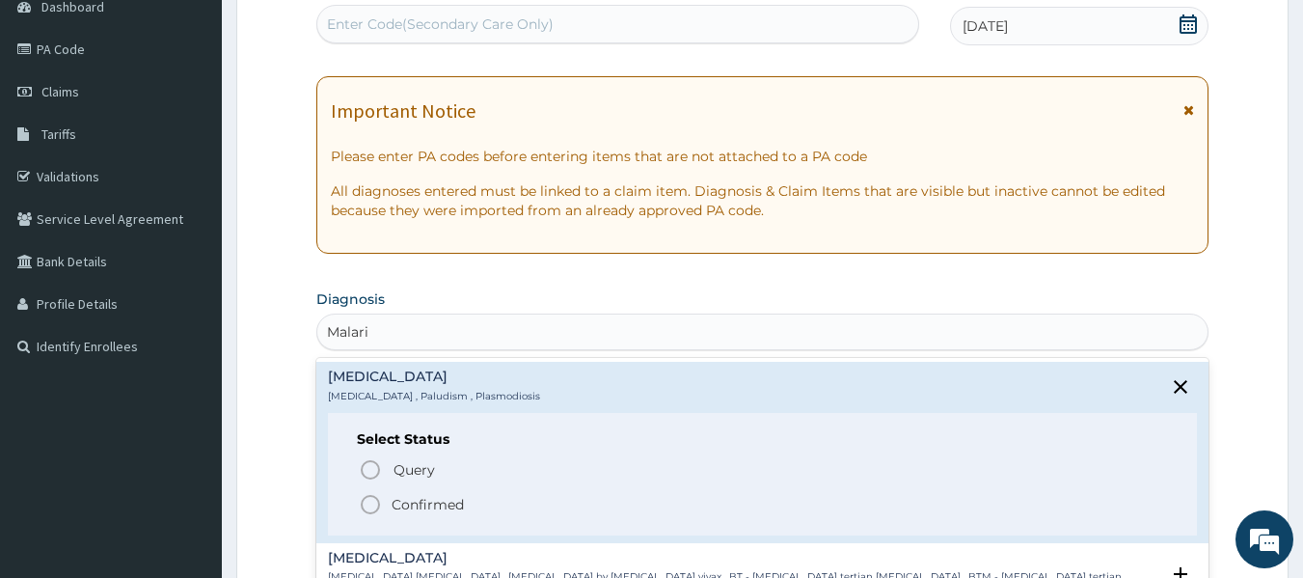
click at [393, 496] on p "Confirmed" at bounding box center [428, 504] width 72 height 19
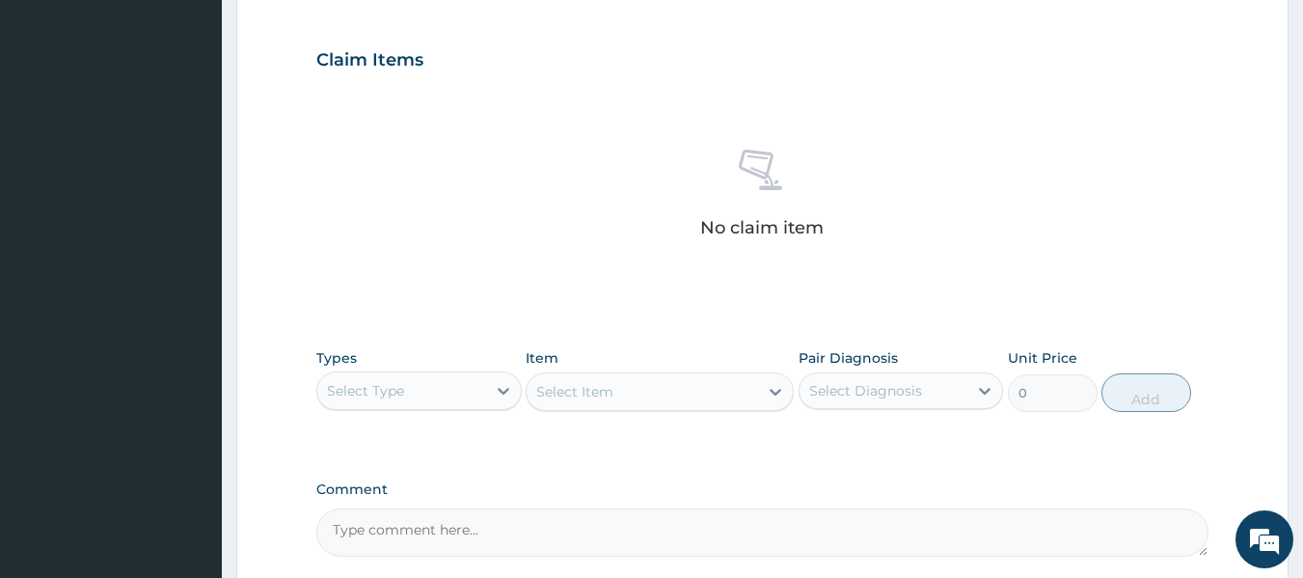
scroll to position [633, 0]
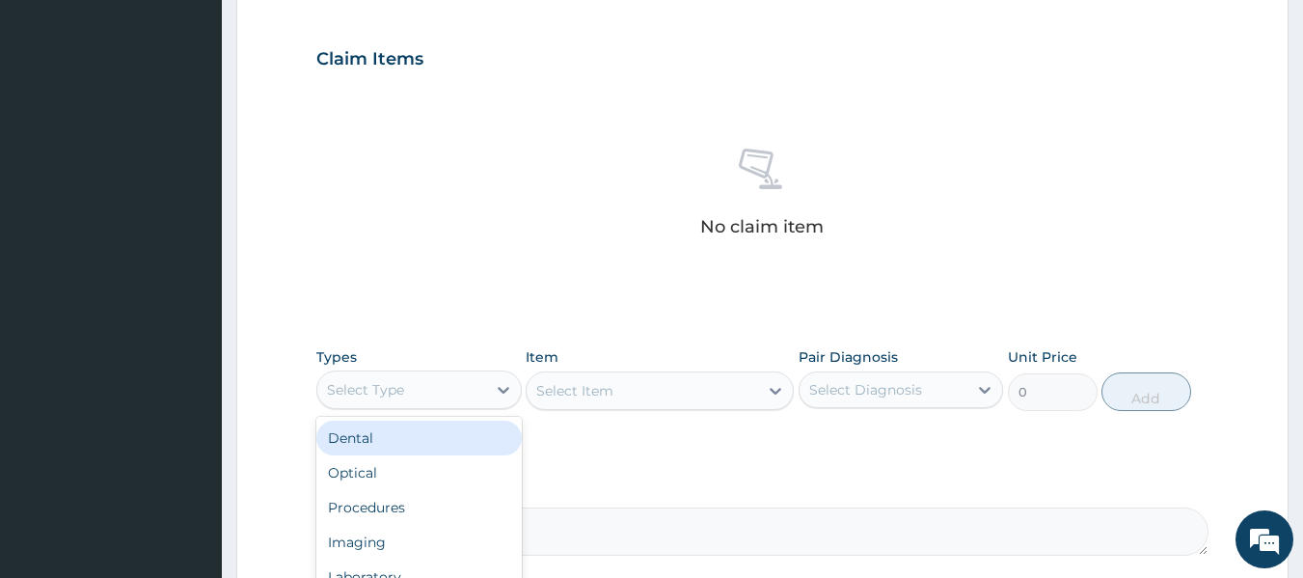
click at [482, 397] on div "Select Type" at bounding box center [401, 389] width 169 height 31
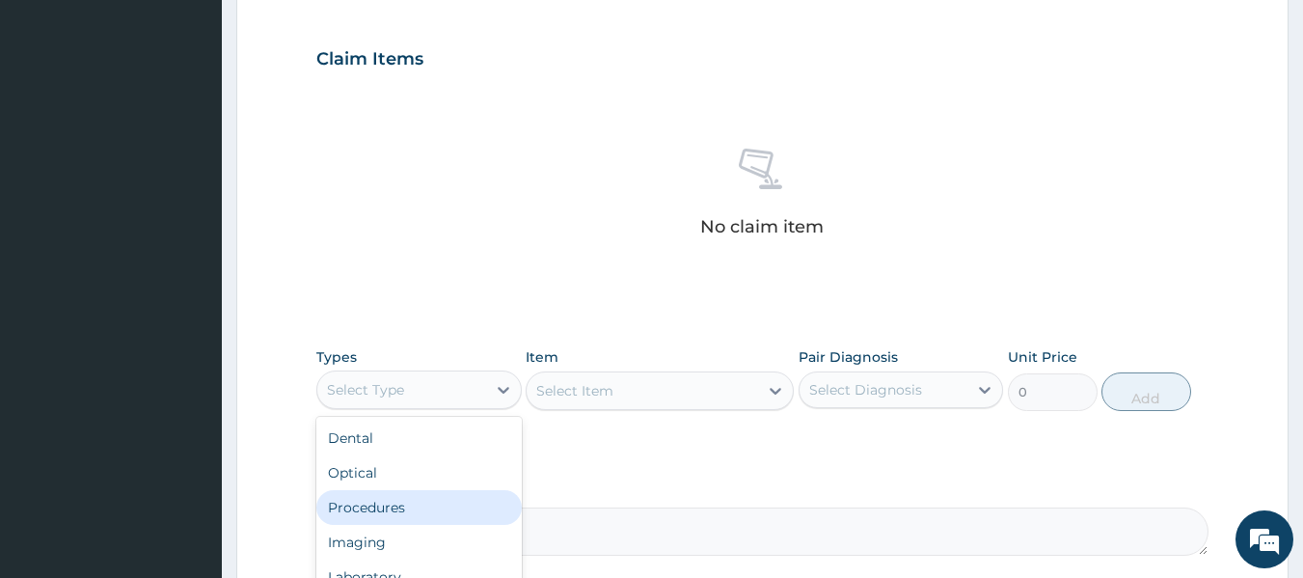
click at [423, 496] on div "Procedures" at bounding box center [418, 507] width 205 height 35
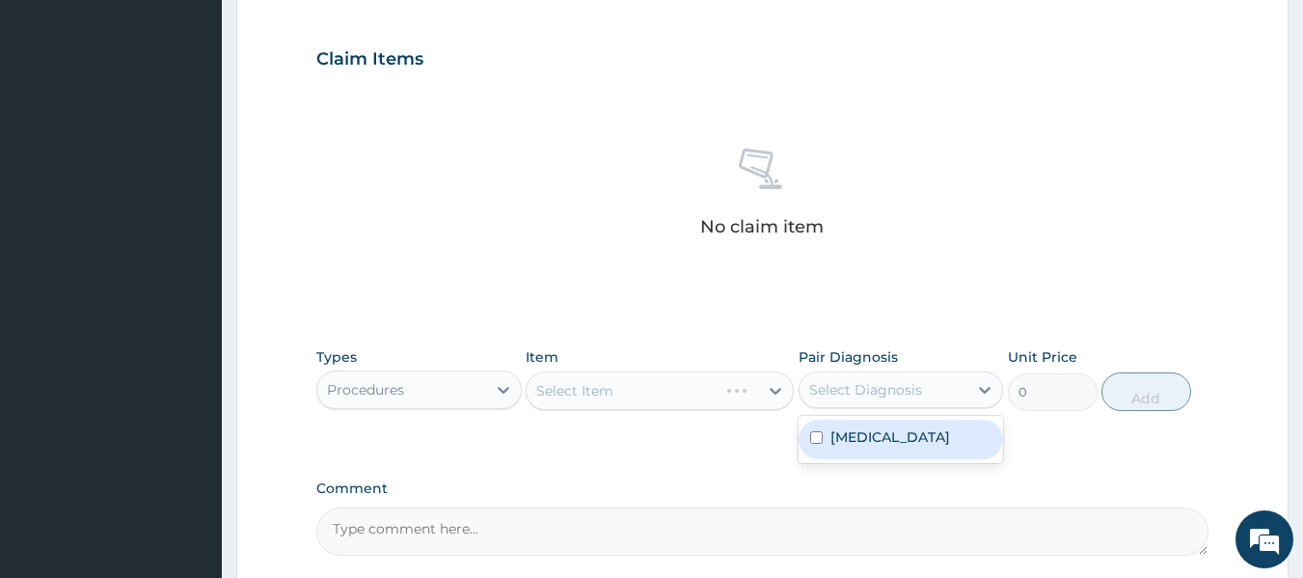
click at [850, 402] on div "Select Diagnosis" at bounding box center [883, 389] width 169 height 31
click at [851, 435] on label "[MEDICAL_DATA]" at bounding box center [890, 436] width 120 height 19
checkbox input "true"
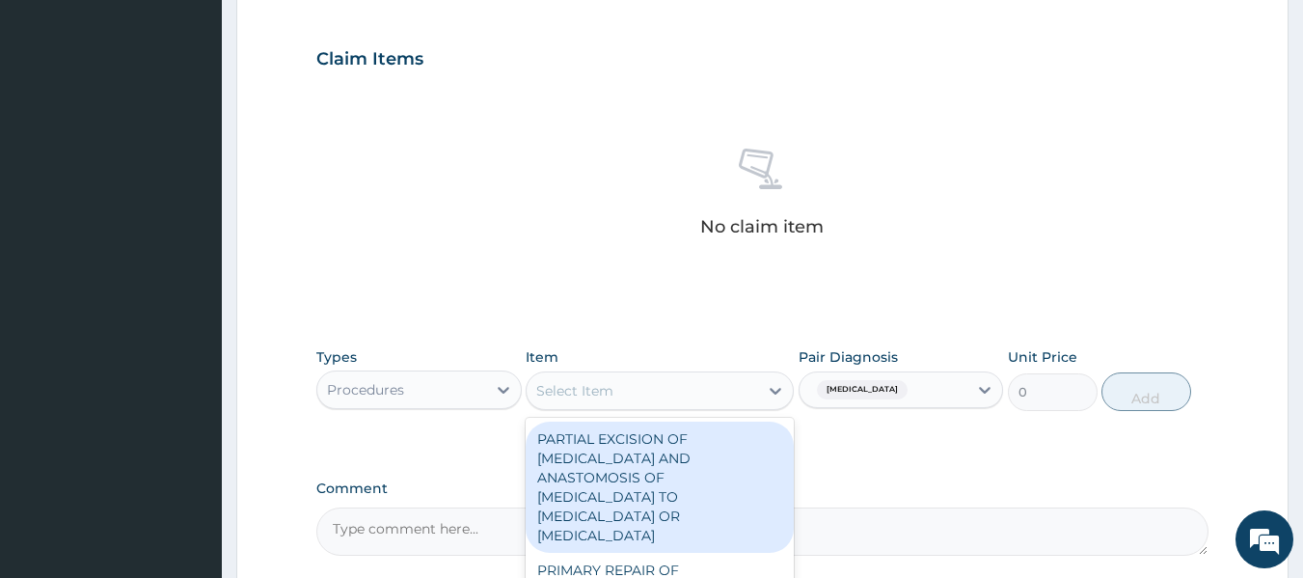
click at [668, 399] on div "Select Item" at bounding box center [642, 390] width 231 height 31
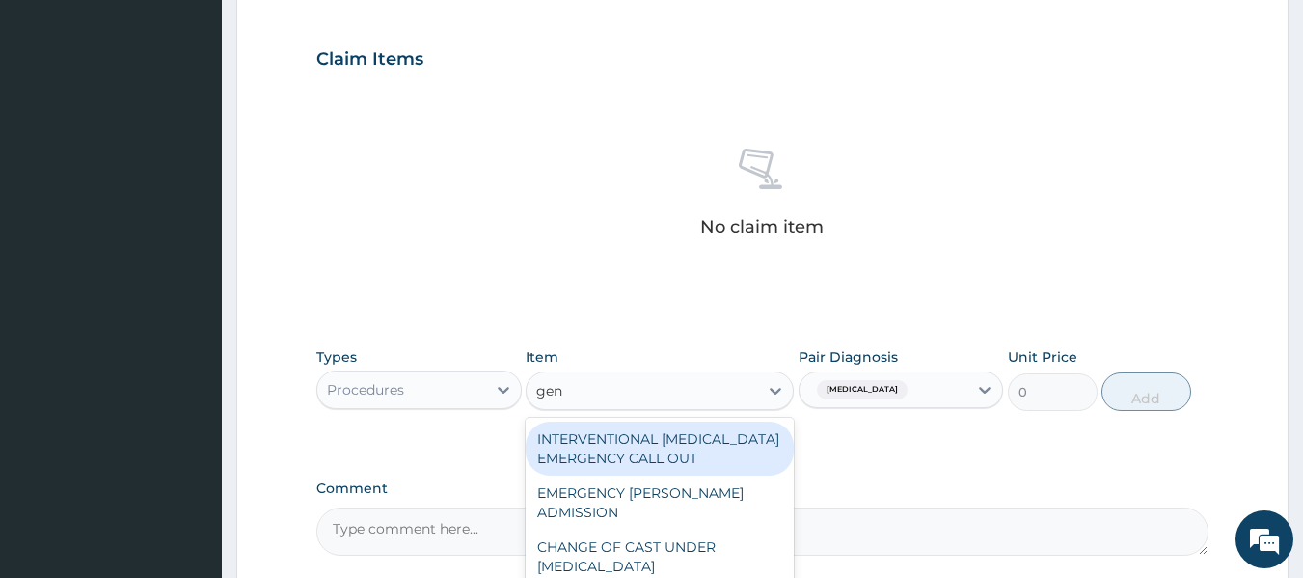
type input "gene"
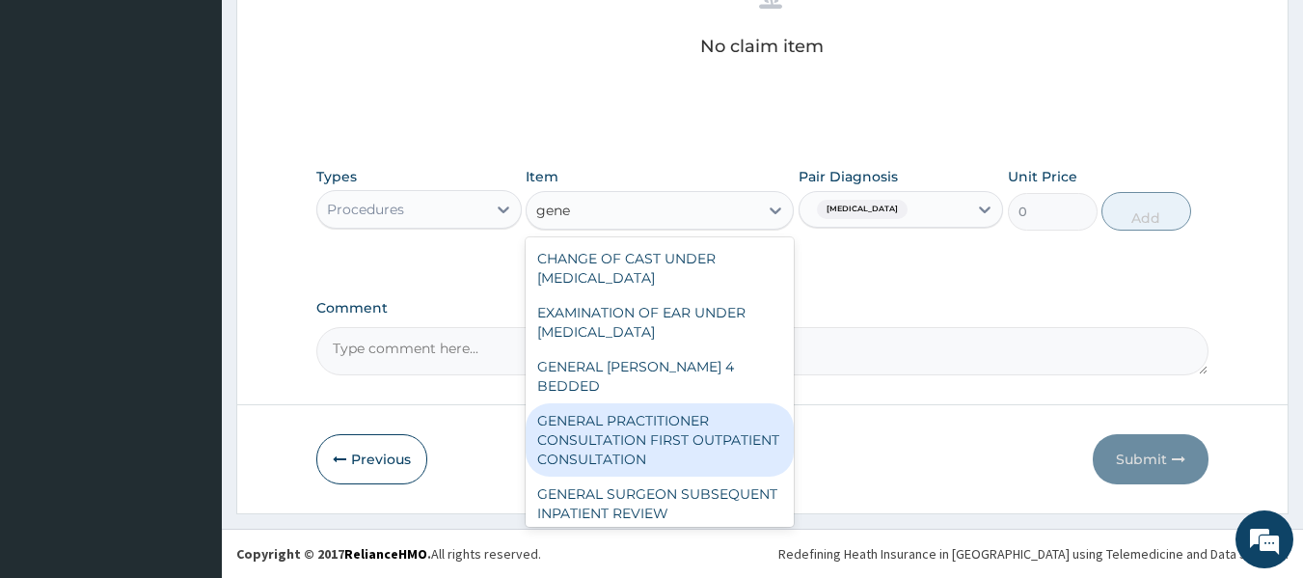
click at [699, 408] on div "GENERAL PRACTITIONER CONSULTATION FIRST OUTPATIENT CONSULTATION" at bounding box center [660, 439] width 268 height 73
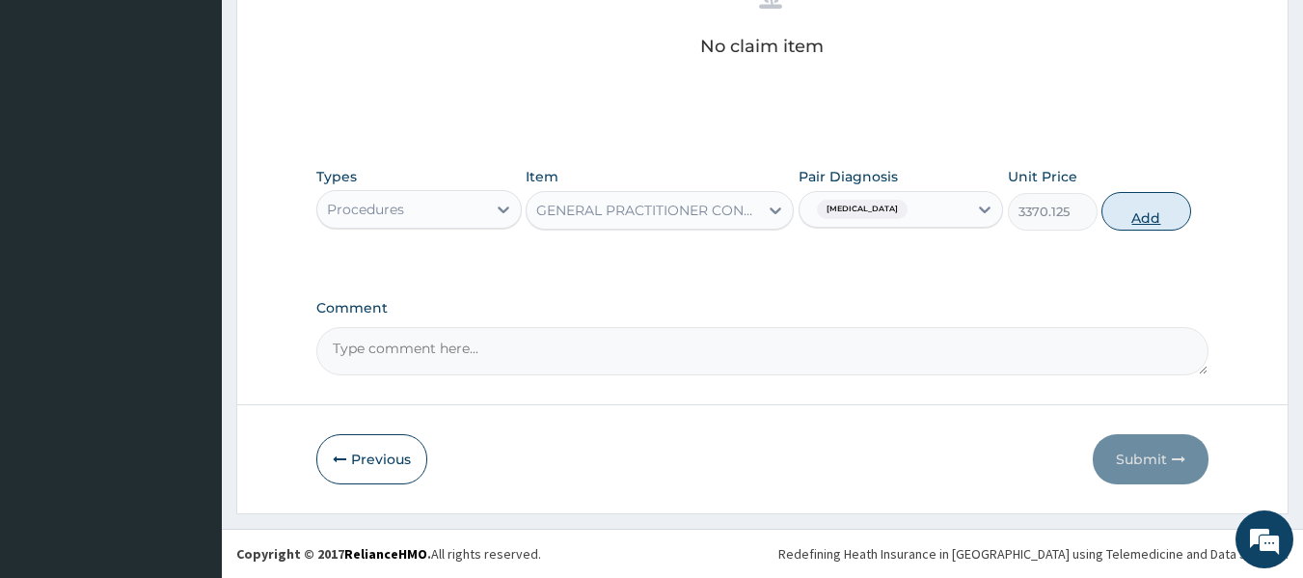
click at [1146, 203] on button "Add" at bounding box center [1146, 211] width 90 height 39
type input "0"
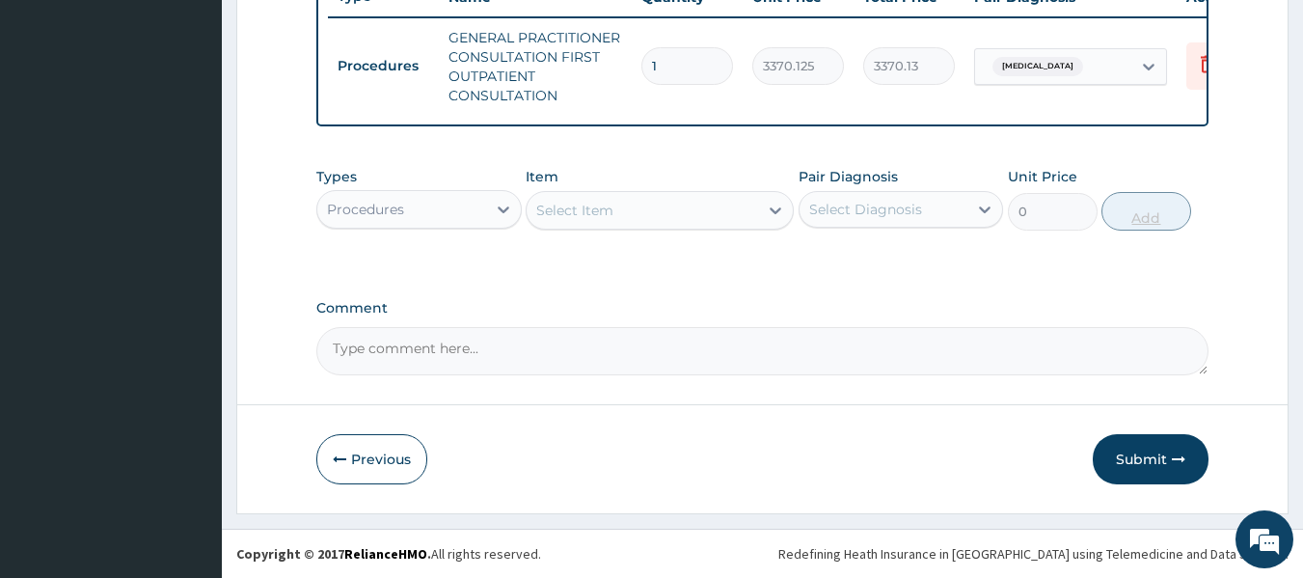
scroll to position [766, 0]
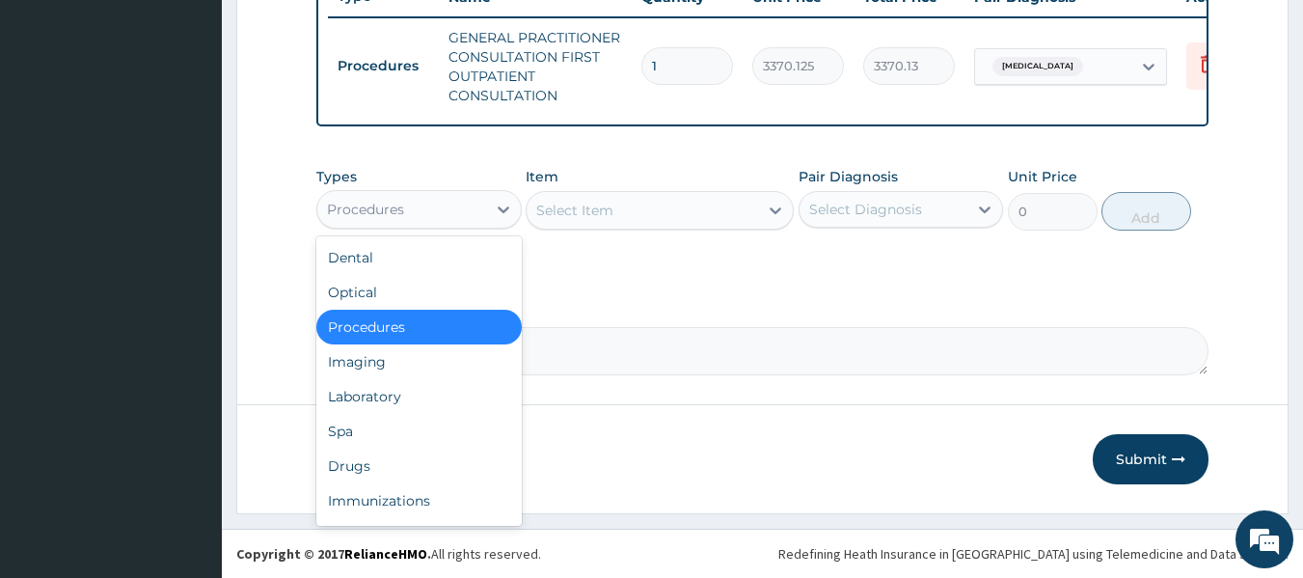
click at [478, 210] on div "Procedures" at bounding box center [401, 209] width 169 height 31
click at [404, 461] on div "Drugs" at bounding box center [418, 465] width 205 height 35
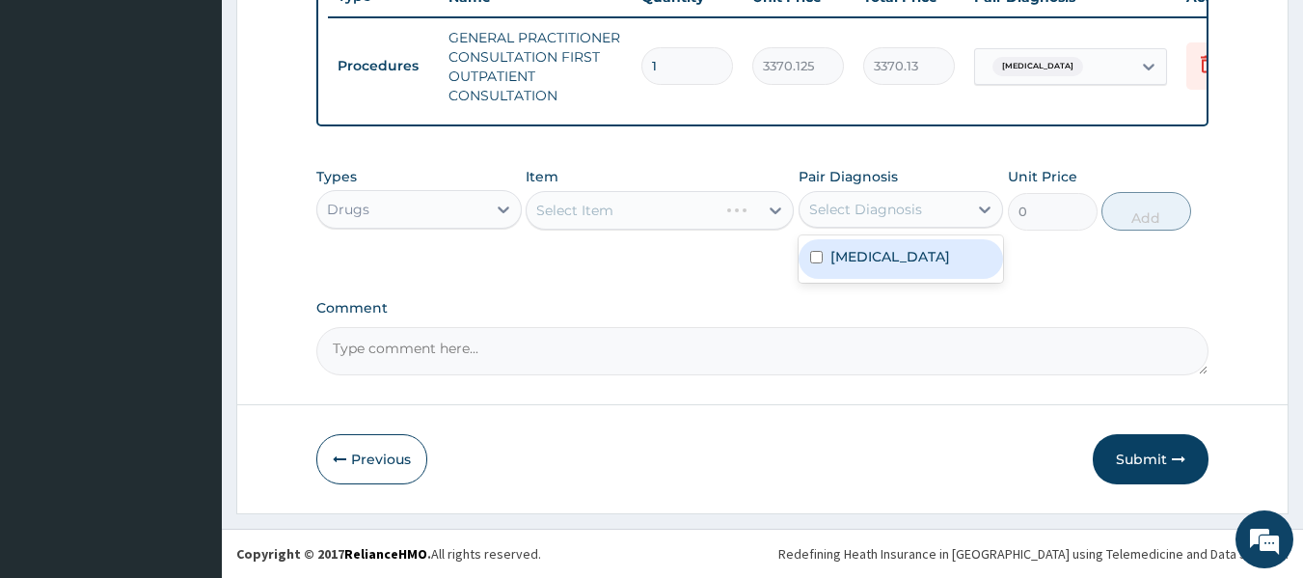
click at [899, 213] on div "Select Diagnosis" at bounding box center [865, 209] width 113 height 19
click at [881, 259] on div "[MEDICAL_DATA]" at bounding box center [901, 259] width 205 height 40
checkbox input "true"
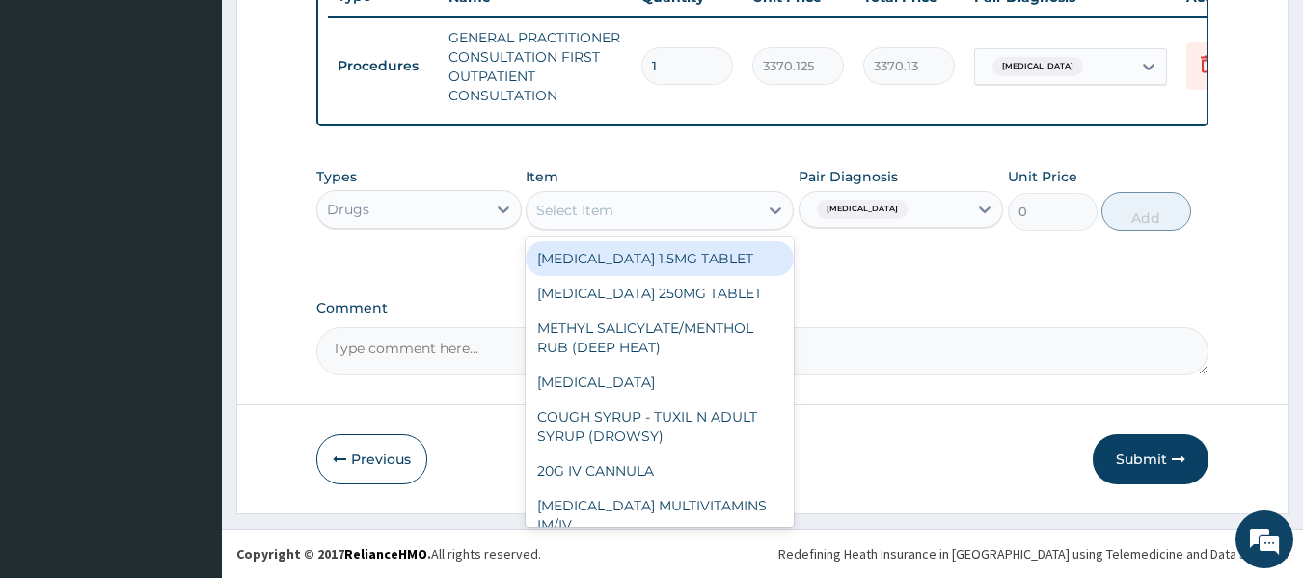
click at [695, 208] on div "Select Item" at bounding box center [642, 210] width 231 height 31
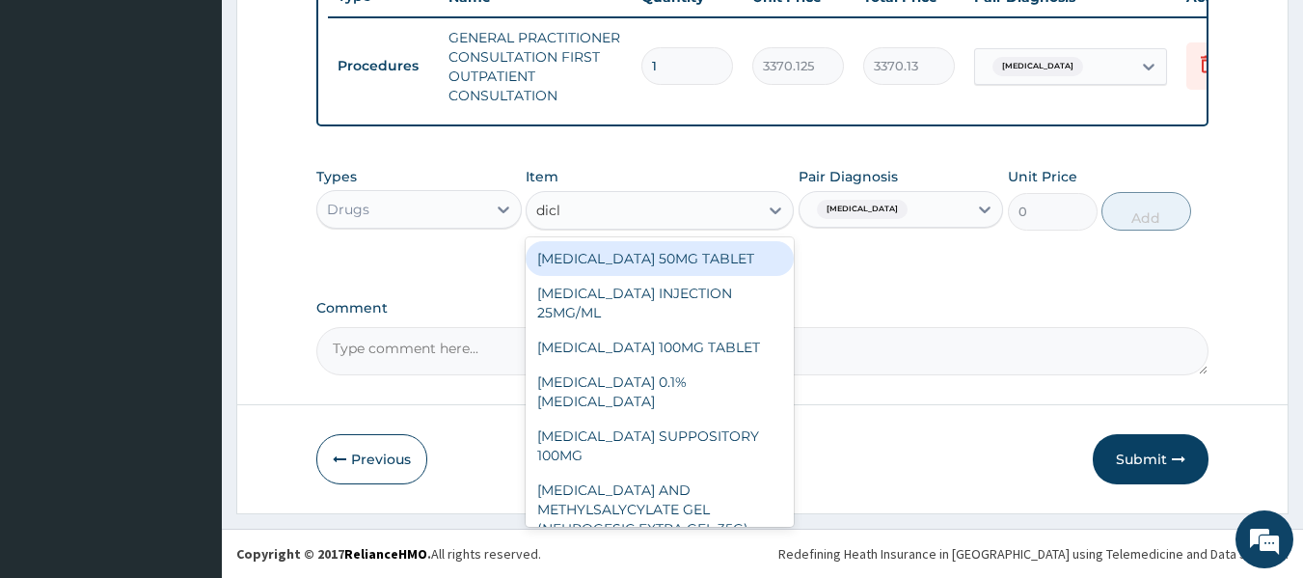
type input "diclo"
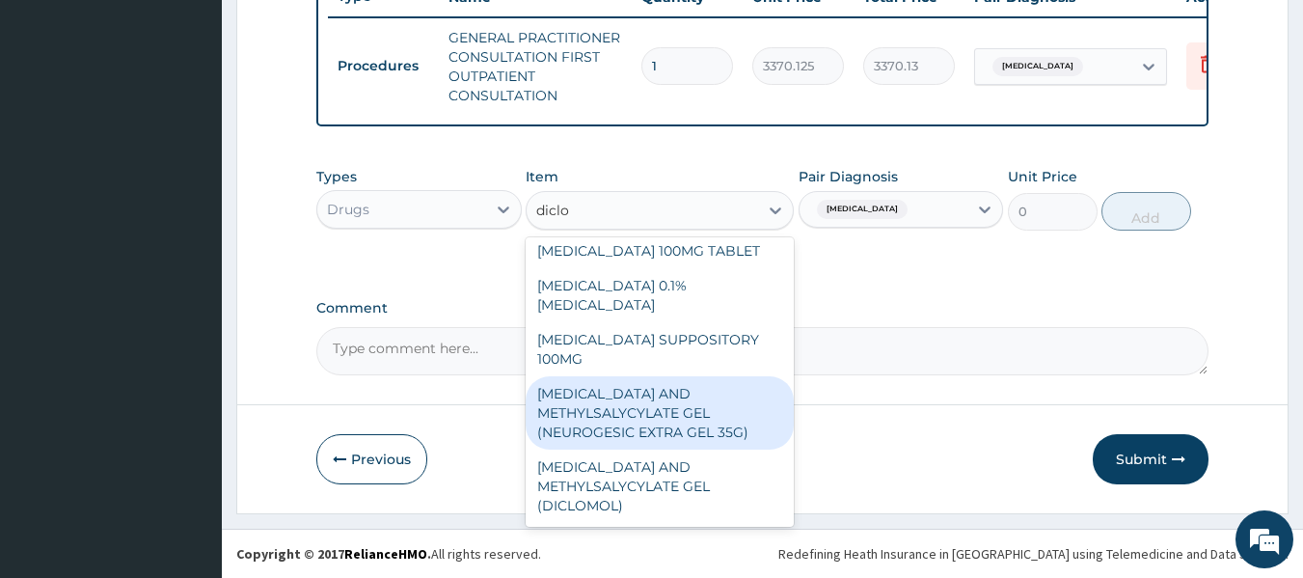
scroll to position [0, 0]
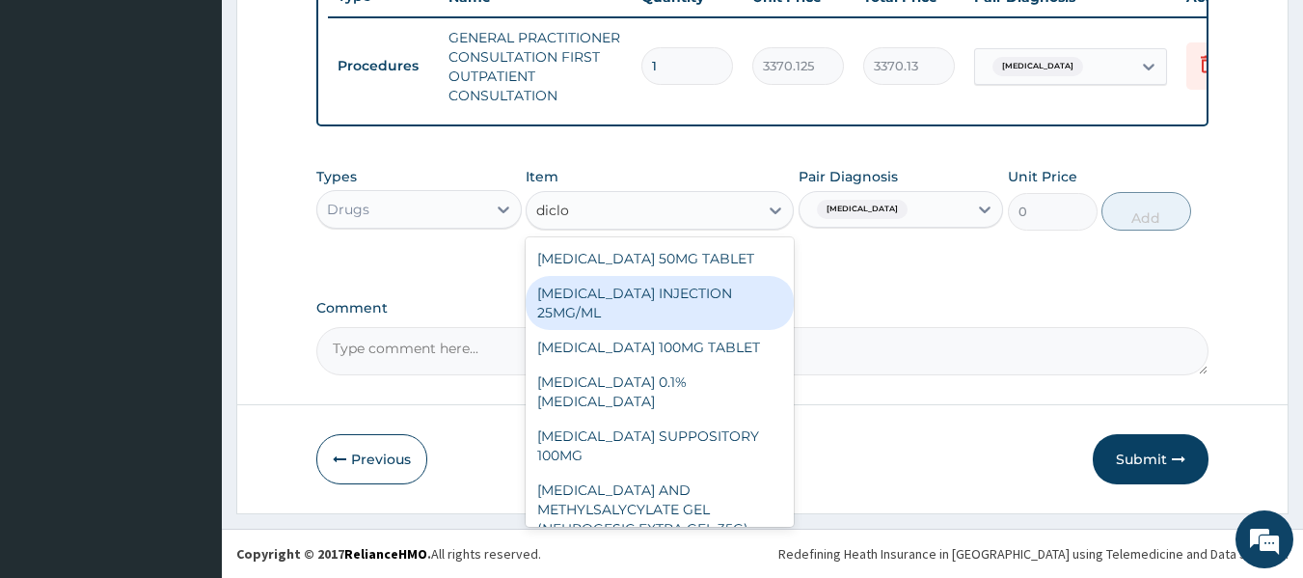
click at [680, 295] on div "[MEDICAL_DATA] INJECTION 25MG/ML" at bounding box center [660, 303] width 268 height 54
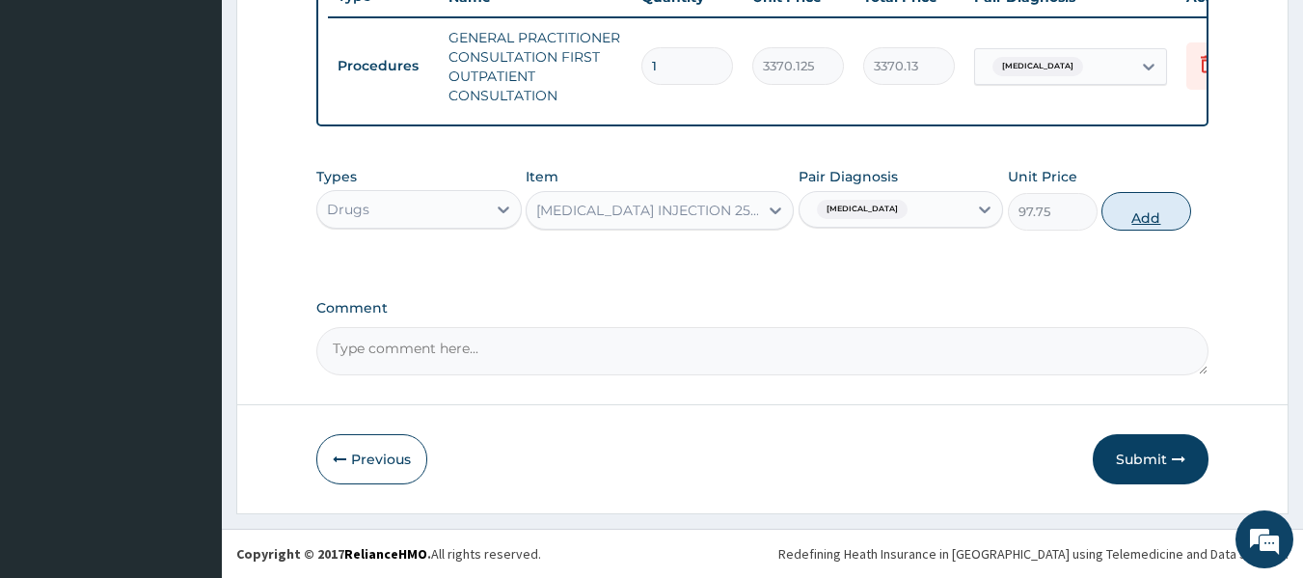
click at [1109, 213] on button "Add" at bounding box center [1146, 211] width 90 height 39
type input "0"
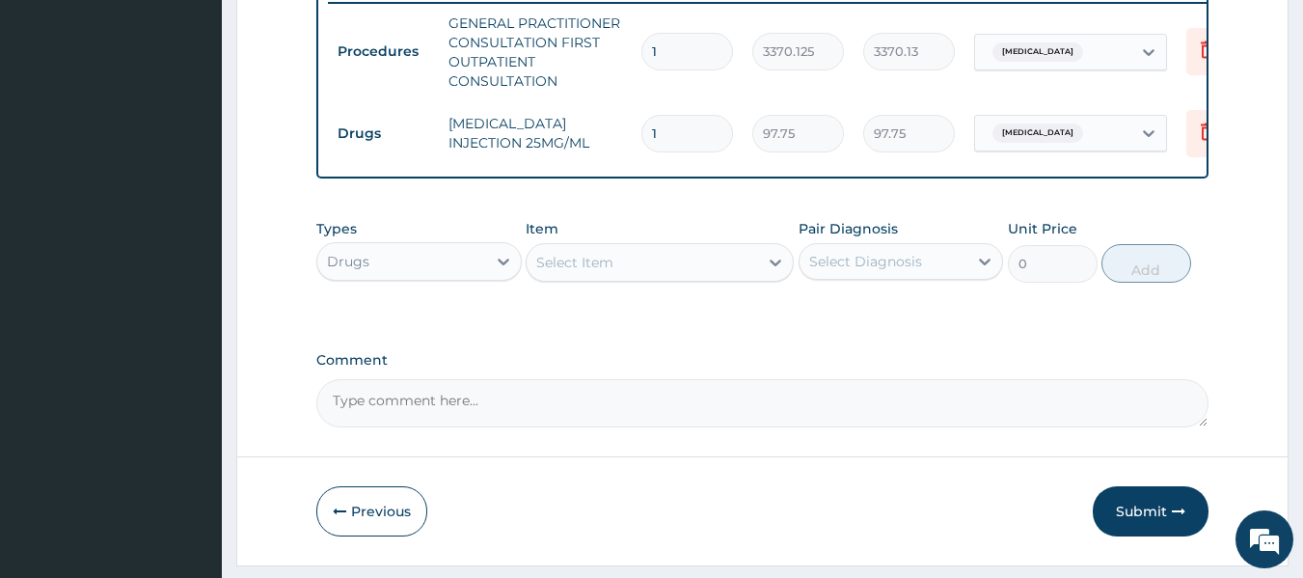
click at [606, 272] on div "Select Item" at bounding box center [574, 262] width 77 height 19
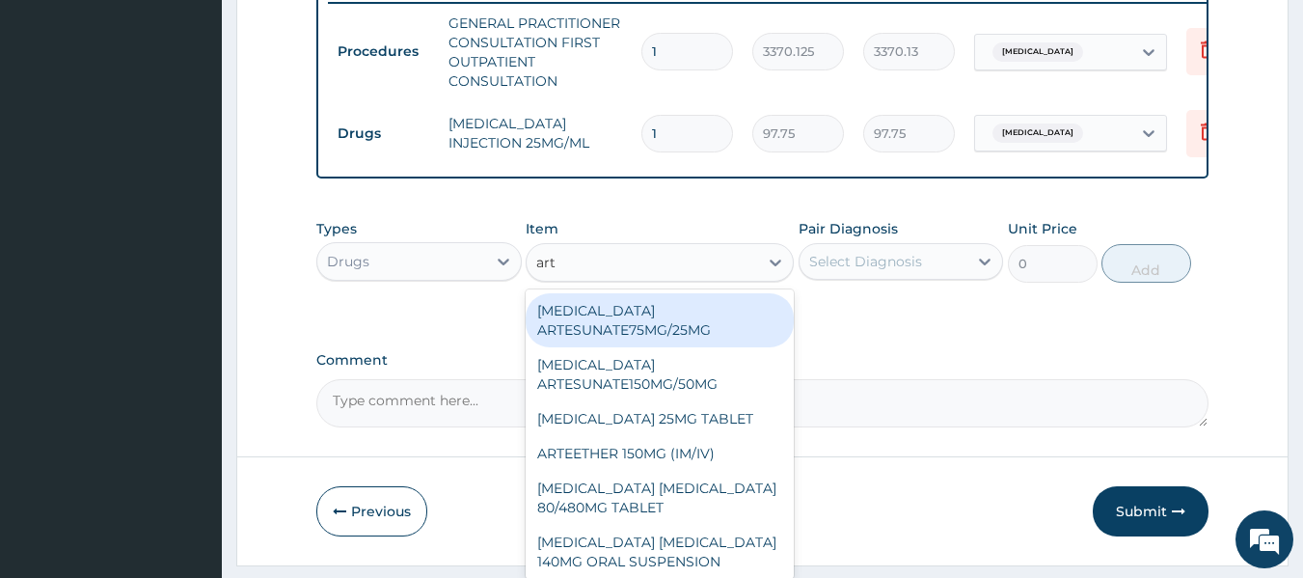
type input "arte"
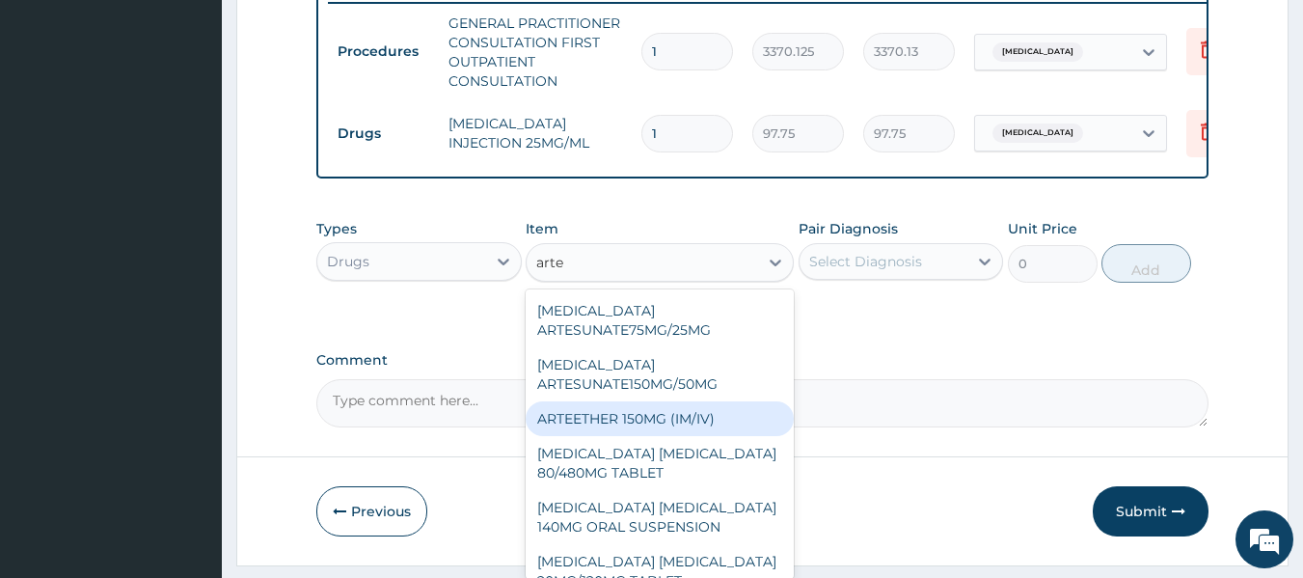
scroll to position [304, 0]
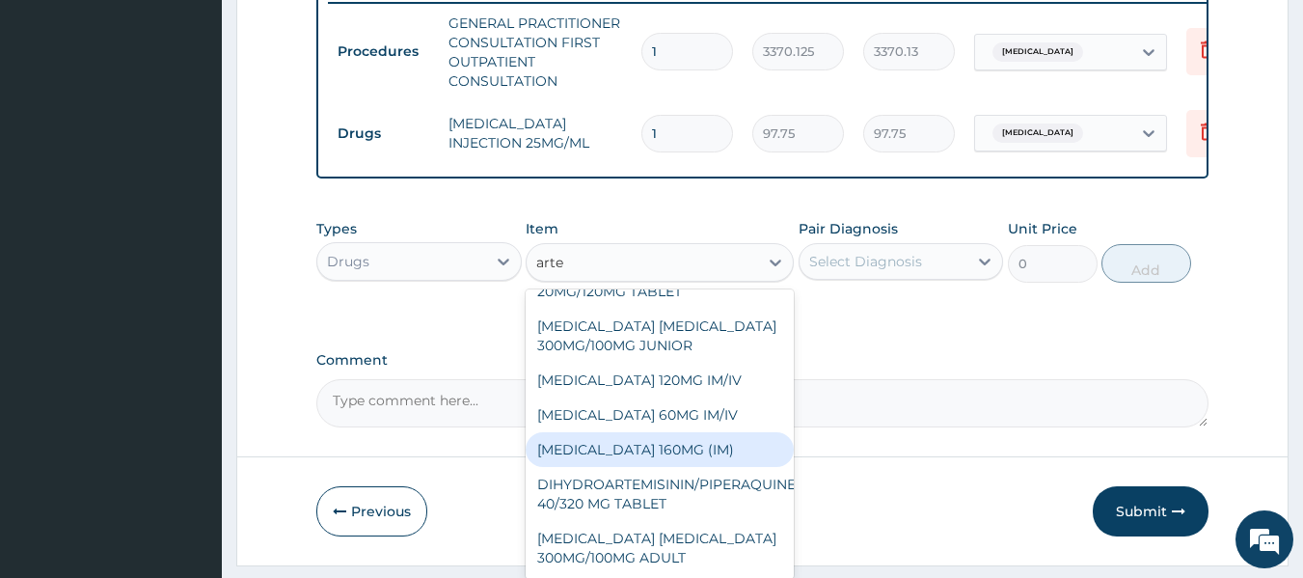
click at [679, 439] on div "[MEDICAL_DATA] 160MG (IM)" at bounding box center [660, 449] width 268 height 35
type input "1000.5"
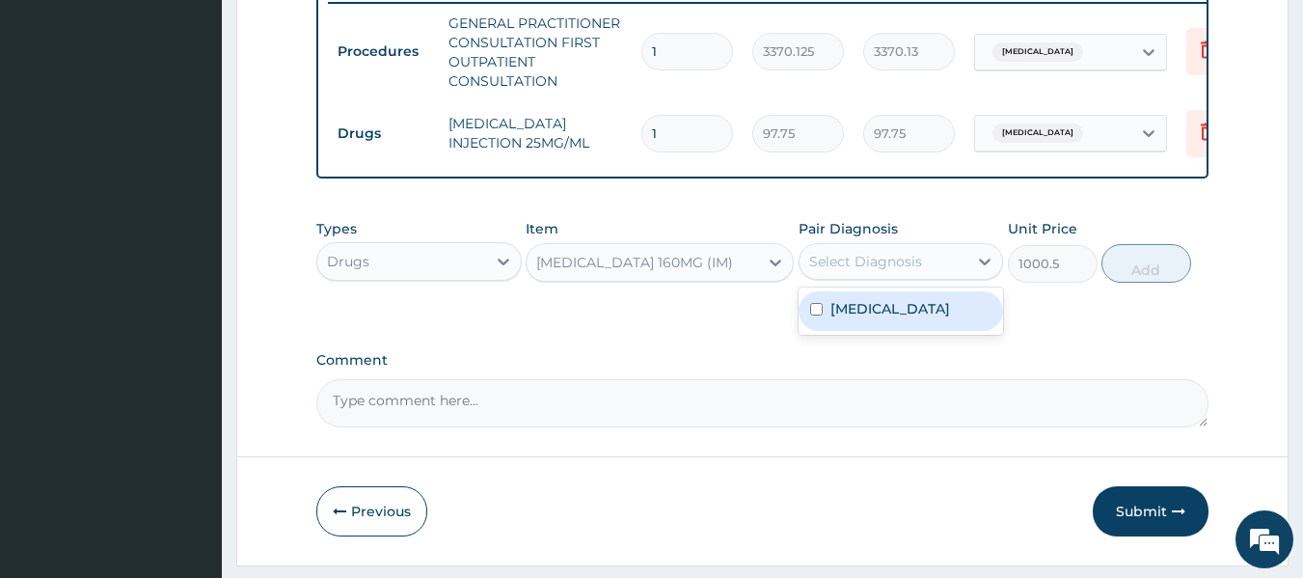
click at [890, 267] on div "Select Diagnosis" at bounding box center [865, 261] width 113 height 19
click at [885, 331] on div "[MEDICAL_DATA]" at bounding box center [901, 311] width 205 height 40
checkbox input "true"
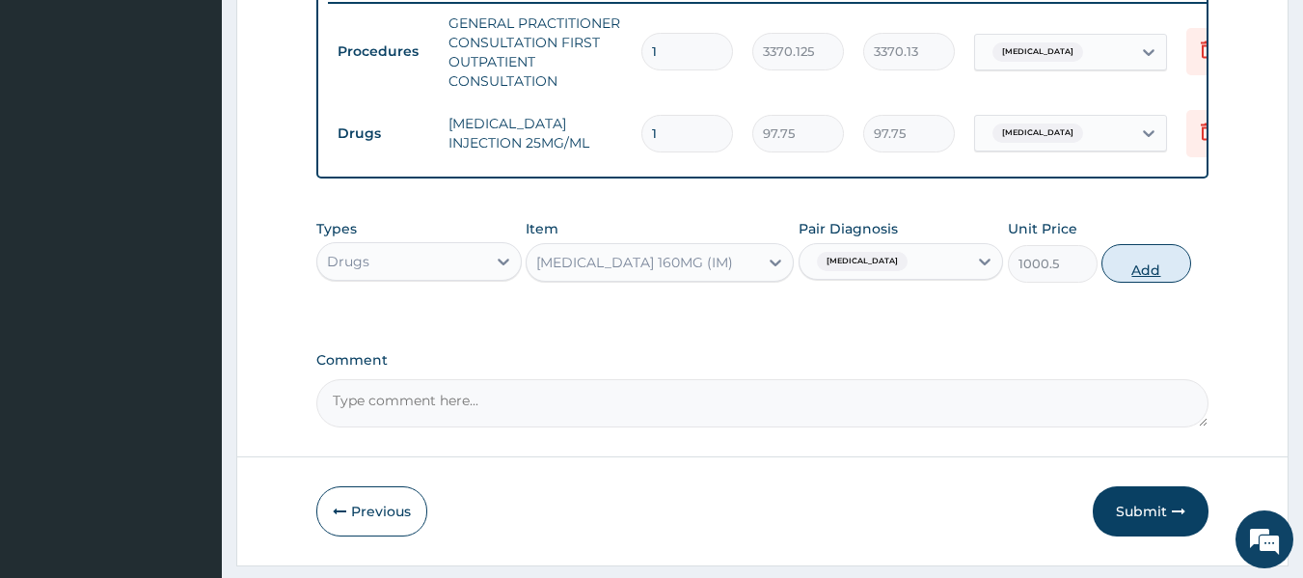
click at [1134, 268] on button "Add" at bounding box center [1146, 263] width 90 height 39
type input "0"
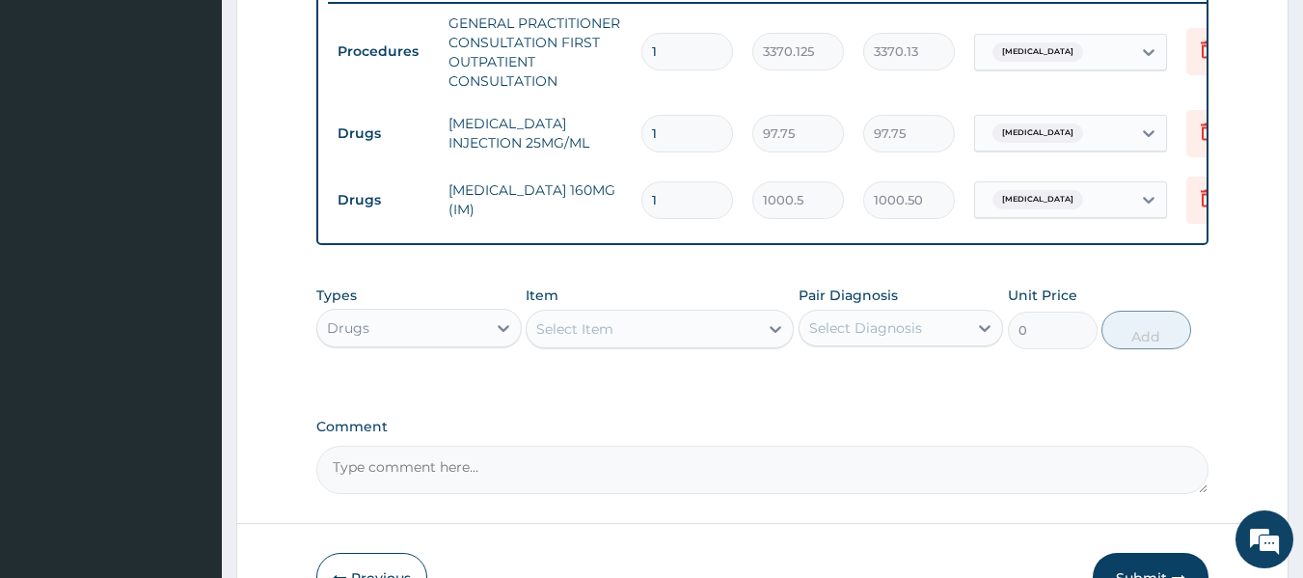
click at [602, 349] on div "Item Select Item" at bounding box center [660, 317] width 268 height 64
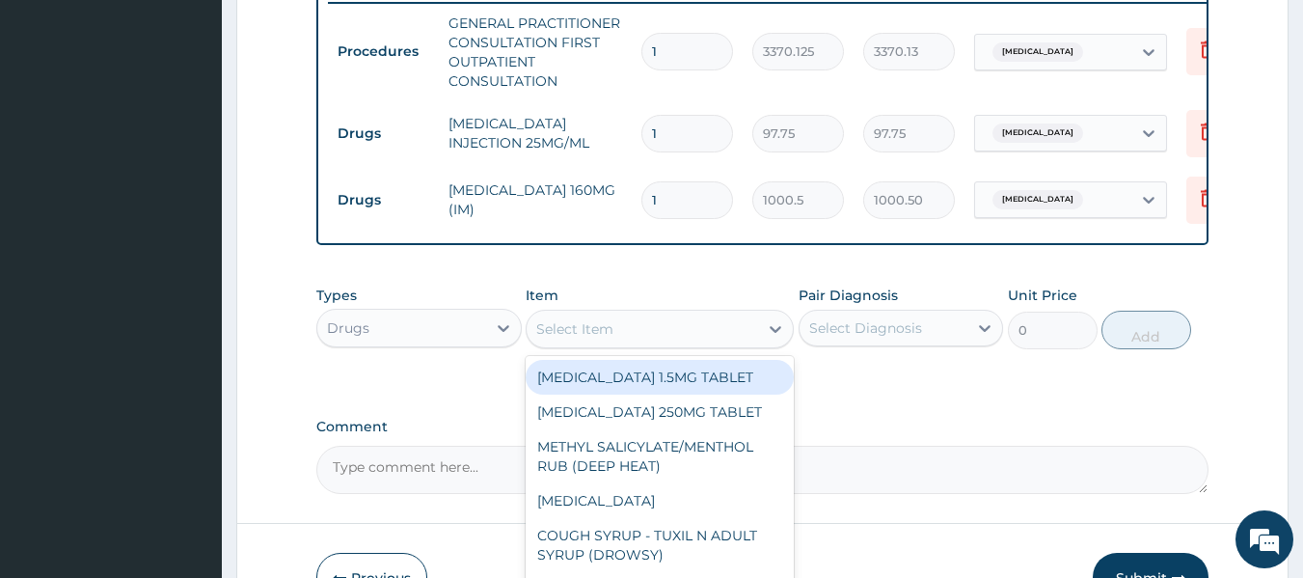
click at [614, 344] on div "Select Item" at bounding box center [642, 328] width 231 height 31
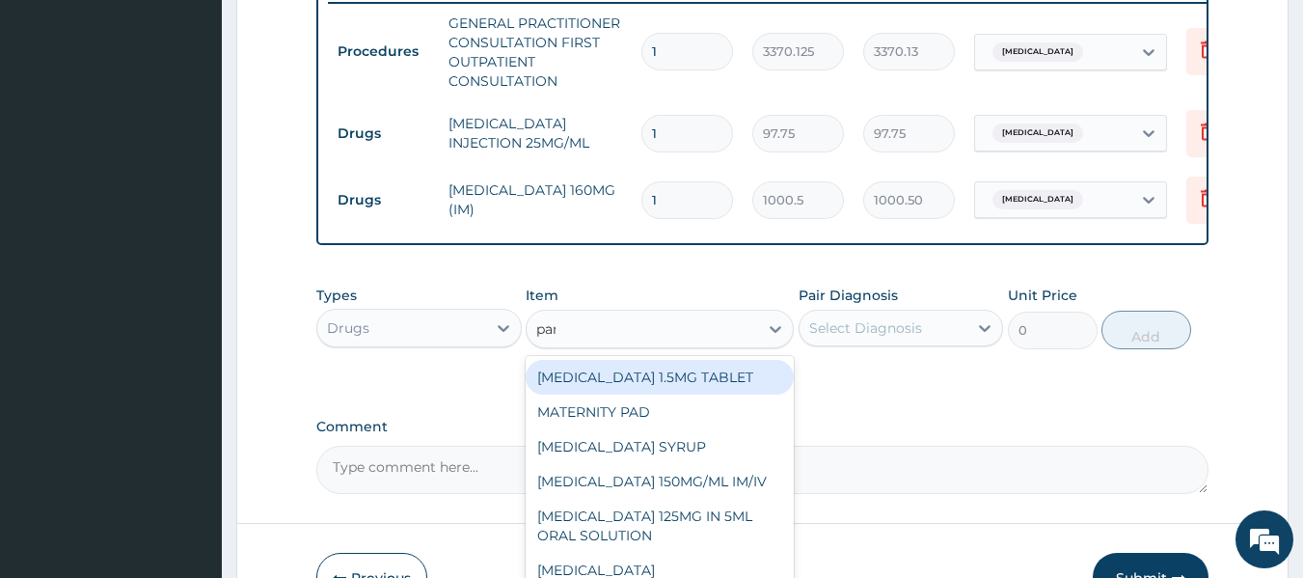
type input "para"
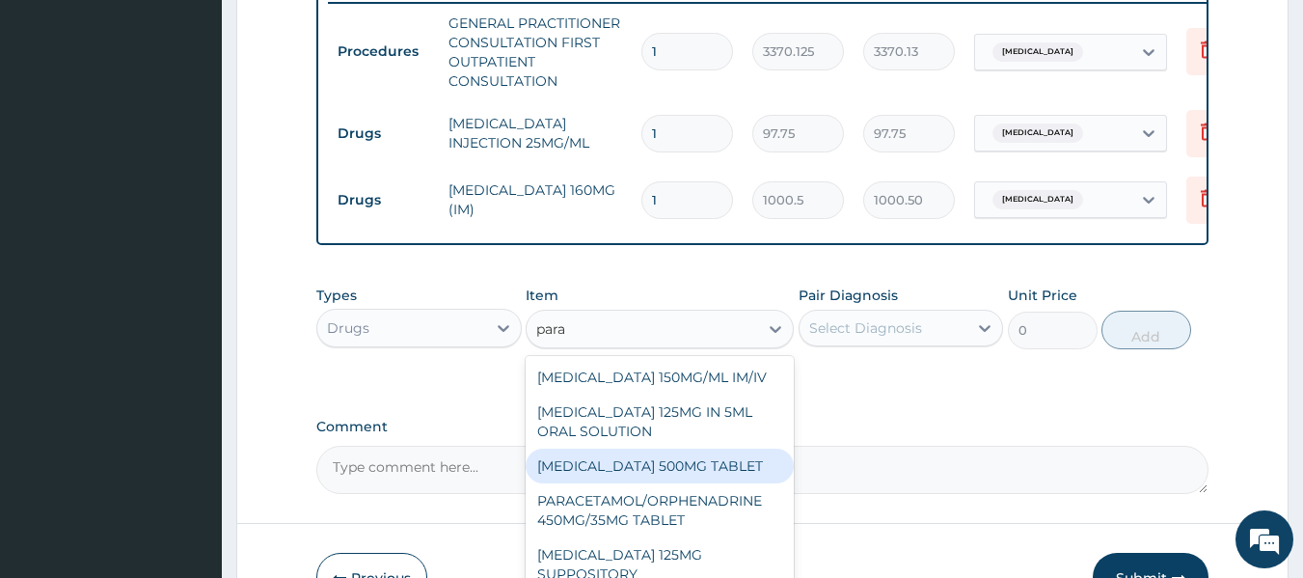
click at [650, 479] on div "[MEDICAL_DATA] 500MG TABLET" at bounding box center [660, 465] width 268 height 35
type input "30"
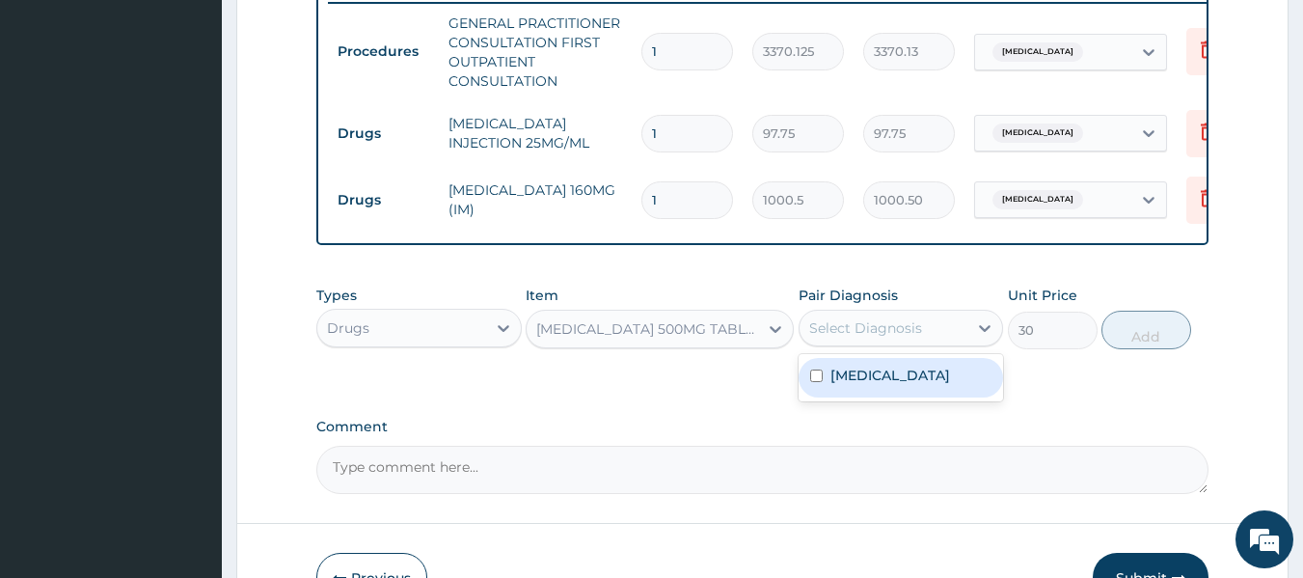
click at [852, 338] on div "Select Diagnosis" at bounding box center [865, 327] width 113 height 19
click at [863, 385] on label "[MEDICAL_DATA]" at bounding box center [890, 375] width 120 height 19
checkbox input "true"
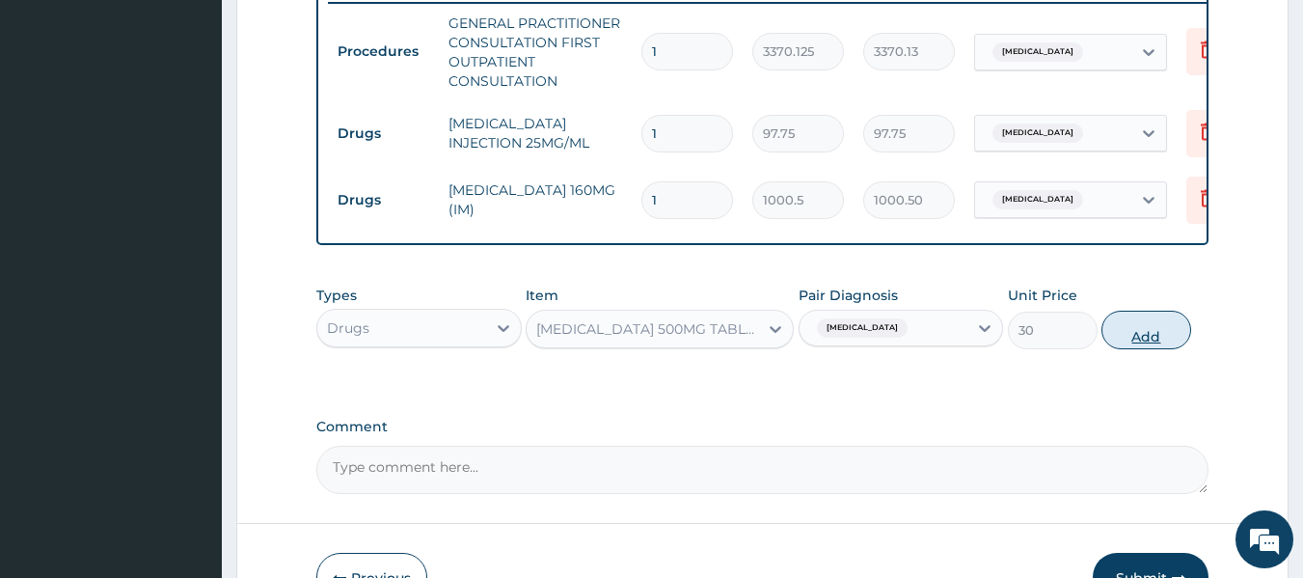
click at [1120, 335] on button "Add" at bounding box center [1146, 330] width 90 height 39
type input "0"
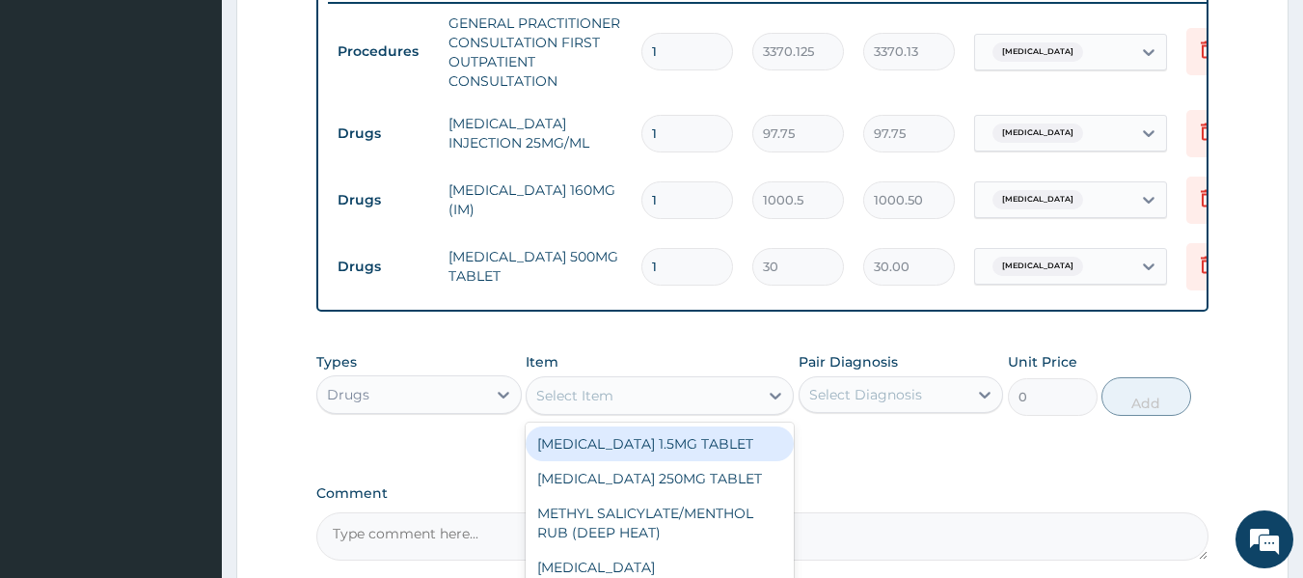
click at [631, 403] on div "Select Item" at bounding box center [642, 395] width 231 height 31
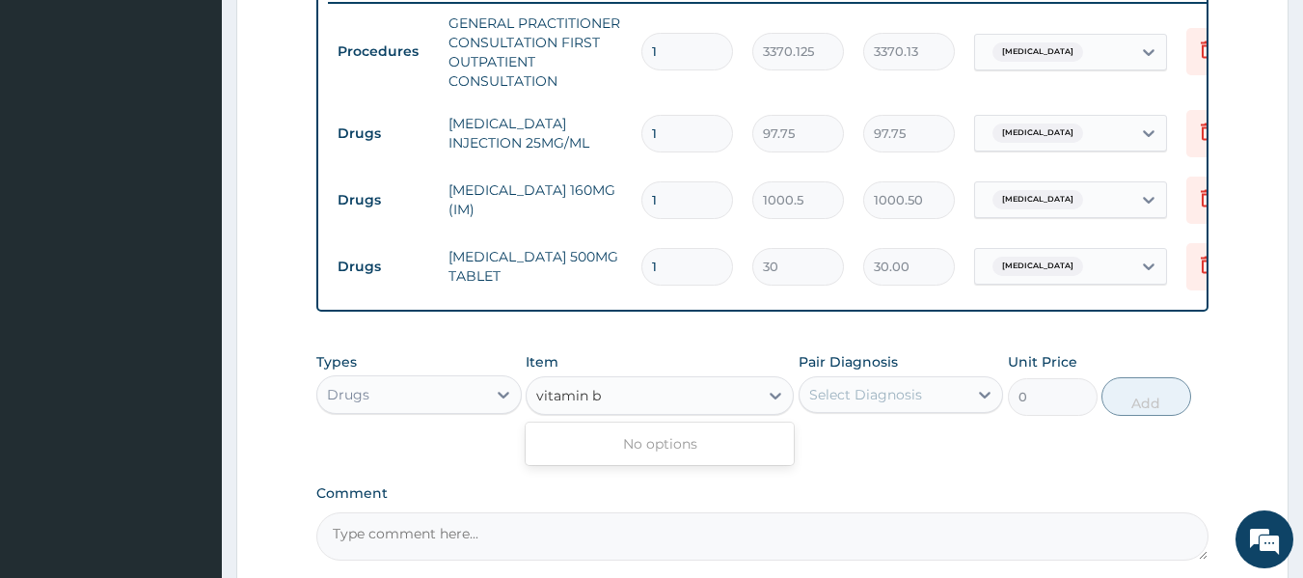
type input "vitamin"
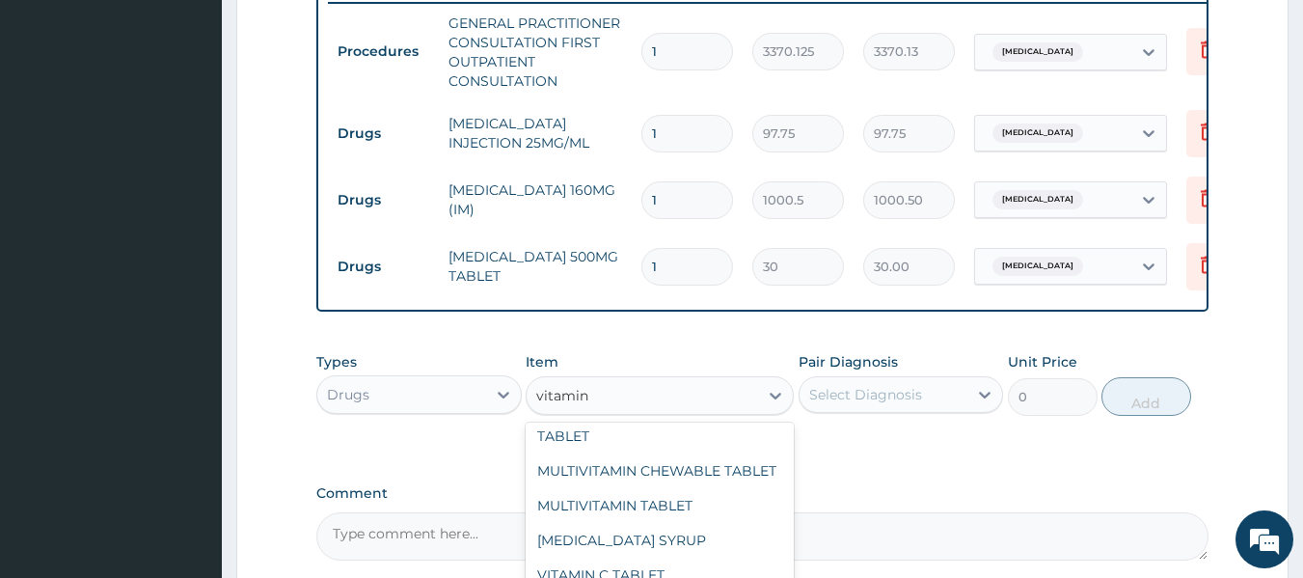
scroll to position [175, 0]
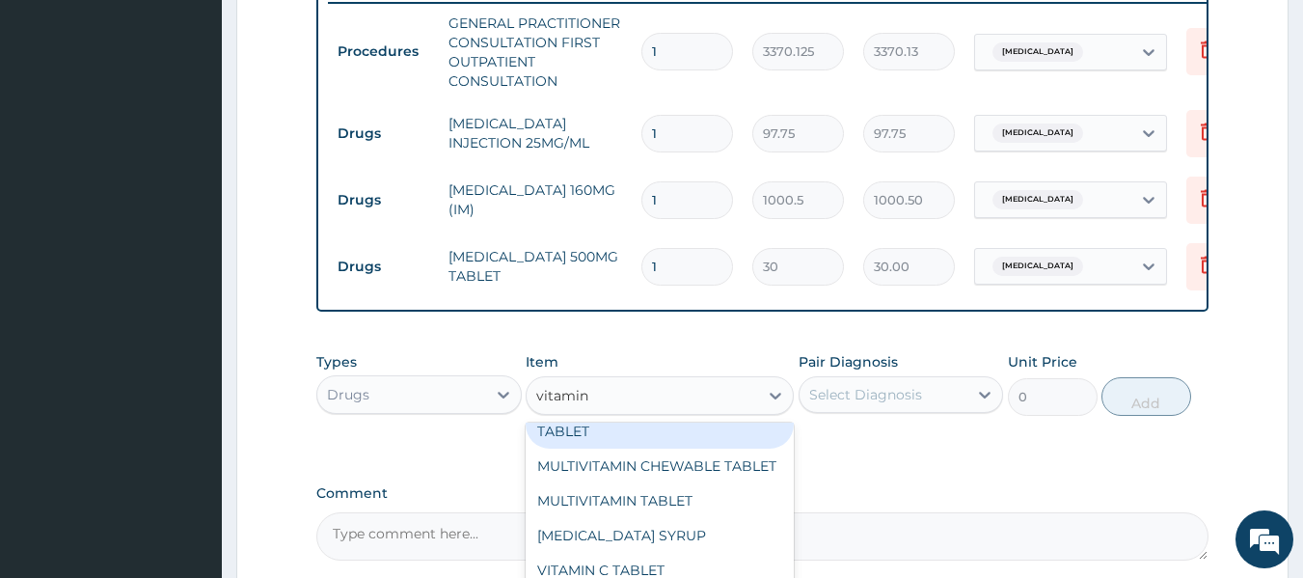
click at [622, 448] on div "B-COMPLEX MULTIVITAMINS TABLET" at bounding box center [660, 421] width 268 height 54
type input "31.04999923706055"
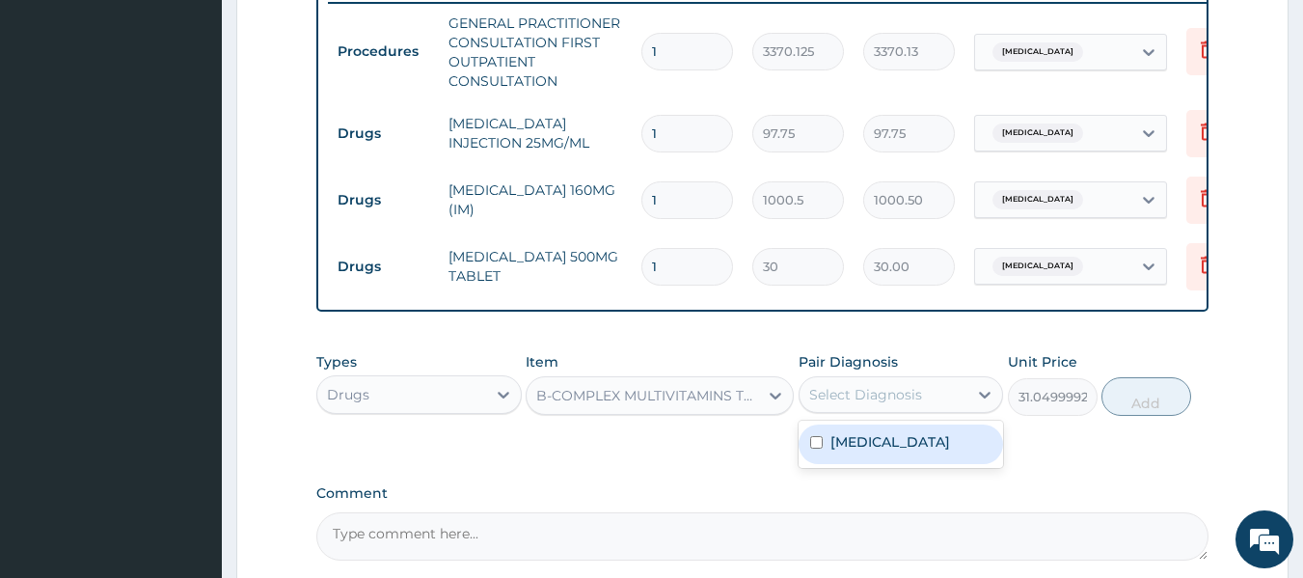
click at [854, 410] on div "Select Diagnosis" at bounding box center [883, 394] width 169 height 31
click at [856, 451] on label "[MEDICAL_DATA]" at bounding box center [890, 441] width 120 height 19
checkbox input "true"
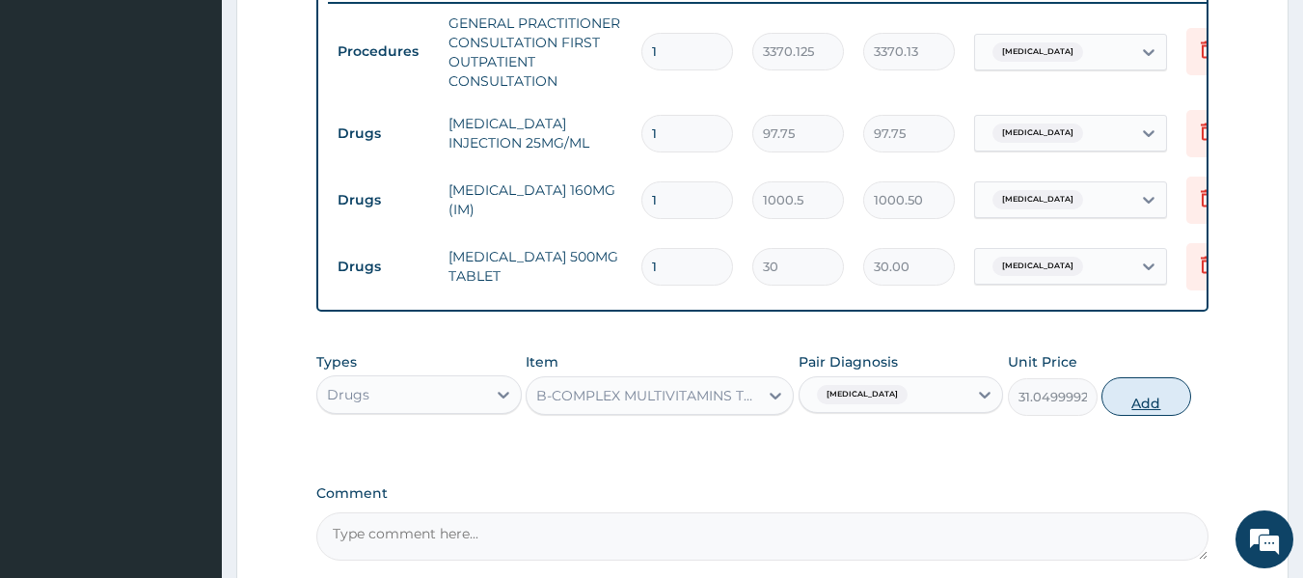
click at [1138, 409] on button "Add" at bounding box center [1146, 396] width 90 height 39
type input "0"
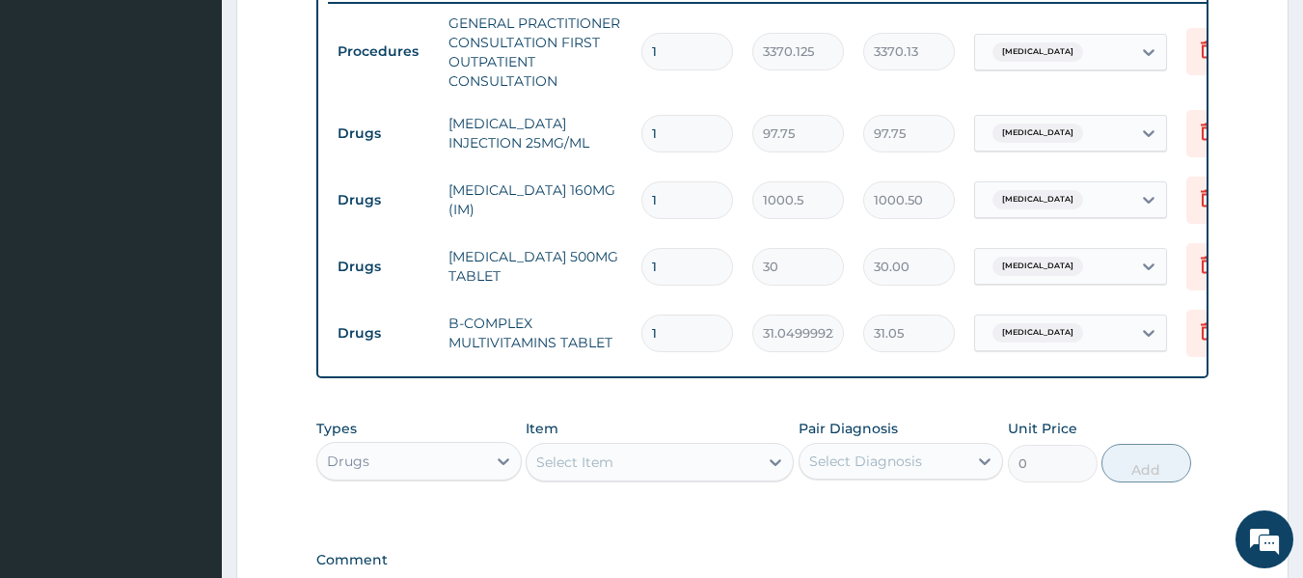
click at [690, 267] on input "1" at bounding box center [687, 267] width 92 height 38
type input "18"
type input "540.00"
type input "18"
click at [700, 328] on input "1" at bounding box center [687, 333] width 92 height 38
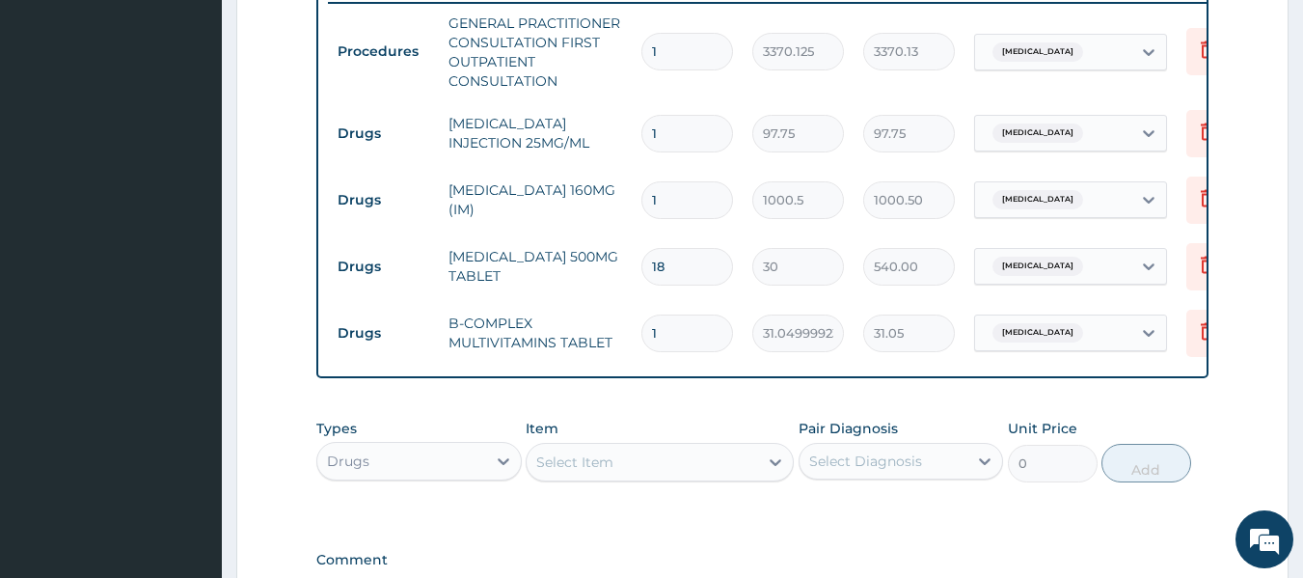
type input "14"
type input "434.70"
type input "15"
type input "465.75"
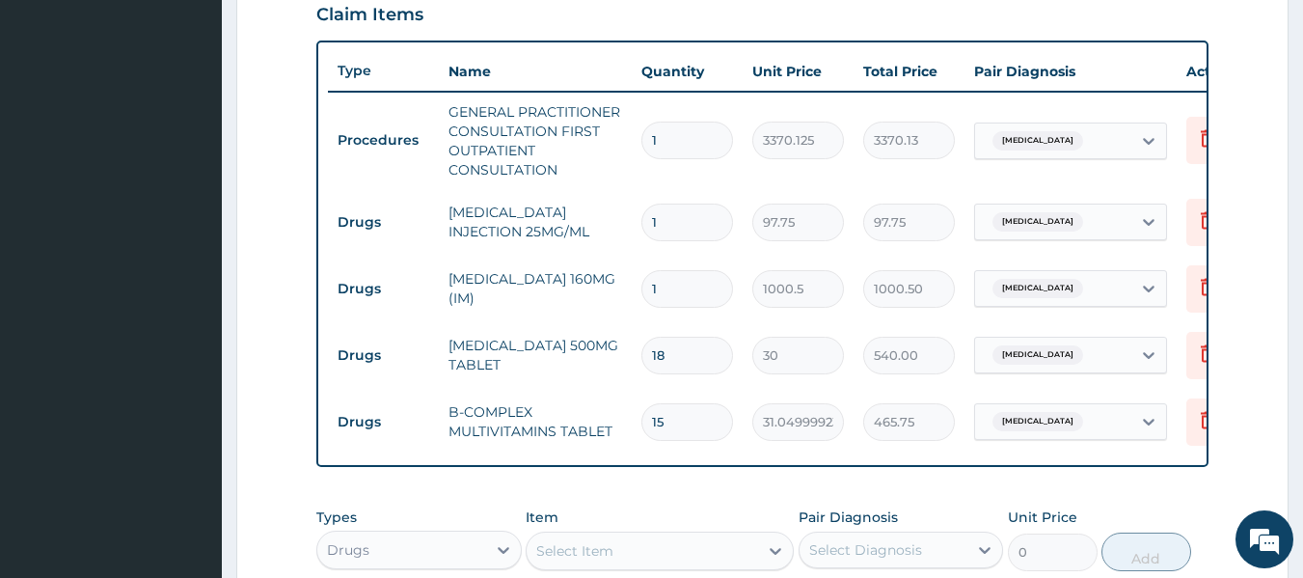
scroll to position [1032, 0]
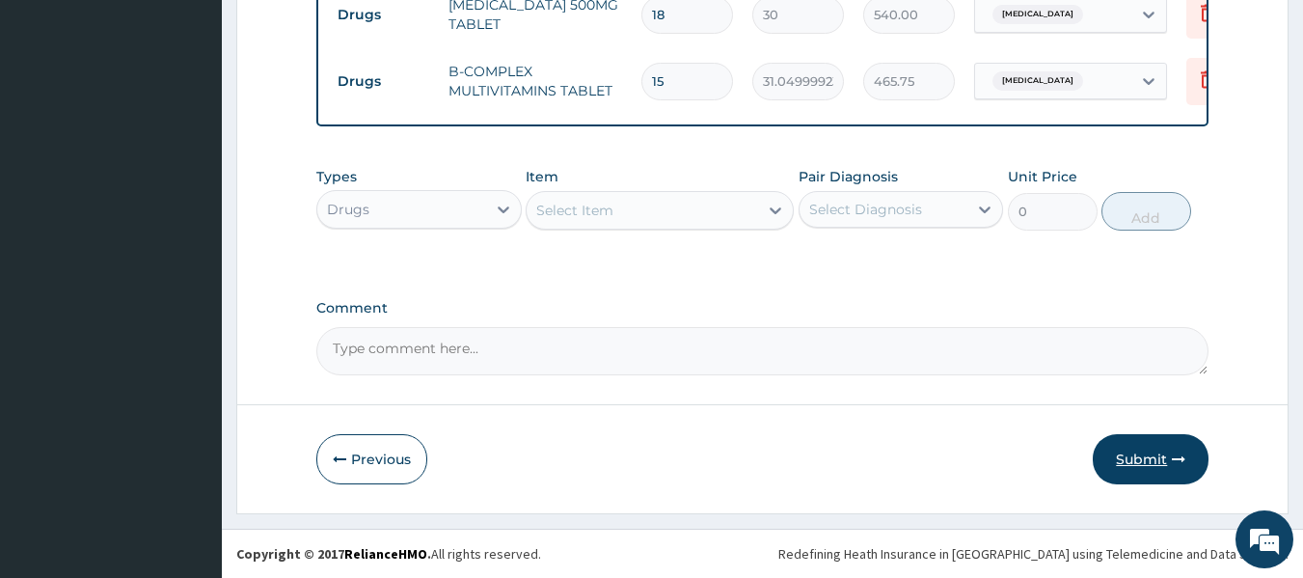
type input "15"
click at [1132, 453] on button "Submit" at bounding box center [1151, 459] width 116 height 50
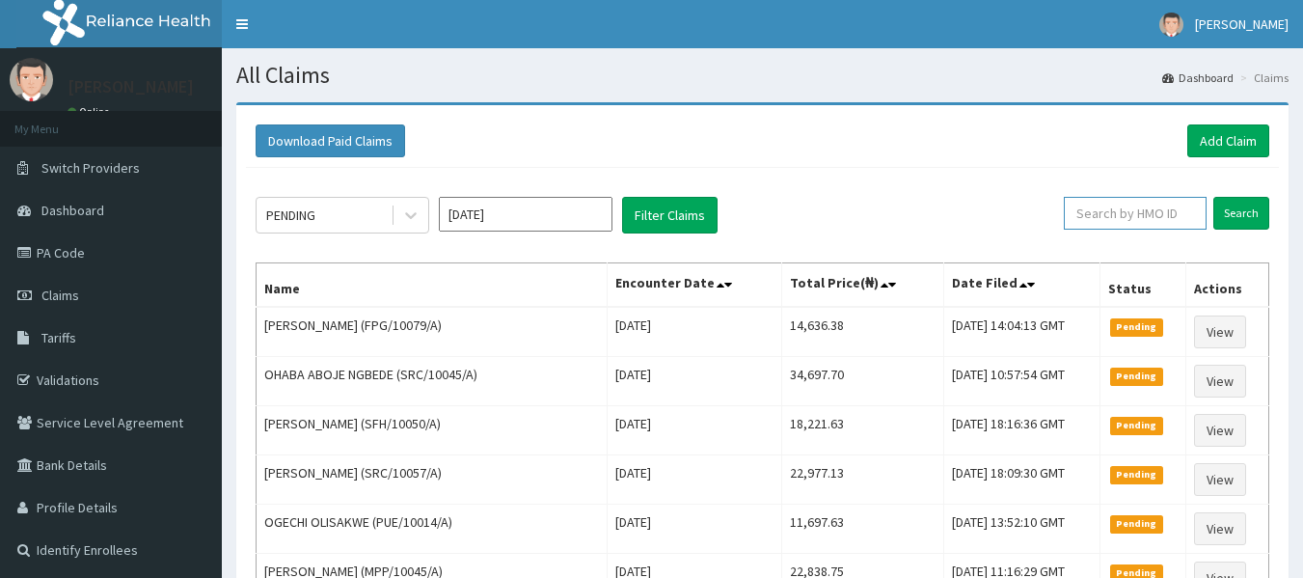
click at [1130, 215] on input "text" at bounding box center [1135, 213] width 143 height 33
paste input "WFE/10080/A"
type input "WFE/10080/A"
click at [1213, 197] on input "Search" at bounding box center [1241, 213] width 56 height 33
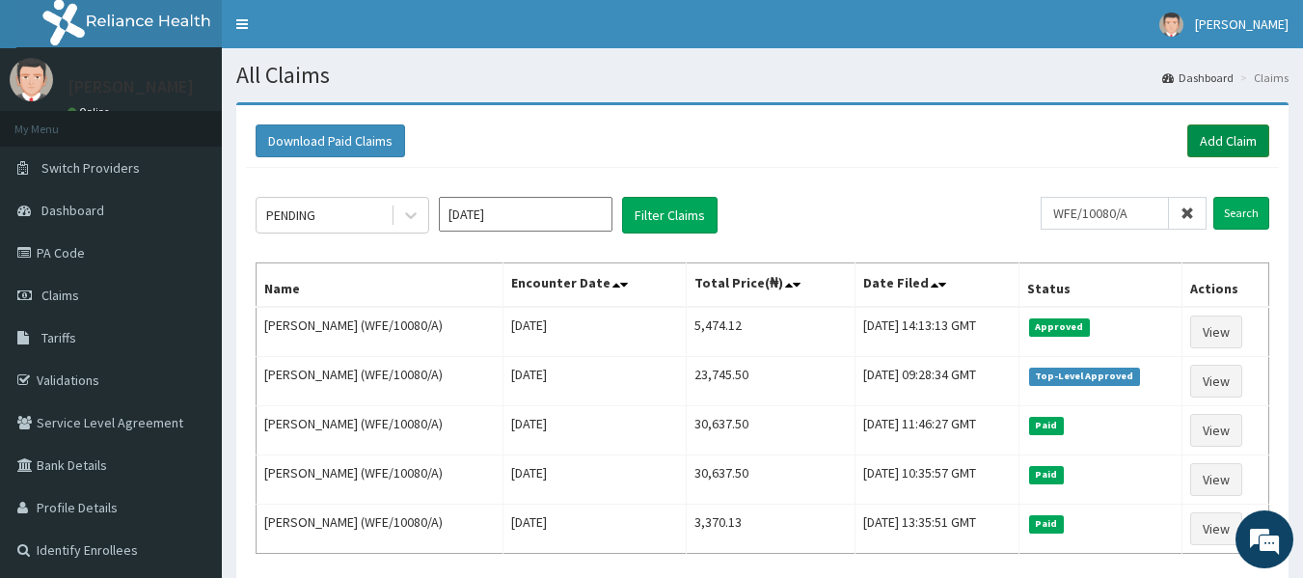
click at [1217, 130] on link "Add Claim" at bounding box center [1228, 140] width 82 height 33
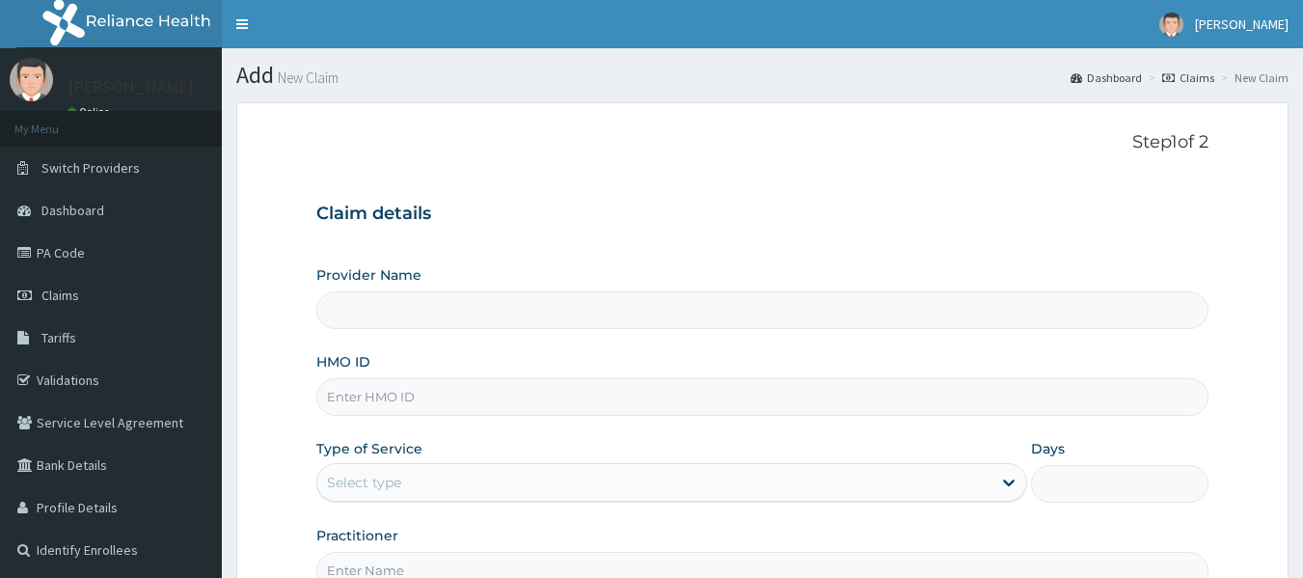
click at [639, 395] on input "HMO ID" at bounding box center [762, 397] width 893 height 38
paste input "LGL/10205/A"
type input "LGL/10205/A"
type input "Reliance Family Clinics (RFC) - [GEOGRAPHIC_DATA]"
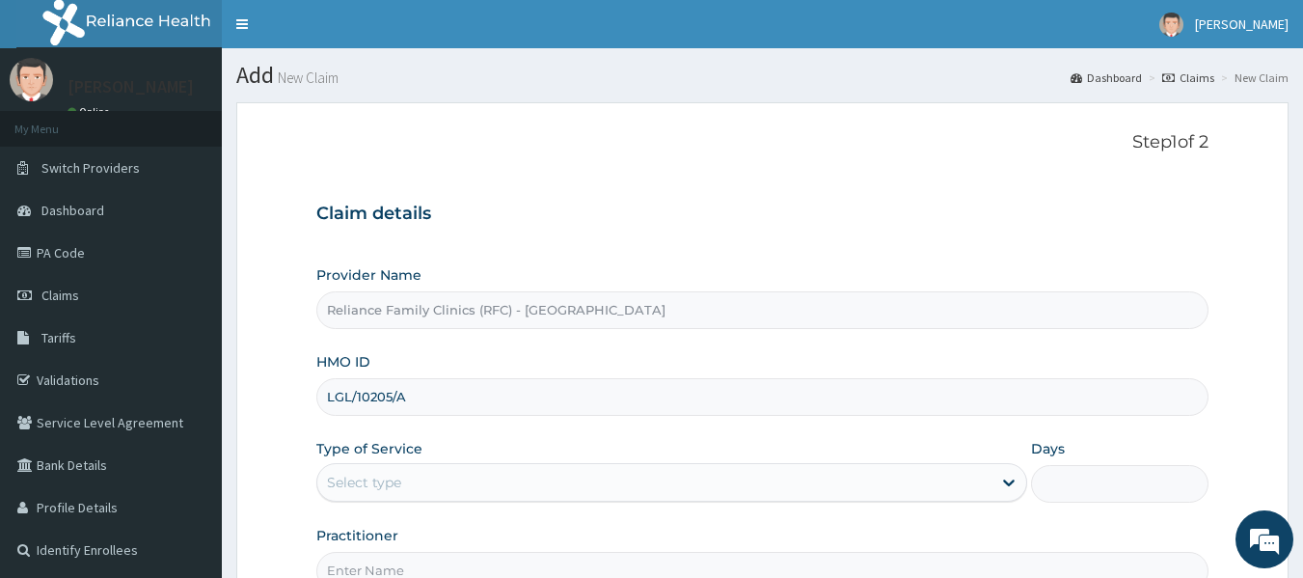
scroll to position [215, 0]
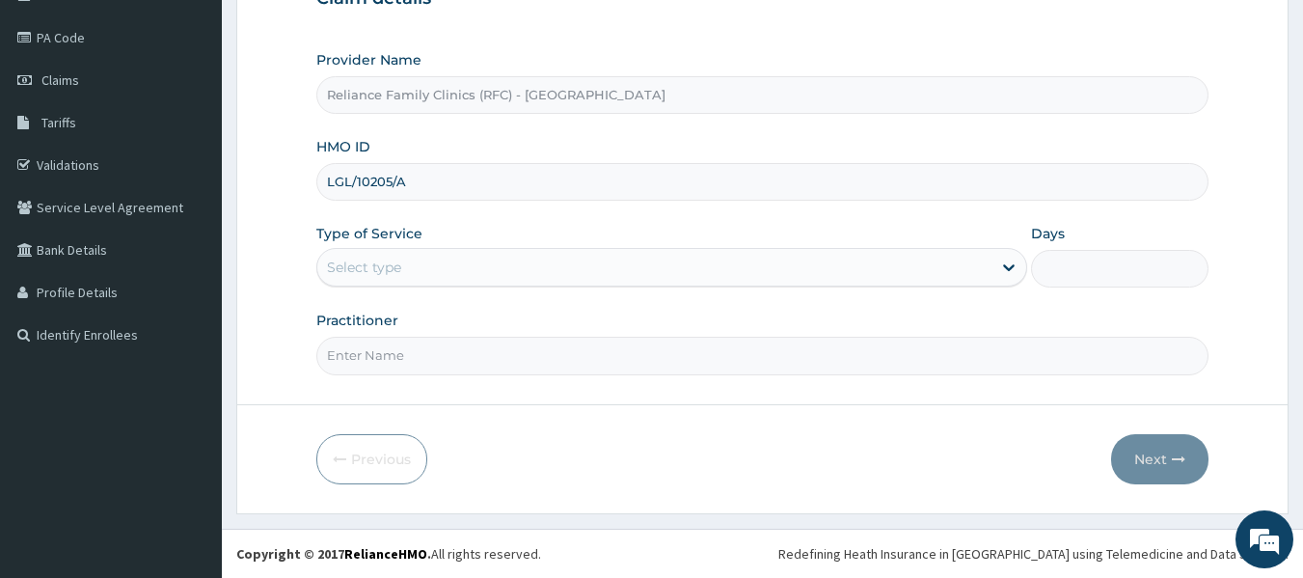
type input "LGL/10205/A"
click at [688, 273] on div "Select type" at bounding box center [654, 267] width 674 height 31
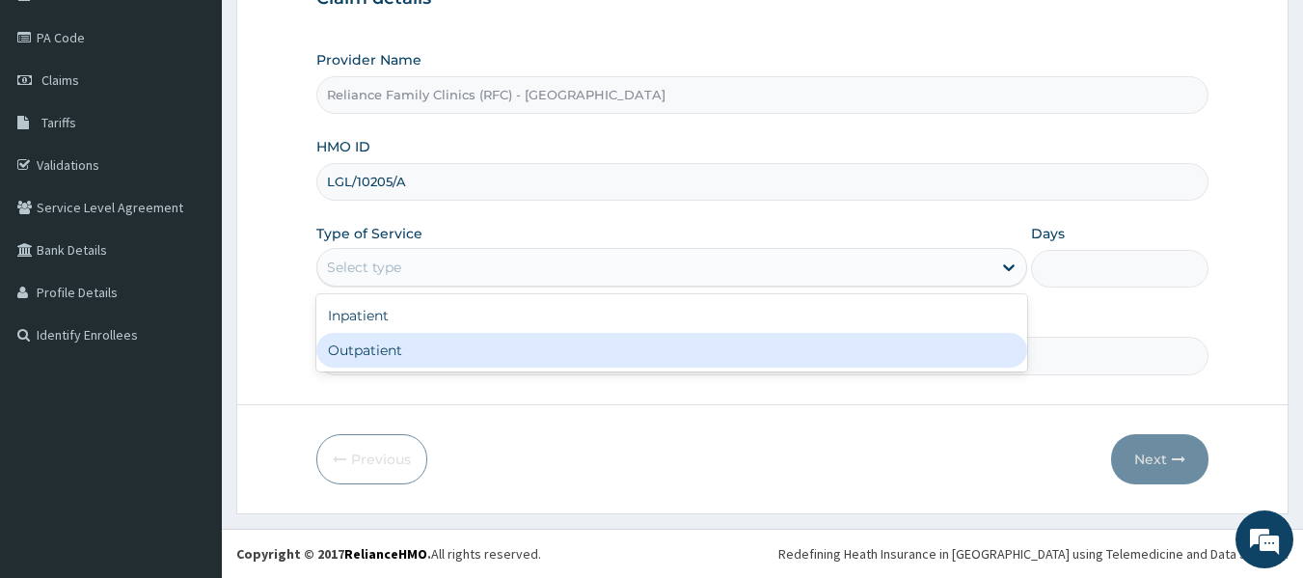
click at [656, 340] on div "Outpatient" at bounding box center [671, 350] width 711 height 35
type input "1"
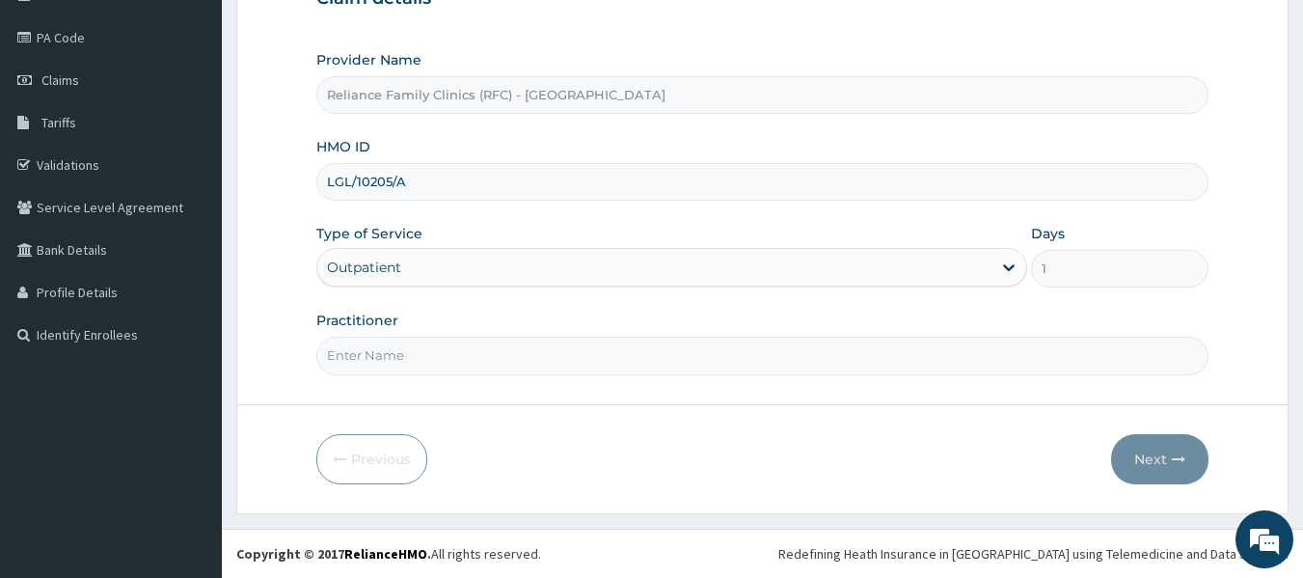
click at [656, 340] on input "Practitioner" at bounding box center [762, 356] width 893 height 38
type input "Dr [PERSON_NAME]"
click at [1132, 434] on button "Next" at bounding box center [1159, 459] width 97 height 50
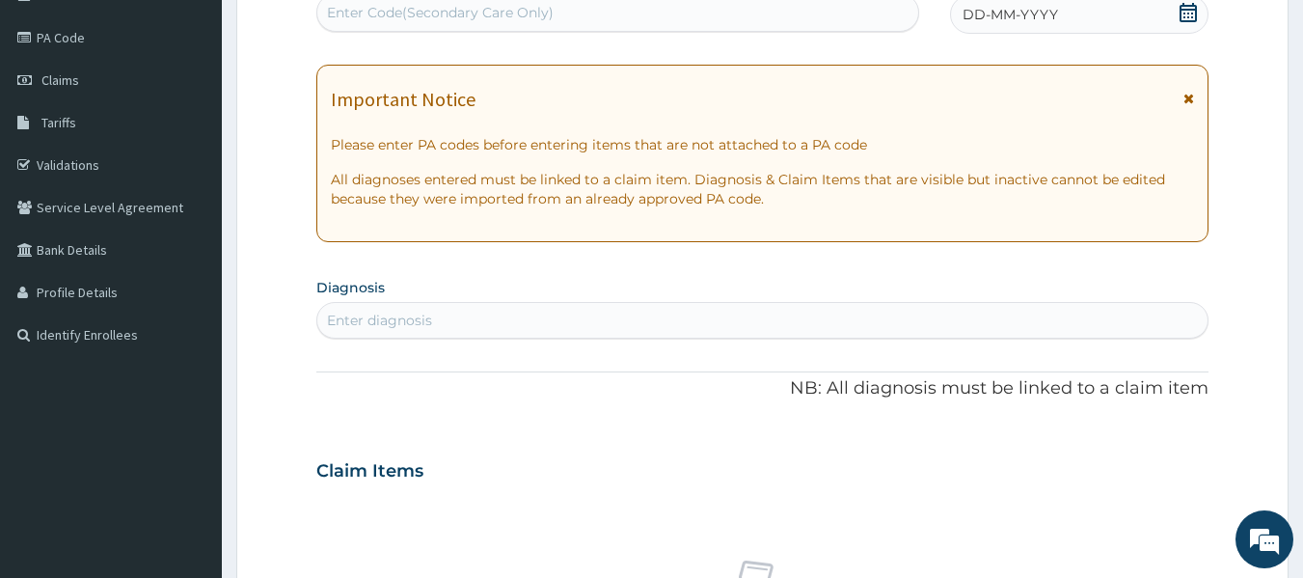
click at [1068, 27] on div "DD-MM-YYYY" at bounding box center [1079, 14] width 258 height 39
click at [436, 326] on div "Enter diagnosis" at bounding box center [762, 320] width 891 height 31
type input "consult"
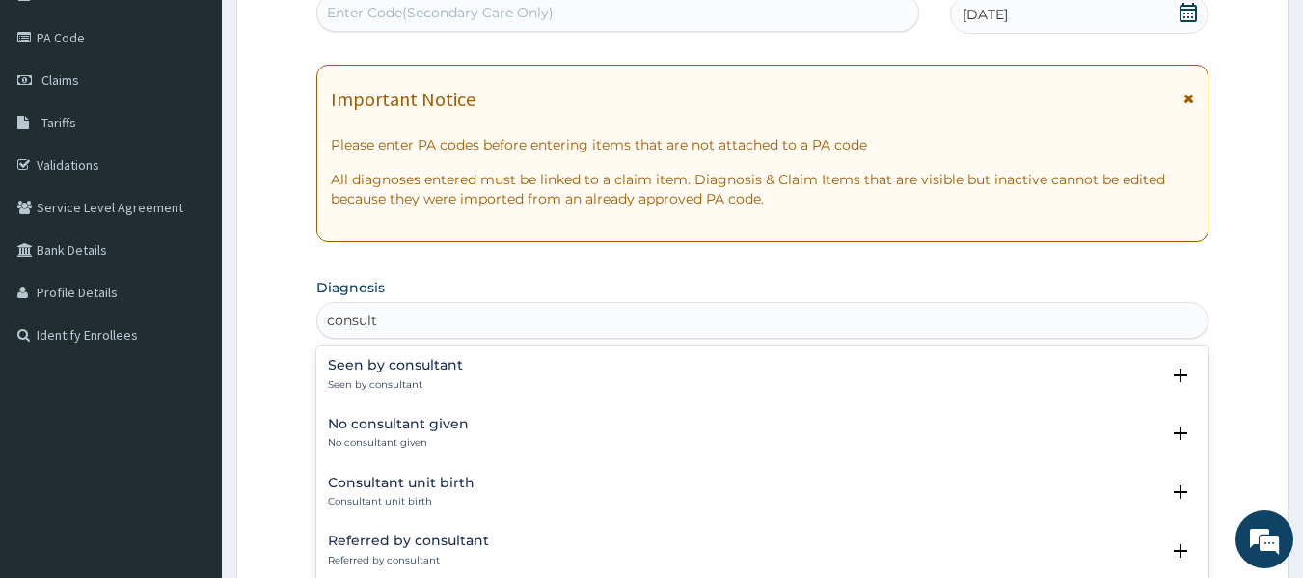
click at [408, 368] on h4 "Seen by consultant" at bounding box center [395, 365] width 135 height 14
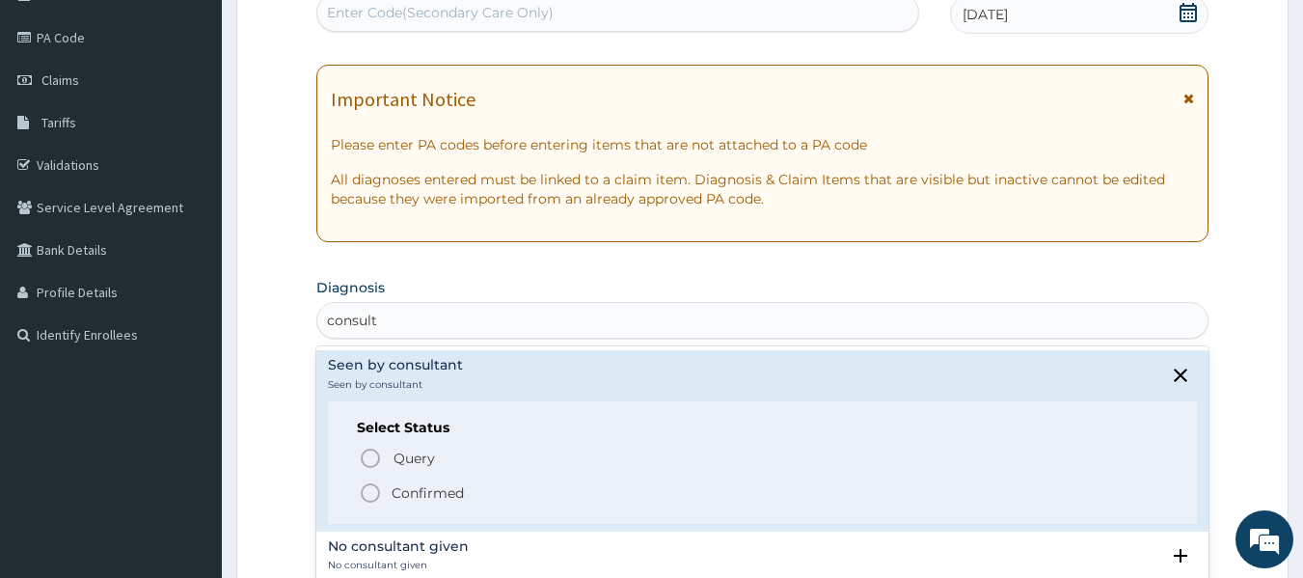
click at [370, 499] on icon "status option filled" at bounding box center [370, 492] width 23 height 23
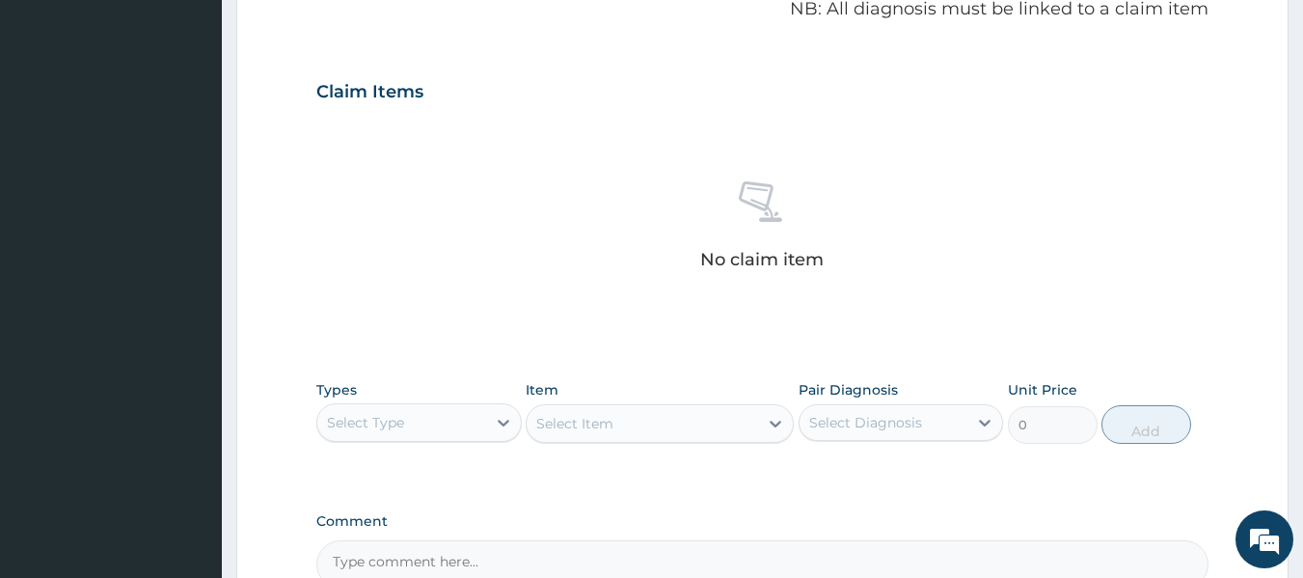
scroll to position [813, 0]
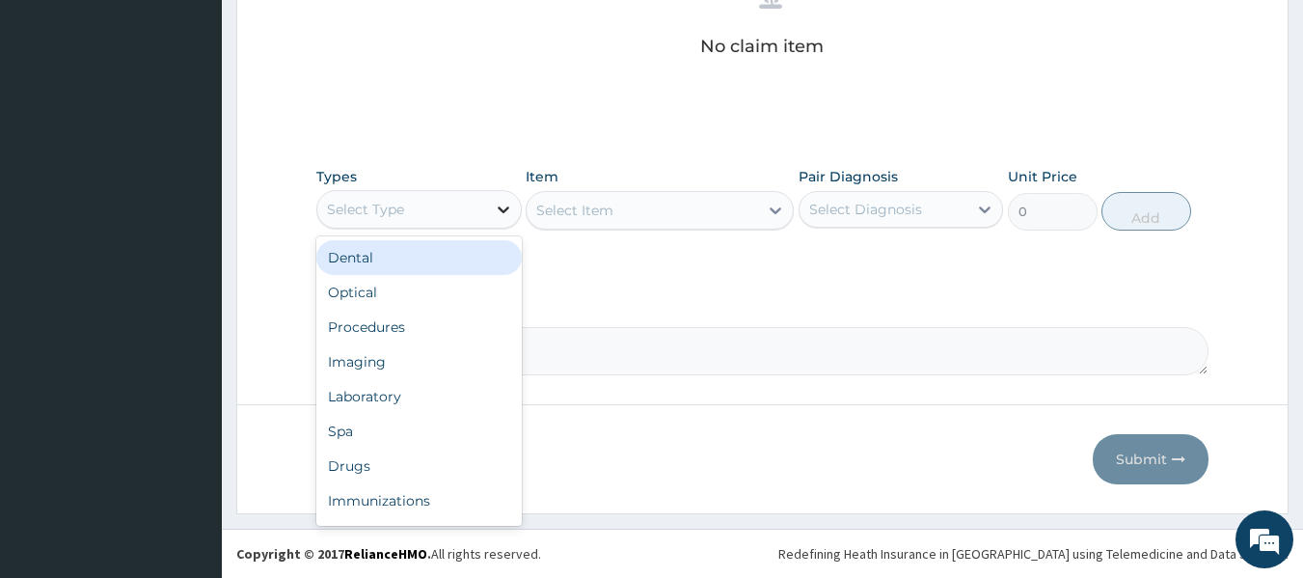
click at [501, 223] on div at bounding box center [503, 209] width 35 height 35
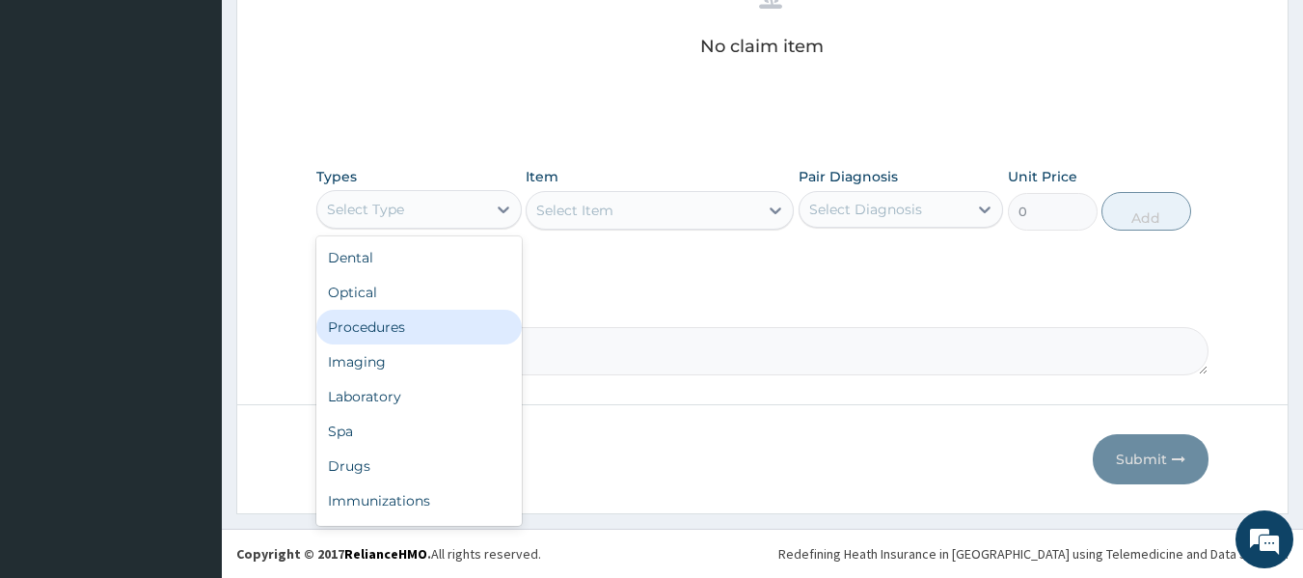
click at [389, 315] on div "Procedures" at bounding box center [418, 327] width 205 height 35
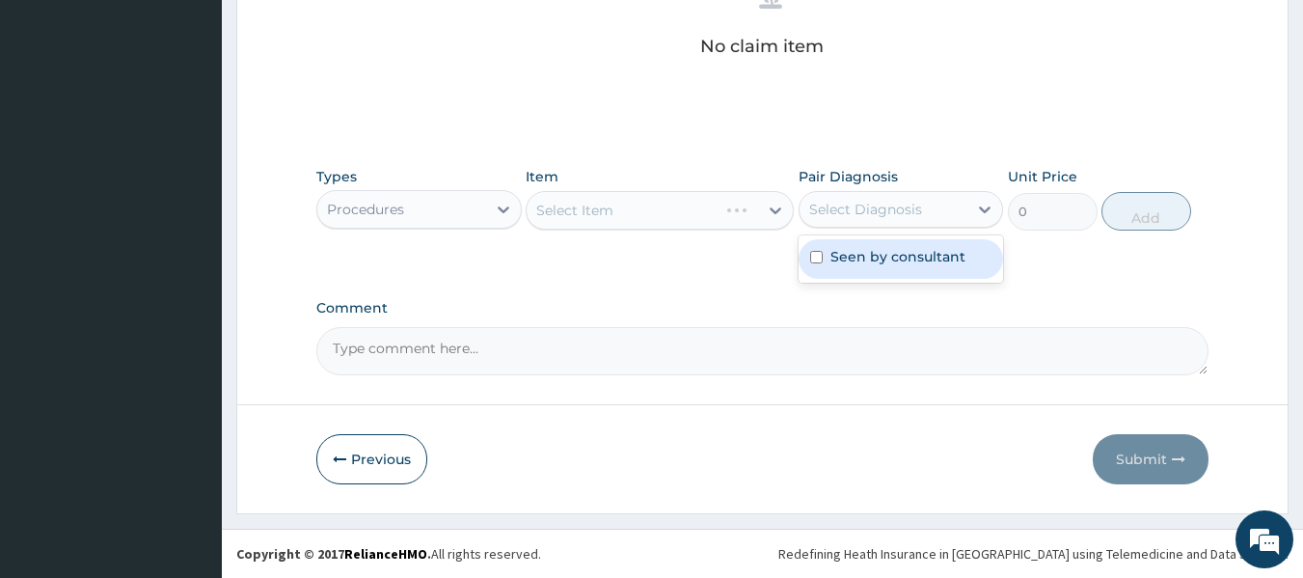
click at [855, 201] on div "Select Diagnosis" at bounding box center [865, 209] width 113 height 19
click at [863, 266] on div "Seen by consultant" at bounding box center [901, 259] width 205 height 40
checkbox input "true"
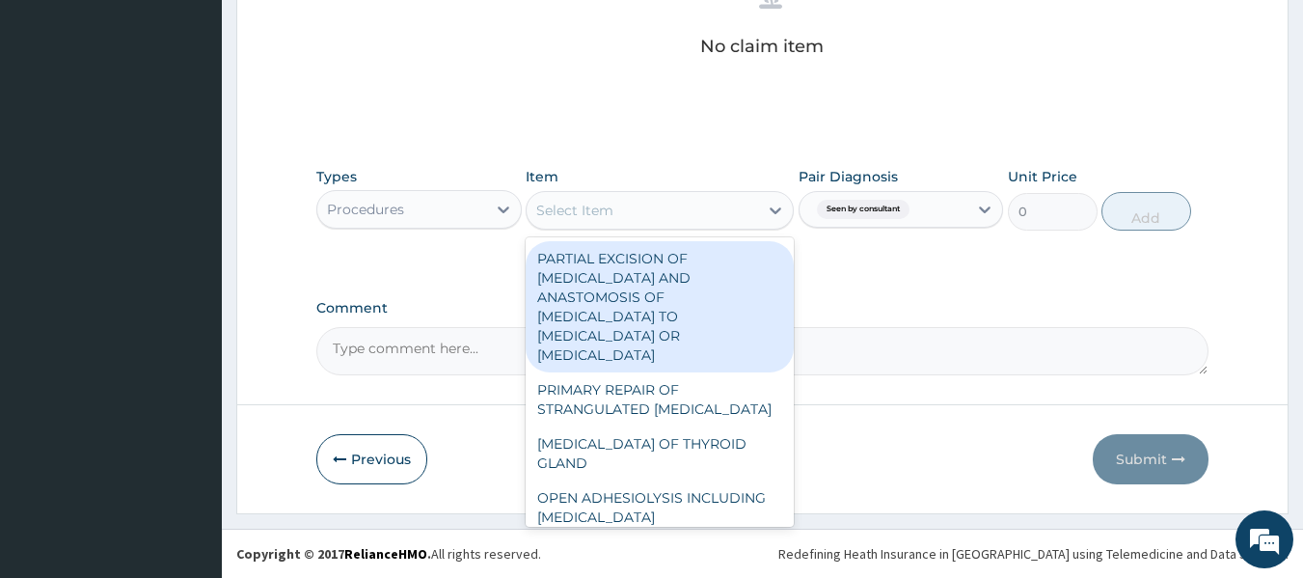
click at [704, 223] on div "Select Item" at bounding box center [642, 210] width 231 height 31
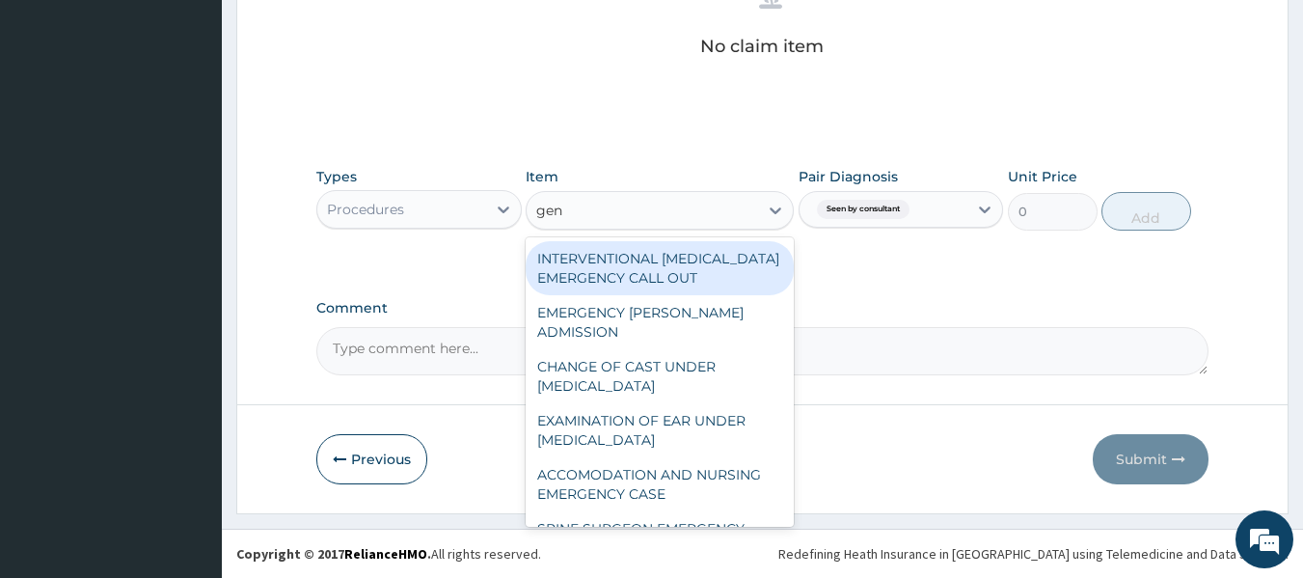
type input "gene"
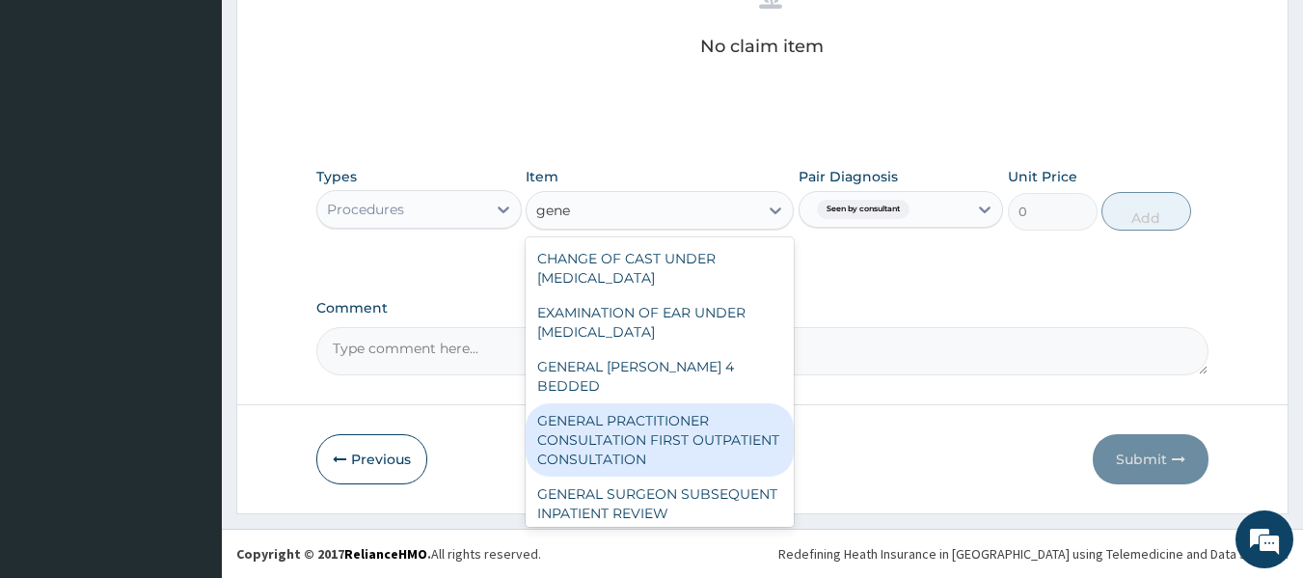
click at [683, 407] on div "GENERAL PRACTITIONER CONSULTATION FIRST OUTPATIENT CONSULTATION" at bounding box center [660, 439] width 268 height 73
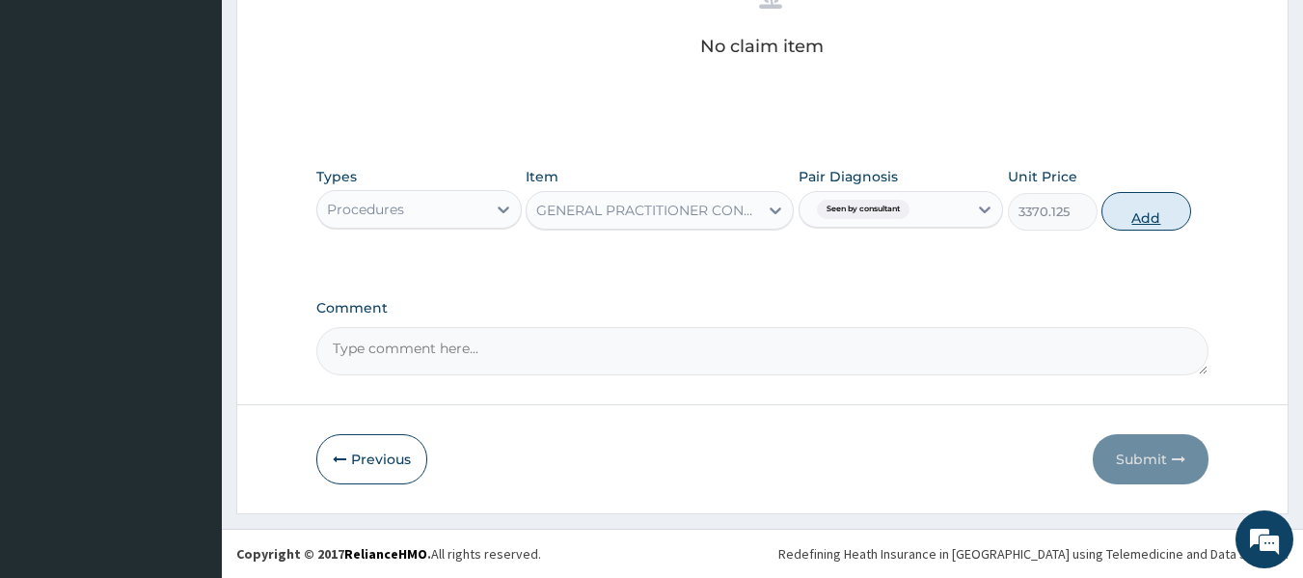
click at [1137, 213] on button "Add" at bounding box center [1146, 211] width 90 height 39
type input "0"
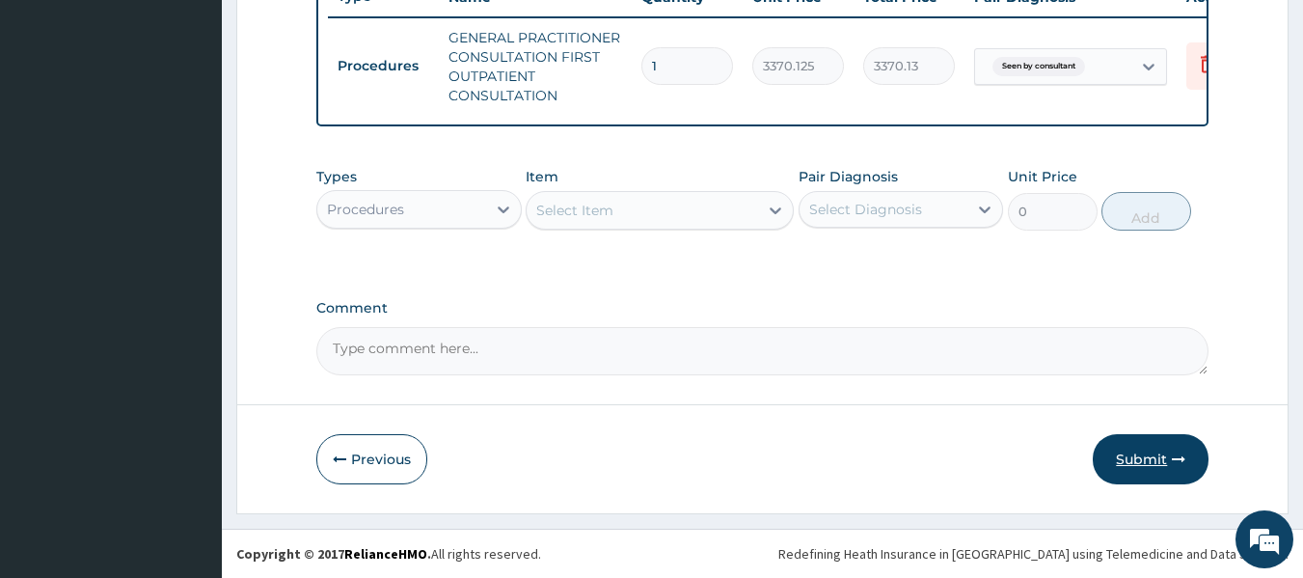
click at [1128, 445] on button "Submit" at bounding box center [1151, 459] width 116 height 50
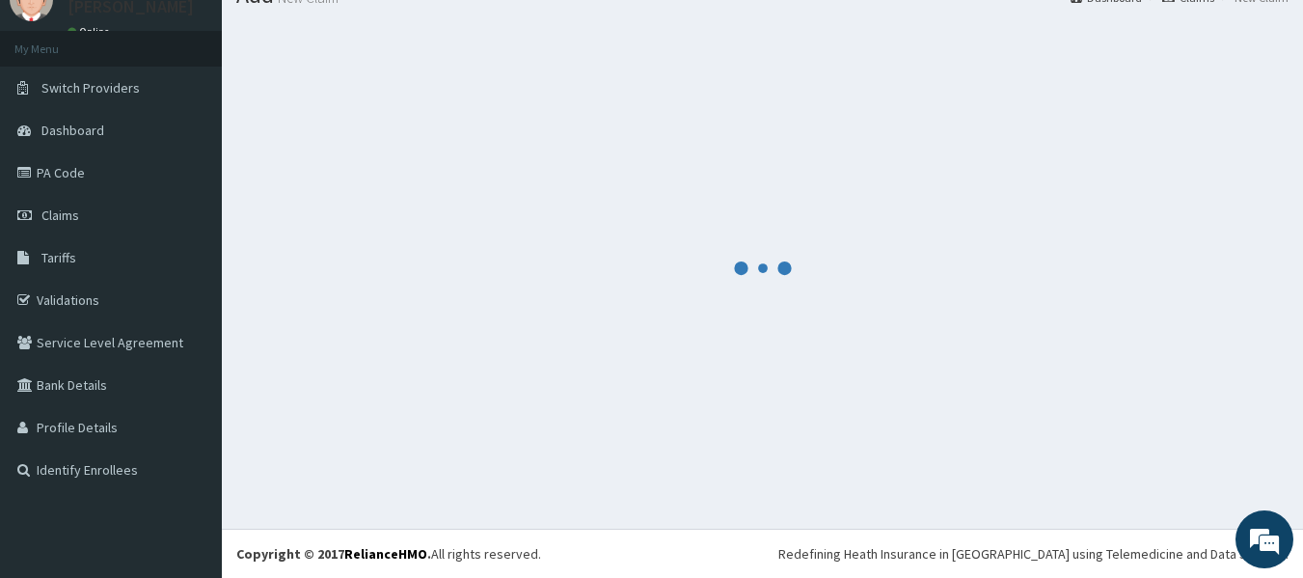
scroll to position [766, 0]
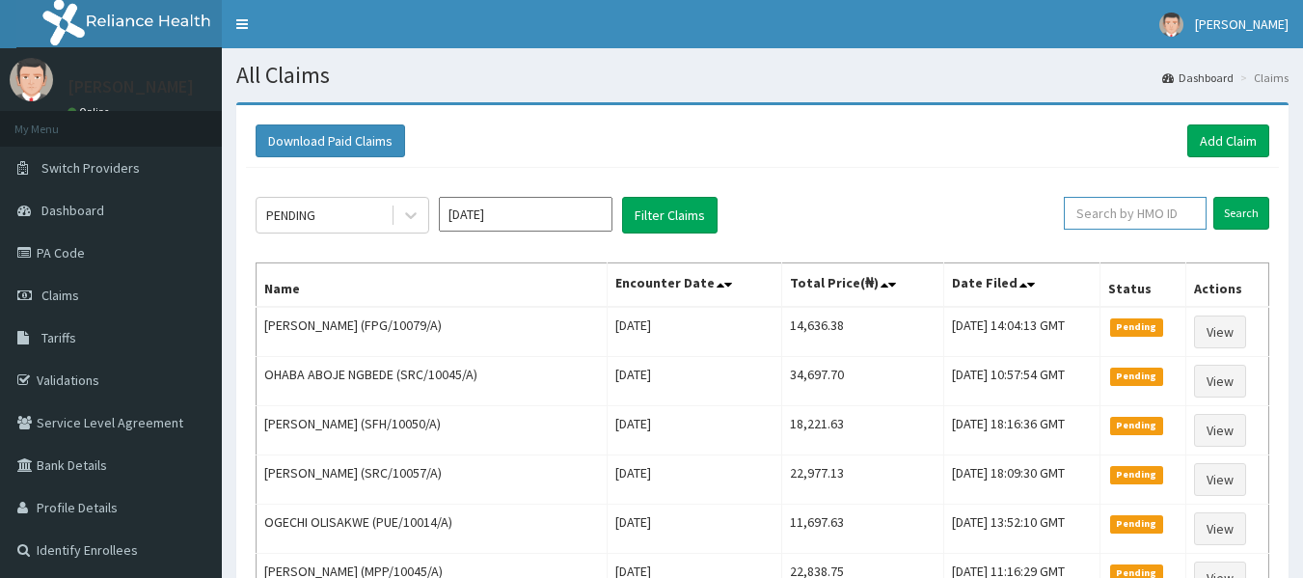
click at [1125, 222] on input "text" at bounding box center [1135, 213] width 143 height 33
paste input "LGL/10205/A"
type input "LGL/10205/A"
click at [1213, 197] on input "Search" at bounding box center [1241, 213] width 56 height 33
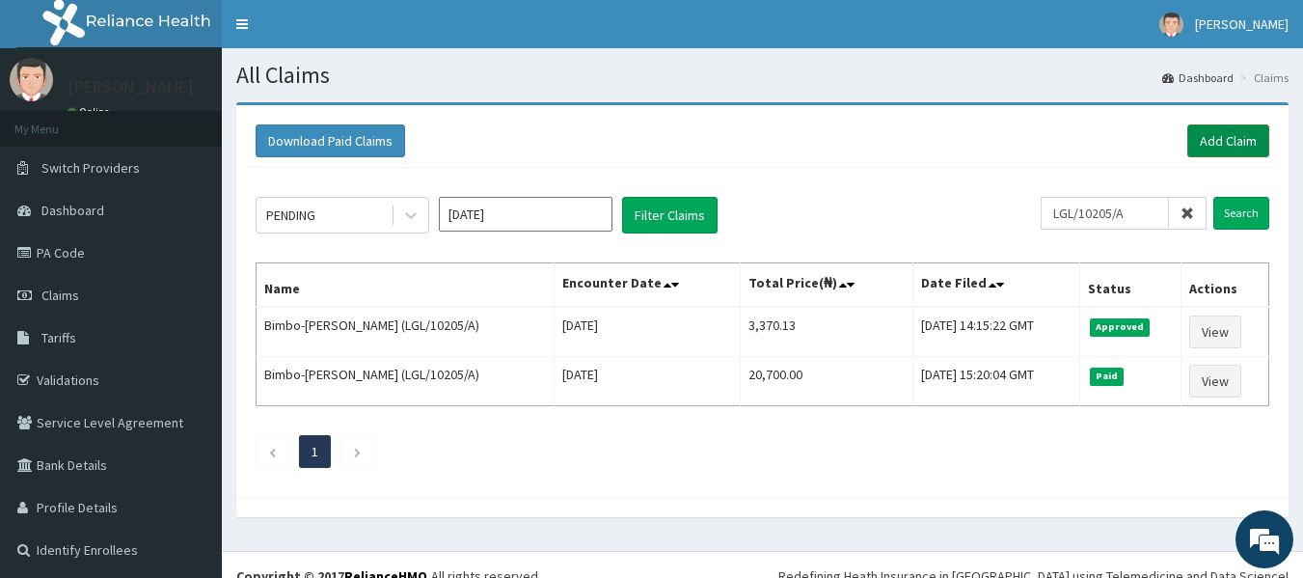
click at [1221, 140] on link "Add Claim" at bounding box center [1228, 140] width 82 height 33
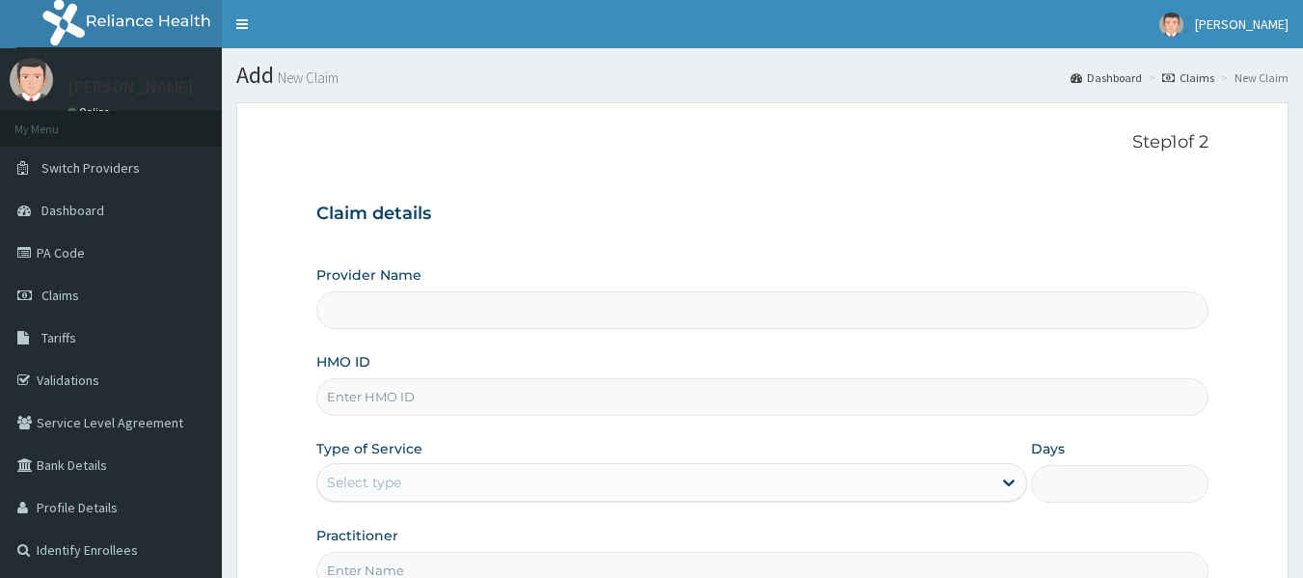
type input "MPP/10745/A"
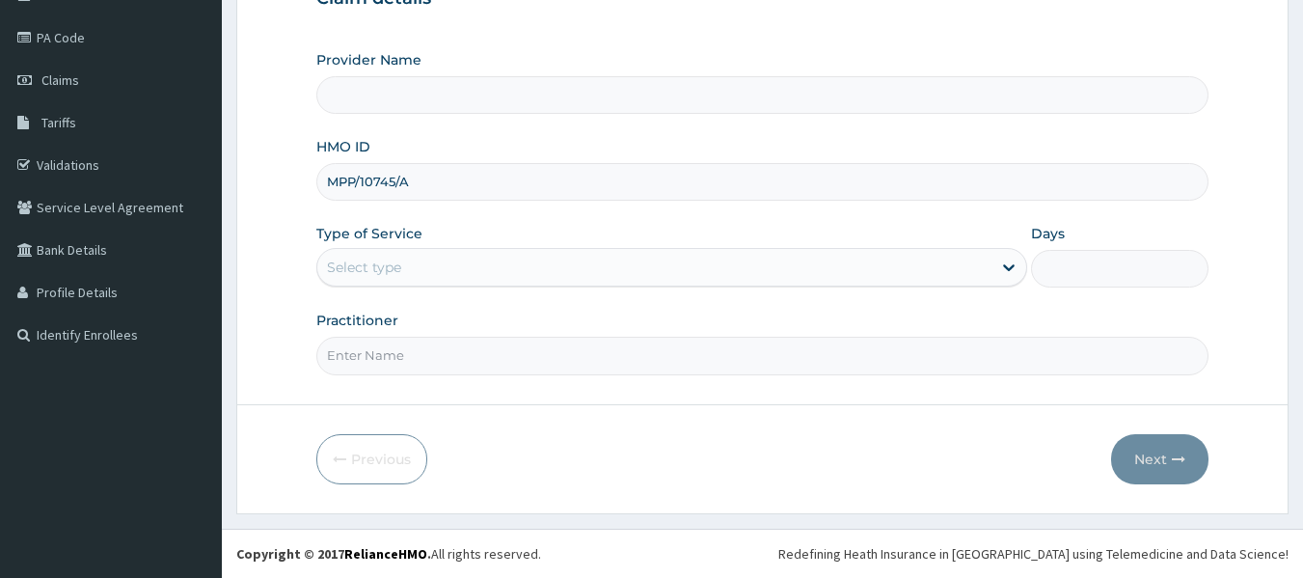
type input "Reliance Family Clinics (RFC) - [GEOGRAPHIC_DATA]"
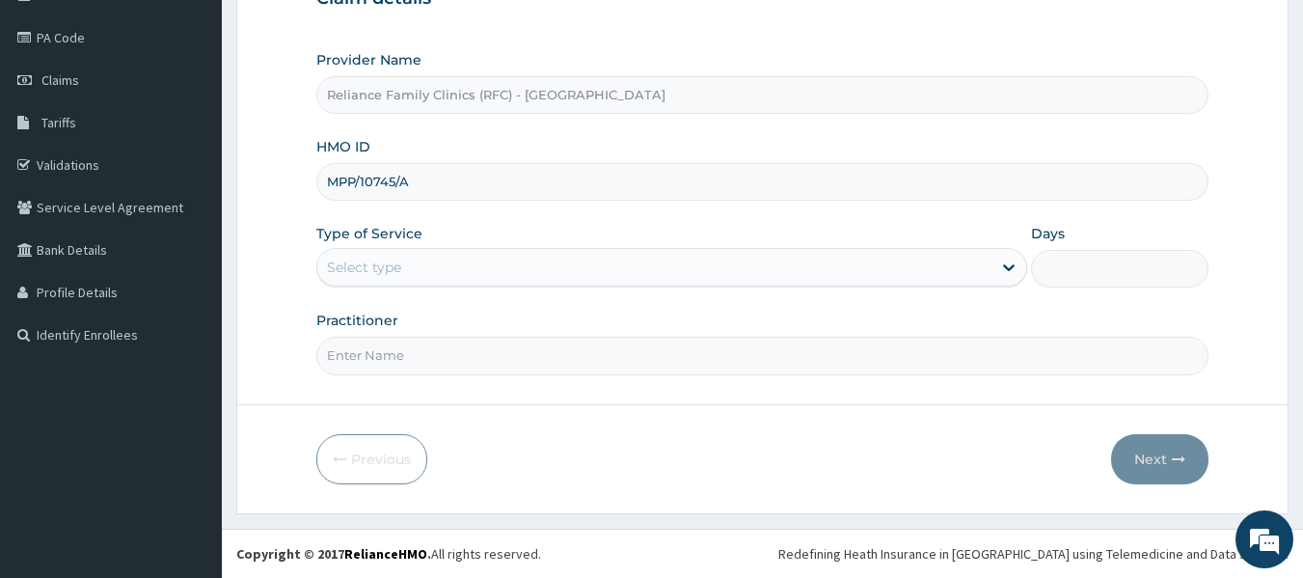
type input "MPP/10745/A"
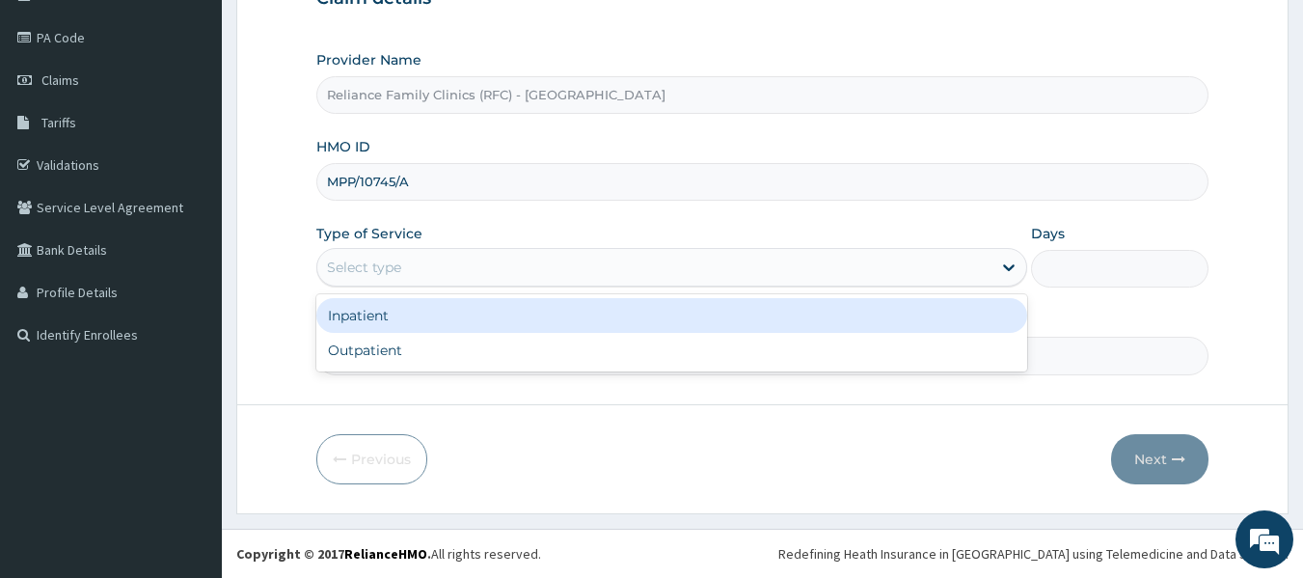
click at [650, 283] on div "Select type" at bounding box center [654, 267] width 674 height 31
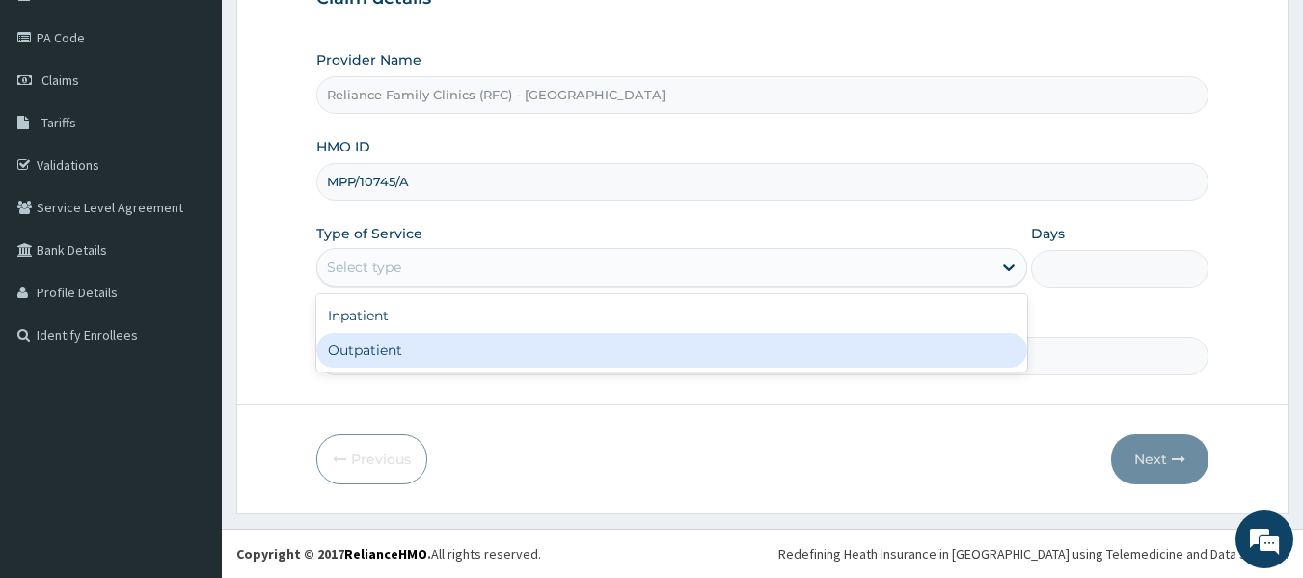
click at [607, 343] on div "Outpatient" at bounding box center [671, 350] width 711 height 35
type input "1"
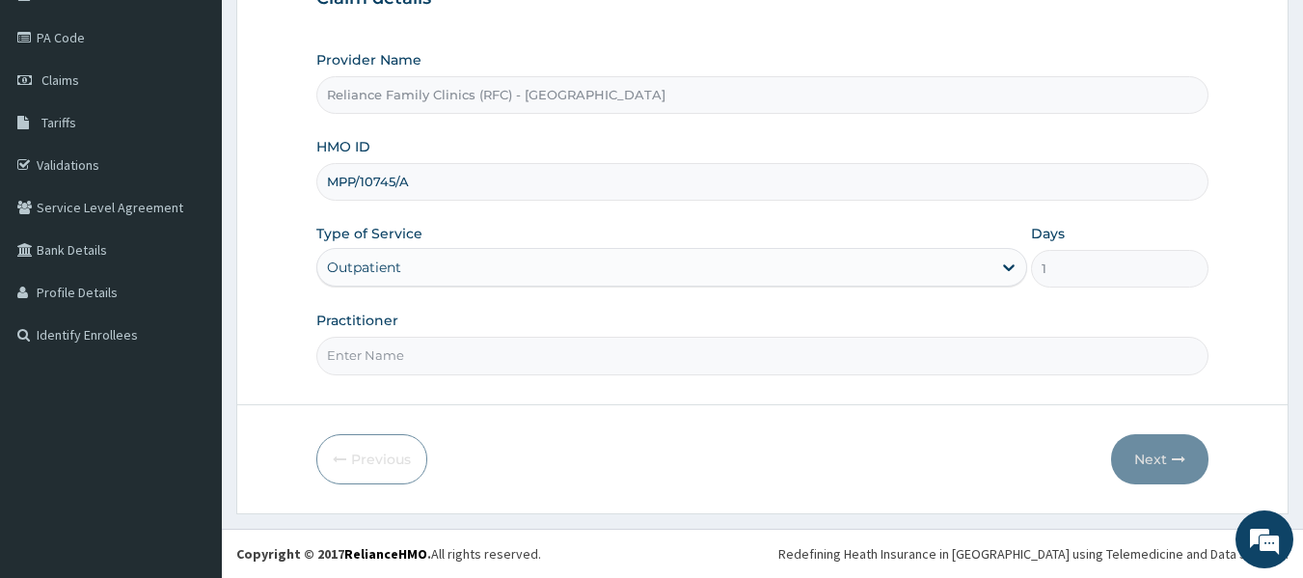
click at [607, 343] on input "Practitioner" at bounding box center [762, 356] width 893 height 38
type input "Dr Bunmi"
click at [1153, 458] on button "Next" at bounding box center [1159, 459] width 97 height 50
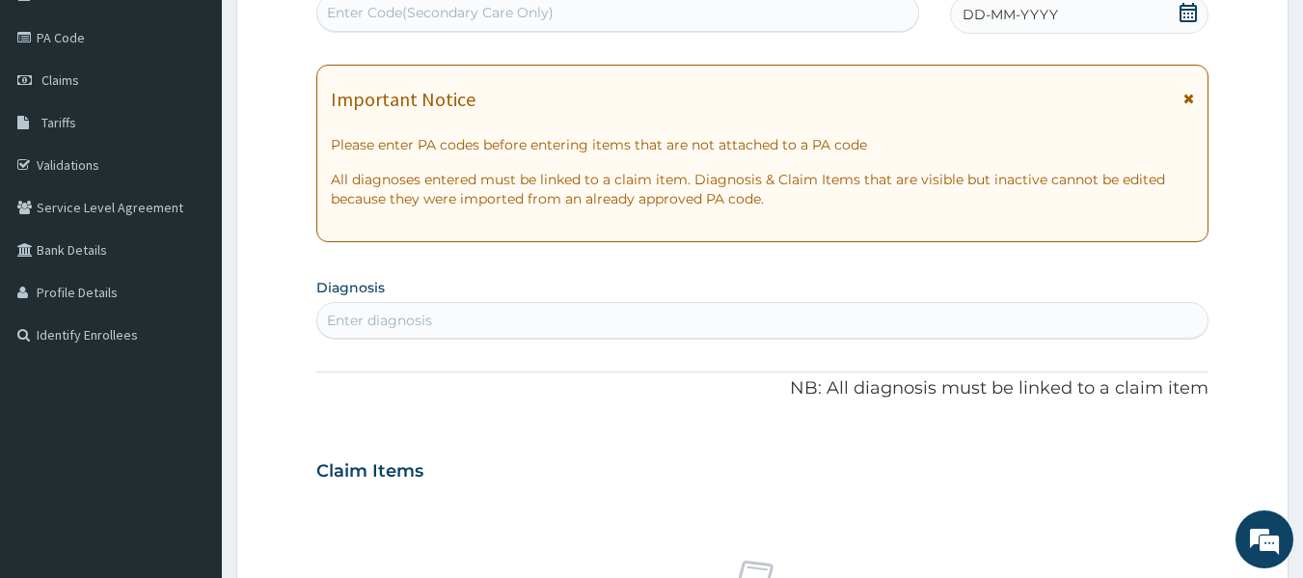
click at [1041, 14] on span "DD-MM-YYYY" at bounding box center [1009, 14] width 95 height 19
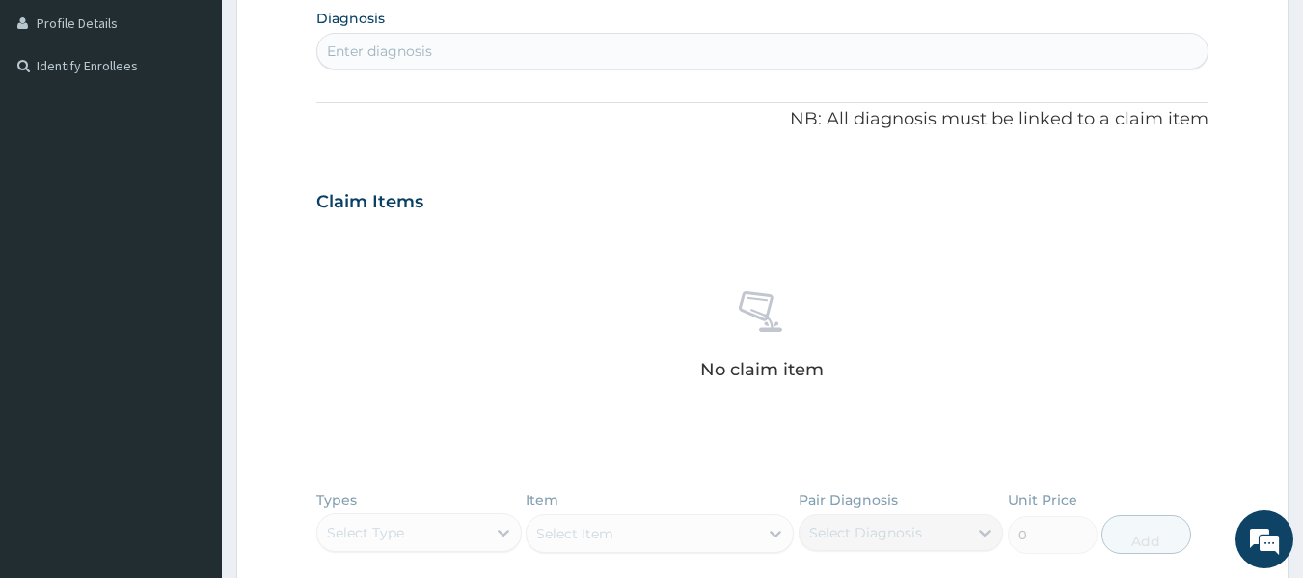
scroll to position [491, 0]
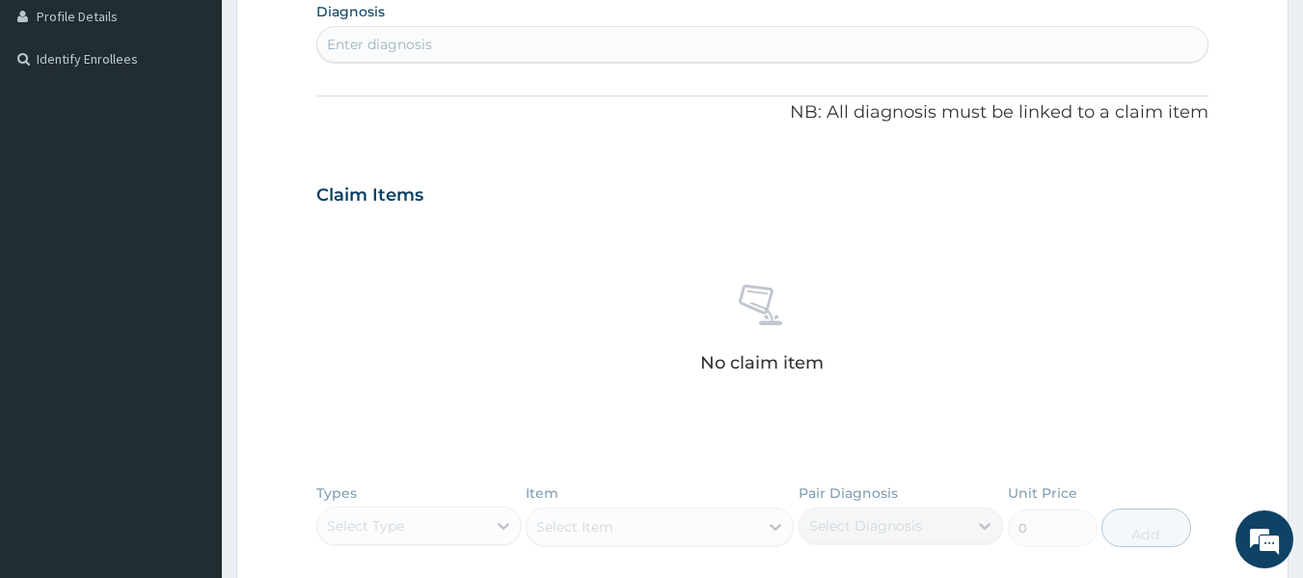
click at [775, 38] on div "Enter diagnosis" at bounding box center [762, 44] width 891 height 31
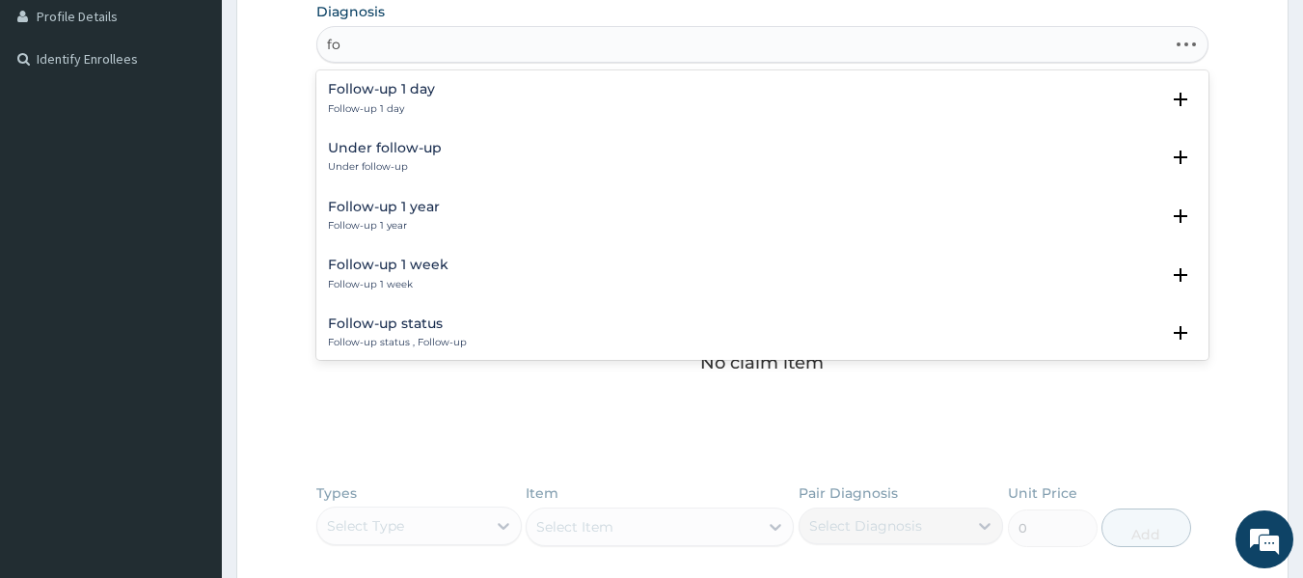
type input "f"
type input "seen by do"
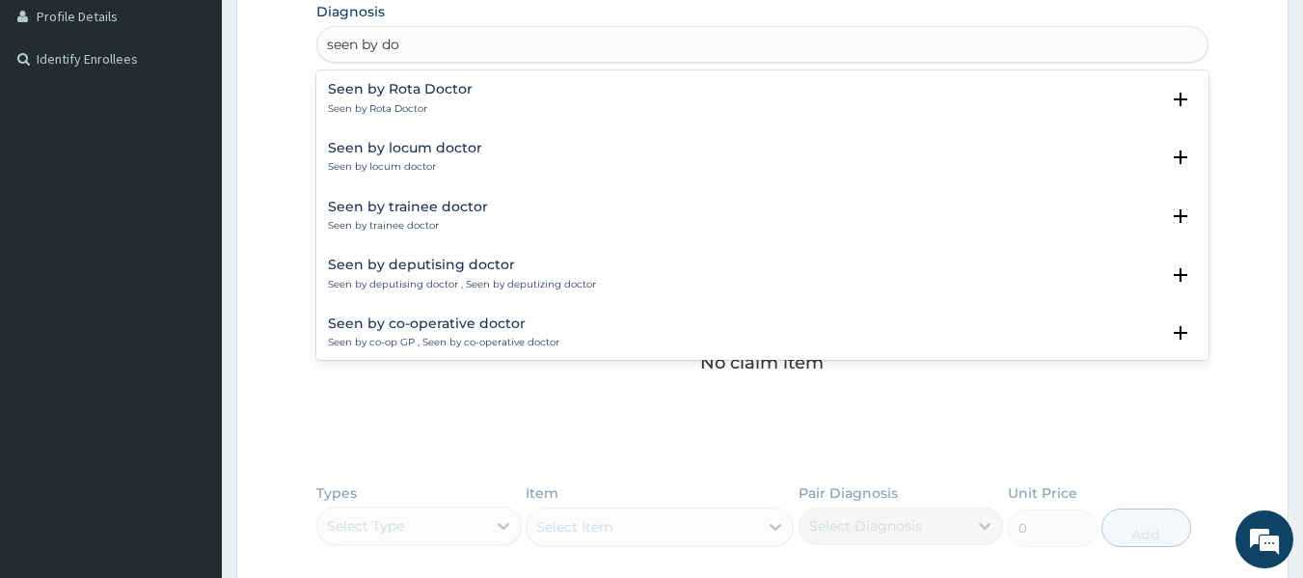
click at [440, 174] on p "Seen by locum doctor" at bounding box center [405, 167] width 154 height 14
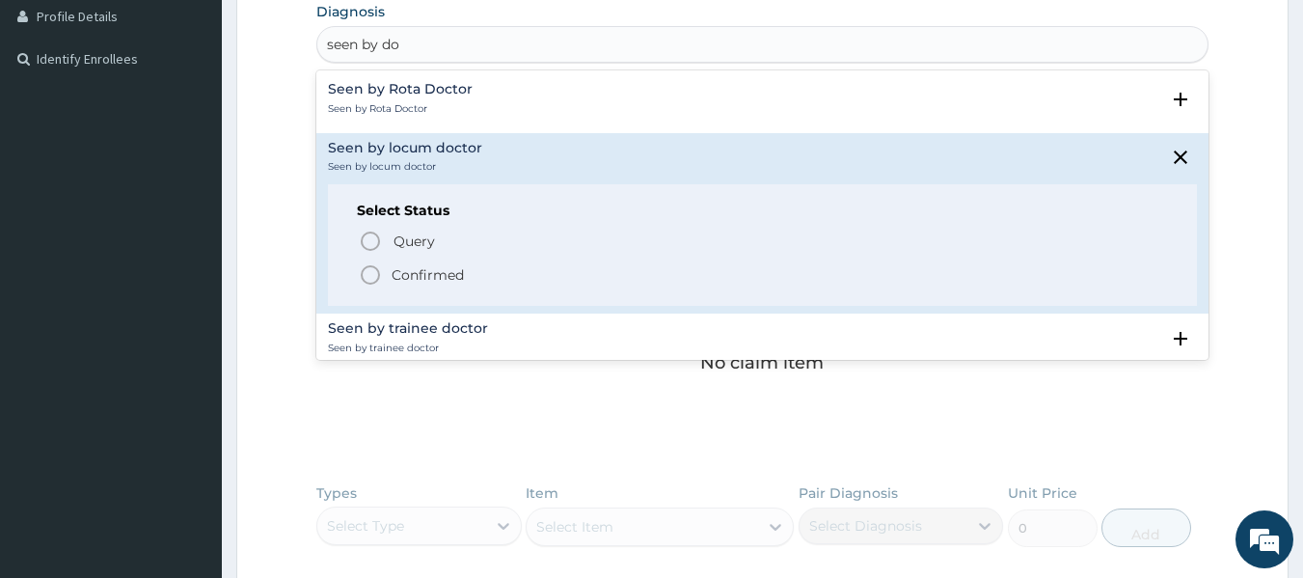
click at [416, 264] on span "Confirmed" at bounding box center [764, 274] width 810 height 23
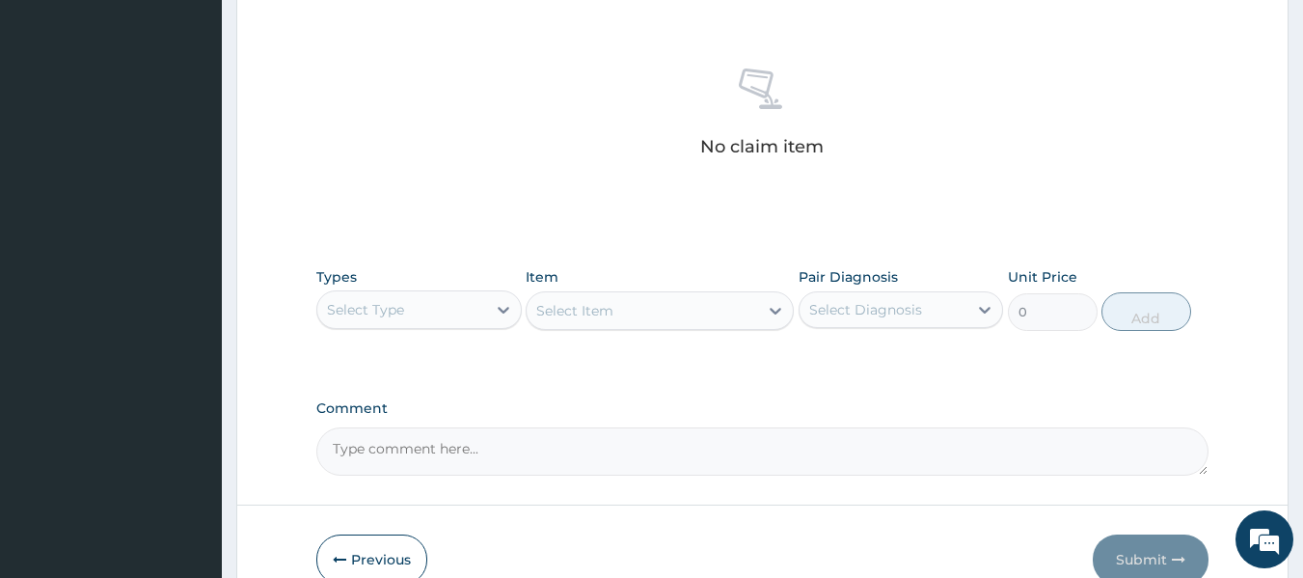
scroll to position [813, 0]
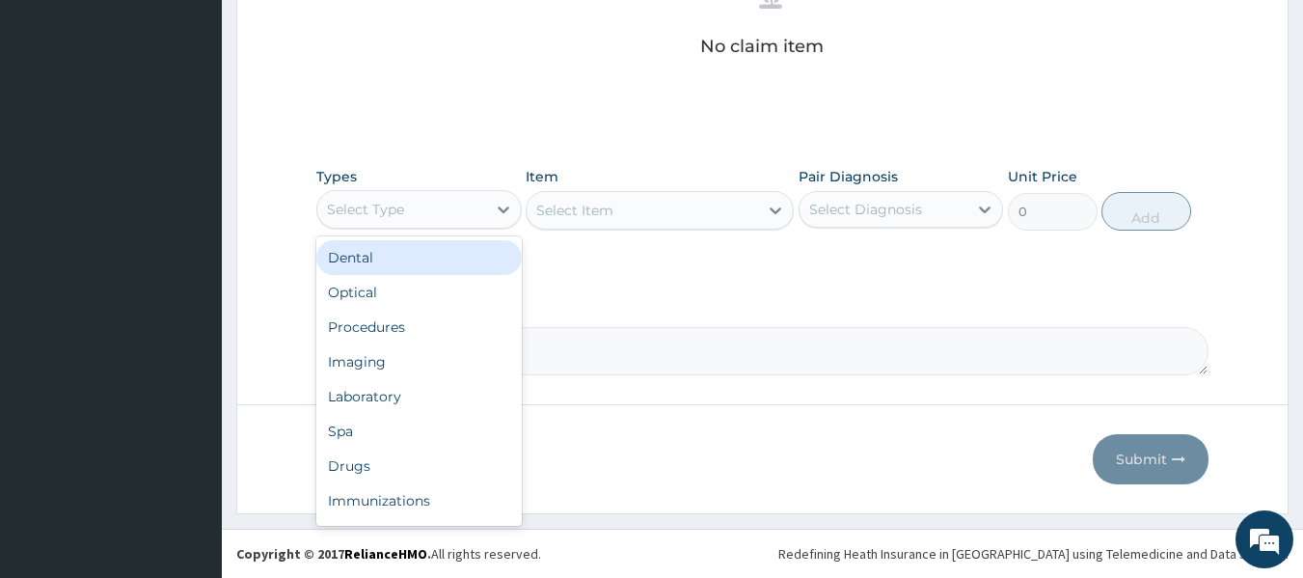
click at [470, 209] on div "Select Type" at bounding box center [401, 209] width 169 height 31
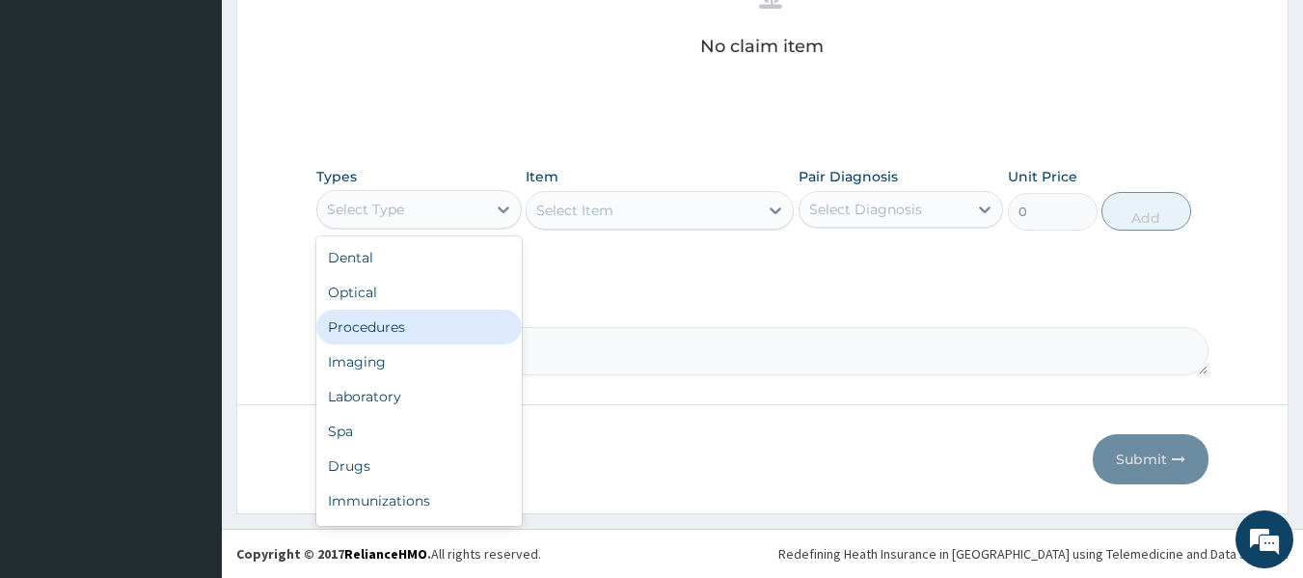
click at [390, 334] on div "Procedures" at bounding box center [418, 327] width 205 height 35
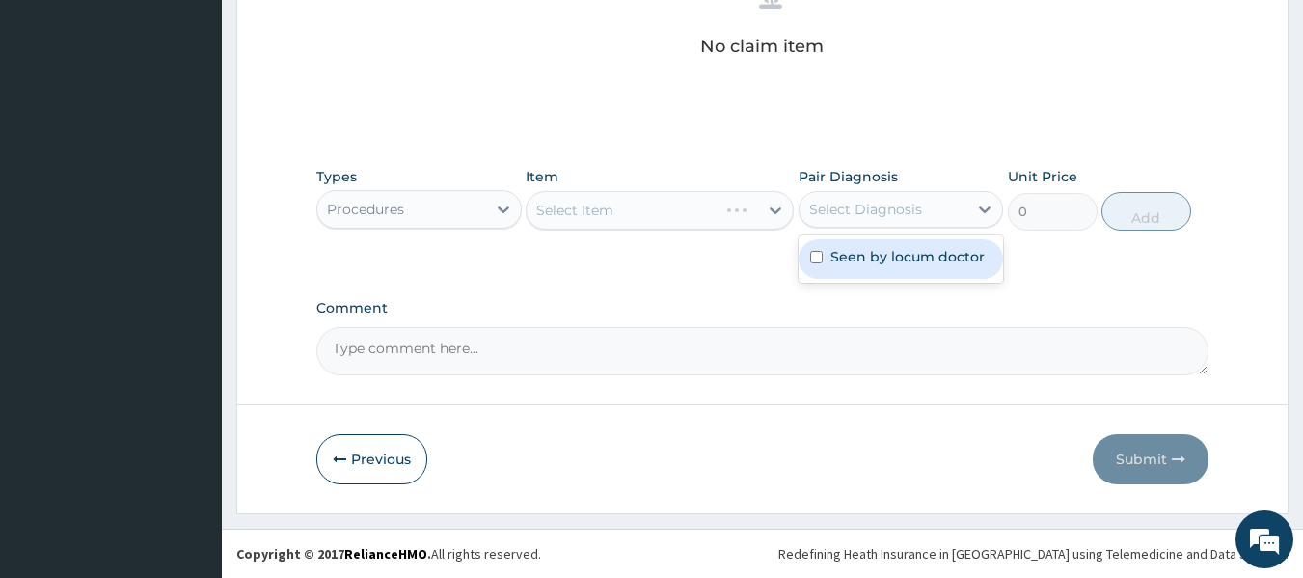
click at [859, 195] on div "Select Diagnosis" at bounding box center [883, 209] width 169 height 31
click at [853, 259] on label "Seen by locum doctor" at bounding box center [907, 256] width 154 height 19
checkbox input "true"
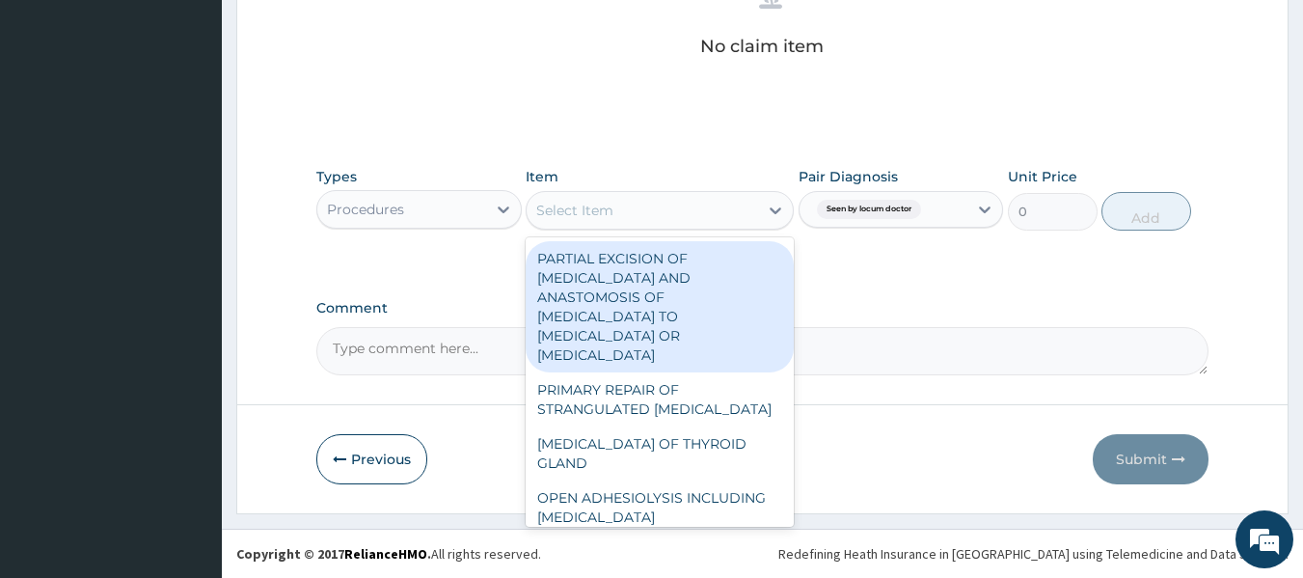
click at [665, 226] on div "Select Item" at bounding box center [660, 210] width 268 height 39
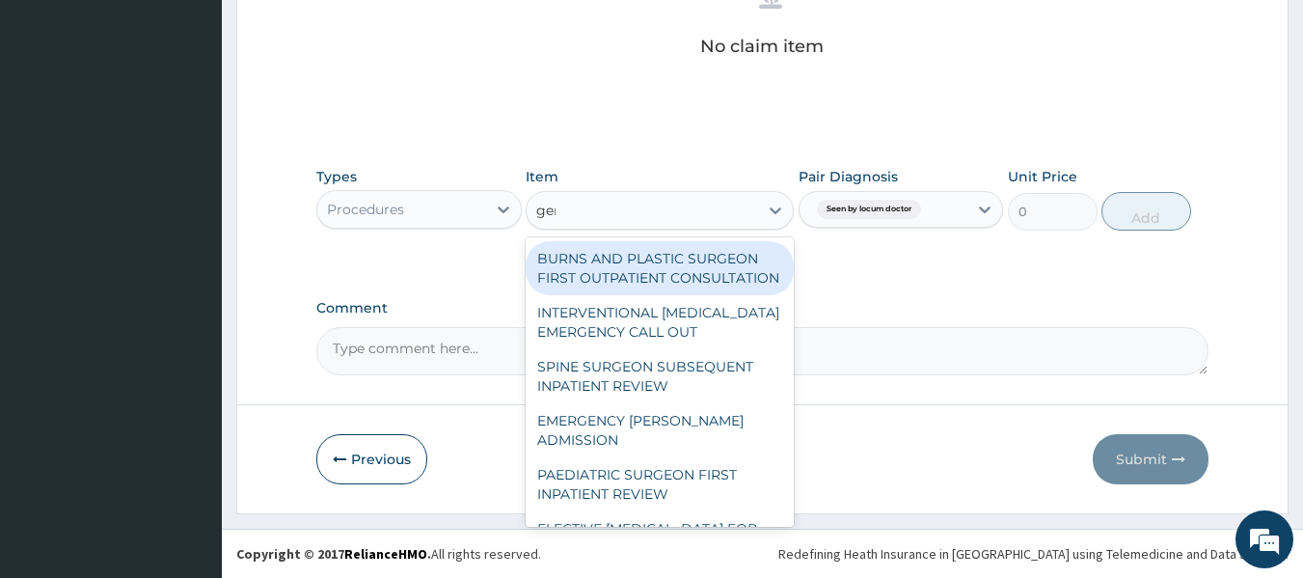
type input "gene"
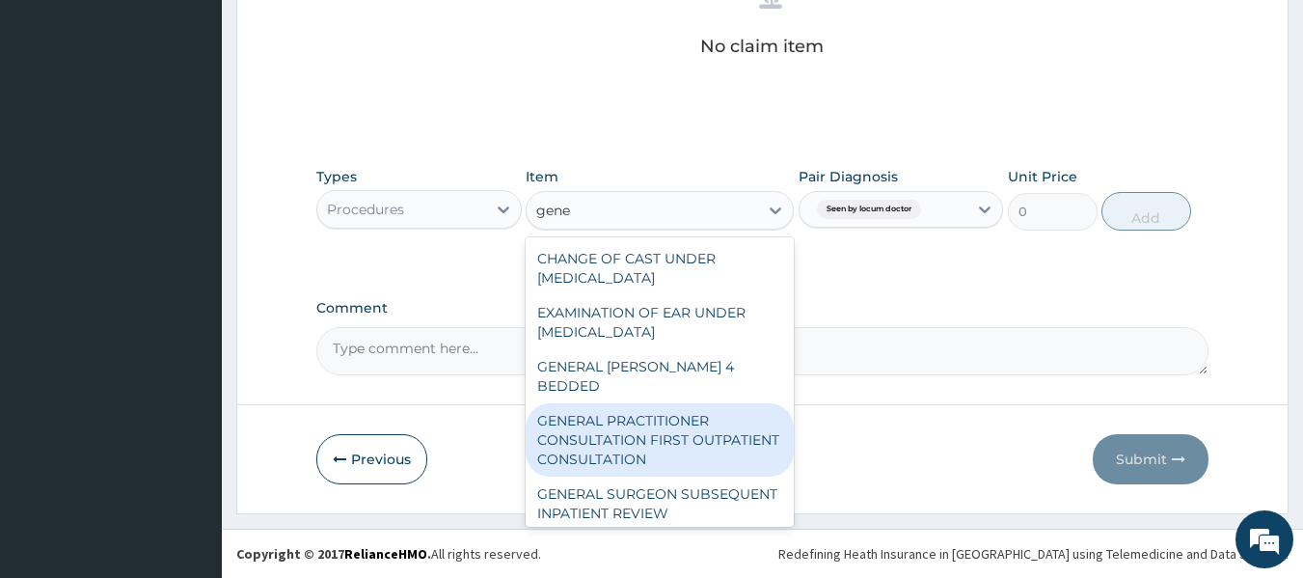
click at [672, 404] on div "GENERAL PRACTITIONER CONSULTATION FIRST OUTPATIENT CONSULTATION" at bounding box center [660, 439] width 268 height 73
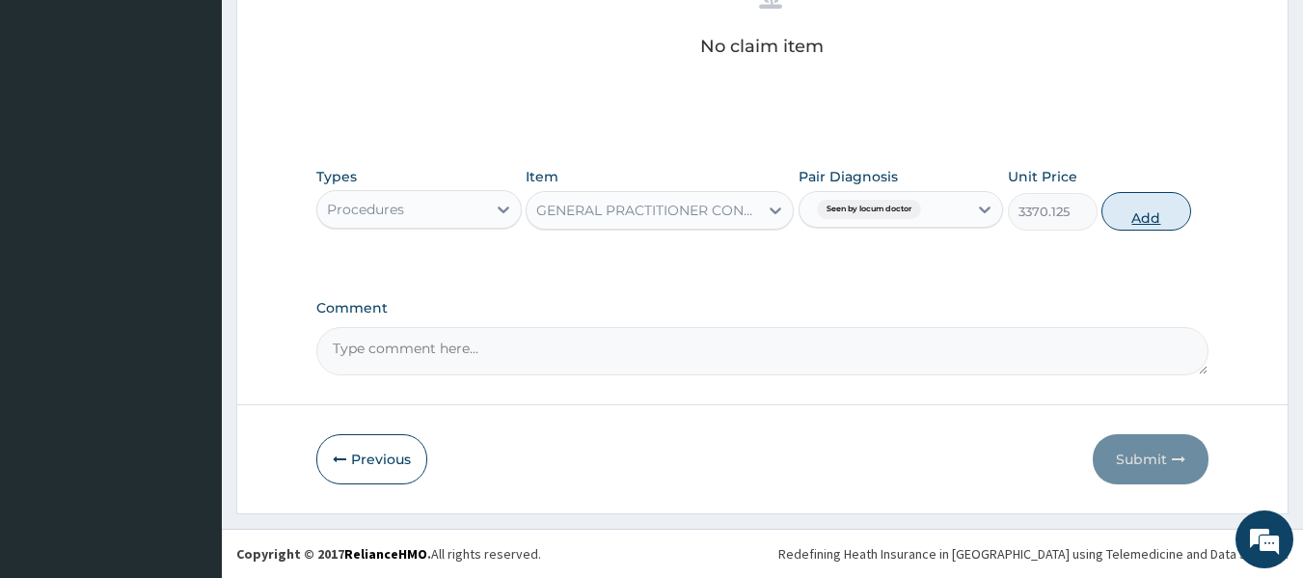
click at [1144, 208] on button "Add" at bounding box center [1146, 211] width 90 height 39
type input "0"
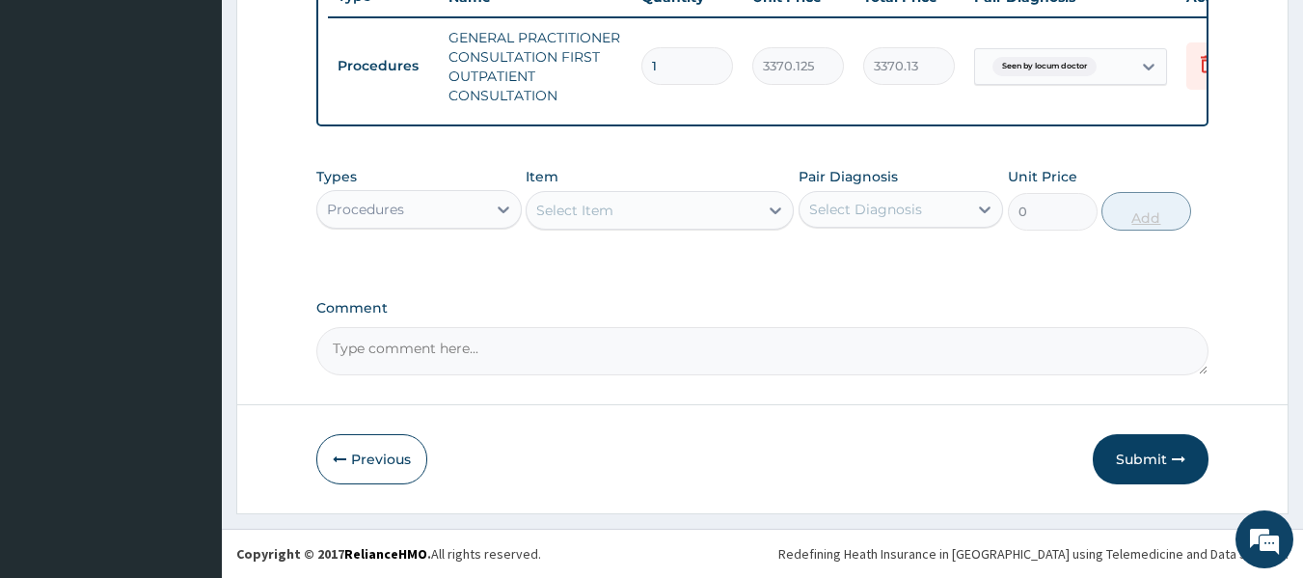
scroll to position [766, 0]
click at [1155, 434] on button "Submit" at bounding box center [1151, 459] width 116 height 50
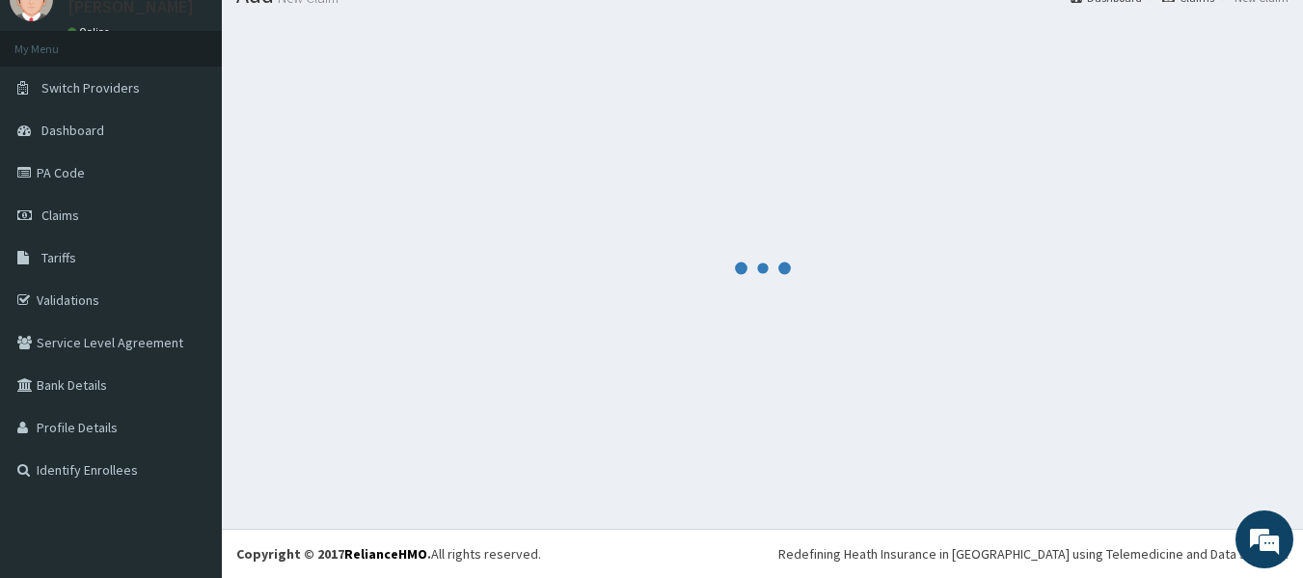
scroll to position [80, 0]
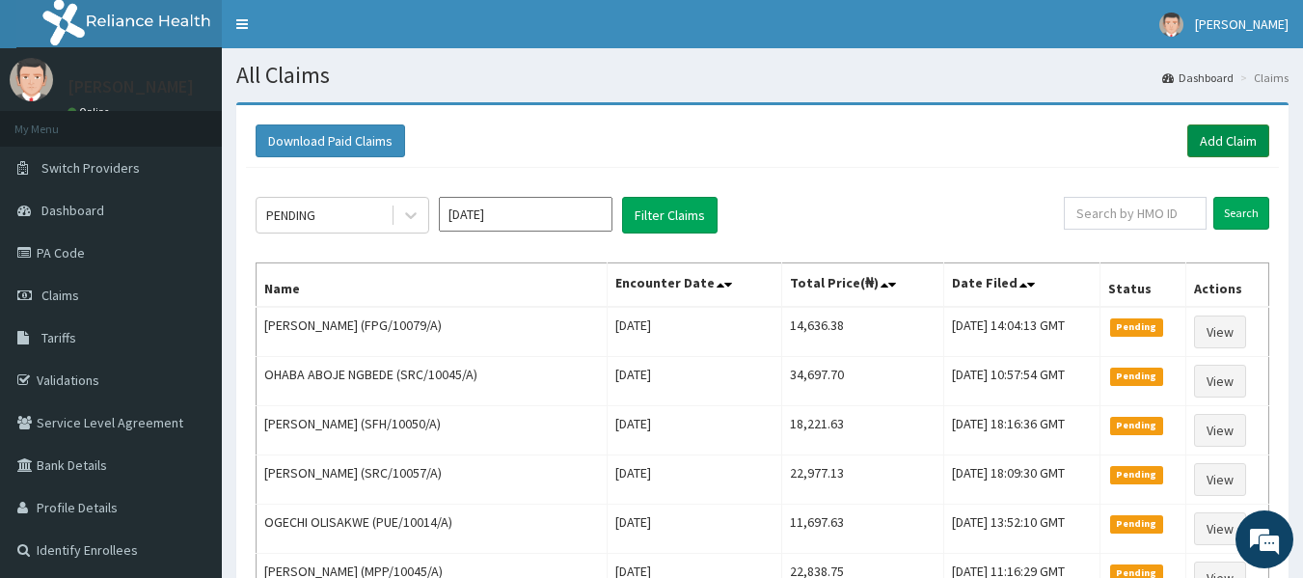
click at [1207, 130] on link "Add Claim" at bounding box center [1228, 140] width 82 height 33
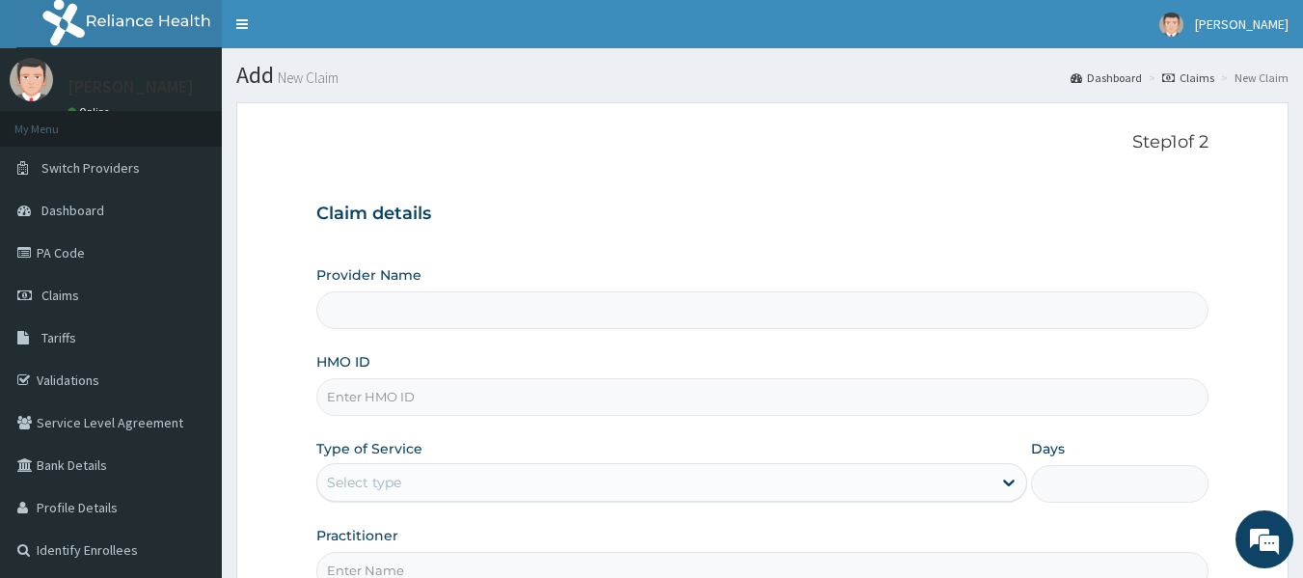
type input "Reliance Family Clinics (RFC) - [GEOGRAPHIC_DATA]"
click at [429, 396] on input "HMO ID" at bounding box center [762, 397] width 893 height 38
paste input "LGL/10102/A"
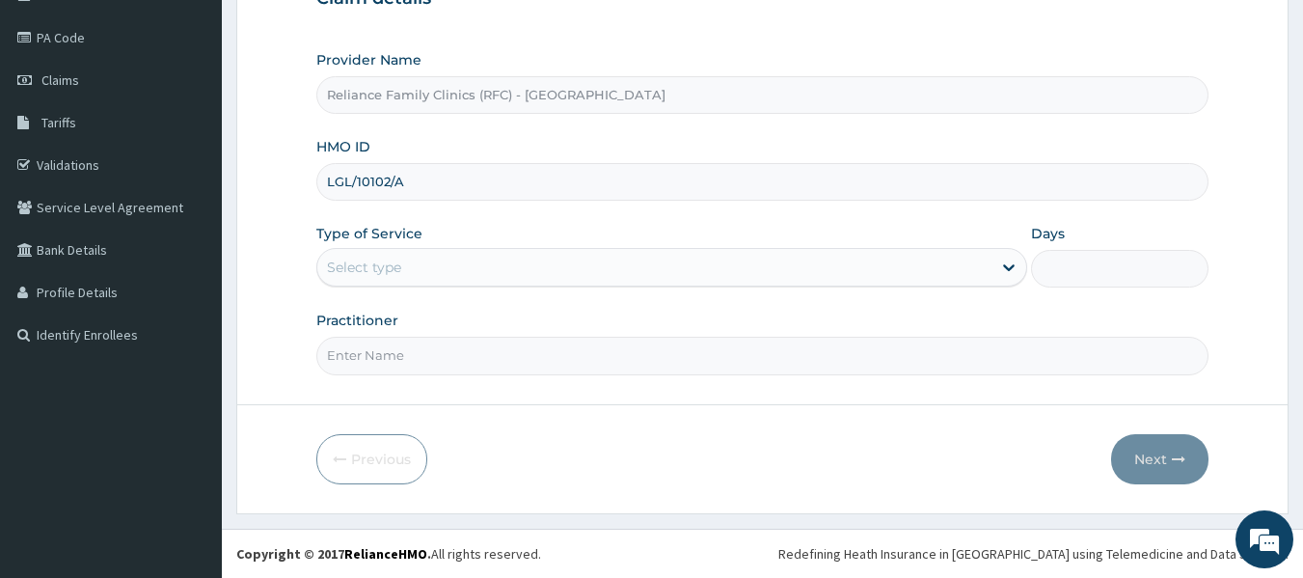
type input "LGL/10102/A"
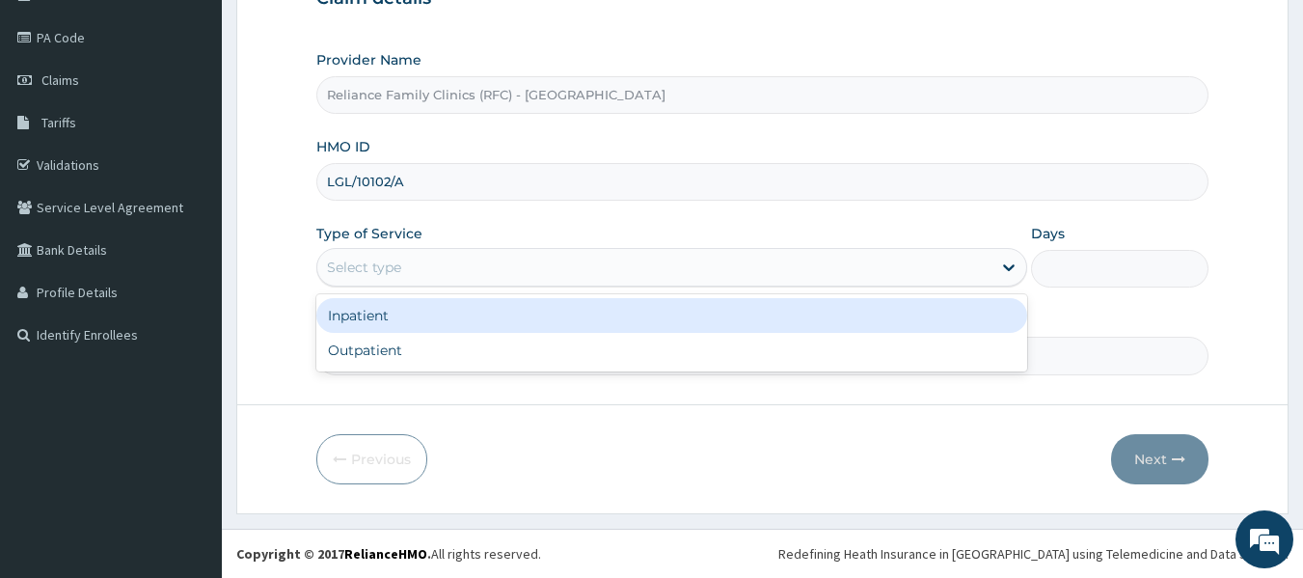
click at [513, 272] on div "Select type" at bounding box center [654, 267] width 674 height 31
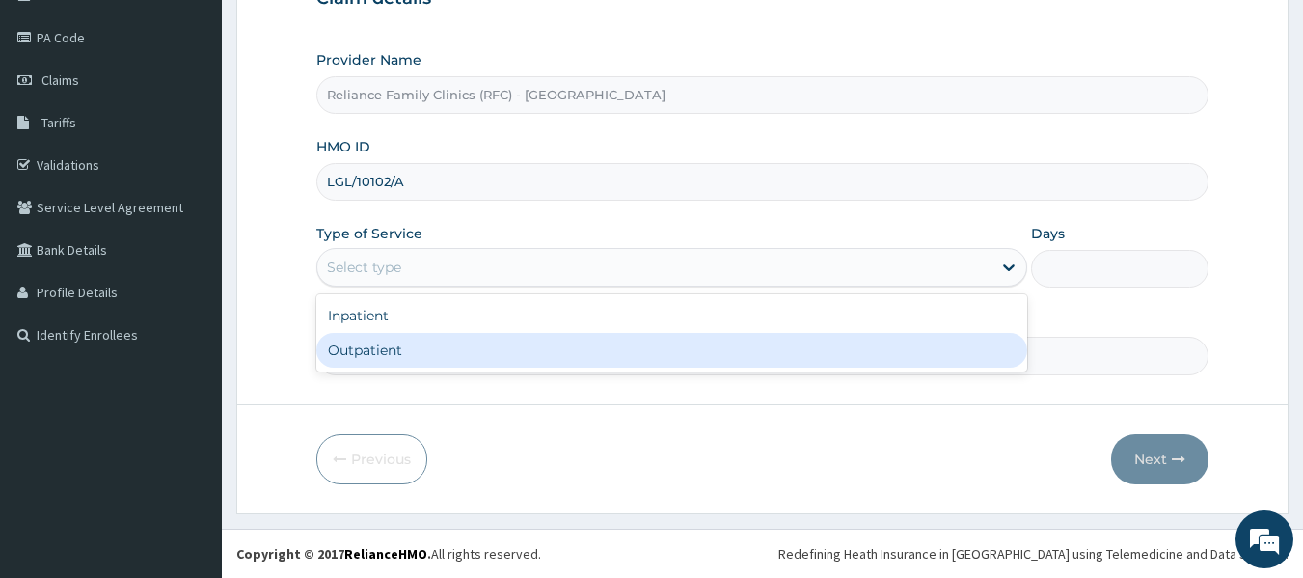
click at [459, 341] on div "Outpatient" at bounding box center [671, 350] width 711 height 35
type input "1"
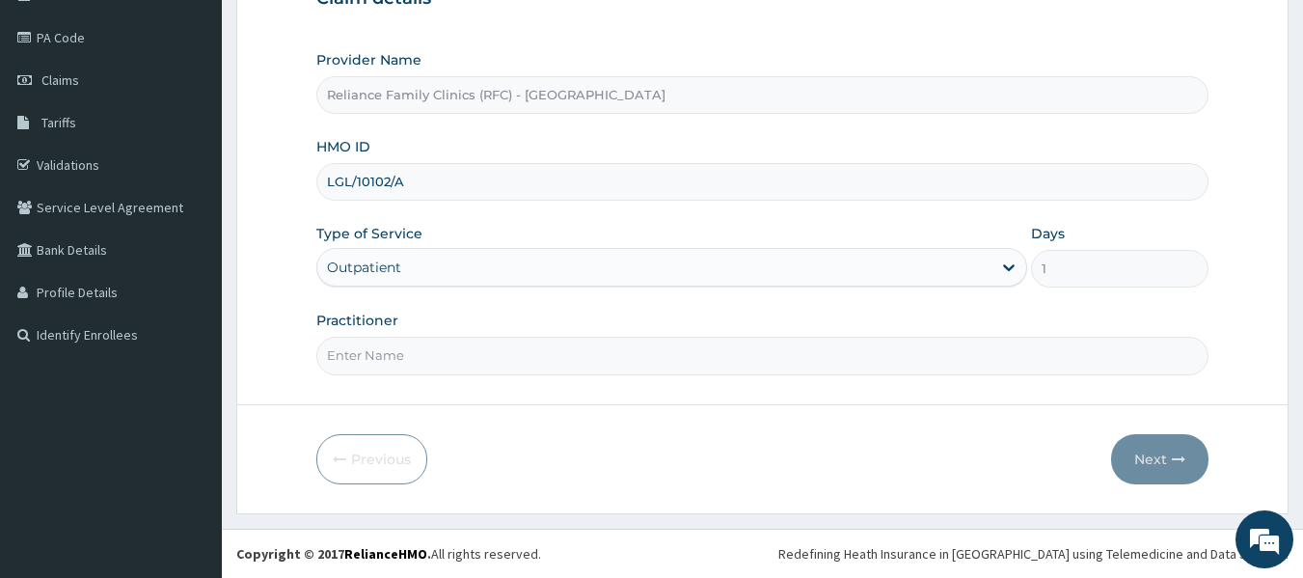
click at [459, 341] on input "Practitioner" at bounding box center [762, 356] width 893 height 38
type input "Dr Bunmi"
click at [1165, 466] on button "Next" at bounding box center [1159, 459] width 97 height 50
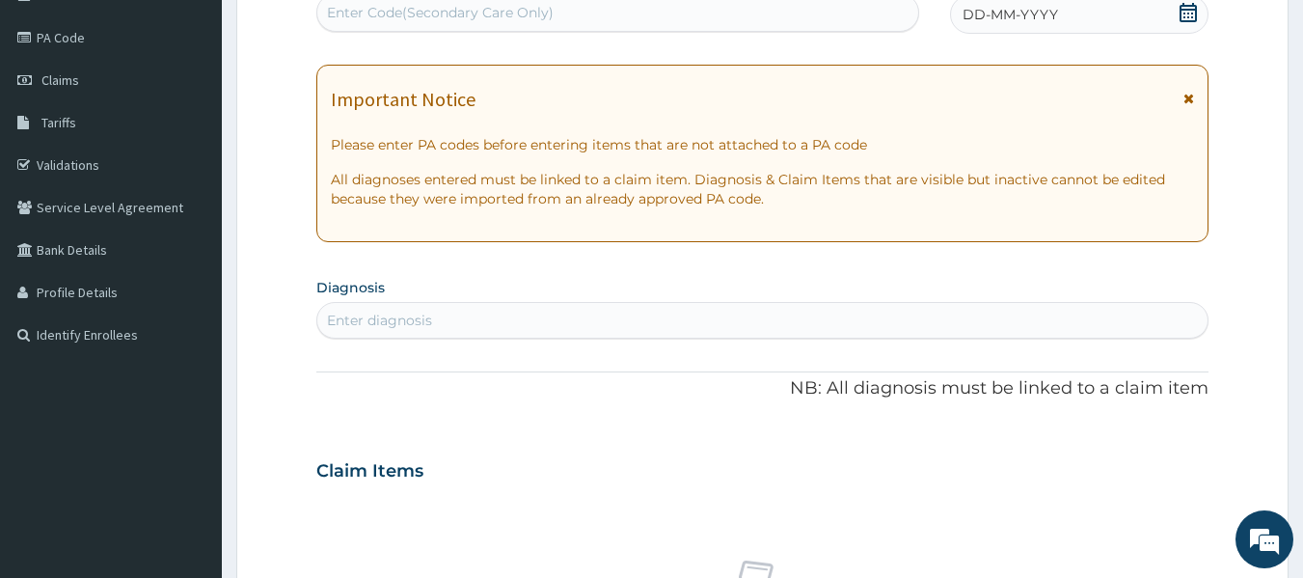
click at [1077, 37] on div "PA Code / Prescription Code Enter Code(Secondary Care Only) Encounter Date DD-M…" at bounding box center [762, 468] width 893 height 998
click at [1067, 14] on div "DD-MM-YYYY" at bounding box center [1079, 14] width 258 height 39
click at [395, 330] on div "Enter diagnosis" at bounding box center [379, 320] width 105 height 19
type input "upper res"
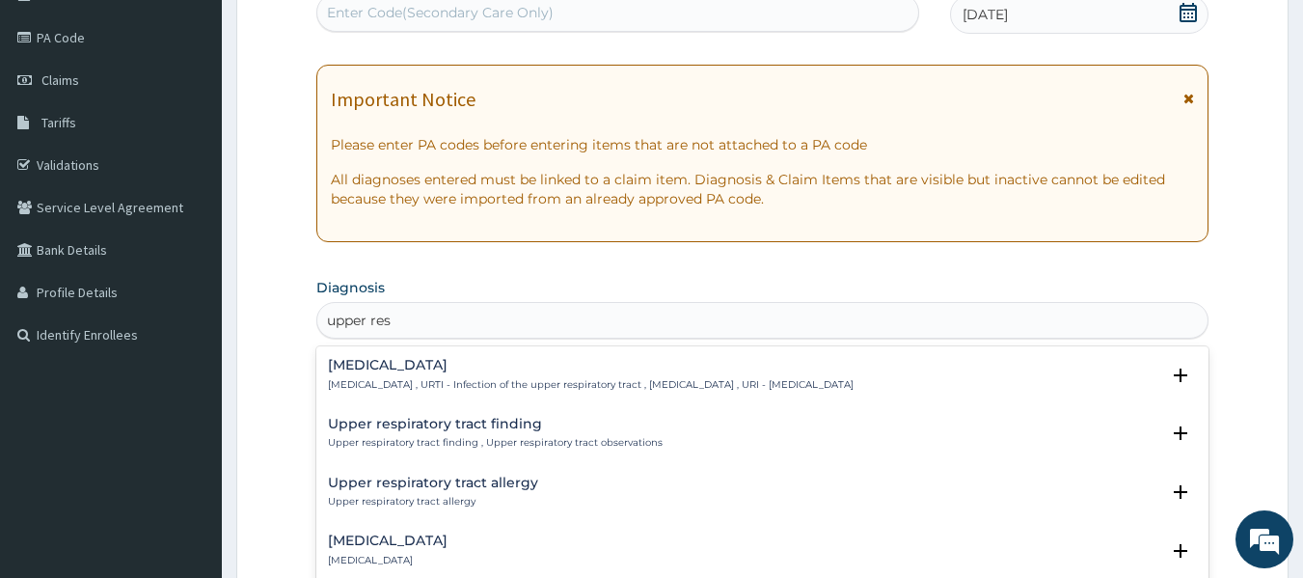
click at [415, 374] on div "Upper respiratory infection Upper respiratory infection , URTI - Infection of t…" at bounding box center [591, 375] width 526 height 34
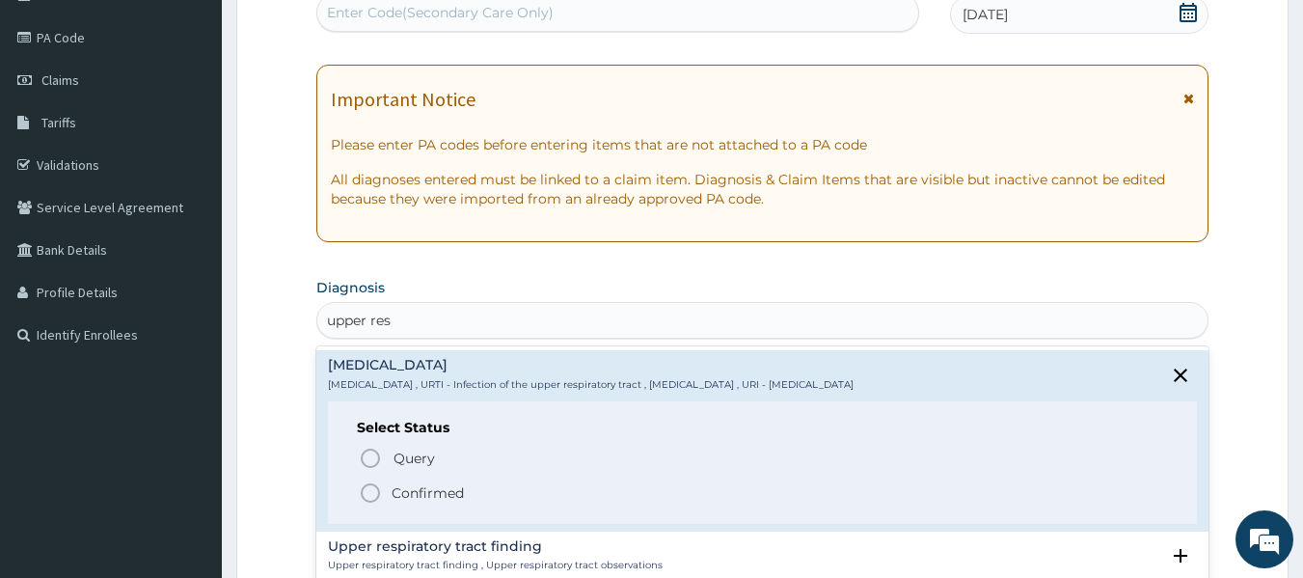
click at [413, 501] on p "Confirmed" at bounding box center [428, 492] width 72 height 19
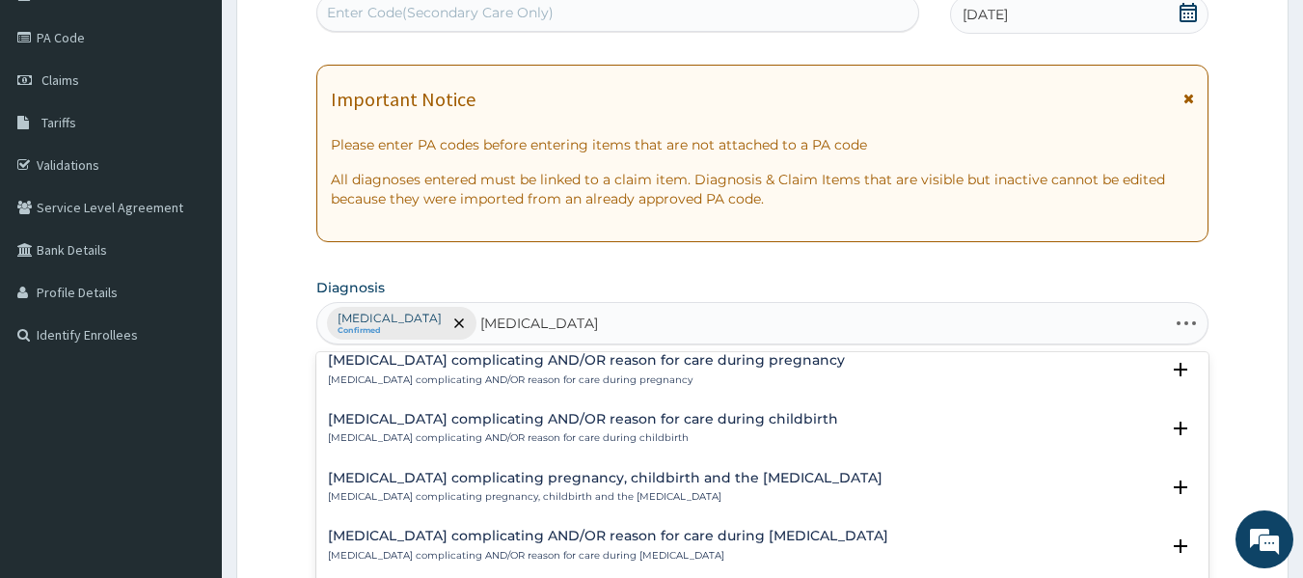
scroll to position [772, 0]
type input "Hypertension"
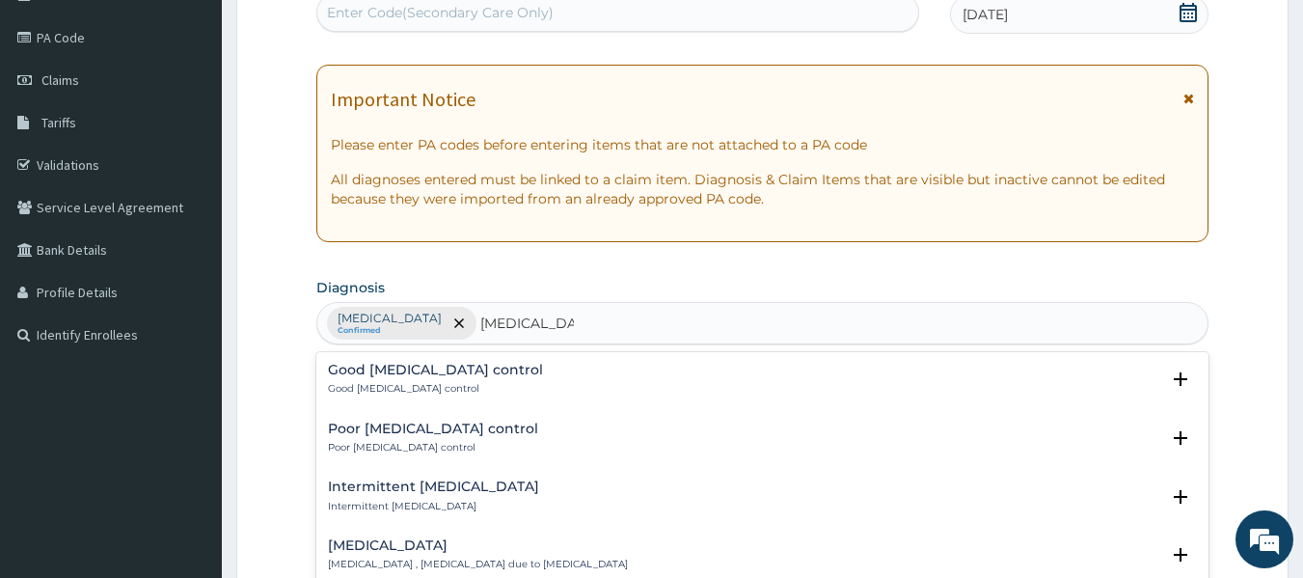
scroll to position [1813, 0]
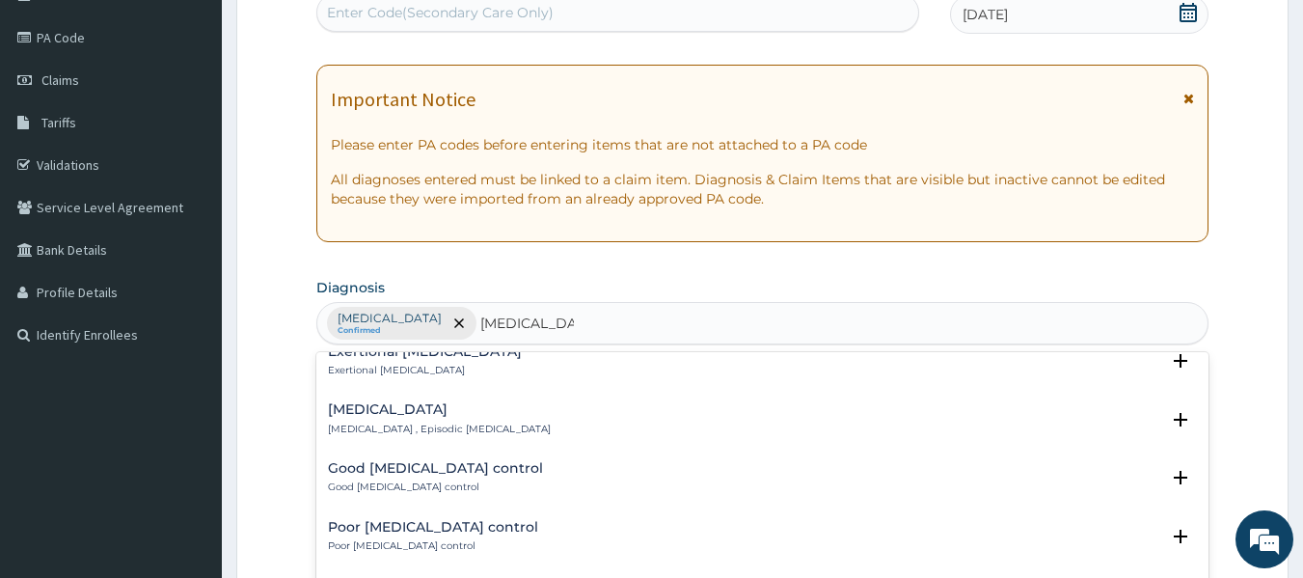
click at [438, 520] on h4 "Poor hypertension control" at bounding box center [433, 527] width 210 height 14
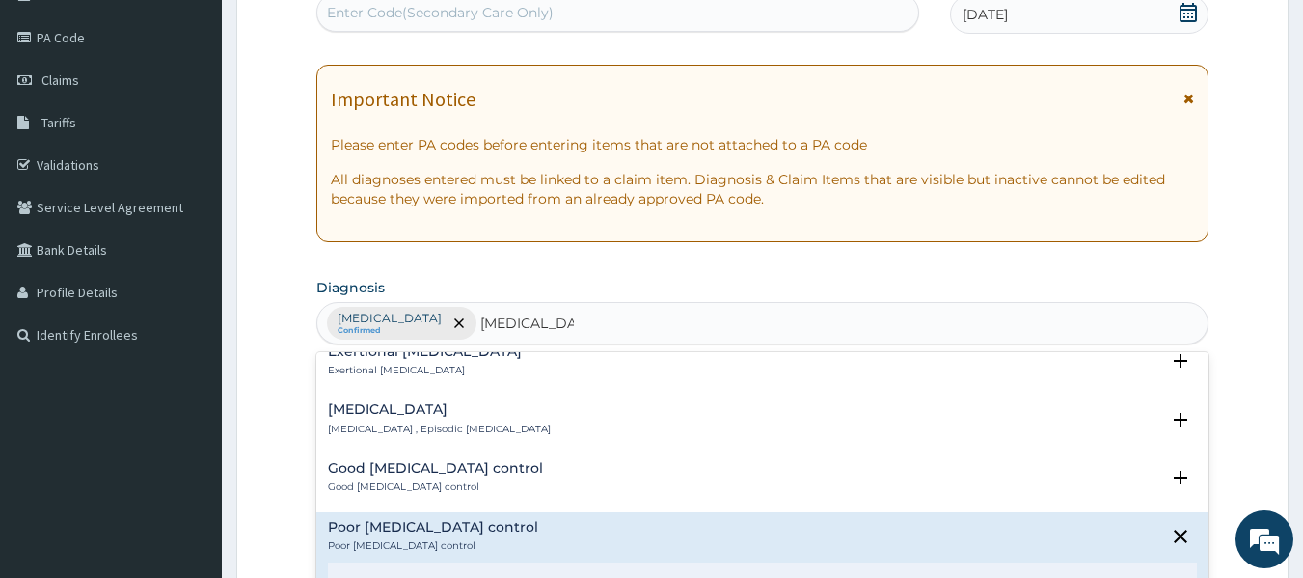
scroll to position [1994, 0]
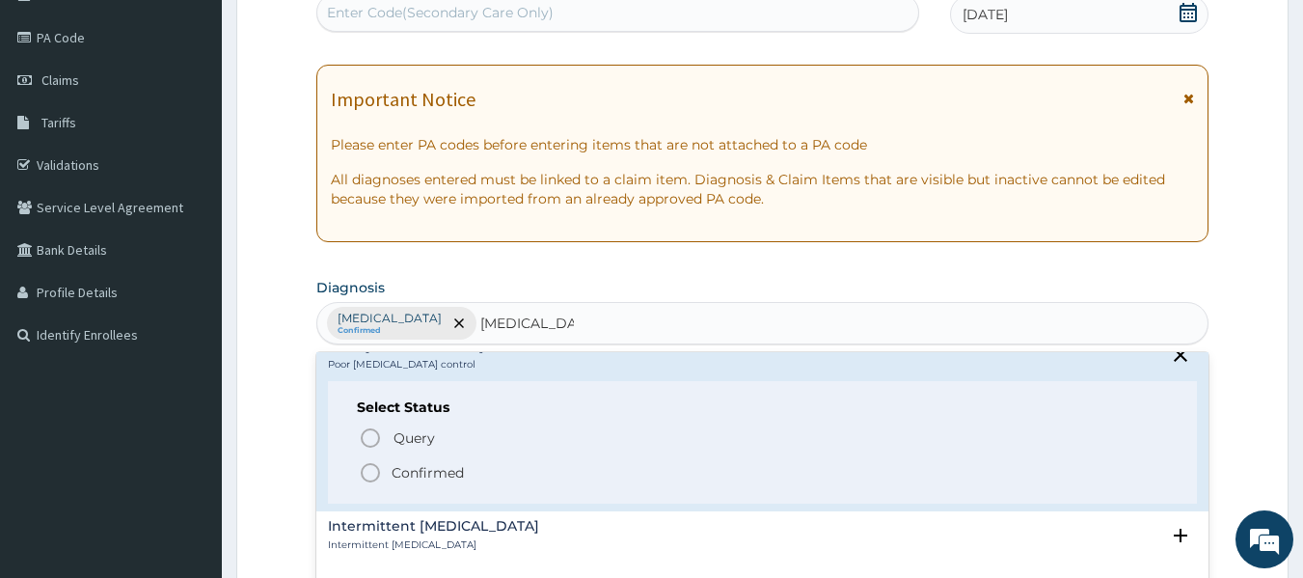
click at [382, 461] on span "Confirmed" at bounding box center [764, 472] width 810 height 23
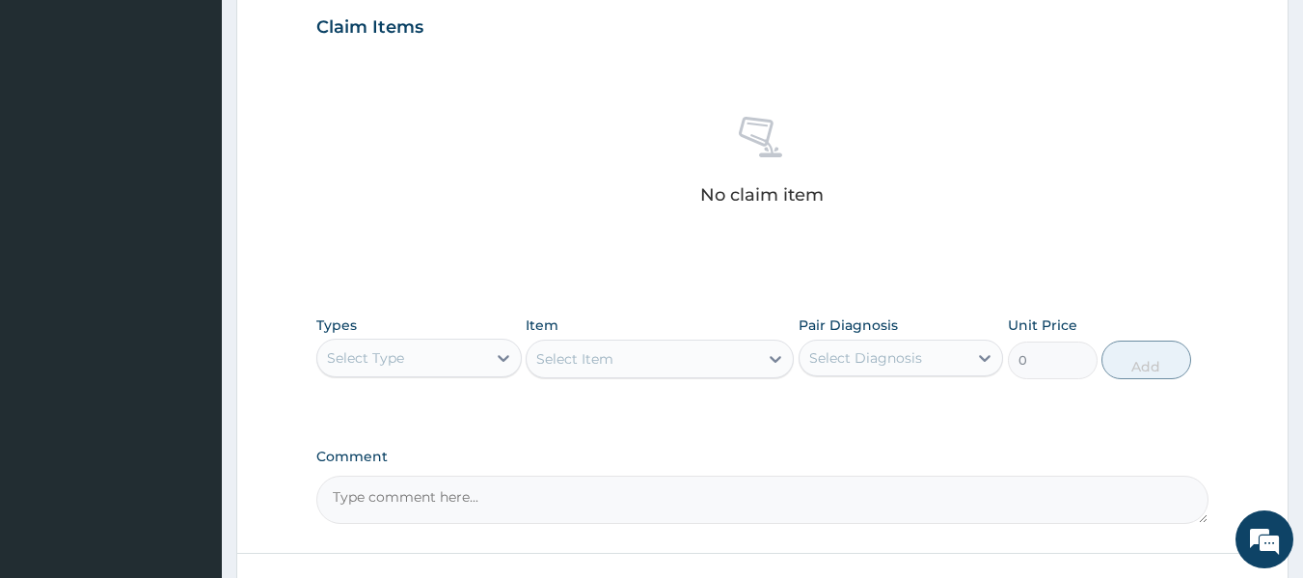
scroll to position [665, 0]
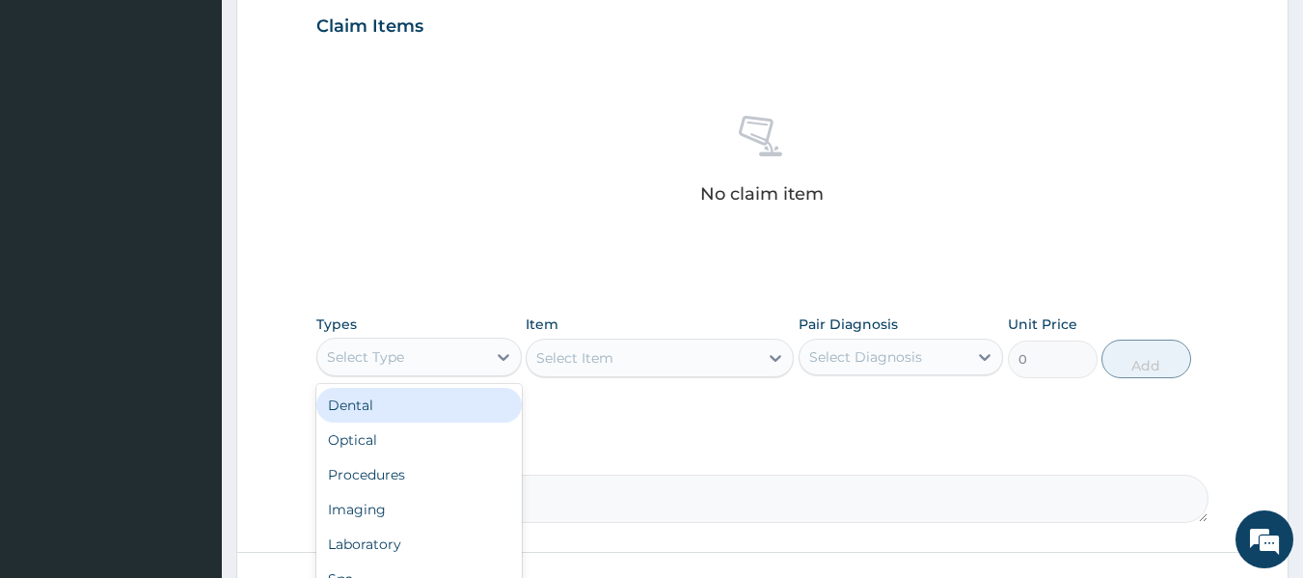
click at [458, 356] on div "Select Type" at bounding box center [401, 356] width 169 height 31
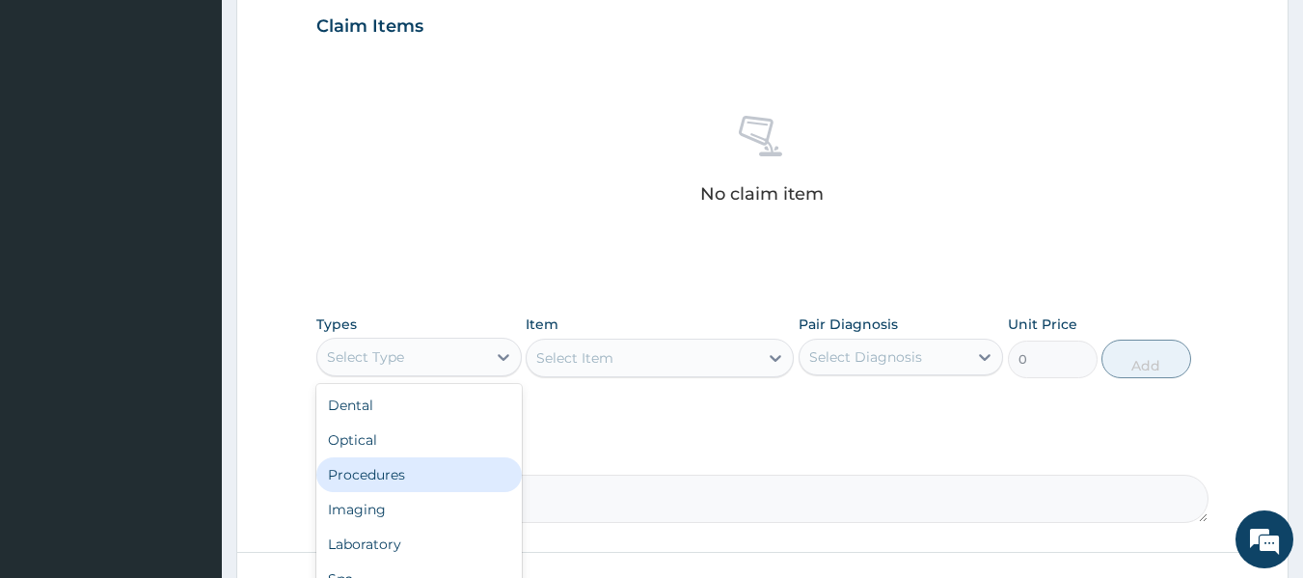
click at [427, 474] on div "Procedures" at bounding box center [418, 474] width 205 height 35
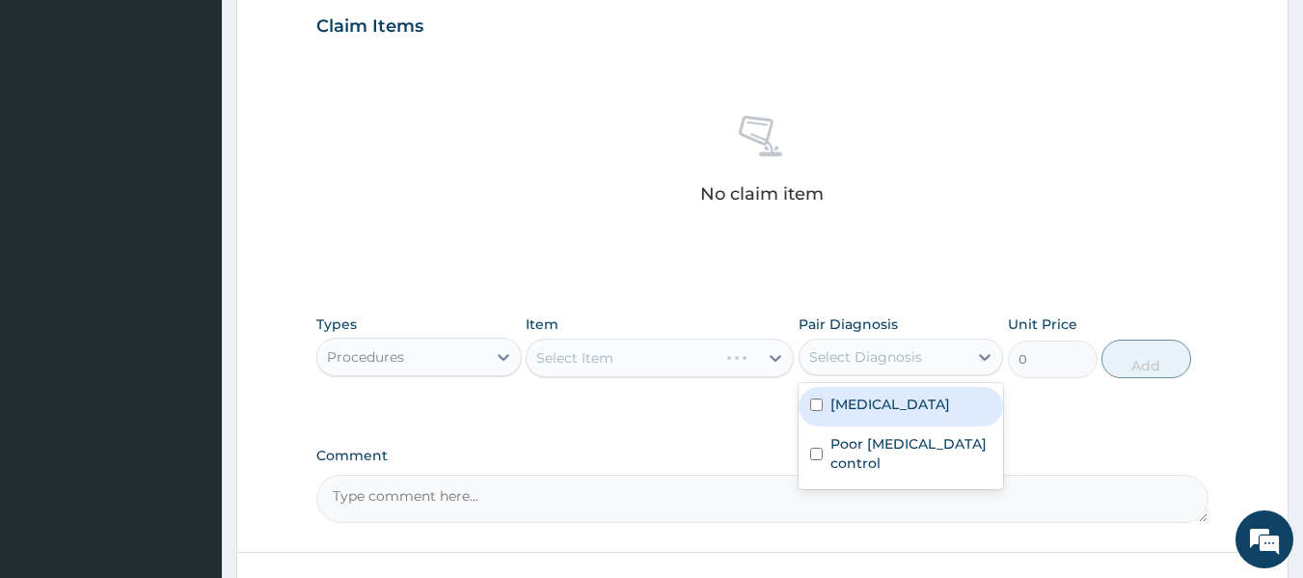
click at [853, 361] on div "Select Diagnosis" at bounding box center [865, 356] width 113 height 19
drag, startPoint x: 852, startPoint y: 407, endPoint x: 845, endPoint y: 484, distance: 77.4
click at [845, 484] on div "Upper respiratory infection Poor hypertension control" at bounding box center [901, 436] width 205 height 106
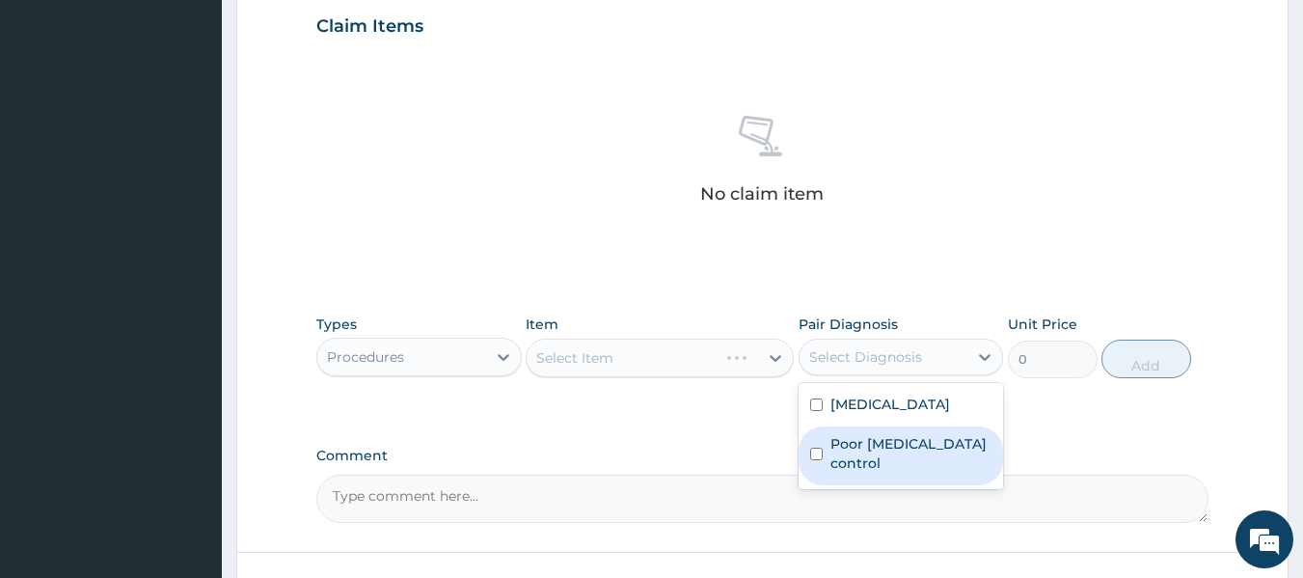
click at [845, 473] on label "Poor hypertension control" at bounding box center [911, 453] width 162 height 39
checkbox input "true"
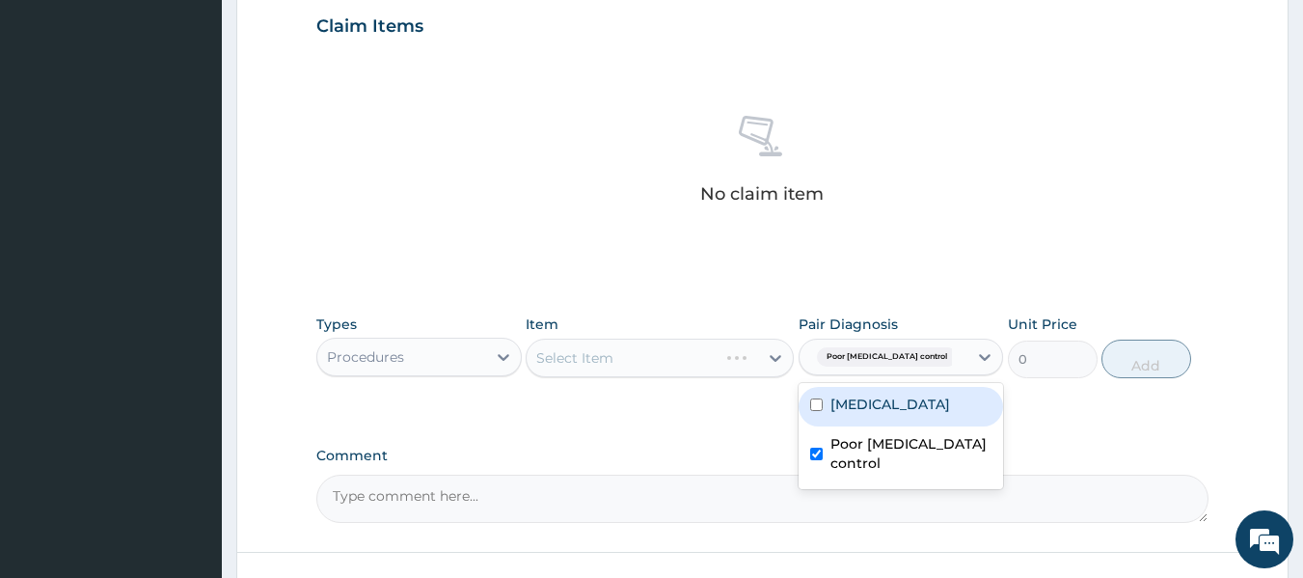
click at [847, 414] on label "[MEDICAL_DATA]" at bounding box center [890, 403] width 120 height 19
checkbox input "true"
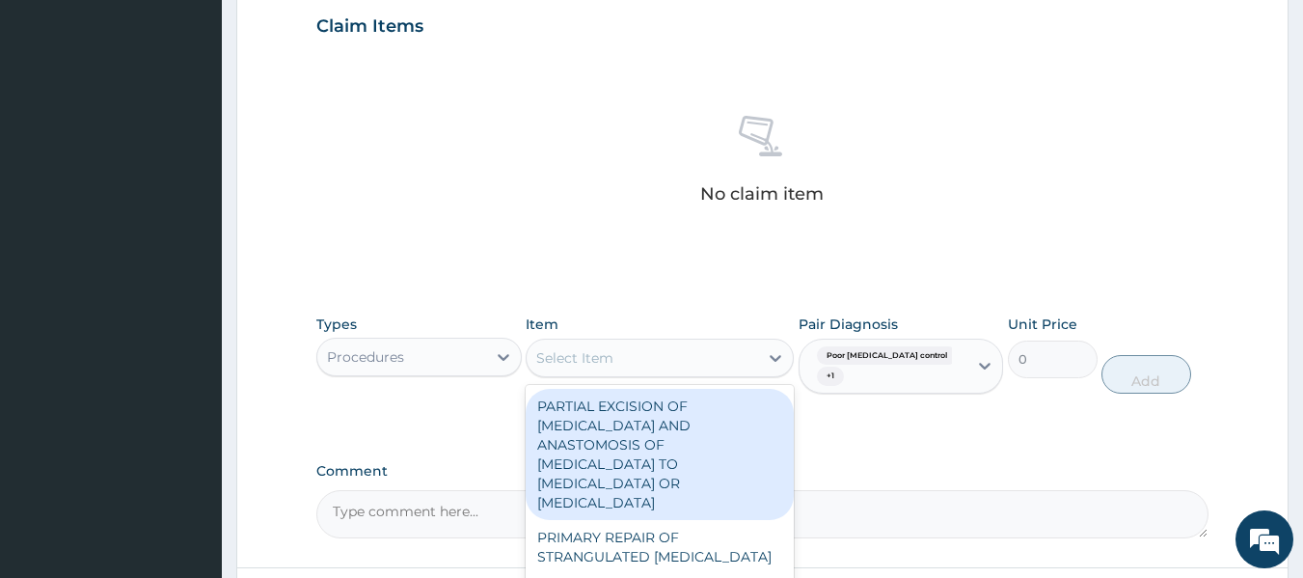
click at [673, 374] on div "Select Item" at bounding box center [660, 357] width 268 height 39
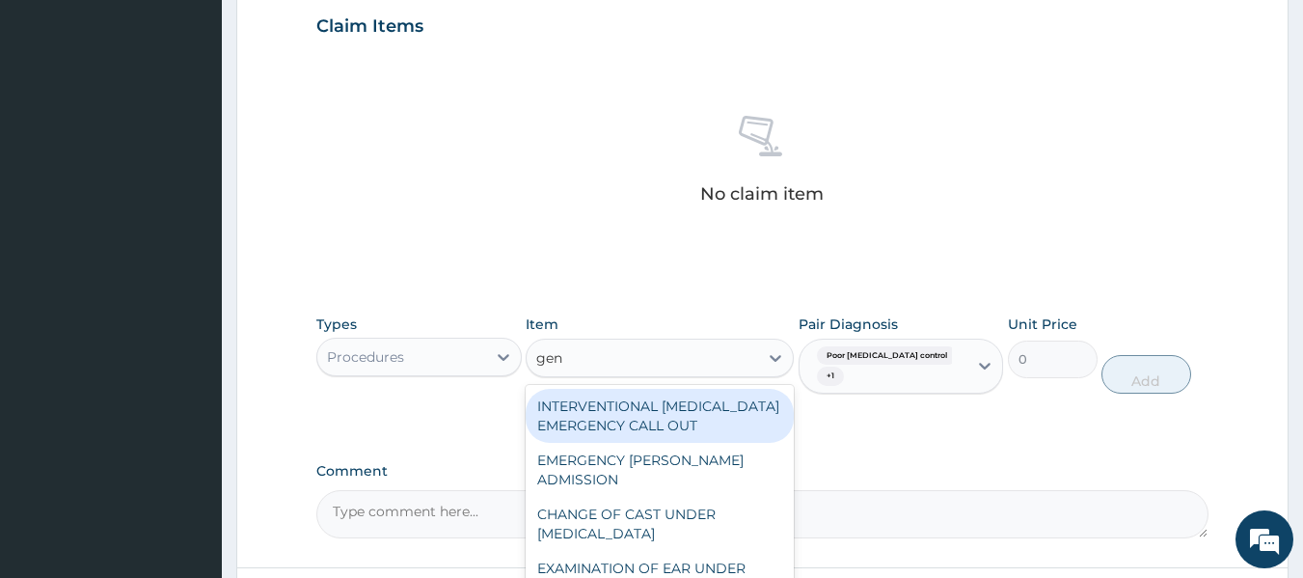
type input "gene"
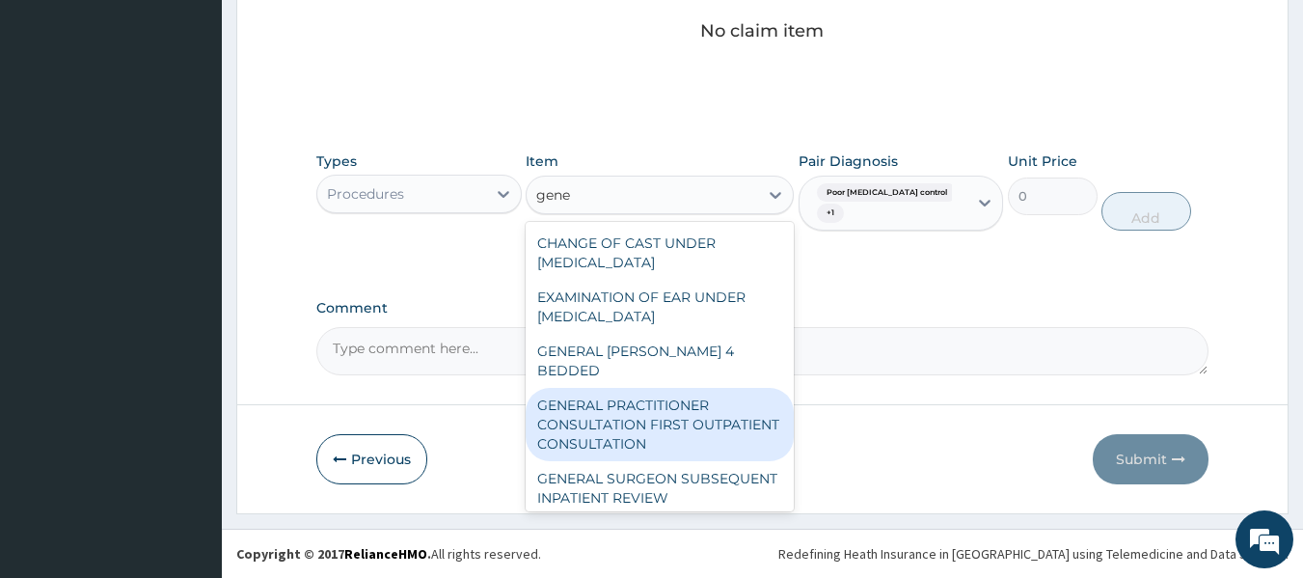
click at [643, 415] on div "GENERAL PRACTITIONER CONSULTATION FIRST OUTPATIENT CONSULTATION" at bounding box center [660, 424] width 268 height 73
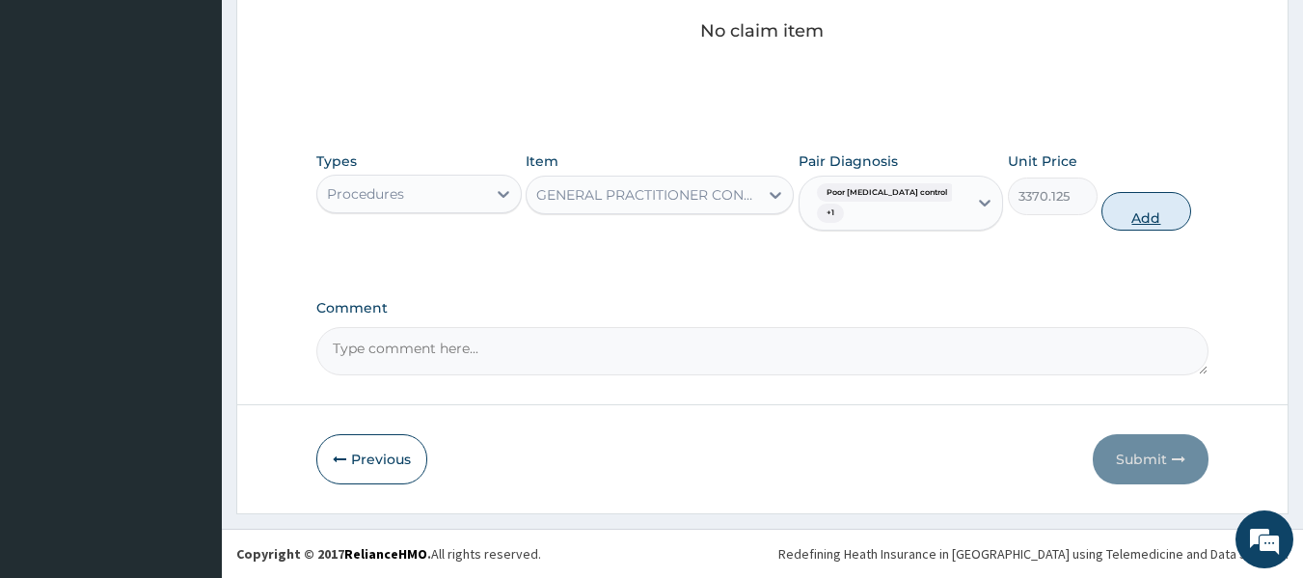
click at [1137, 209] on button "Add" at bounding box center [1146, 211] width 90 height 39
type input "0"
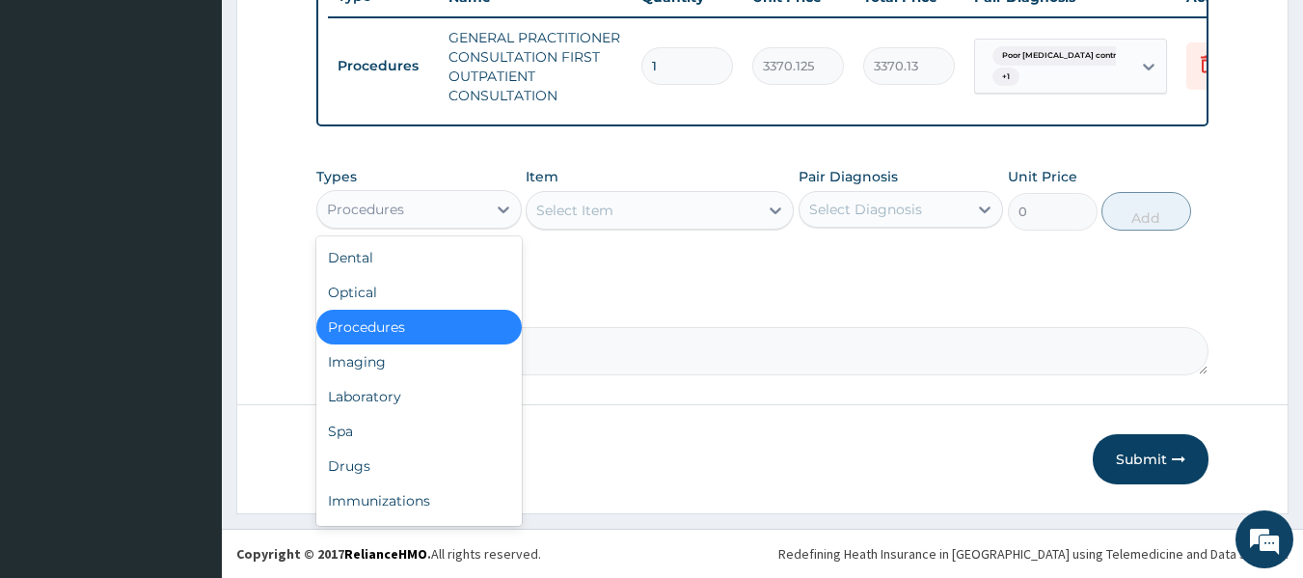
click at [483, 207] on div "Procedures" at bounding box center [401, 209] width 169 height 31
click at [377, 458] on div "Drugs" at bounding box center [418, 465] width 205 height 35
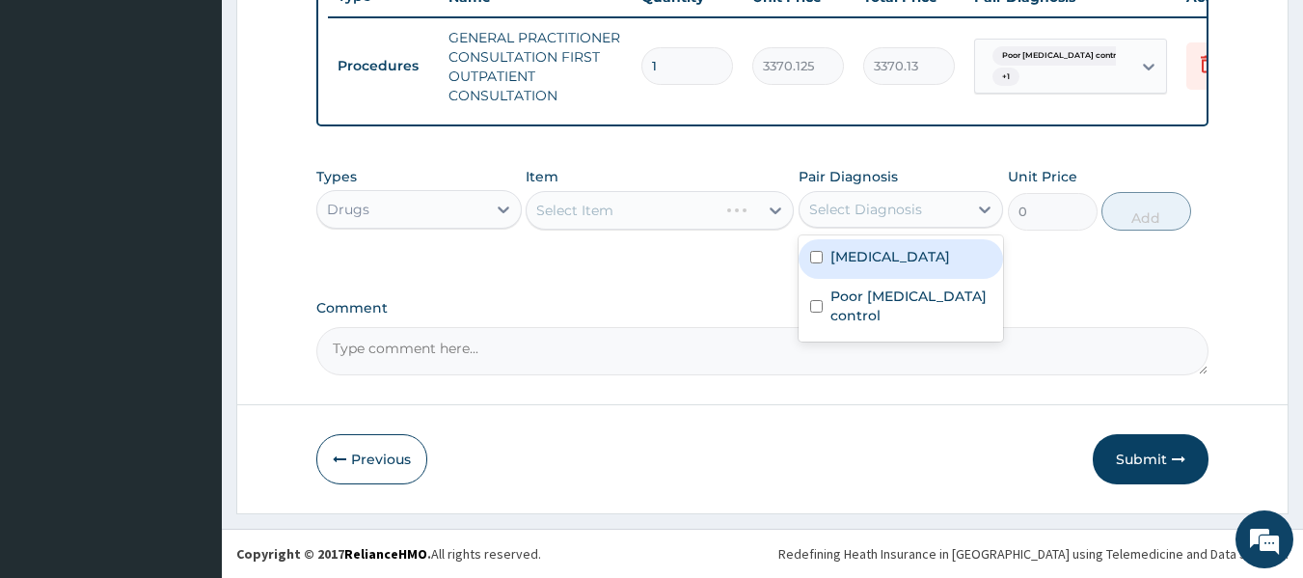
click at [853, 204] on div "Select Diagnosis" at bounding box center [865, 209] width 113 height 19
click at [853, 264] on label "[MEDICAL_DATA]" at bounding box center [890, 256] width 120 height 19
checkbox input "true"
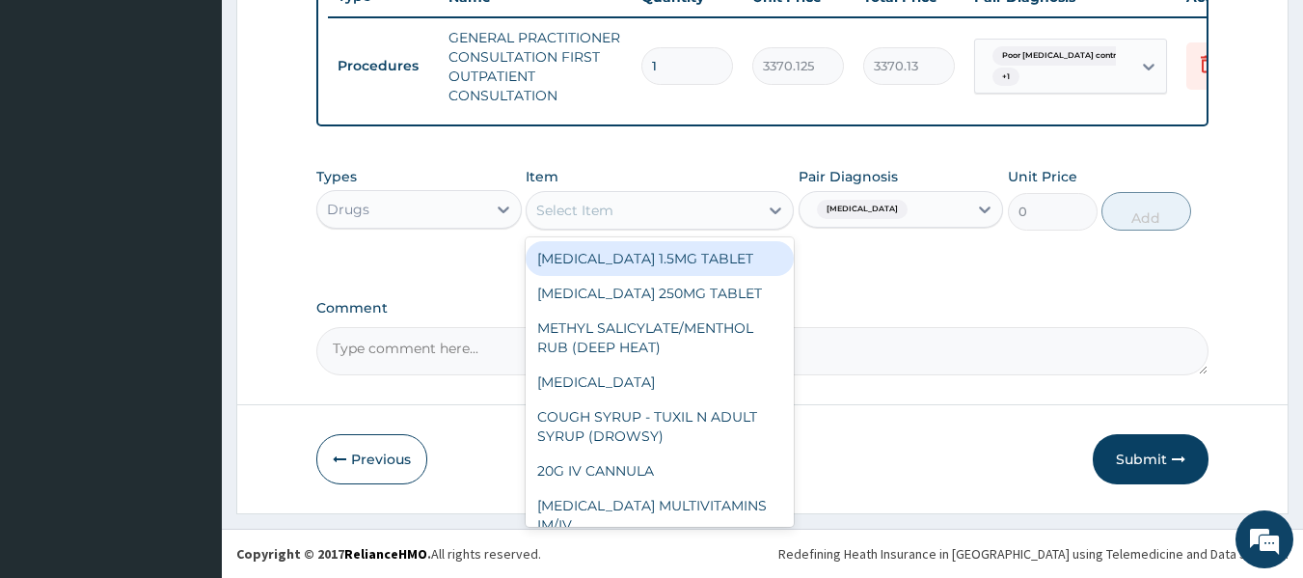
click at [598, 215] on div "Select Item" at bounding box center [574, 210] width 77 height 19
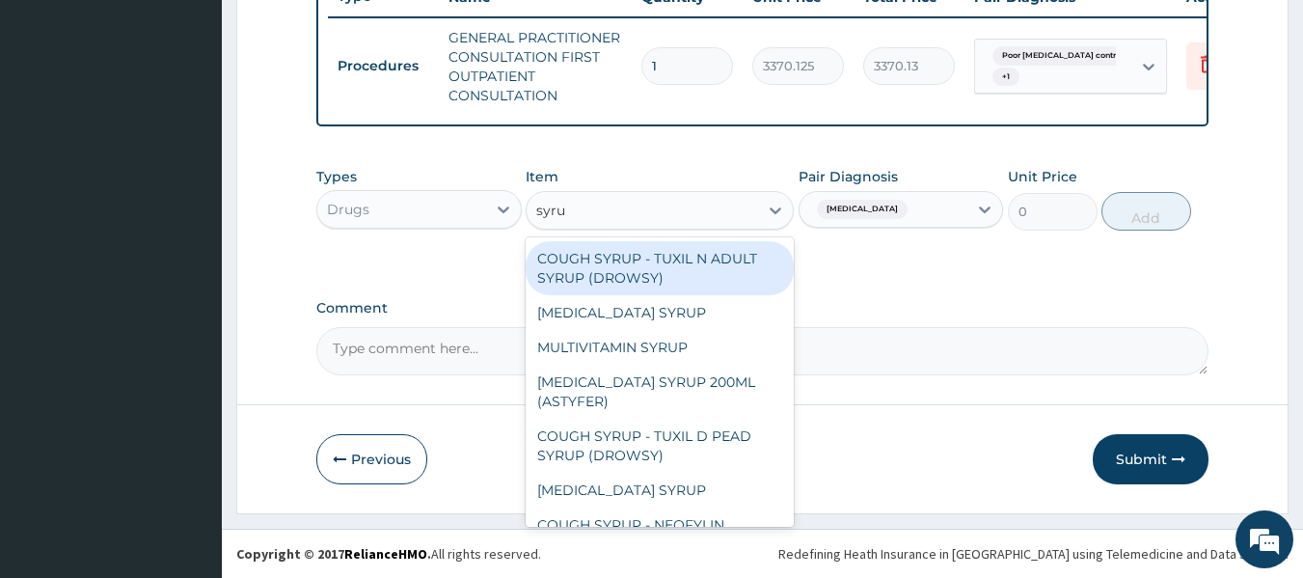
type input "syrup"
click at [639, 251] on div "COUGH SYRUP - TUXIL N ADULT SYRUP (DROWSY)" at bounding box center [660, 268] width 268 height 54
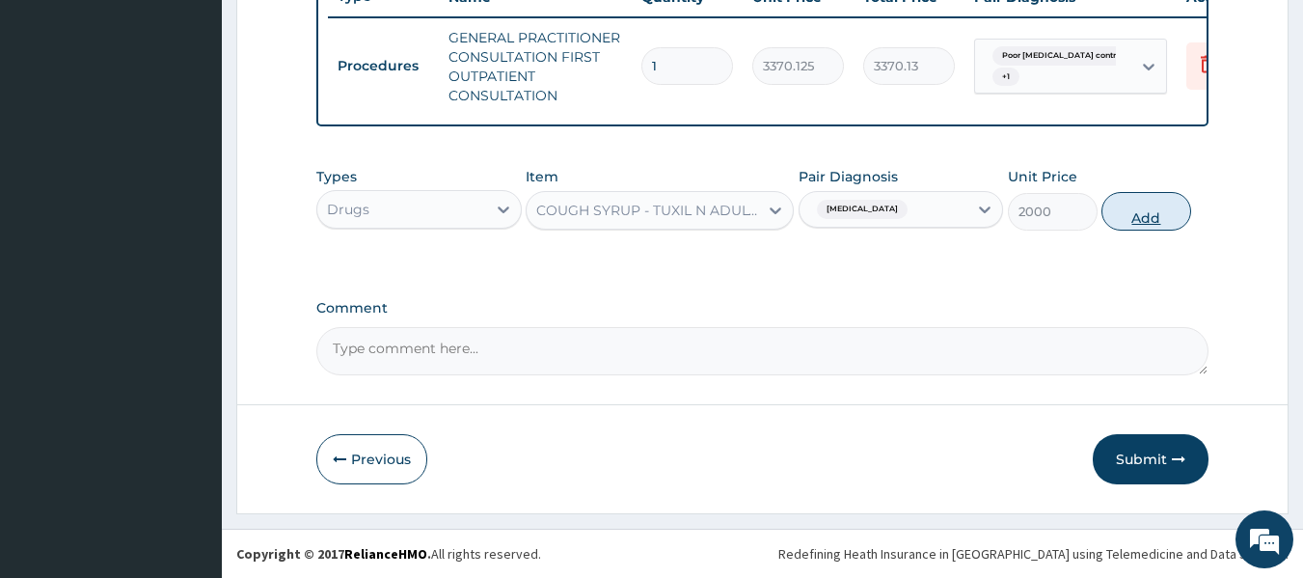
click at [1120, 212] on button "Add" at bounding box center [1146, 211] width 90 height 39
type input "0"
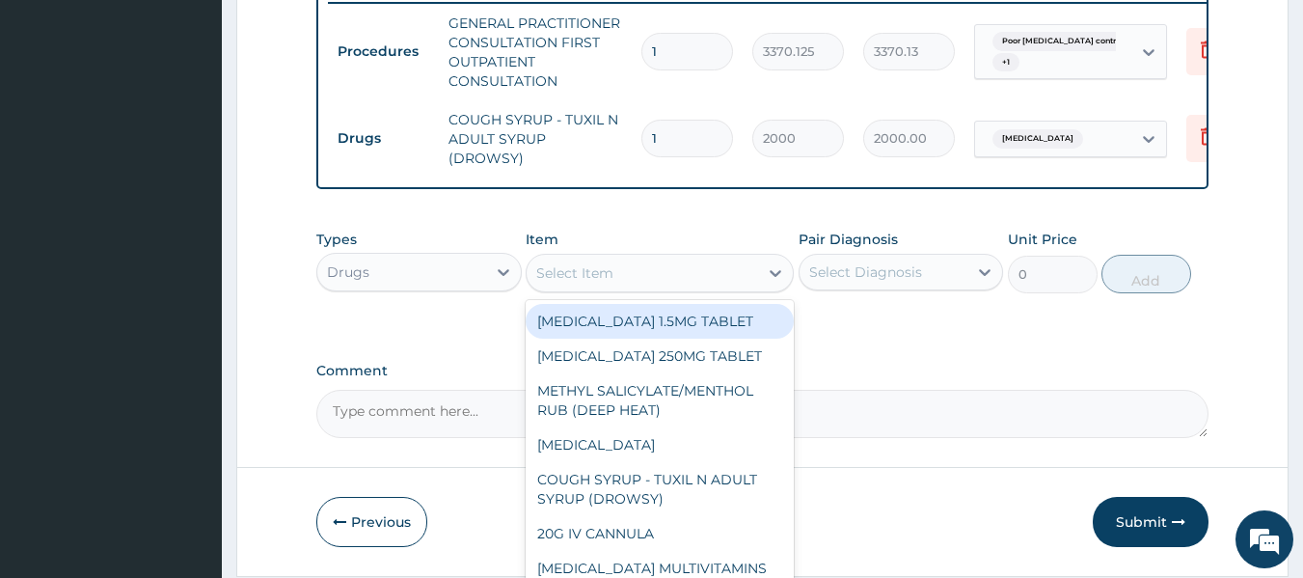
click at [571, 274] on div "Select Item" at bounding box center [574, 272] width 77 height 19
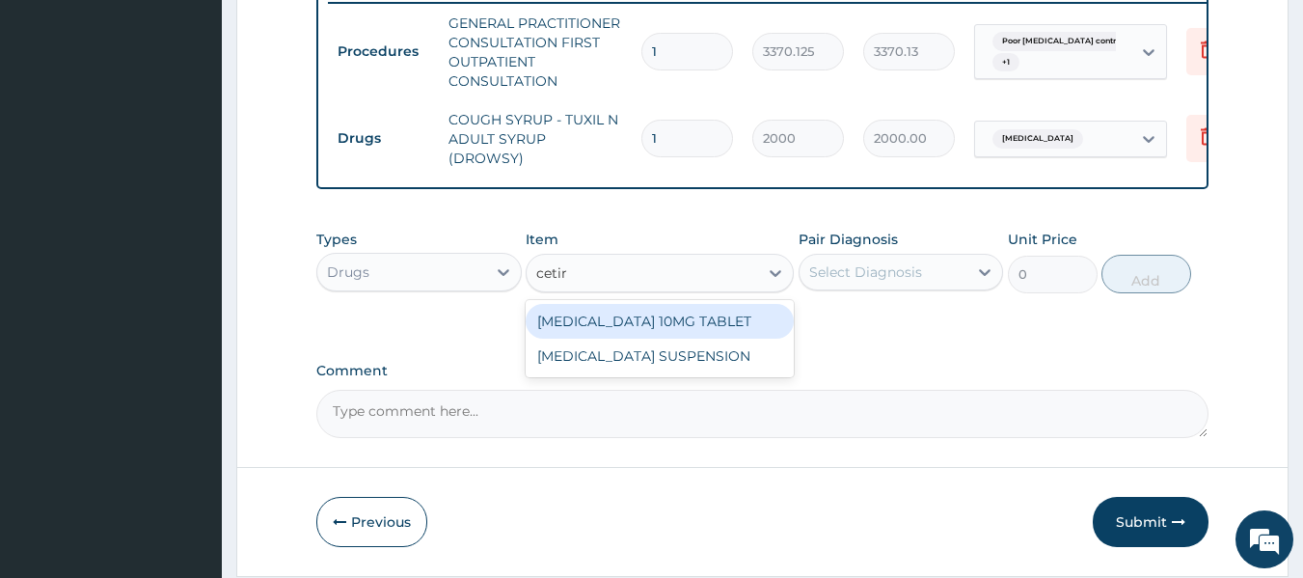
type input "cetiri"
click at [649, 314] on div "[MEDICAL_DATA] 10MG TABLET" at bounding box center [660, 321] width 268 height 35
type input "115"
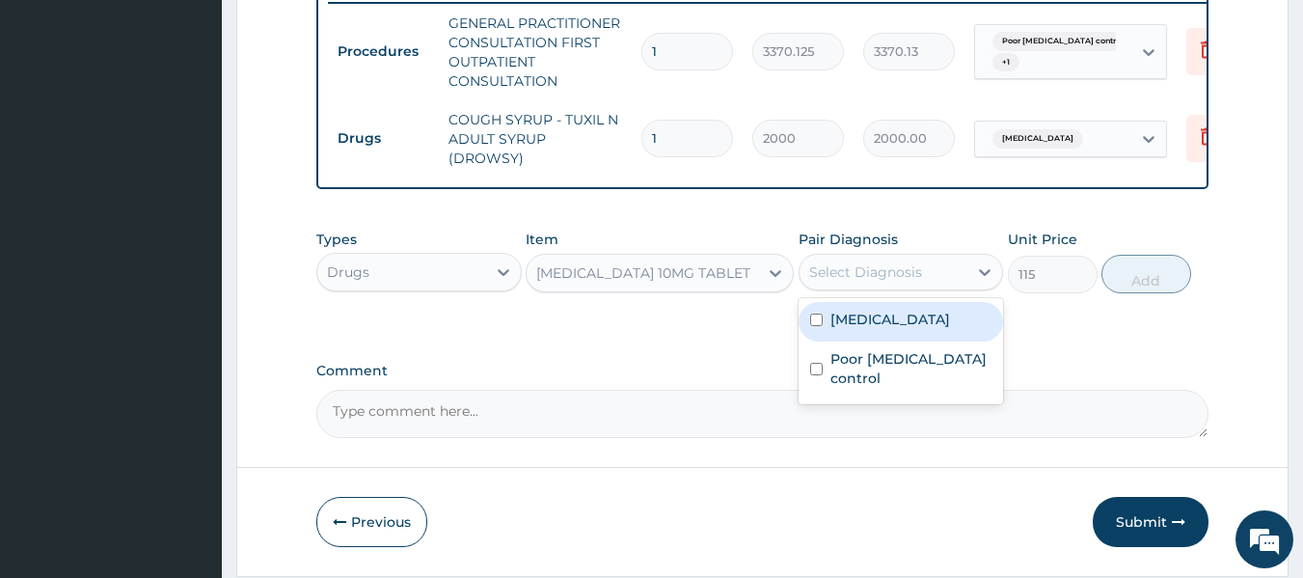
drag, startPoint x: 934, startPoint y: 274, endPoint x: 912, endPoint y: 335, distance: 64.4
click at [912, 290] on div "option Upper respiratory infection, selected. option Upper respiratory infectio…" at bounding box center [901, 272] width 205 height 37
click at [912, 329] on label "[MEDICAL_DATA]" at bounding box center [890, 319] width 120 height 19
checkbox input "true"
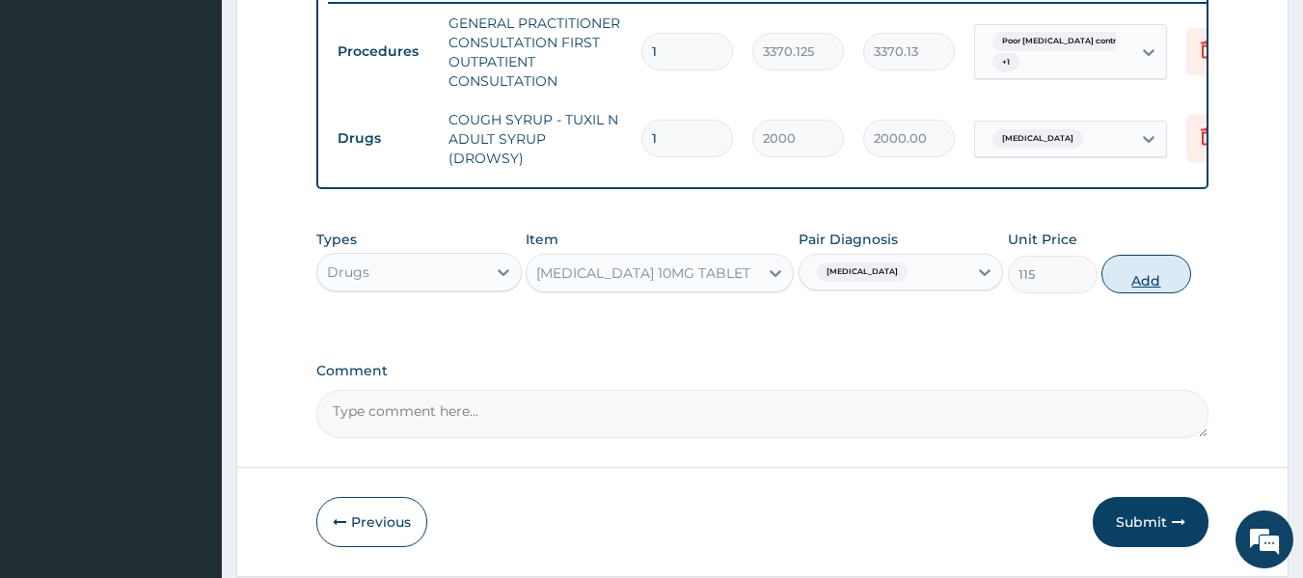
click at [1122, 278] on button "Add" at bounding box center [1146, 274] width 90 height 39
type input "0"
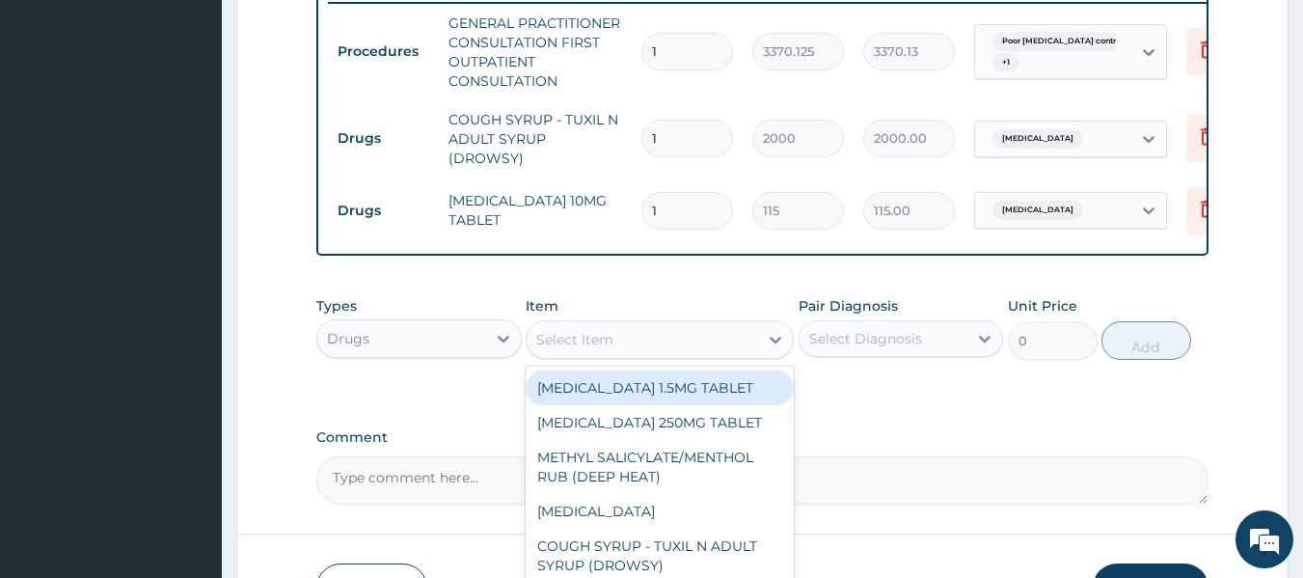
click at [602, 346] on div "Select Item" at bounding box center [574, 339] width 77 height 19
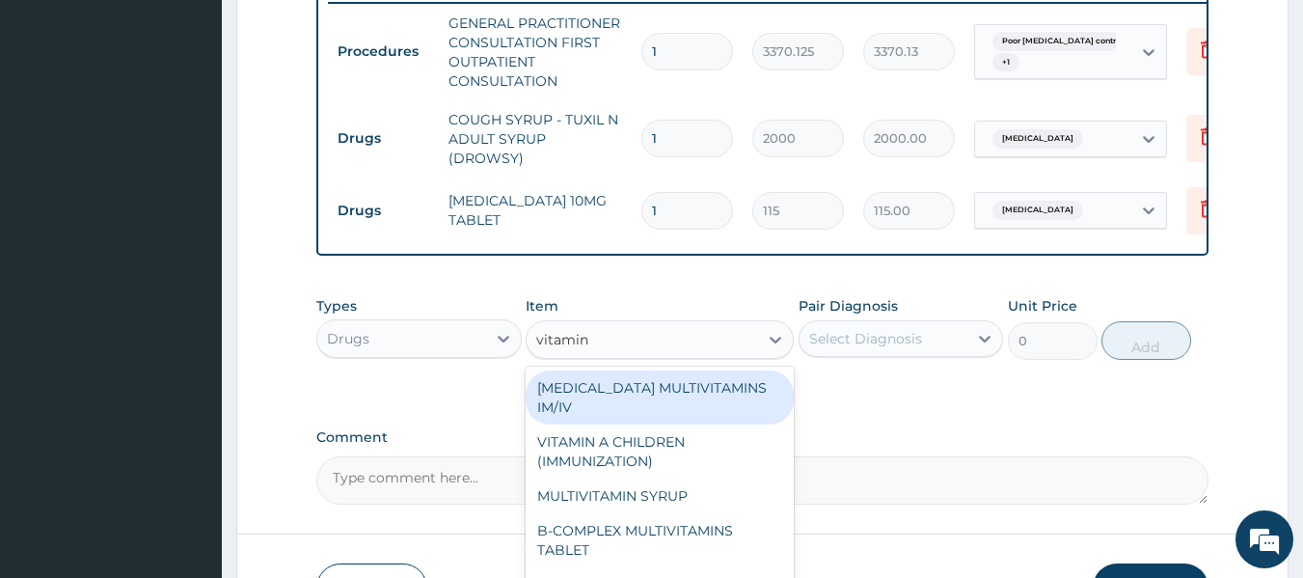
type input "vitamin c"
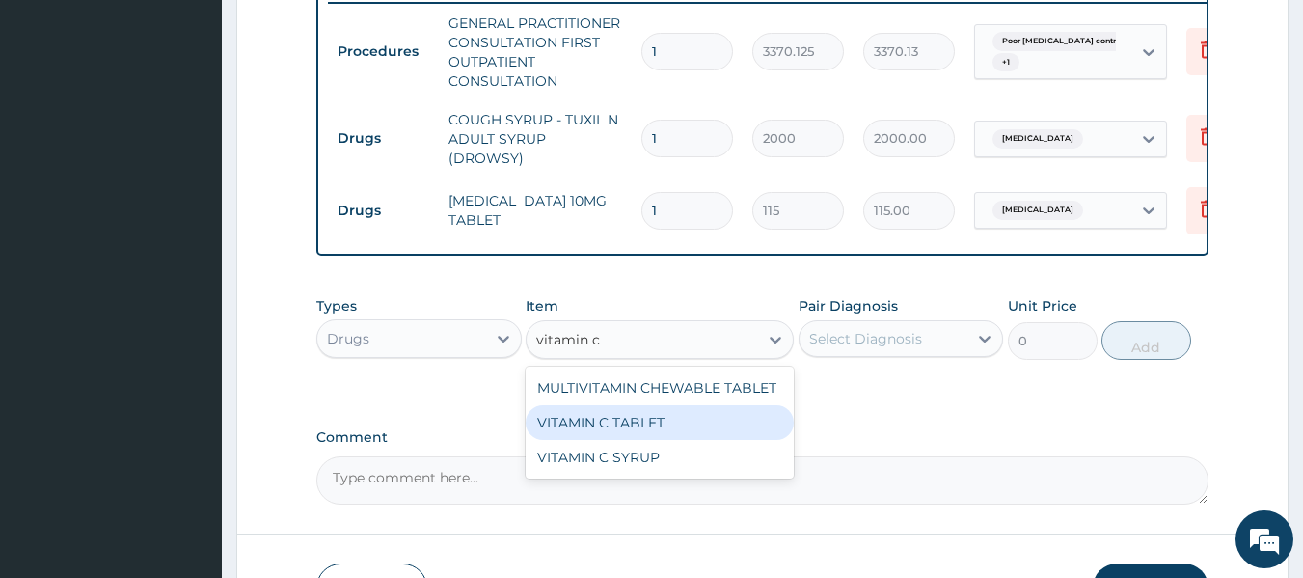
click at [639, 413] on div "VITAMIN C TABLET" at bounding box center [660, 422] width 268 height 35
type input "20"
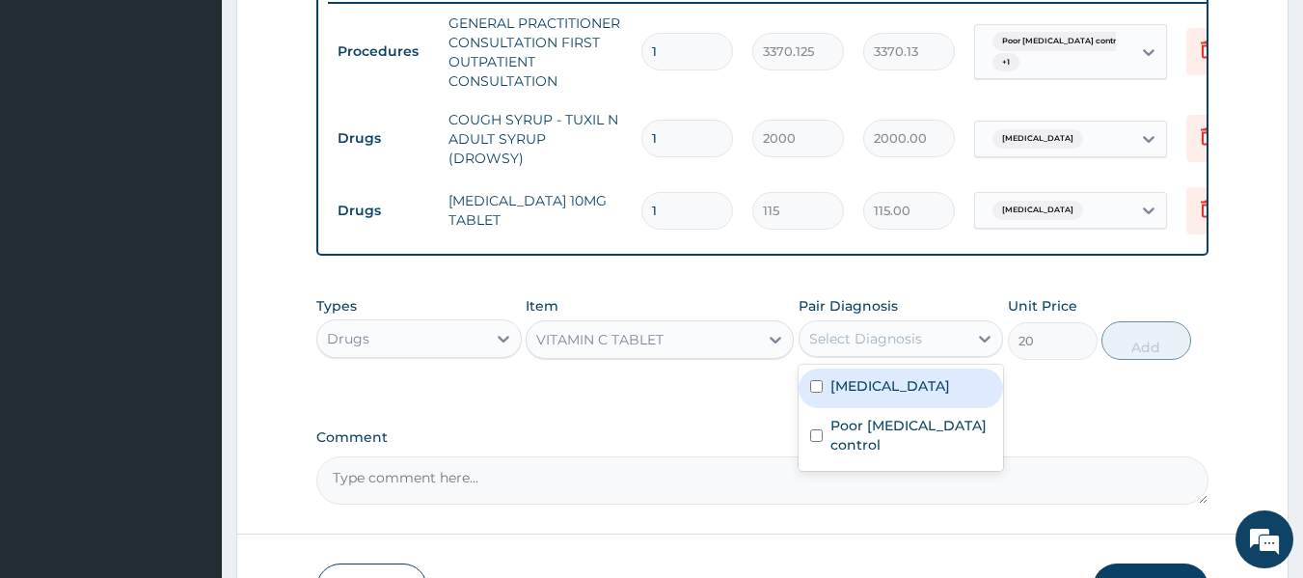
click at [845, 357] on div "Select Diagnosis" at bounding box center [901, 338] width 205 height 37
click at [866, 395] on label "[MEDICAL_DATA]" at bounding box center [890, 385] width 120 height 19
checkbox input "true"
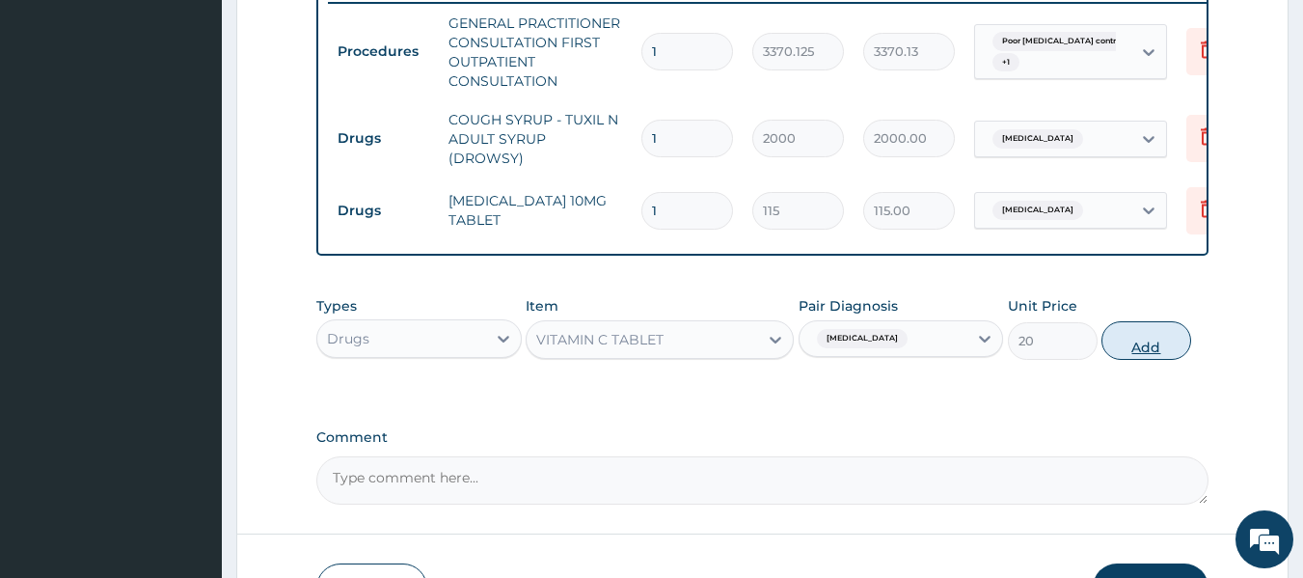
click at [1135, 341] on button "Add" at bounding box center [1146, 340] width 90 height 39
type input "0"
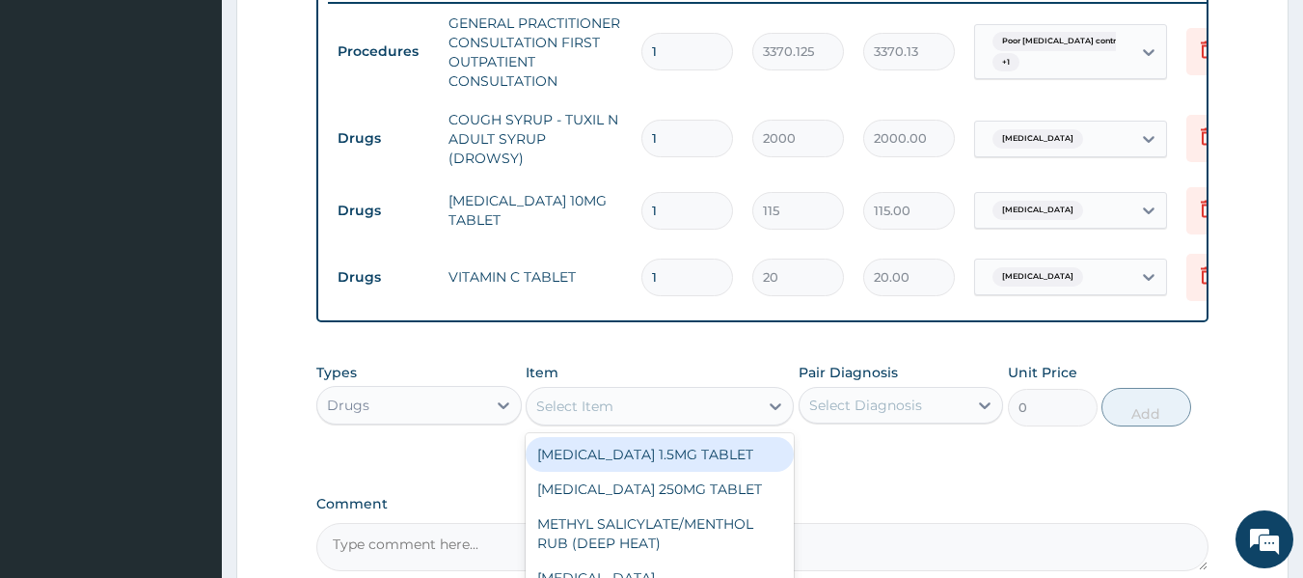
click at [662, 417] on div "Select Item" at bounding box center [642, 406] width 231 height 31
type input "amlo"
click at [723, 464] on div "[MEDICAL_DATA] 10MG TABLET" at bounding box center [660, 454] width 268 height 35
type input "100"
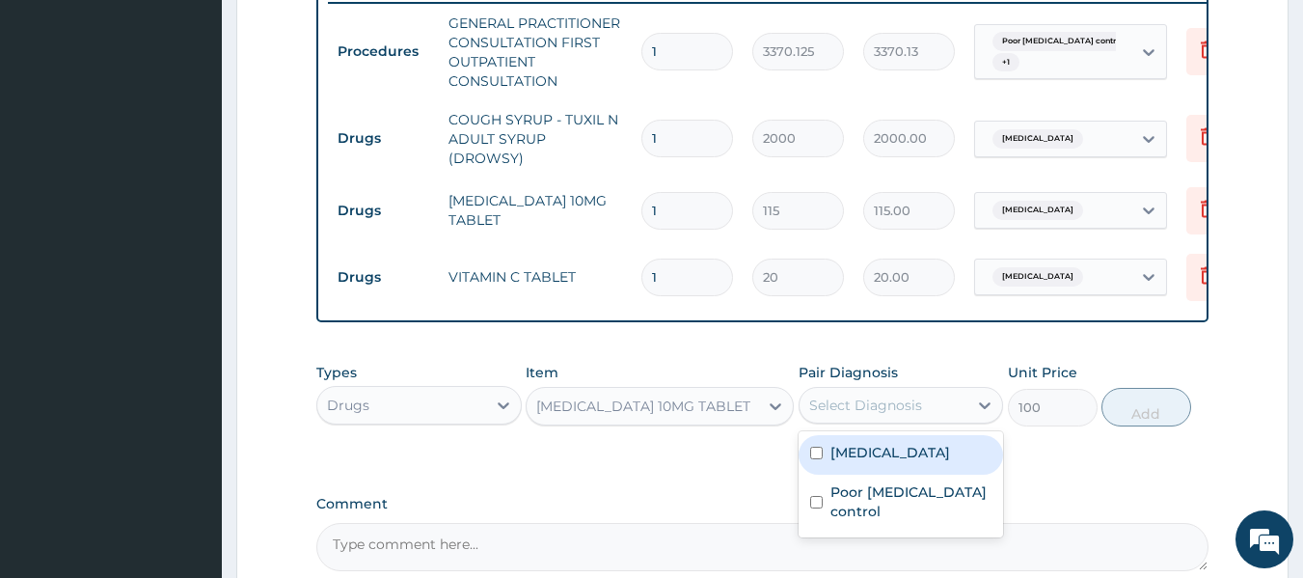
click at [881, 415] on div "Select Diagnosis" at bounding box center [865, 404] width 113 height 19
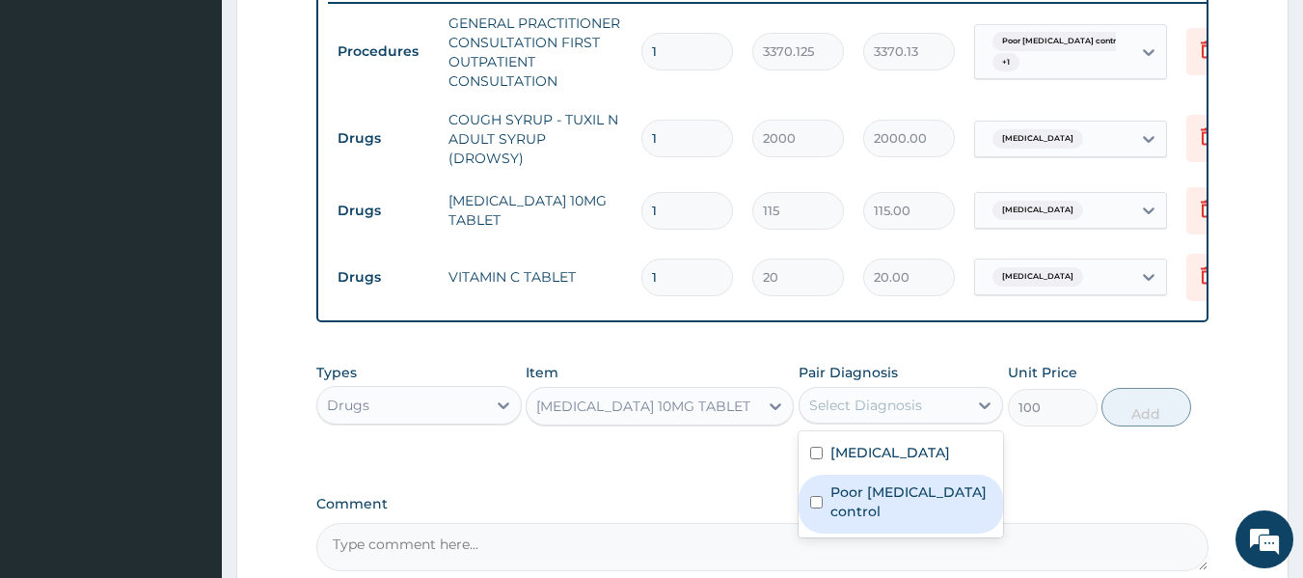
click at [875, 521] on label "Poor hypertension control" at bounding box center [911, 501] width 162 height 39
checkbox input "true"
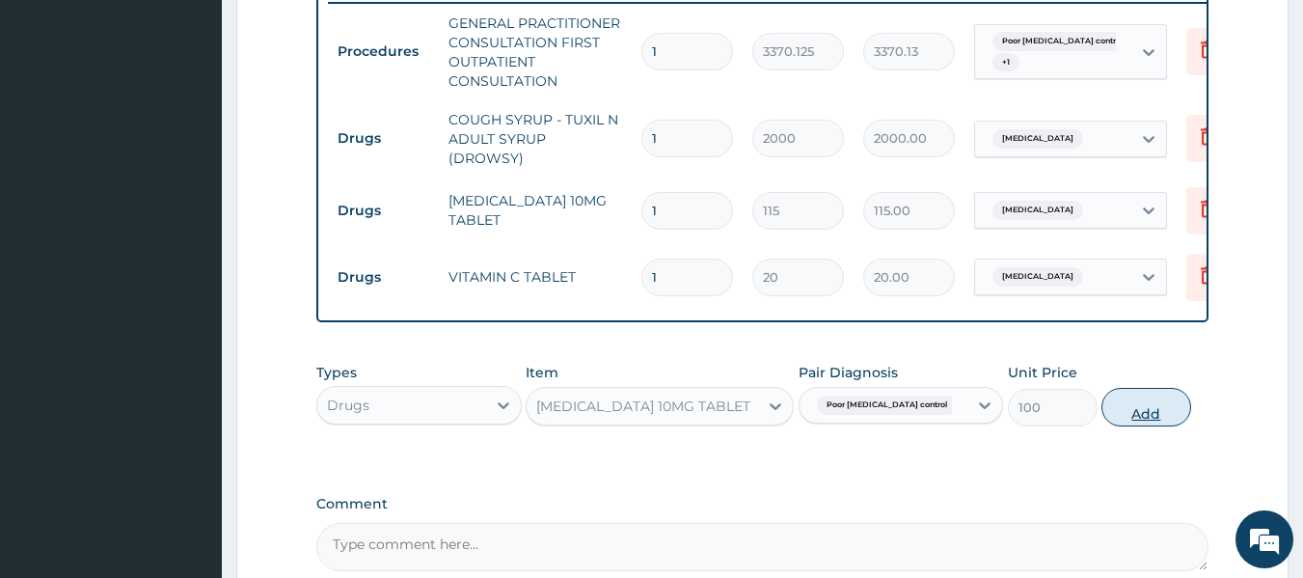
click at [1141, 405] on button "Add" at bounding box center [1146, 407] width 90 height 39
type input "0"
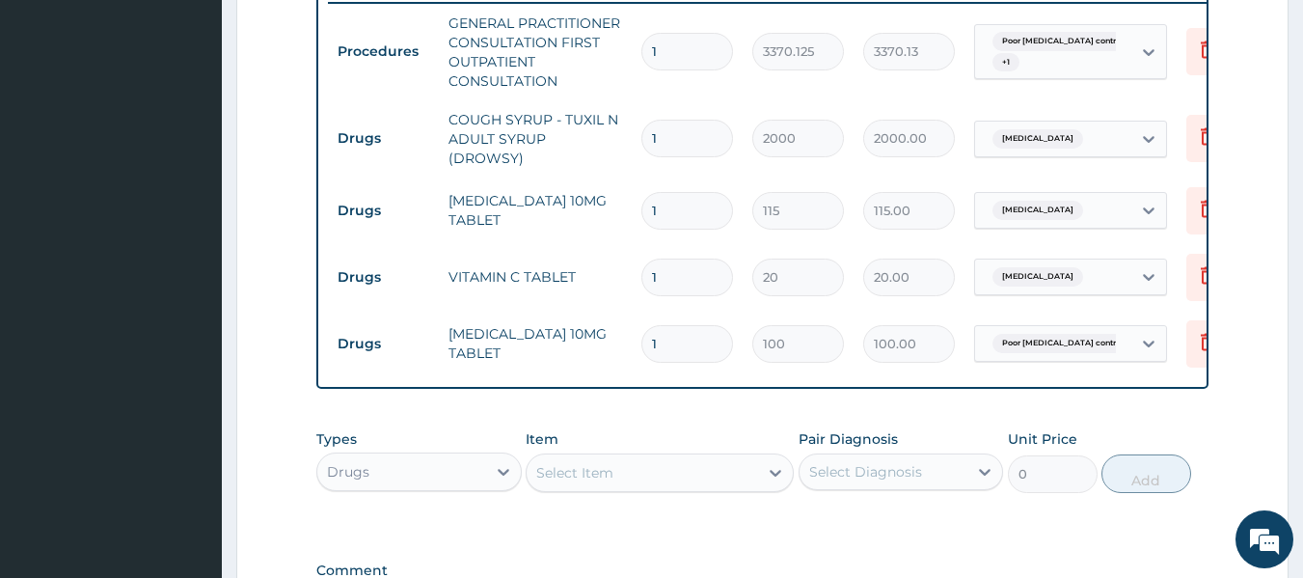
click at [689, 202] on input "1" at bounding box center [687, 211] width 92 height 38
type input "0.00"
type input "5"
type input "575.00"
type input "5"
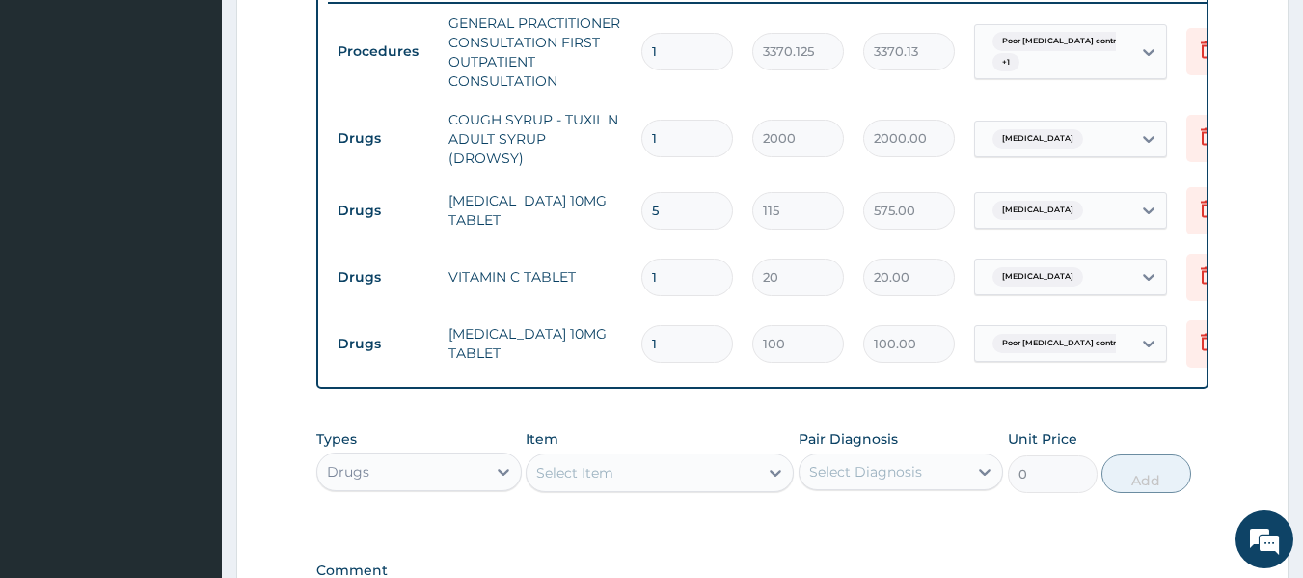
click at [693, 265] on input "1" at bounding box center [687, 277] width 92 height 38
type input "0.00"
type input "3"
type input "60.00"
type input "30"
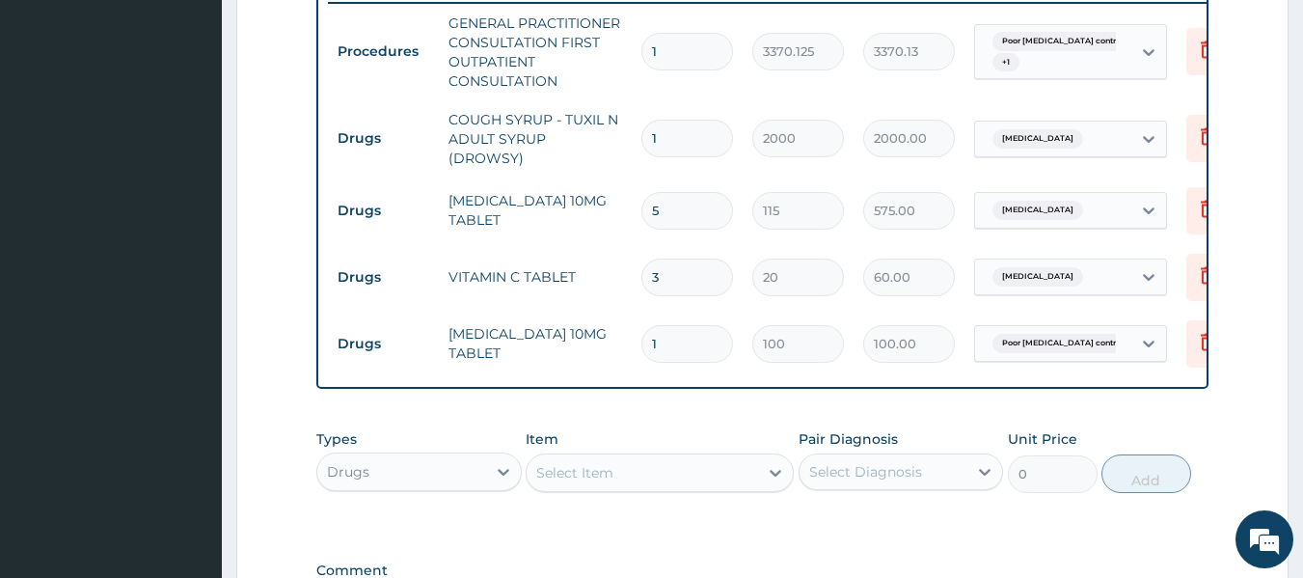
type input "600.00"
type input "30"
click at [681, 339] on input "1" at bounding box center [687, 344] width 92 height 38
type input "0.00"
type input "3"
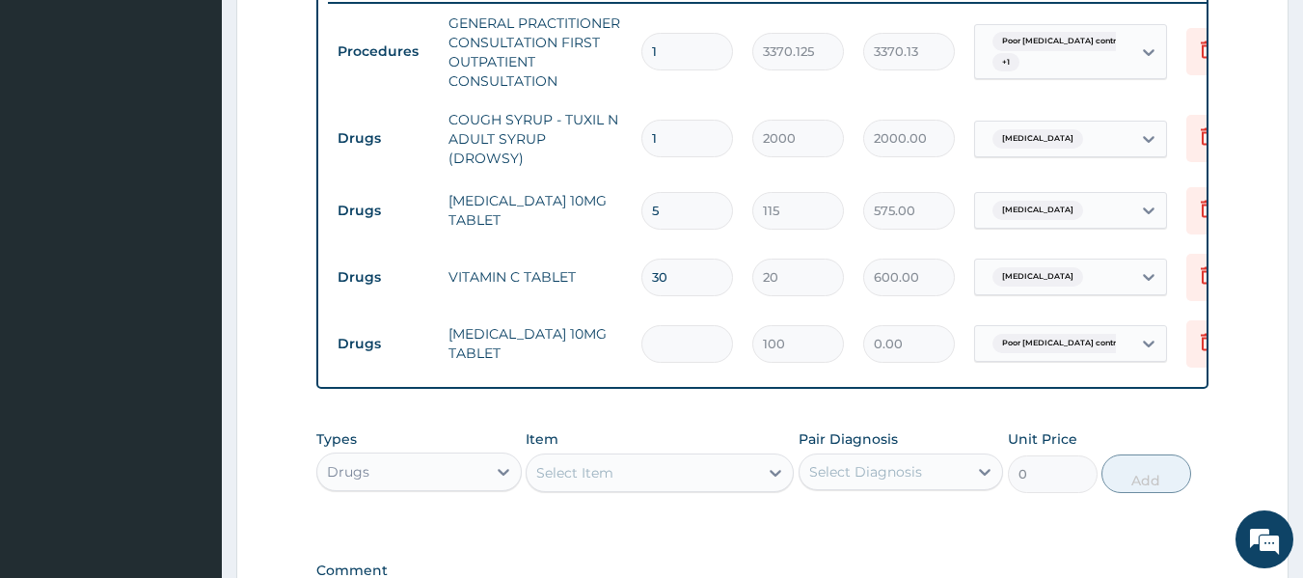
type input "300.00"
type input "30"
type input "3000.00"
type input "28"
type input "2800.00"
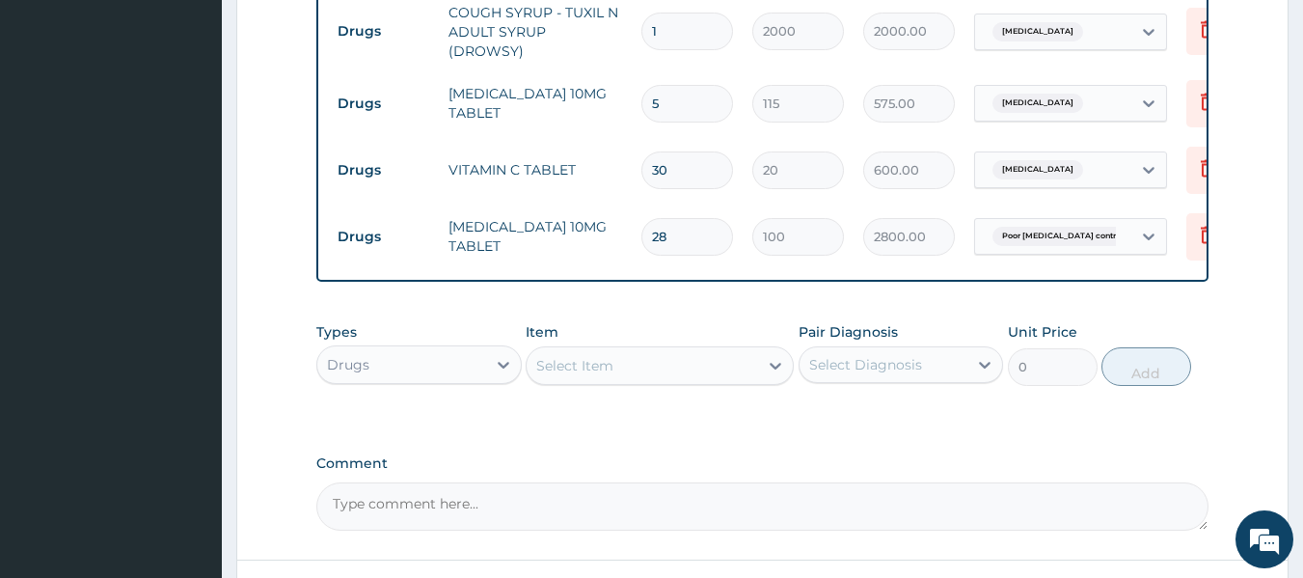
scroll to position [907, 0]
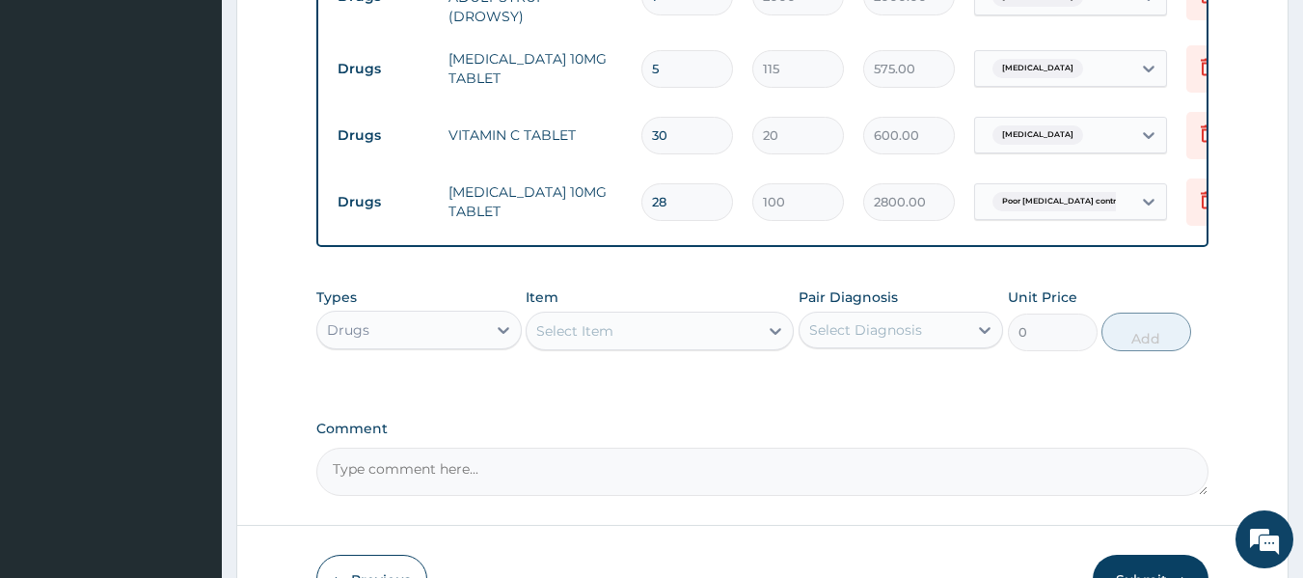
type input "28"
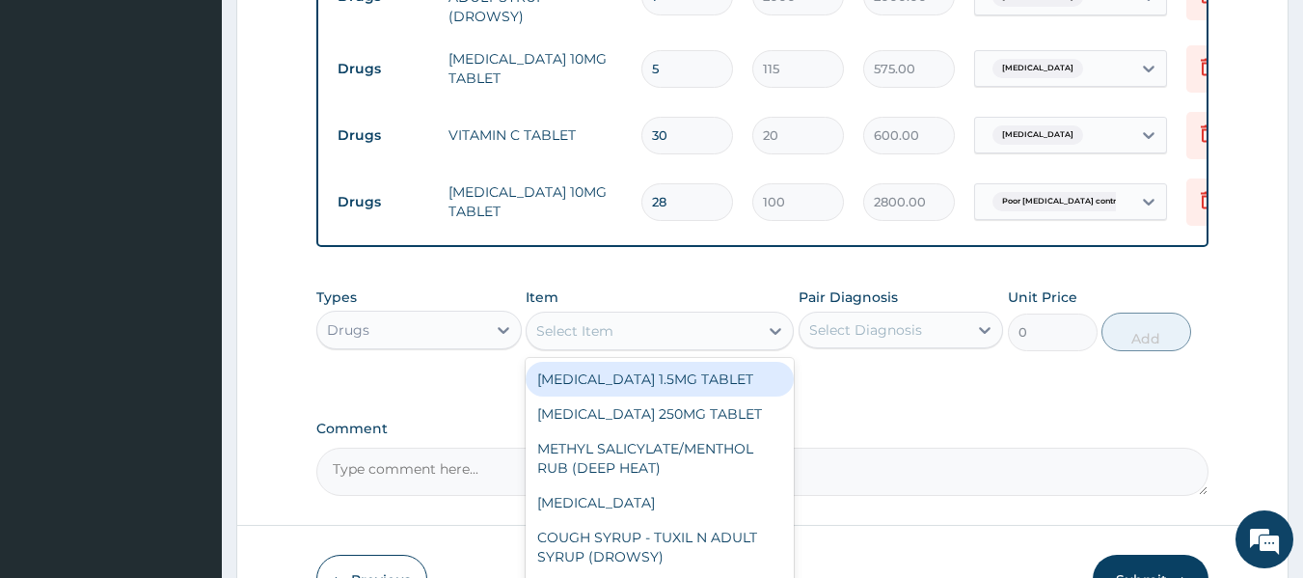
click at [649, 328] on div "Select Item" at bounding box center [642, 330] width 231 height 31
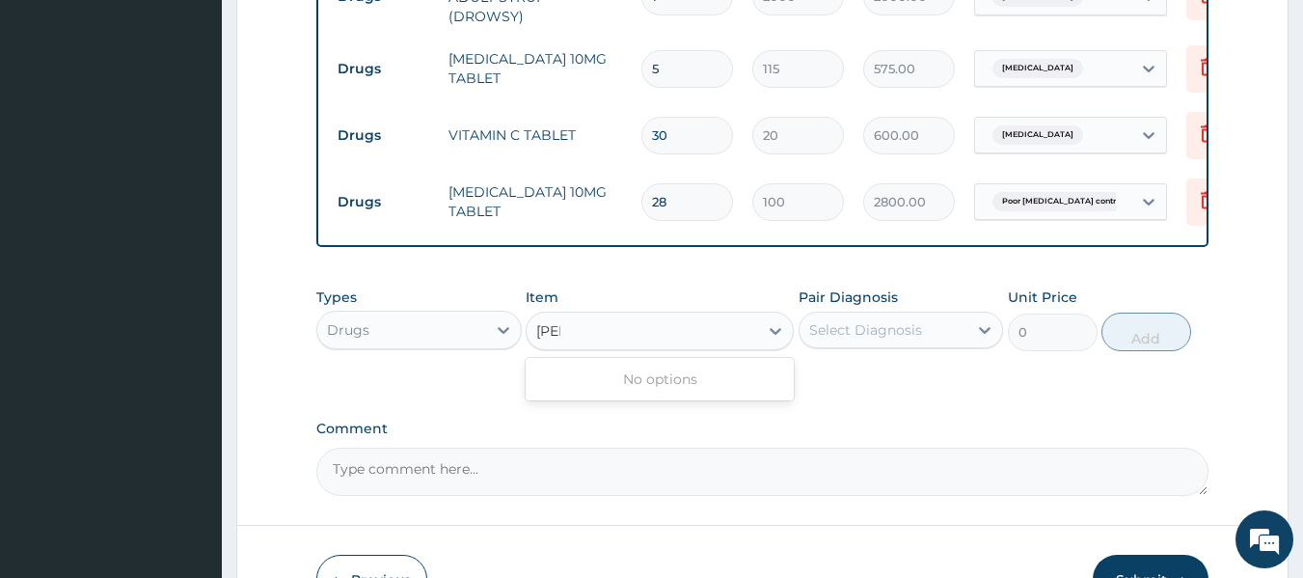
type input "lis"
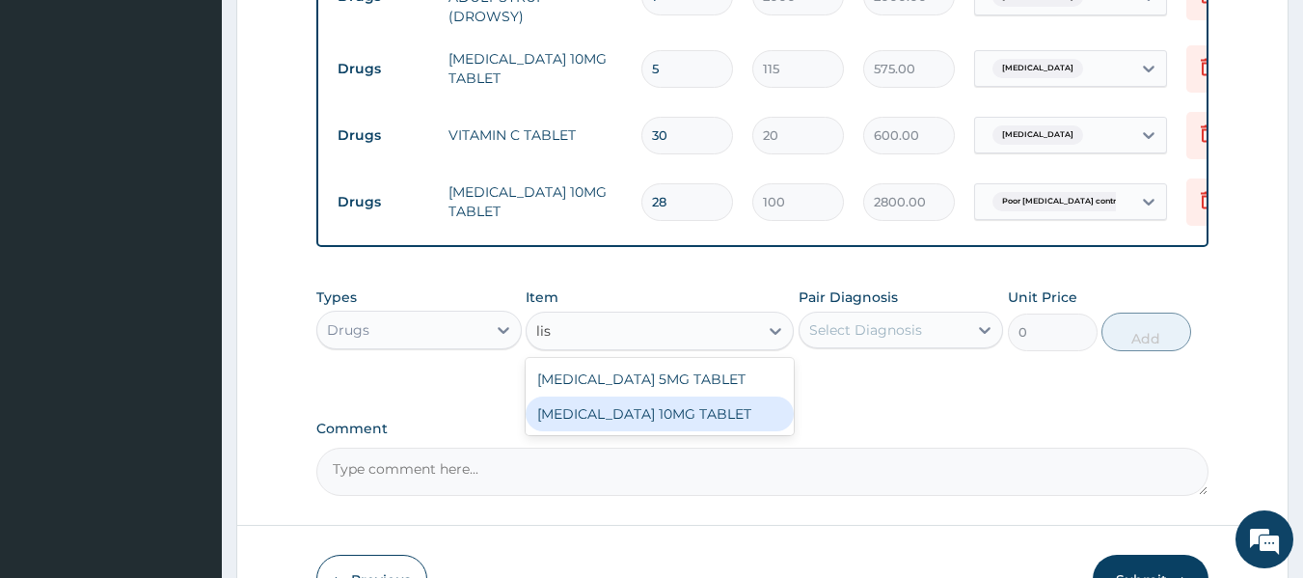
click at [652, 422] on div "LISINOPRIL 10MG TABLET" at bounding box center [660, 413] width 268 height 35
type input "120.75"
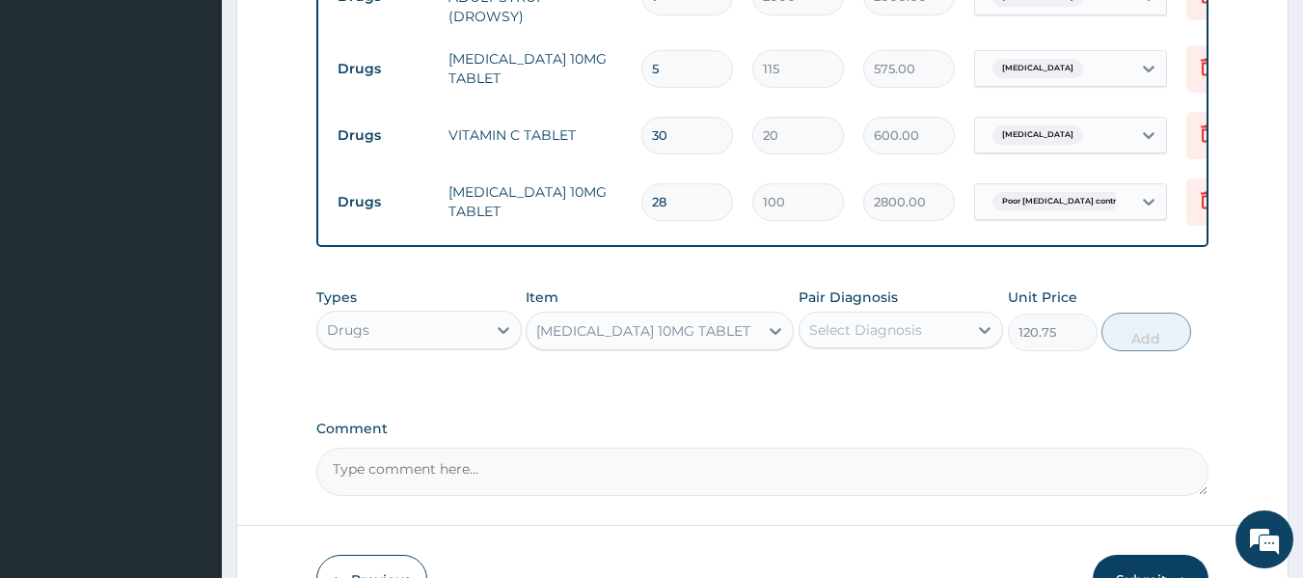
click at [694, 184] on input "28" at bounding box center [687, 202] width 92 height 38
type input "2"
type input "200.00"
type input "0.00"
type input "3"
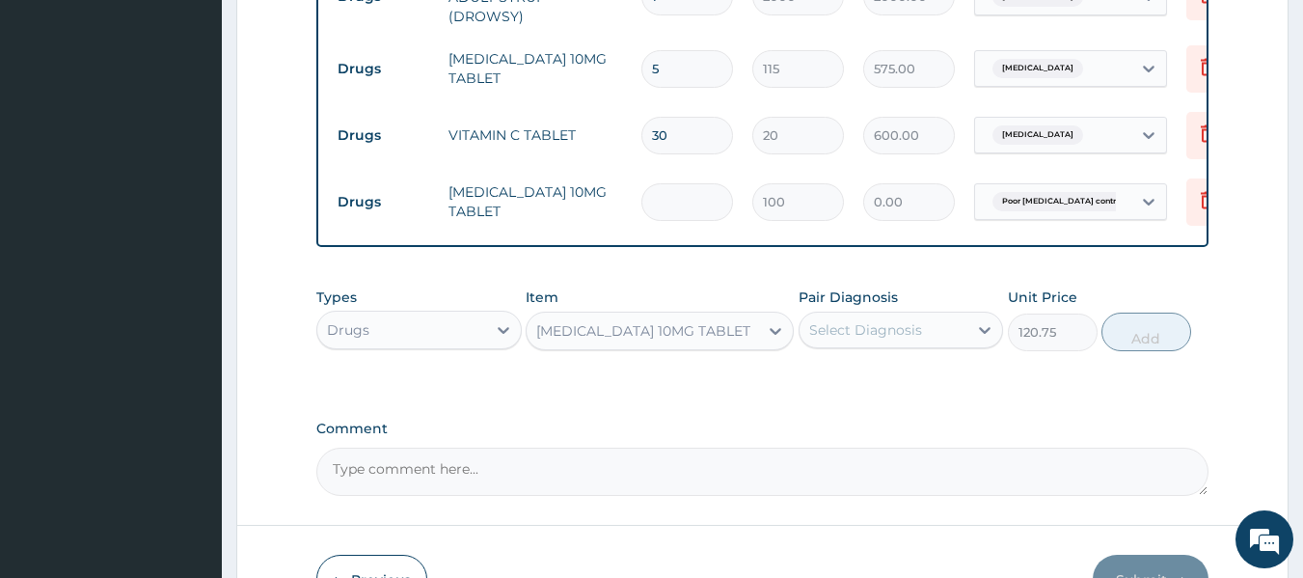
type input "300.00"
type input "30"
type input "3000.00"
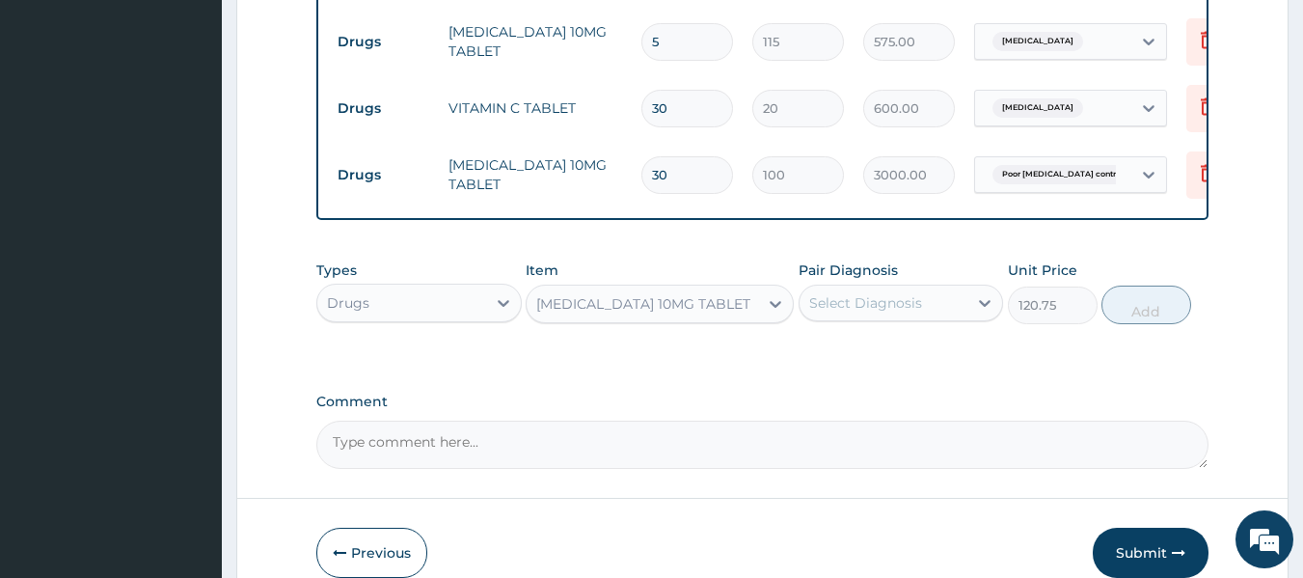
scroll to position [940, 0]
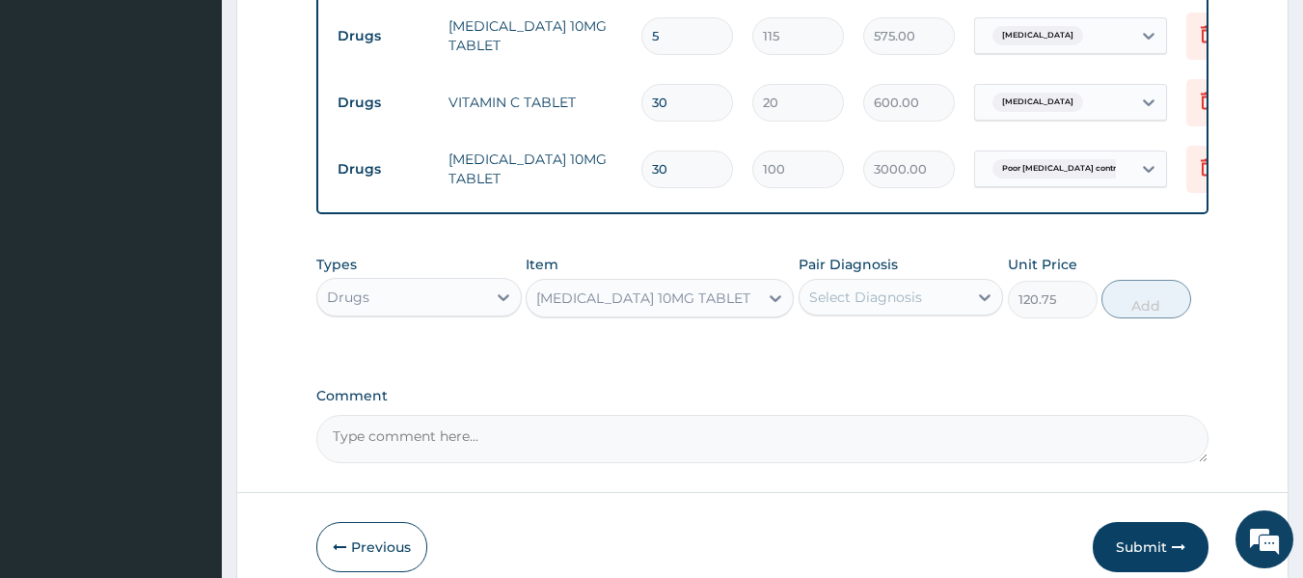
type input "30"
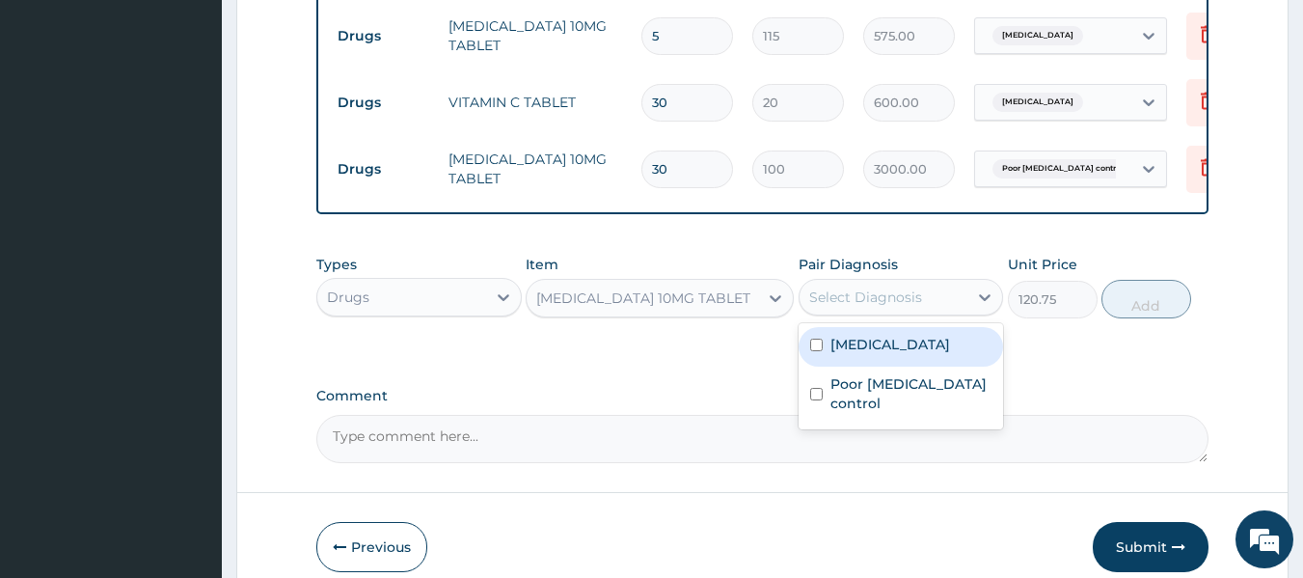
click at [917, 299] on div "Select Diagnosis" at bounding box center [865, 296] width 113 height 19
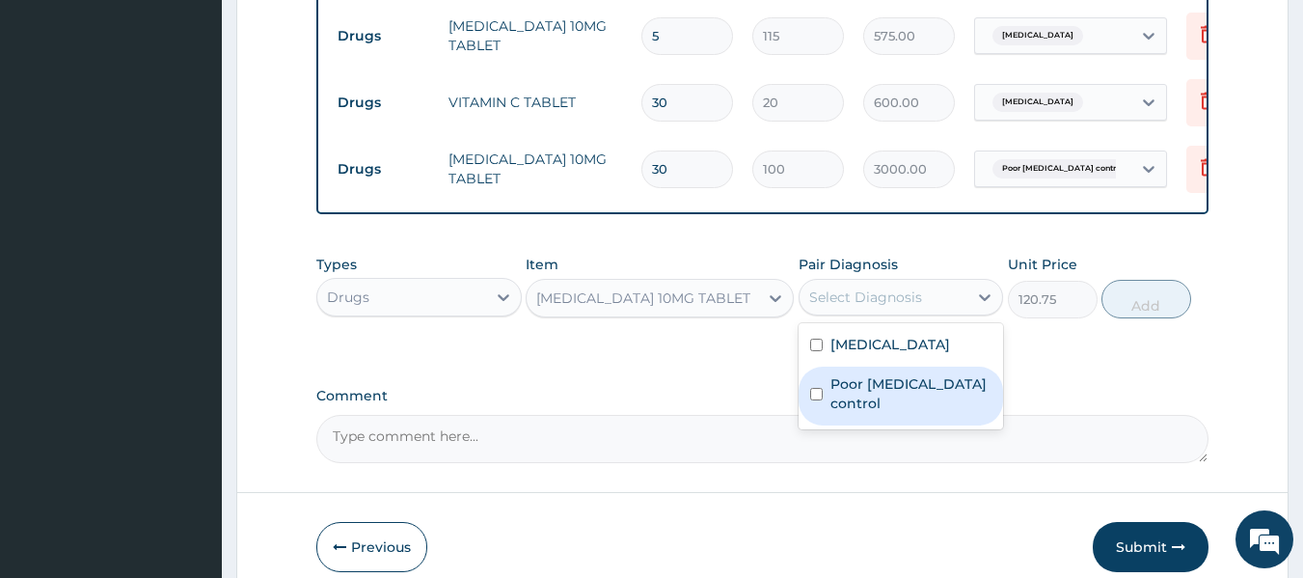
click at [880, 413] on label "Poor hypertension control" at bounding box center [911, 393] width 162 height 39
checkbox input "true"
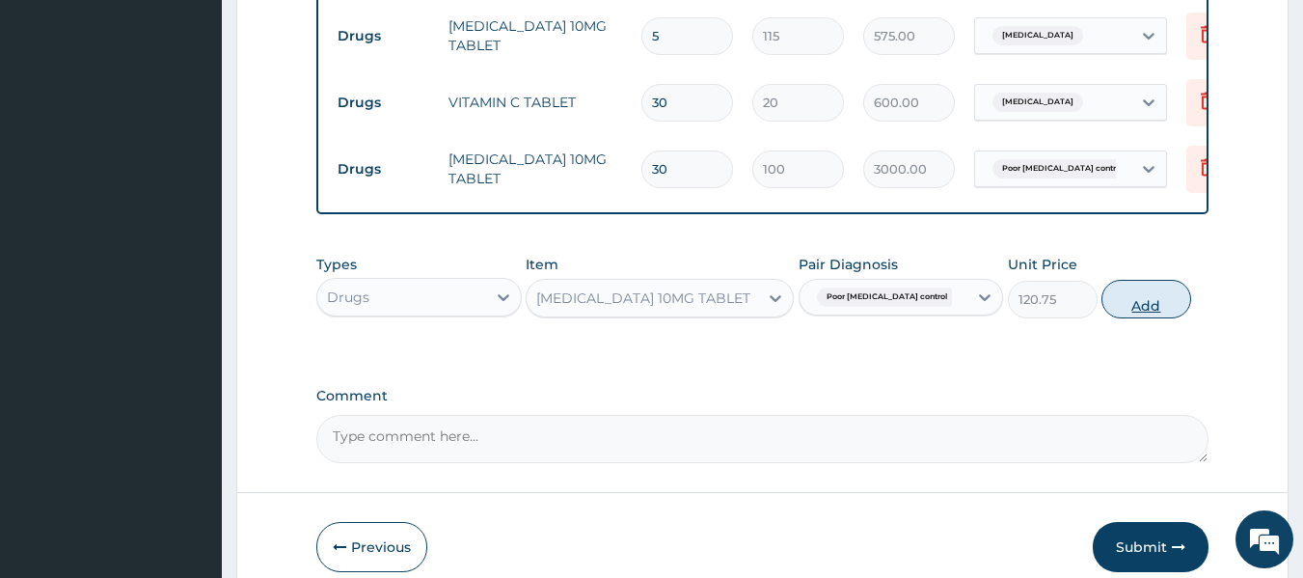
click at [1126, 309] on button "Add" at bounding box center [1146, 299] width 90 height 39
type input "0"
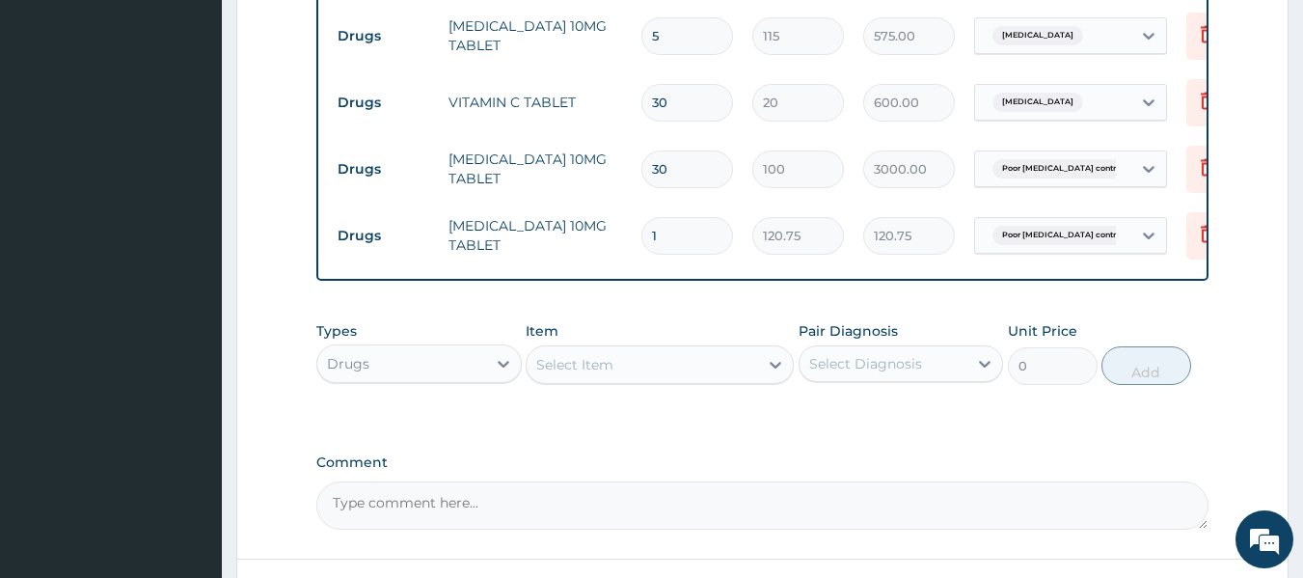
type input "0.00"
type input "3"
type input "362.25"
type input "30"
type input "3622.50"
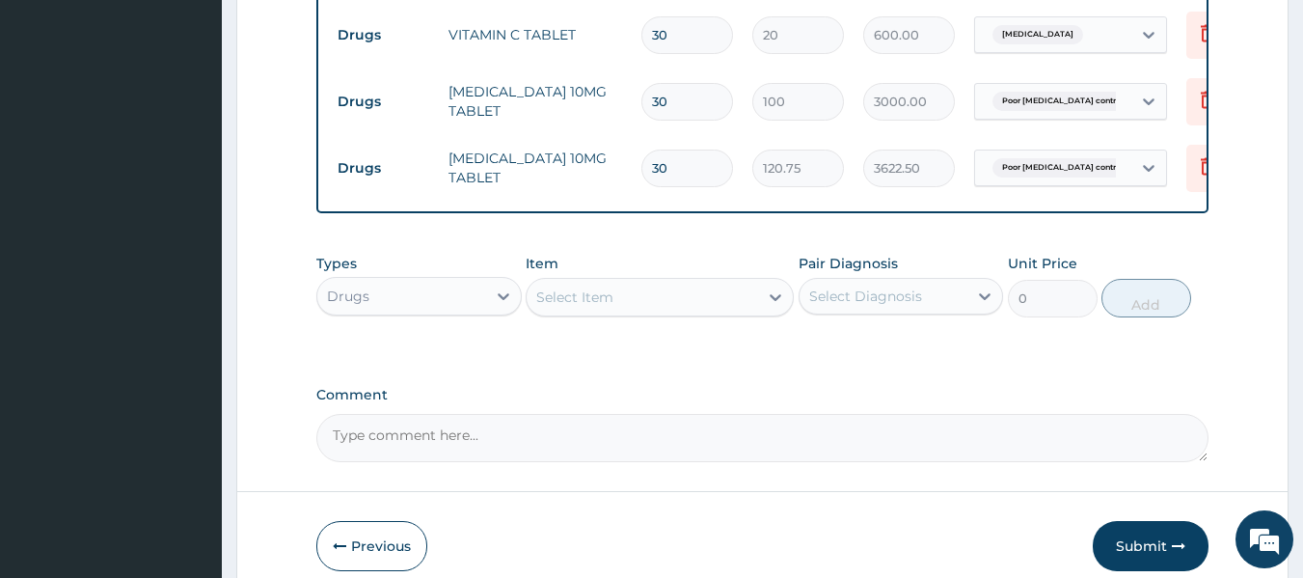
scroll to position [1098, 0]
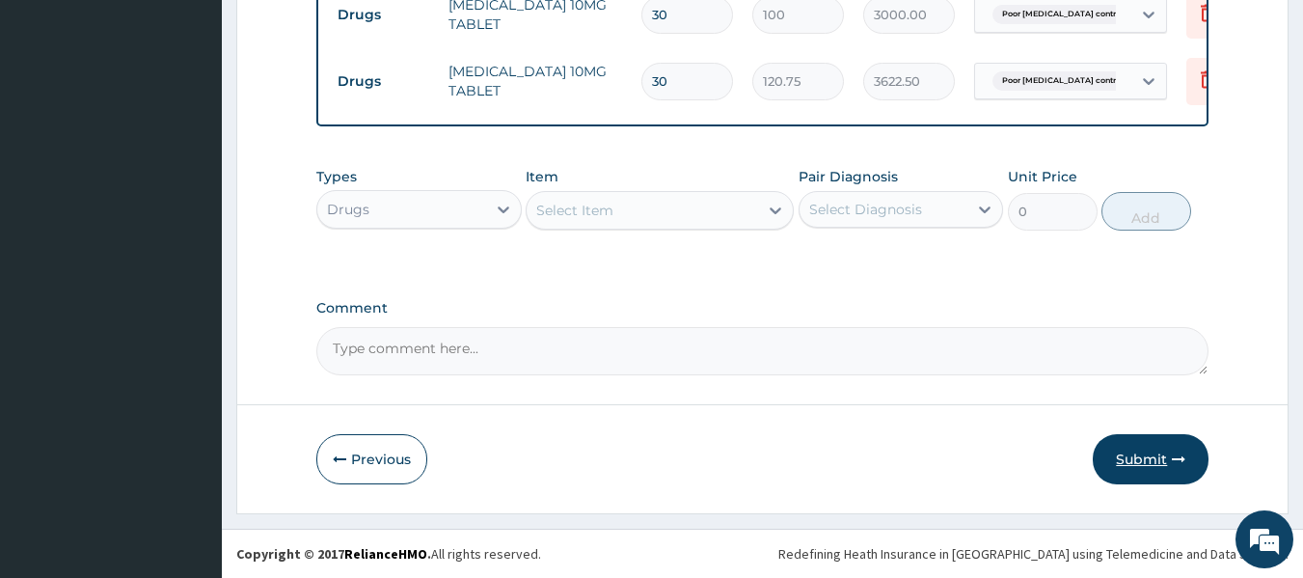
type input "30"
click at [1140, 472] on button "Submit" at bounding box center [1151, 459] width 116 height 50
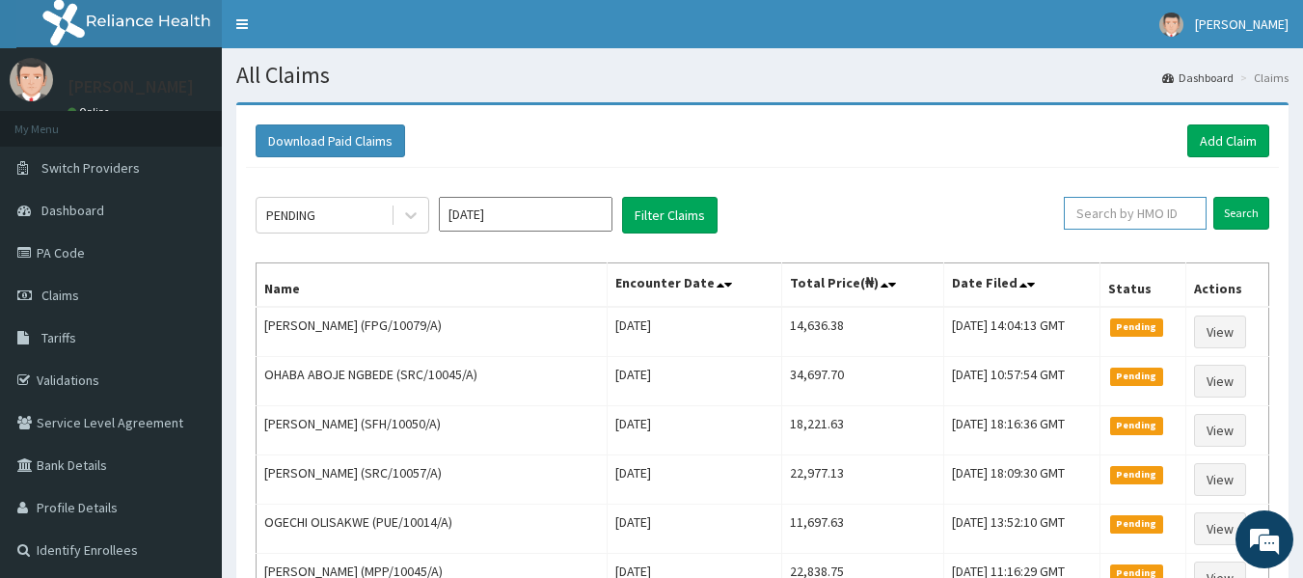
click at [1120, 205] on input "text" at bounding box center [1135, 213] width 143 height 33
paste input "LGL/10102/A"
type input "LGL/10102/A"
click at [1213, 197] on input "Search" at bounding box center [1241, 213] width 56 height 33
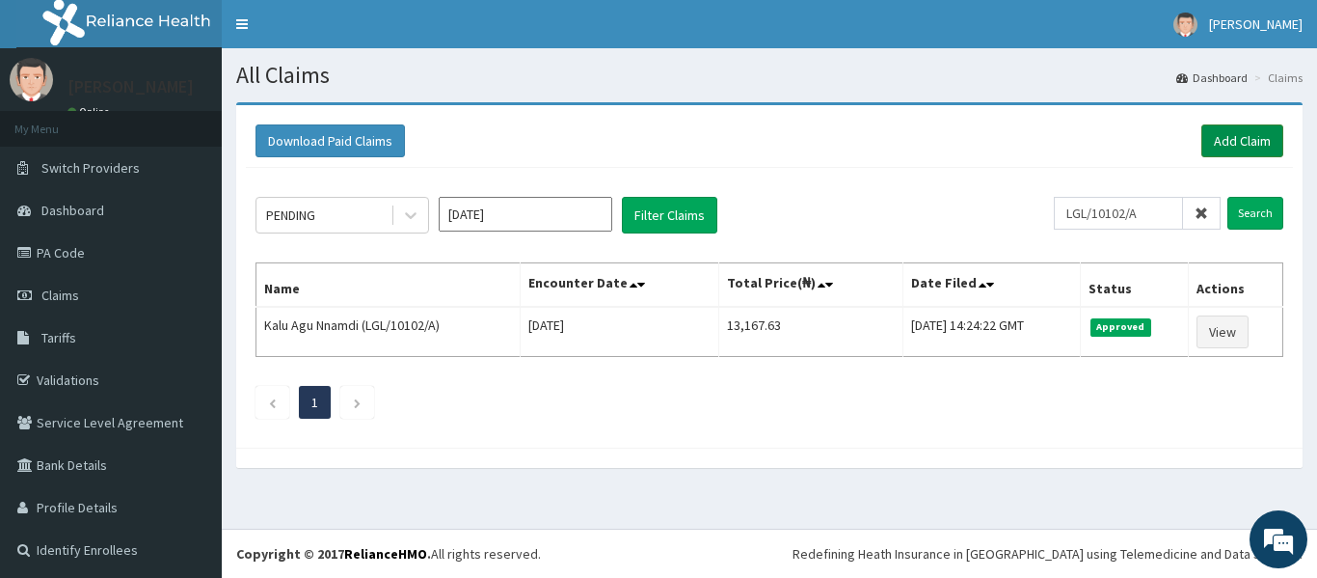
click at [1210, 146] on link "Add Claim" at bounding box center [1243, 140] width 82 height 33
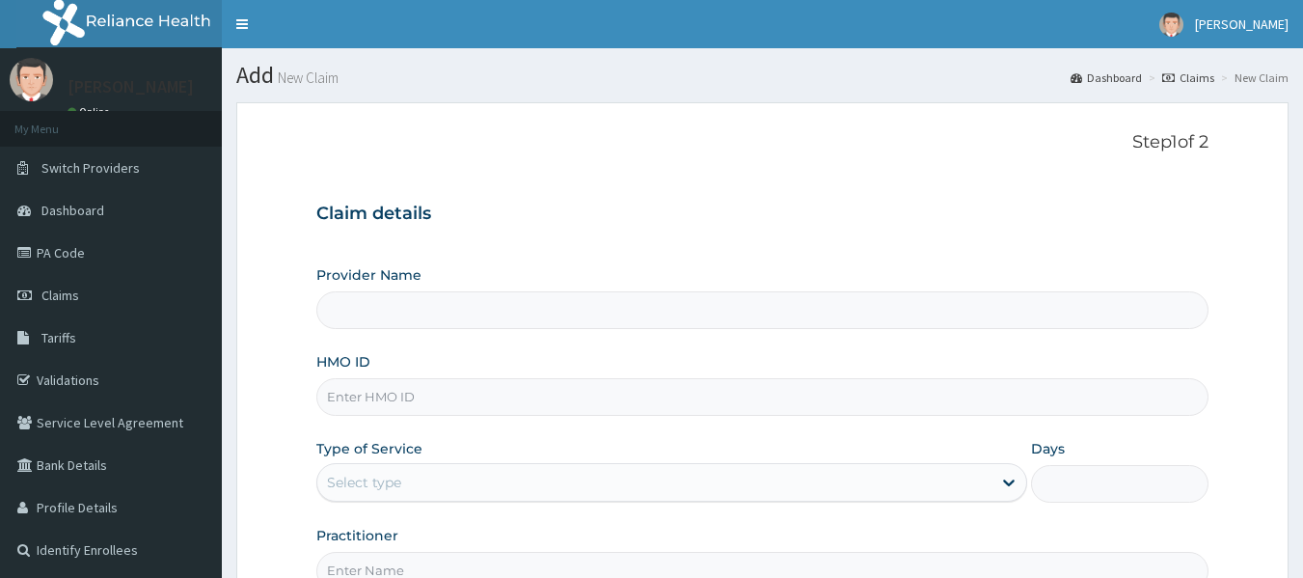
click at [639, 388] on input "HMO ID" at bounding box center [762, 397] width 893 height 38
paste input "TBL/10118/A"
type input "TBL/10118/A"
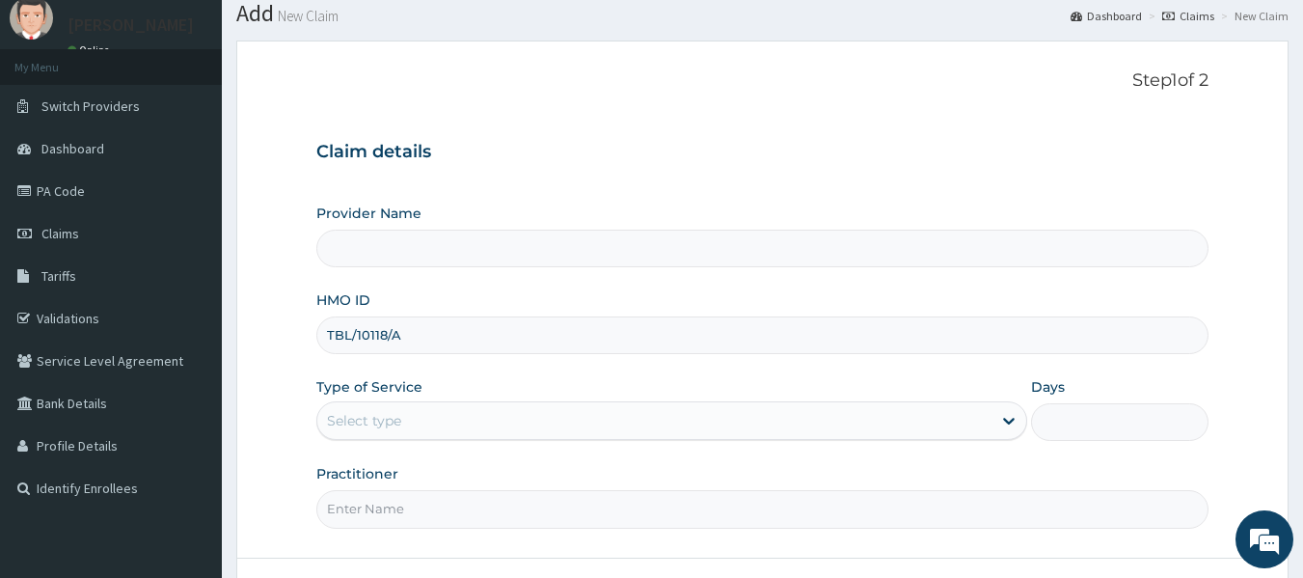
type input "Reliance Family Clinics (RFC) - Lekki"
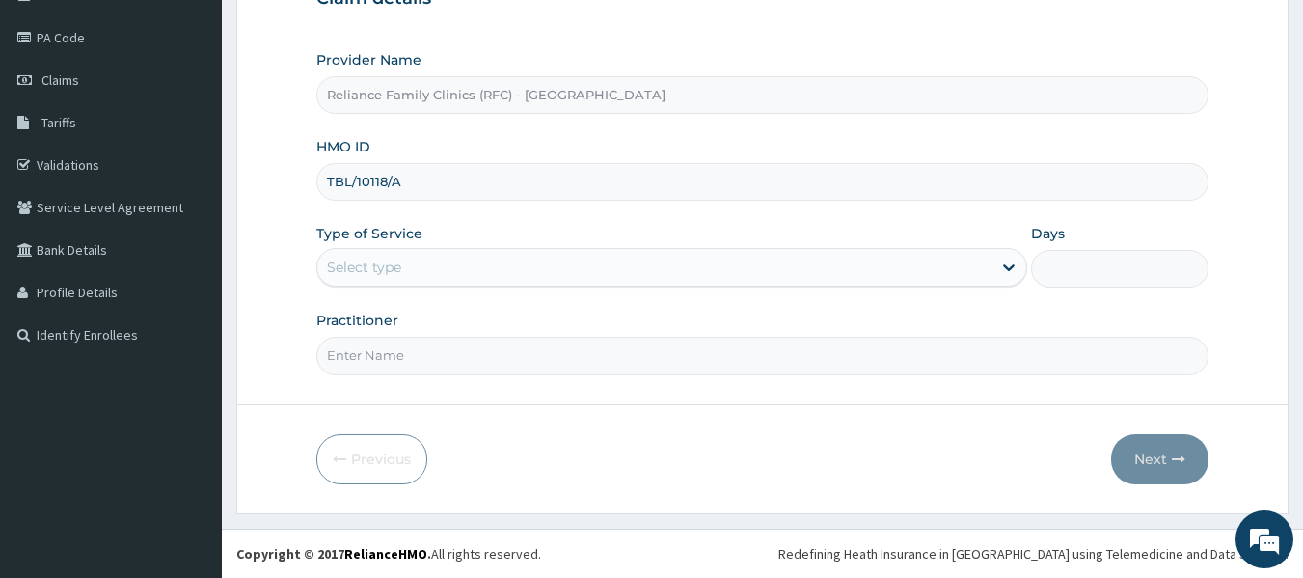
type input "TBL/10118/A"
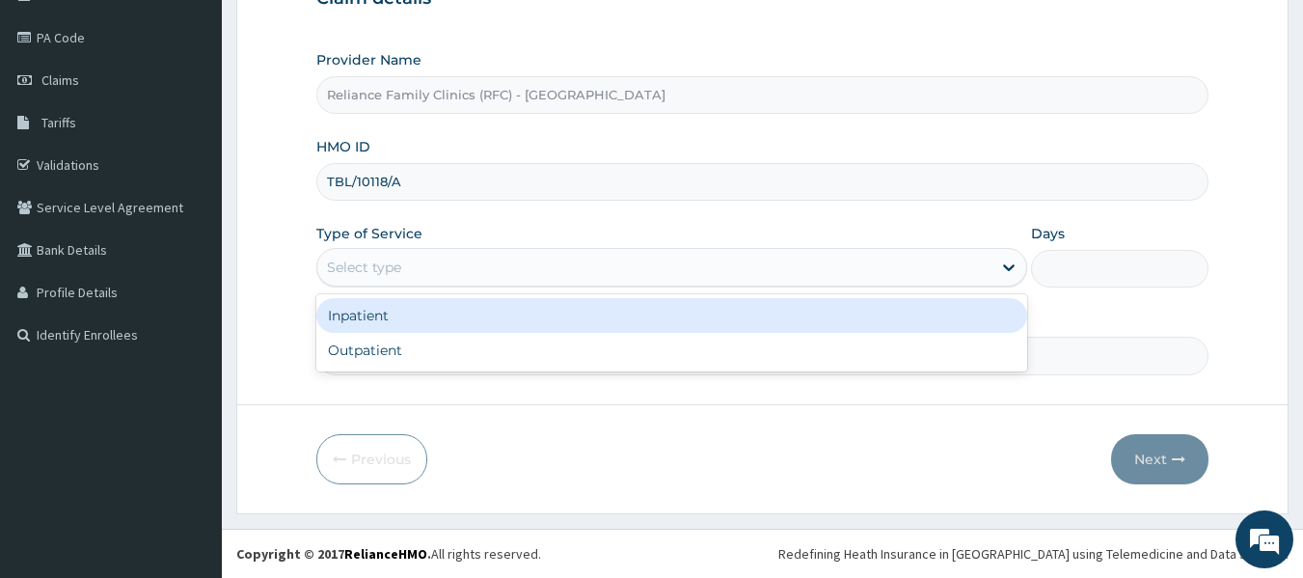
click at [719, 267] on div "Select type" at bounding box center [654, 267] width 674 height 31
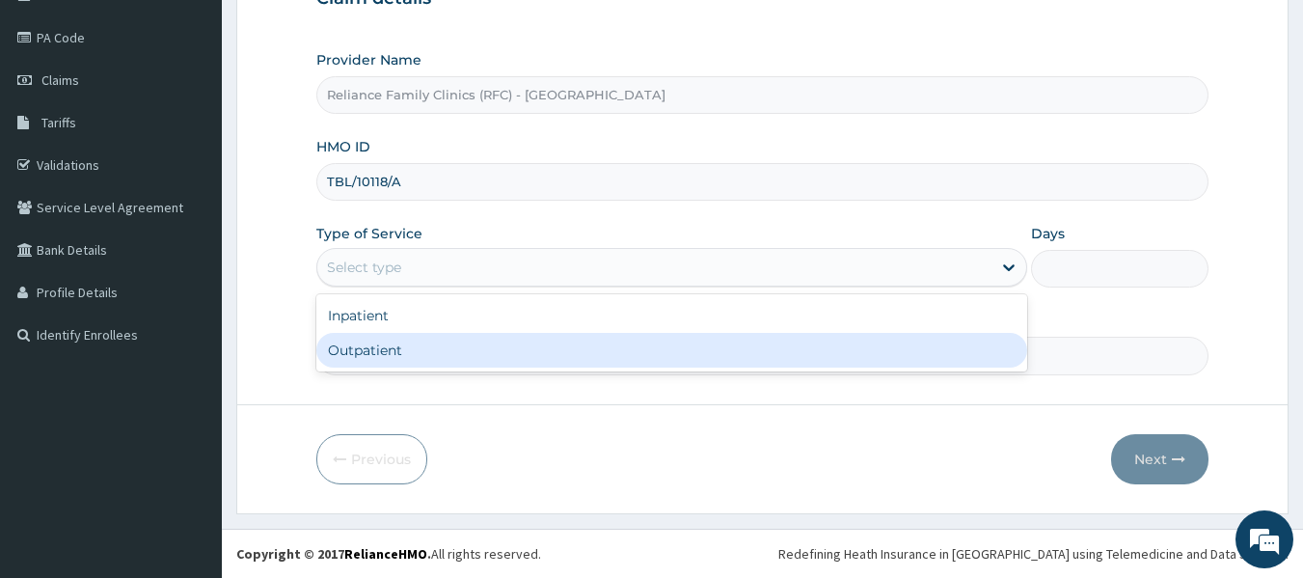
click at [660, 348] on div "Outpatient" at bounding box center [671, 350] width 711 height 35
type input "1"
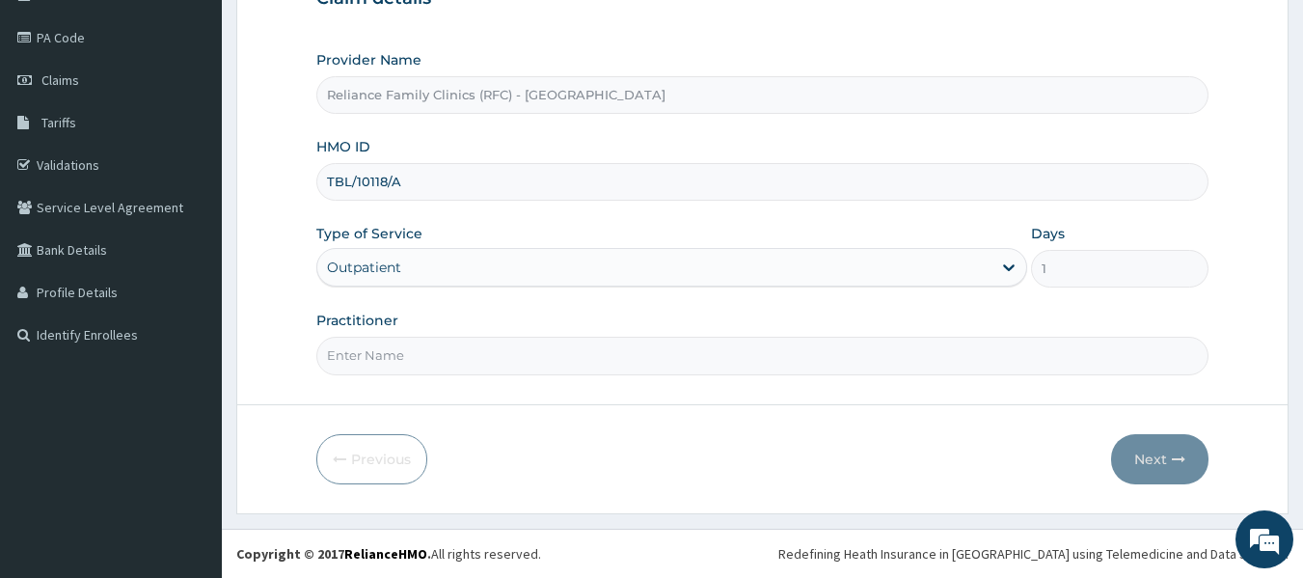
click at [660, 348] on input "Practitioner" at bounding box center [762, 356] width 893 height 38
type input "Dr Bunmi"
click at [1142, 461] on button "Next" at bounding box center [1159, 459] width 97 height 50
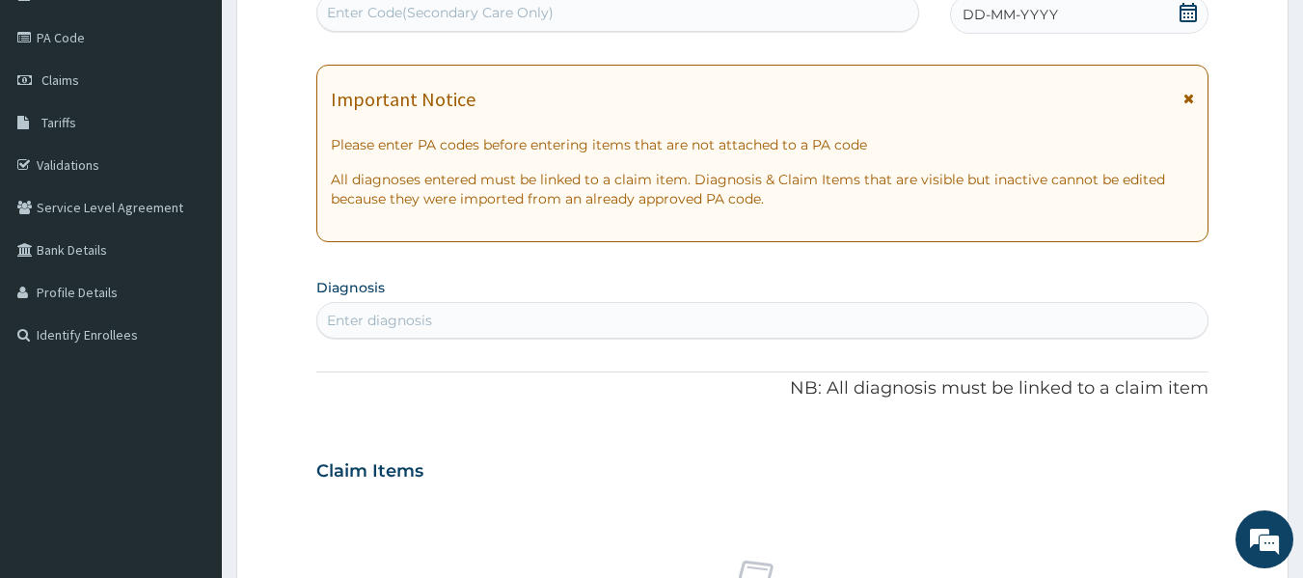
scroll to position [0, 0]
click at [1010, 30] on div "DD-MM-YYYY" at bounding box center [1079, 14] width 258 height 39
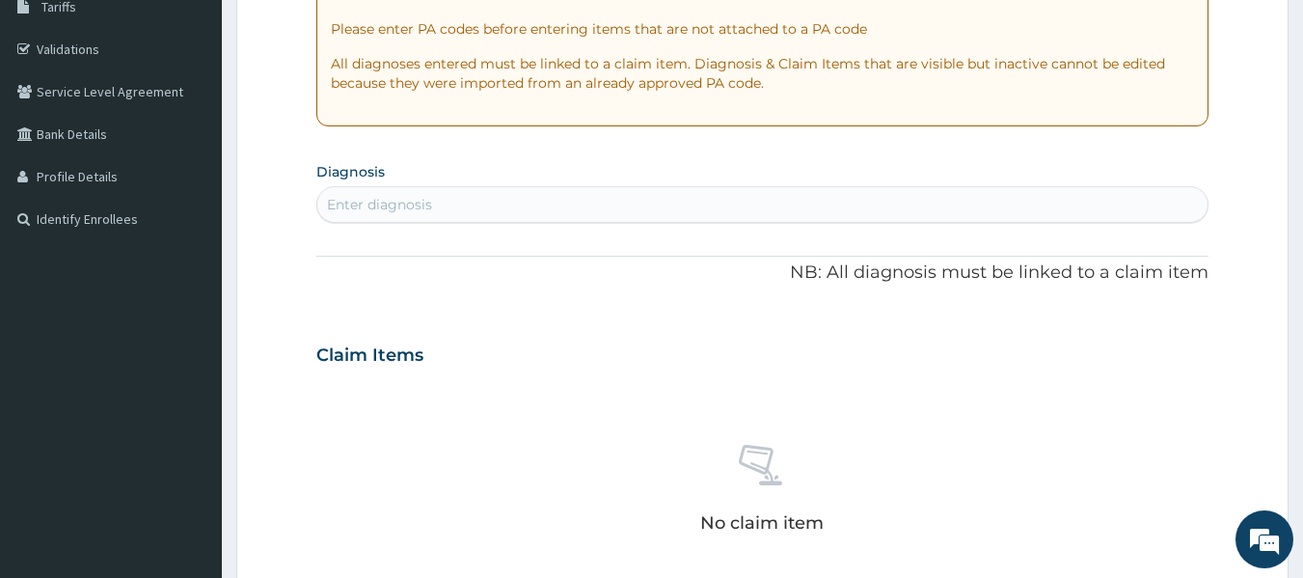
scroll to position [332, 0]
click at [637, 208] on div "Enter diagnosis" at bounding box center [762, 203] width 891 height 31
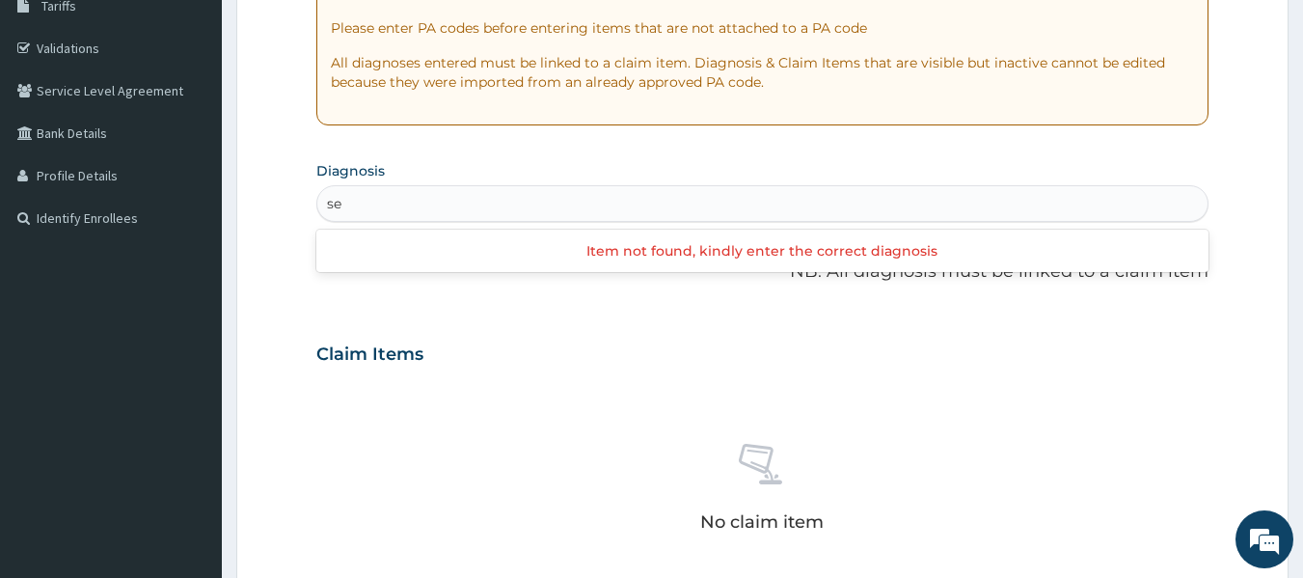
type input "s"
type input "[MEDICAL_DATA]"
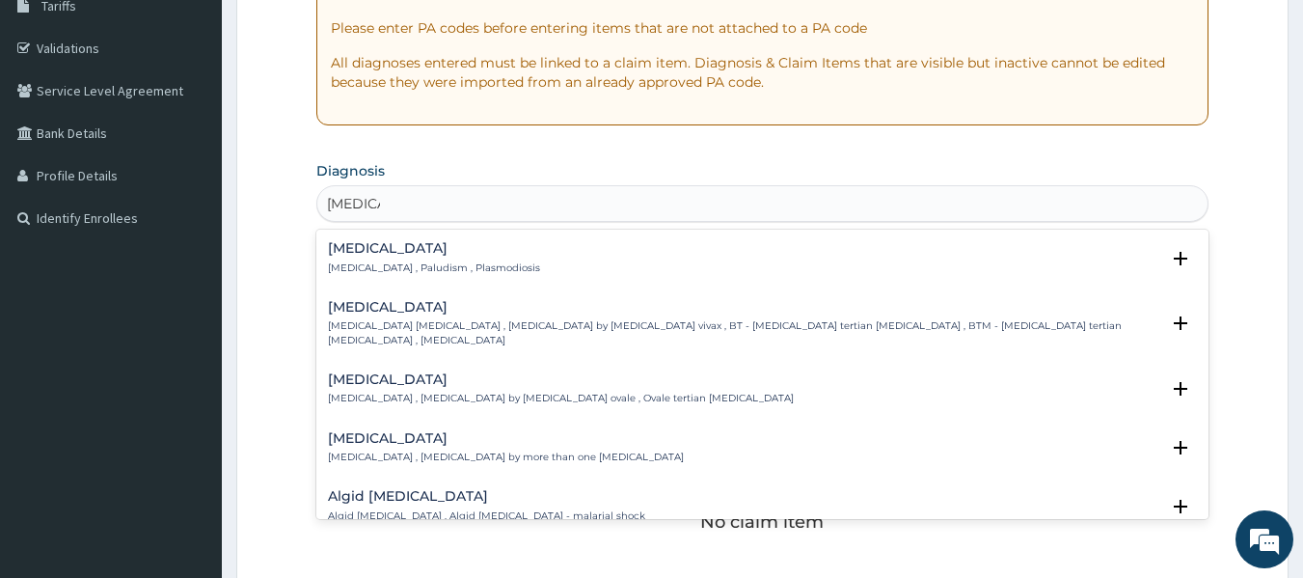
click at [381, 257] on div "Malaria Malaria , Paludism , Plasmodiosis" at bounding box center [434, 258] width 212 height 34
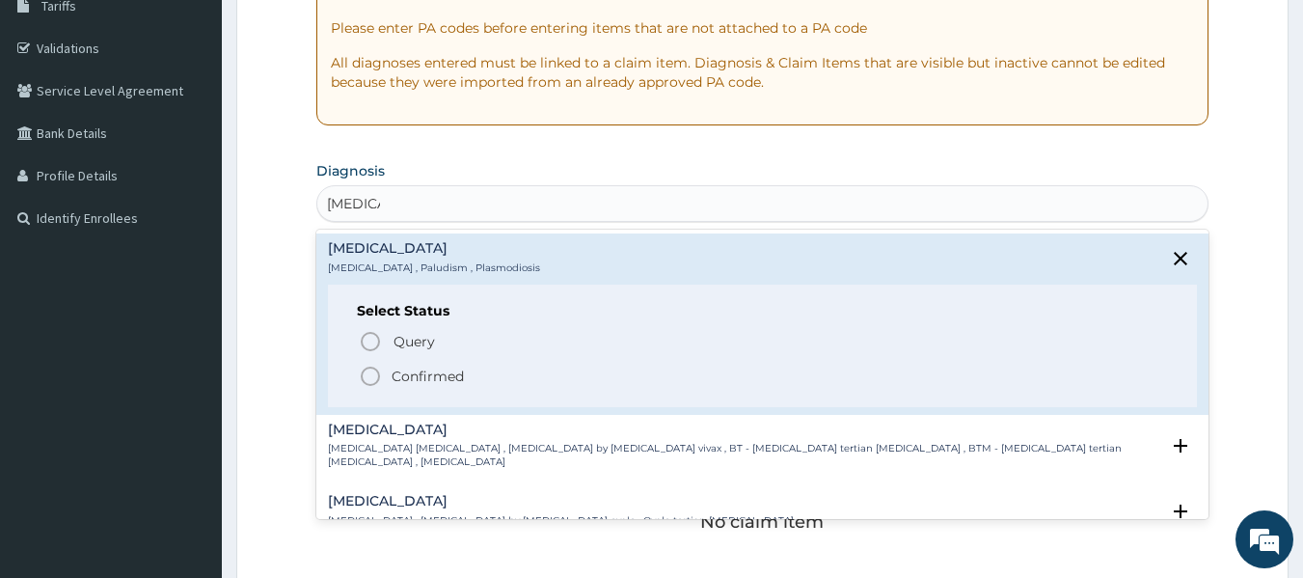
click at [374, 376] on icon "status option filled" at bounding box center [370, 376] width 23 height 23
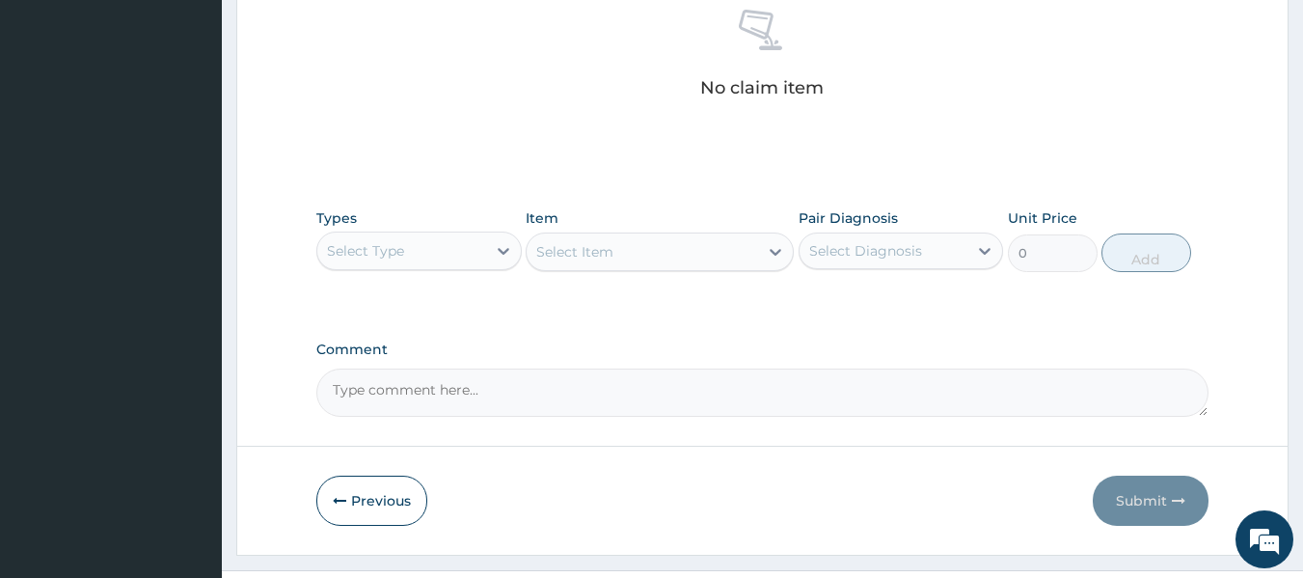
scroll to position [793, 0]
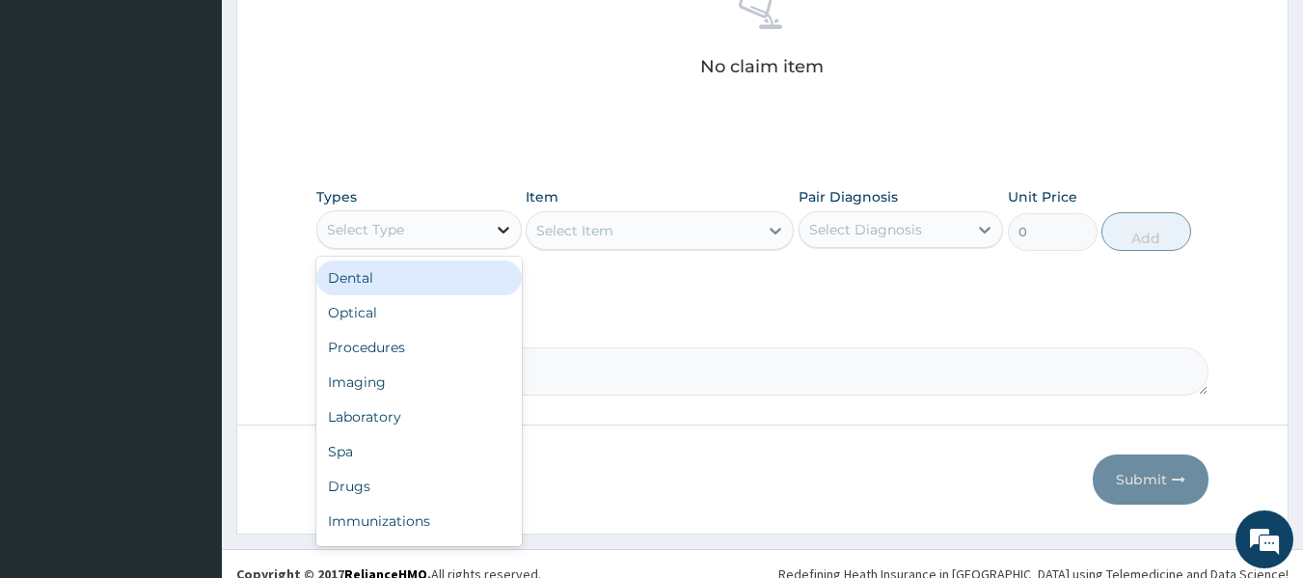
click at [487, 239] on div at bounding box center [503, 229] width 35 height 35
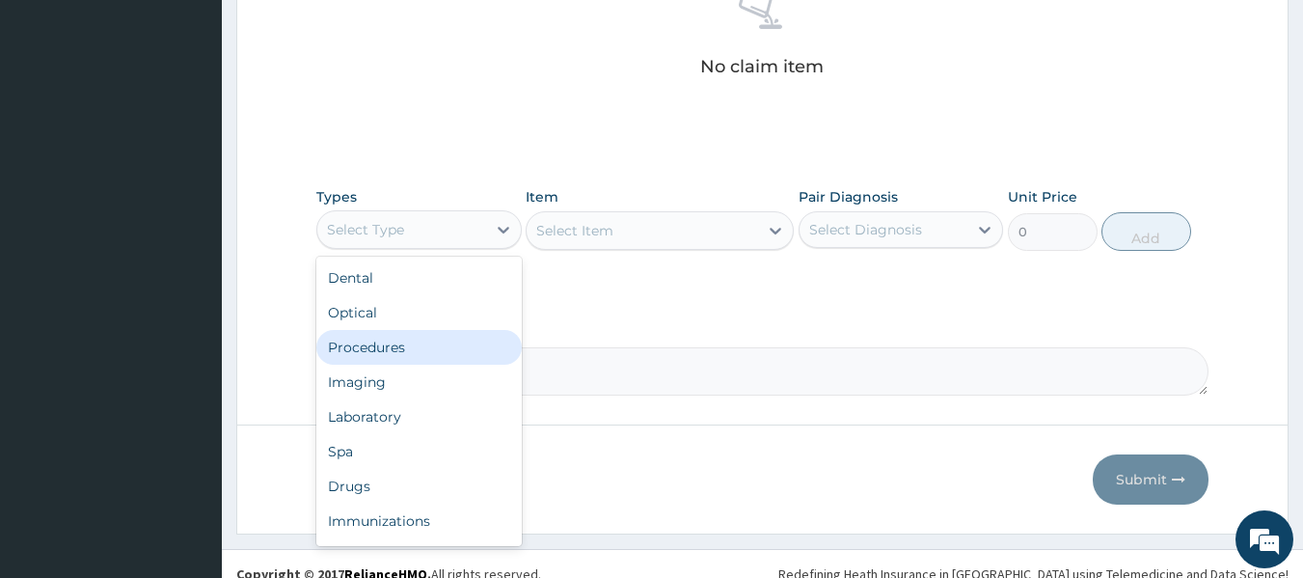
click at [390, 333] on div "Procedures" at bounding box center [418, 347] width 205 height 35
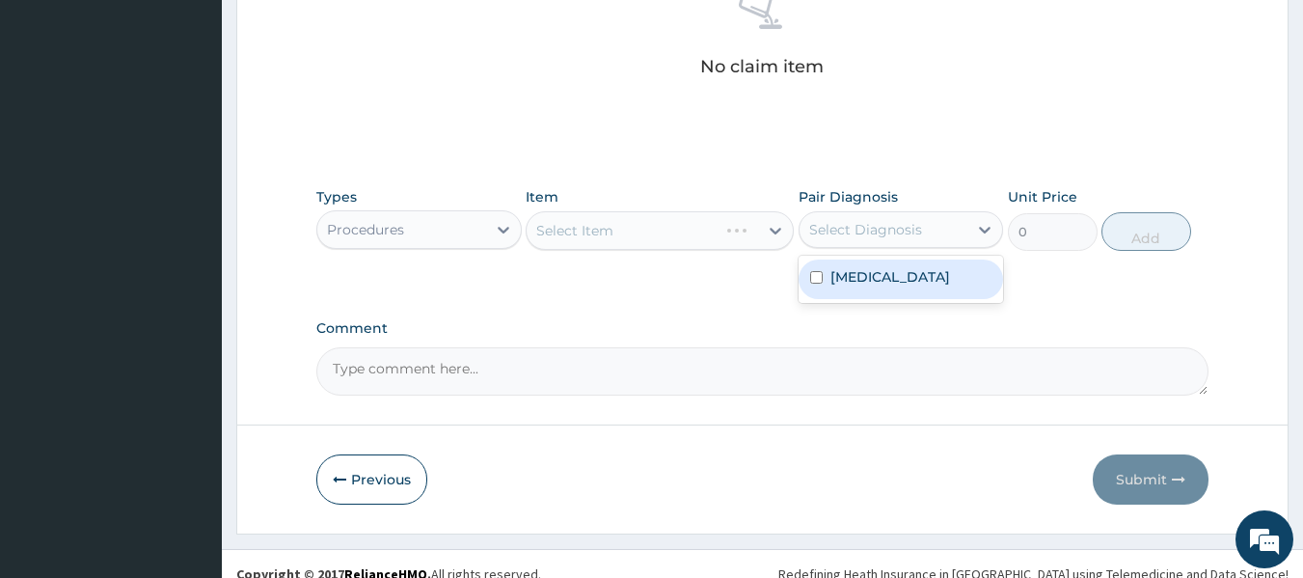
click at [849, 232] on div "Select Diagnosis" at bounding box center [865, 229] width 113 height 19
click at [835, 283] on label "[MEDICAL_DATA]" at bounding box center [890, 276] width 120 height 19
checkbox input "true"
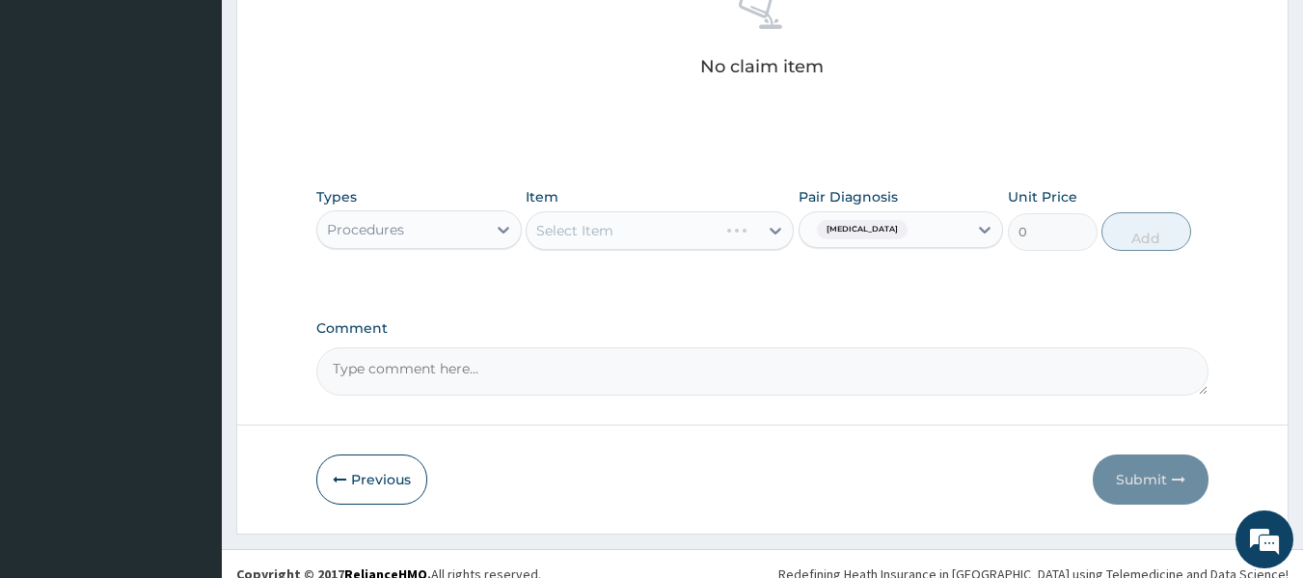
click at [636, 236] on div "Select Item" at bounding box center [660, 230] width 268 height 39
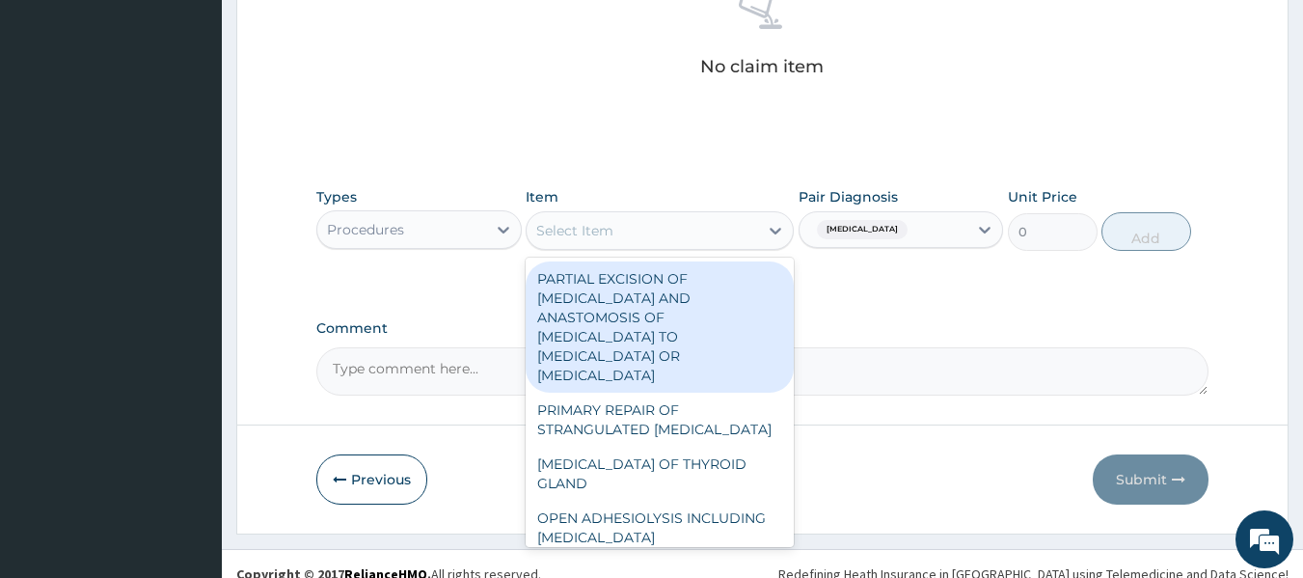
click at [636, 236] on div "Select Item" at bounding box center [642, 230] width 231 height 31
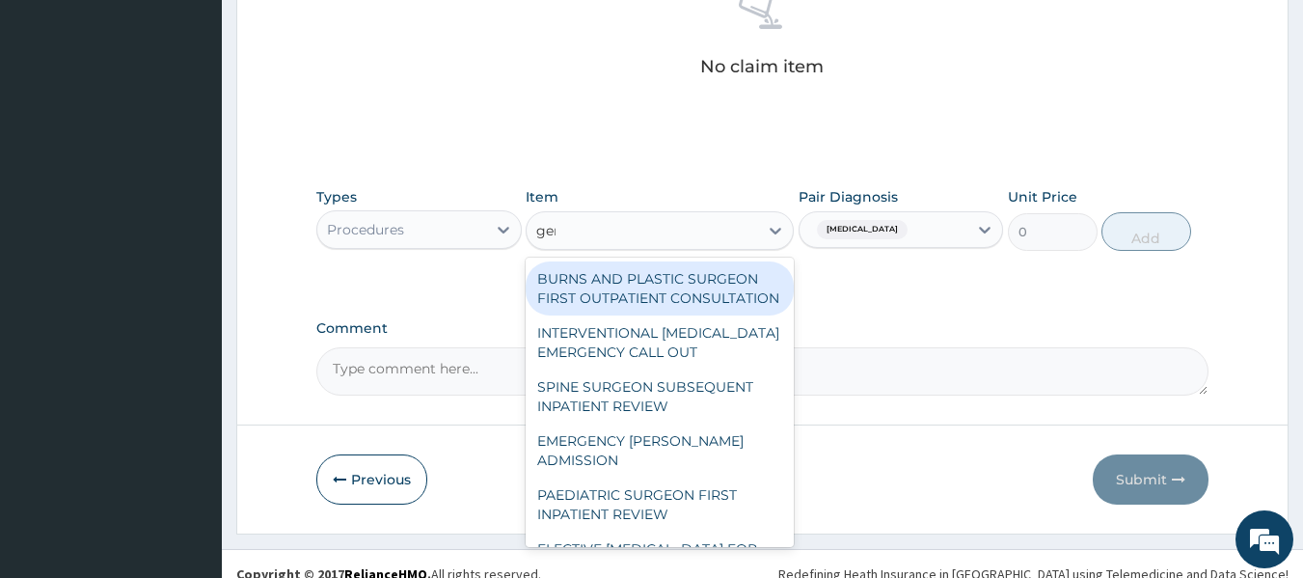
type input "gene"
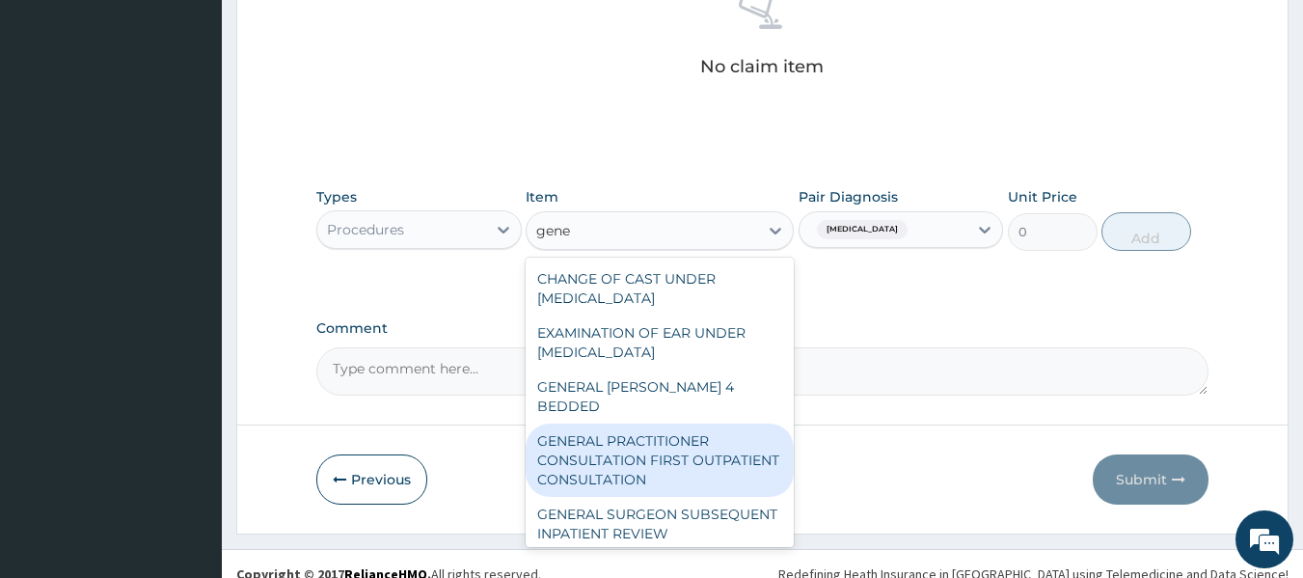
click at [649, 423] on div "GENERAL PRACTITIONER CONSULTATION FIRST OUTPATIENT CONSULTATION" at bounding box center [660, 459] width 268 height 73
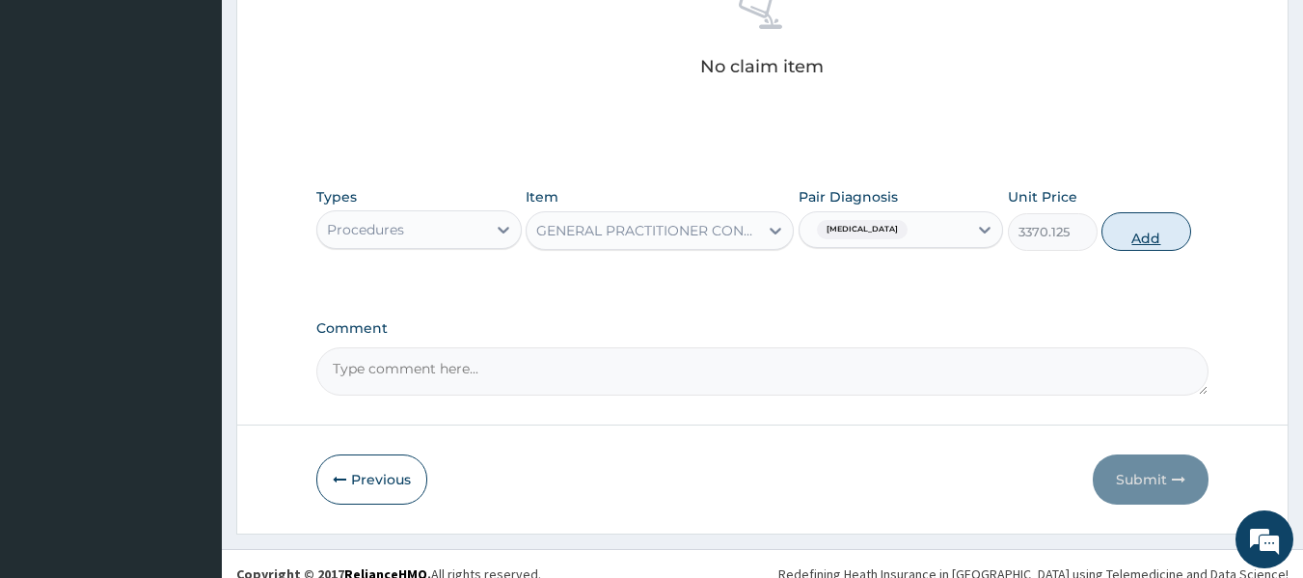
click at [1131, 236] on button "Add" at bounding box center [1146, 231] width 90 height 39
type input "0"
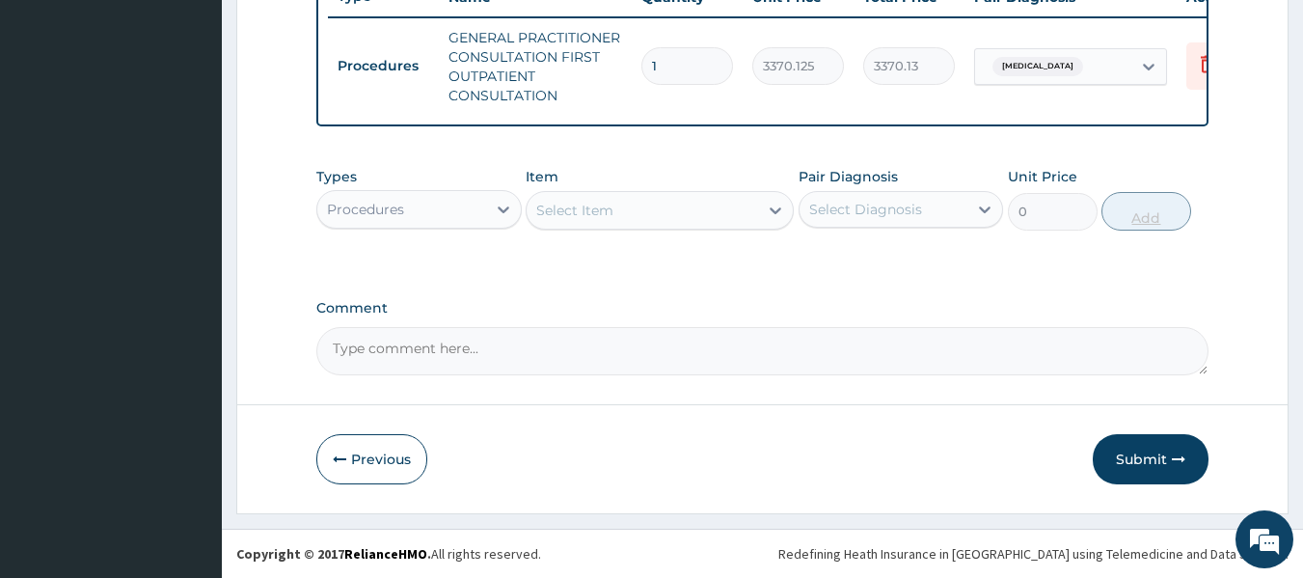
scroll to position [766, 0]
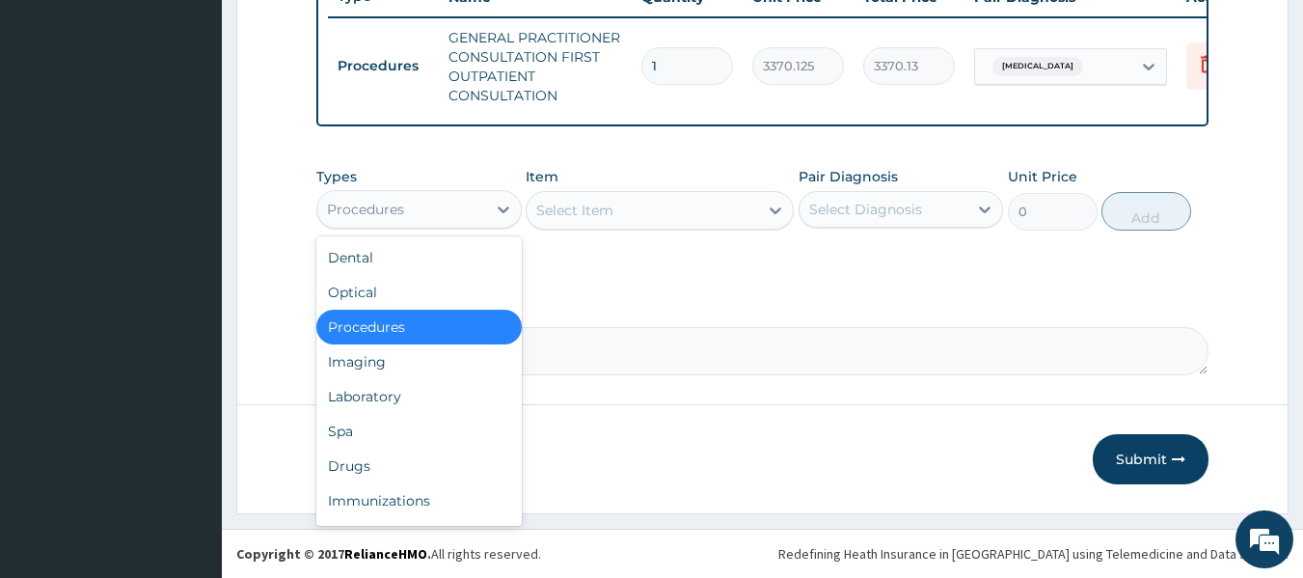
click at [470, 213] on div "Procedures" at bounding box center [401, 209] width 169 height 31
click at [353, 459] on div "Drugs" at bounding box center [418, 465] width 205 height 35
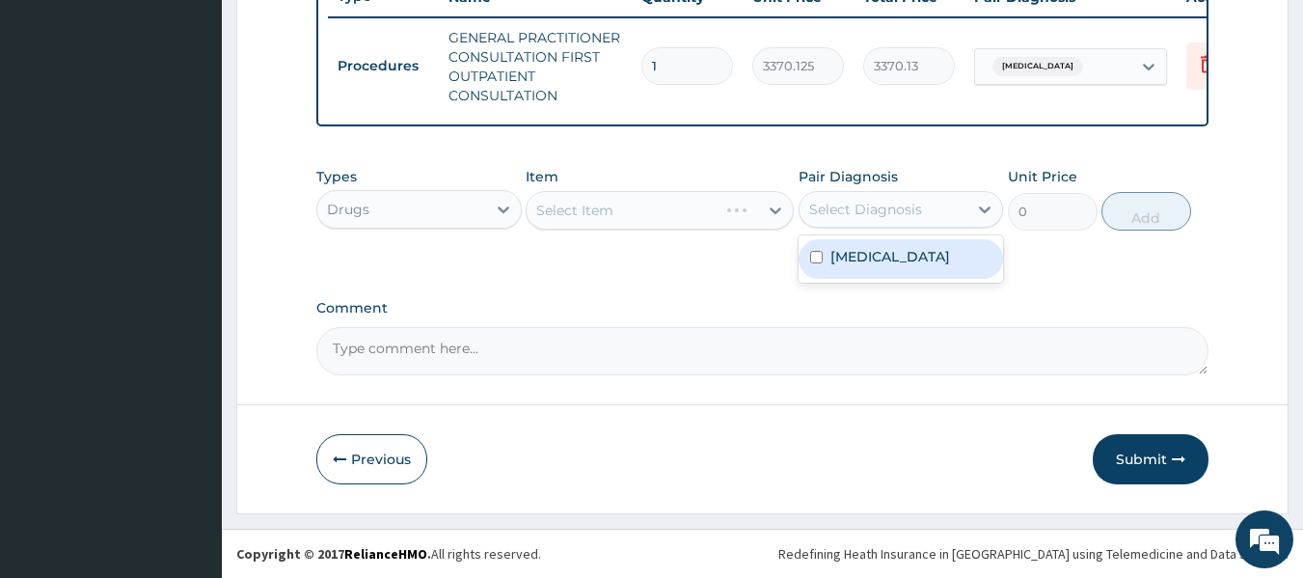
click at [907, 218] on div "Select Diagnosis" at bounding box center [865, 209] width 113 height 19
click at [887, 259] on div "[MEDICAL_DATA]" at bounding box center [901, 259] width 205 height 40
checkbox input "true"
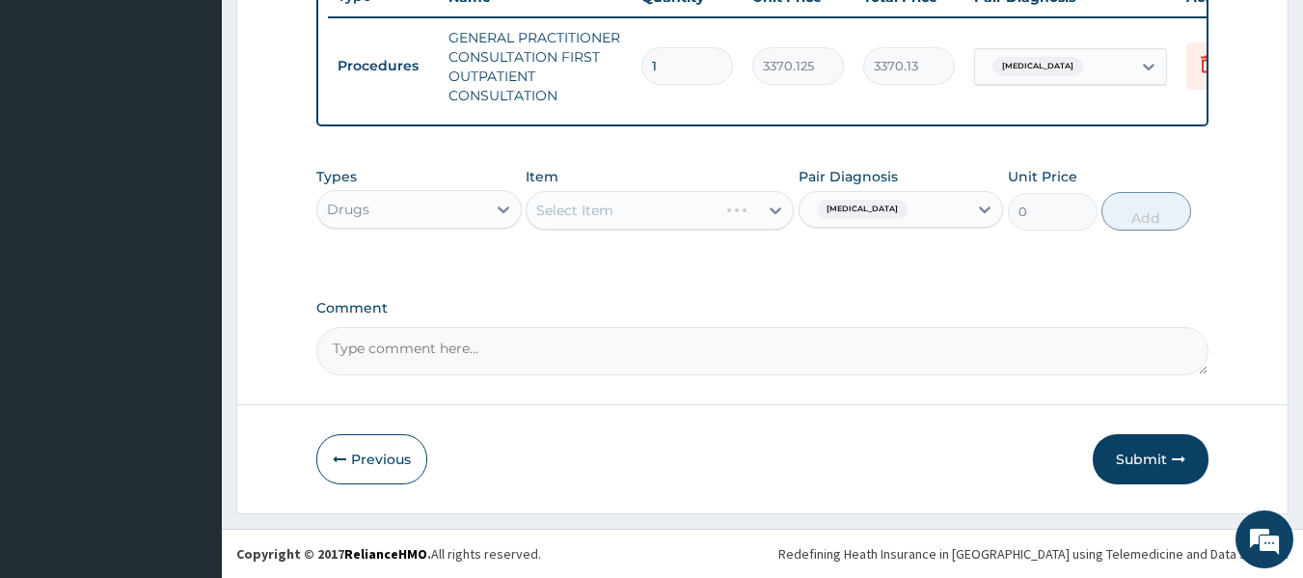
click at [631, 213] on div "Select Item" at bounding box center [660, 210] width 268 height 39
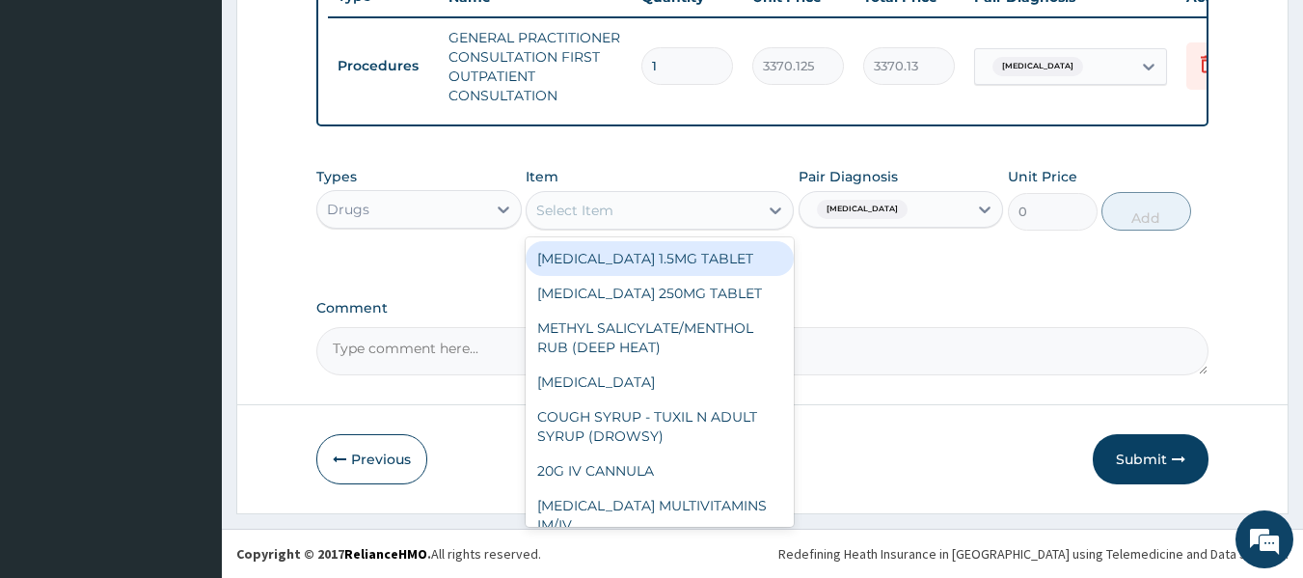
click at [631, 213] on div "Select Item" at bounding box center [642, 210] width 231 height 31
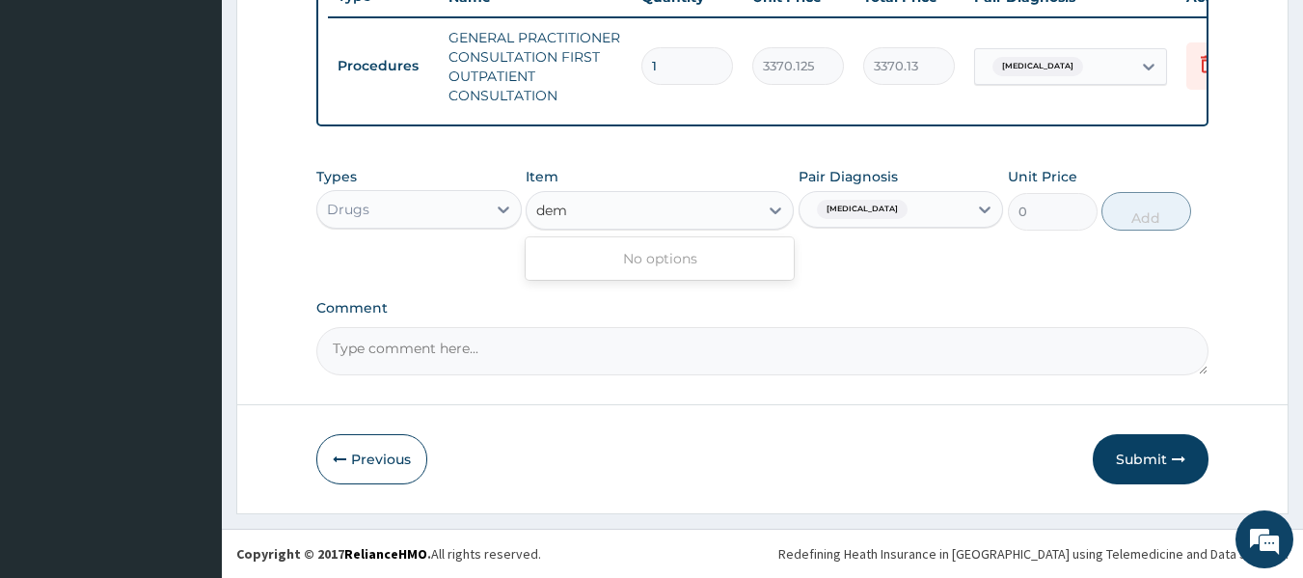
type input "dem"
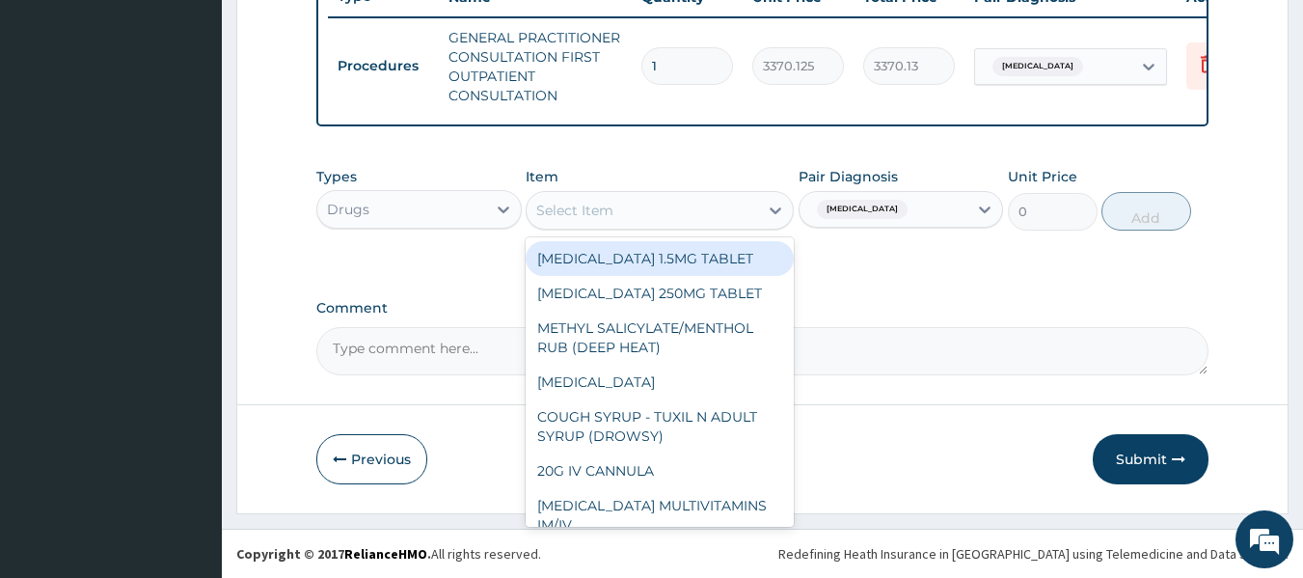
click at [595, 211] on div "Select Item" at bounding box center [574, 210] width 77 height 19
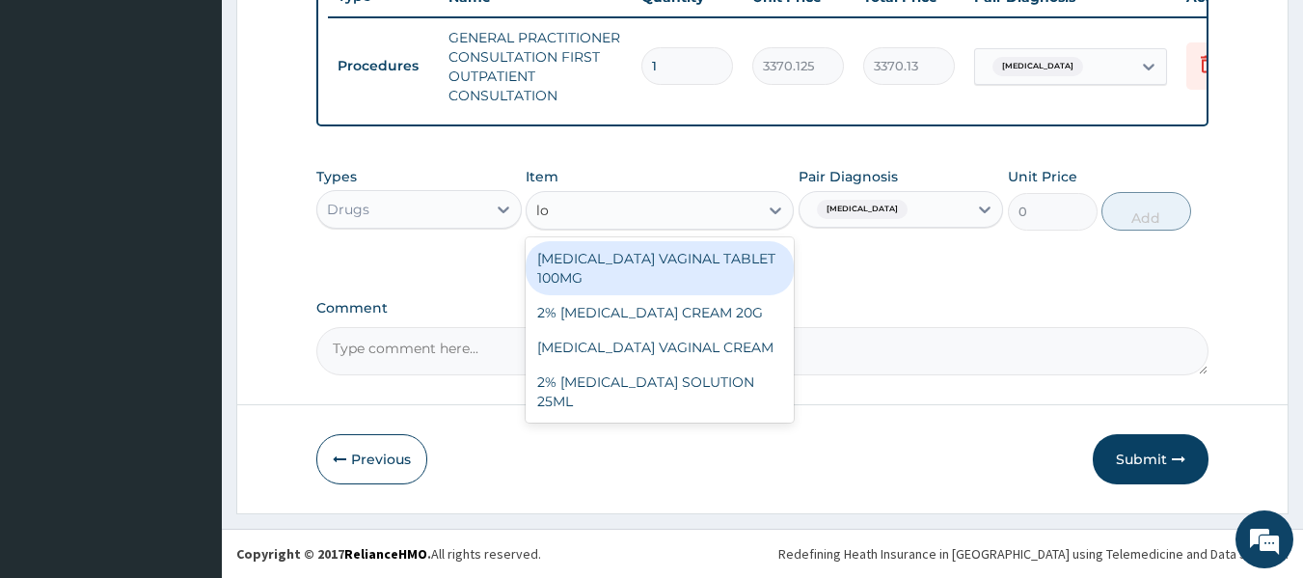
type input "l"
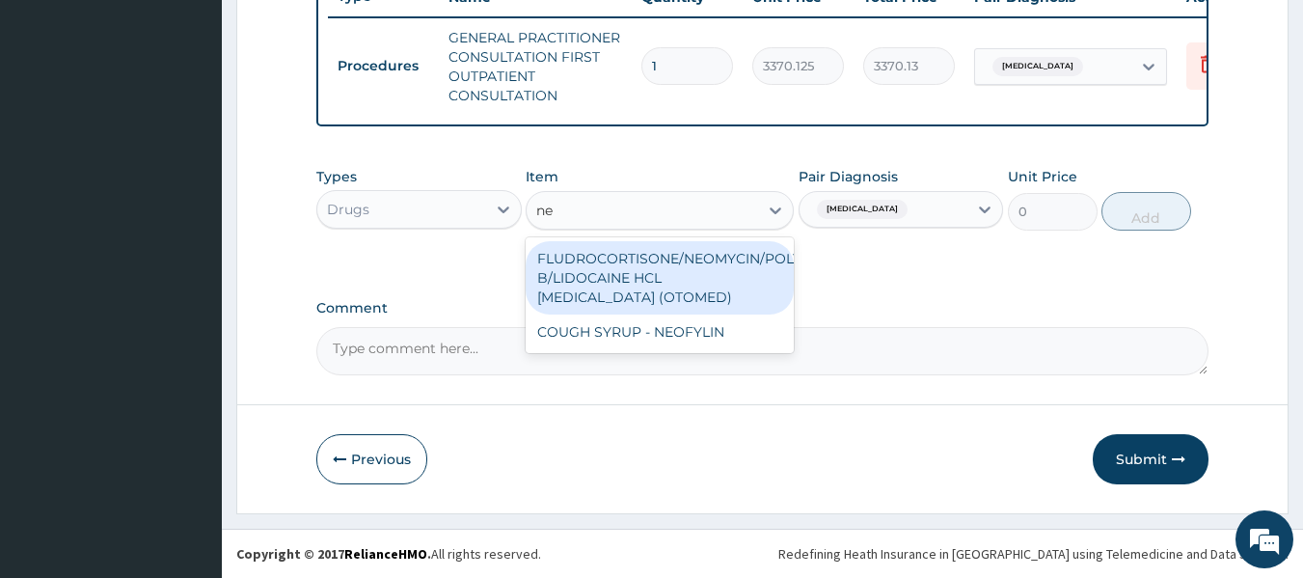
type input "n"
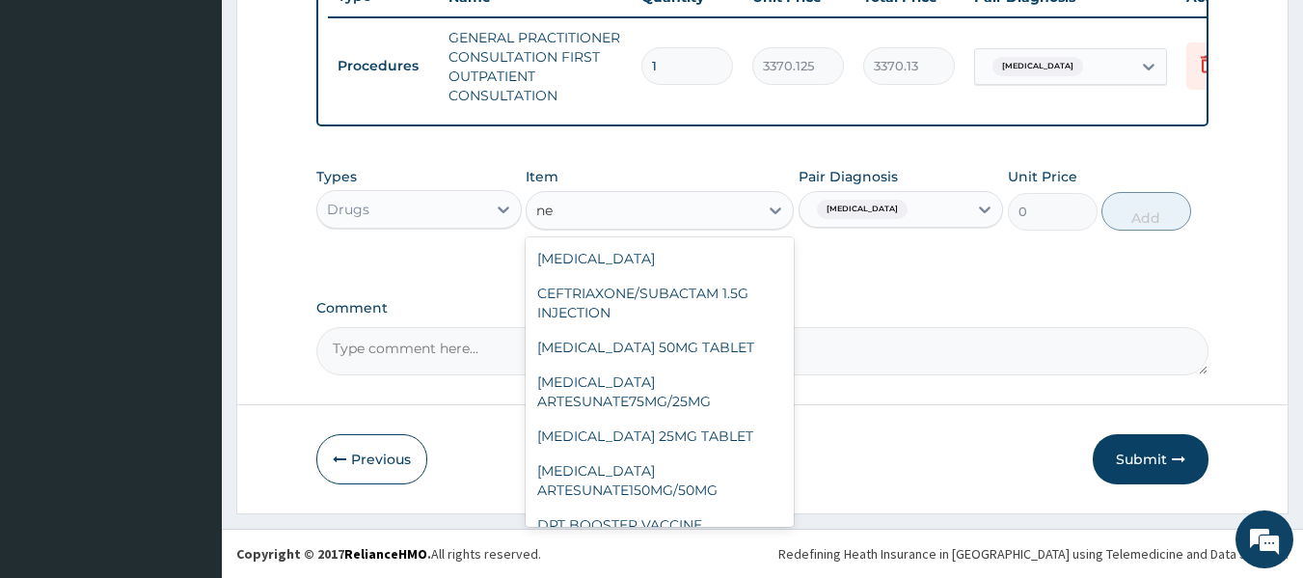
type input "n"
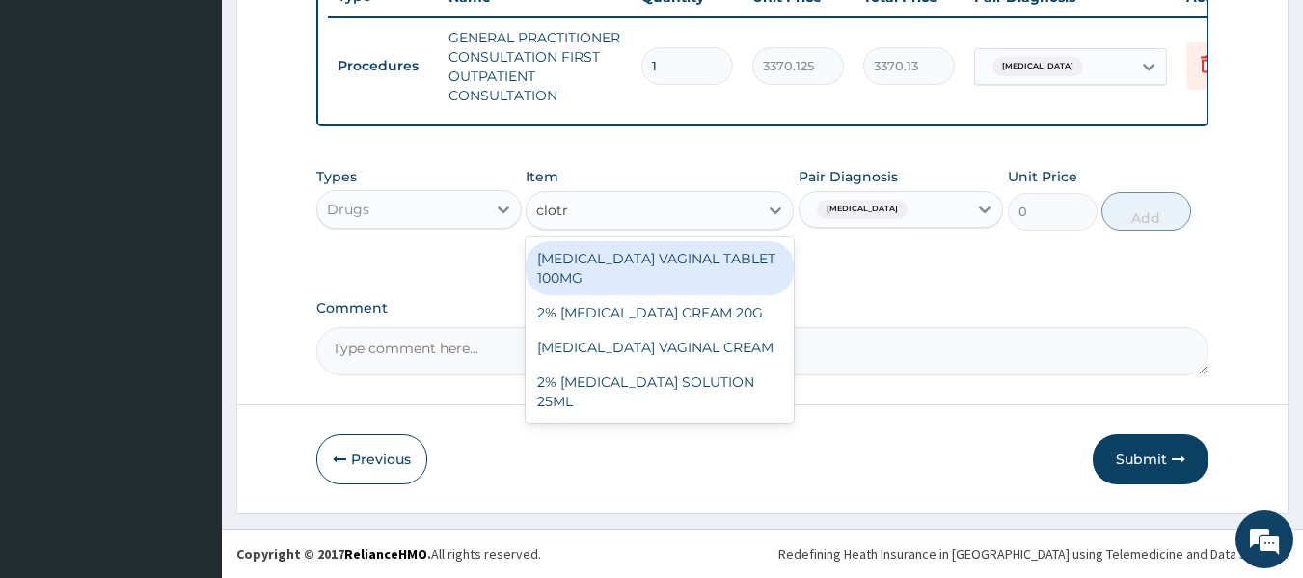
type input "clotr"
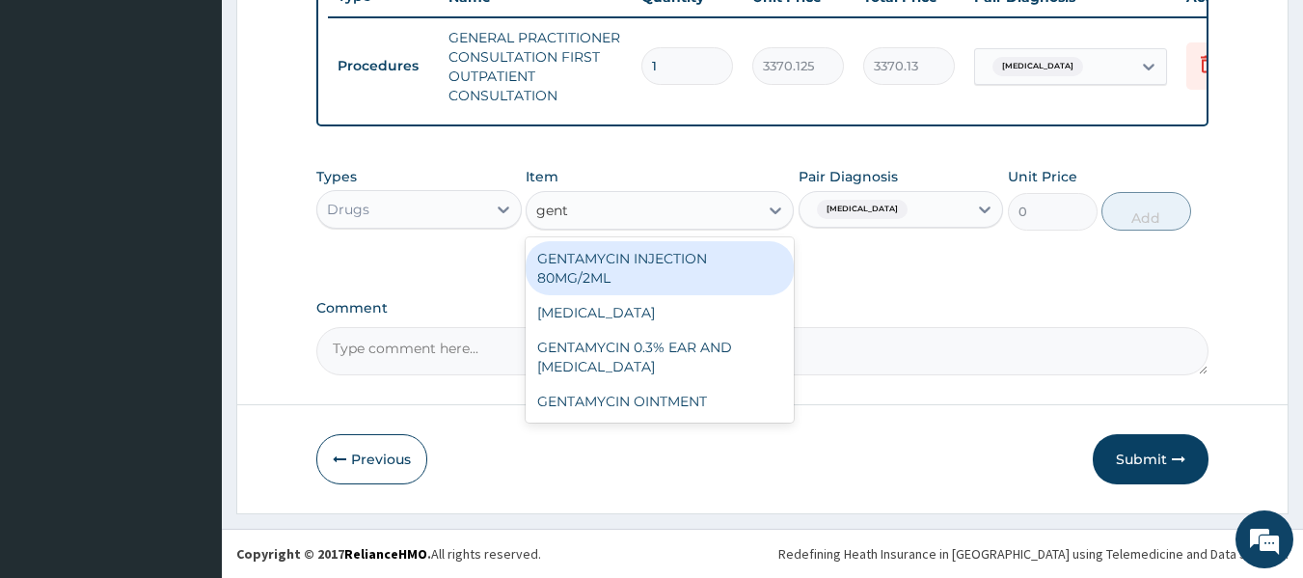
type input "genta"
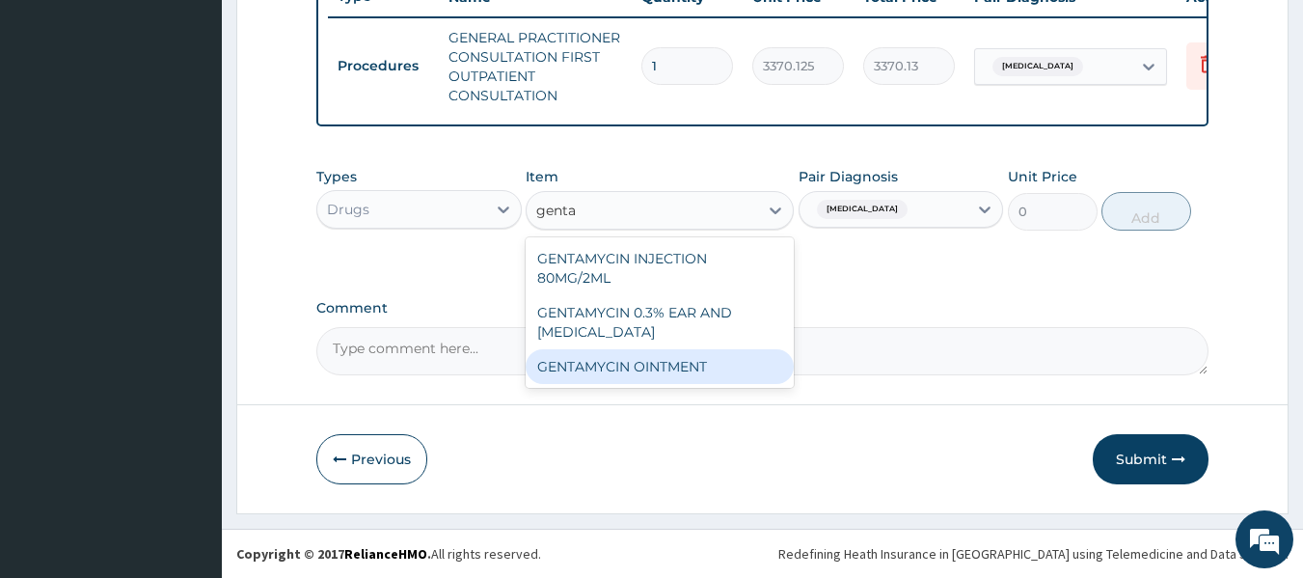
click at [675, 369] on div "GENTAMYCIN OINTMENT" at bounding box center [660, 366] width 268 height 35
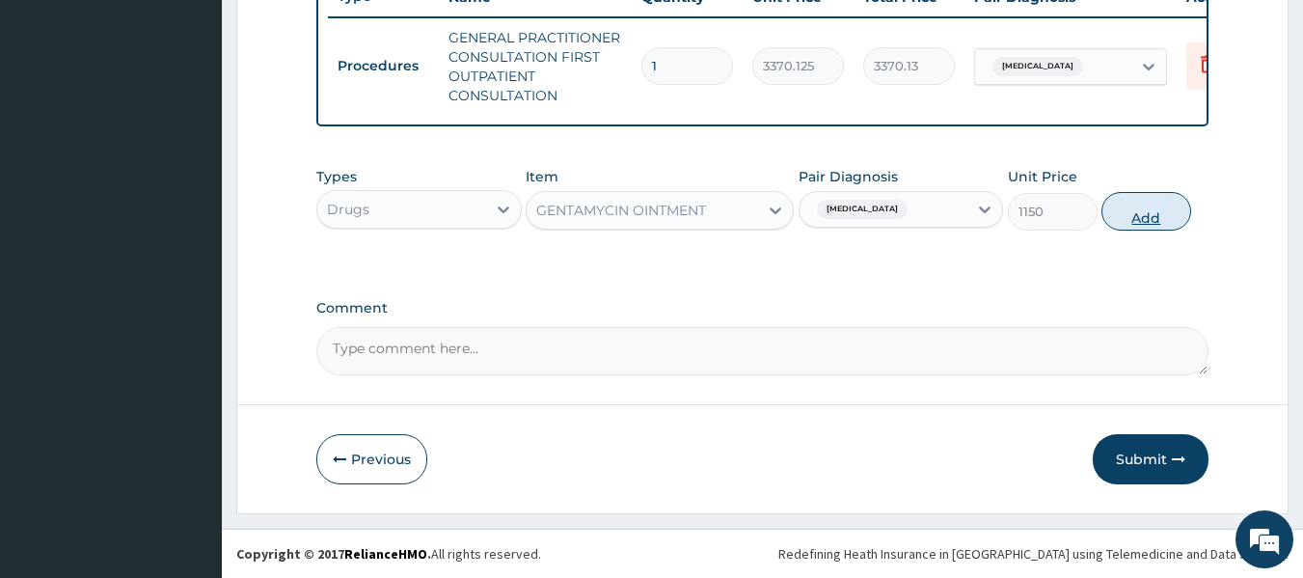
click at [1104, 208] on button "Add" at bounding box center [1146, 211] width 90 height 39
type input "0"
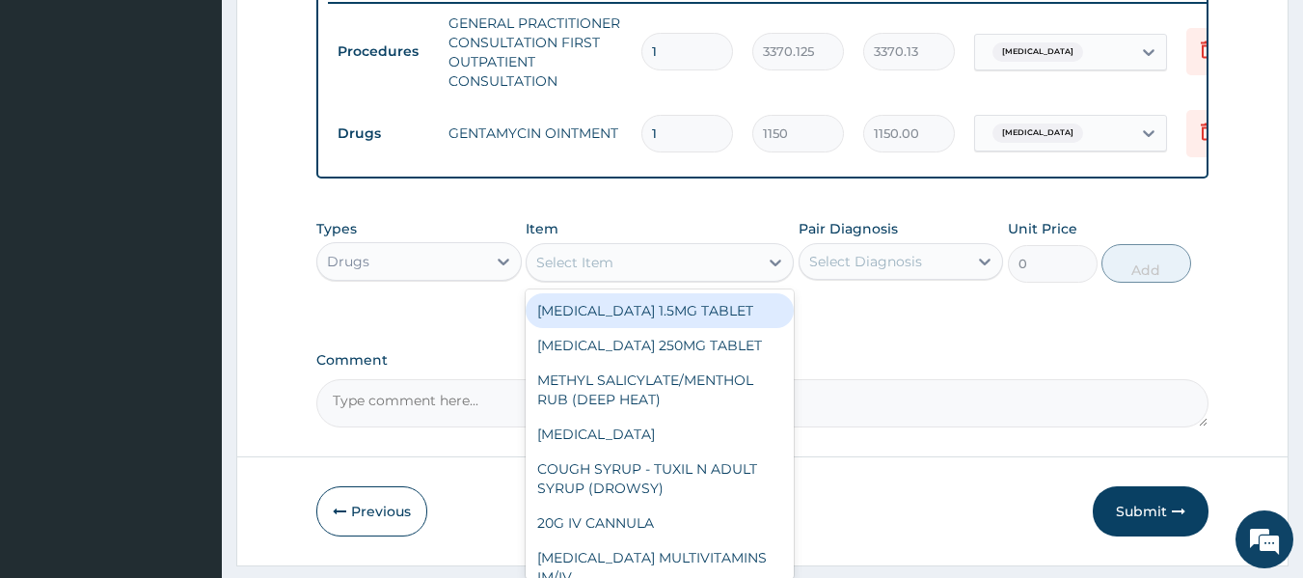
click at [636, 278] on div "Select Item" at bounding box center [642, 262] width 231 height 31
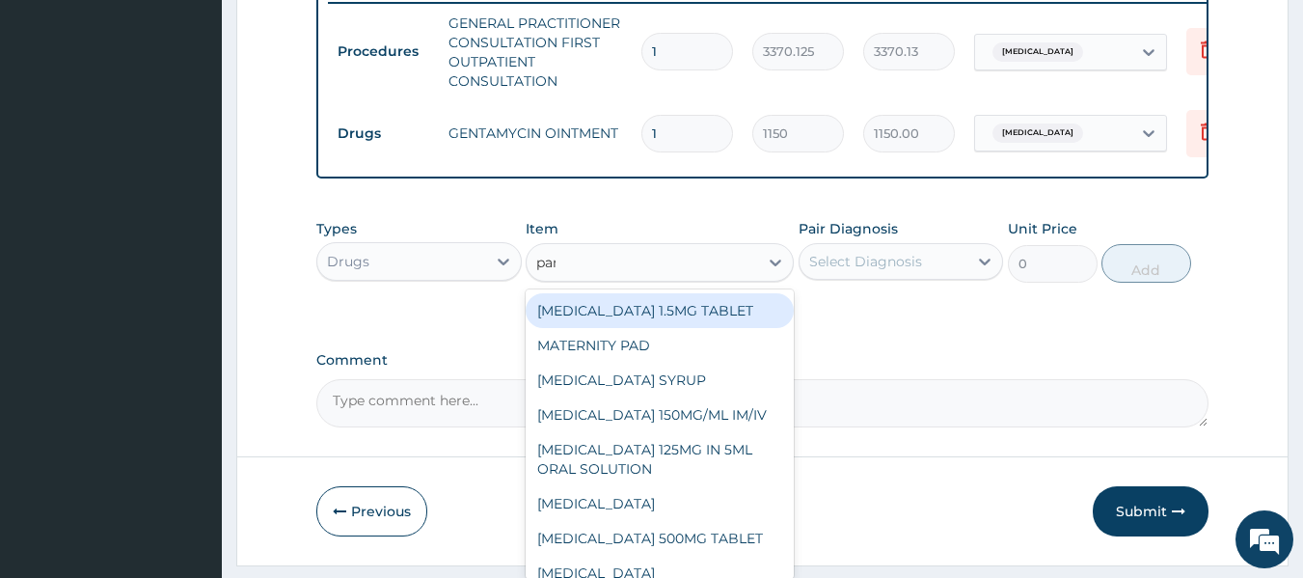
type input "para"
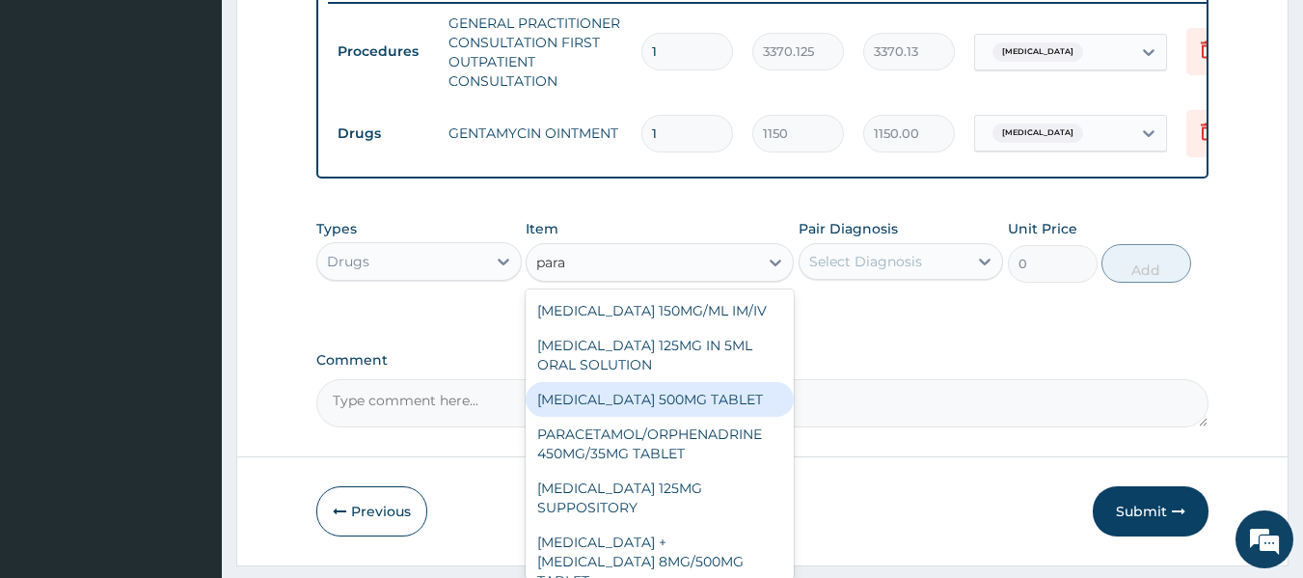
click at [669, 398] on div "[MEDICAL_DATA] 500MG TABLET" at bounding box center [660, 399] width 268 height 35
type input "30"
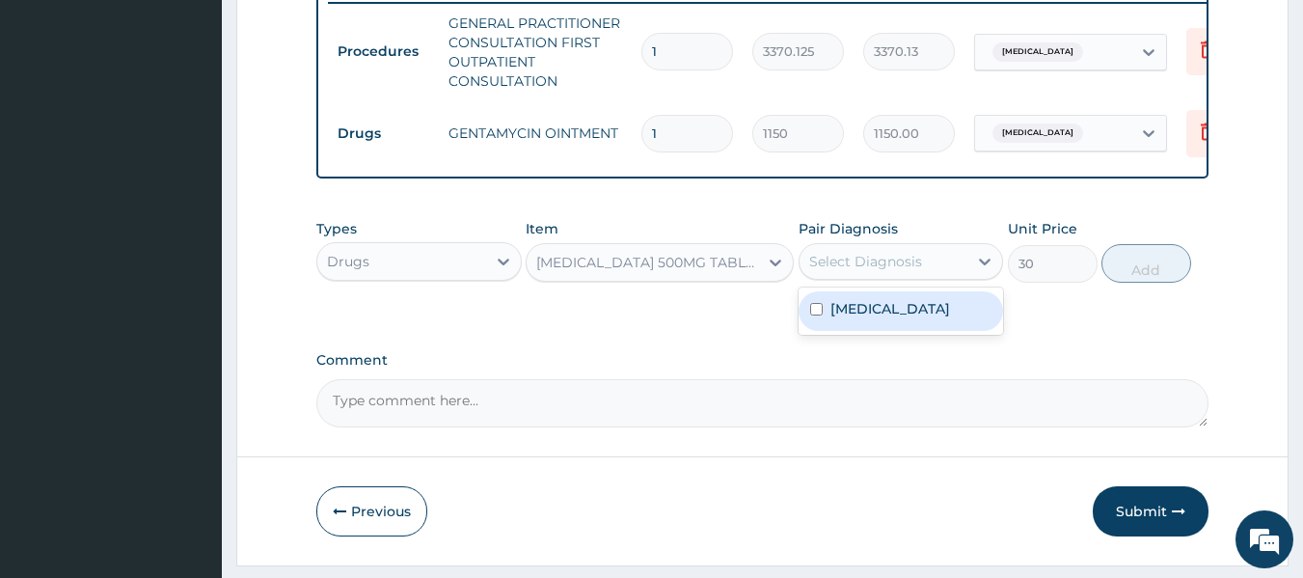
drag, startPoint x: 915, startPoint y: 264, endPoint x: 915, endPoint y: 332, distance: 67.5
click at [915, 280] on div "option Malaria, selected. option Malaria focused, 1 of 1. 1 result available. U…" at bounding box center [901, 261] width 205 height 37
click at [915, 331] on div "[MEDICAL_DATA]" at bounding box center [901, 311] width 205 height 40
checkbox input "true"
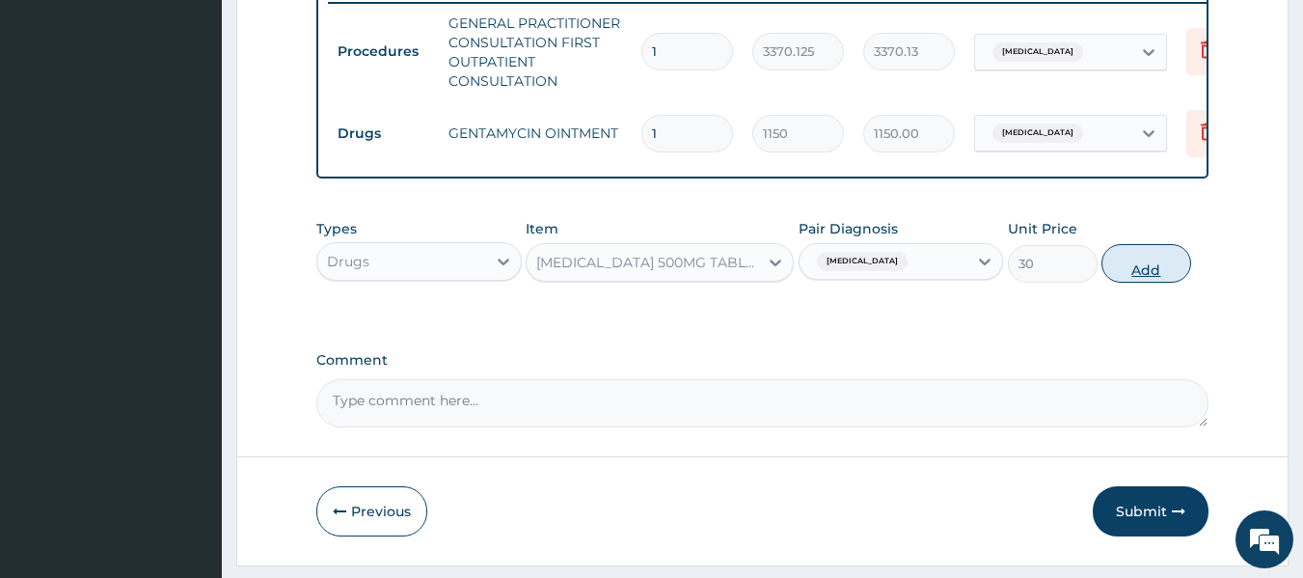
click at [1128, 278] on button "Add" at bounding box center [1146, 263] width 90 height 39
type input "0"
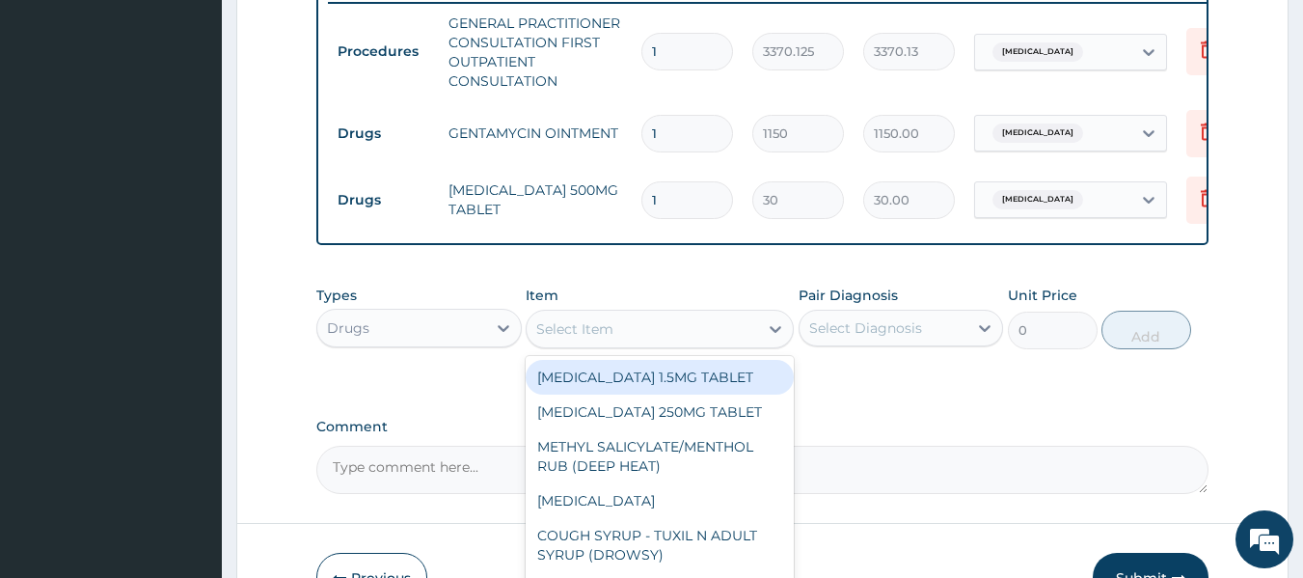
click at [565, 338] on div "Select Item" at bounding box center [574, 328] width 77 height 19
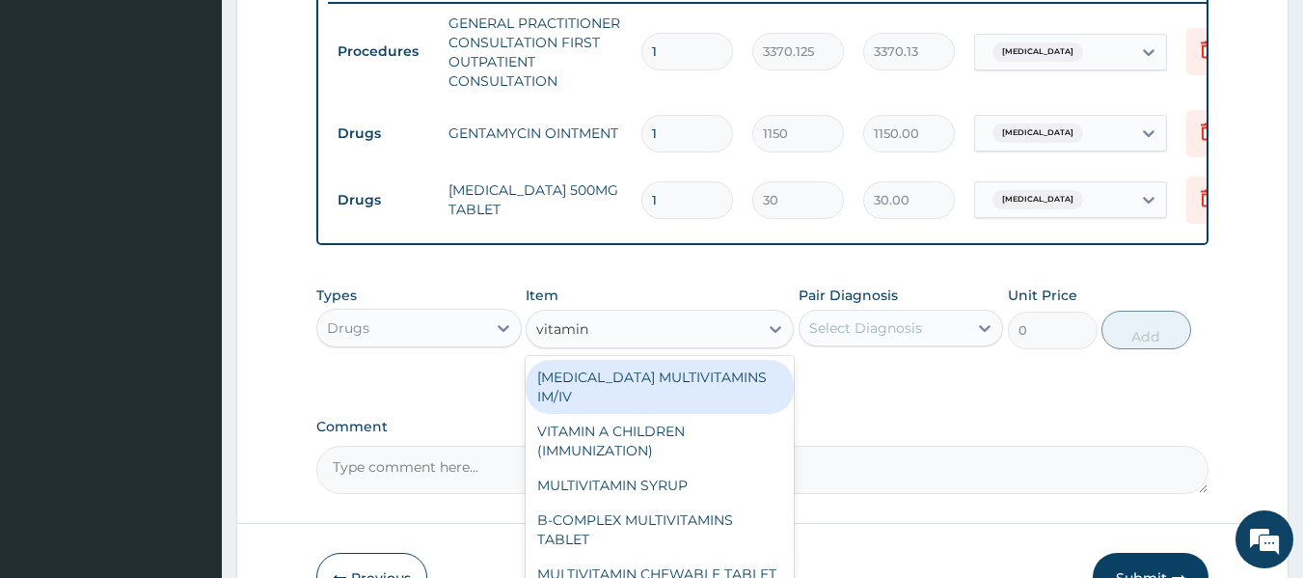
type input "vitamin c"
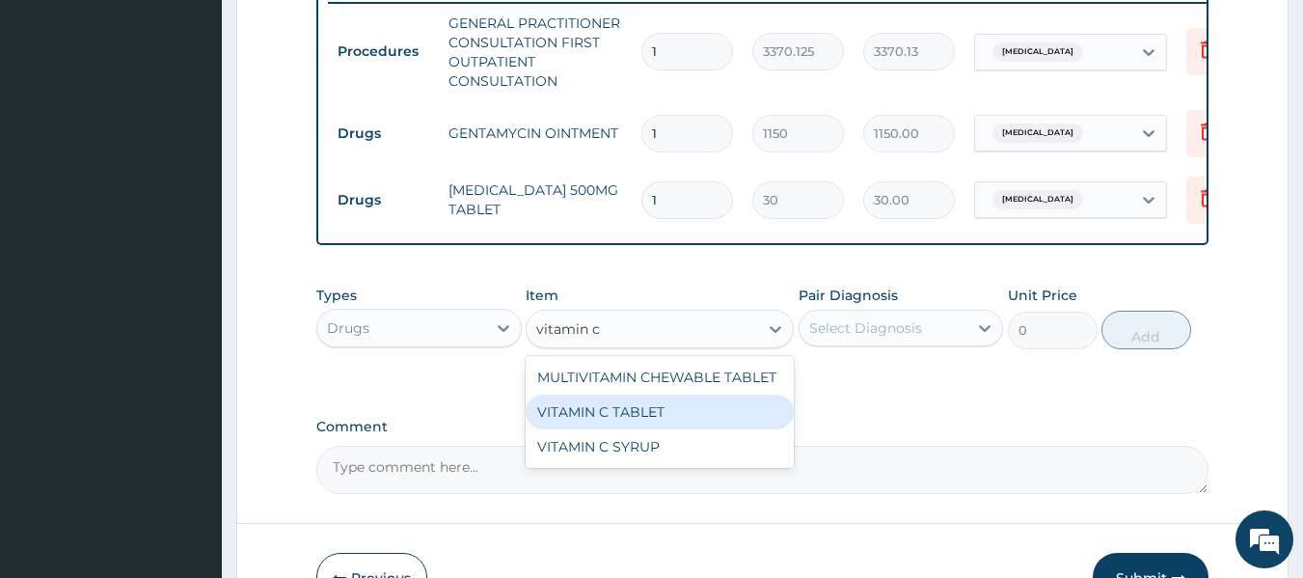
click at [647, 429] on div "VITAMIN C TABLET" at bounding box center [660, 411] width 268 height 35
type input "20"
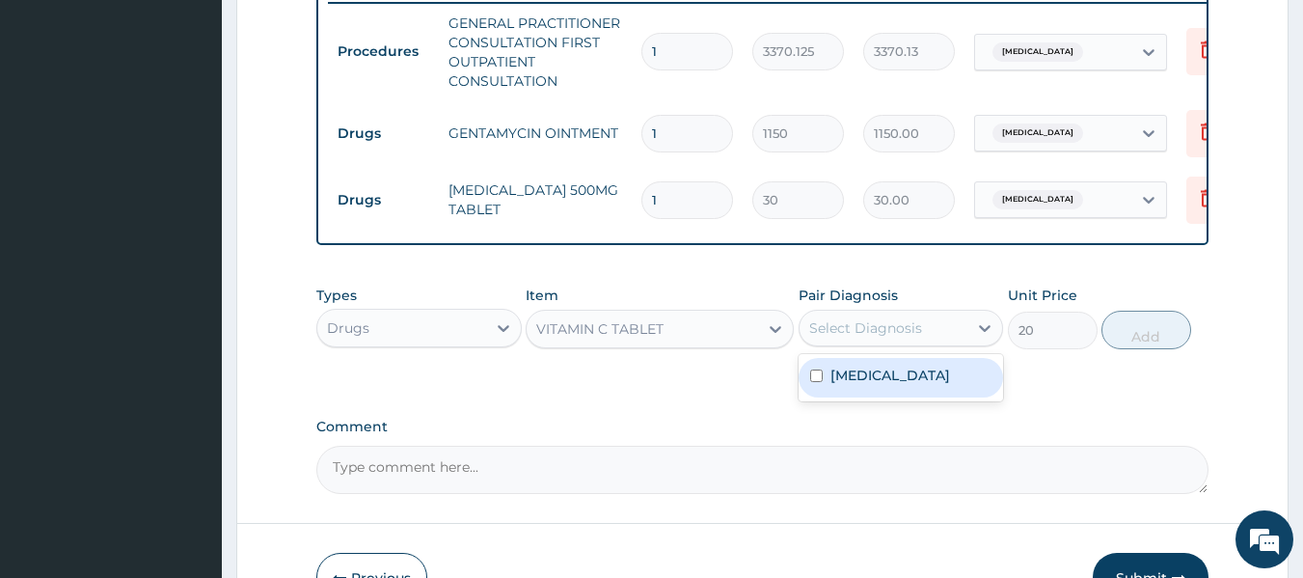
click at [840, 337] on div "Select Diagnosis" at bounding box center [865, 327] width 113 height 19
click at [841, 385] on label "[MEDICAL_DATA]" at bounding box center [890, 375] width 120 height 19
checkbox input "true"
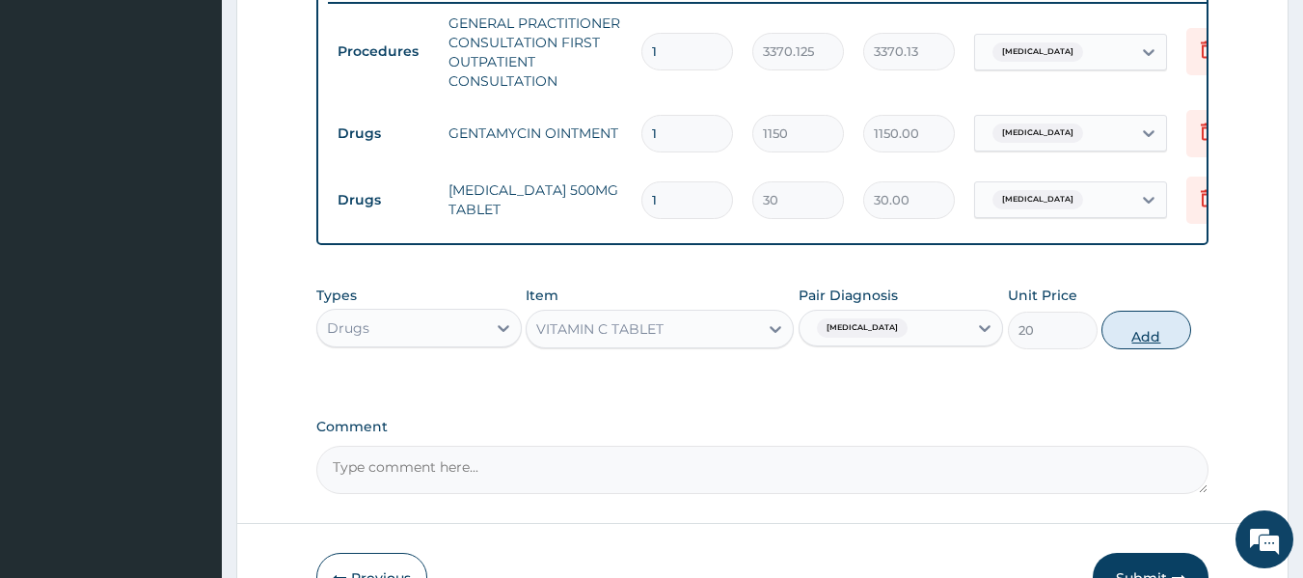
click at [1137, 326] on button "Add" at bounding box center [1146, 330] width 90 height 39
type input "0"
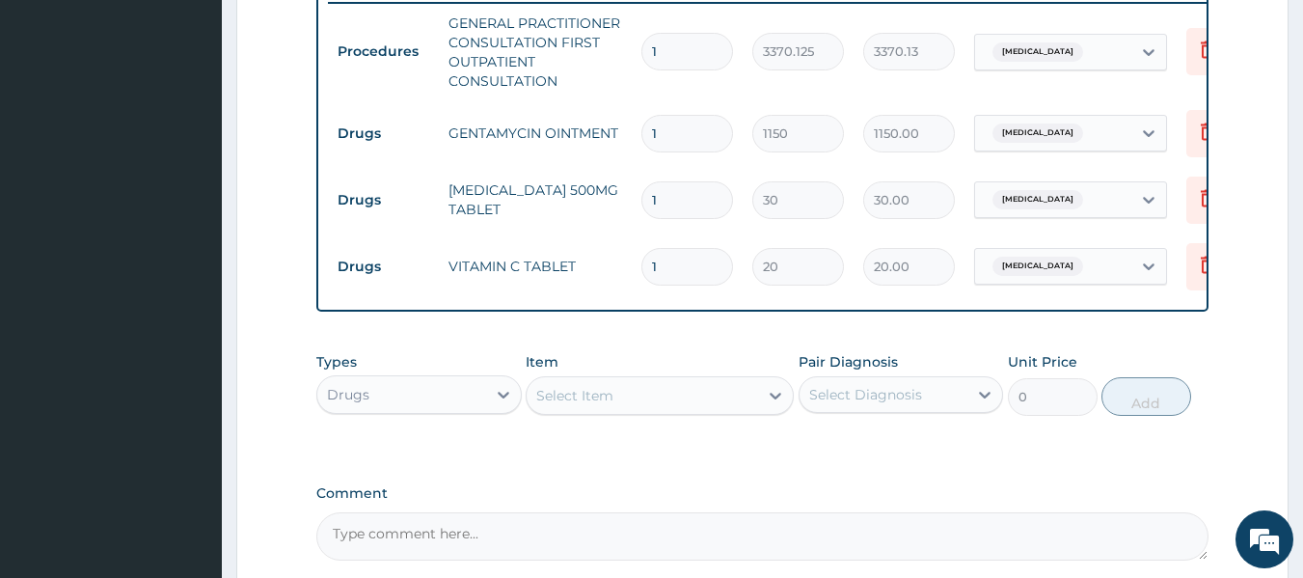
click at [762, 183] on input "30" at bounding box center [798, 200] width 92 height 38
click at [558, 395] on div "Select Item" at bounding box center [642, 395] width 231 height 31
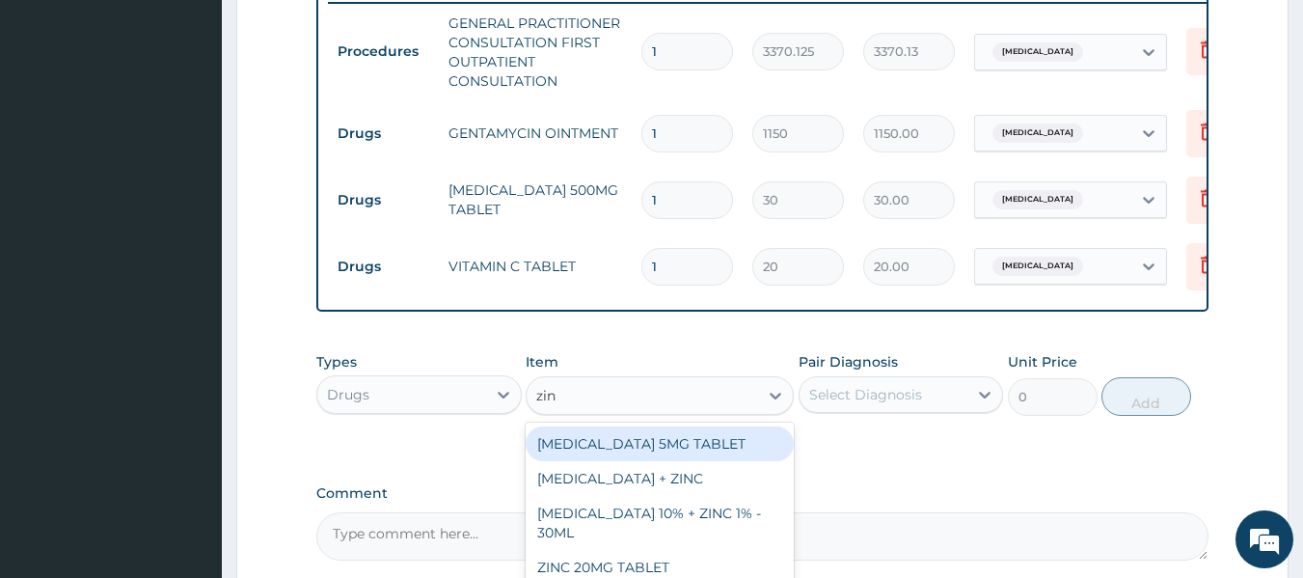
type input "zinc"
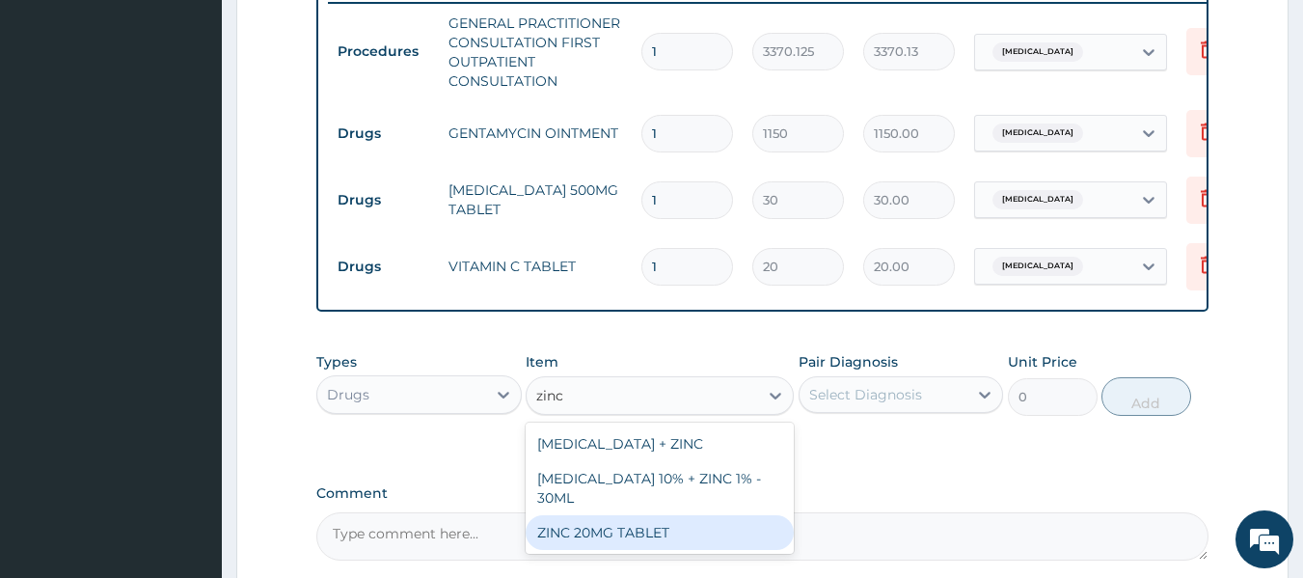
click at [656, 549] on div "ZINC 20MG TABLET" at bounding box center [660, 532] width 268 height 35
type input "50"
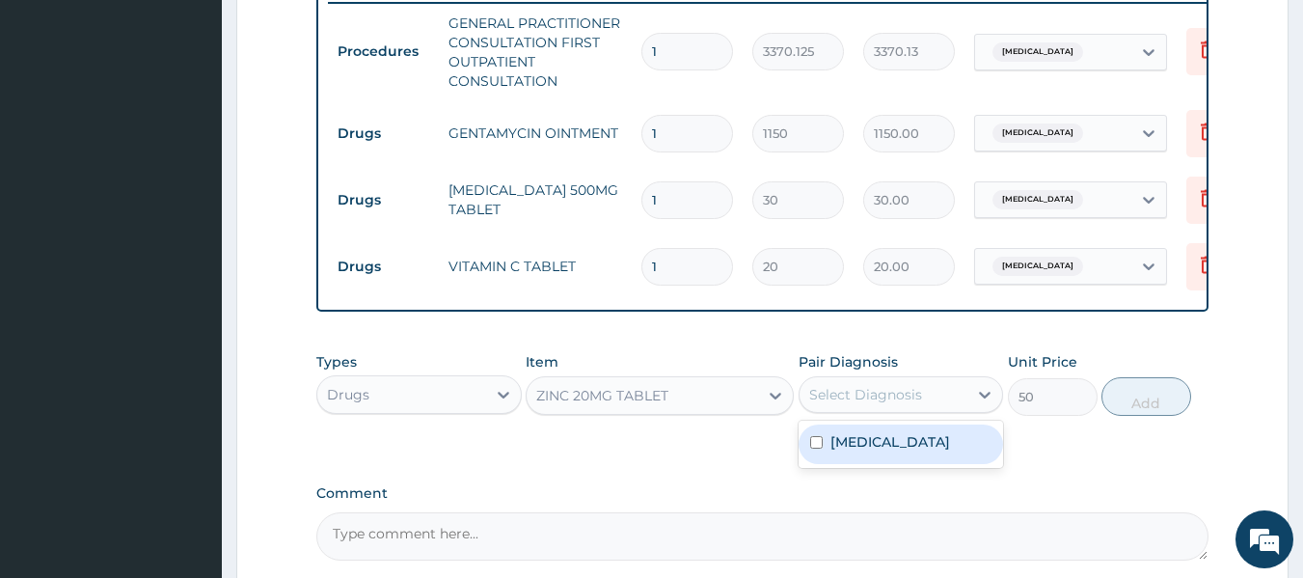
click at [880, 393] on div "Select Diagnosis" at bounding box center [883, 394] width 169 height 31
click at [872, 451] on label "Malaria" at bounding box center [890, 441] width 120 height 19
checkbox input "true"
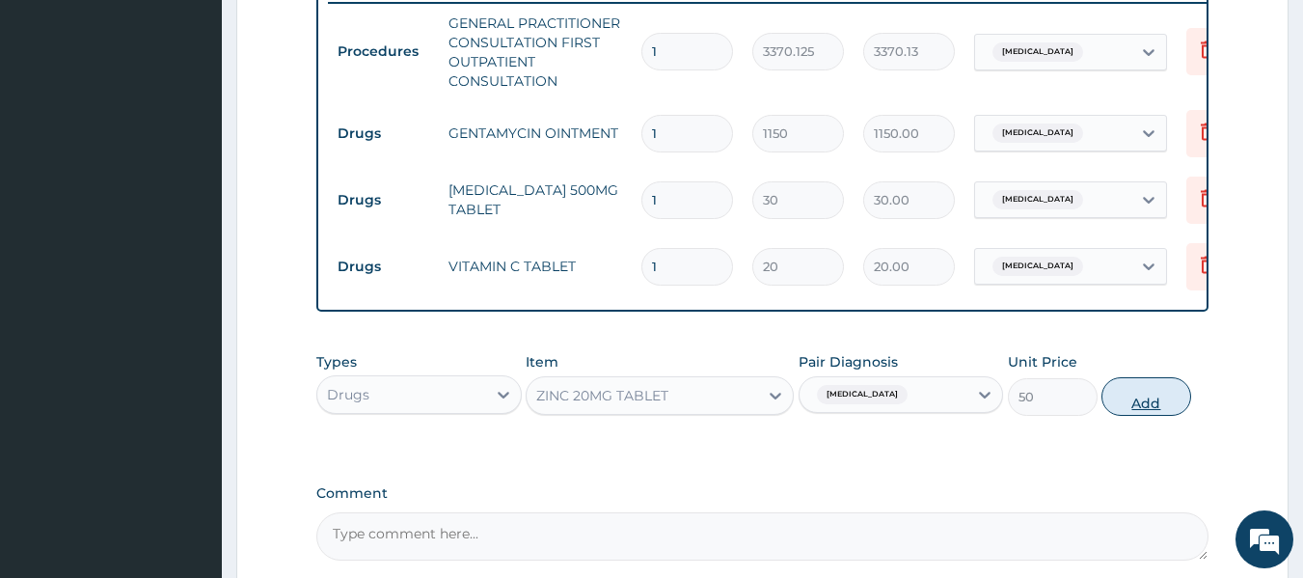
click at [1118, 410] on button "Add" at bounding box center [1146, 396] width 90 height 39
type input "0"
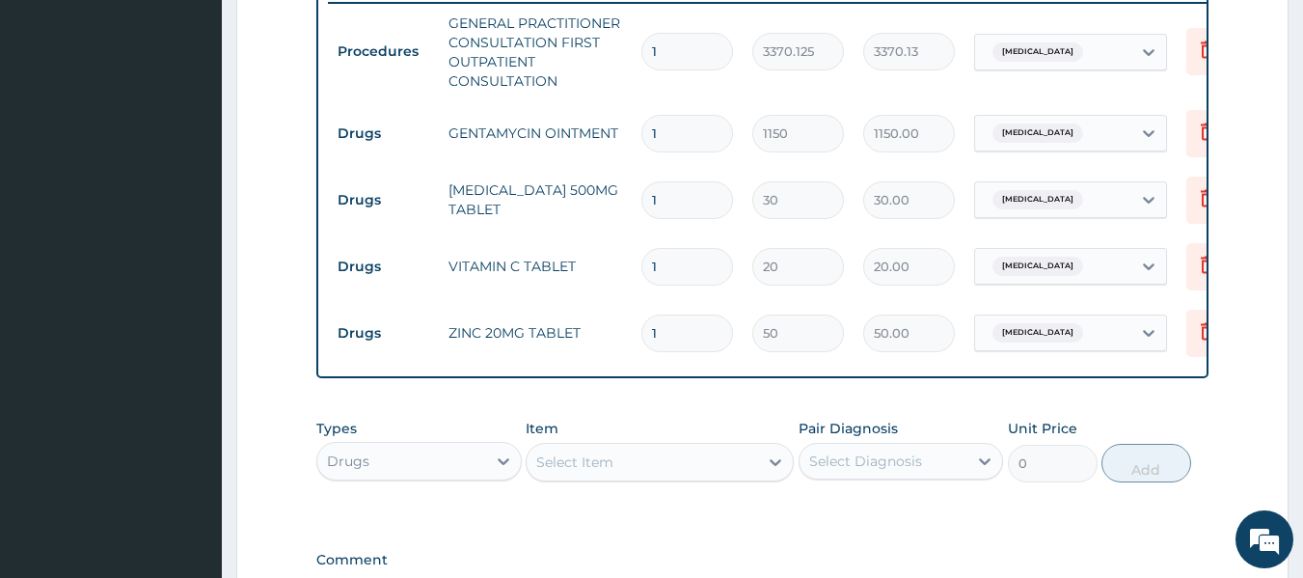
click at [712, 424] on div "Types Drugs Item Select Item Pair Diagnosis Select Diagnosis Unit Price 0 Add" at bounding box center [762, 450] width 893 height 83
click at [666, 284] on input "1" at bounding box center [687, 267] width 92 height 38
type input "0.00"
type input "4"
type input "80.00"
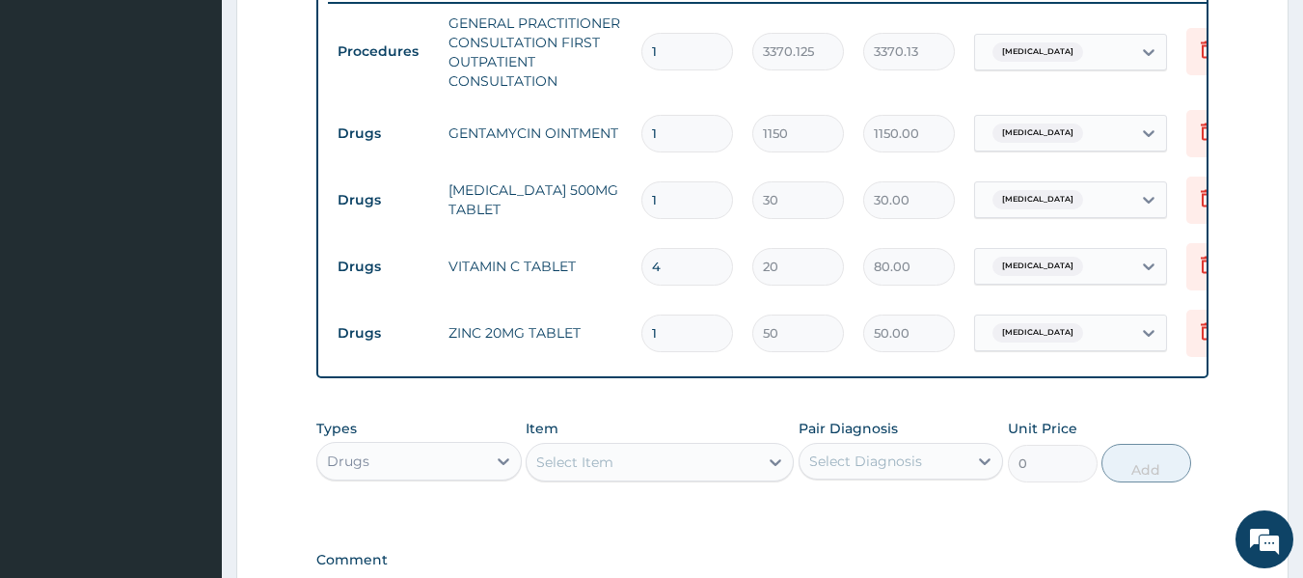
type input "42"
type input "840.00"
type input "42"
click at [673, 211] on input "1" at bounding box center [687, 200] width 92 height 38
type input "18"
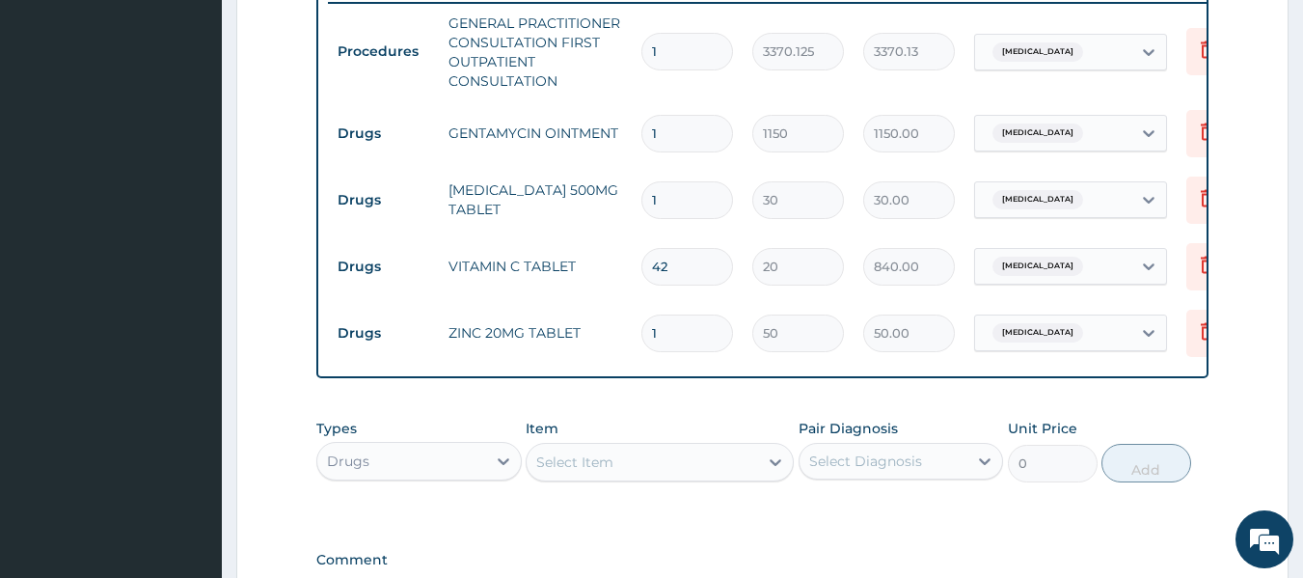
type input "540.00"
type input "18"
click at [721, 340] on input "1" at bounding box center [687, 333] width 92 height 38
type input "0.00"
type input "7"
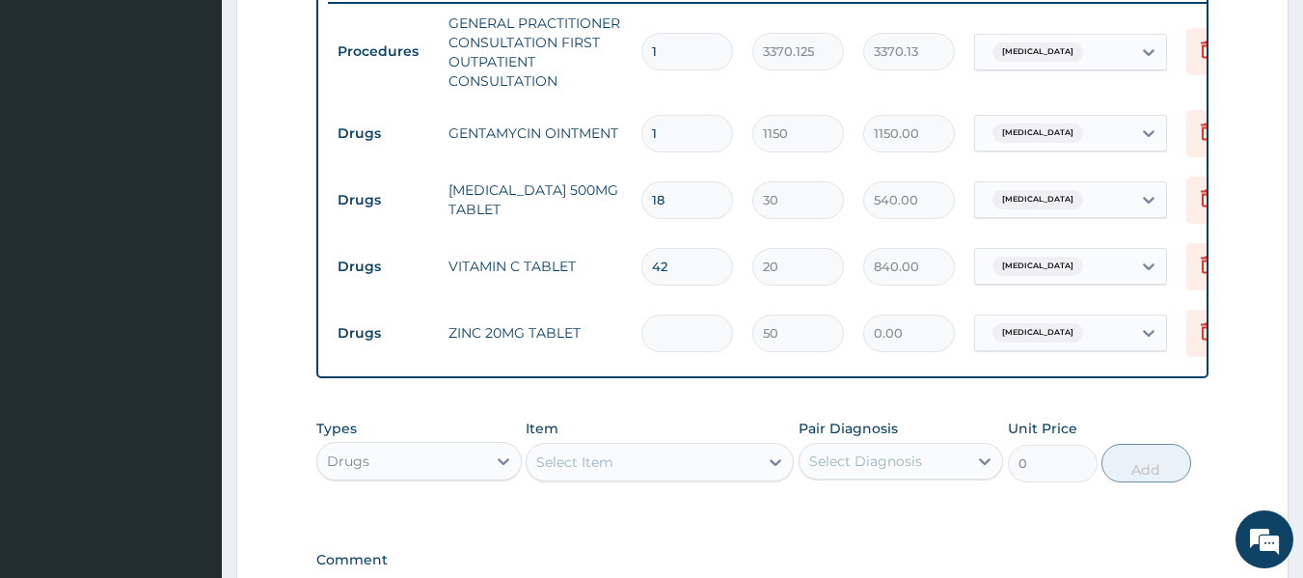
type input "350.00"
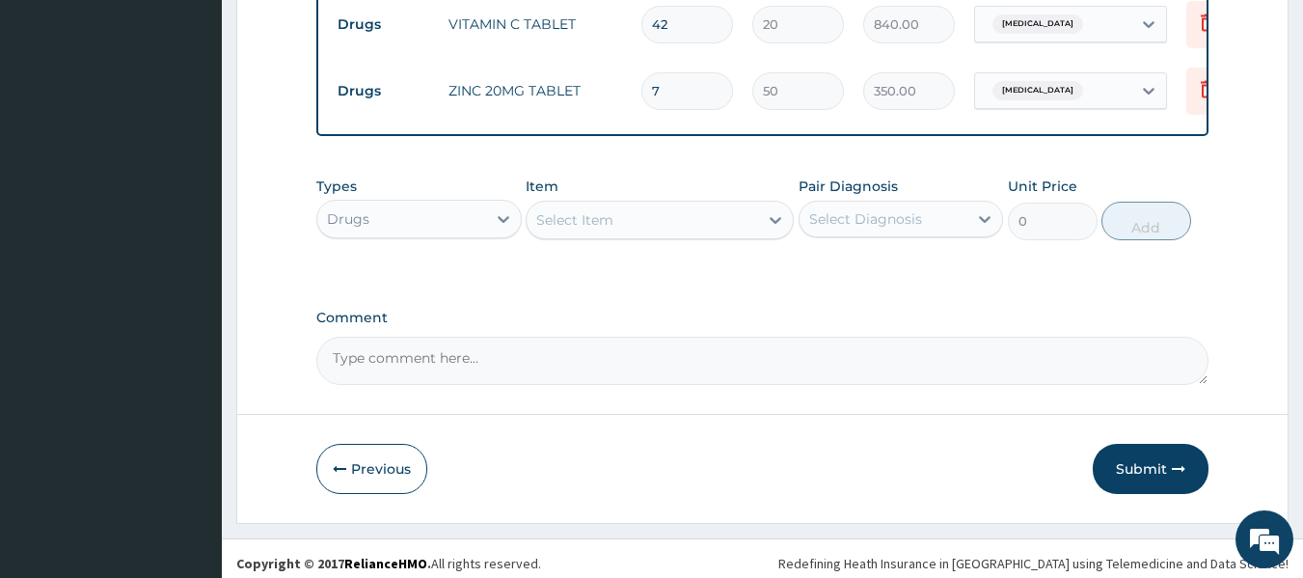
scroll to position [1032, 0]
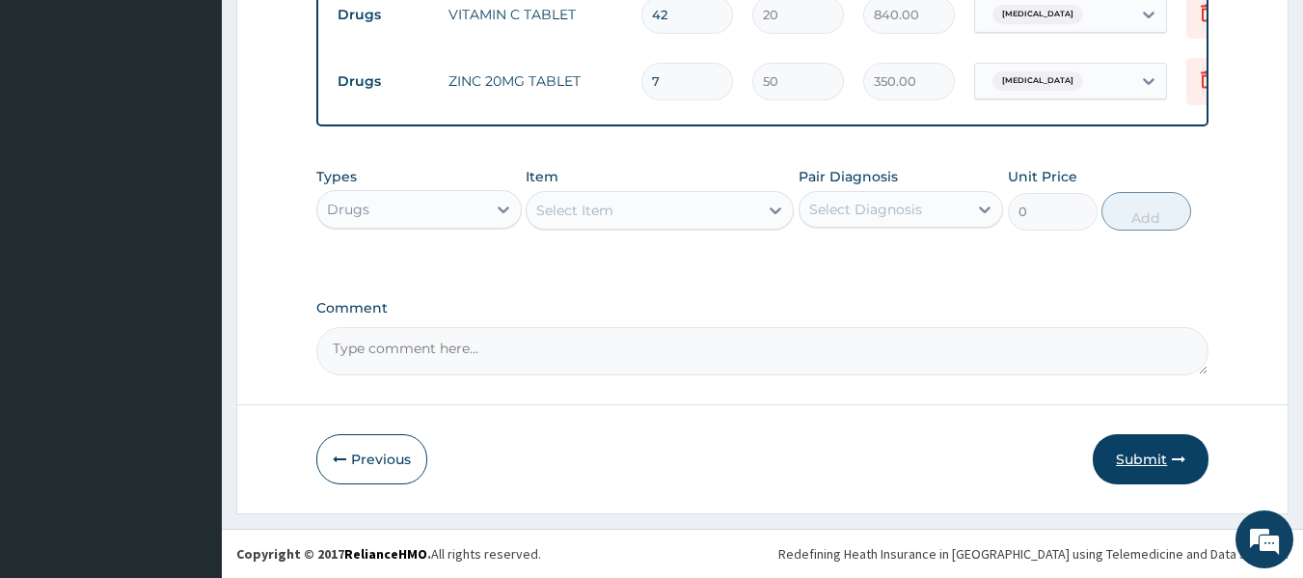
type input "7"
click at [1152, 442] on button "Submit" at bounding box center [1151, 459] width 116 height 50
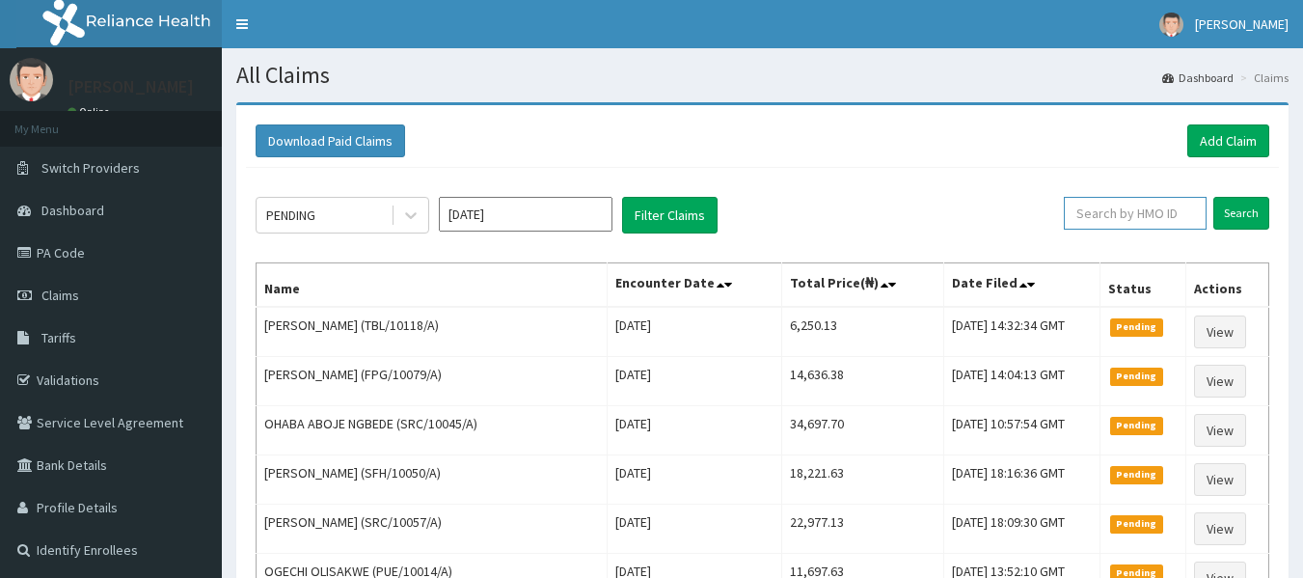
click at [1117, 213] on input "text" at bounding box center [1135, 213] width 143 height 33
paste input "TBL/10118/A"
type input "TBL/10118/A"
click at [1213, 197] on input "Search" at bounding box center [1241, 213] width 56 height 33
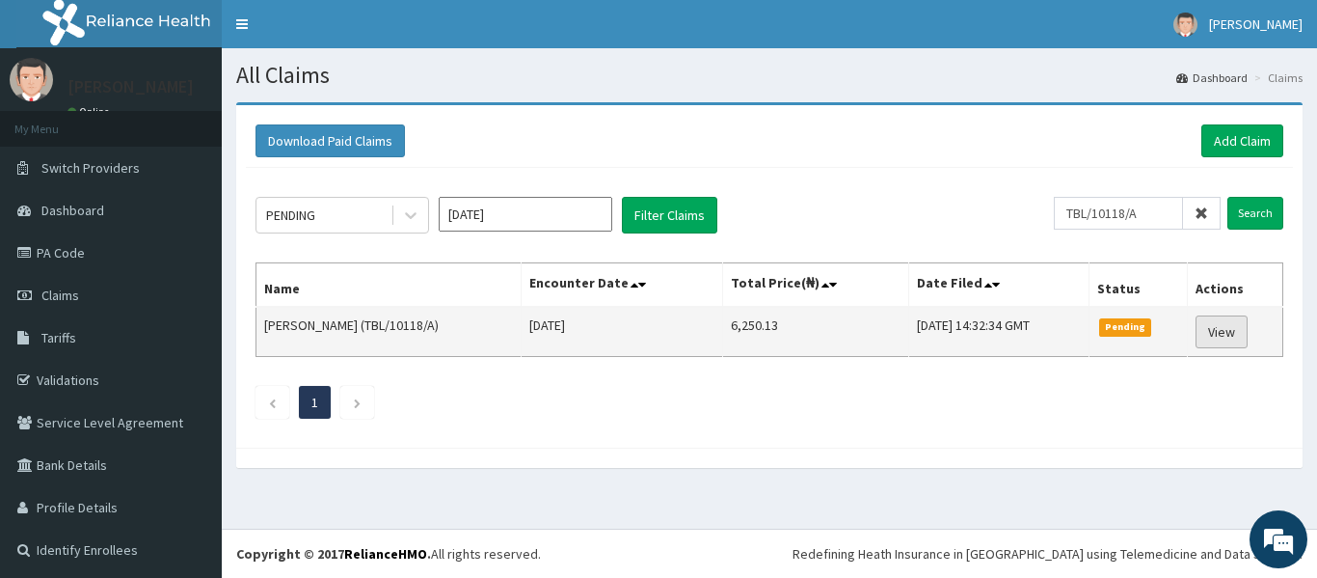
click at [1208, 336] on link "View" at bounding box center [1222, 331] width 52 height 33
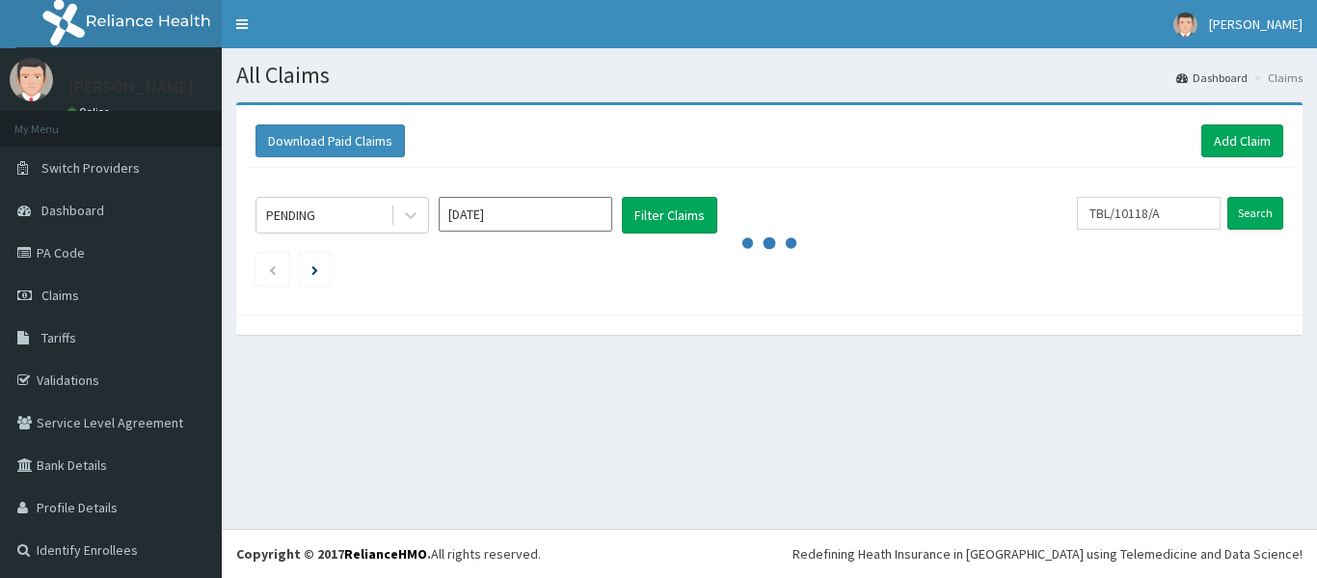
click at [1220, 140] on link "Add Claim" at bounding box center [1243, 140] width 82 height 33
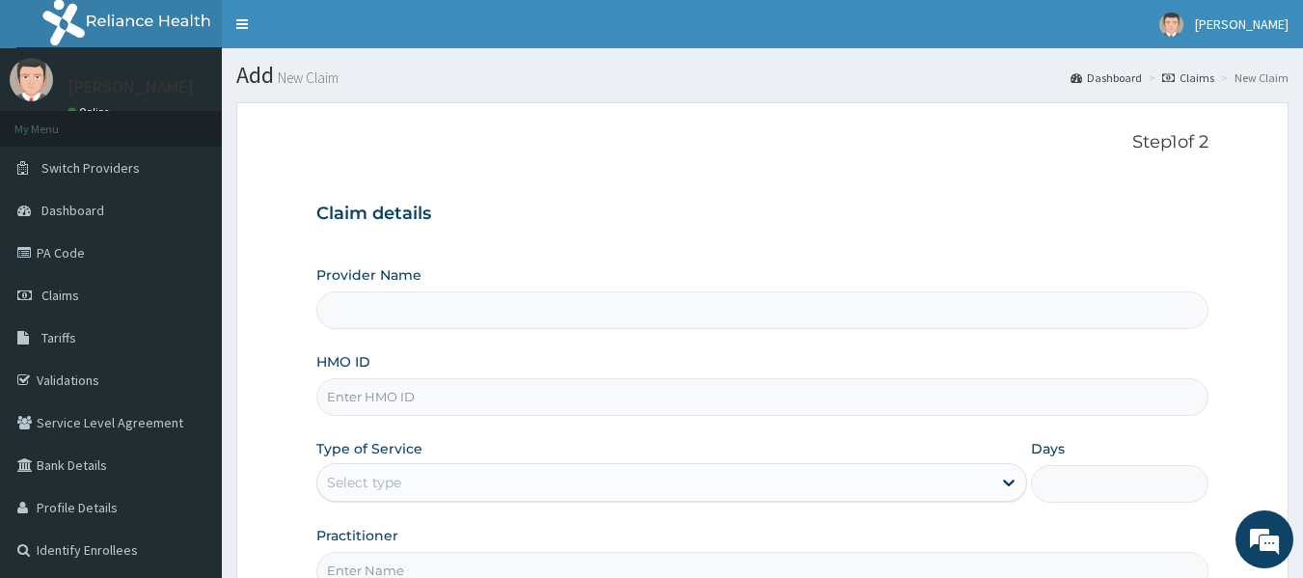
click at [534, 385] on input "HMO ID" at bounding box center [762, 397] width 893 height 38
paste input "CRH/10215/A"
type input "CRH/10215/A"
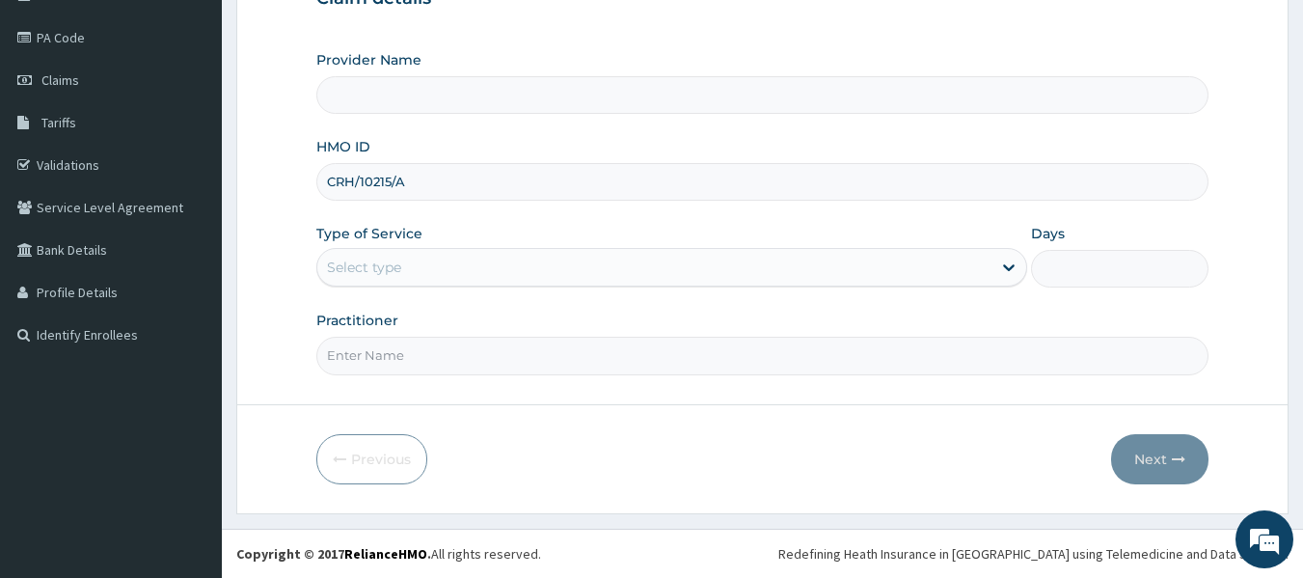
type input "Reliance Family Clinics (RFC) - [GEOGRAPHIC_DATA]"
type input "CRH/10215/A"
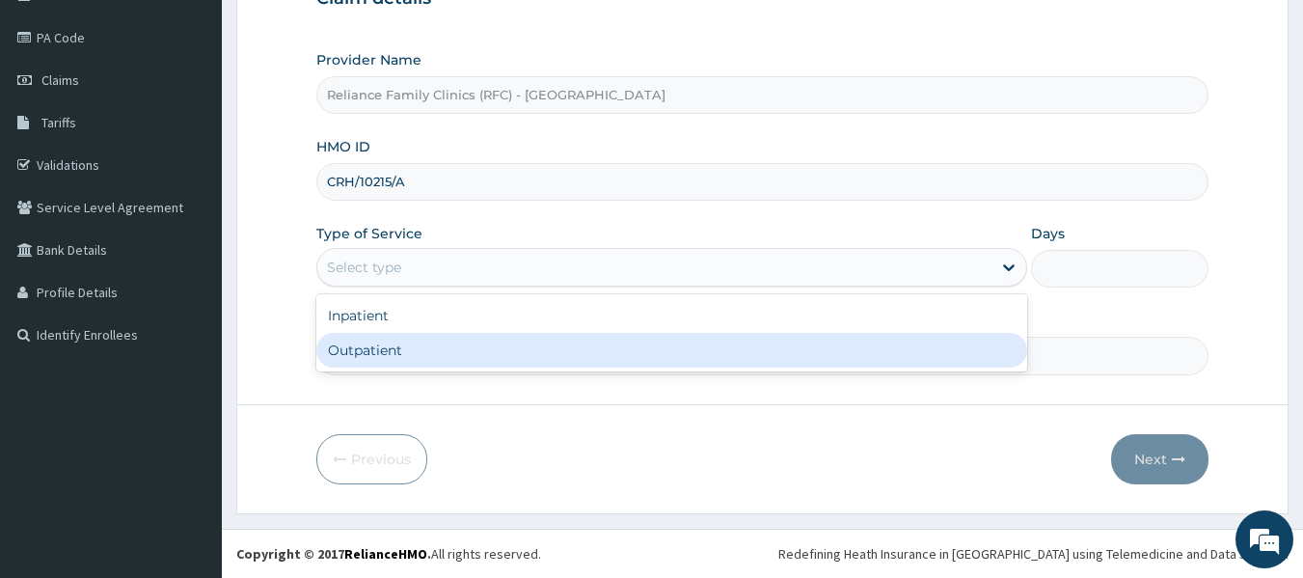
drag, startPoint x: 606, startPoint y: 260, endPoint x: 573, endPoint y: 379, distance: 123.1
click at [573, 379] on form "Step 1 of 2 Claim details Provider Name Reliance Family Clinics (RFC) - Lekki H…" at bounding box center [762, 200] width 1052 height 626
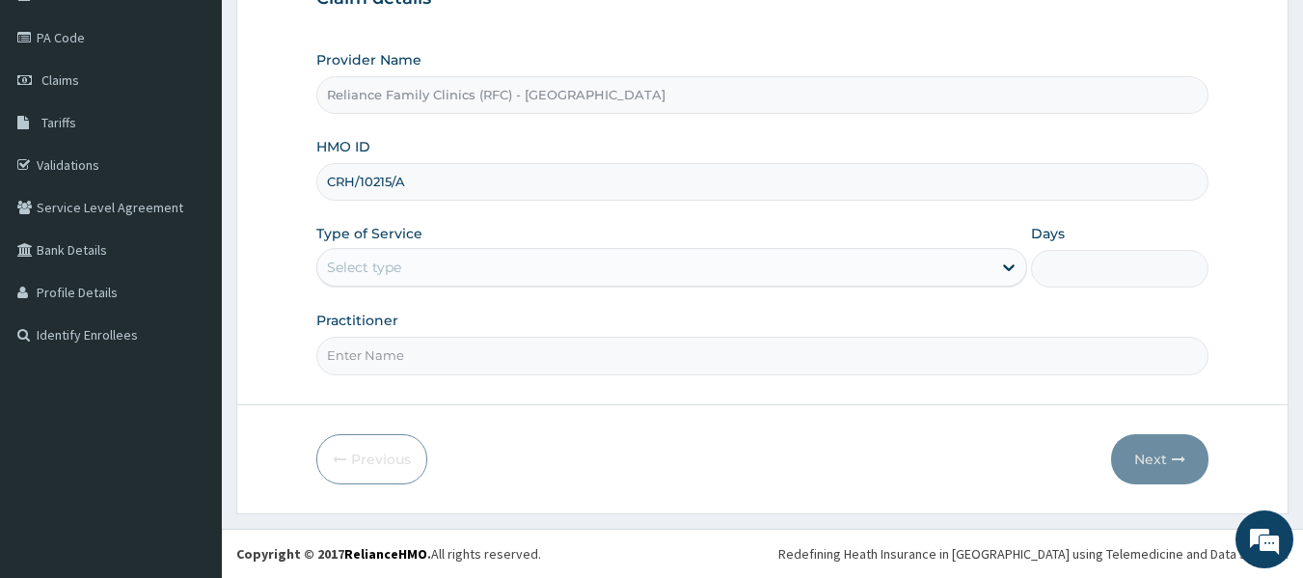
click at [573, 379] on form "Step 1 of 2 Claim details Provider Name Reliance Family Clinics (RFC) - Lekki H…" at bounding box center [762, 200] width 1052 height 626
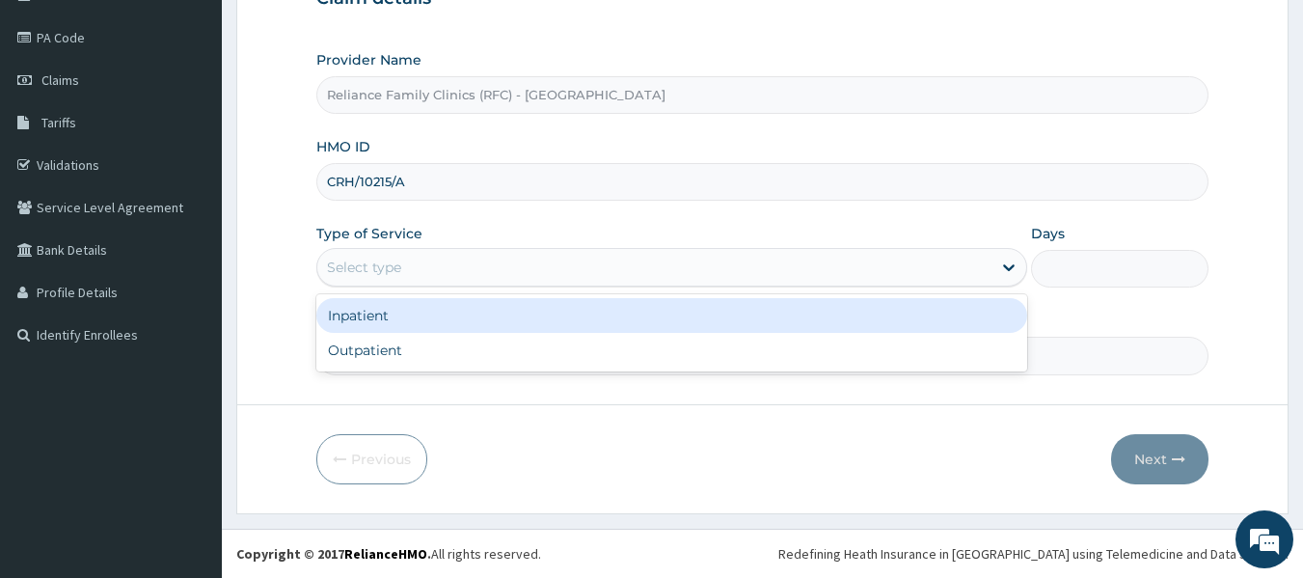
click at [561, 272] on div "Select type" at bounding box center [654, 267] width 674 height 31
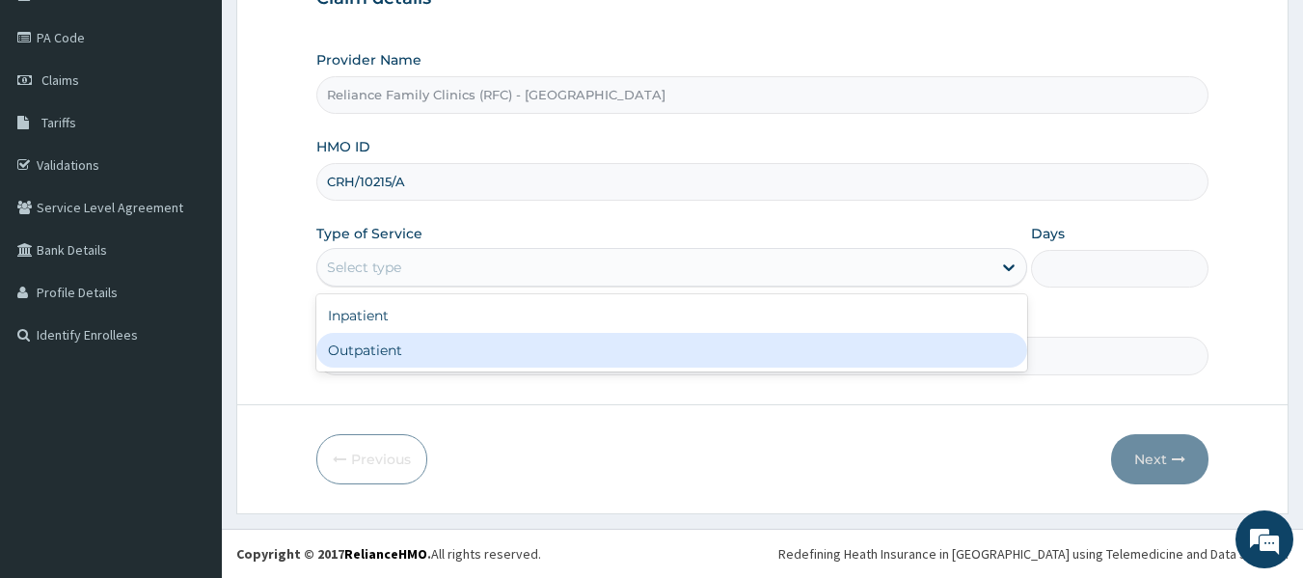
click at [551, 345] on div "Outpatient" at bounding box center [671, 350] width 711 height 35
type input "1"
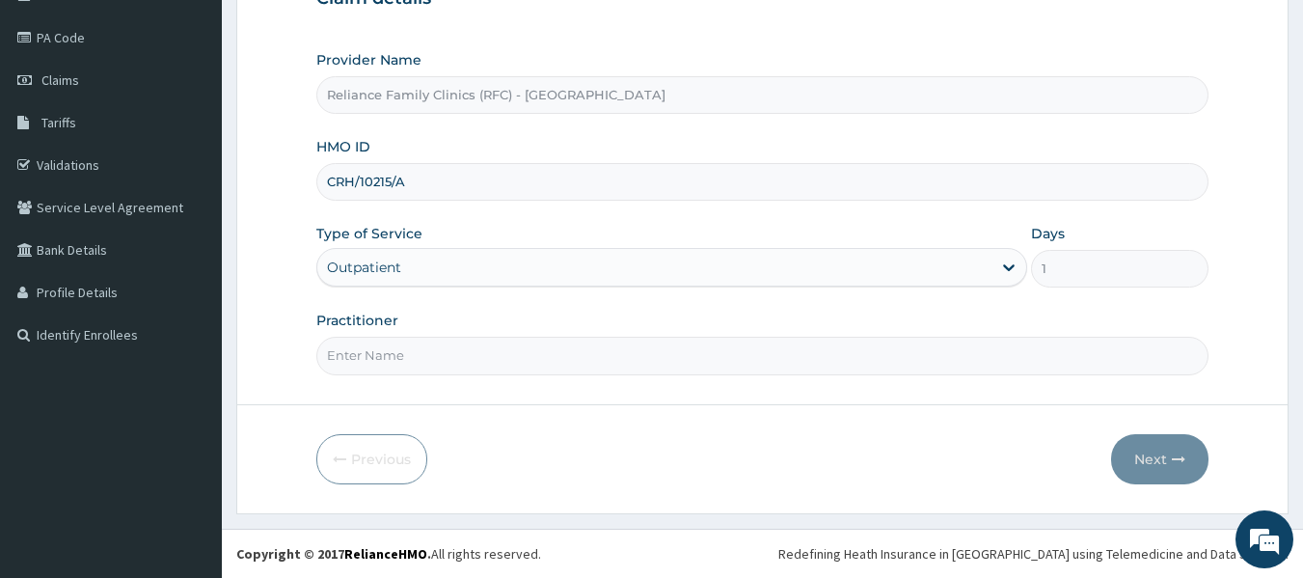
click at [551, 345] on input "Practitioner" at bounding box center [762, 356] width 893 height 38
type input "Locum"
click at [1158, 445] on button "Next" at bounding box center [1159, 459] width 97 height 50
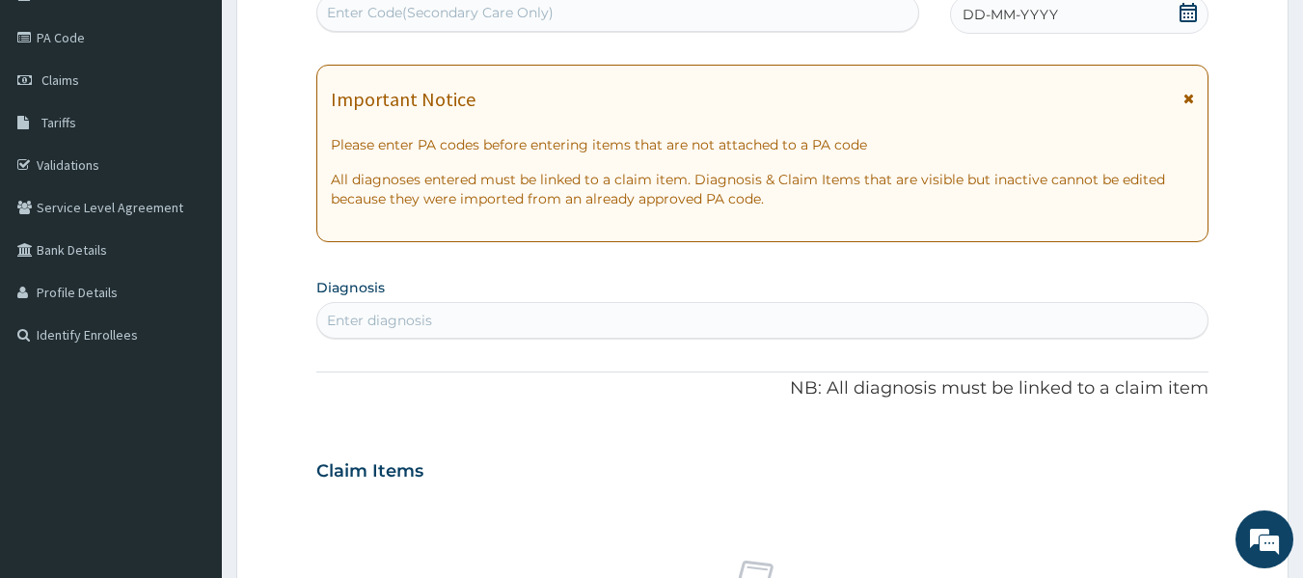
click at [1059, 16] on div "DD-MM-YYYY" at bounding box center [1079, 14] width 258 height 39
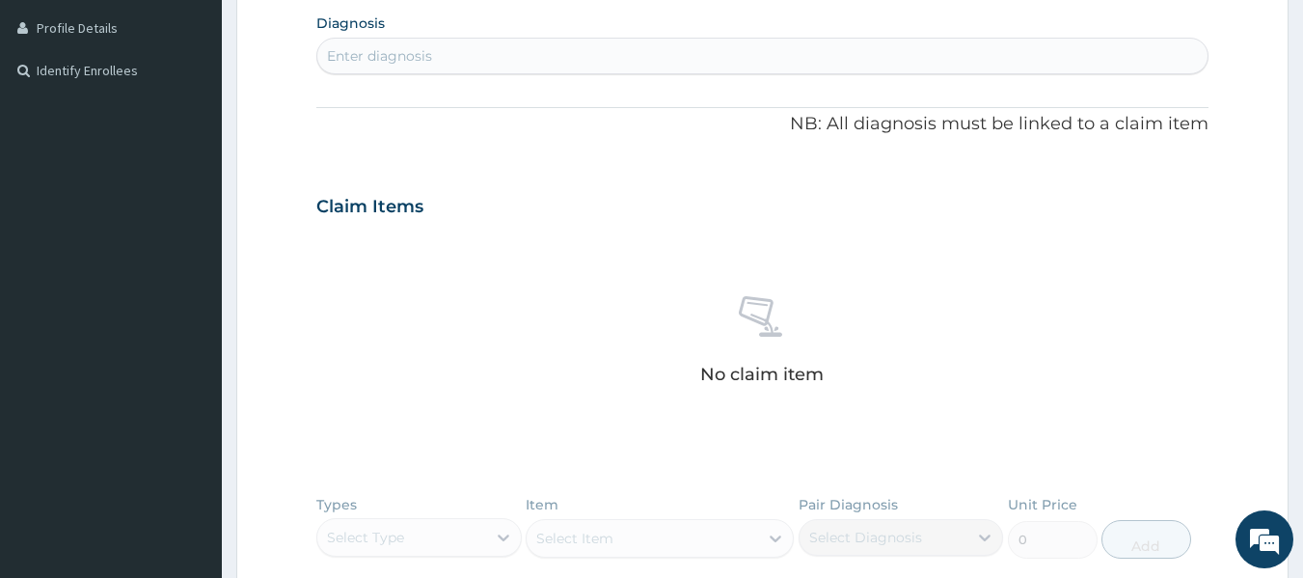
scroll to position [481, 0]
click at [579, 51] on div "Enter diagnosis" at bounding box center [762, 54] width 891 height 31
type input "upper res"
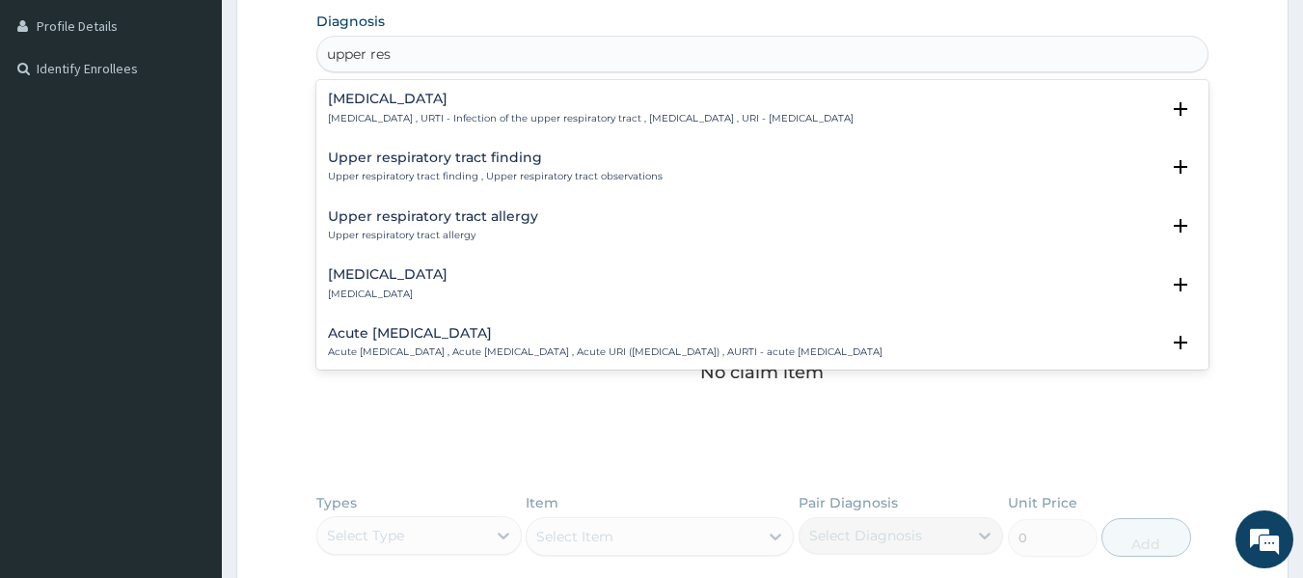
click at [455, 112] on p "[MEDICAL_DATA] , URTI - Infection of the upper respiratory tract , [MEDICAL_DAT…" at bounding box center [591, 119] width 526 height 14
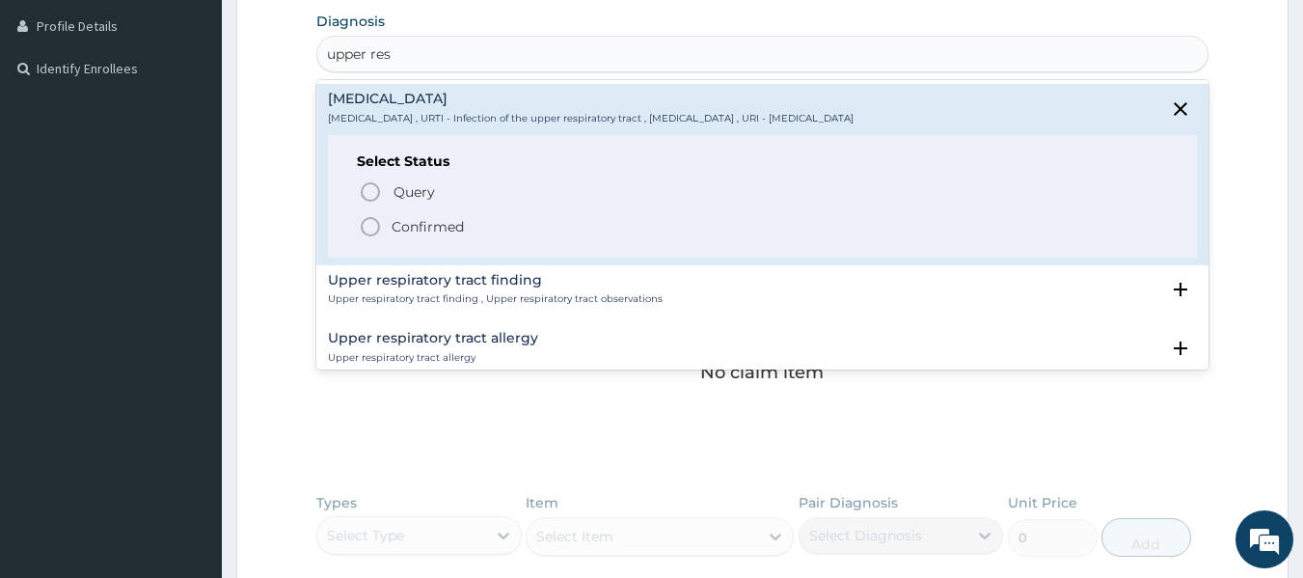
click at [420, 217] on p "Confirmed" at bounding box center [428, 226] width 72 height 19
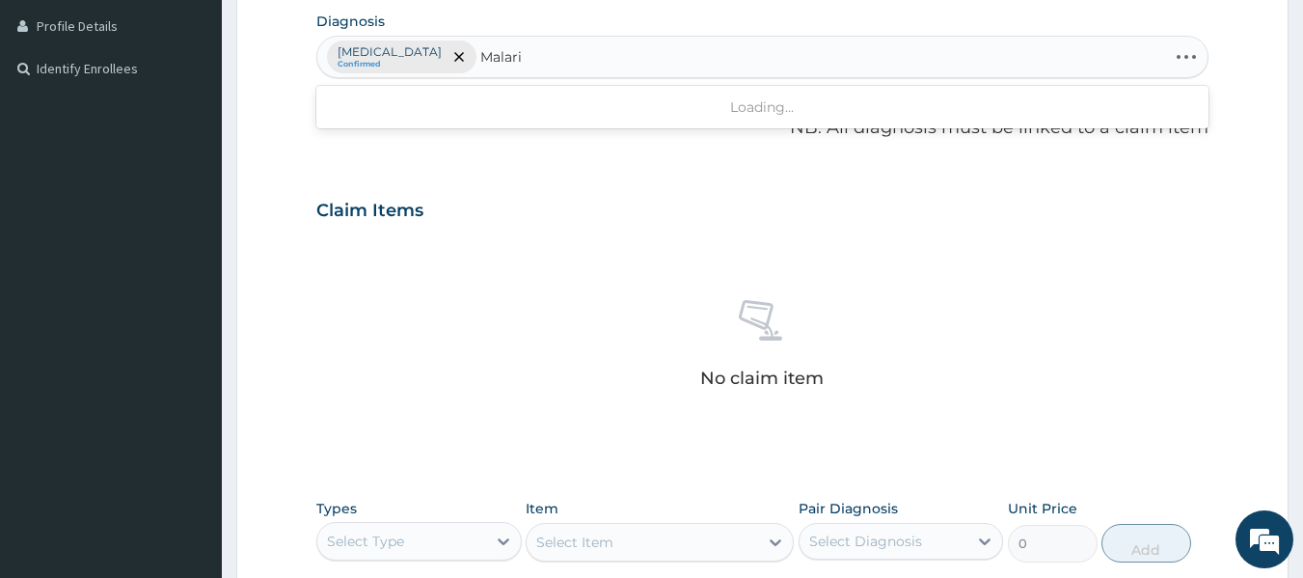
type input "[MEDICAL_DATA]"
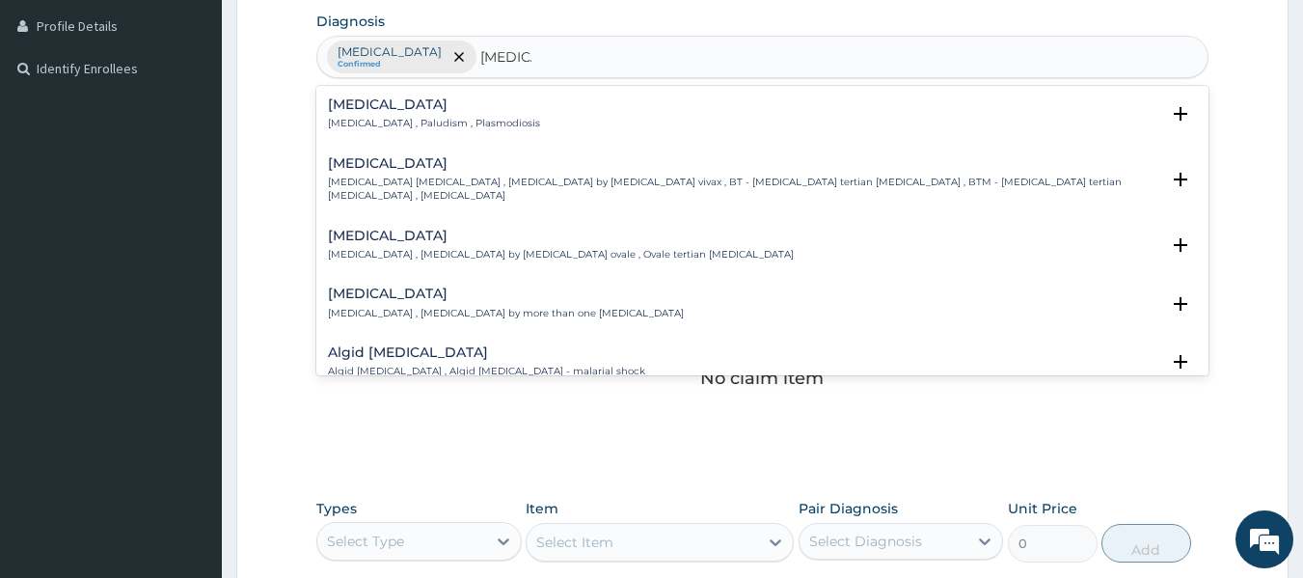
click at [382, 100] on h4 "[MEDICAL_DATA]" at bounding box center [434, 104] width 212 height 14
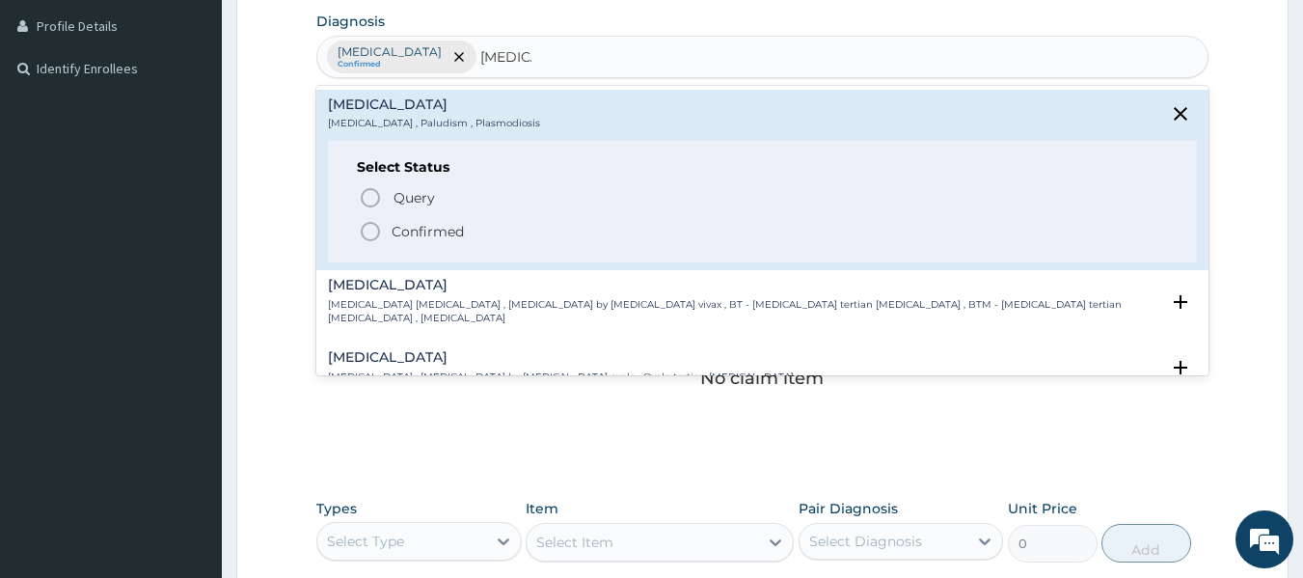
click at [375, 223] on icon "status option filled" at bounding box center [370, 231] width 23 height 23
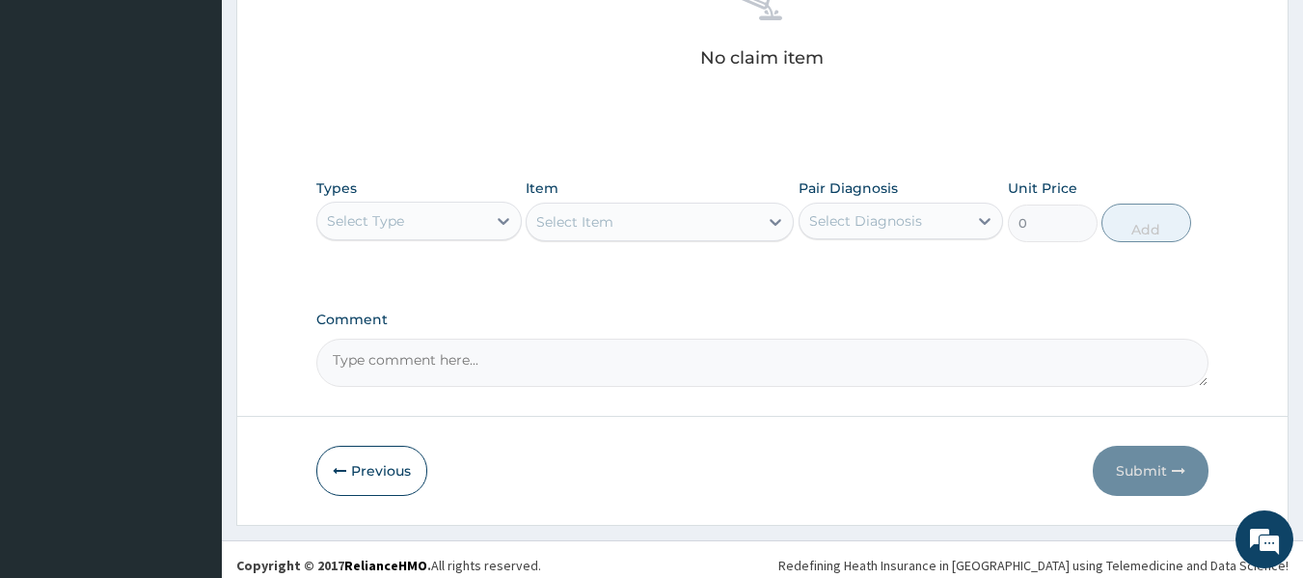
scroll to position [807, 0]
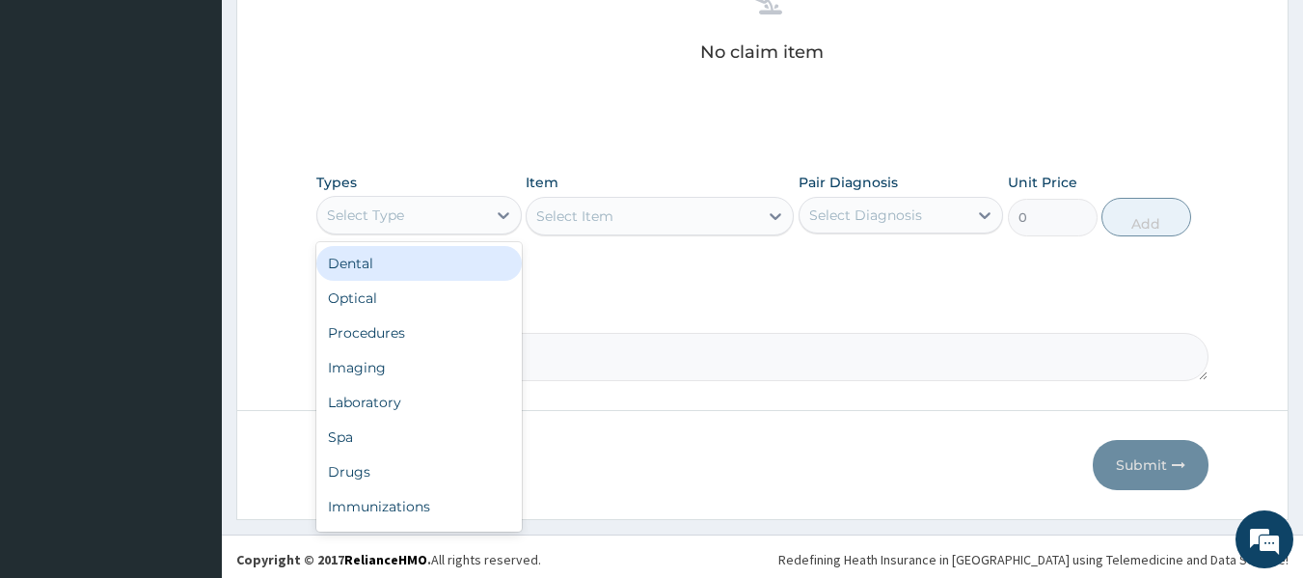
click at [456, 209] on div "Select Type" at bounding box center [401, 215] width 169 height 31
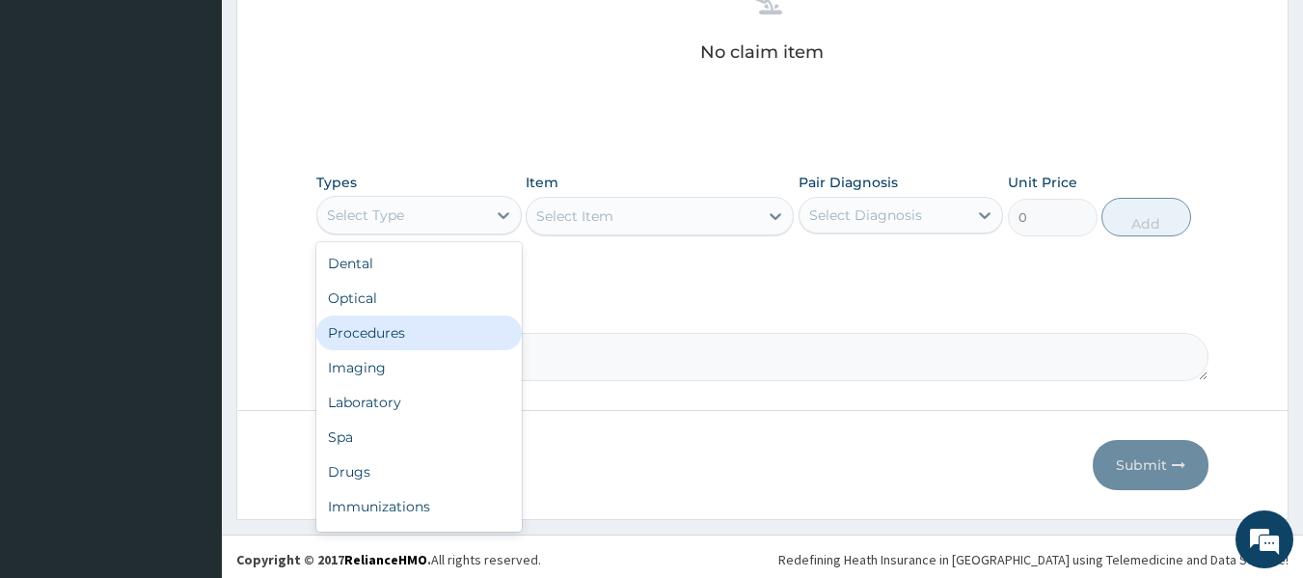
click at [413, 321] on div "Procedures" at bounding box center [418, 332] width 205 height 35
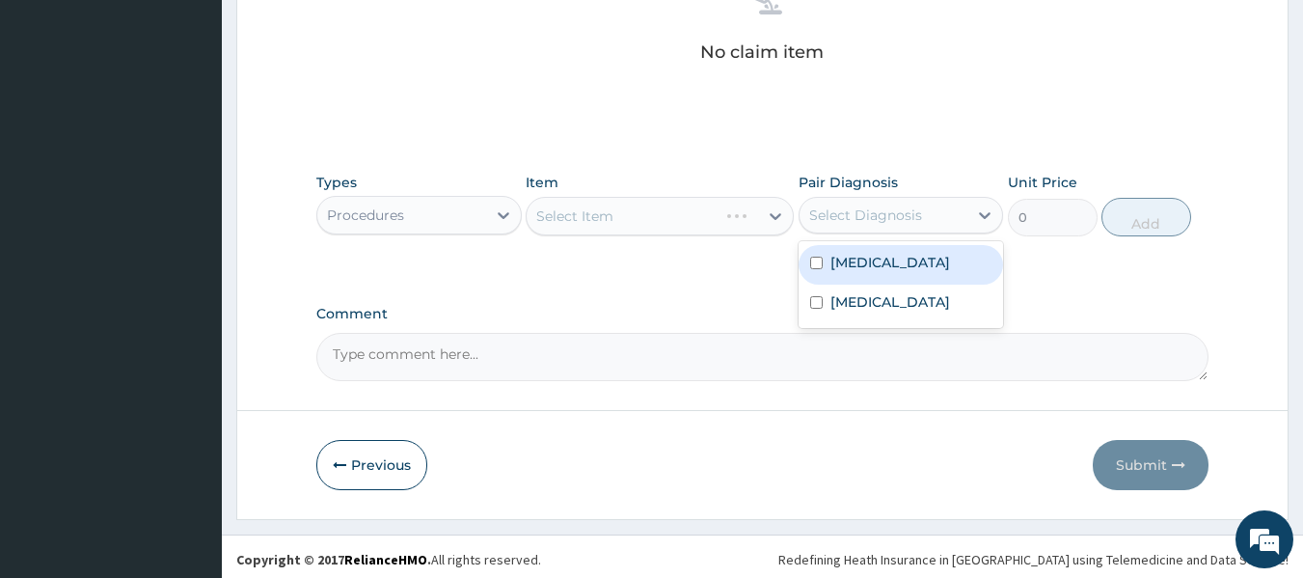
click at [886, 215] on div "Select Diagnosis" at bounding box center [865, 214] width 113 height 19
click at [856, 272] on label "[MEDICAL_DATA]" at bounding box center [890, 262] width 120 height 19
checkbox input "true"
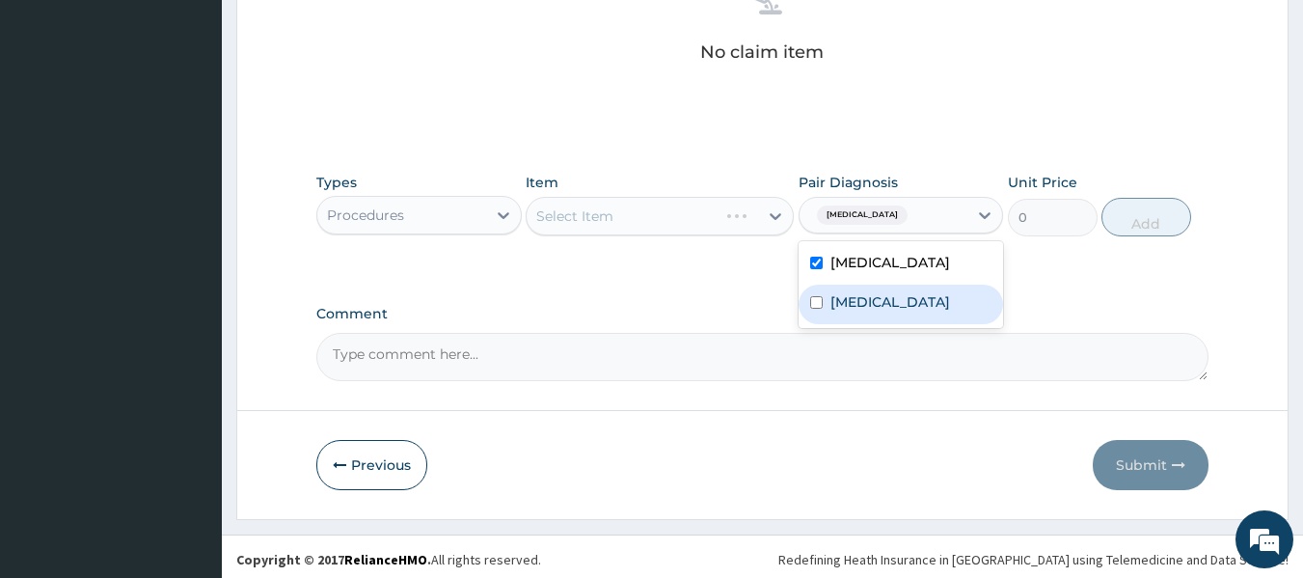
click at [856, 311] on label "[MEDICAL_DATA]" at bounding box center [890, 301] width 120 height 19
checkbox input "true"
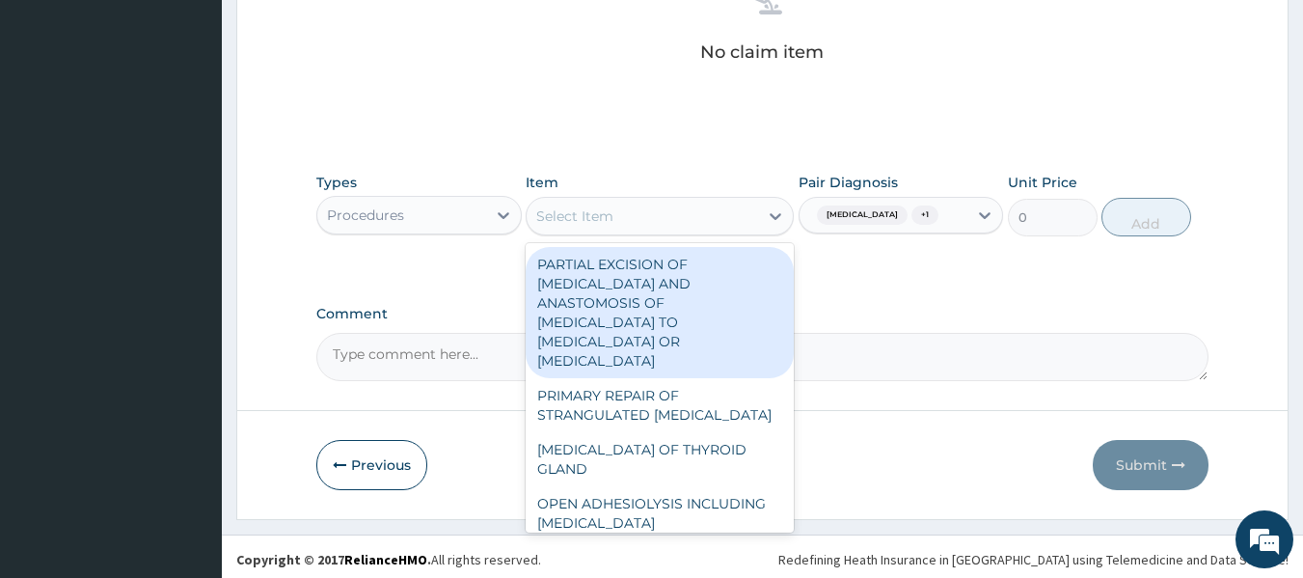
click at [673, 213] on div "Select Item" at bounding box center [642, 216] width 231 height 31
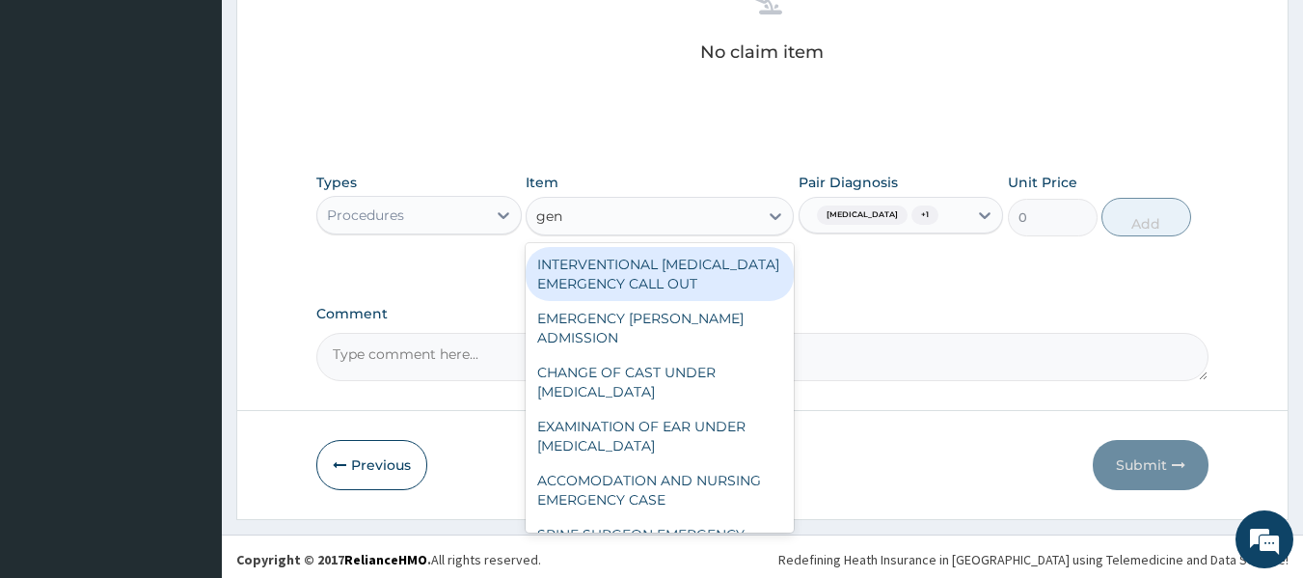
type input "gene"
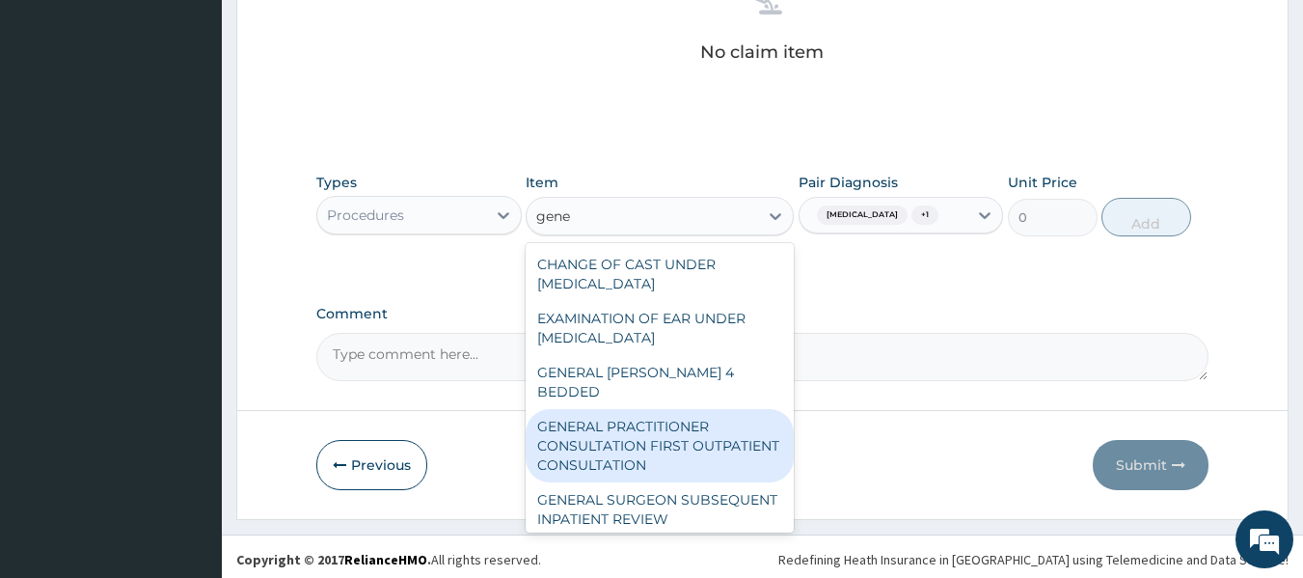
click at [653, 409] on div "GENERAL PRACTITIONER CONSULTATION FIRST OUTPATIENT CONSULTATION" at bounding box center [660, 445] width 268 height 73
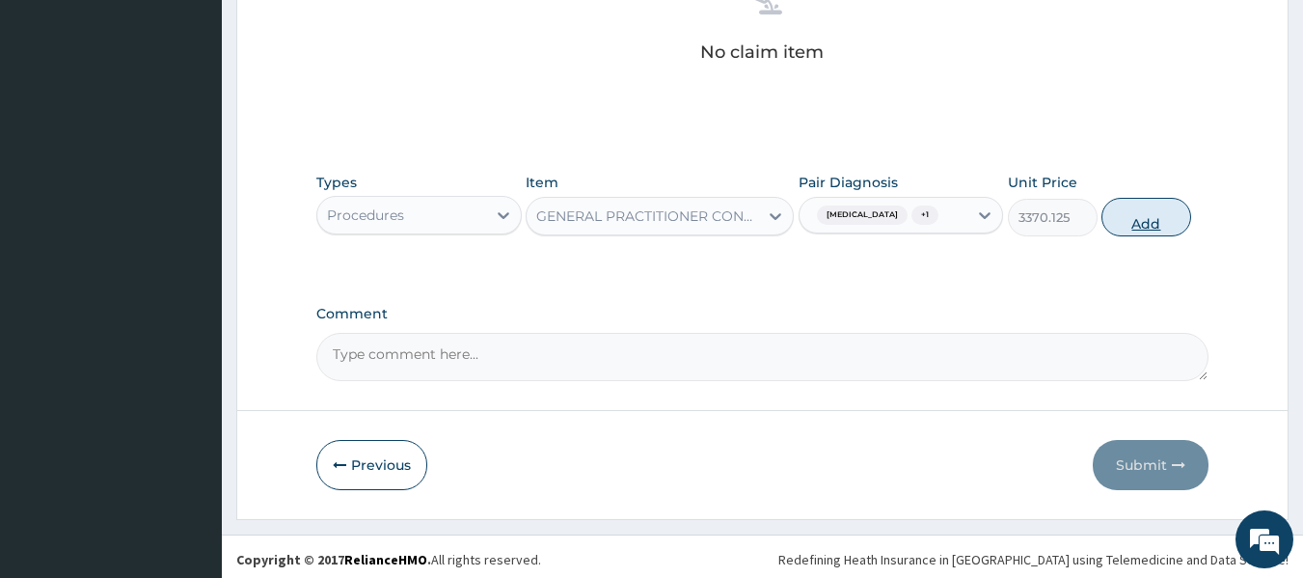
click at [1121, 236] on button "Add" at bounding box center [1146, 217] width 90 height 39
type input "0"
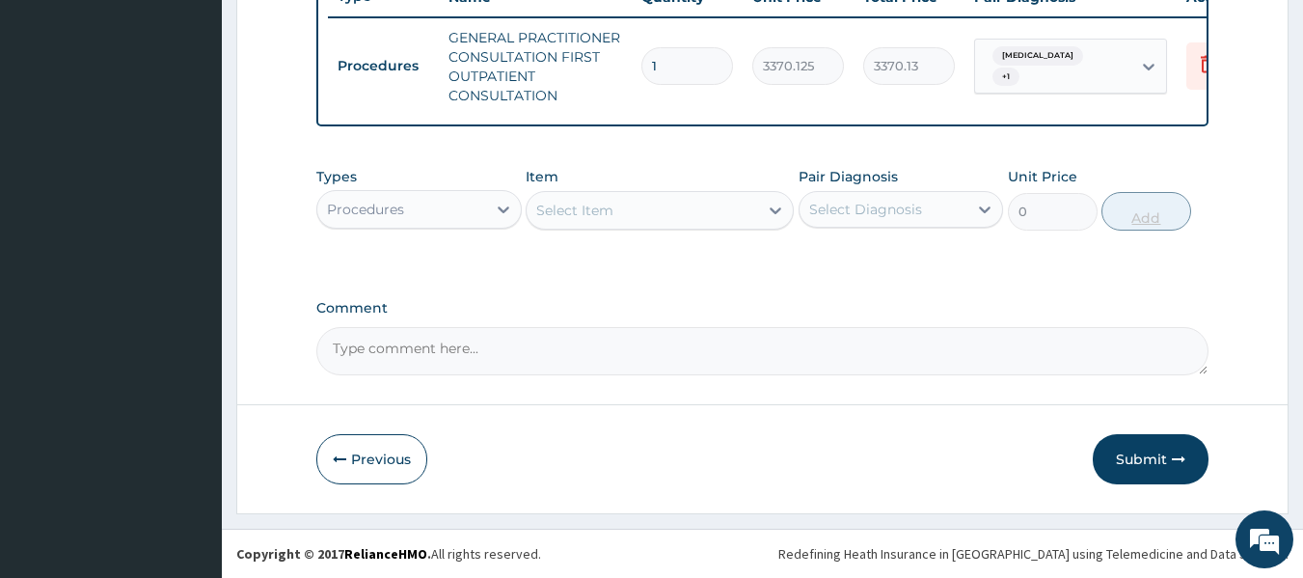
scroll to position [766, 0]
click at [733, 305] on label "Comment" at bounding box center [762, 308] width 893 height 16
click at [733, 327] on textarea "Comment" at bounding box center [762, 351] width 893 height 48
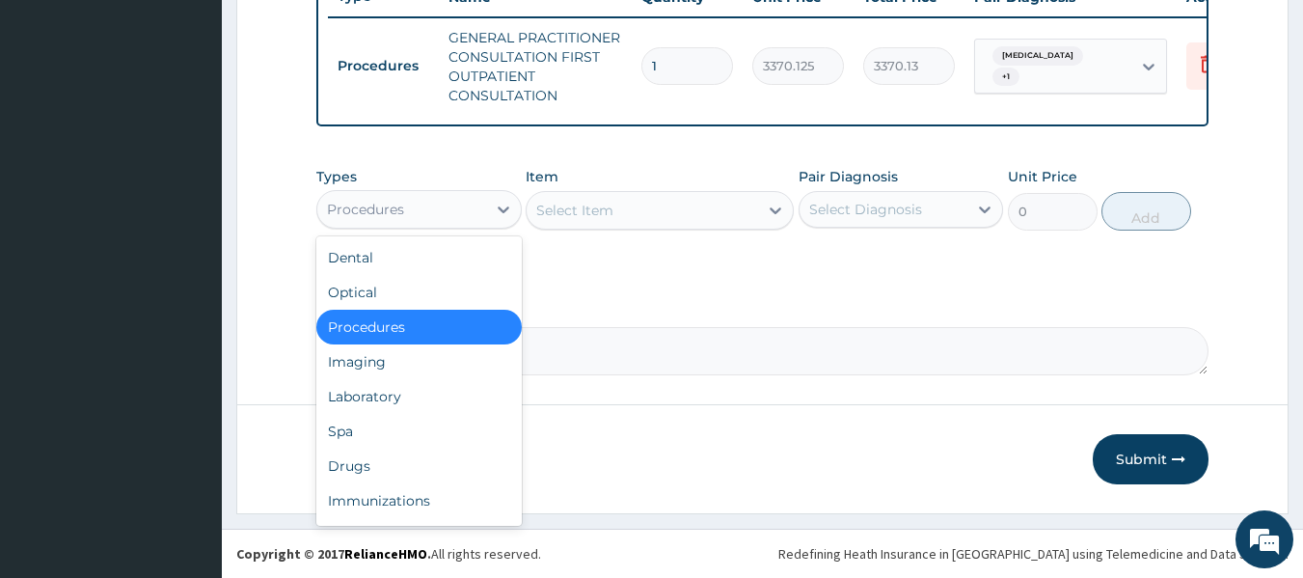
click at [432, 212] on div "Procedures" at bounding box center [401, 209] width 169 height 31
click at [398, 400] on div "Laboratory" at bounding box center [418, 396] width 205 height 35
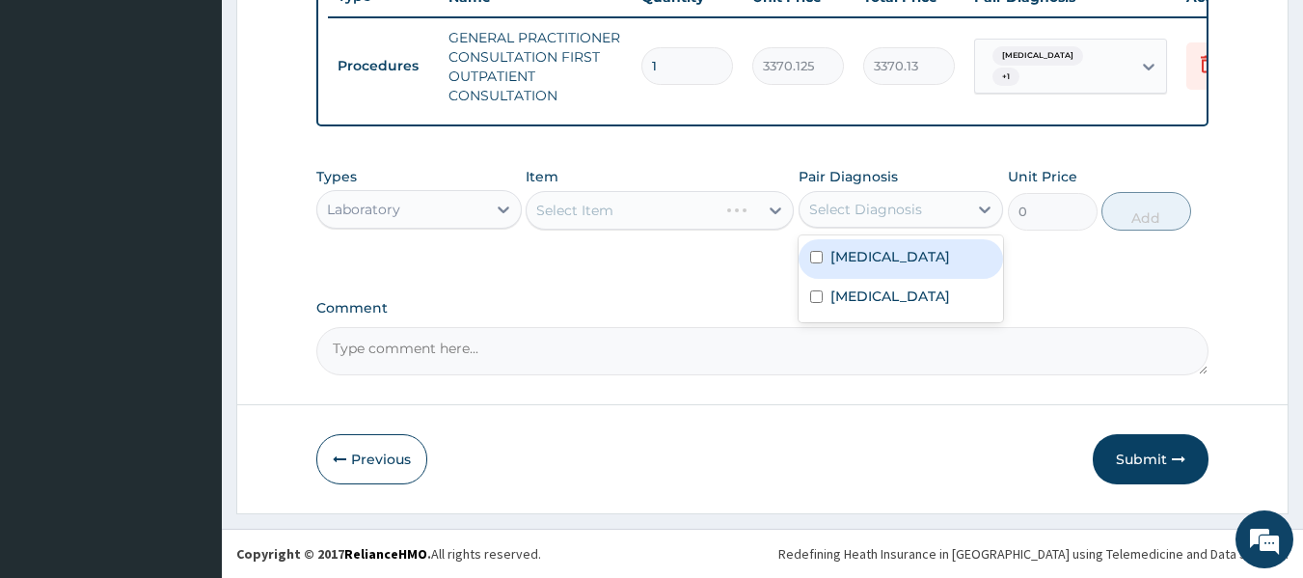
click at [859, 209] on div "Select Diagnosis" at bounding box center [865, 209] width 113 height 19
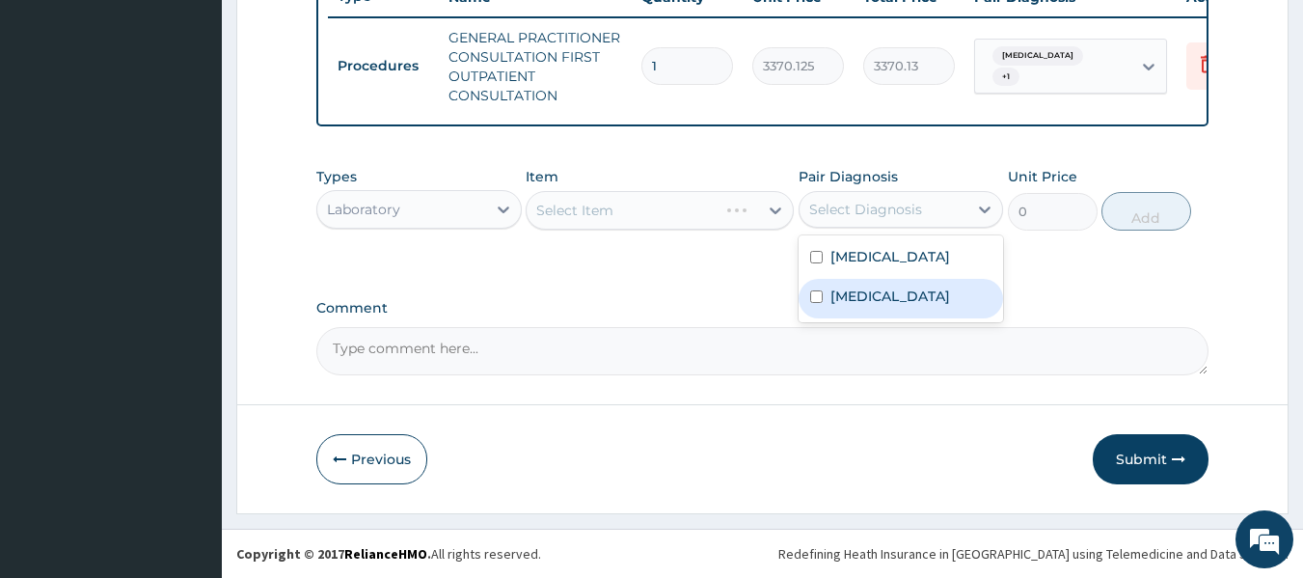
click at [843, 318] on div "[MEDICAL_DATA]" at bounding box center [901, 299] width 205 height 40
checkbox input "true"
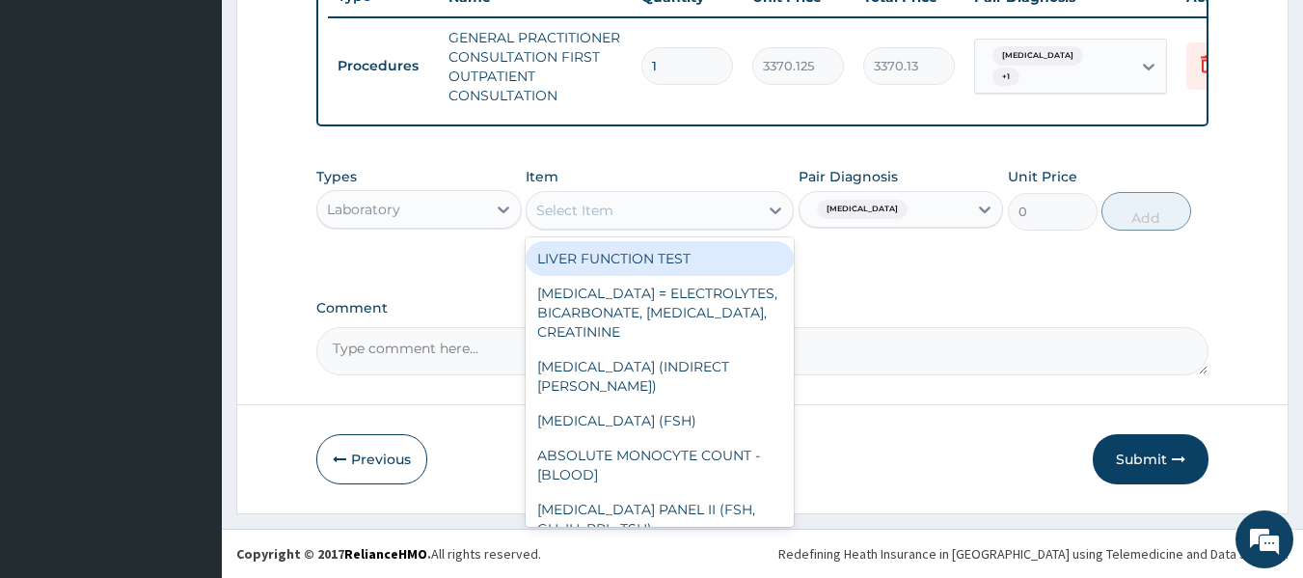
click at [593, 218] on div "Select Item" at bounding box center [574, 210] width 77 height 19
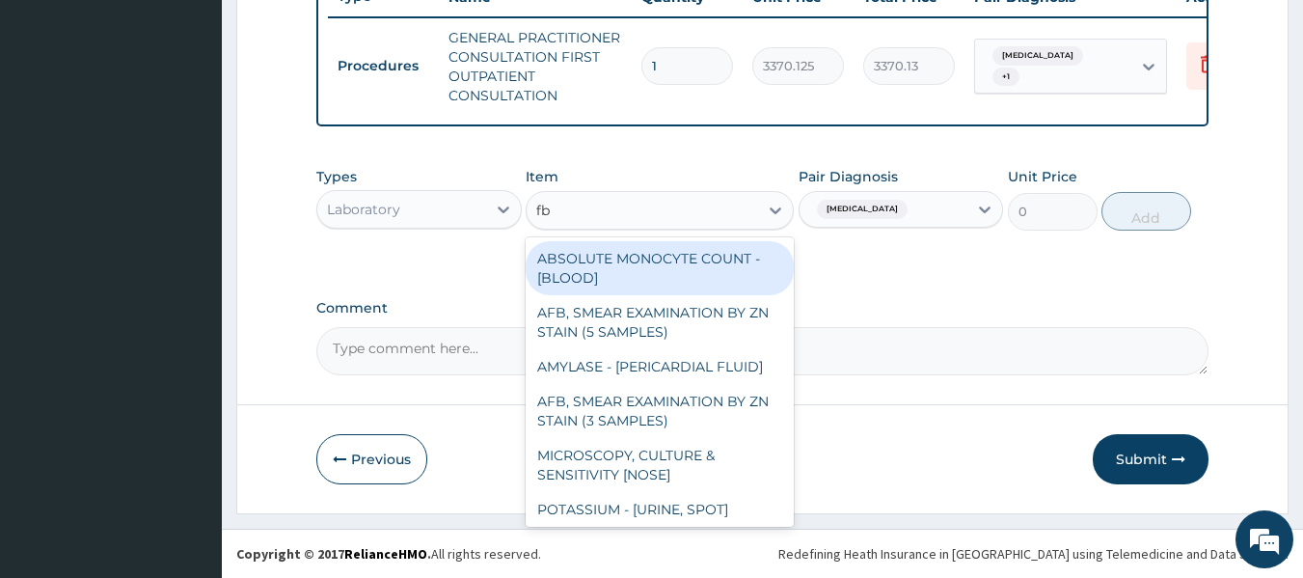
type input "fbc"
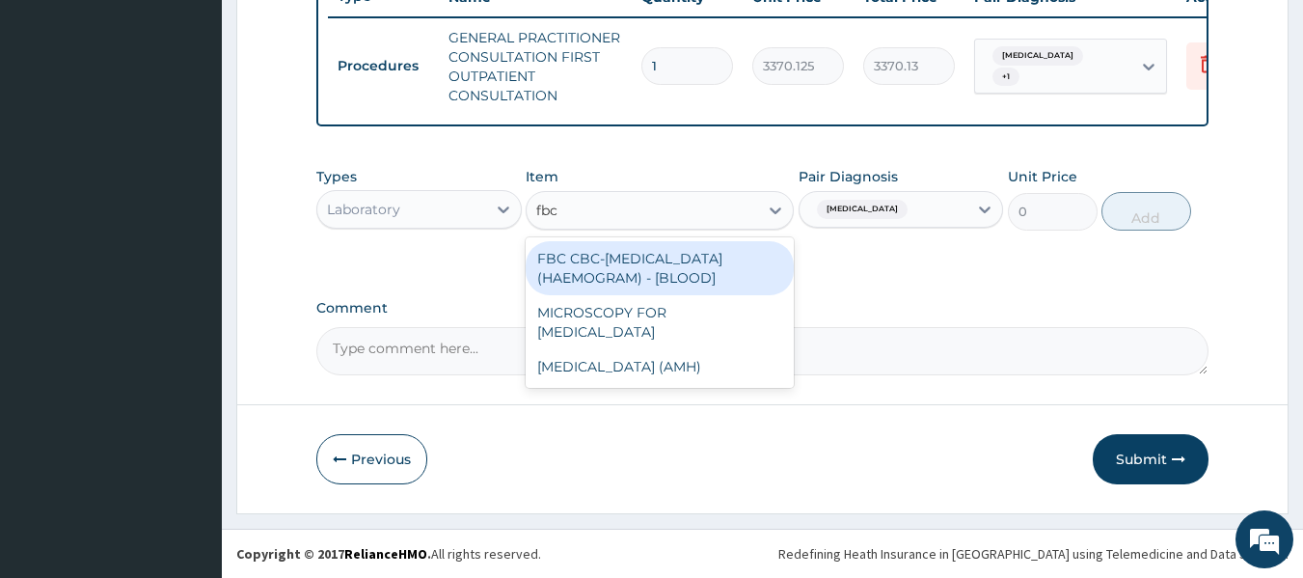
click at [630, 263] on div "FBC CBC-[MEDICAL_DATA] (HAEMOGRAM) - [BLOOD]" at bounding box center [660, 268] width 268 height 54
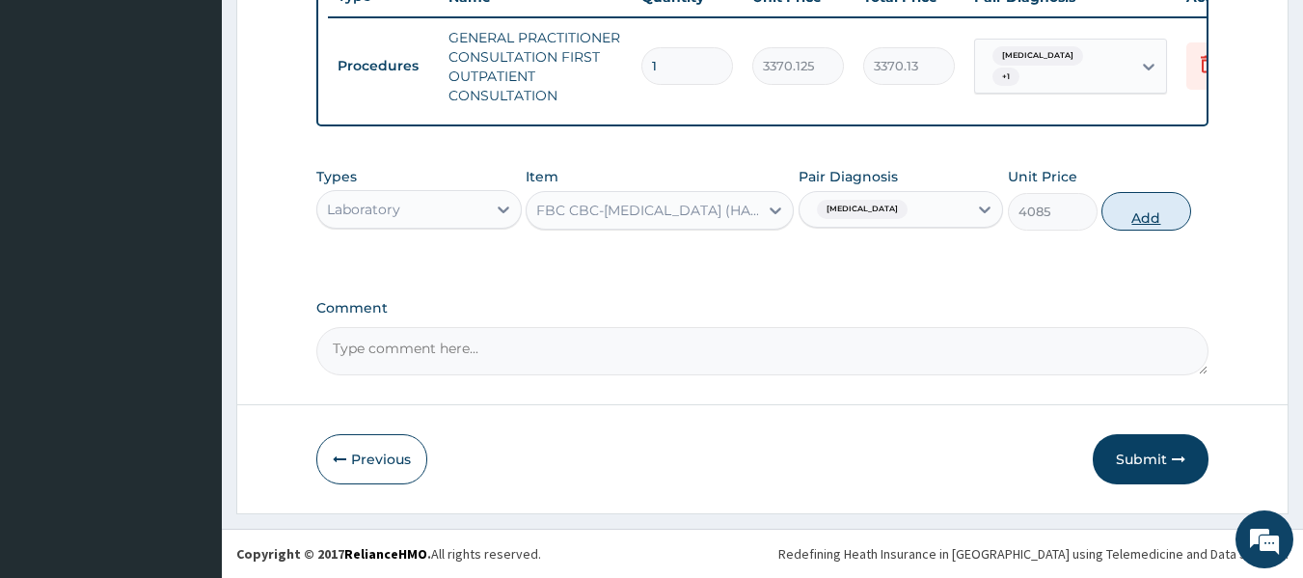
click at [1145, 207] on button "Add" at bounding box center [1146, 211] width 90 height 39
type input "0"
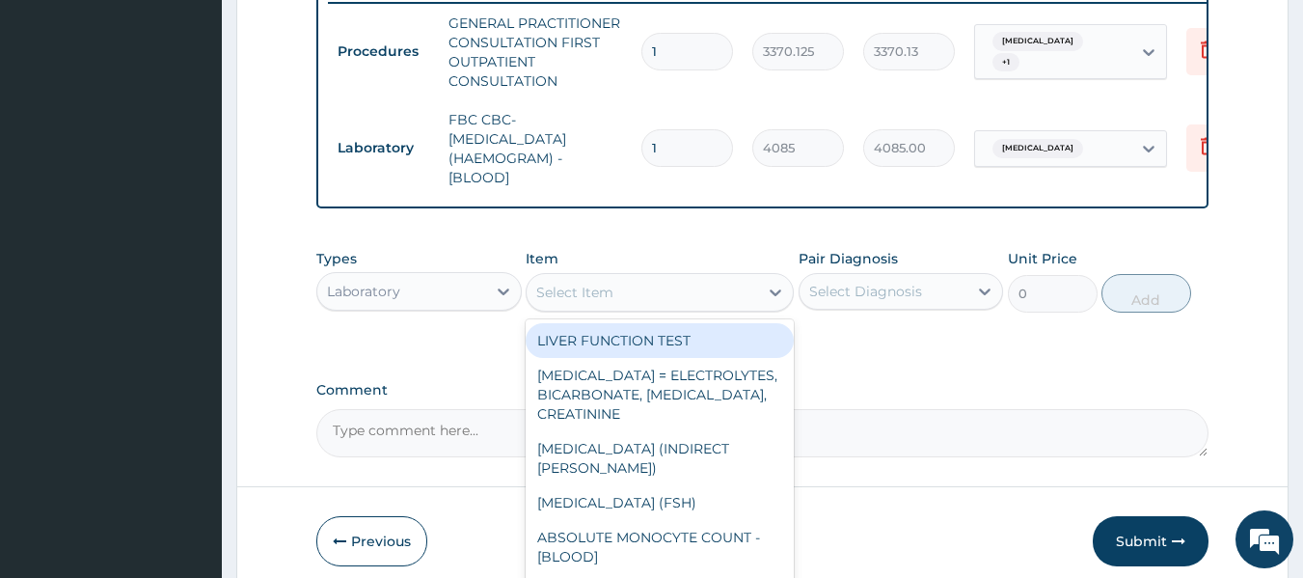
click at [617, 306] on div "Select Item" at bounding box center [642, 292] width 231 height 31
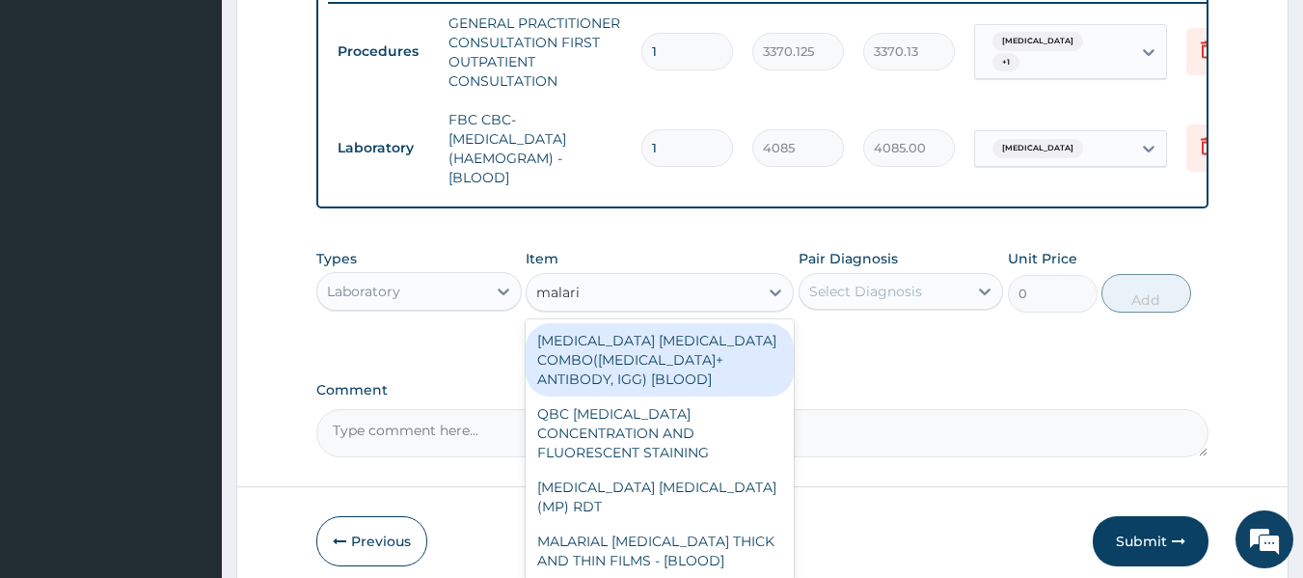
type input "[MEDICAL_DATA]"
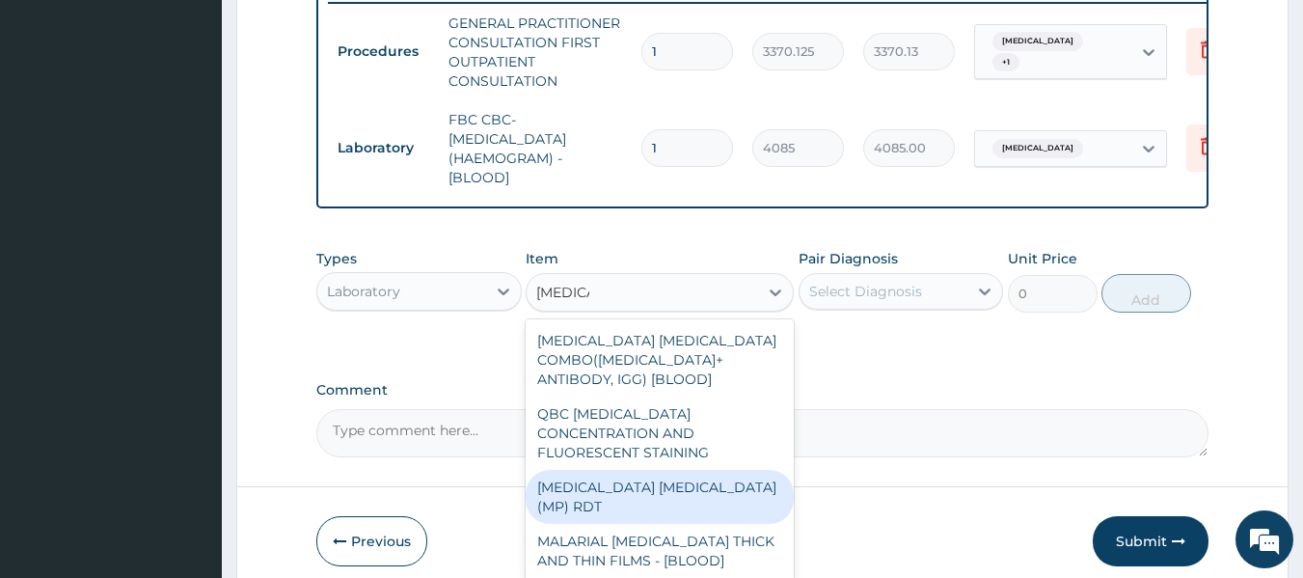
click at [663, 475] on div "[MEDICAL_DATA] [MEDICAL_DATA] (MP) RDT" at bounding box center [660, 497] width 268 height 54
type input "1531.875"
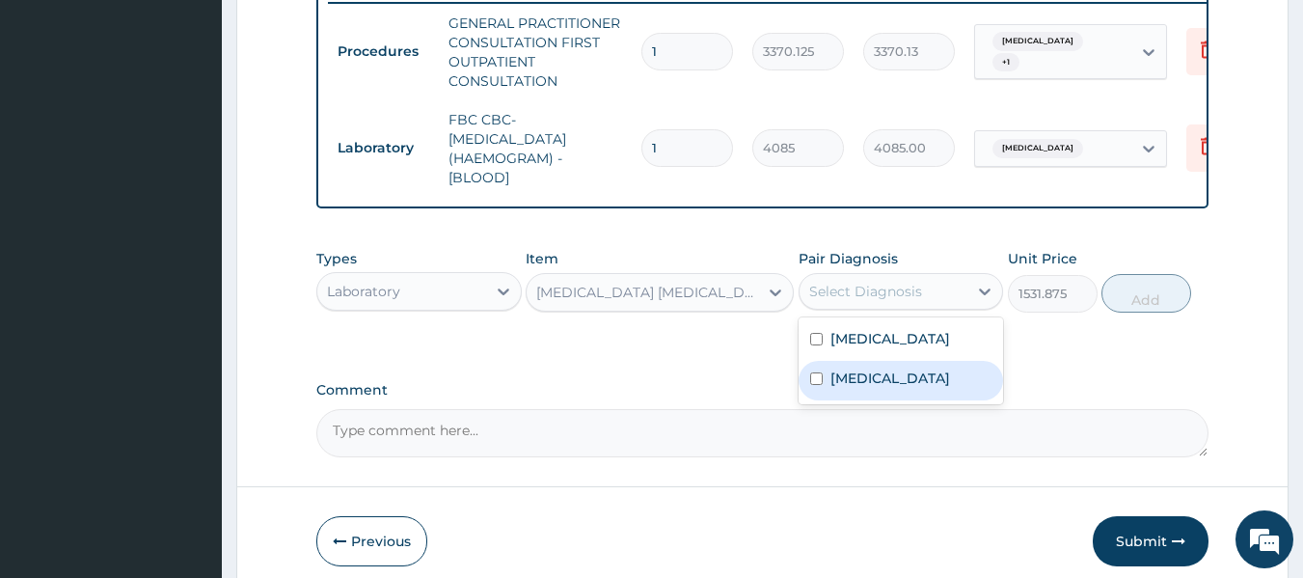
drag, startPoint x: 896, startPoint y: 306, endPoint x: 877, endPoint y: 394, distance: 90.8
click at [877, 310] on div "option [MEDICAL_DATA], selected. option [MEDICAL_DATA] focused, 2 of 2. 2 resul…" at bounding box center [901, 291] width 205 height 37
click at [877, 394] on div "[MEDICAL_DATA]" at bounding box center [901, 381] width 205 height 40
checkbox input "true"
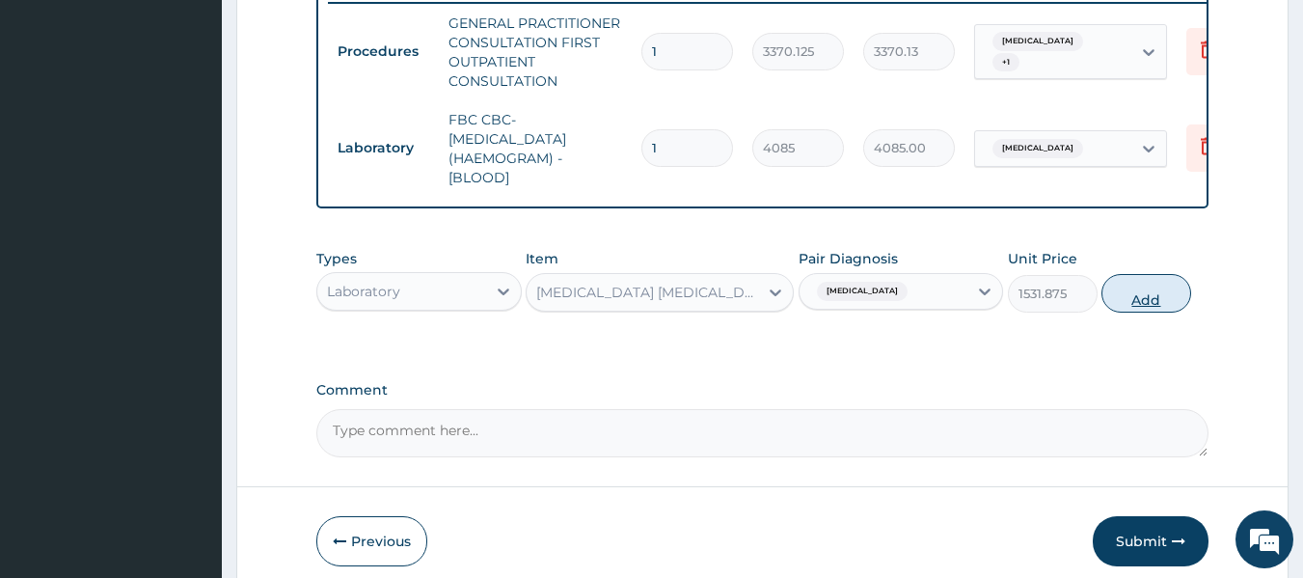
click at [1122, 304] on button "Add" at bounding box center [1146, 293] width 90 height 39
type input "0"
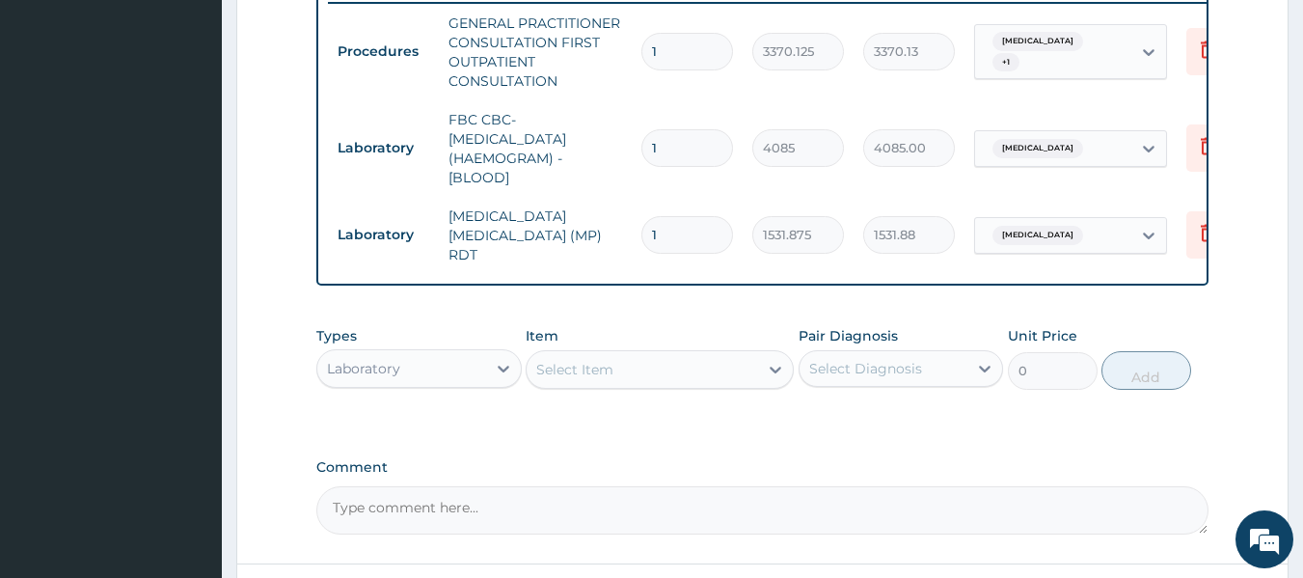
click at [566, 368] on div "Select Item" at bounding box center [574, 369] width 77 height 19
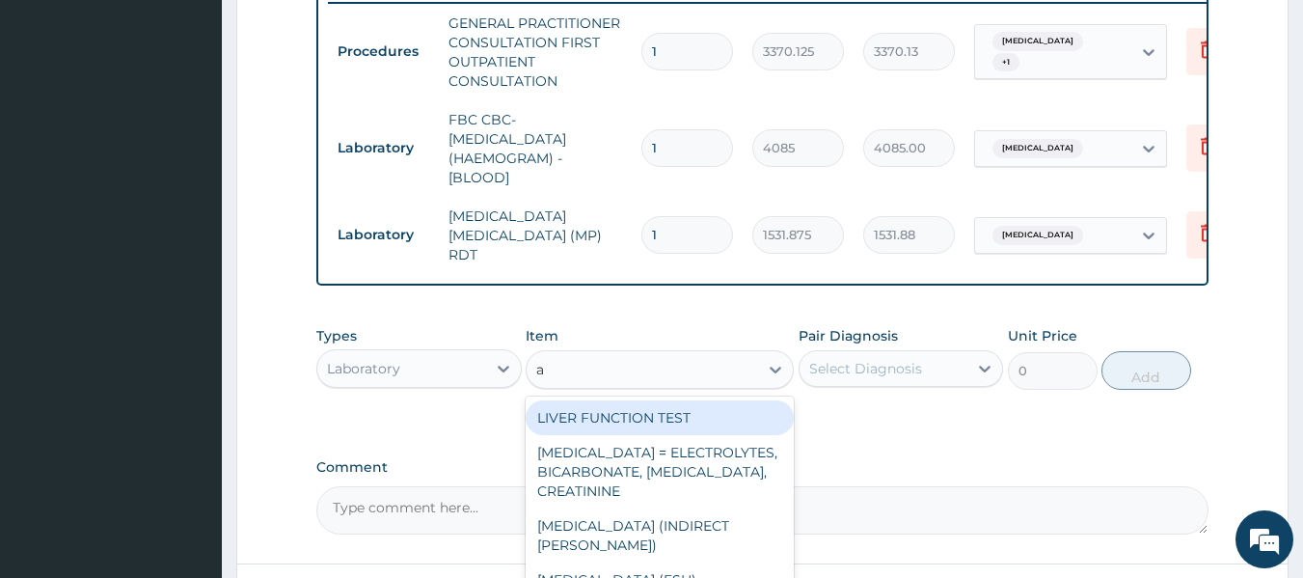
type input "a"
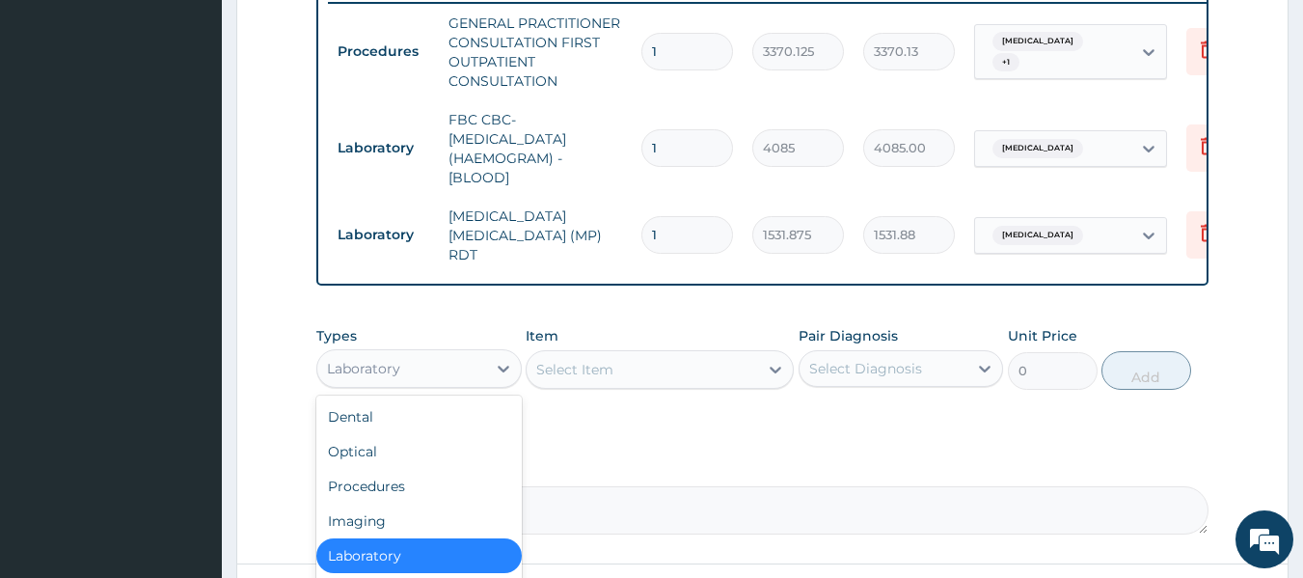
click at [472, 356] on div "Laboratory" at bounding box center [401, 368] width 169 height 31
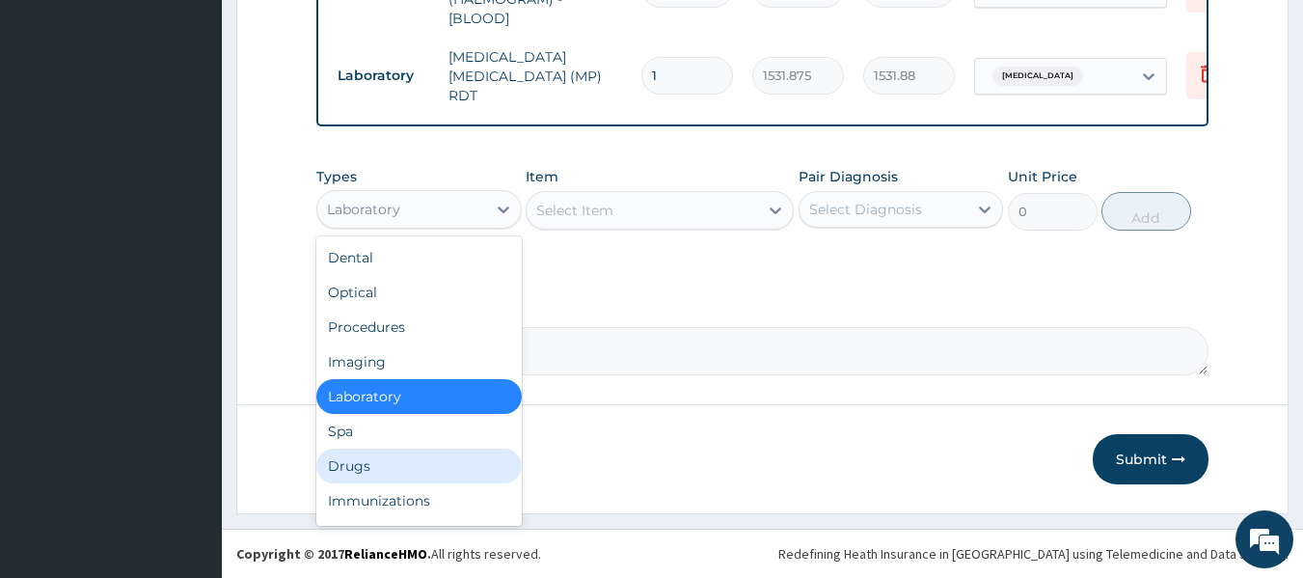
click at [379, 456] on div "Drugs" at bounding box center [418, 465] width 205 height 35
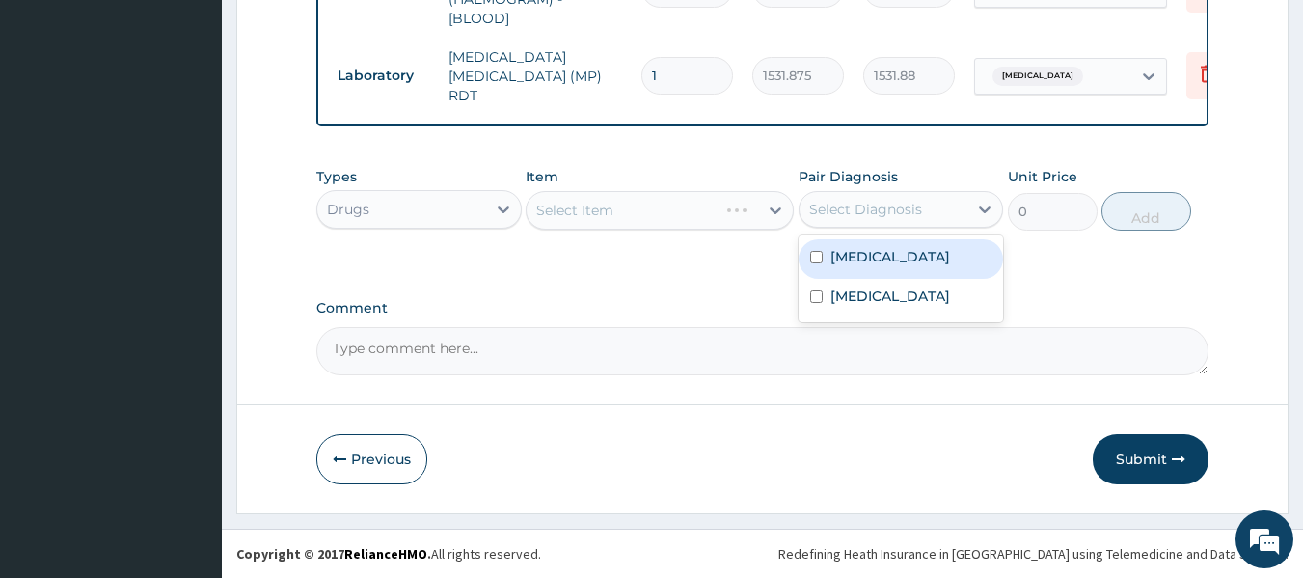
click at [856, 212] on div "Select Diagnosis" at bounding box center [865, 209] width 113 height 19
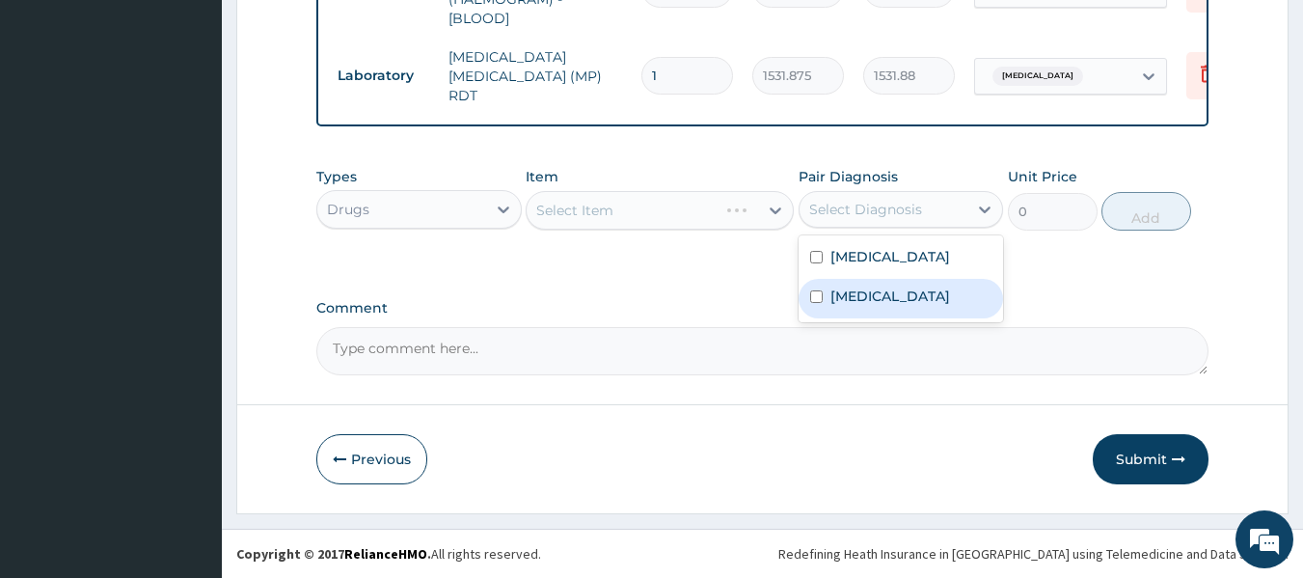
click at [820, 304] on div "[MEDICAL_DATA]" at bounding box center [901, 299] width 205 height 40
checkbox input "true"
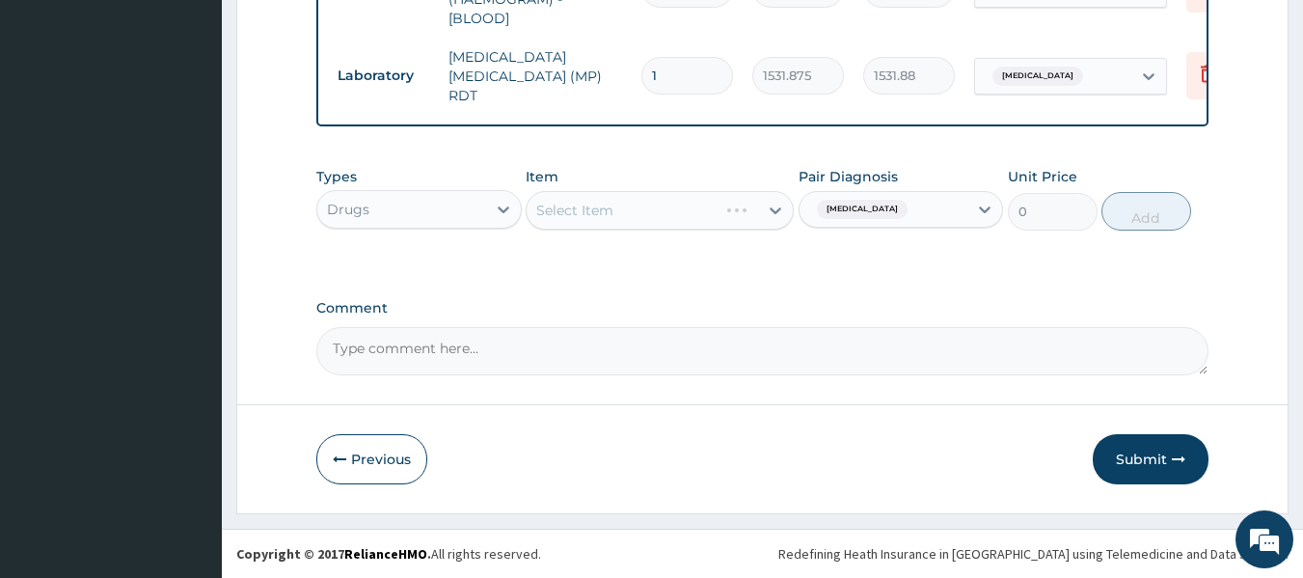
click at [664, 249] on div "Types Drugs Item Select Item Pair Diagnosis [MEDICAL_DATA] Unit Price 0 Add" at bounding box center [762, 213] width 893 height 112
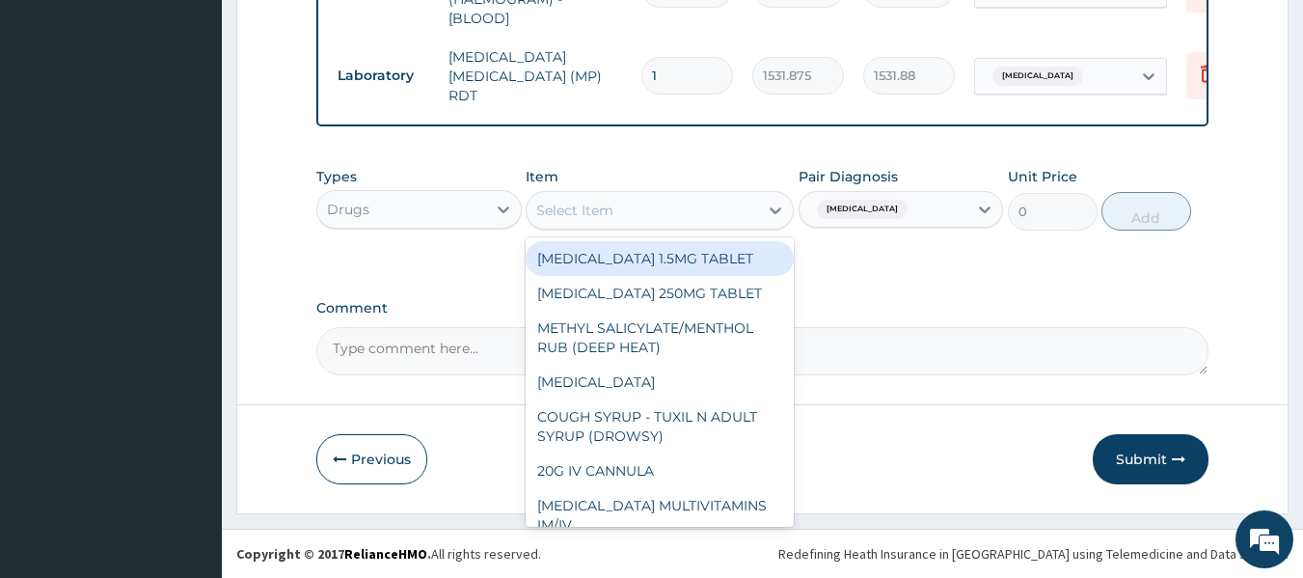
click at [660, 218] on div "Select Item" at bounding box center [642, 210] width 231 height 31
type input "arte"
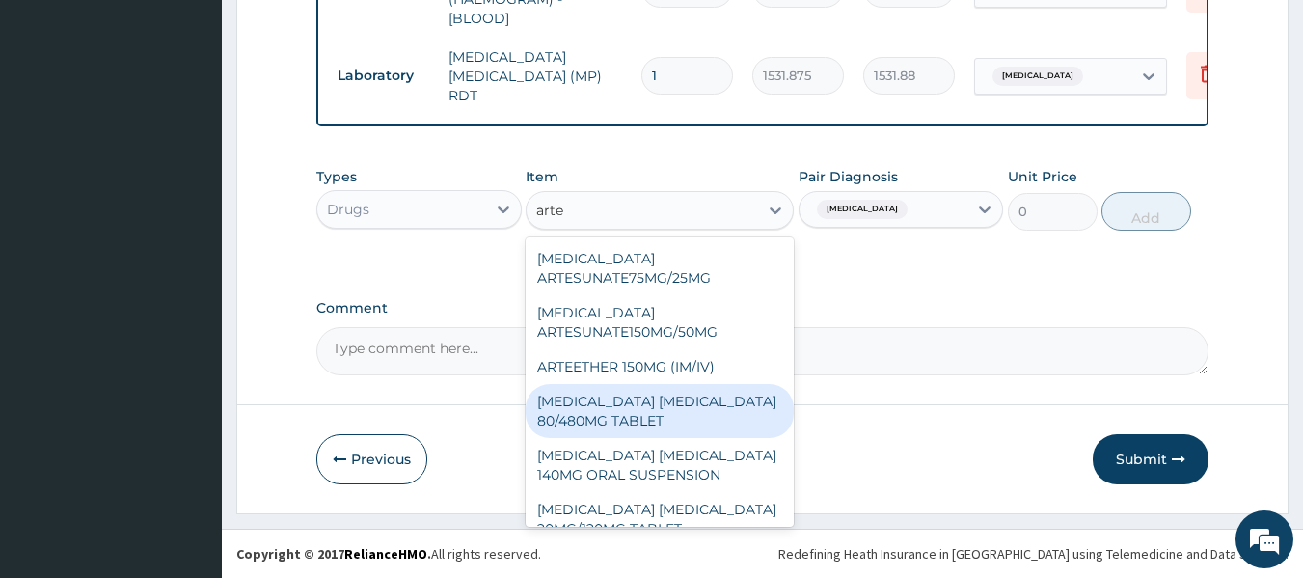
click at [668, 391] on div "[MEDICAL_DATA] [MEDICAL_DATA] 80/480MG TABLET" at bounding box center [660, 411] width 268 height 54
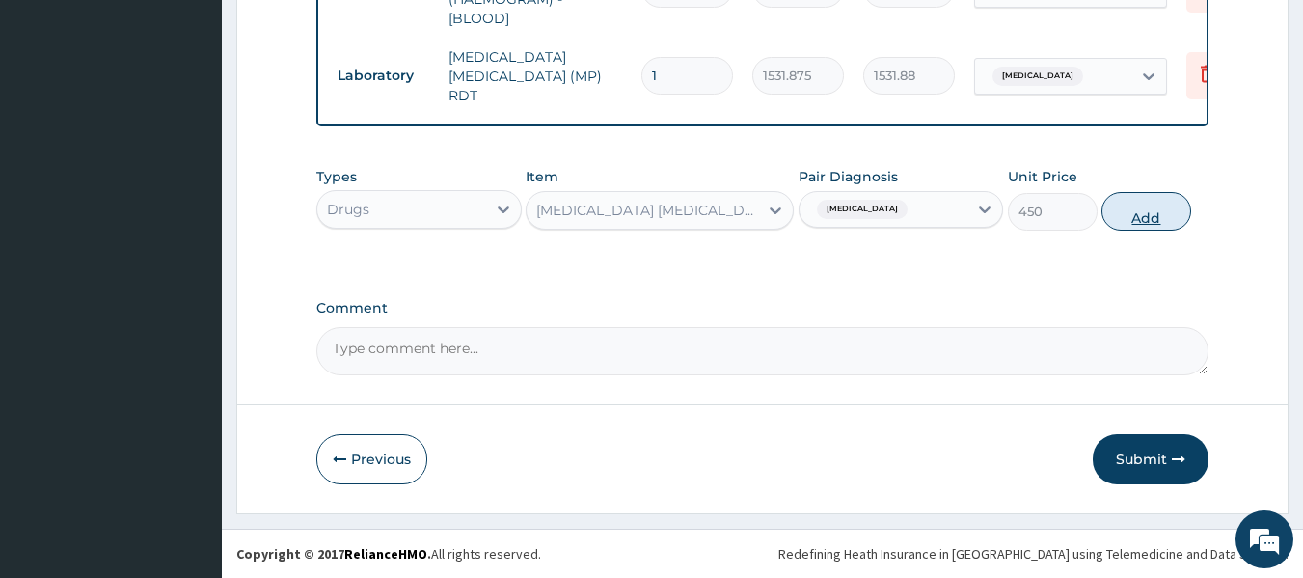
click at [1147, 217] on button "Add" at bounding box center [1146, 211] width 90 height 39
type input "0"
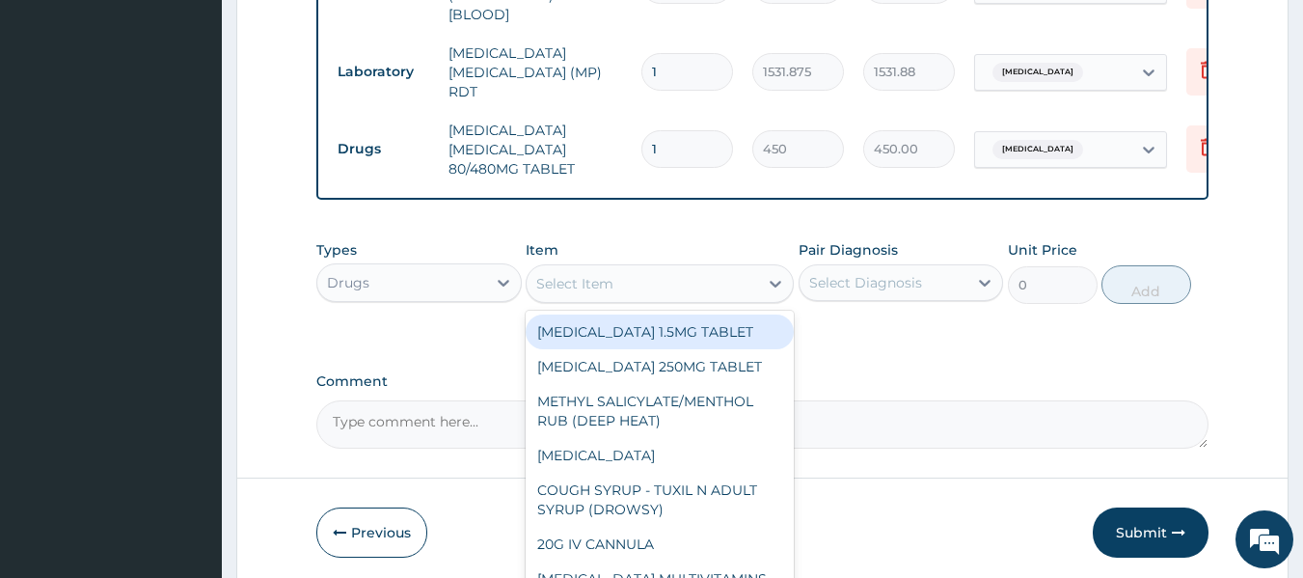
click at [582, 298] on div "Select Item" at bounding box center [642, 283] width 231 height 31
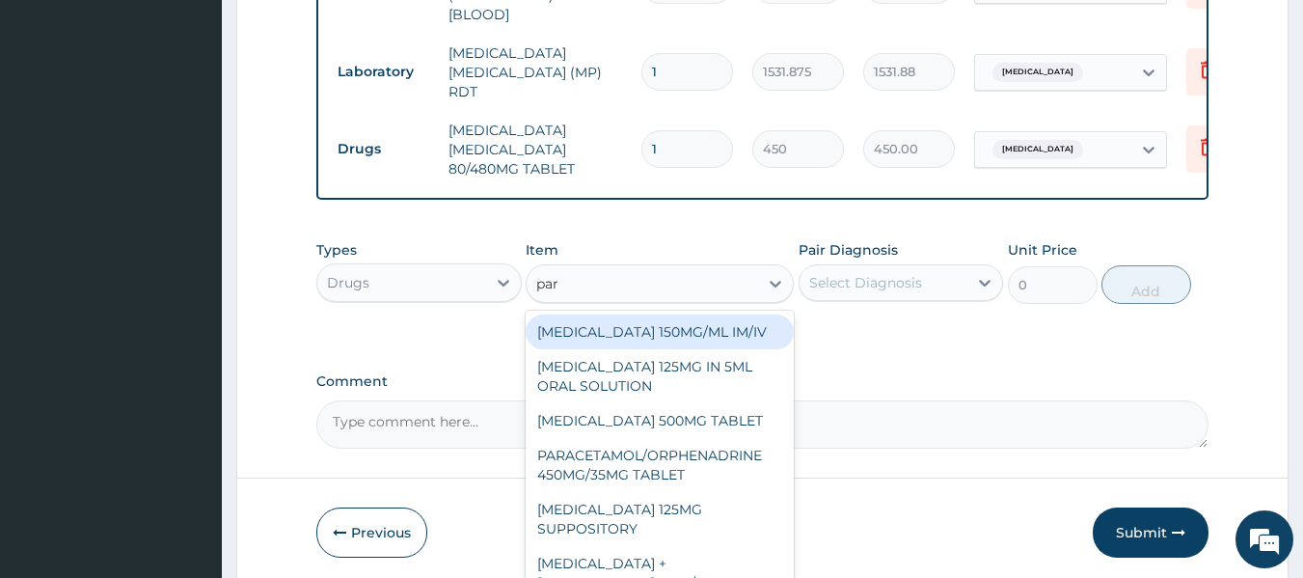
type input "para"
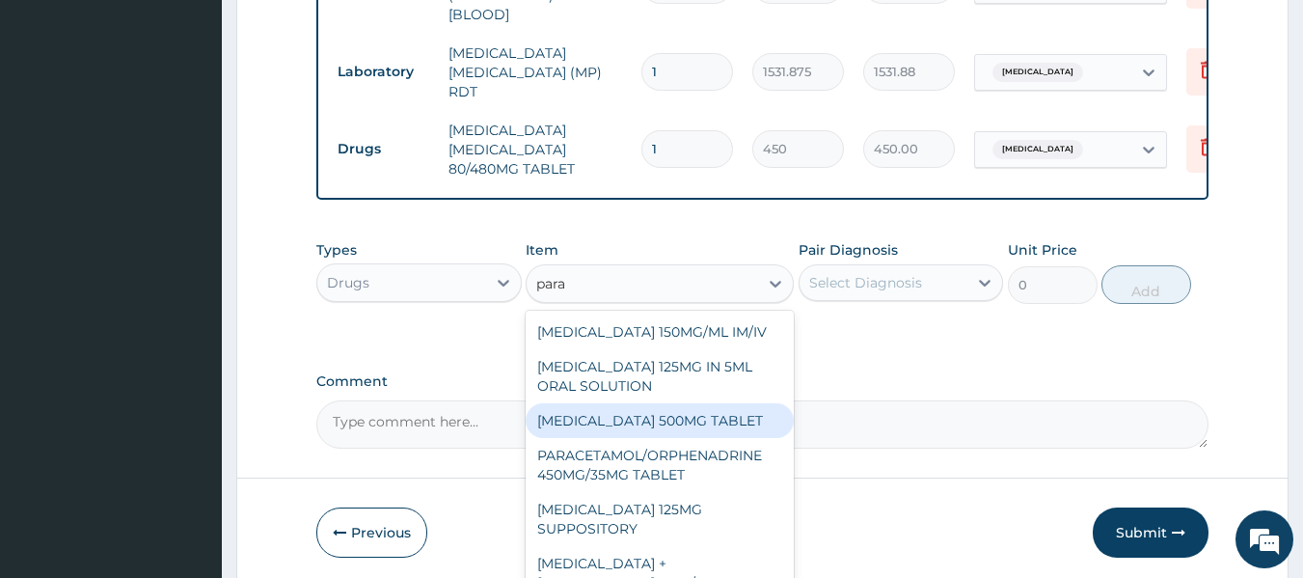
click at [688, 426] on div "[MEDICAL_DATA] 500MG TABLET" at bounding box center [660, 420] width 268 height 35
type input "30"
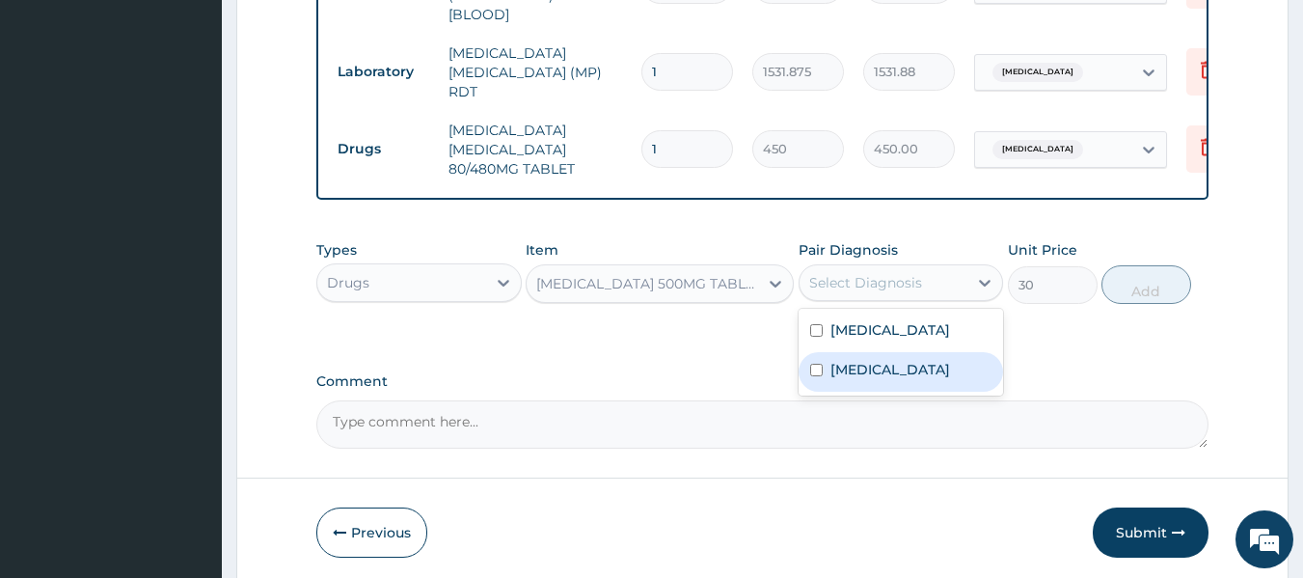
drag, startPoint x: 949, startPoint y: 292, endPoint x: 885, endPoint y: 376, distance: 105.3
click at [885, 301] on div "option [MEDICAL_DATA], selected. option [MEDICAL_DATA] focused, 2 of 2. 2 resul…" at bounding box center [901, 282] width 205 height 37
click at [885, 376] on div "[MEDICAL_DATA]" at bounding box center [901, 372] width 205 height 40
checkbox input "true"
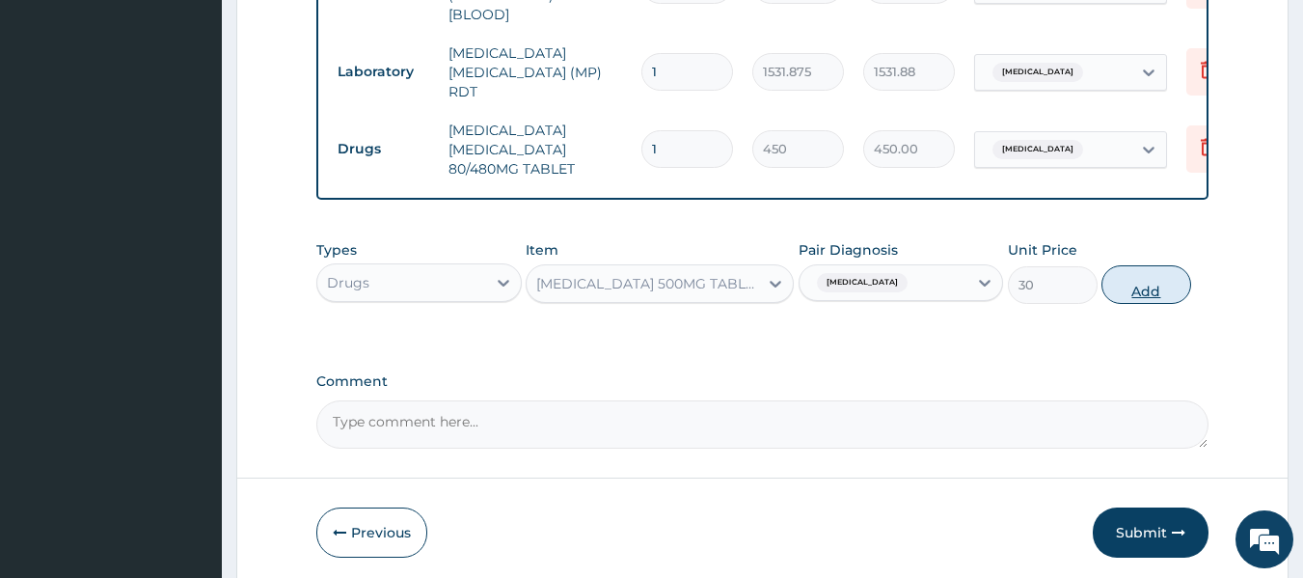
click at [1144, 273] on button "Add" at bounding box center [1146, 284] width 90 height 39
type input "0"
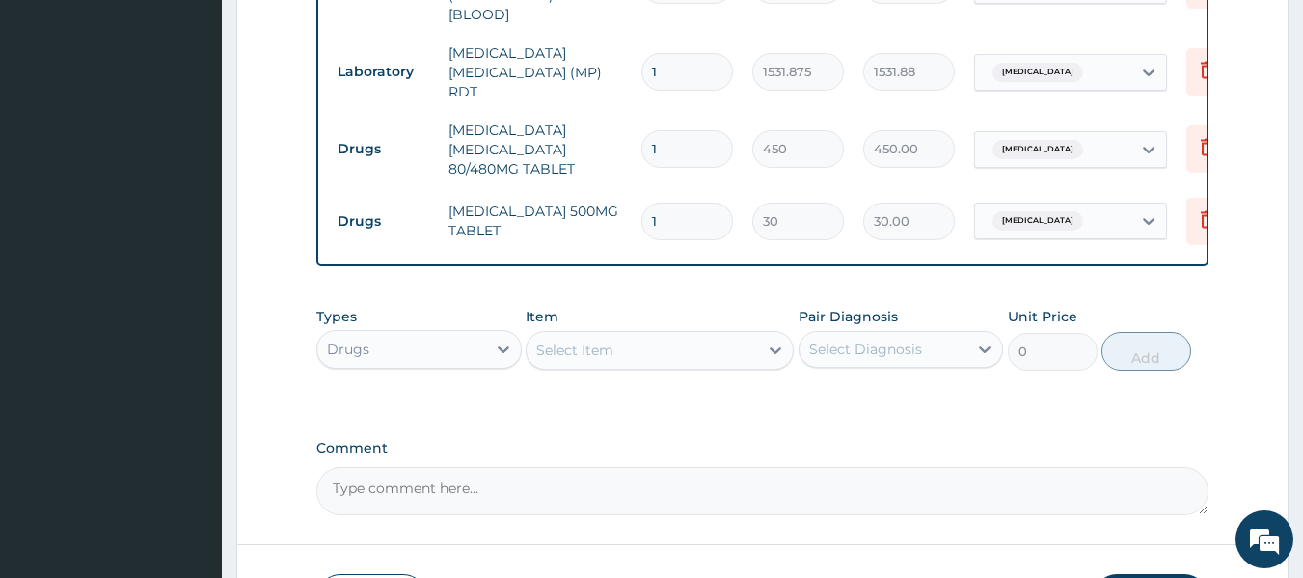
click at [587, 346] on div "Select Item" at bounding box center [574, 349] width 77 height 19
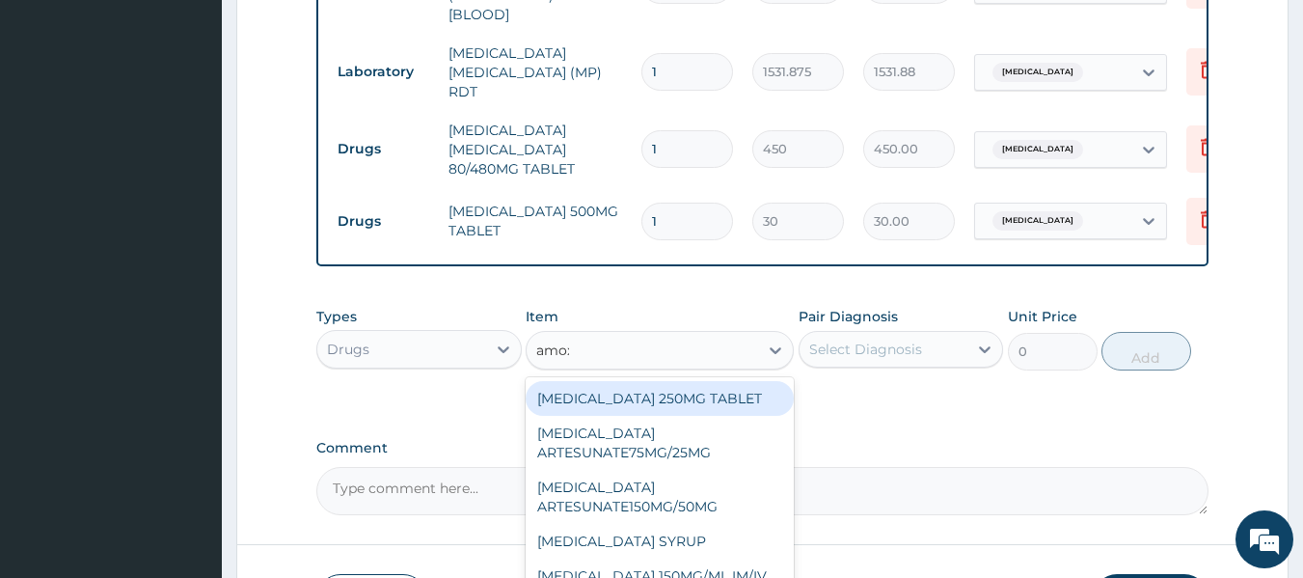
type input "amoxi"
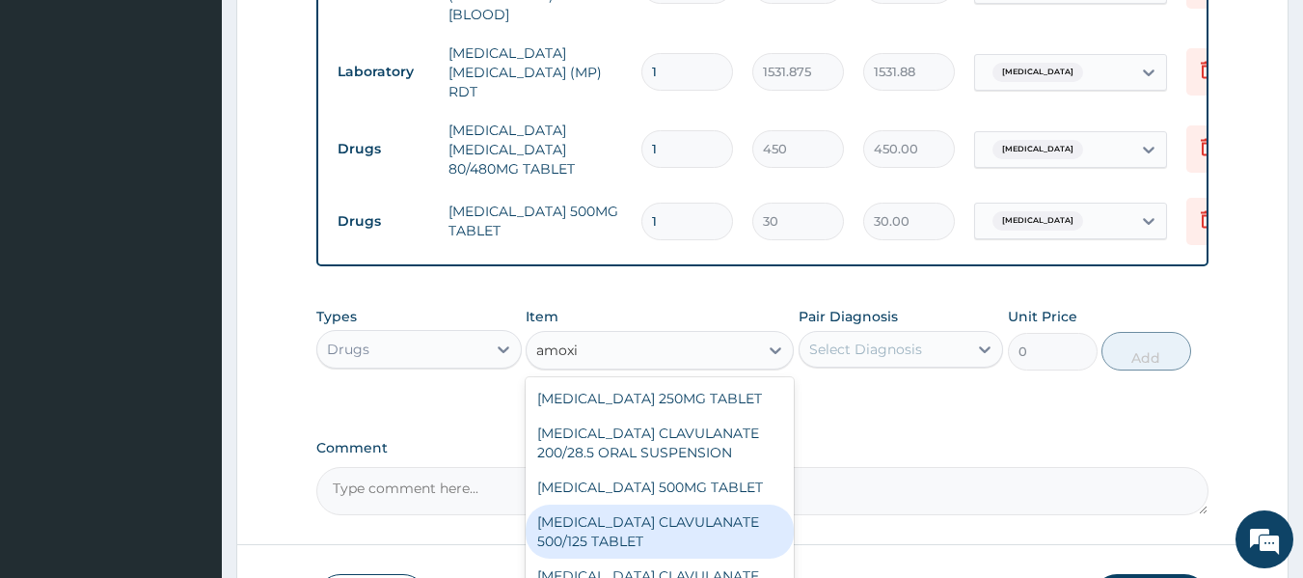
click at [633, 542] on div "[MEDICAL_DATA] CLAVULANATE 500/125 TABLET" at bounding box center [660, 531] width 268 height 54
type input "414"
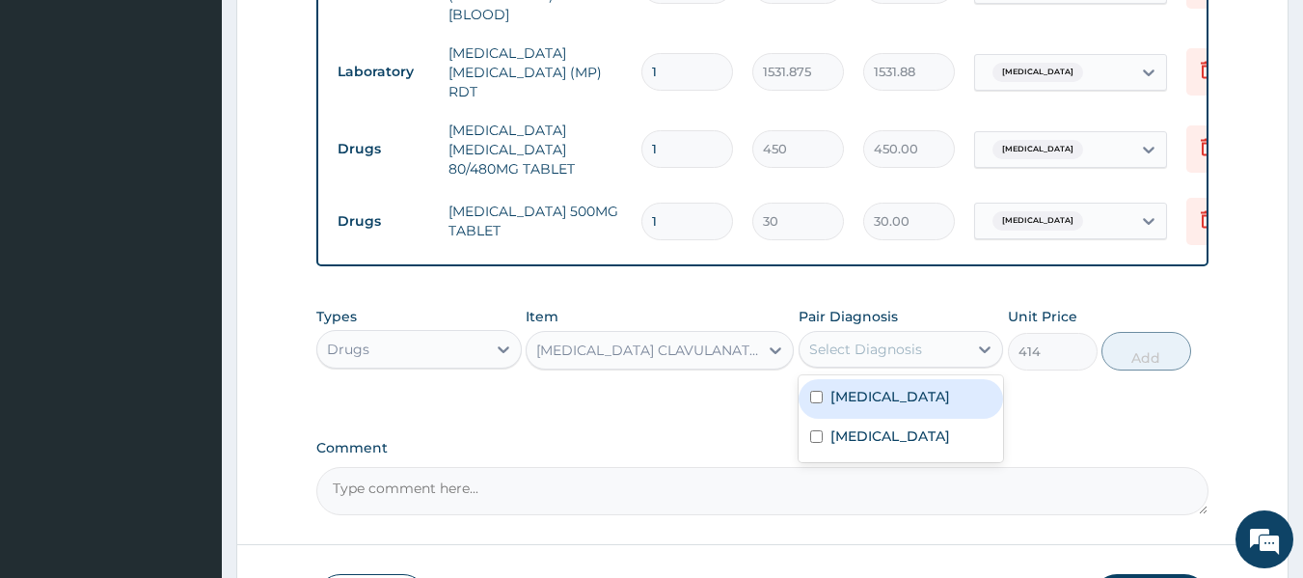
click at [893, 355] on div "Select Diagnosis" at bounding box center [865, 348] width 113 height 19
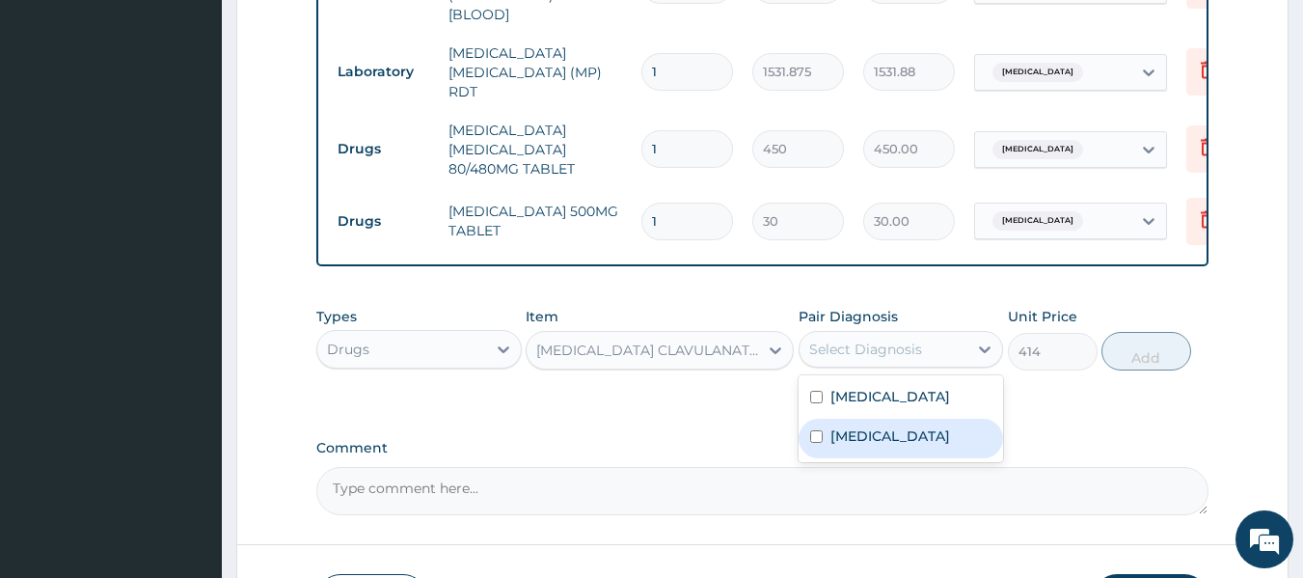
click at [877, 441] on div "[MEDICAL_DATA]" at bounding box center [901, 439] width 205 height 40
checkbox input "true"
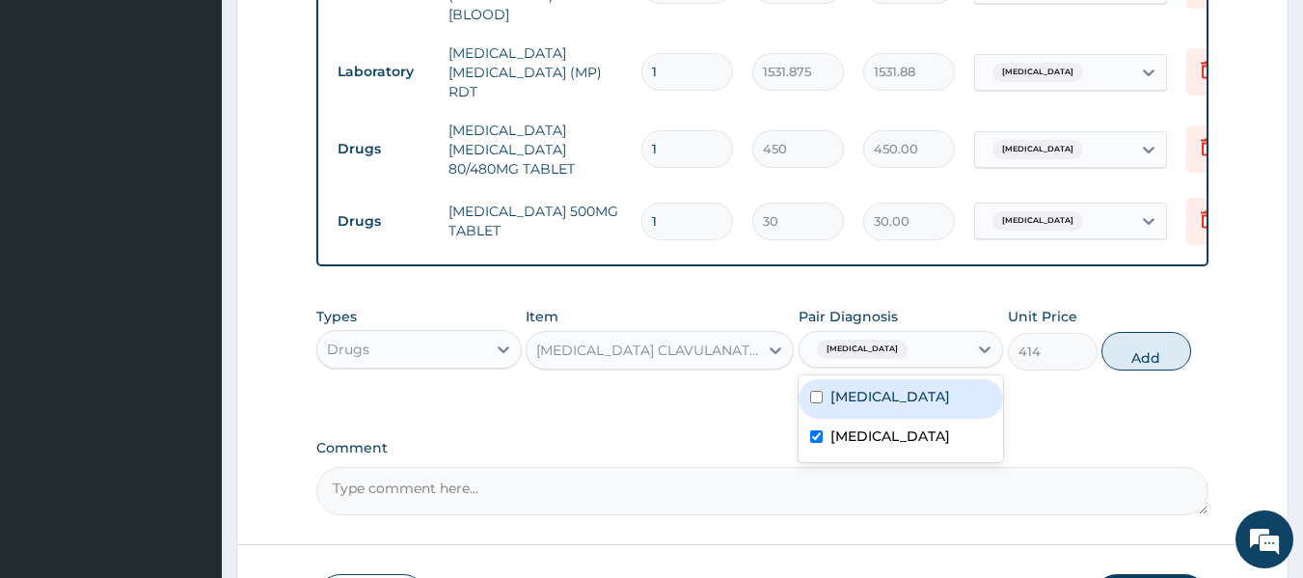
click at [873, 405] on label "Upper respiratory infection" at bounding box center [890, 396] width 120 height 19
checkbox input "true"
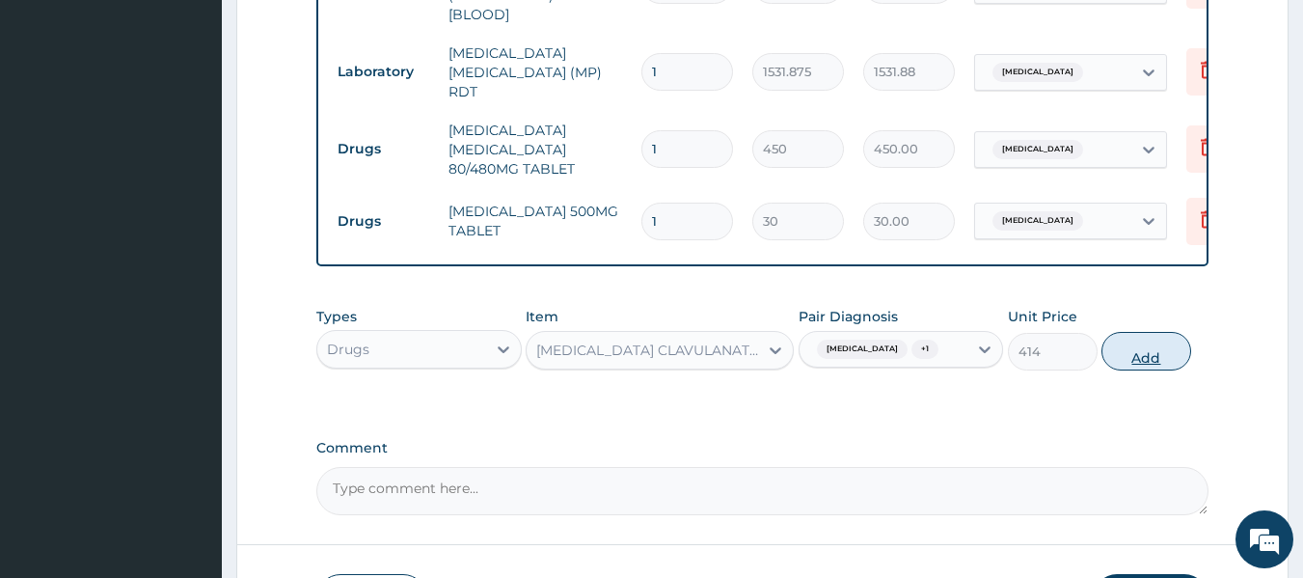
click at [1135, 366] on button "Add" at bounding box center [1146, 351] width 90 height 39
type input "0"
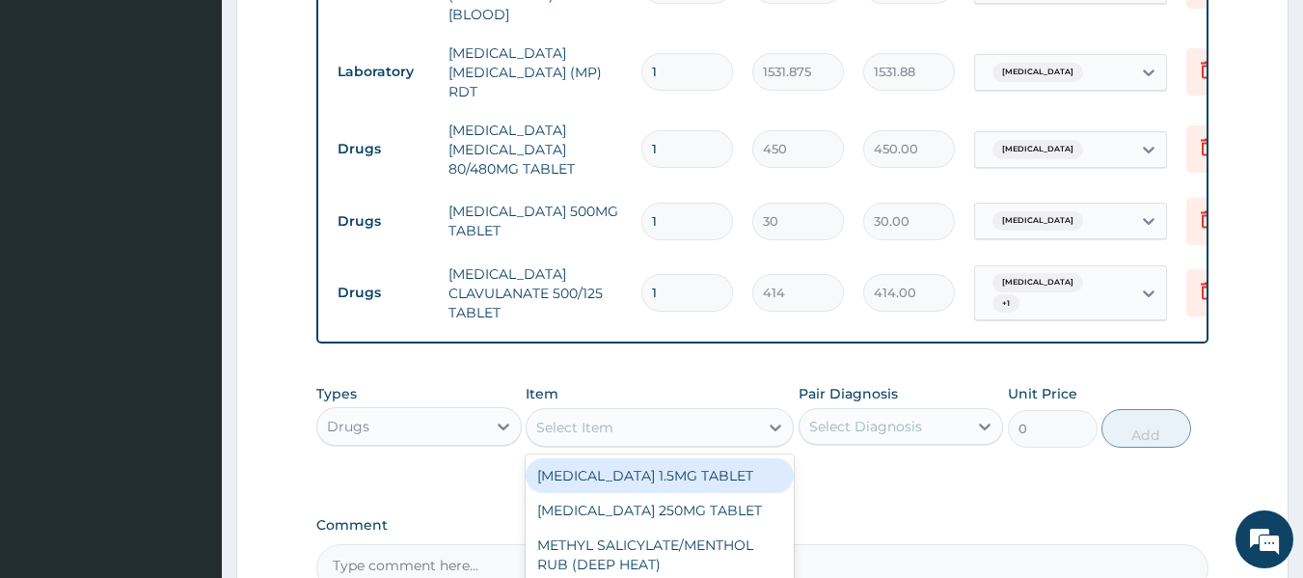
click at [530, 437] on div "Select Item" at bounding box center [642, 427] width 231 height 31
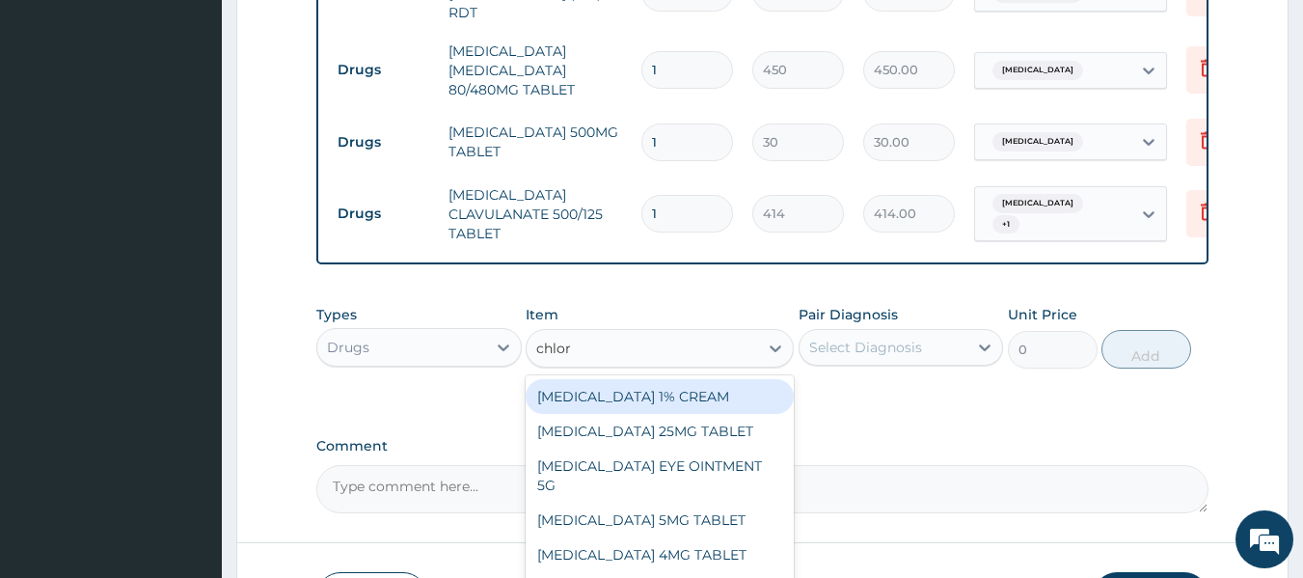
scroll to position [1013, 0]
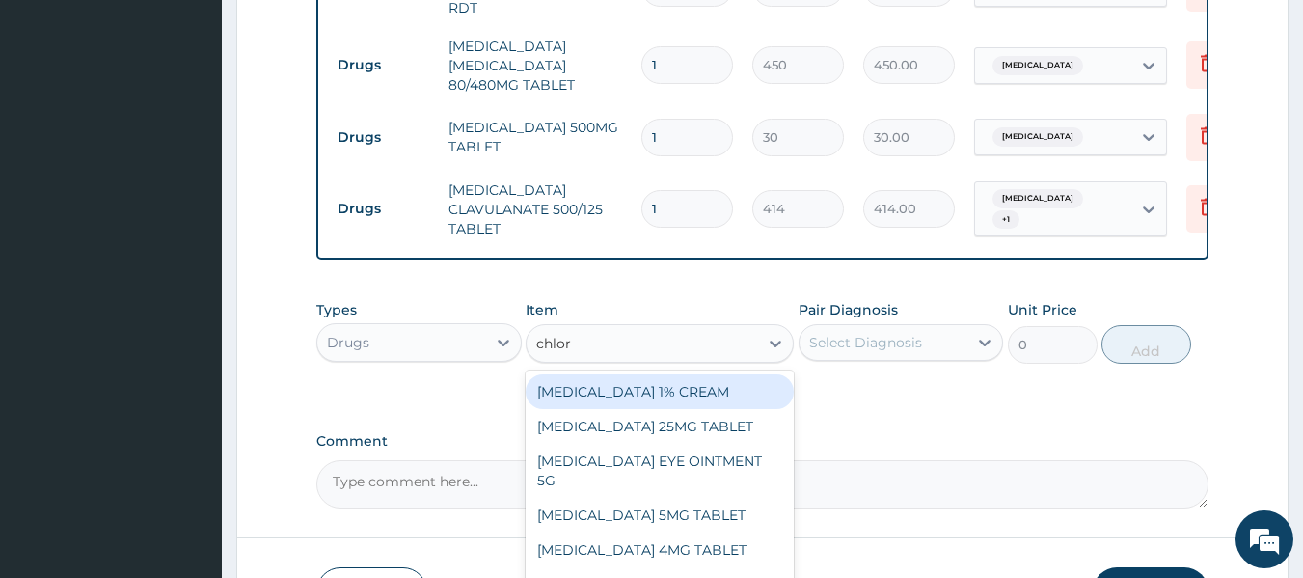
type input "chlorp"
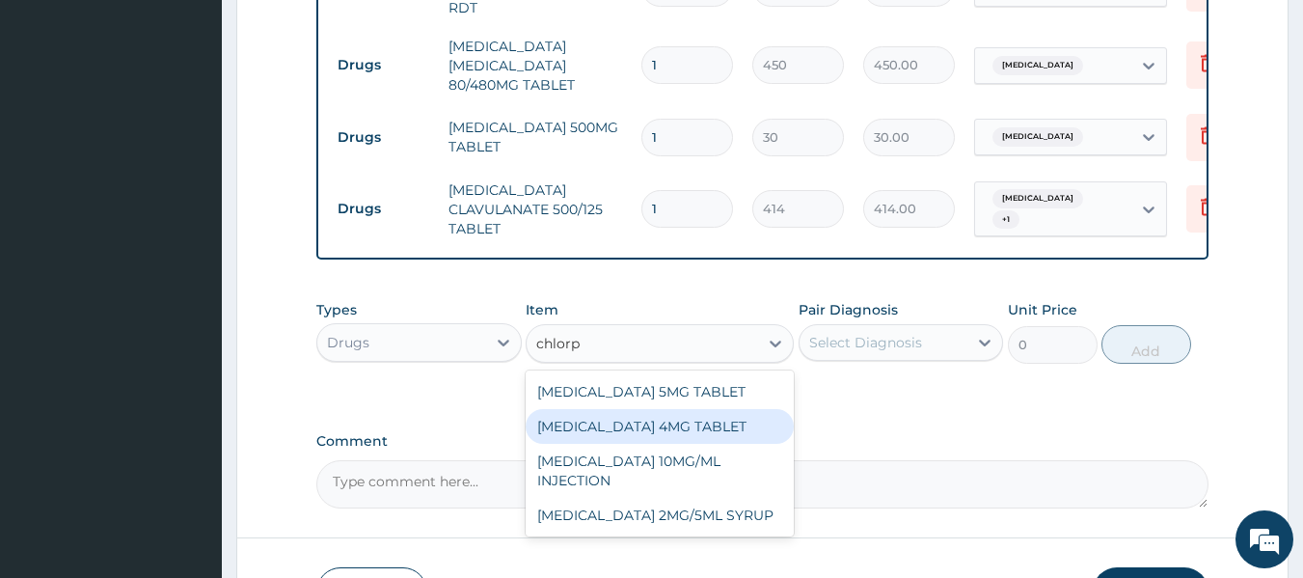
click at [695, 421] on div "CHLORPHENIRAMINE 4MG TABLET" at bounding box center [660, 426] width 268 height 35
type input "60"
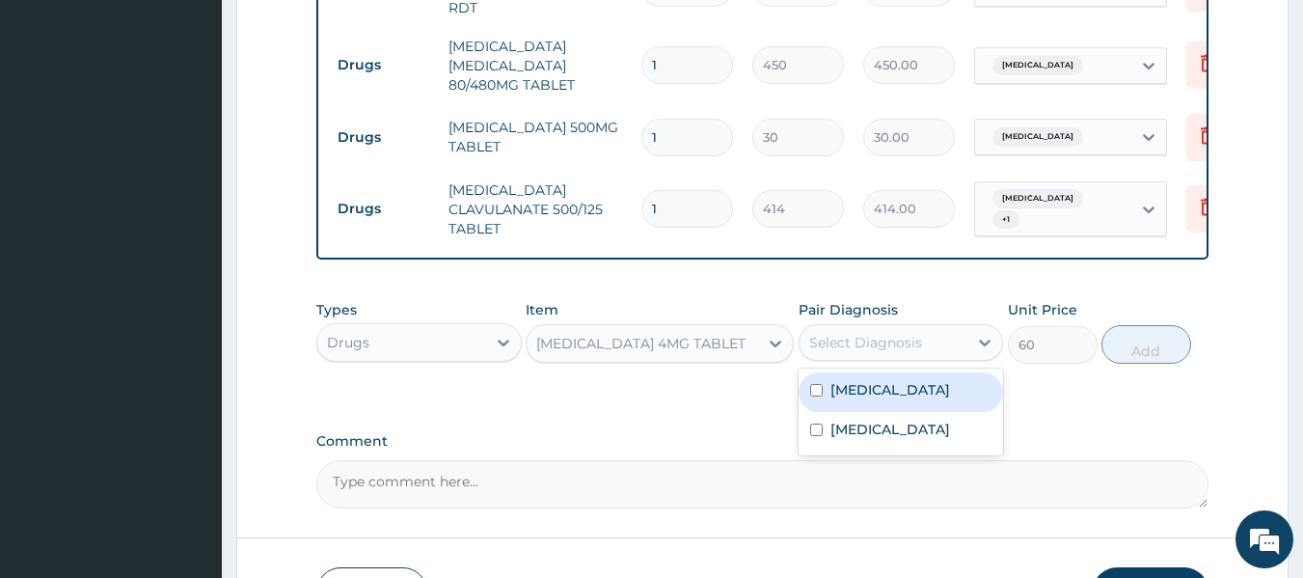
click at [873, 346] on div "Select Diagnosis" at bounding box center [865, 342] width 113 height 19
click at [880, 399] on label "Upper respiratory infection" at bounding box center [890, 389] width 120 height 19
checkbox input "true"
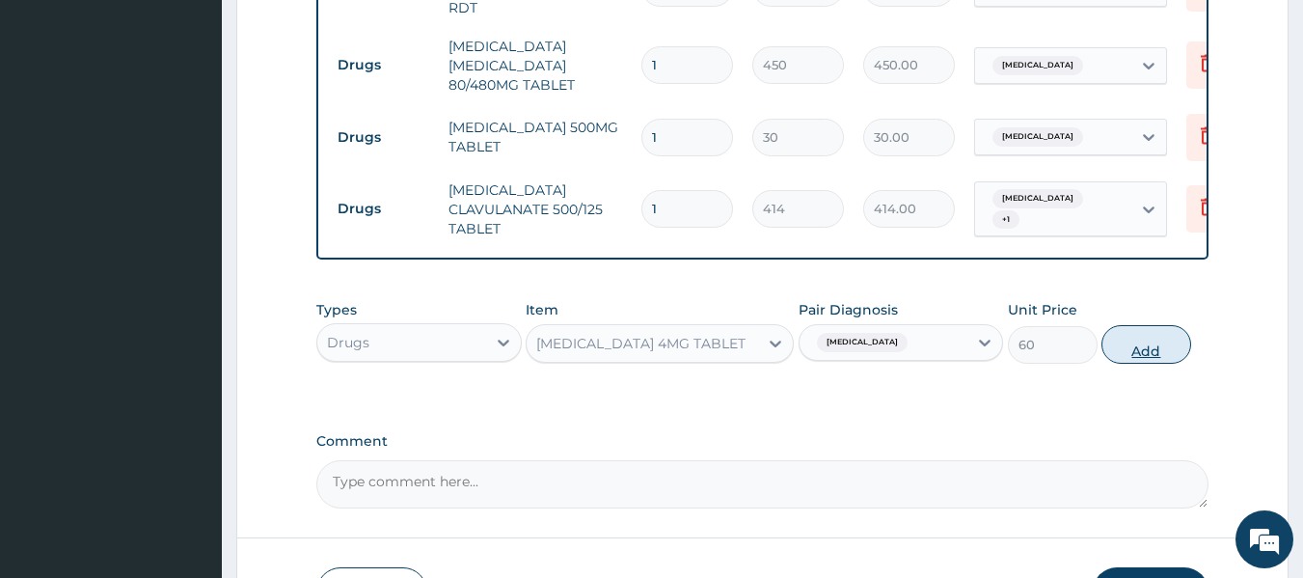
click at [1157, 340] on button "Add" at bounding box center [1146, 344] width 90 height 39
type input "0"
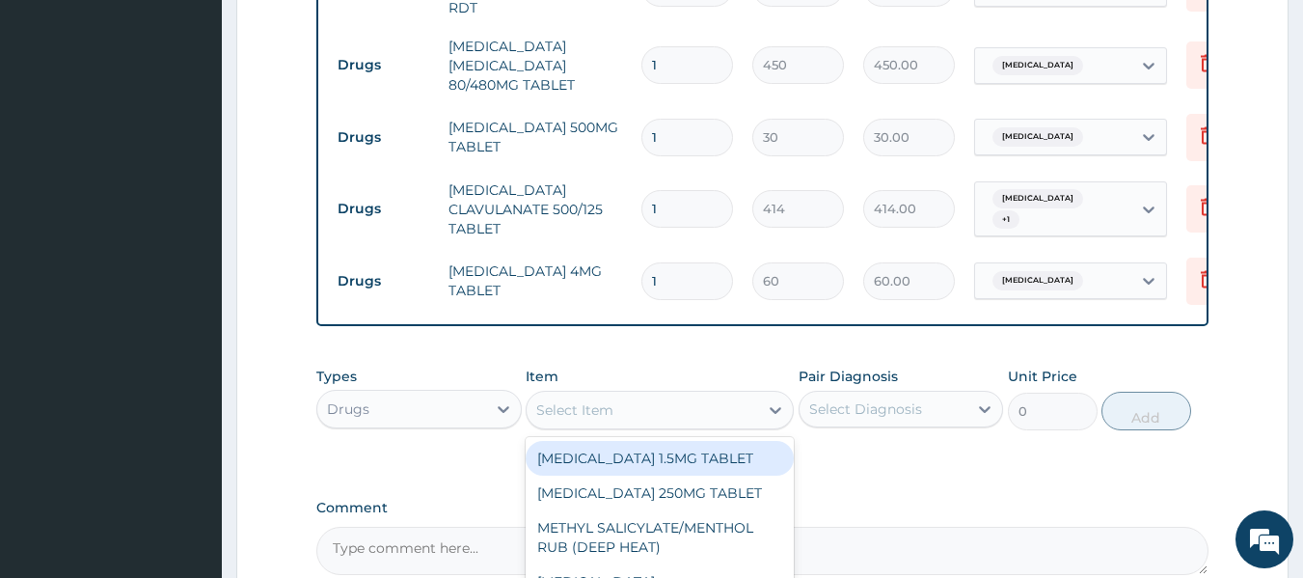
click at [622, 401] on div "Select Item" at bounding box center [642, 409] width 231 height 31
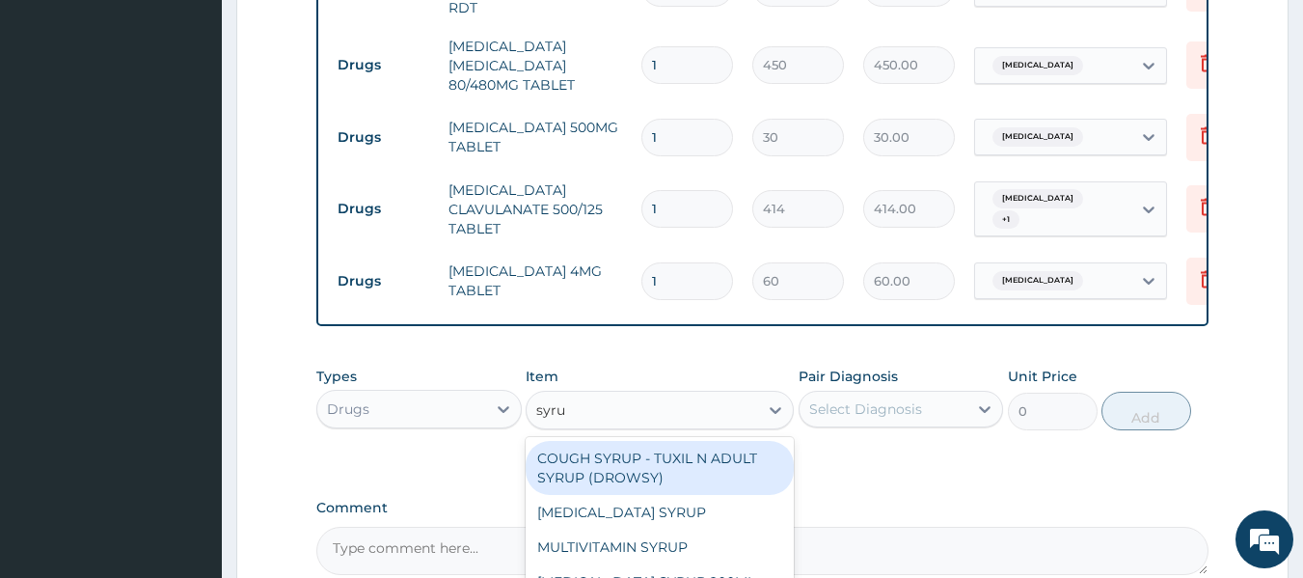
type input "syrup"
click at [690, 468] on div "COUGH SYRUP - TUXIL N ADULT SYRUP (DROWSY)" at bounding box center [660, 468] width 268 height 54
type input "2000"
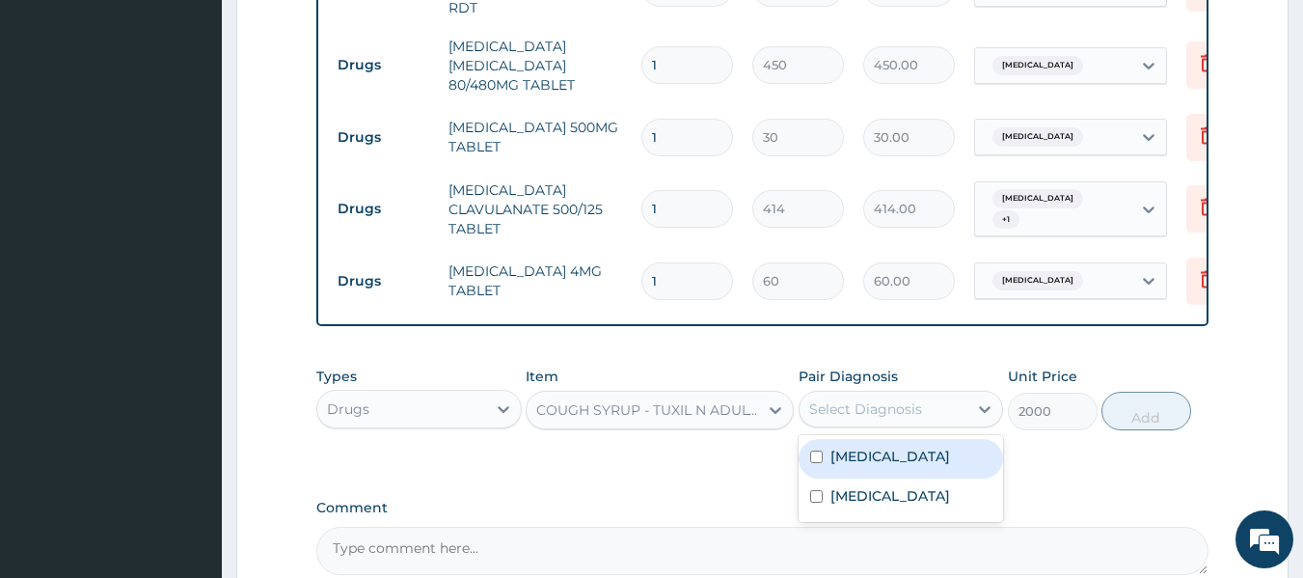
click at [861, 407] on div "Select Diagnosis" at bounding box center [865, 408] width 113 height 19
click at [880, 466] on label "Upper respiratory infection" at bounding box center [890, 456] width 120 height 19
checkbox input "true"
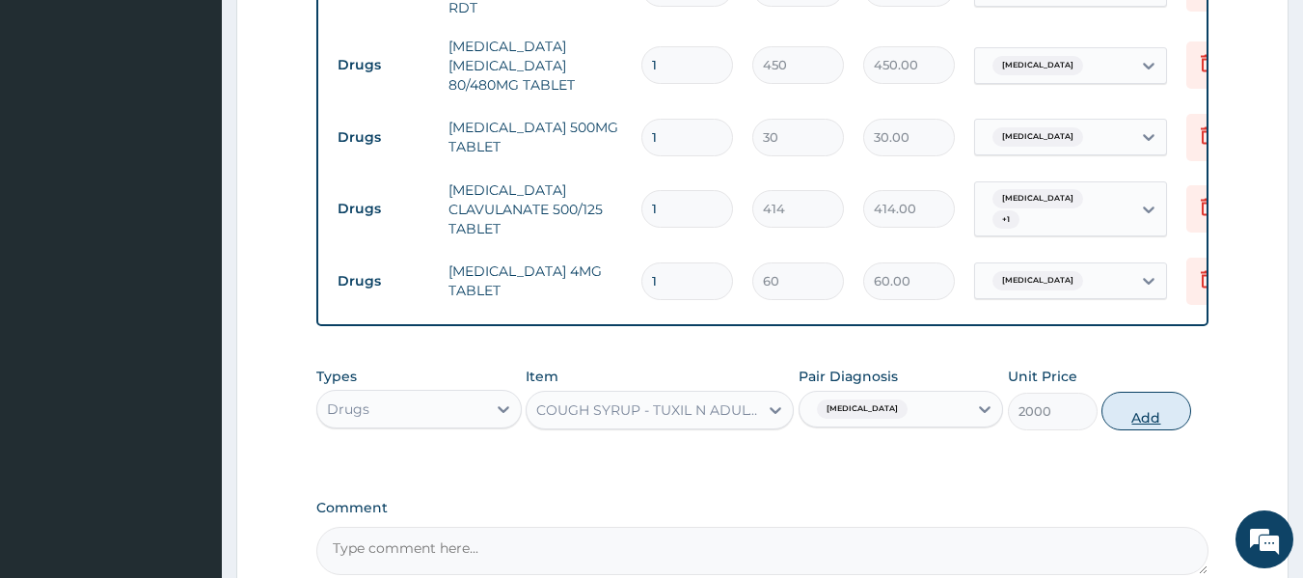
click at [1143, 407] on button "Add" at bounding box center [1146, 411] width 90 height 39
type input "0"
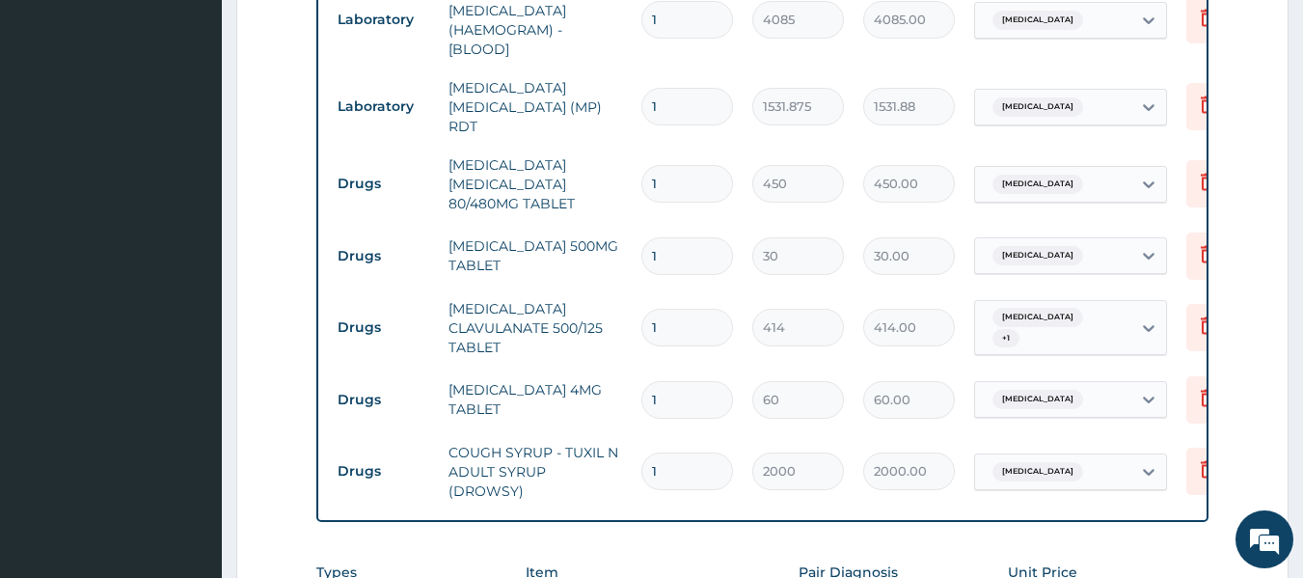
scroll to position [881, 0]
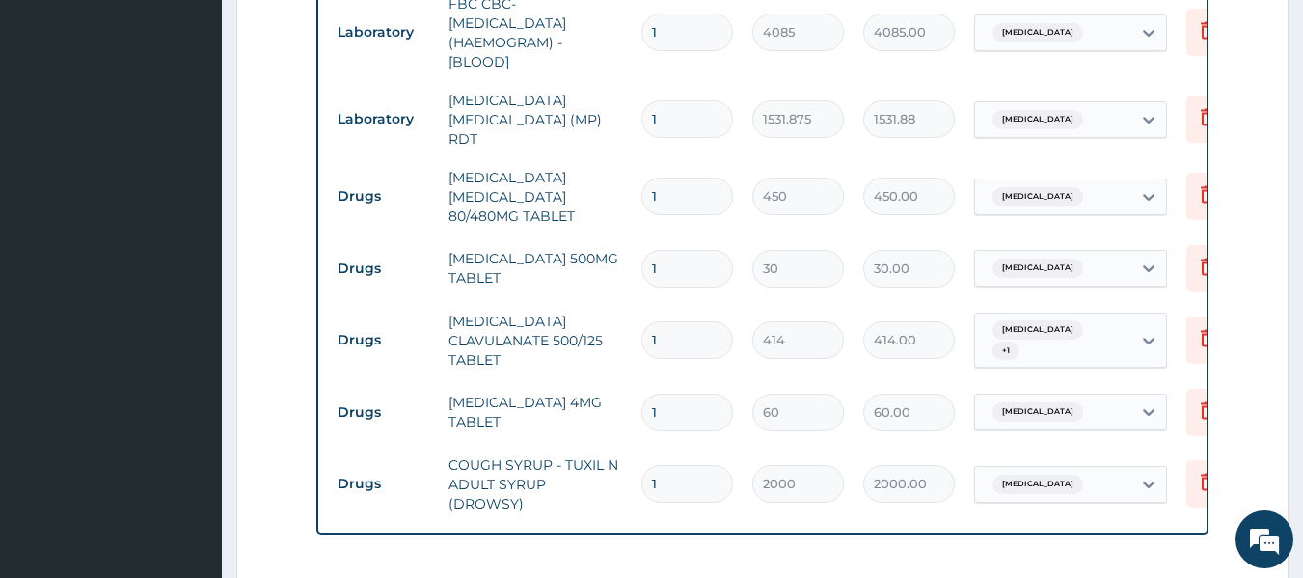
click at [674, 196] on input "1" at bounding box center [687, 196] width 92 height 38
type input "0.00"
type input "6"
type input "2700.00"
type input "6"
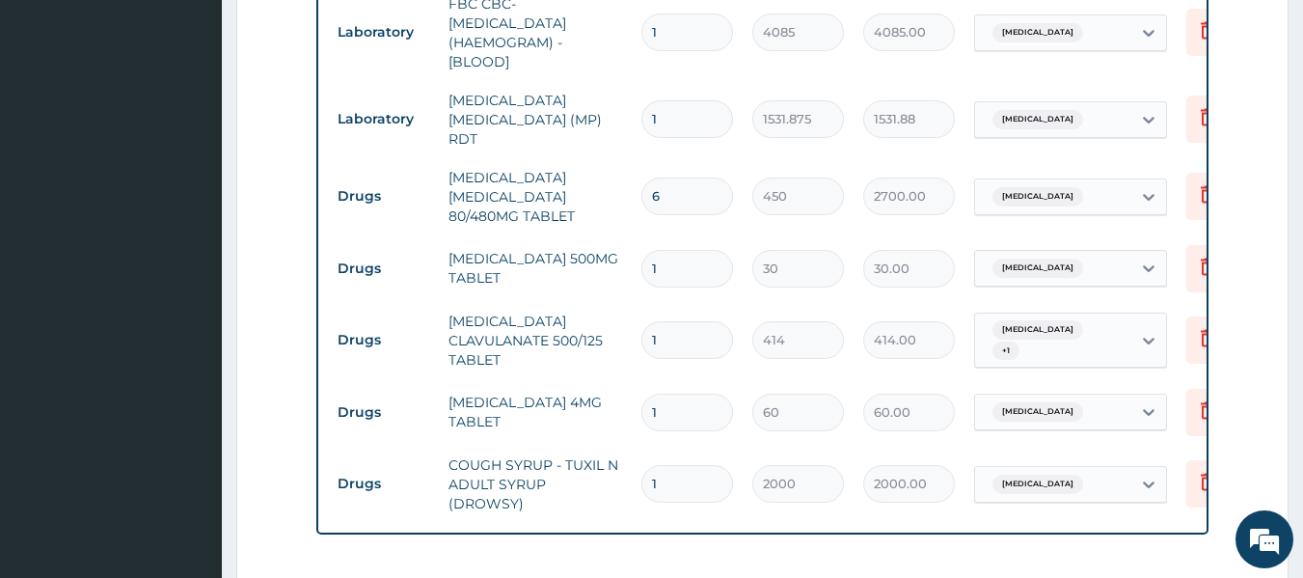
click at [676, 257] on input "1" at bounding box center [687, 269] width 92 height 38
type input "18"
type input "540.00"
type input "18"
click at [679, 329] on input "1" at bounding box center [687, 340] width 92 height 38
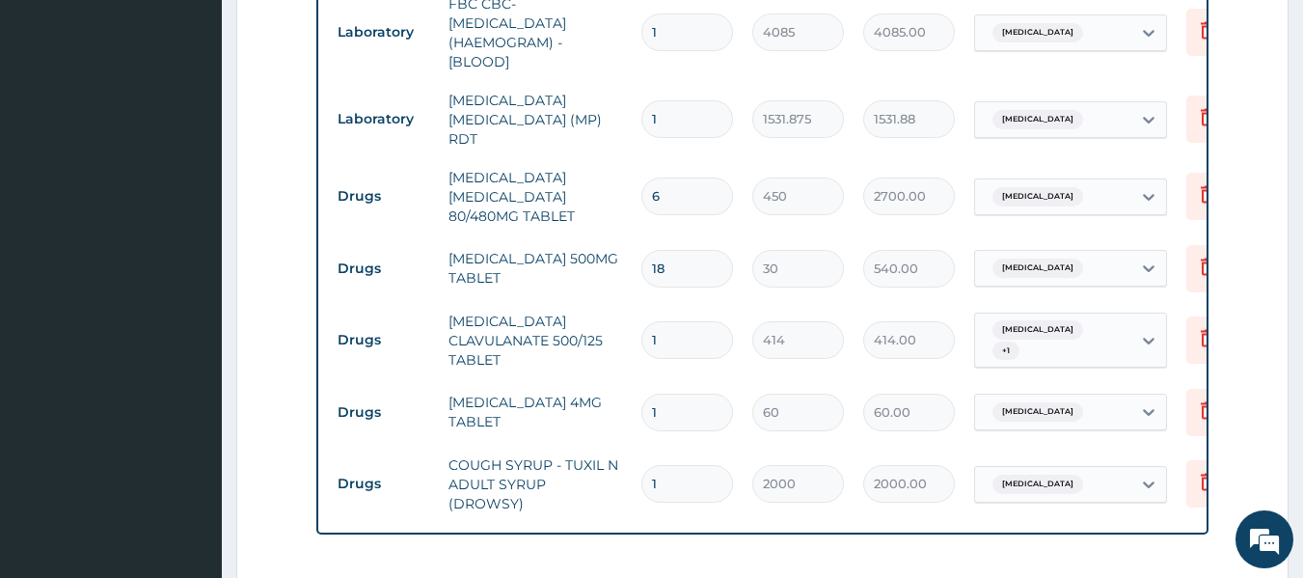
type input "10"
type input "4140.00"
type input "10"
click at [685, 412] on input "1" at bounding box center [687, 412] width 92 height 38
type input "0.00"
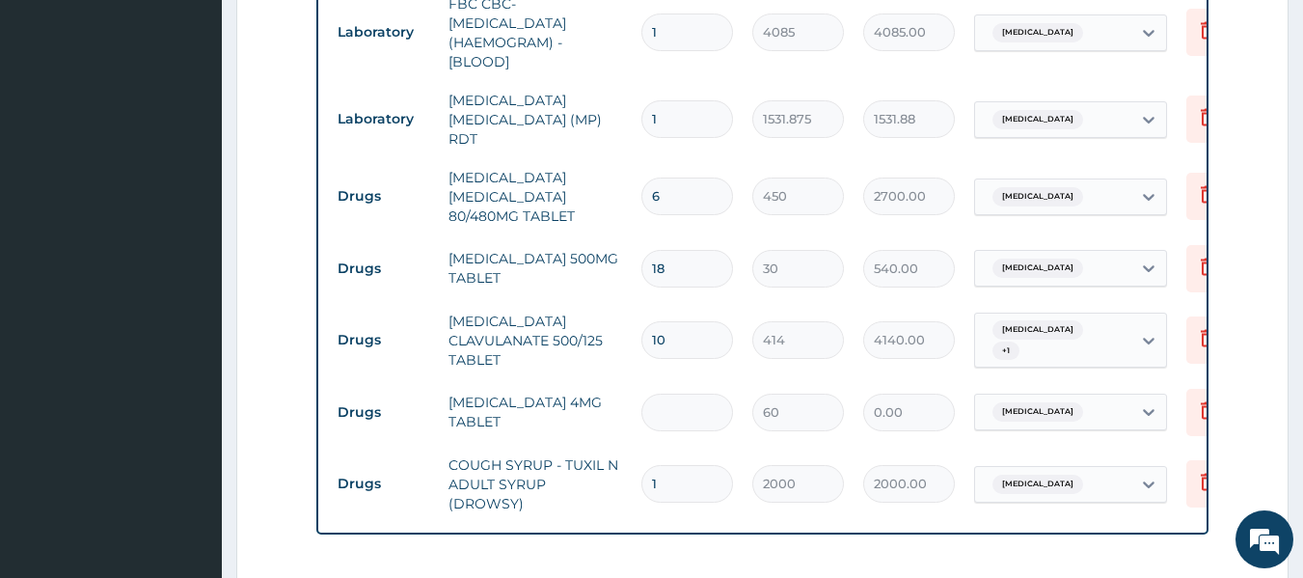
type input "3"
type input "180.00"
type input "4"
type input "240.00"
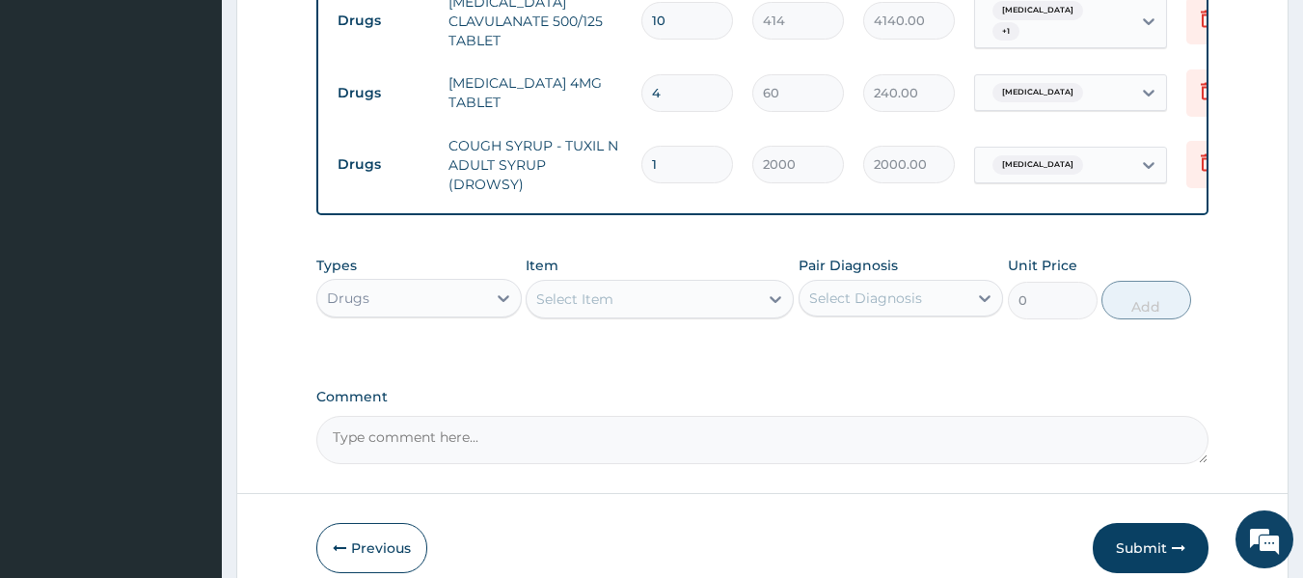
scroll to position [1283, 0]
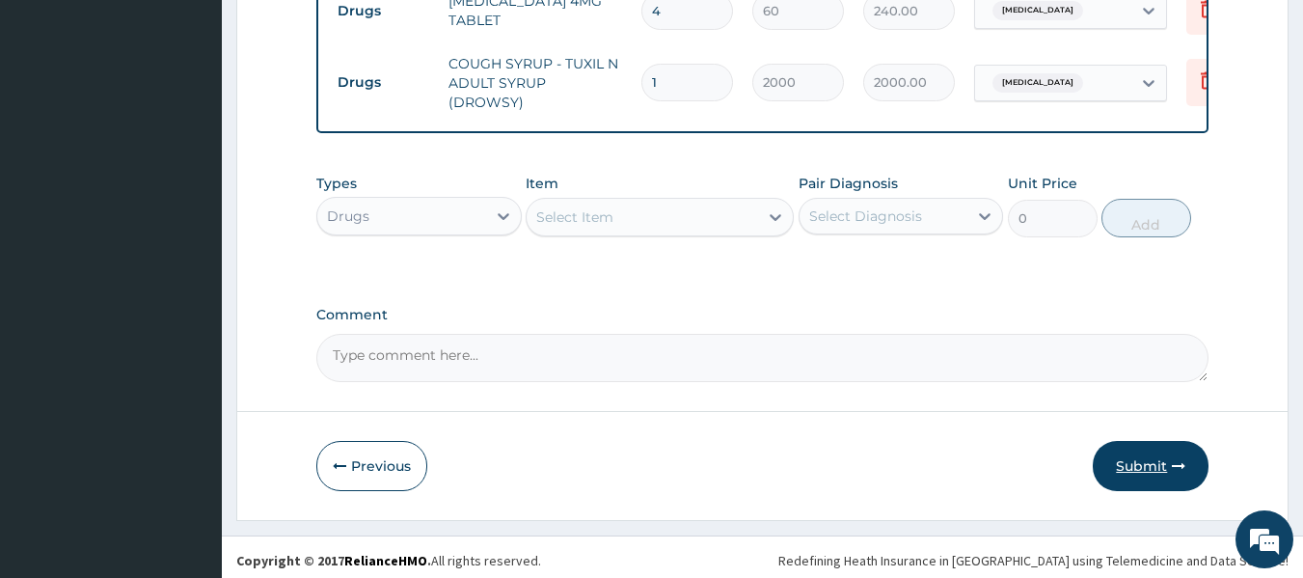
type input "4"
click at [1117, 468] on button "Submit" at bounding box center [1151, 466] width 116 height 50
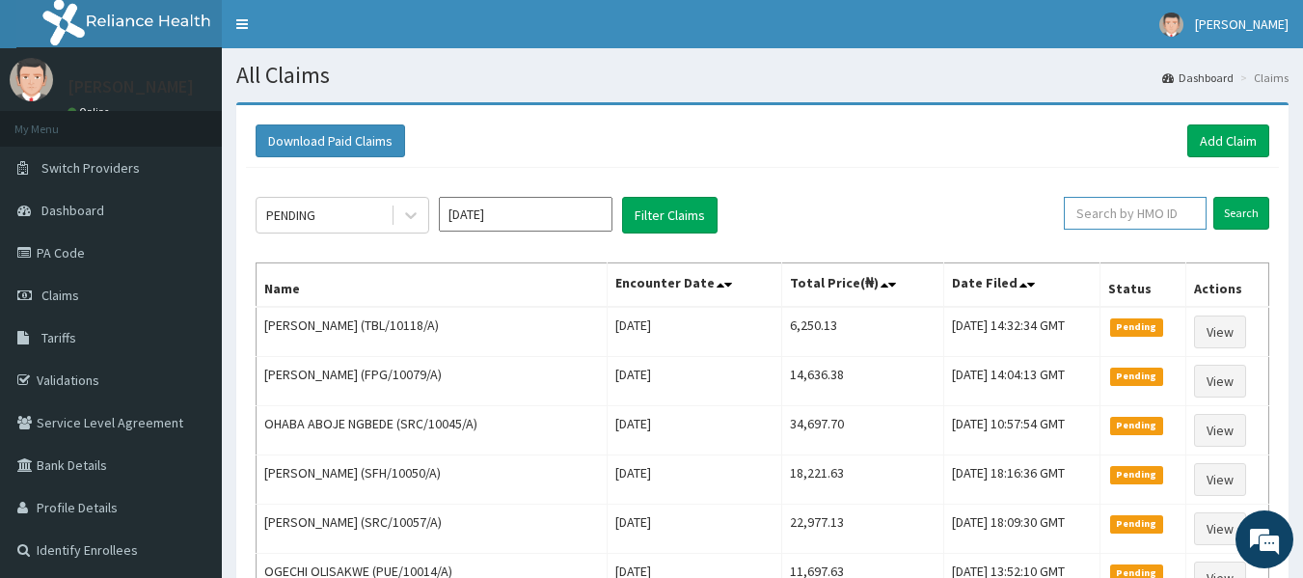
click at [1131, 213] on input "text" at bounding box center [1135, 213] width 143 height 33
paste input "CRH/10215/A"
type input "CRH/10215/A"
click at [1213, 197] on input "Search" at bounding box center [1241, 213] width 56 height 33
